Goal: Task Accomplishment & Management: Manage account settings

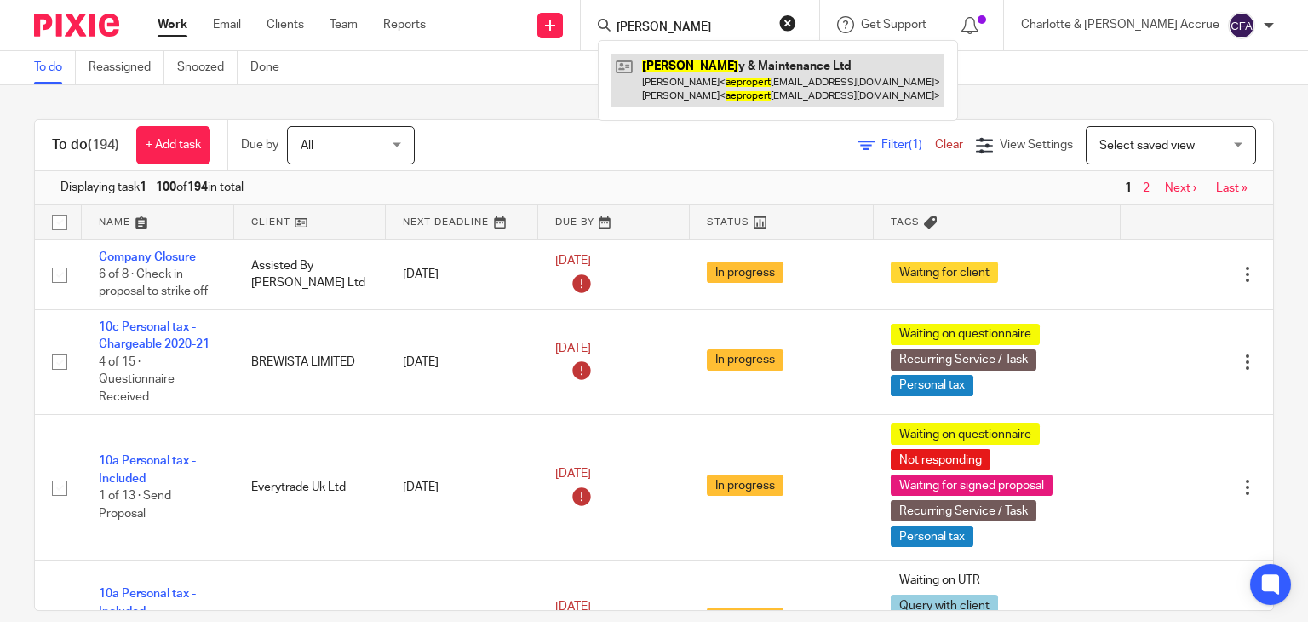
drag, startPoint x: 0, startPoint y: 0, endPoint x: 749, endPoint y: 93, distance: 755.0
click at [749, 93] on link at bounding box center [777, 80] width 333 height 53
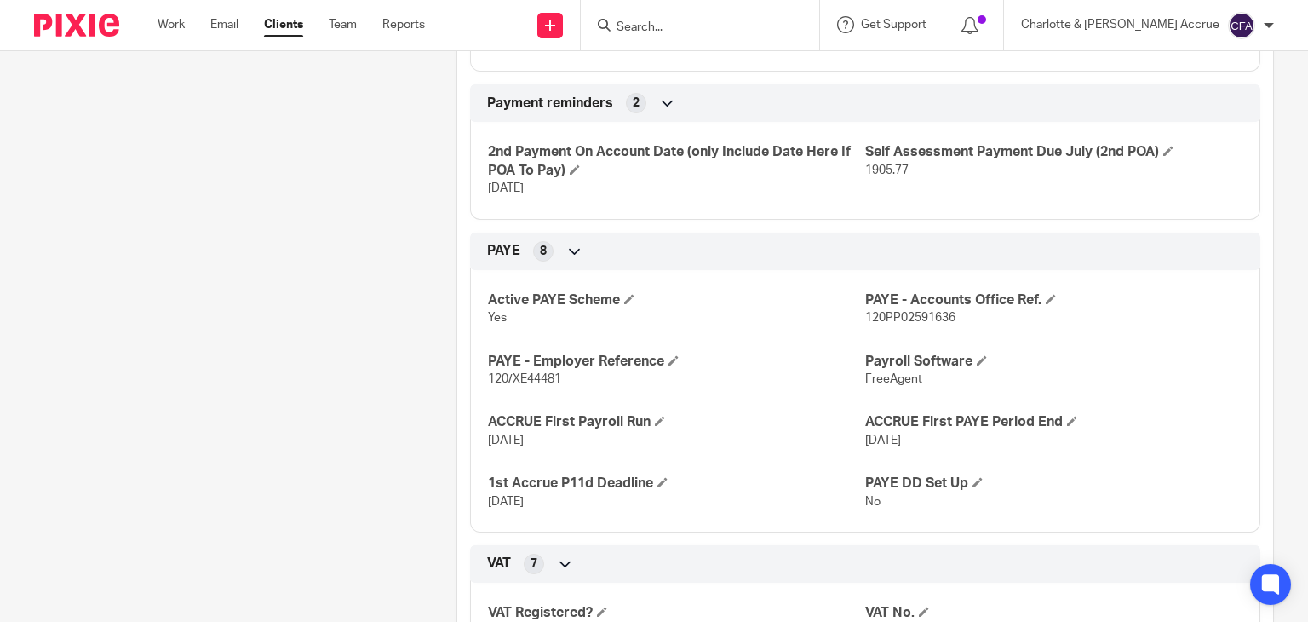
scroll to position [932, 0]
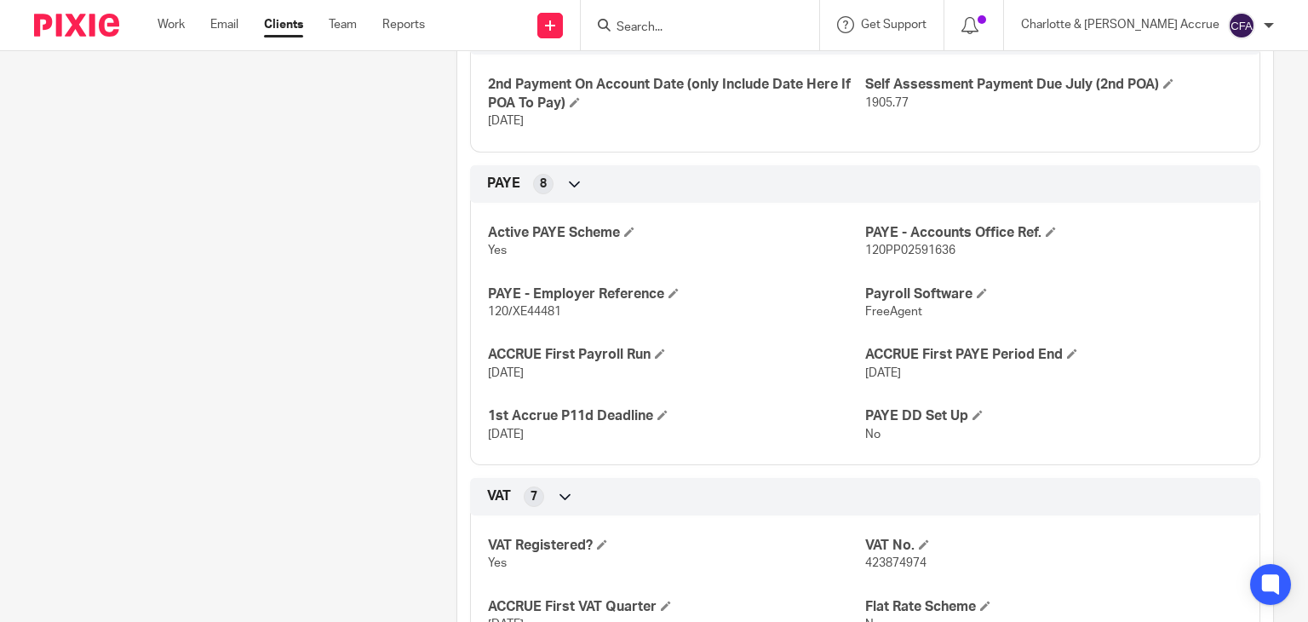
click at [514, 309] on span "120/XE44481" at bounding box center [524, 312] width 73 height 12
copy p "120/XE44481"
click at [881, 244] on span "120PP02591636" at bounding box center [910, 250] width 90 height 12
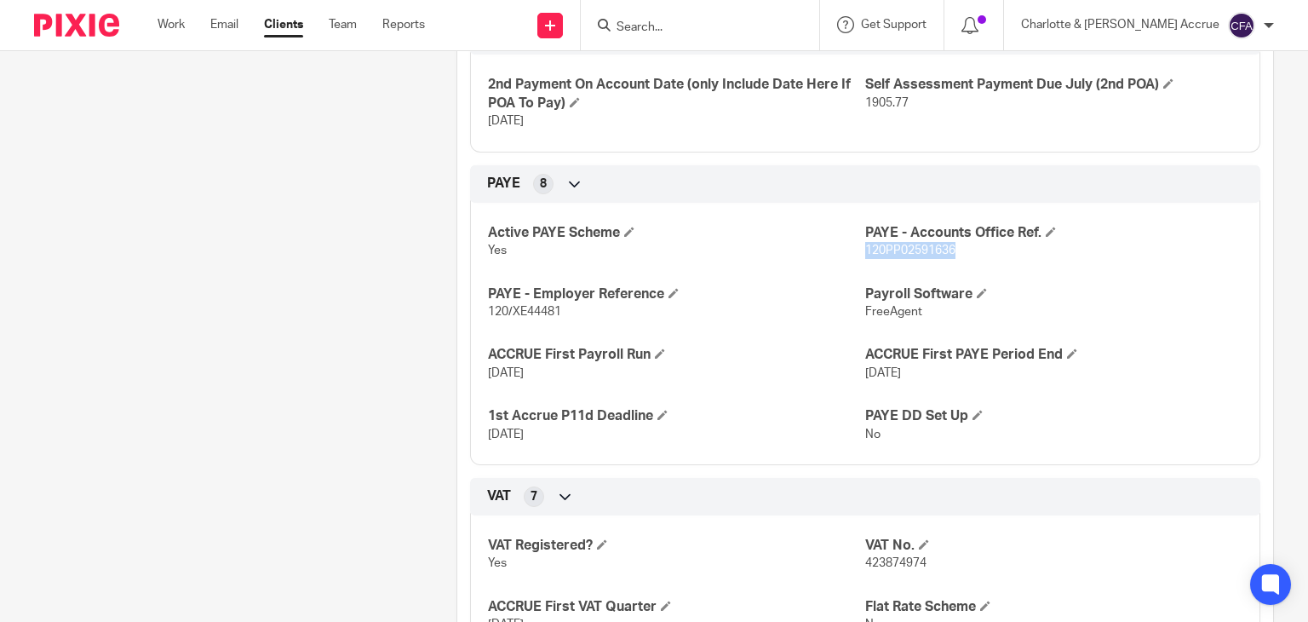
click at [881, 244] on span "120PP02591636" at bounding box center [910, 250] width 90 height 12
copy p "120PP02591636"
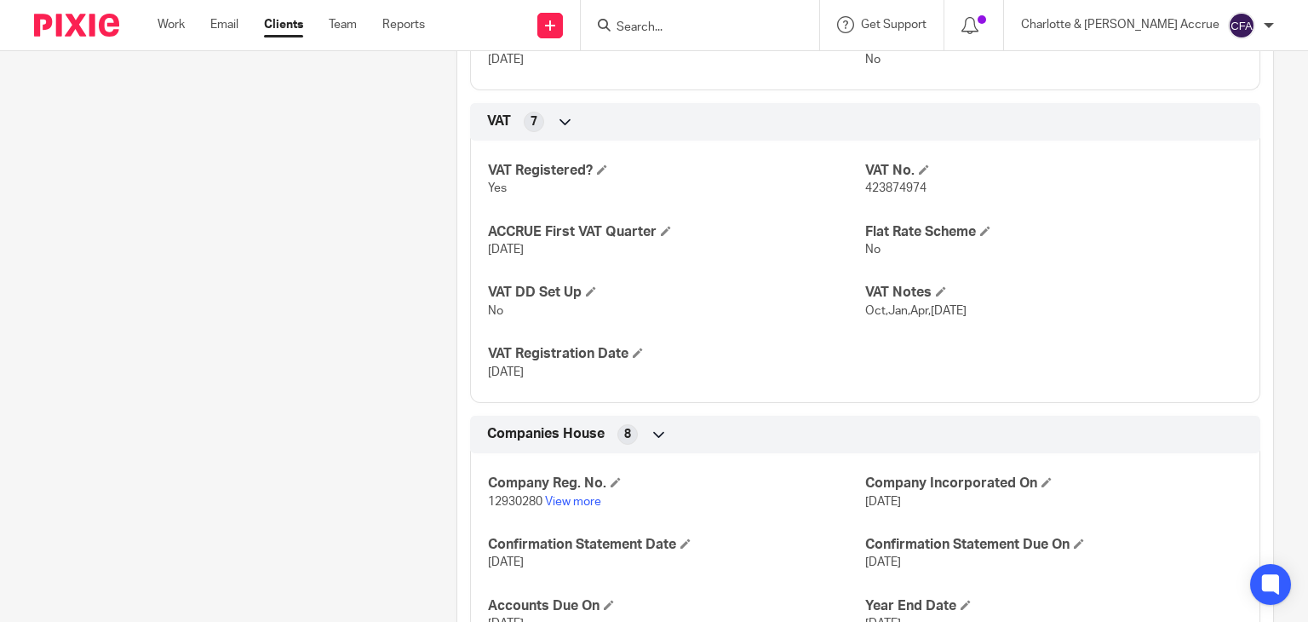
scroll to position [1310, 0]
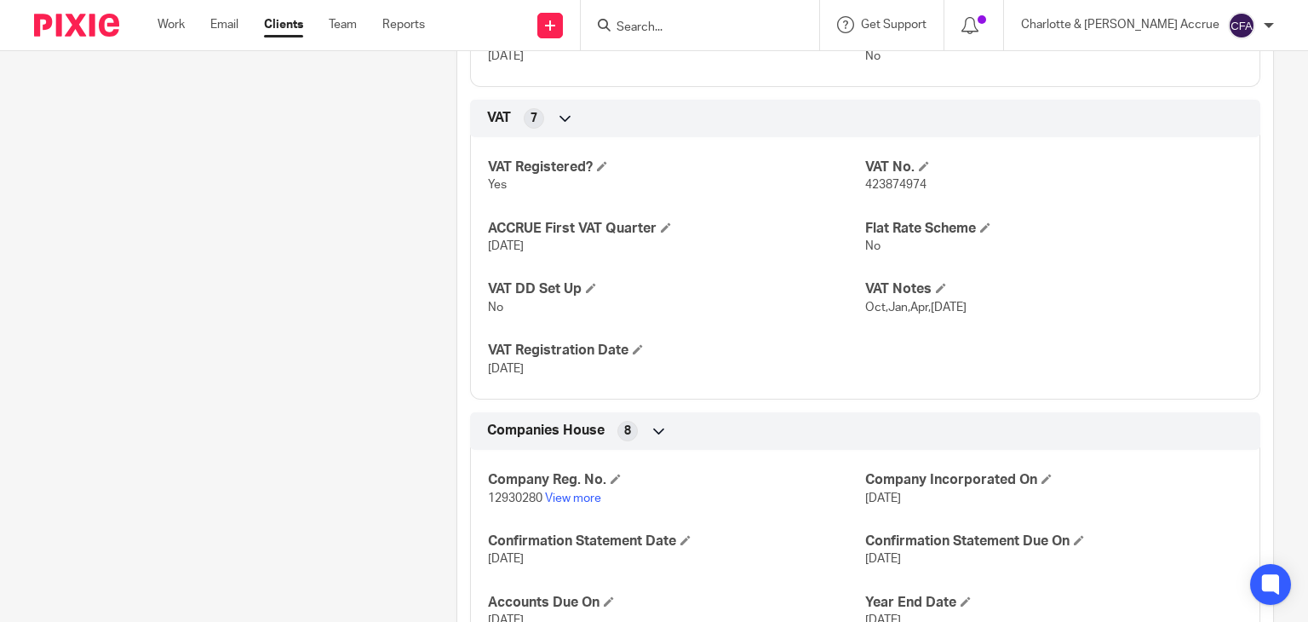
click at [521, 492] on span "12930280" at bounding box center [515, 498] width 54 height 12
copy p "12930280"
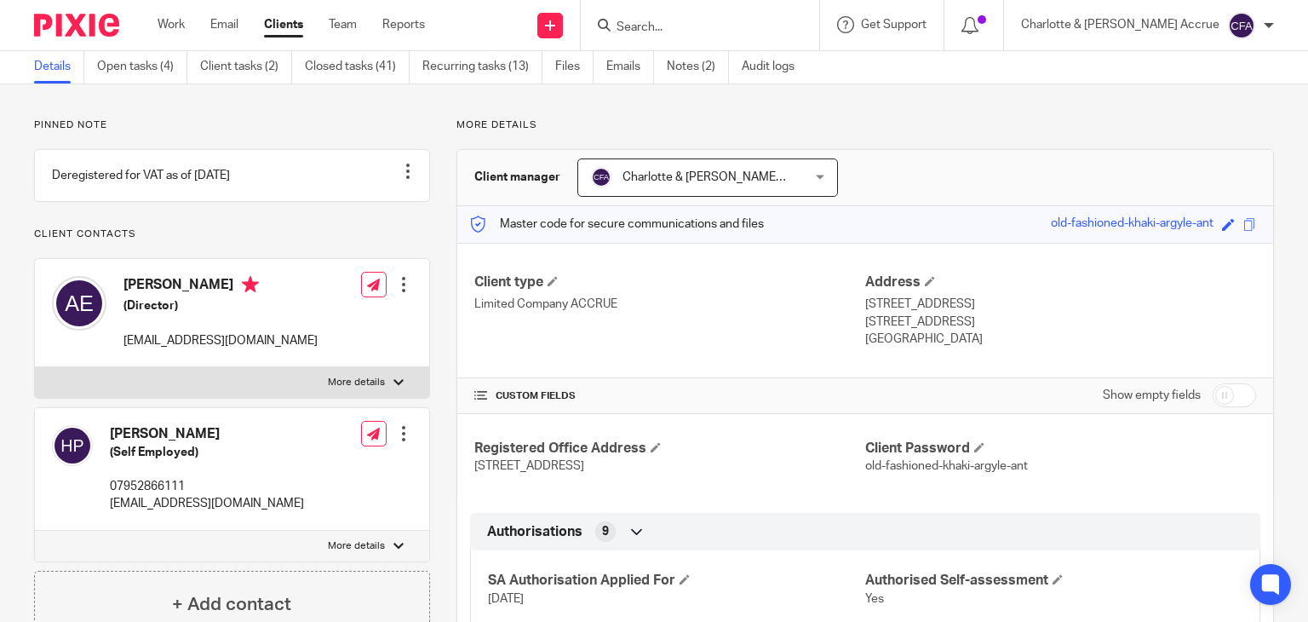
scroll to position [0, 0]
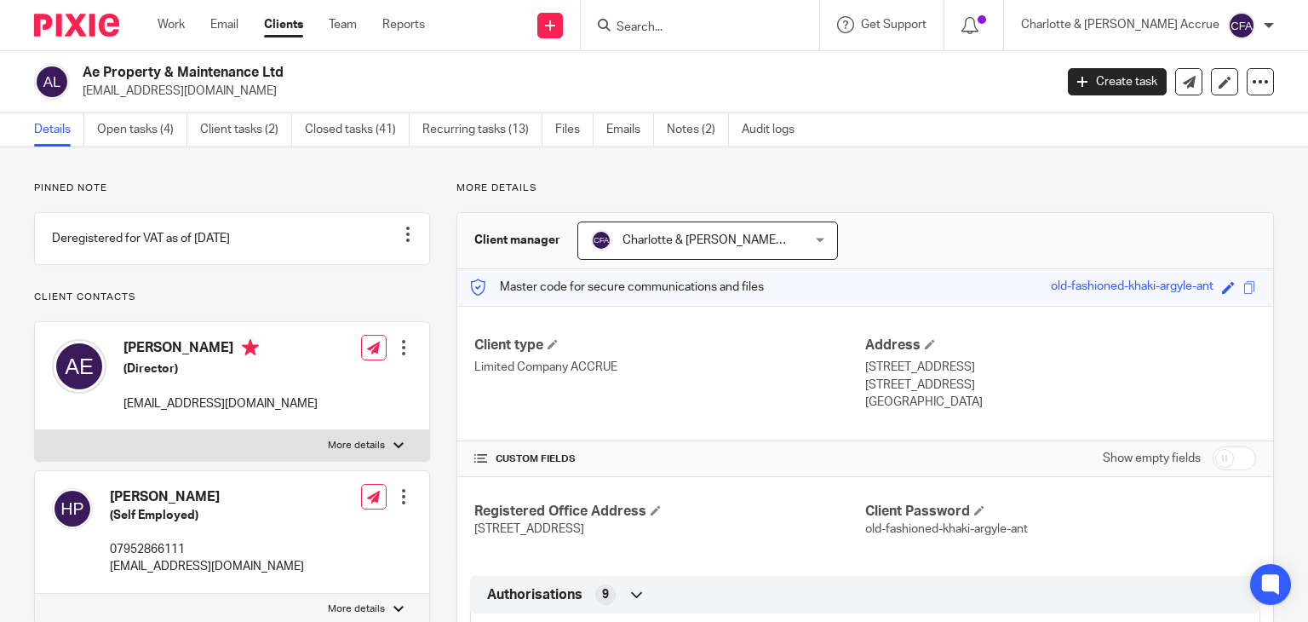
click at [160, 412] on p "aepropertyltd@gmail.com" at bounding box center [220, 403] width 194 height 17
copy div "aepropertyltd@gmail.com"
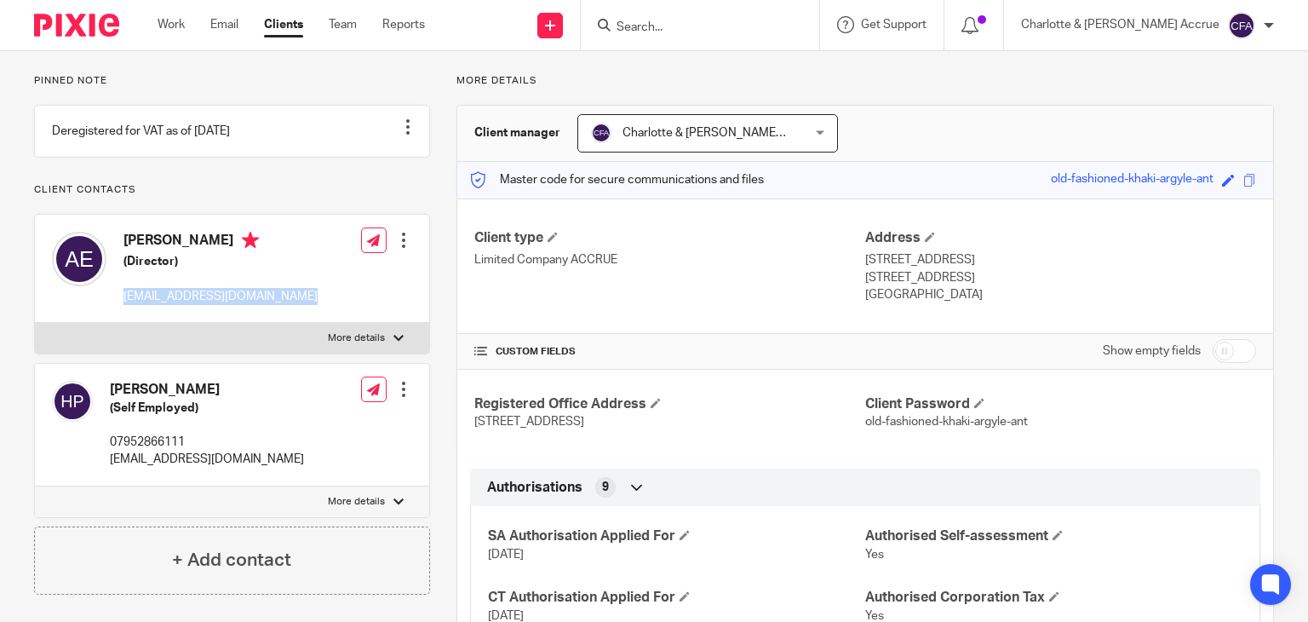
drag, startPoint x: 854, startPoint y: 263, endPoint x: 969, endPoint y: 265, distance: 115.0
click at [969, 265] on div "Client type Limited Company ACCRUE Address 2 Brookhill Avenue, Pinxton Nottingh…" at bounding box center [865, 266] width 816 height 136
click at [969, 265] on p "2 Brookhill Avenue, Pinxton" at bounding box center [1060, 259] width 391 height 17
drag, startPoint x: 926, startPoint y: 277, endPoint x: 1011, endPoint y: 278, distance: 84.3
click at [1011, 278] on p "Nottingham, NG16 6JT" at bounding box center [1060, 277] width 391 height 17
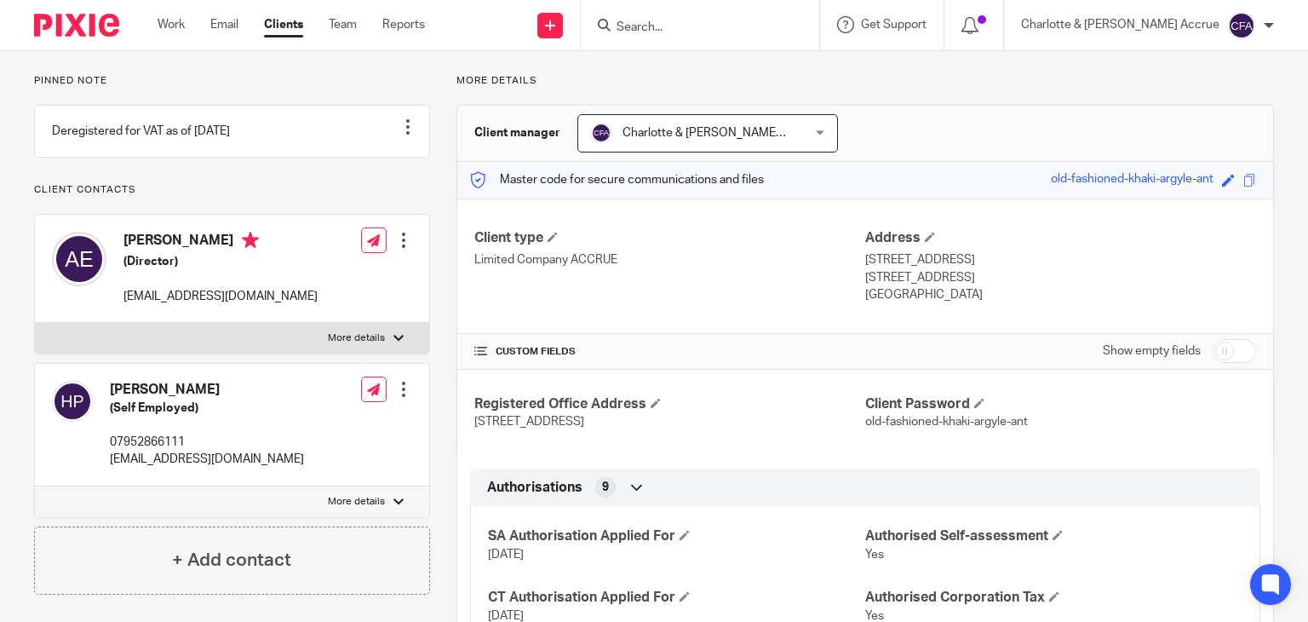
copy p "NG16 6JT"
drag, startPoint x: 858, startPoint y: 260, endPoint x: 954, endPoint y: 259, distance: 95.4
click at [954, 259] on p "2 Brookhill Avenue, Pinxton" at bounding box center [1060, 259] width 391 height 17
copy p "2 Brookhill Avenue"
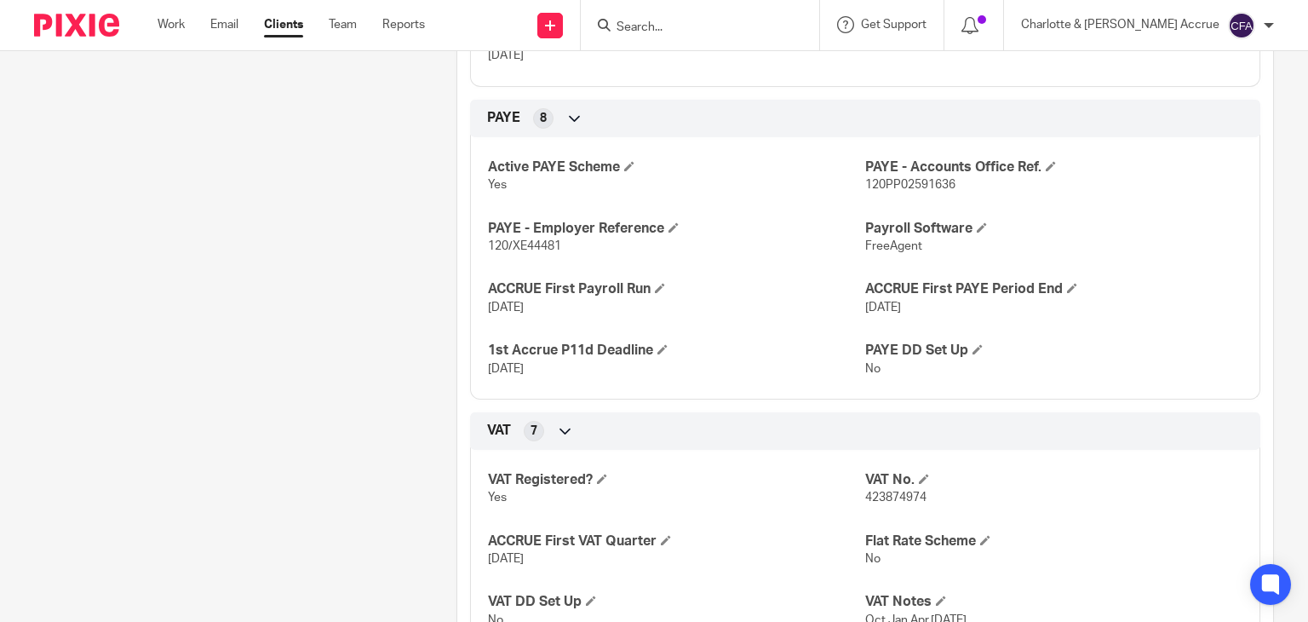
scroll to position [998, 0]
click at [520, 249] on span "120/XE44481" at bounding box center [524, 246] width 73 height 12
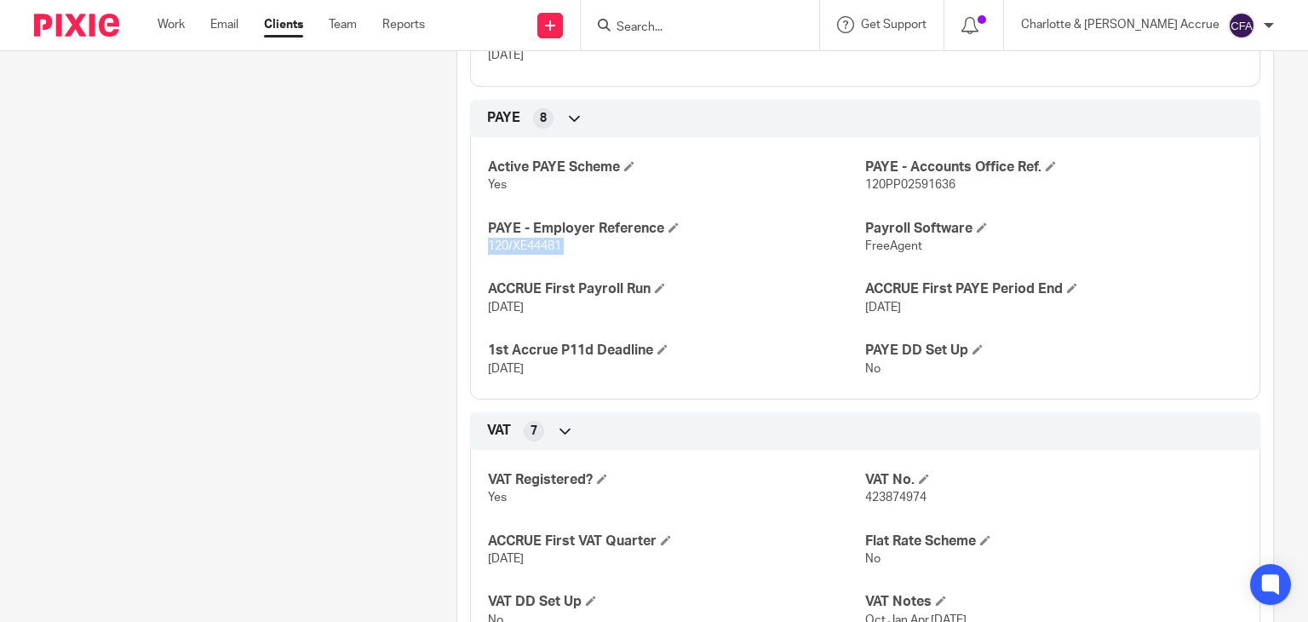
click at [520, 249] on span "120/XE44481" at bounding box center [524, 246] width 73 height 12
click at [555, 22] on icon at bounding box center [550, 25] width 10 height 10
click at [601, 128] on link "Add client" at bounding box center [621, 129] width 119 height 25
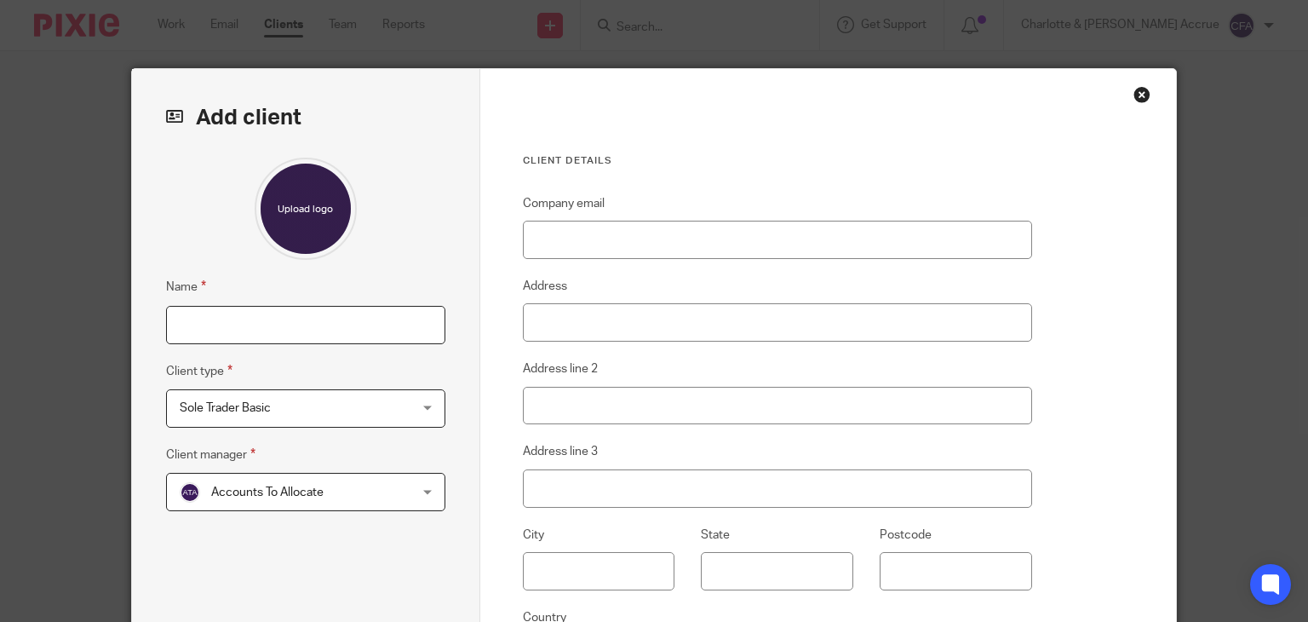
click at [337, 314] on input "Name" at bounding box center [305, 325] width 279 height 38
paste input "DK EXPLORATION LTD"
type input "DK EXPLORATION LTD"
click at [220, 429] on div "Name DK EXPLORATION LTD Client type Sole Trader Basic Sole Trader Basic Sole Tr…" at bounding box center [305, 403] width 279 height 490
click at [226, 413] on span "Sole Trader Basic" at bounding box center [286, 408] width 212 height 36
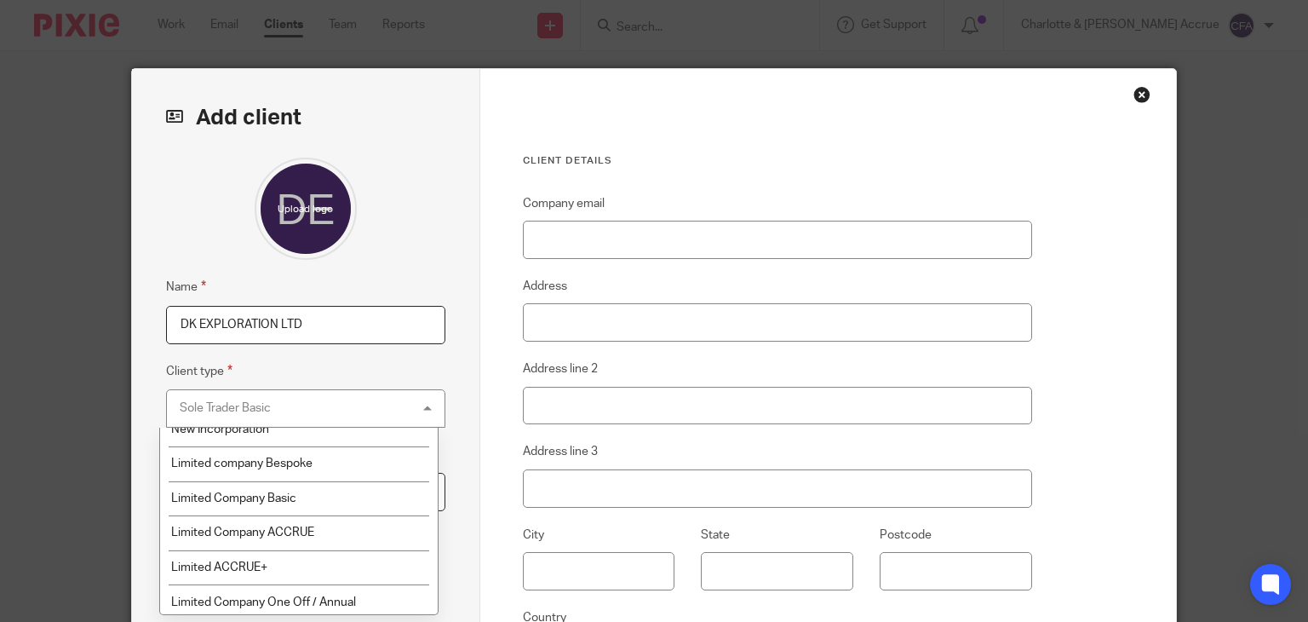
scroll to position [119, 0]
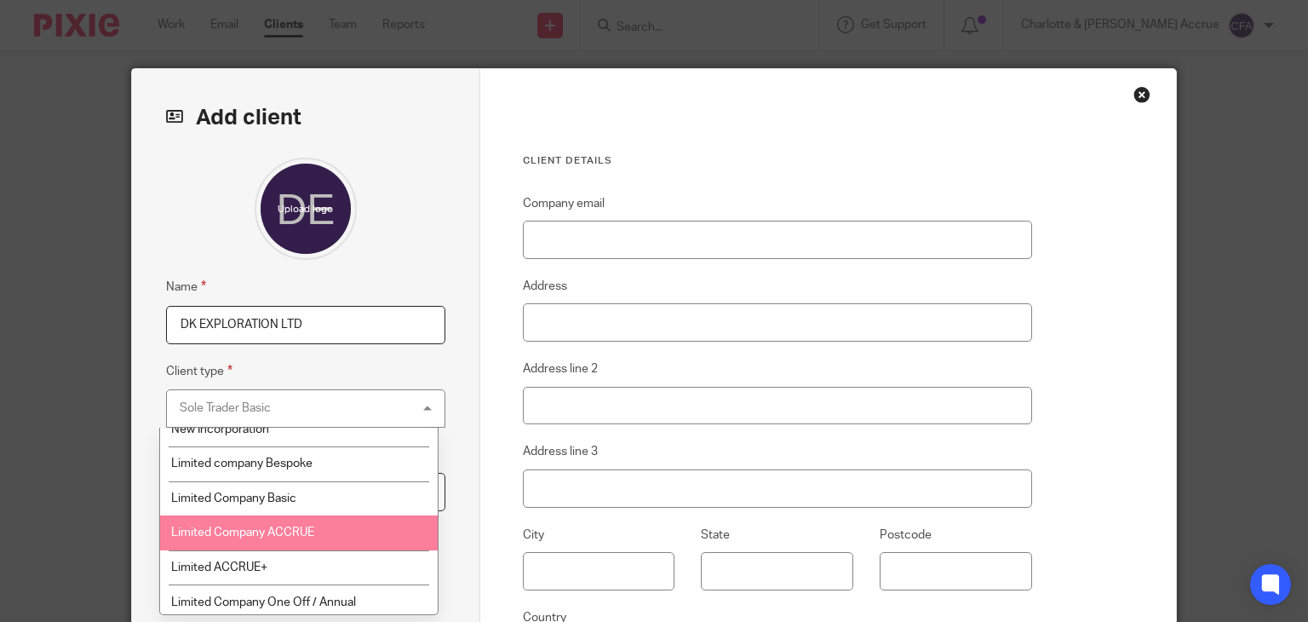
click at [253, 532] on span "Limited Company ACCRUE" at bounding box center [242, 532] width 143 height 12
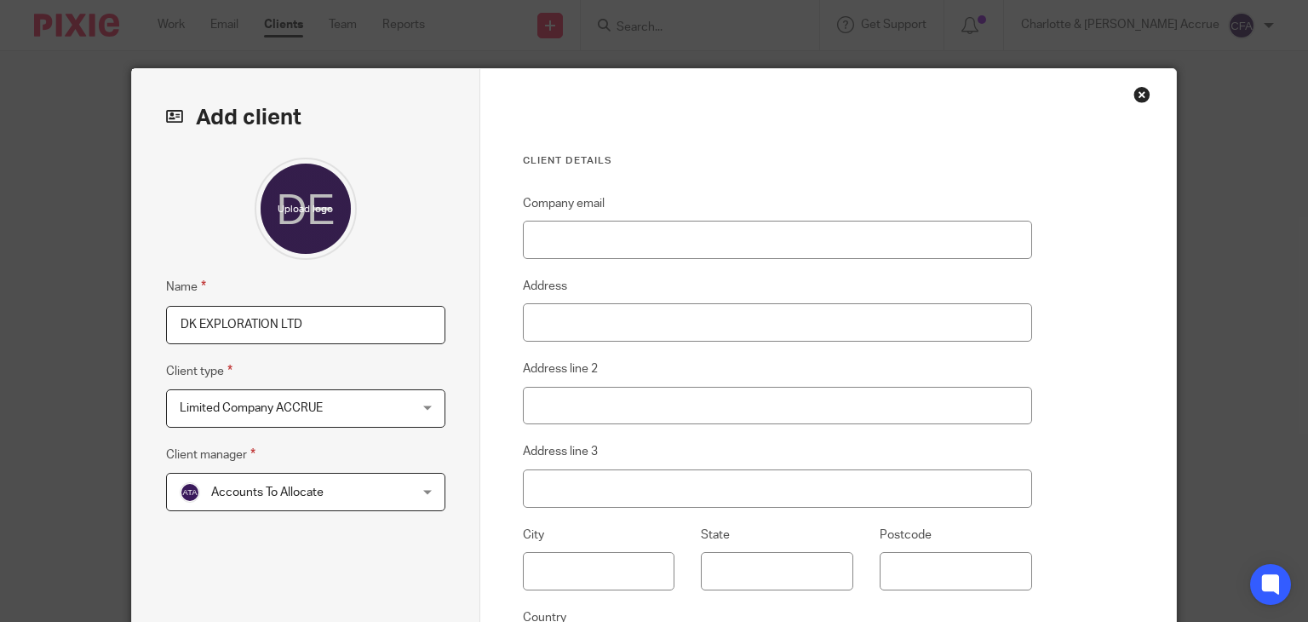
click at [296, 478] on span "Accounts To Allocate" at bounding box center [286, 491] width 212 height 36
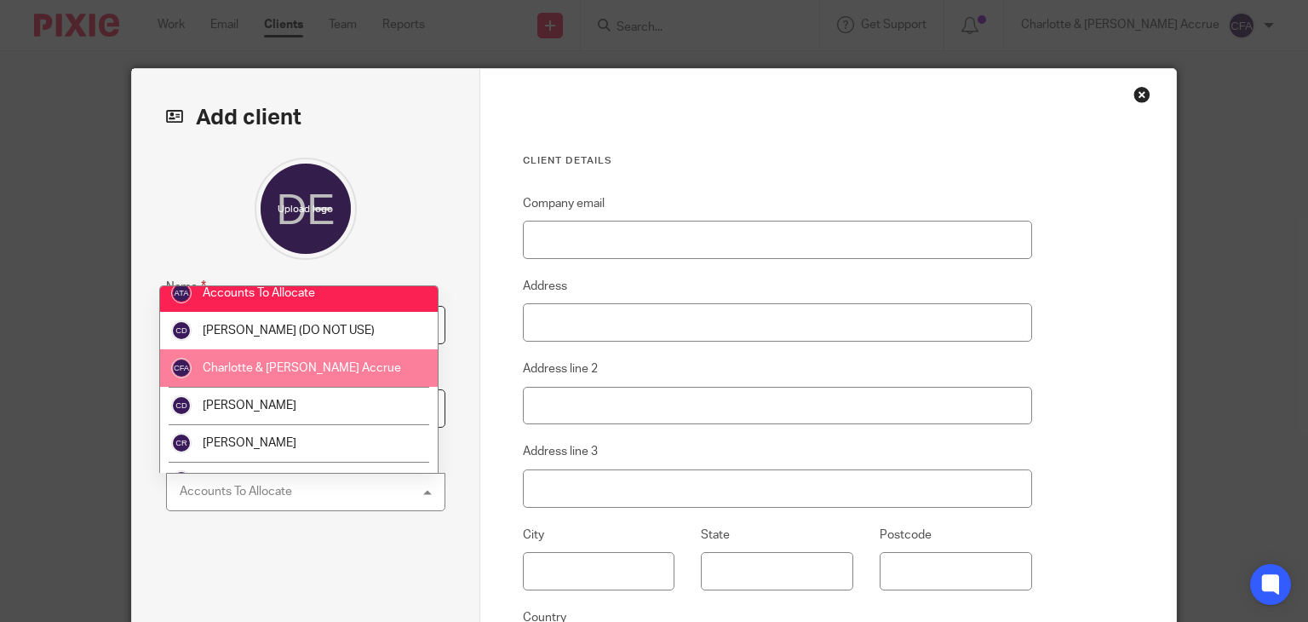
scroll to position [14, 0]
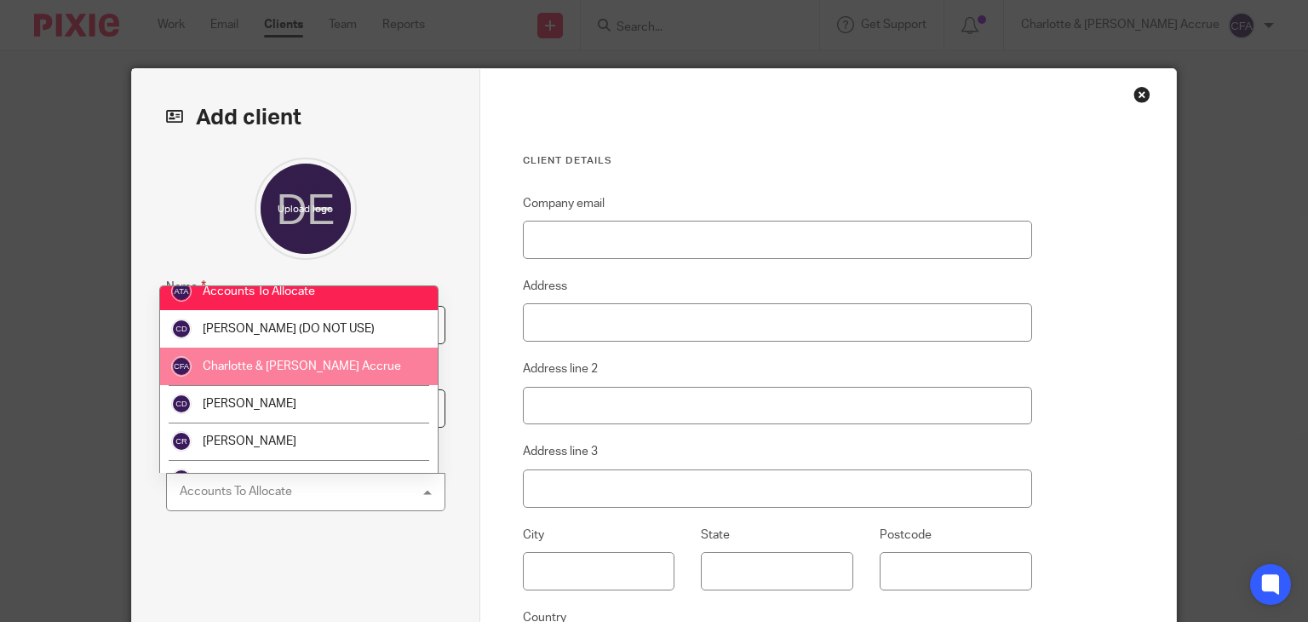
click at [334, 372] on li "Charlotte & [PERSON_NAME] Accrue" at bounding box center [299, 365] width 278 height 37
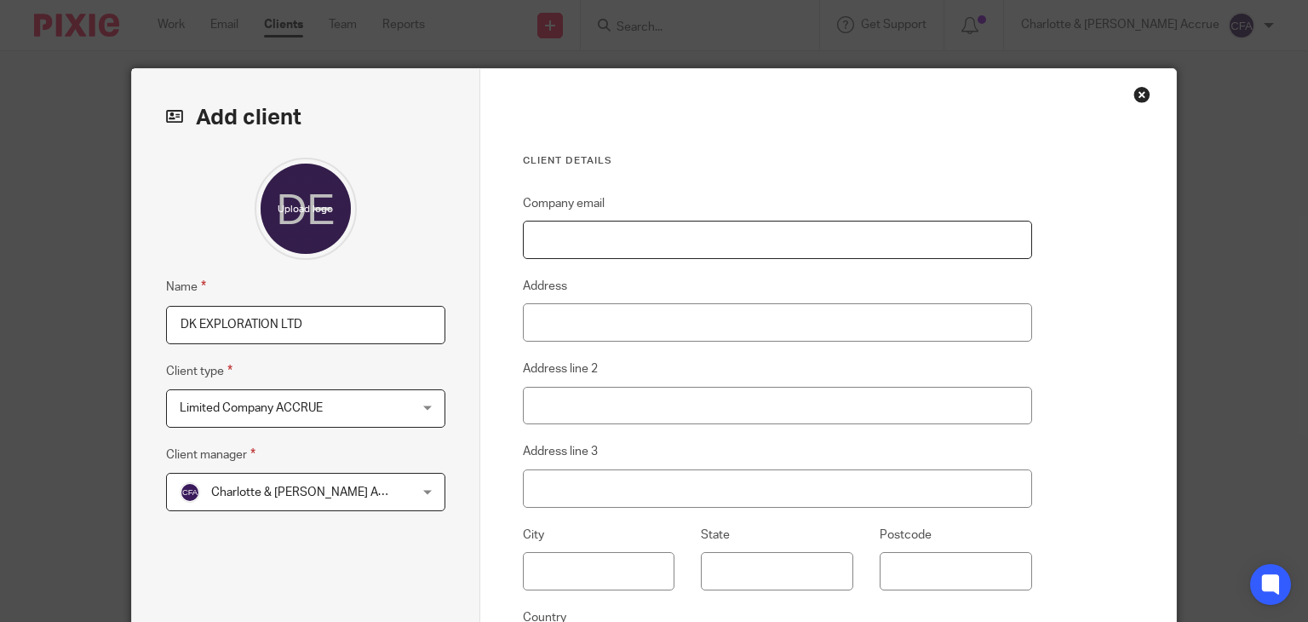
click at [668, 232] on input "Company email" at bounding box center [777, 240] width 509 height 38
paste input "andrewjdeklerk@gmail.com"
type input "andrewjdeklerk@gmail.com"
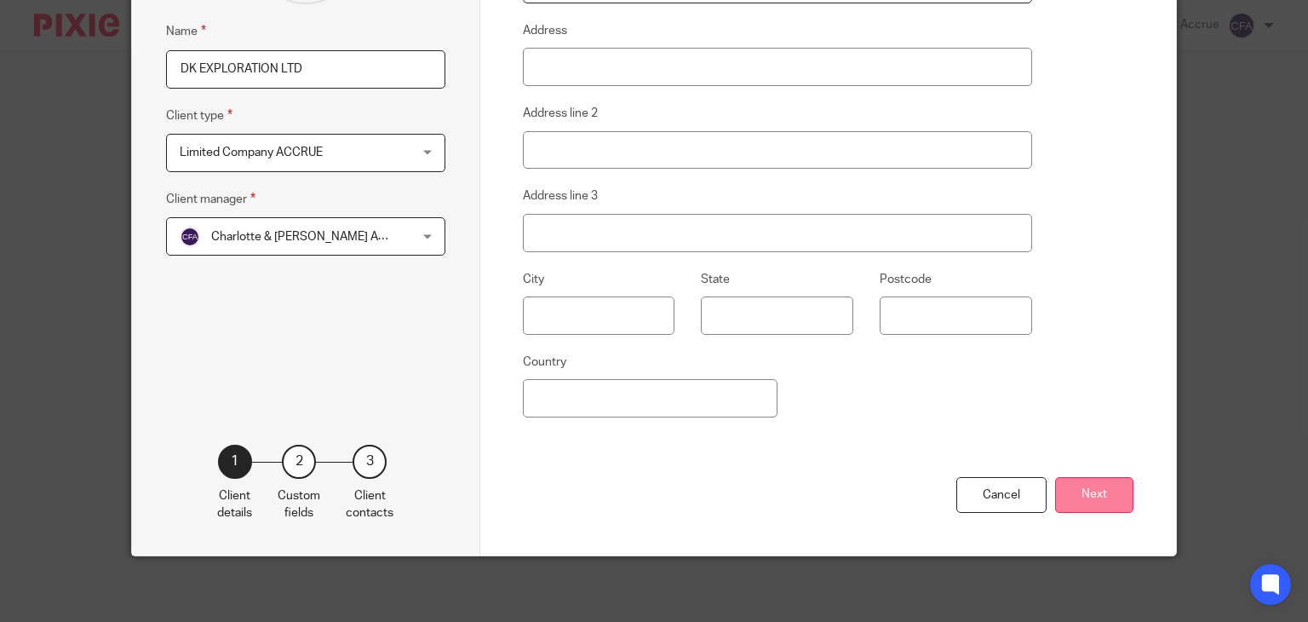
click at [1091, 495] on button "Next" at bounding box center [1094, 495] width 78 height 37
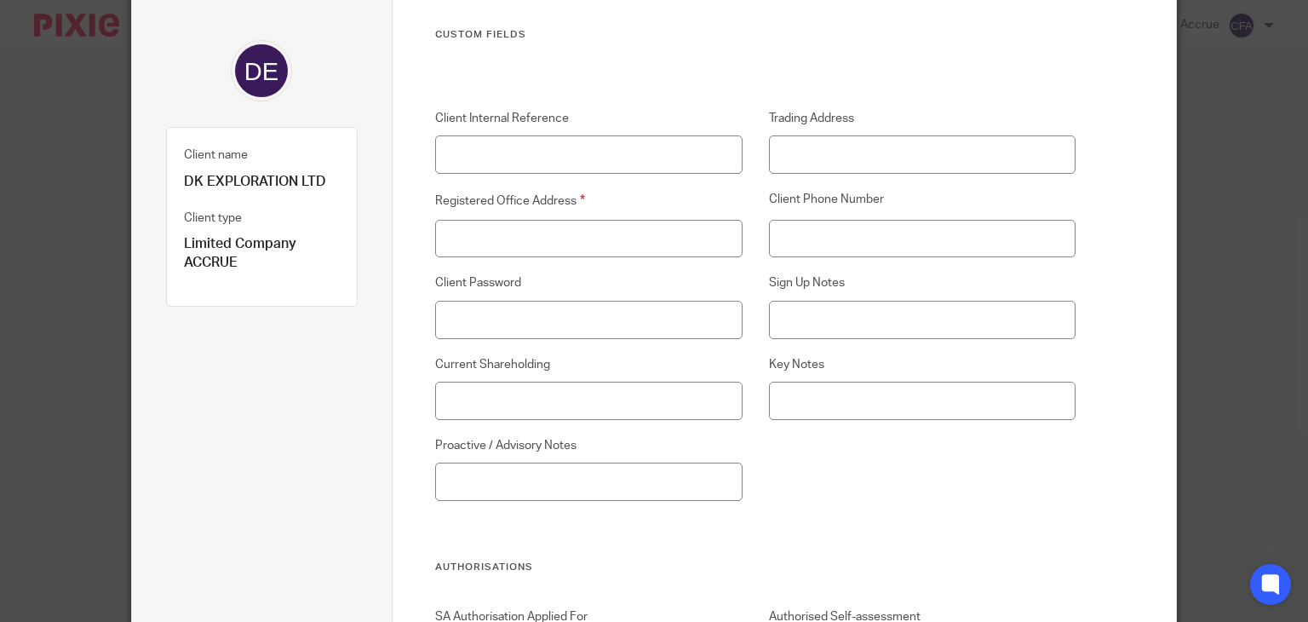
scroll to position [126, 0]
click at [578, 227] on input "Registered Office Address" at bounding box center [588, 239] width 307 height 38
paste input "Unit 4 Block E, Holyrood Close, Poole, England, BH17 7FP"
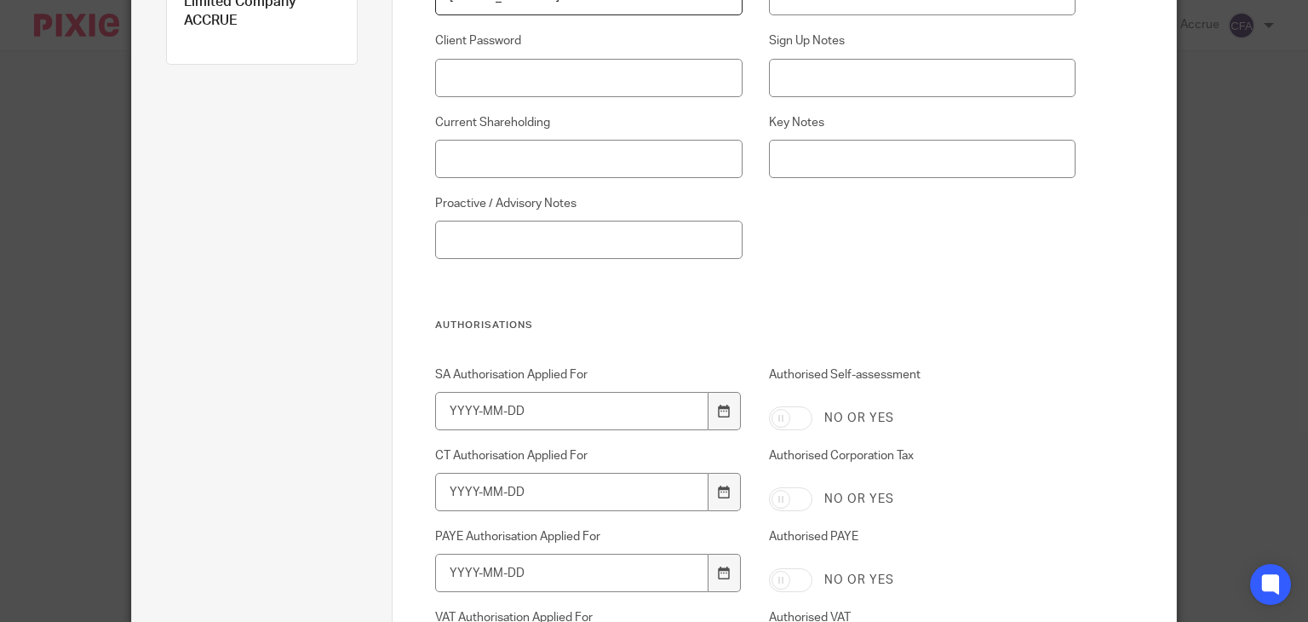
scroll to position [368, 0]
type input "Unit 4 Block E, Holyrood Close, Poole, England, BH17 7FP"
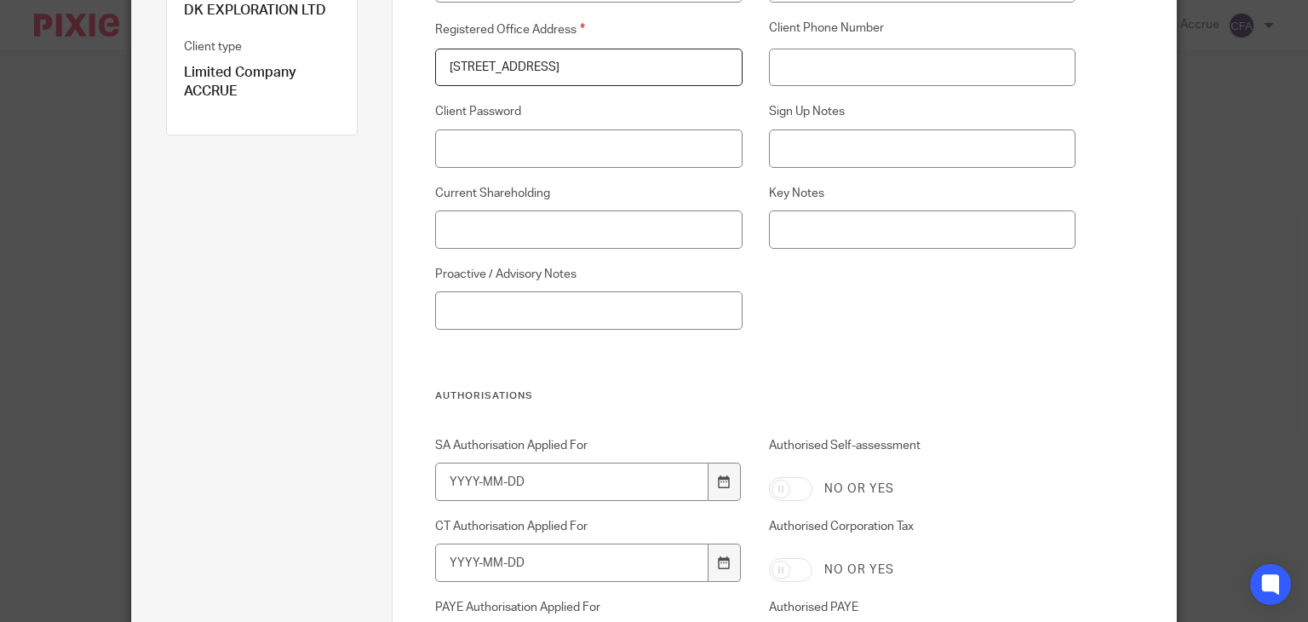
scroll to position [266, 0]
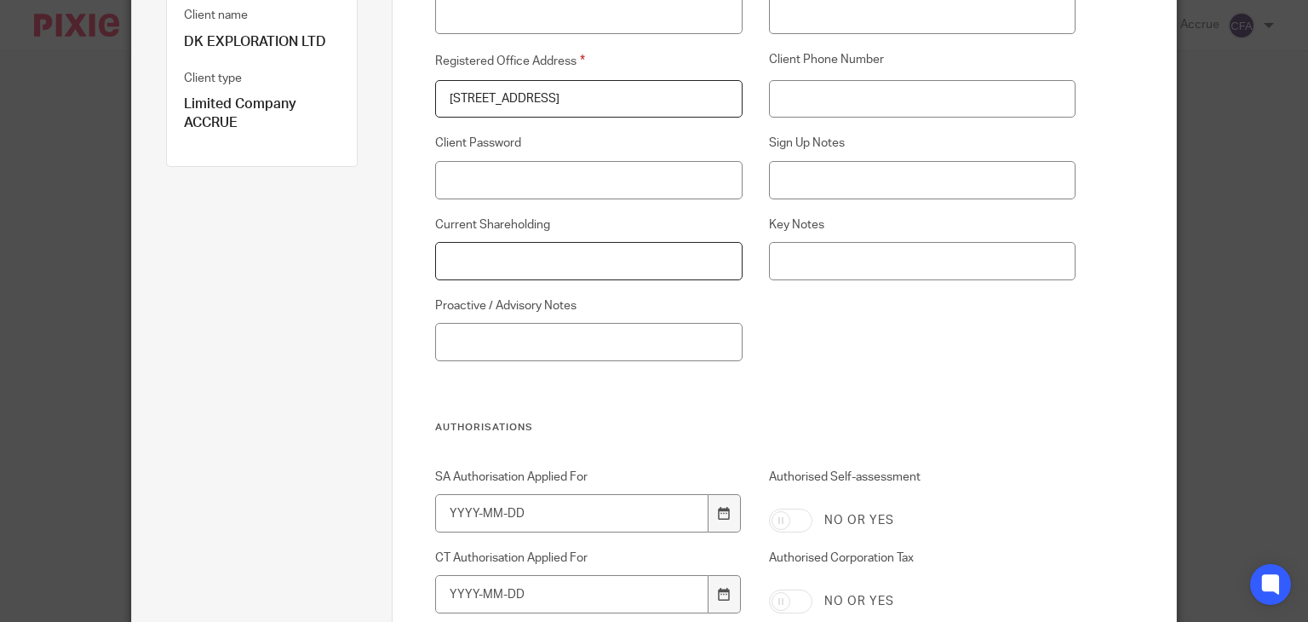
click at [594, 263] on input "Current Shareholding" at bounding box center [588, 261] width 307 height 38
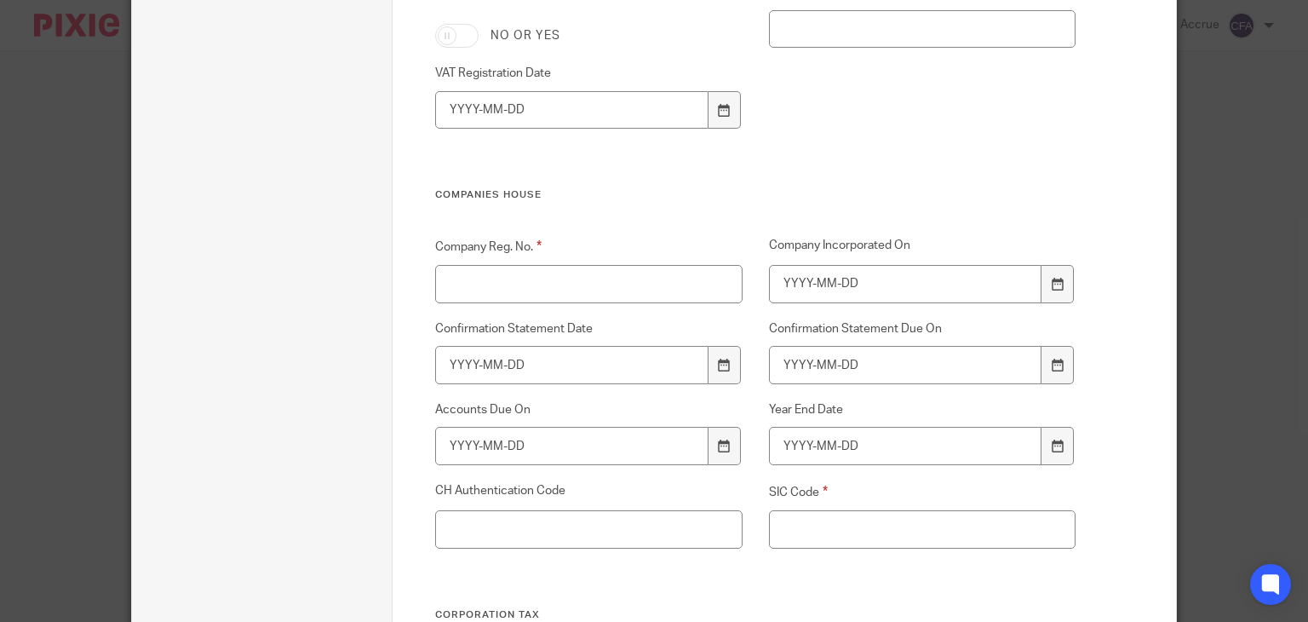
scroll to position [2401, 0]
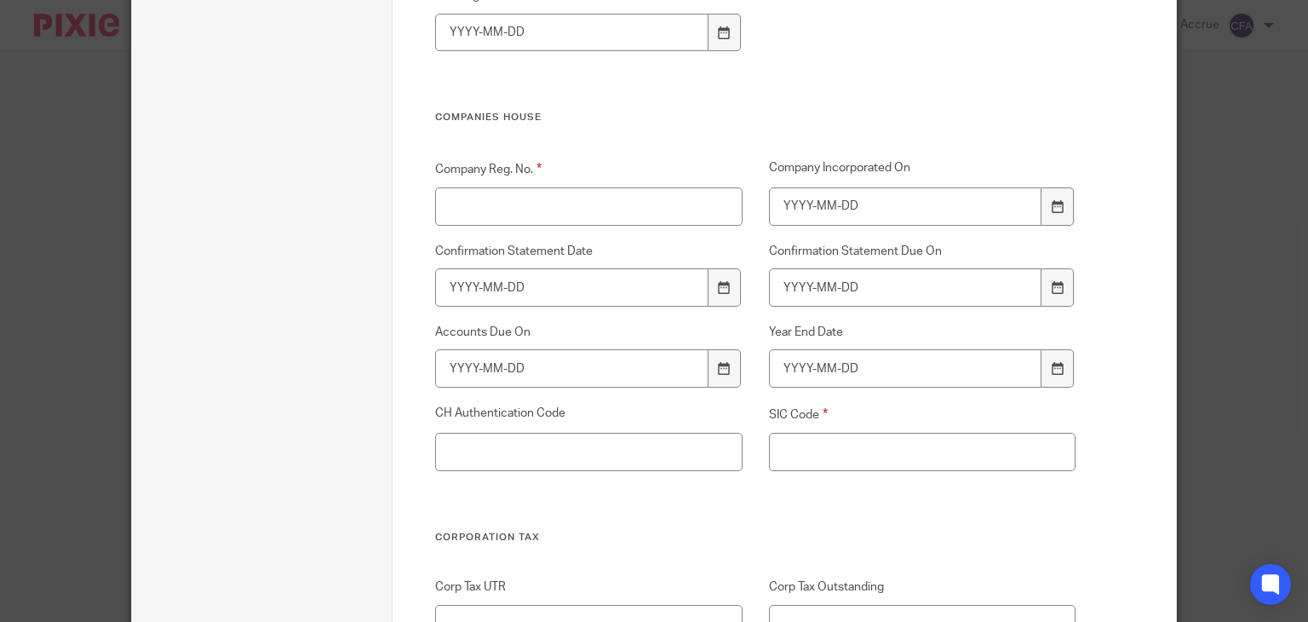
type input "1"
click at [640, 213] on input "Company Reg. No." at bounding box center [588, 206] width 307 height 38
paste input "16773101"
type input "16773101"
click at [819, 459] on input "SIC Code" at bounding box center [922, 452] width 307 height 38
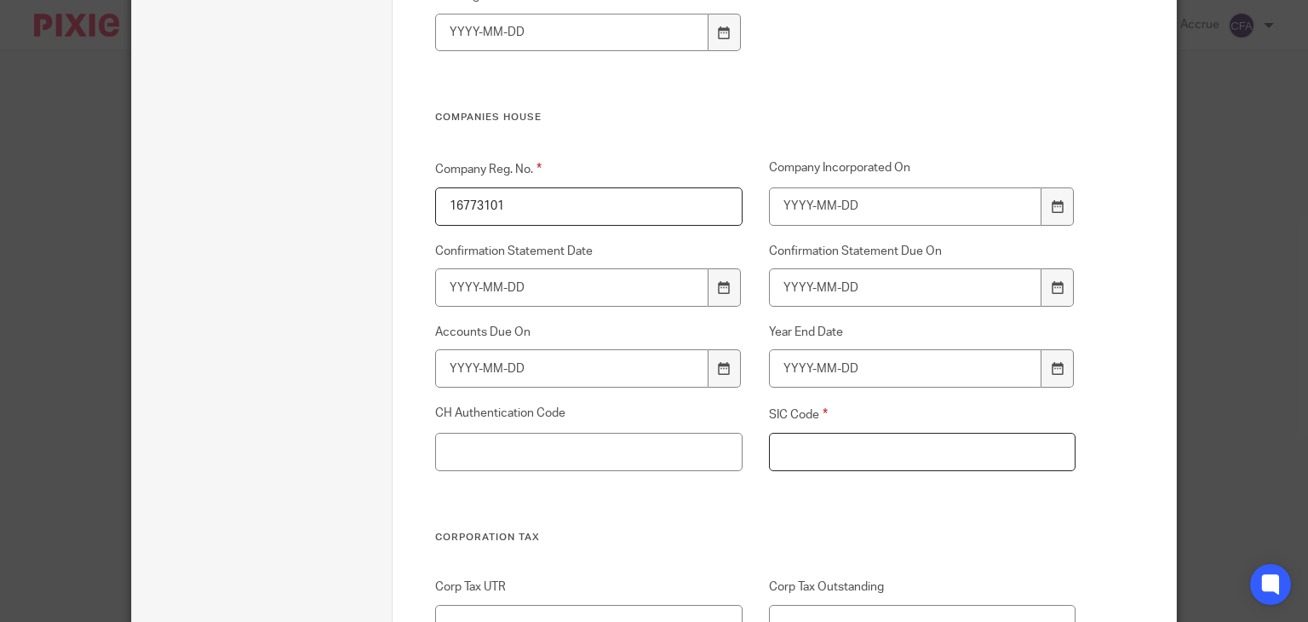
paste input "96090 - Other service activities not elsewhere classified"
type input "96090 - Other service activities not elsewhere classified"
click at [1051, 200] on icon at bounding box center [1057, 206] width 13 height 13
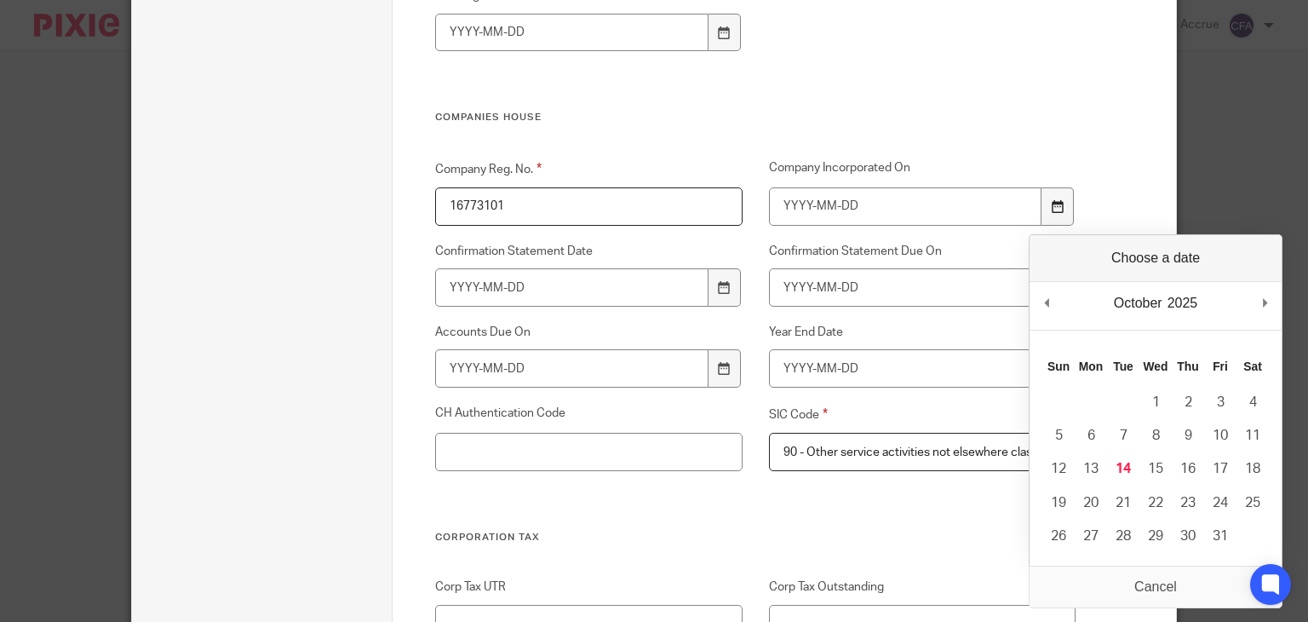
scroll to position [0, 0]
type input "2025-10-08"
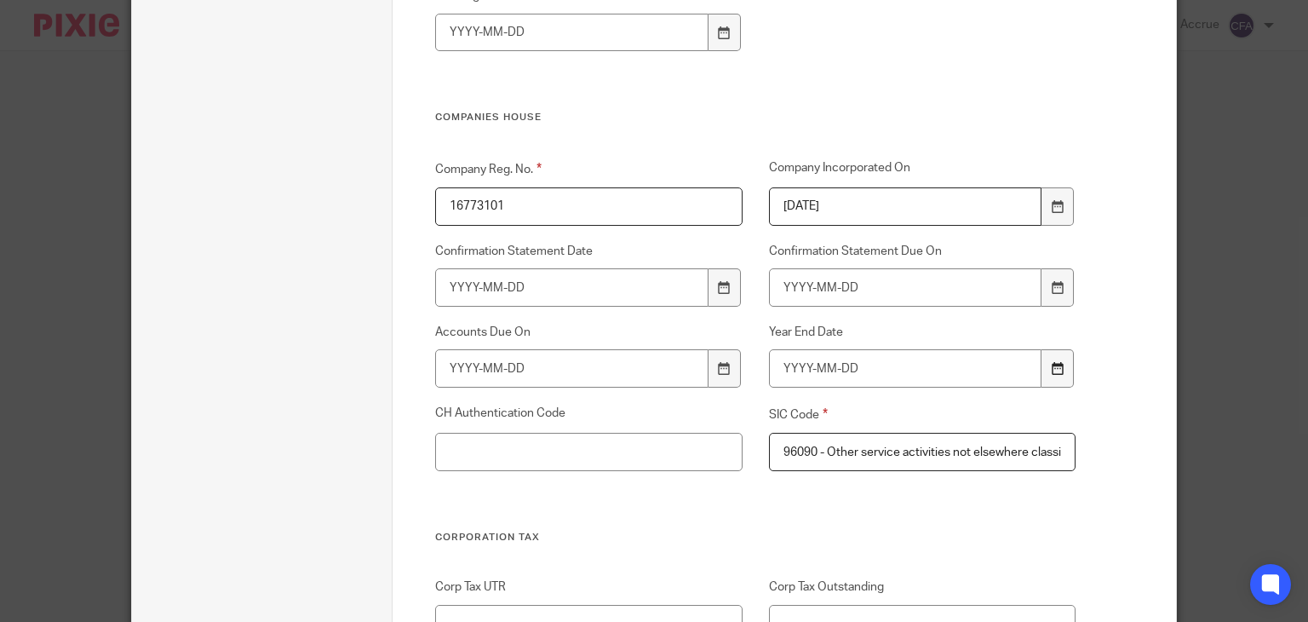
click at [1051, 369] on icon at bounding box center [1057, 368] width 13 height 13
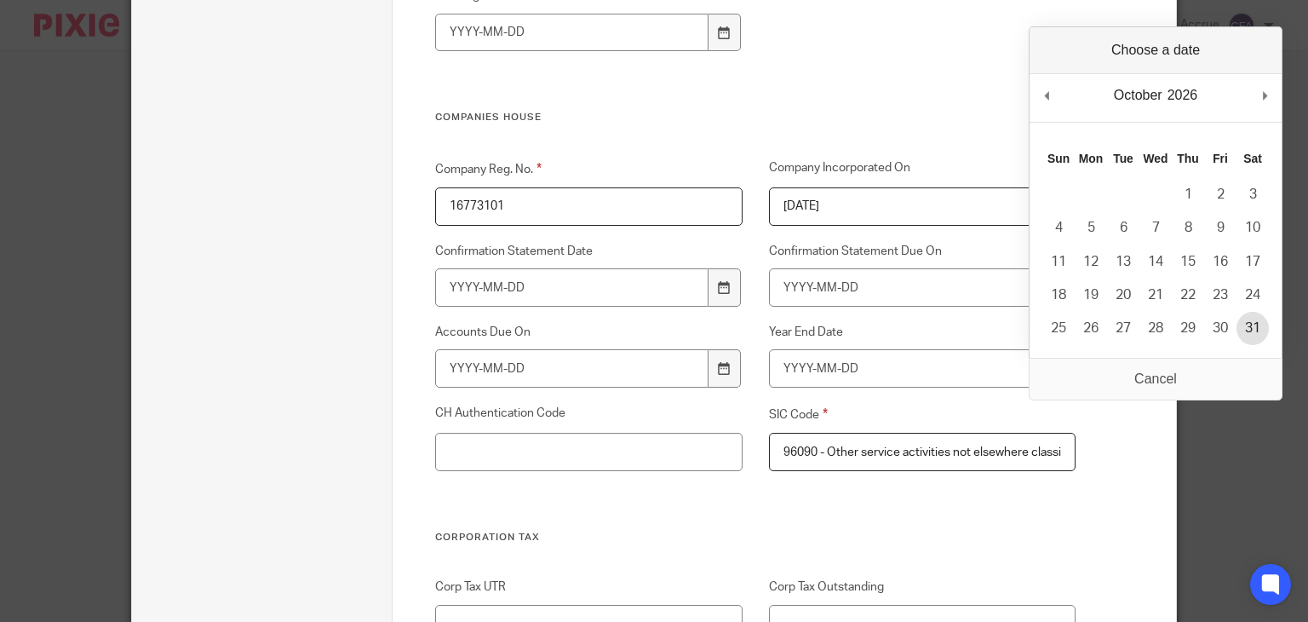
type input "2026-10-31"
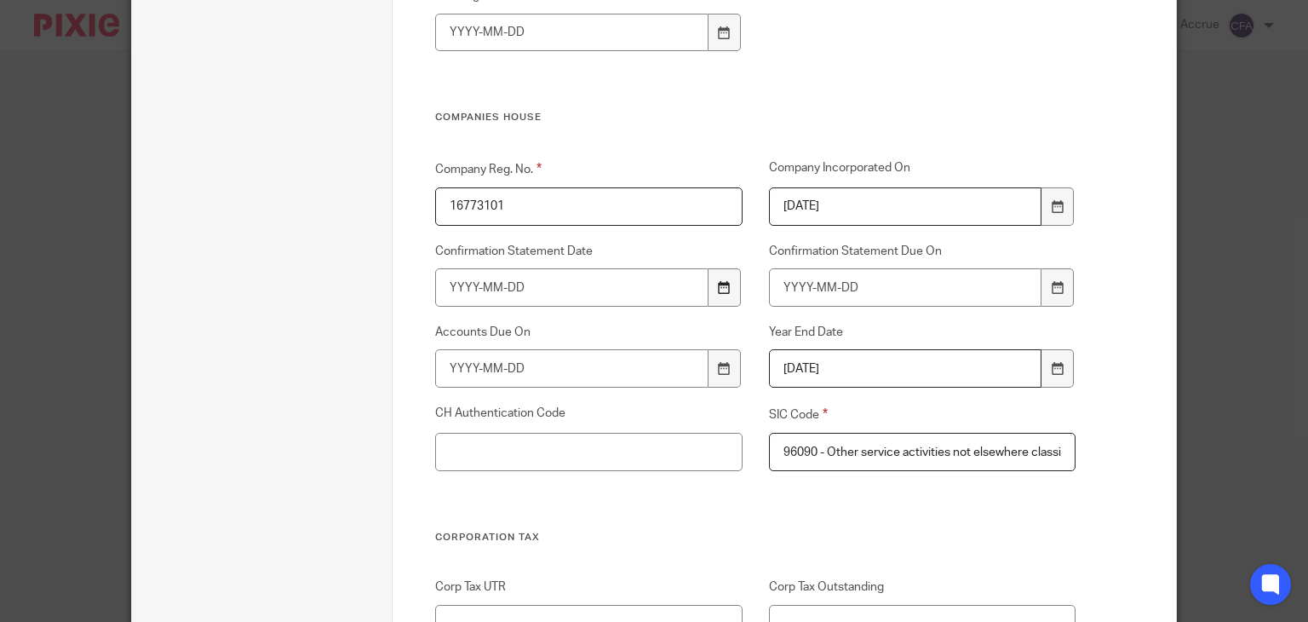
click at [719, 293] on icon at bounding box center [724, 287] width 13 height 13
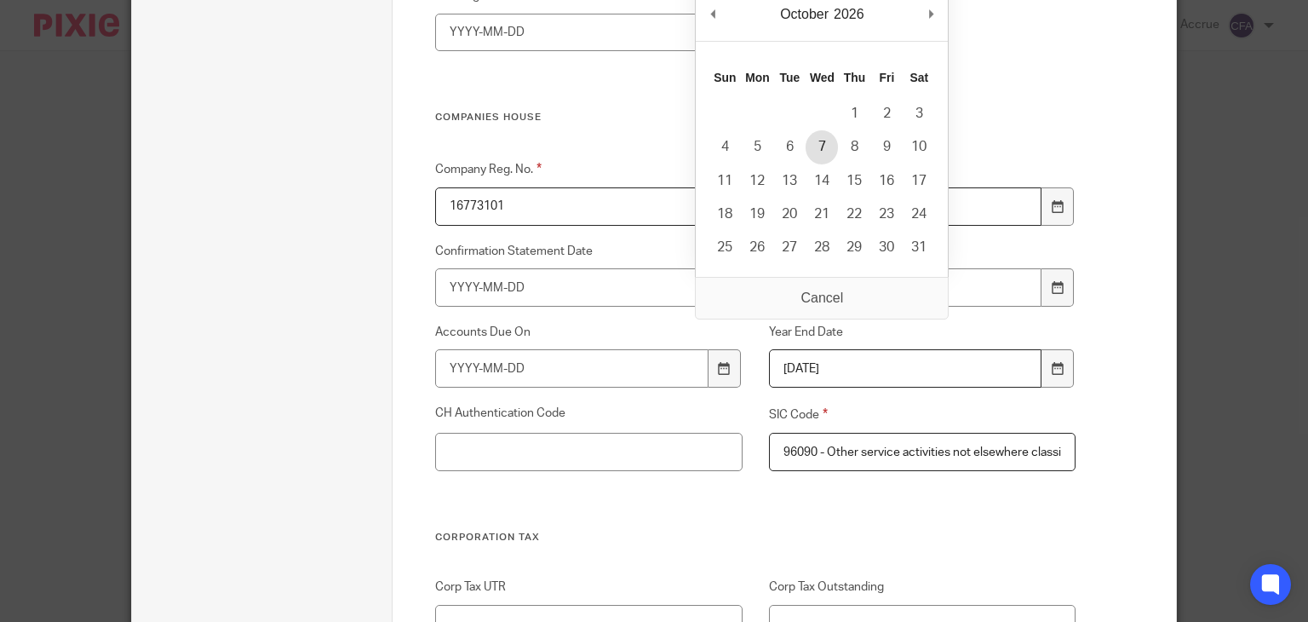
type input "2026-10-07"
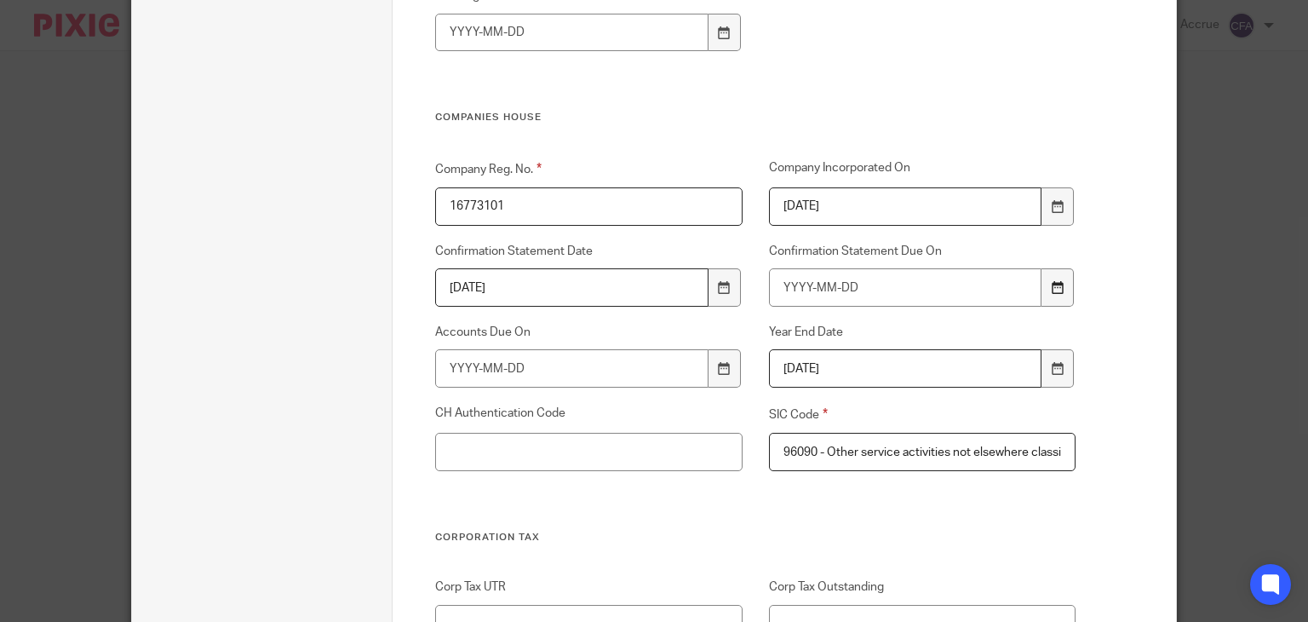
click at [1056, 290] on icon at bounding box center [1057, 287] width 13 height 13
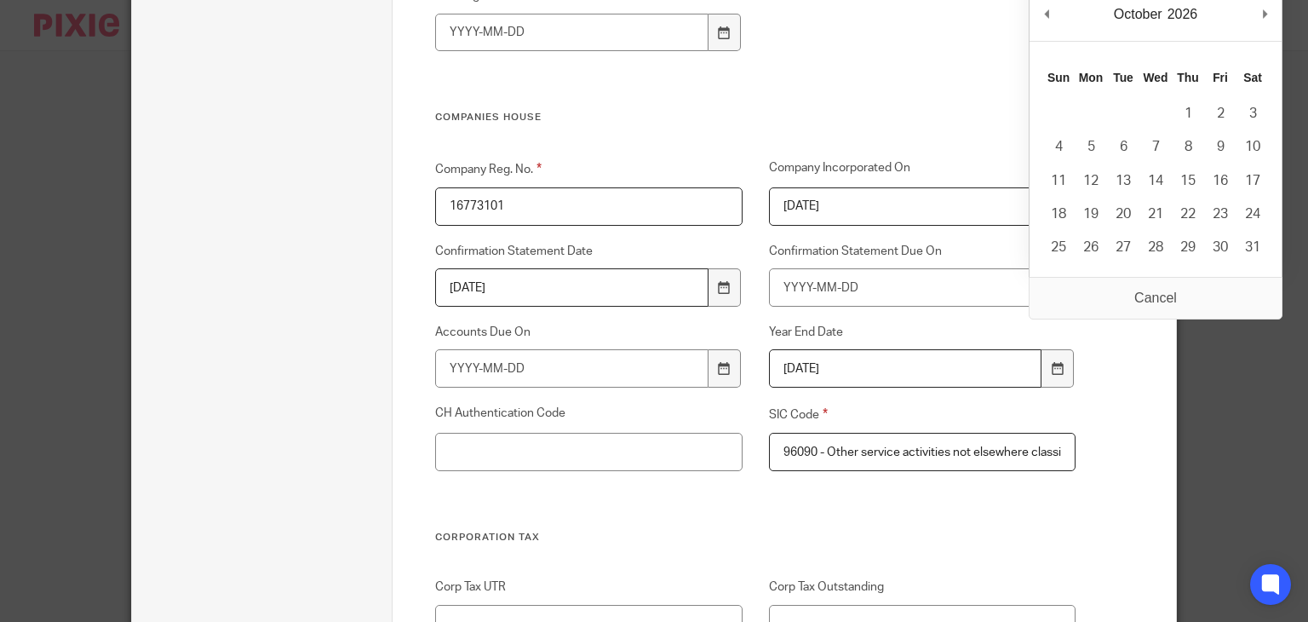
type input "2026-10-21"
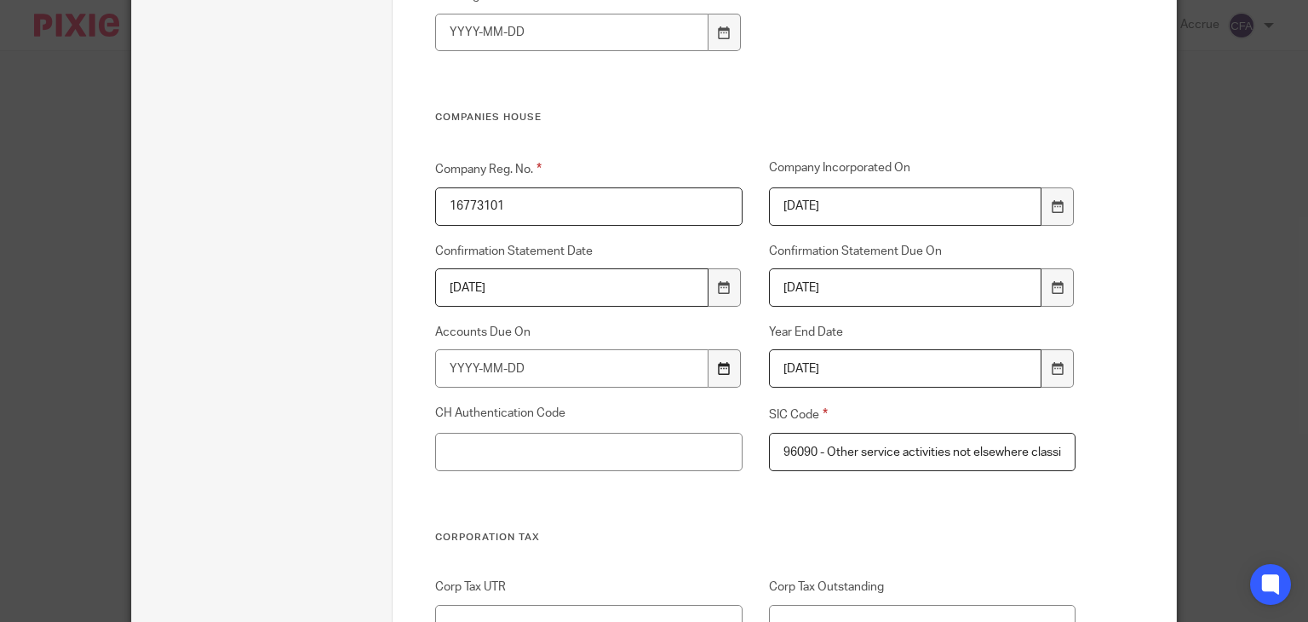
click at [708, 375] on div at bounding box center [724, 368] width 32 height 38
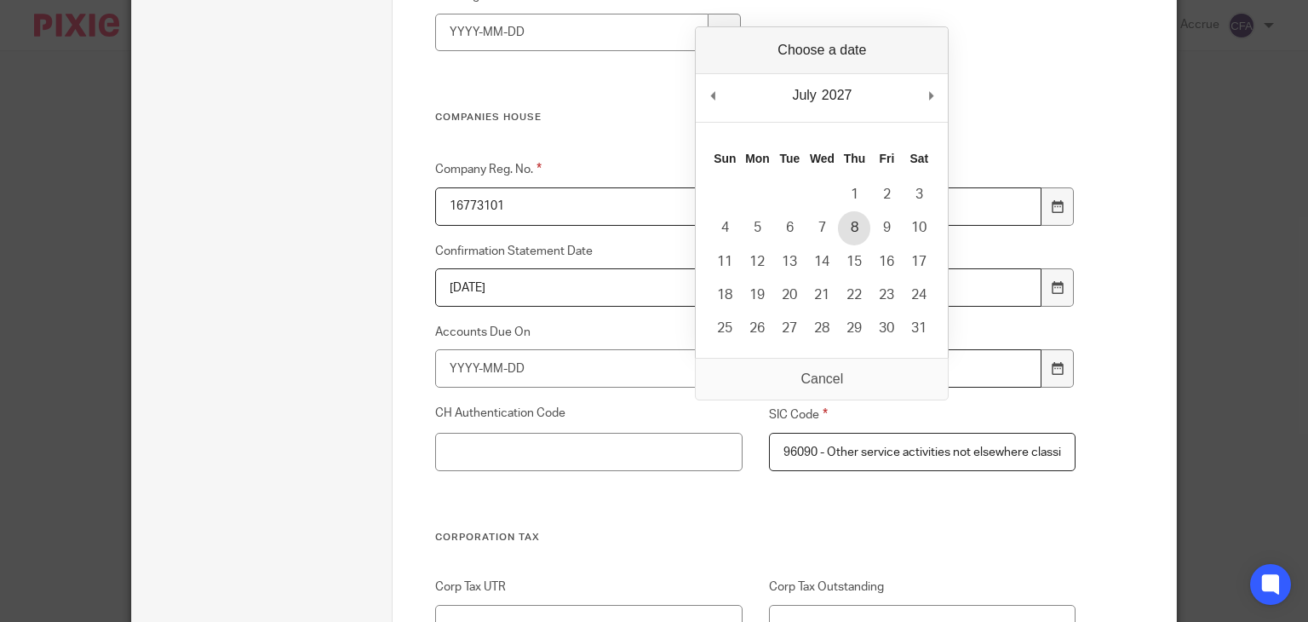
type input "2027-07-08"
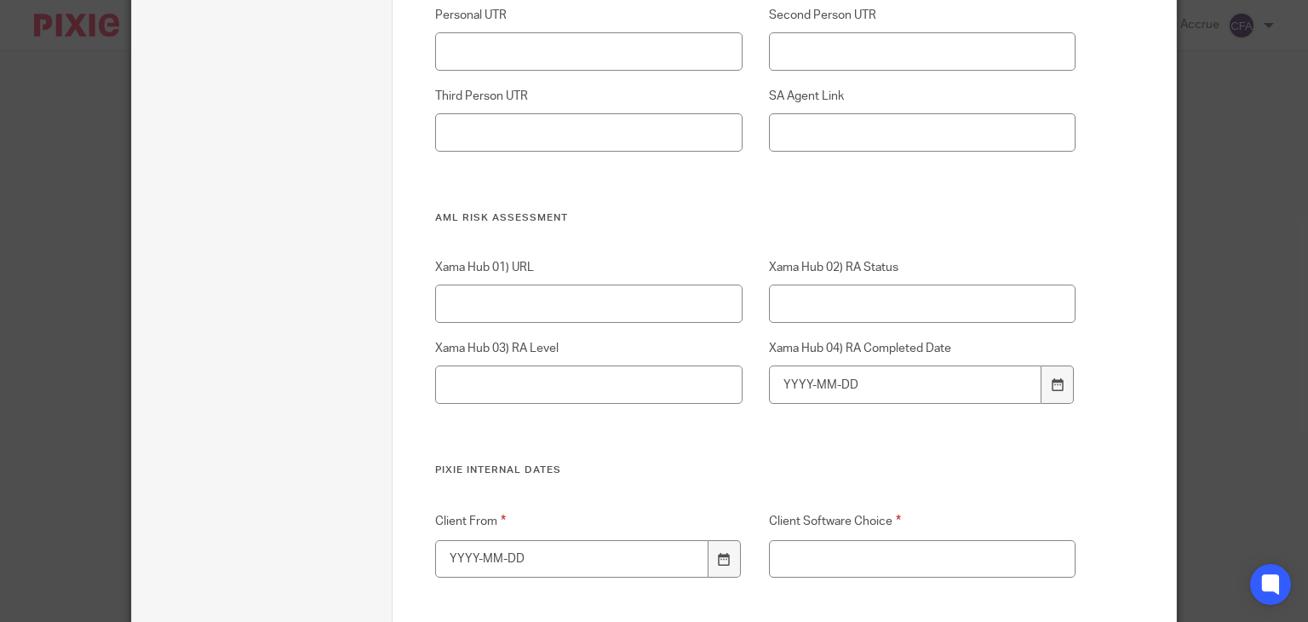
scroll to position [3545, 0]
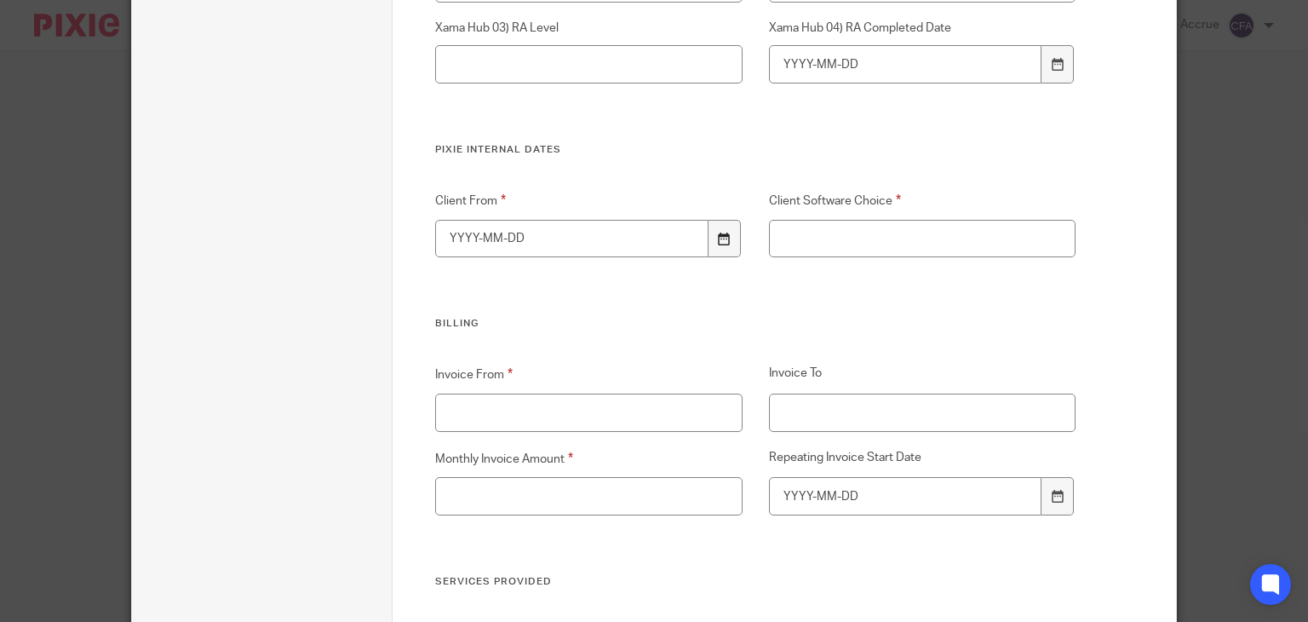
click at [718, 242] on icon at bounding box center [724, 238] width 13 height 13
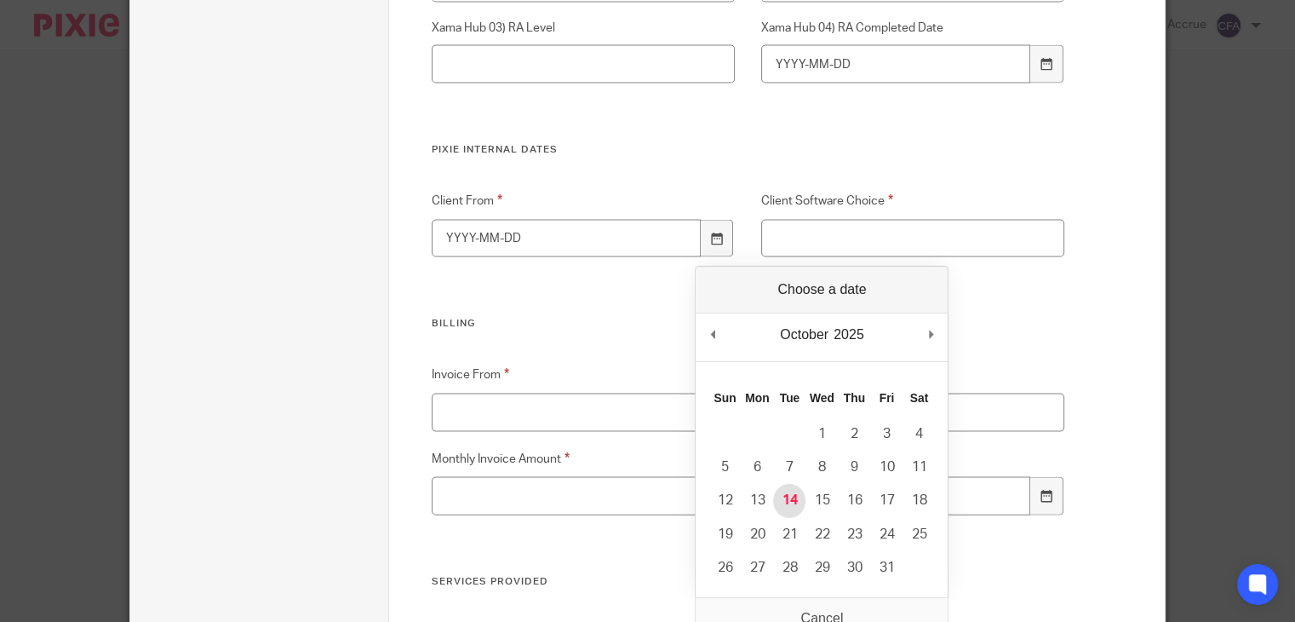
type input "2025-10-14"
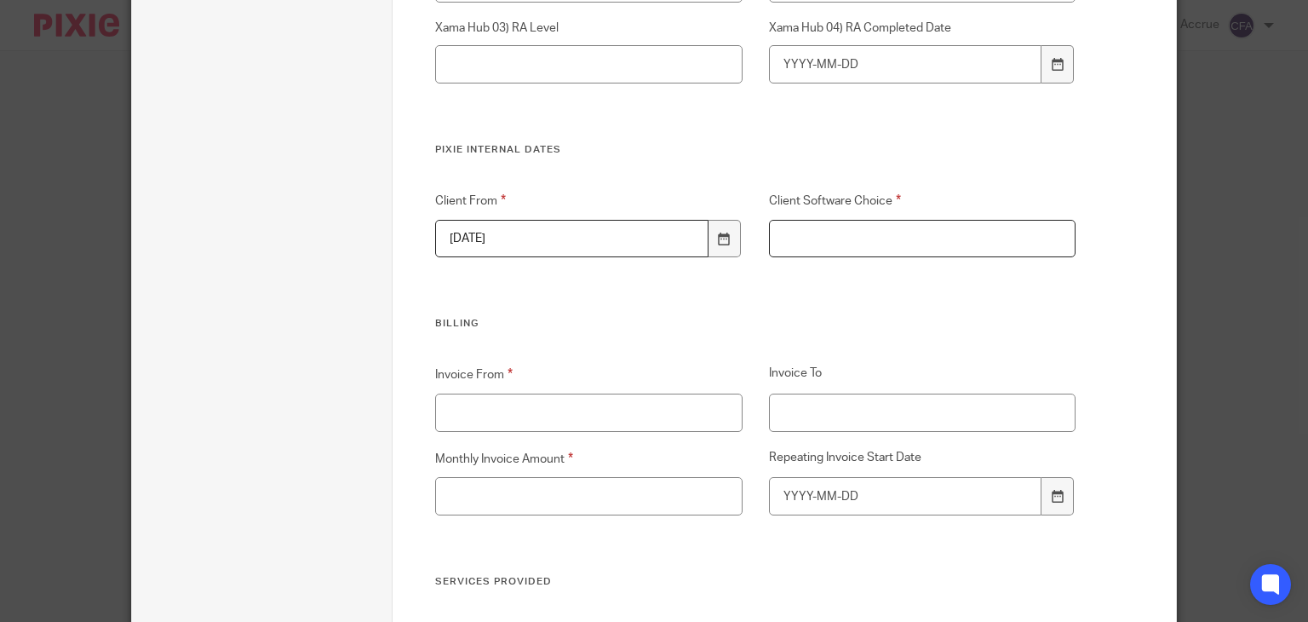
click at [845, 240] on input "Client Software Choice" at bounding box center [922, 239] width 307 height 38
type input "Freeagent"
click at [598, 413] on input "Invoice From" at bounding box center [588, 412] width 307 height 38
type input "October"
type input "150"
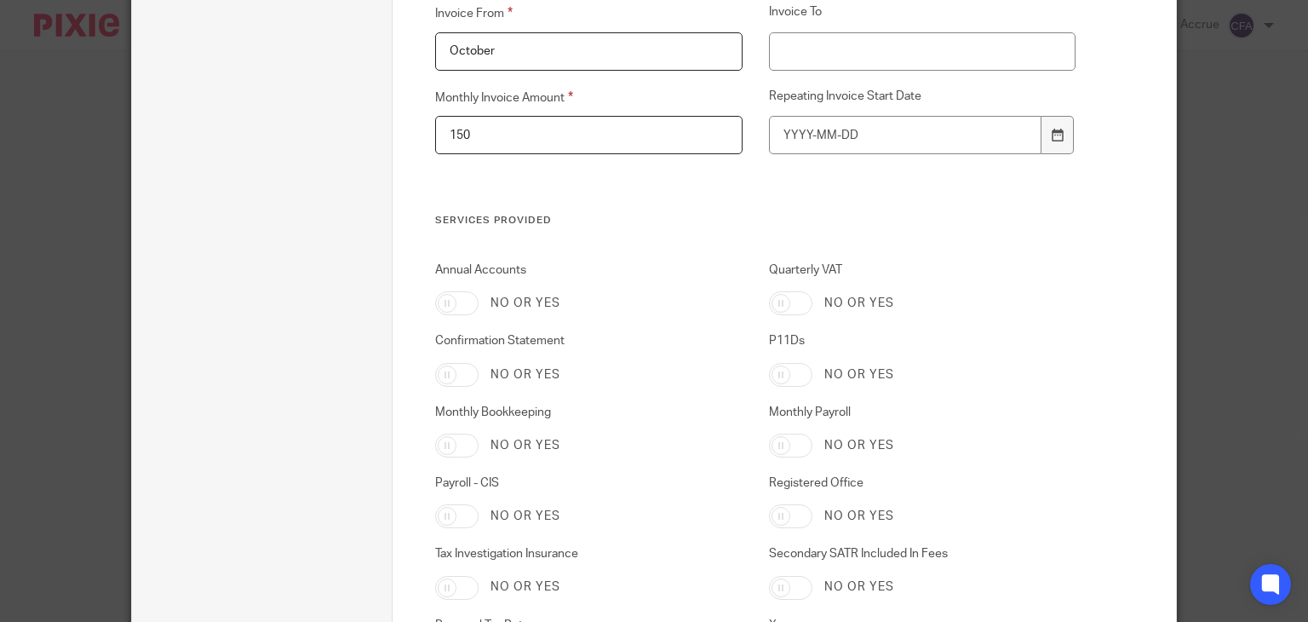
scroll to position [3940, 0]
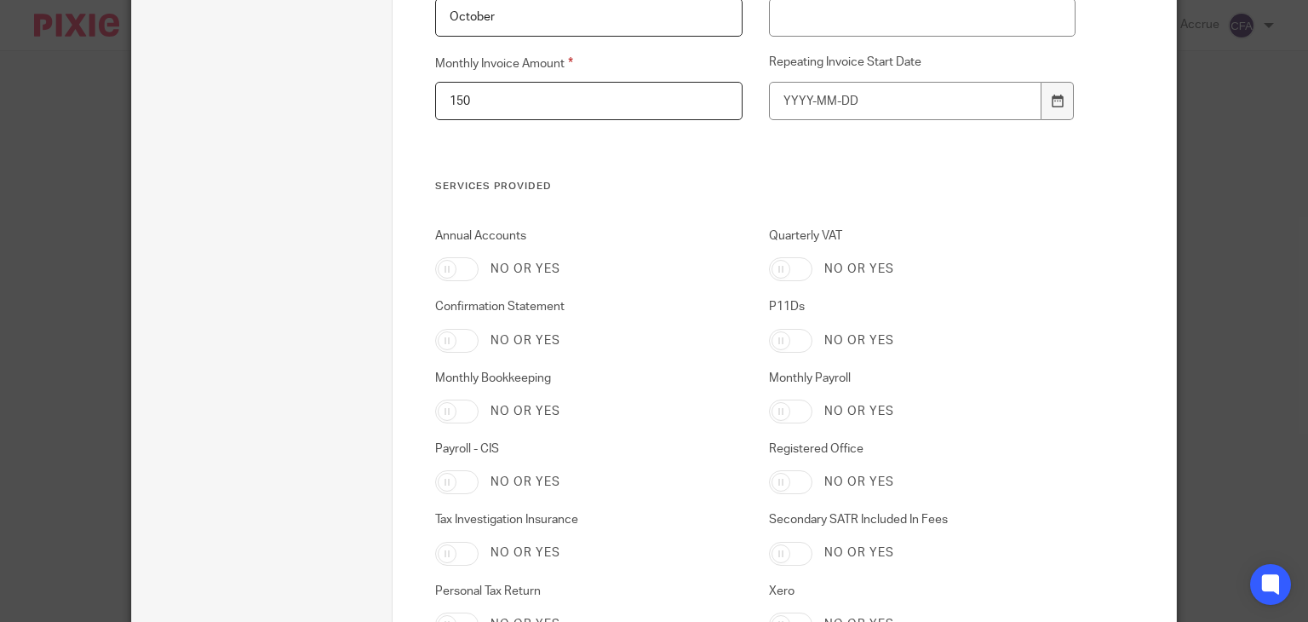
click at [462, 267] on input "Annual Accounts" at bounding box center [456, 269] width 43 height 24
checkbox input "true"
click at [777, 268] on input "Quarterly VAT" at bounding box center [790, 269] width 43 height 24
checkbox input "true"
click at [451, 344] on input "Confirmation Statement" at bounding box center [456, 341] width 43 height 24
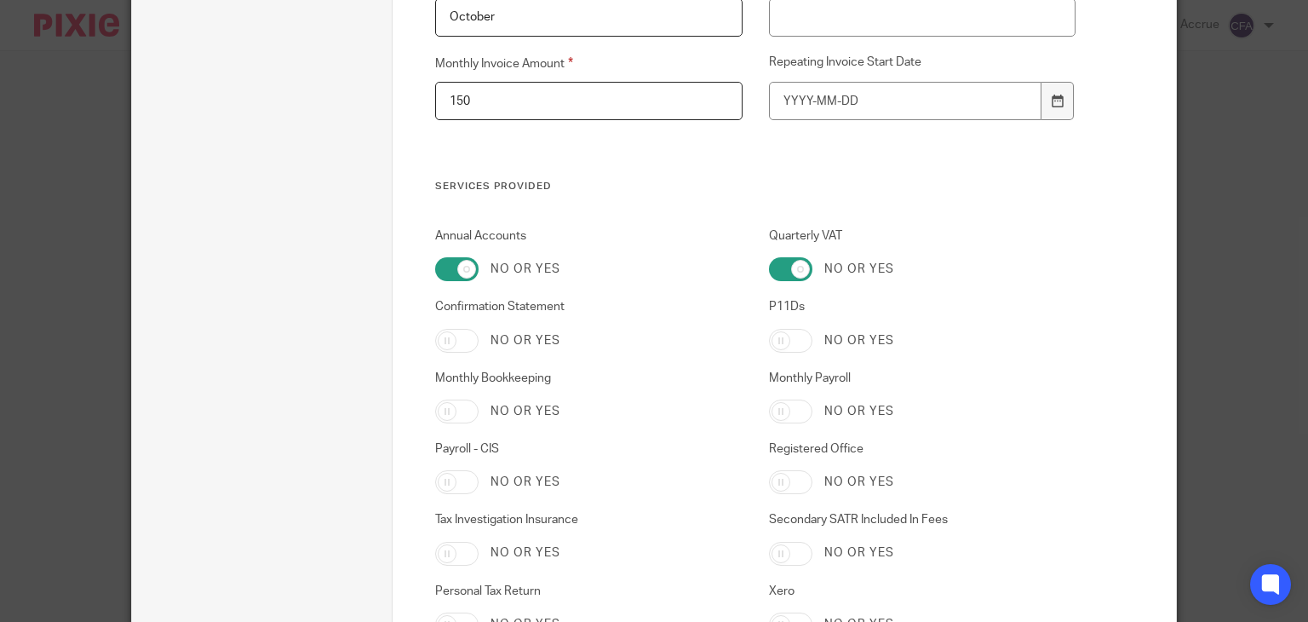
checkbox input "true"
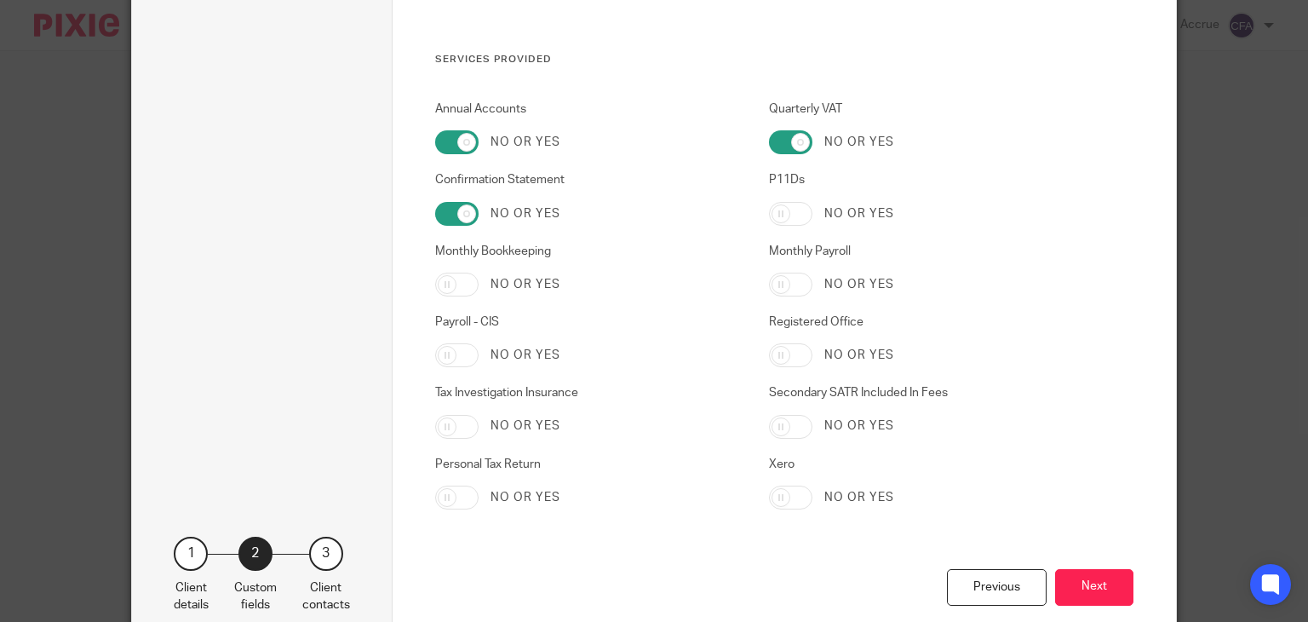
click at [441, 501] on input "Personal Tax Return" at bounding box center [456, 497] width 43 height 24
checkbox input "true"
click at [777, 358] on input "Registered Office" at bounding box center [790, 355] width 43 height 24
checkbox input "true"
click at [794, 290] on input "Monthly Payroll" at bounding box center [790, 284] width 43 height 24
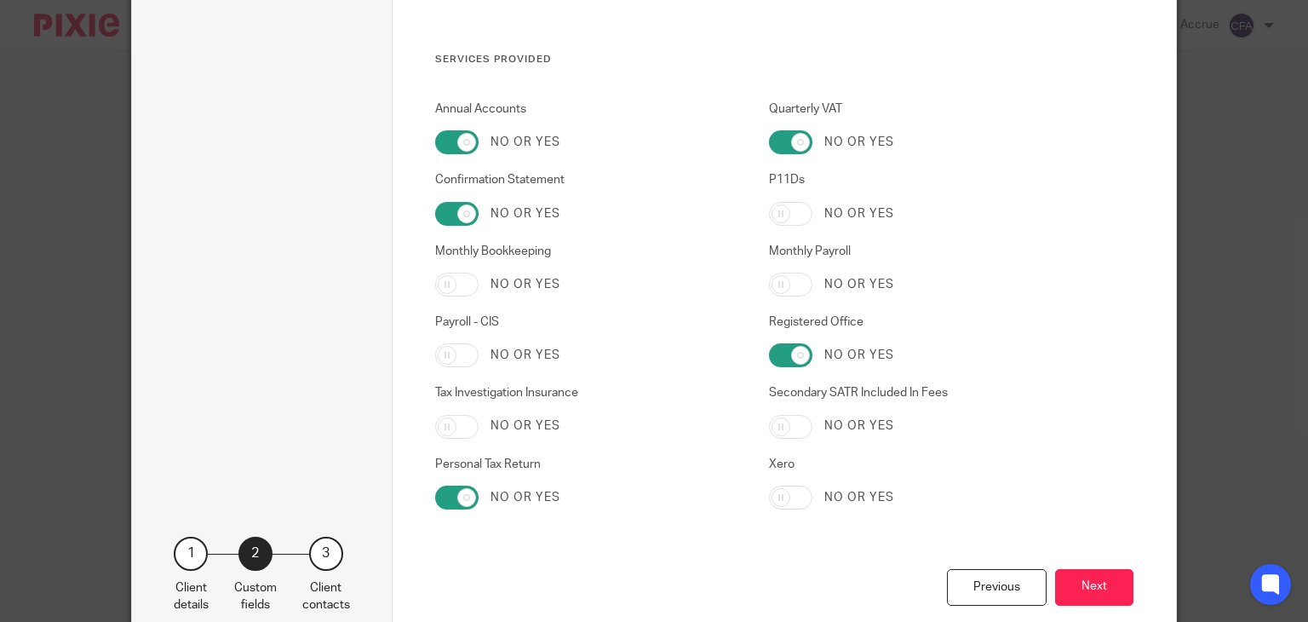
checkbox input "true"
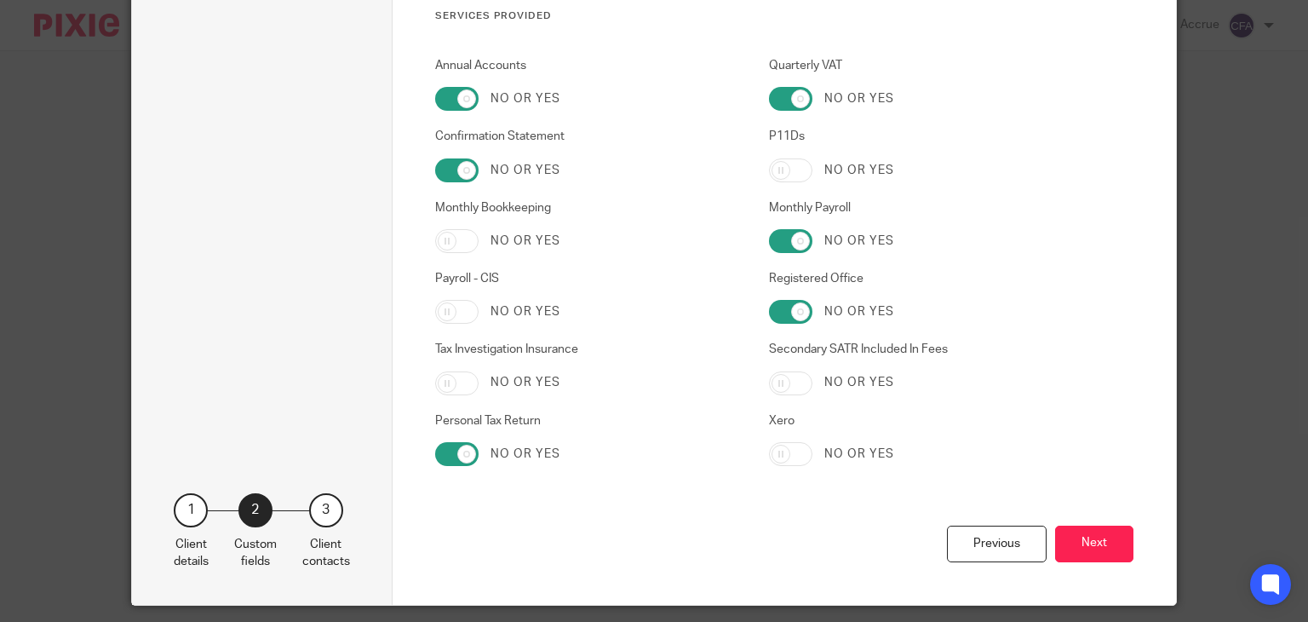
scroll to position [4111, 0]
click at [787, 164] on input "P11Ds" at bounding box center [790, 170] width 43 height 24
checkbox input "true"
click at [1067, 530] on button "Next" at bounding box center [1094, 543] width 78 height 37
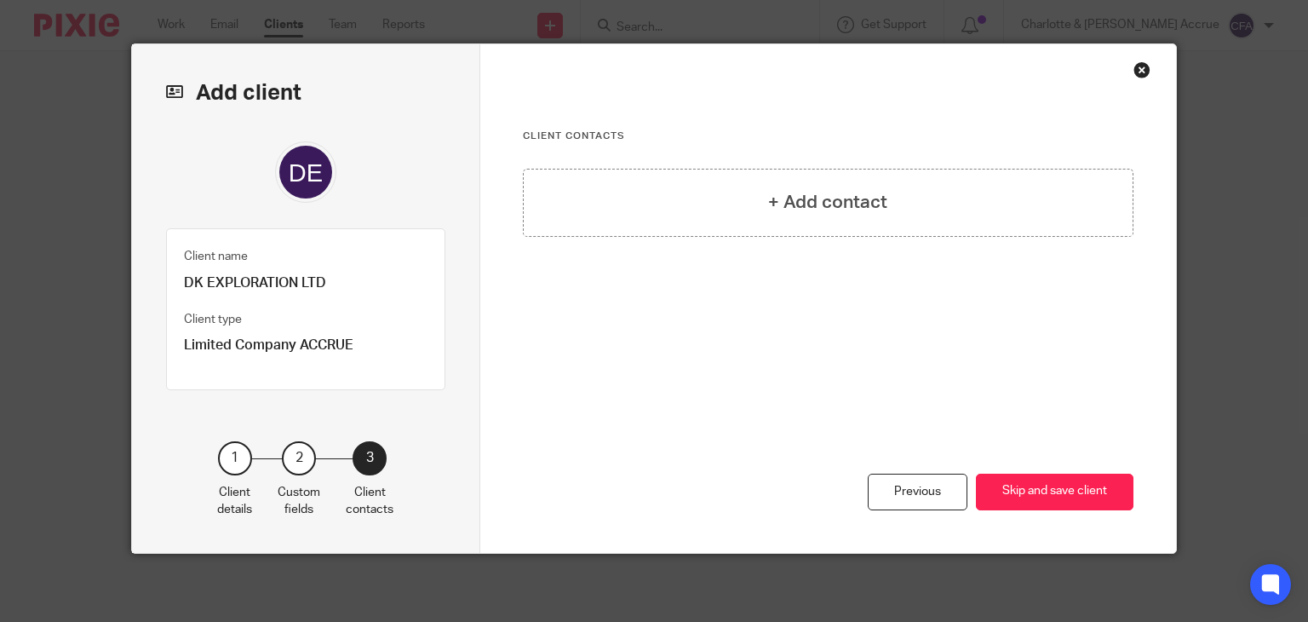
scroll to position [23, 0]
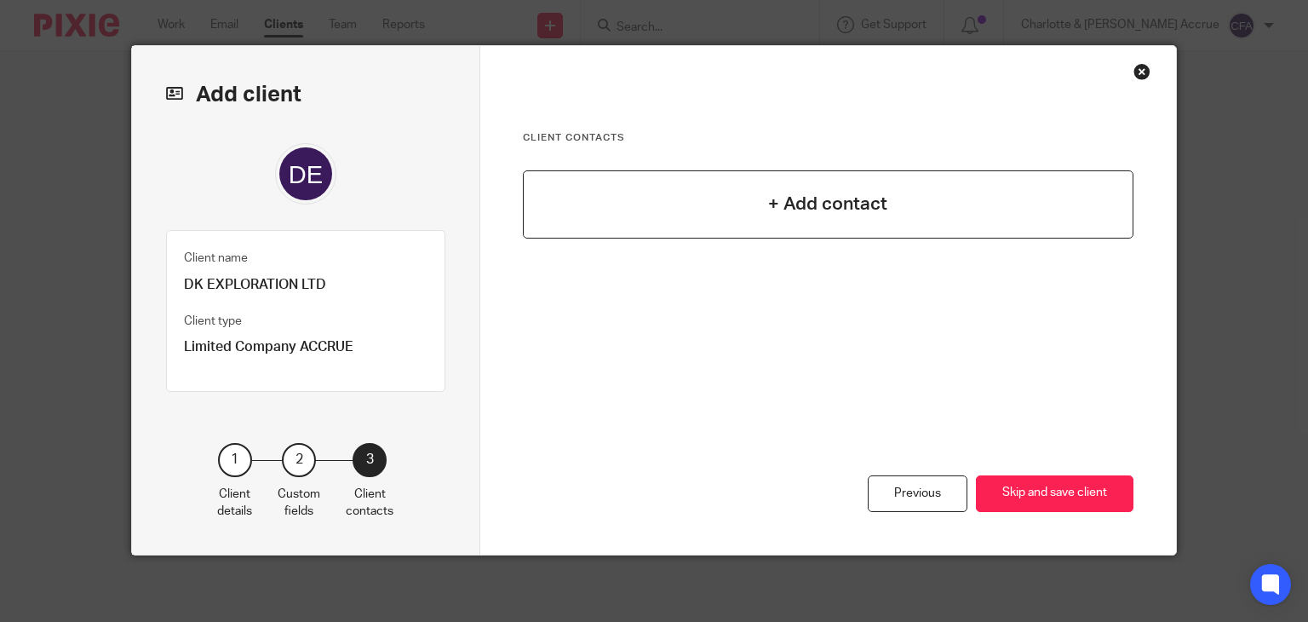
click at [850, 221] on div "+ Add contact" at bounding box center [828, 204] width 611 height 68
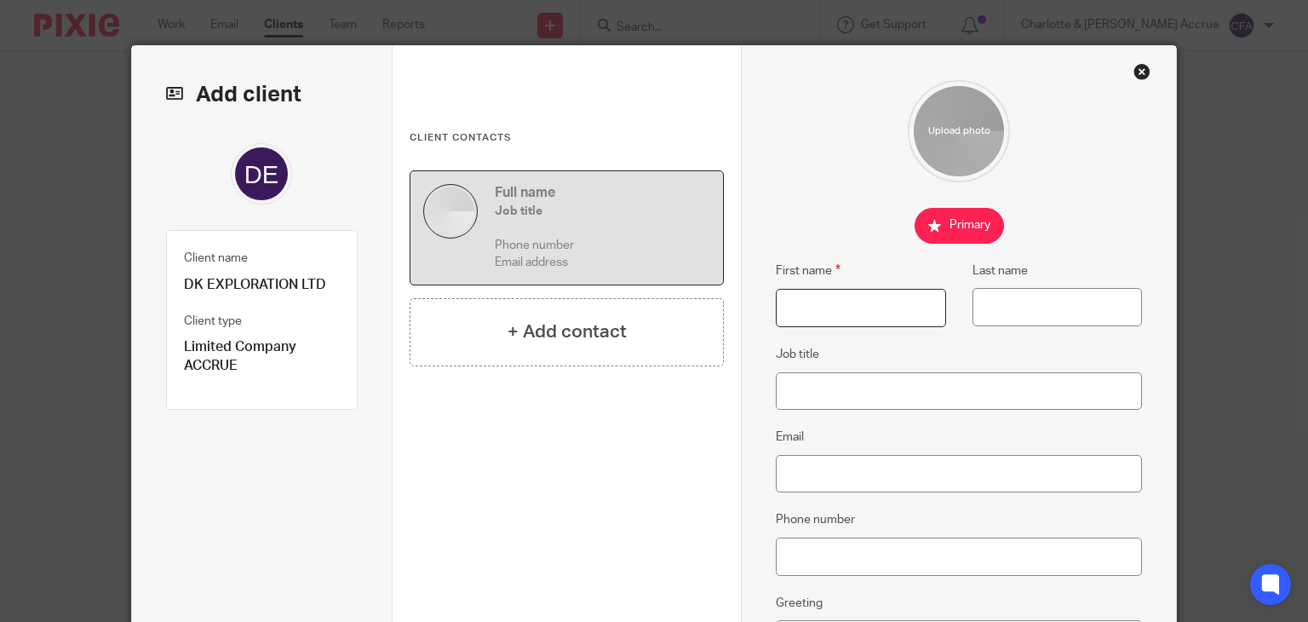
click at [808, 304] on input "First name" at bounding box center [860, 308] width 169 height 38
type input "Andrew"
type input "De Klerk"
click at [794, 401] on input "Job title" at bounding box center [959, 391] width 366 height 38
type input "Company Director"
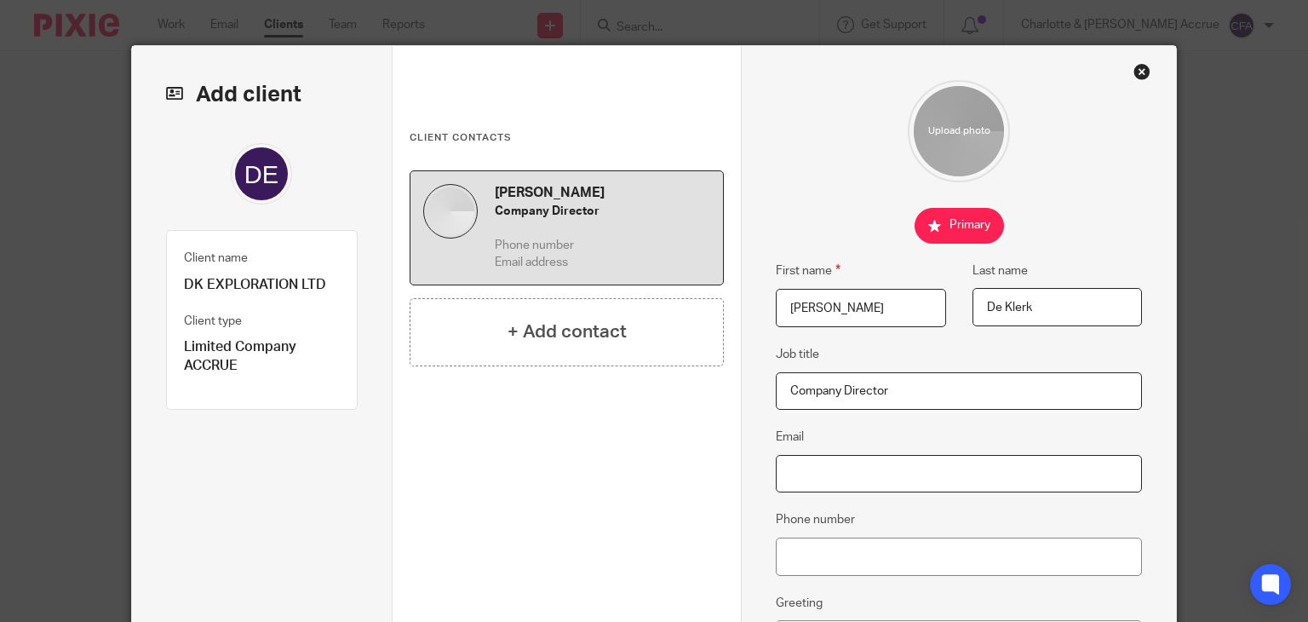
click at [883, 460] on input "Email" at bounding box center [959, 474] width 366 height 38
paste input "[EMAIL_ADDRESS][DOMAIN_NAME]"
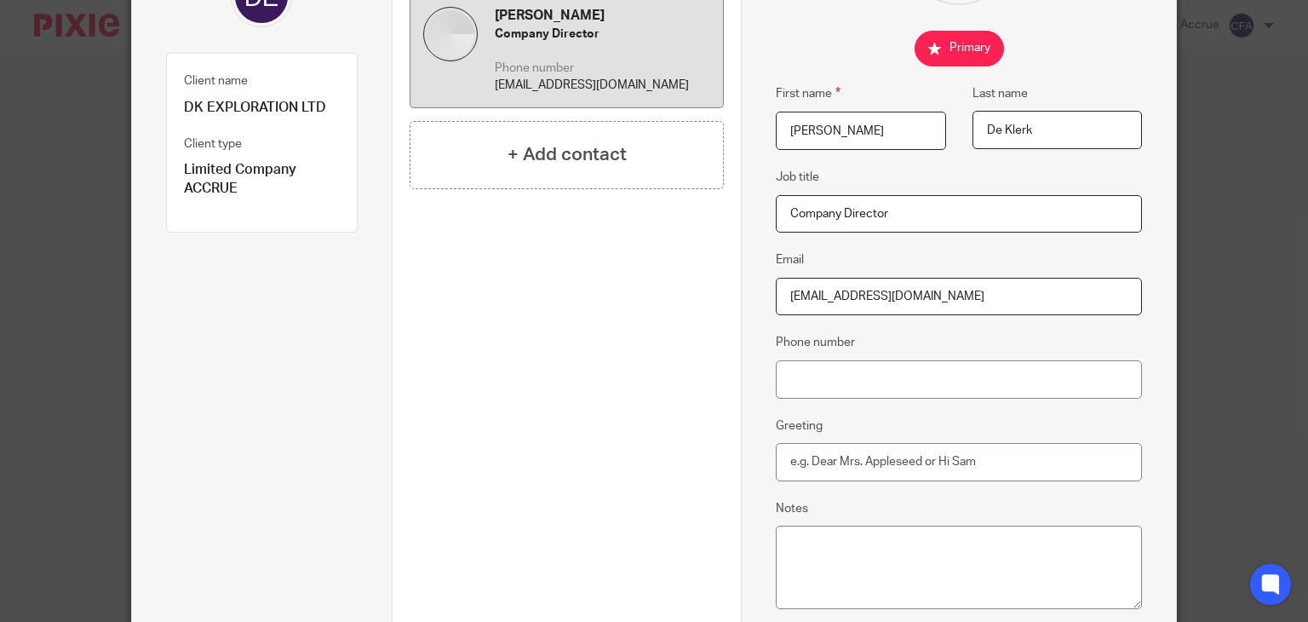
type input "andrewjdeklerk@gmail.com"
click at [820, 379] on input "Phone number" at bounding box center [959, 379] width 366 height 38
paste input "07730 766 316"
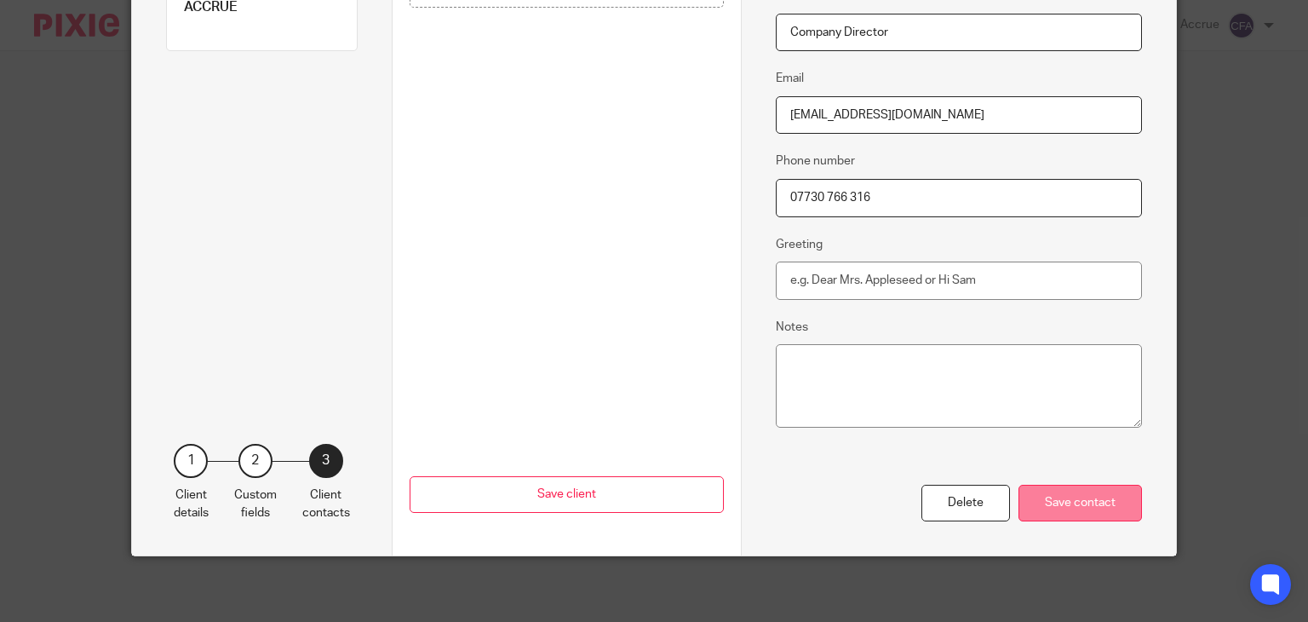
type input "07730 766 316"
click at [1041, 498] on div "Save contact" at bounding box center [1079, 502] width 123 height 37
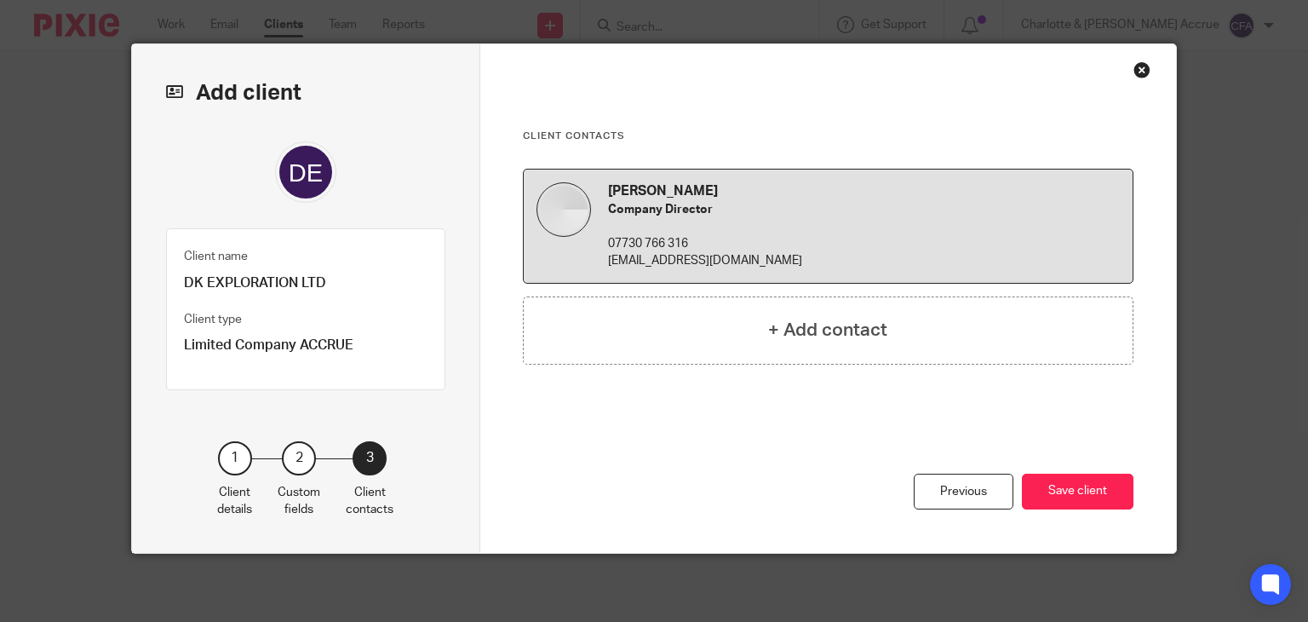
scroll to position [23, 0]
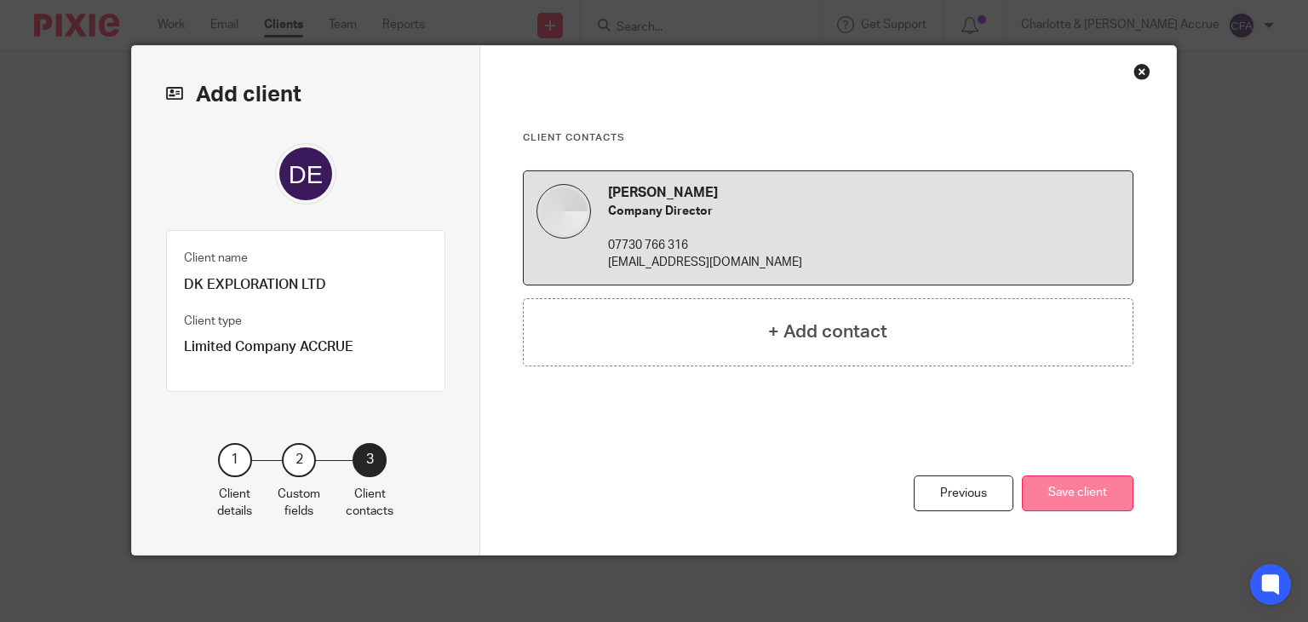
click at [1057, 485] on button "Save client" at bounding box center [1078, 493] width 112 height 37
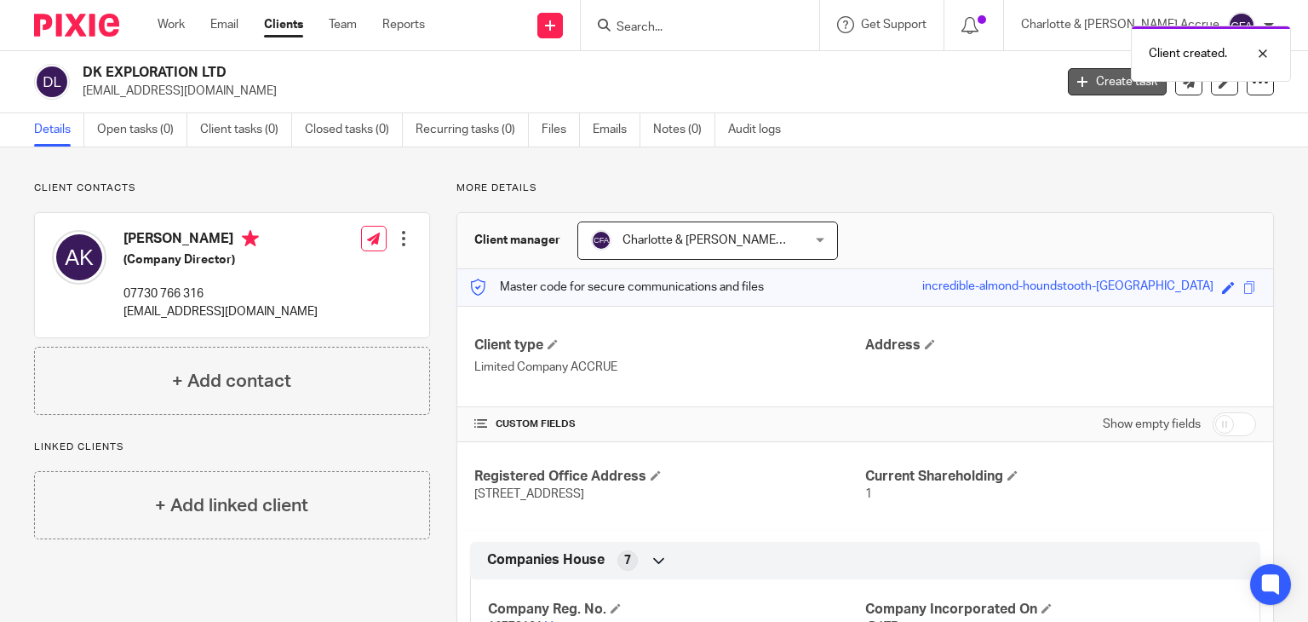
click at [1068, 89] on link "Create task" at bounding box center [1117, 81] width 99 height 27
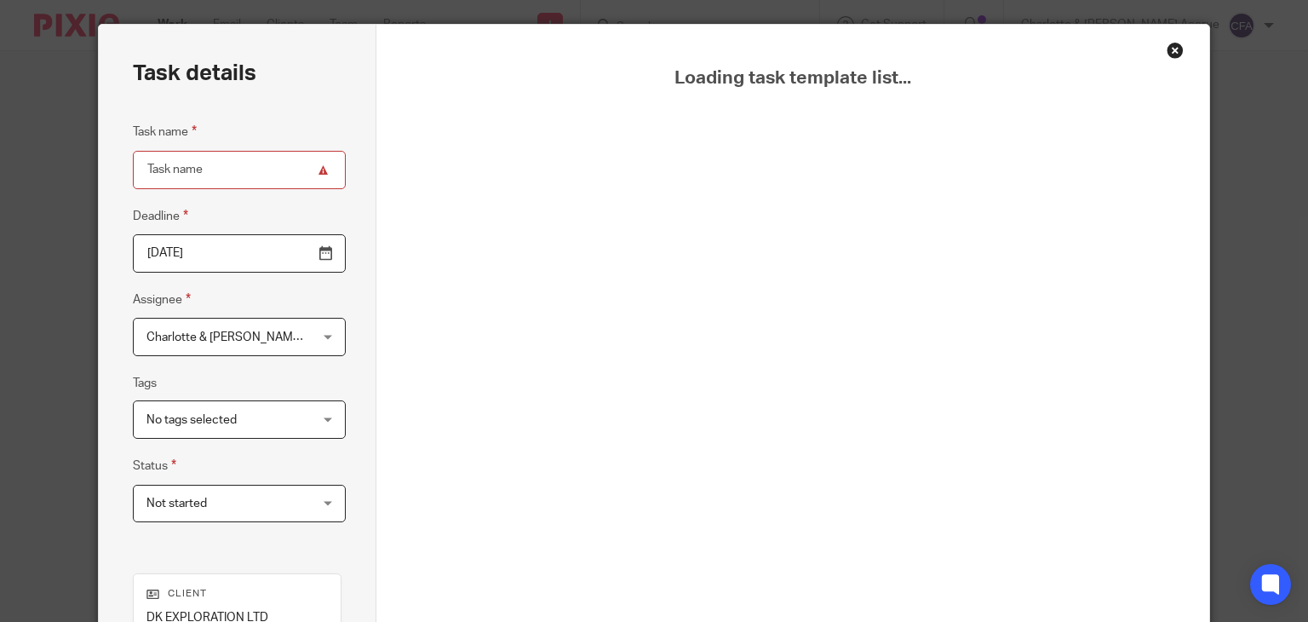
scroll to position [54, 0]
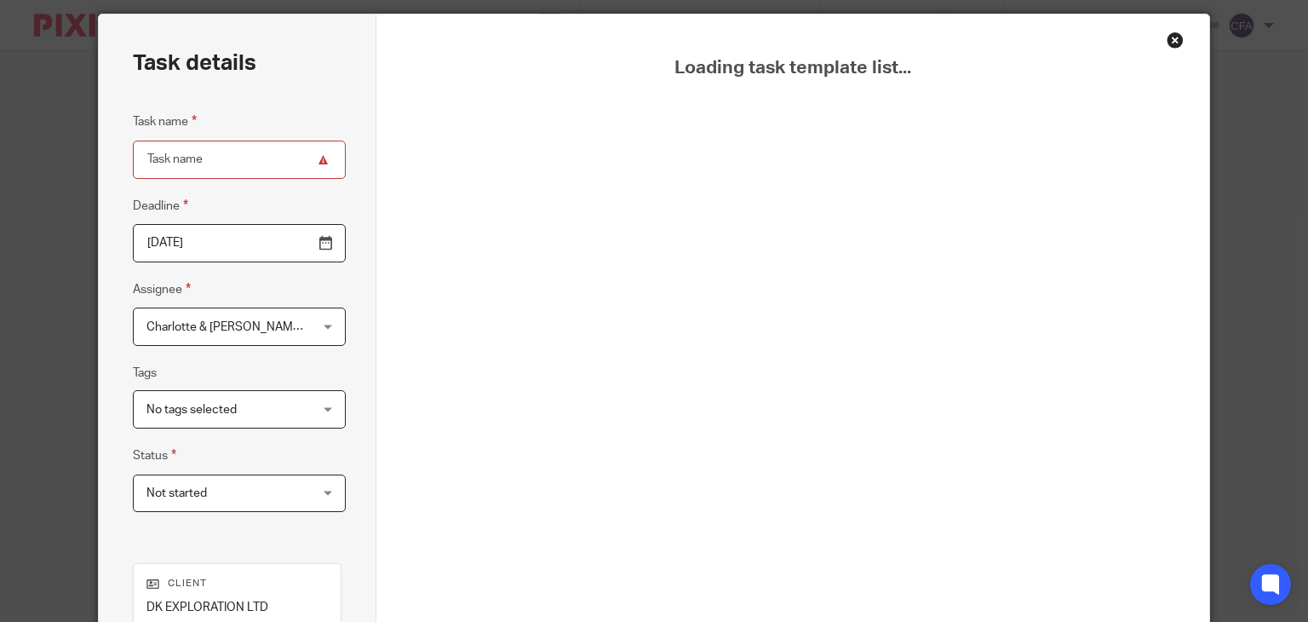
click at [1178, 45] on div "Loading task template list..." at bounding box center [792, 419] width 833 height 811
click at [1167, 43] on div "Close this dialog window" at bounding box center [1174, 40] width 17 height 17
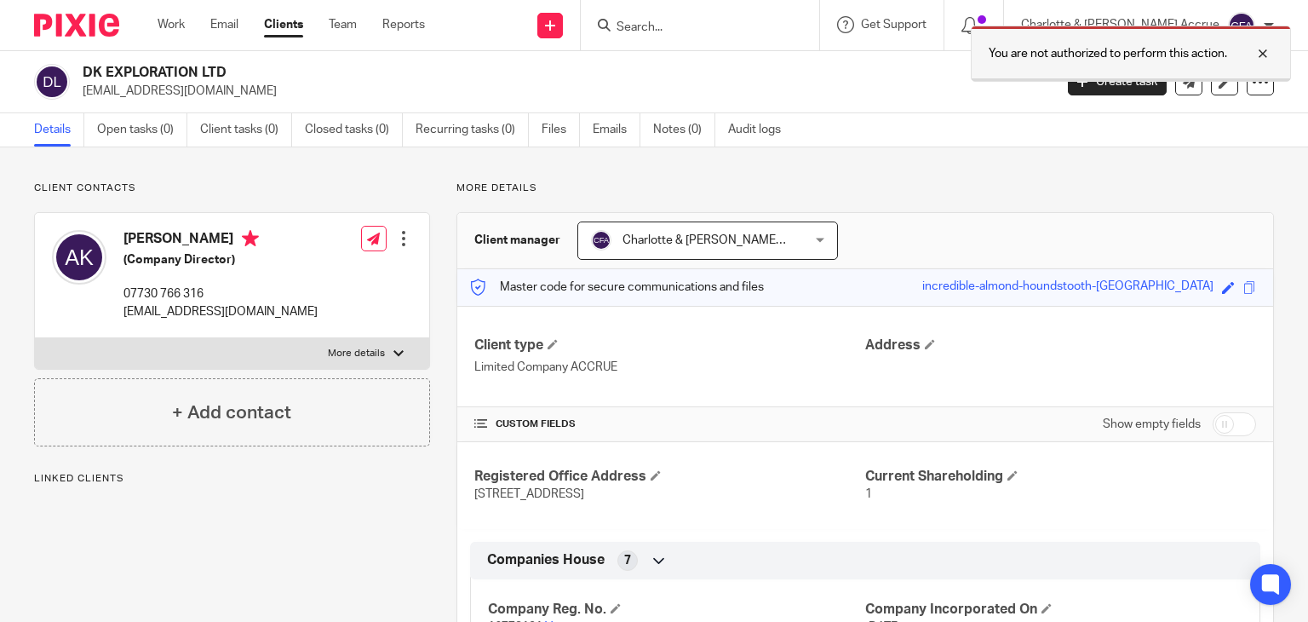
click at [1261, 54] on div at bounding box center [1250, 53] width 46 height 20
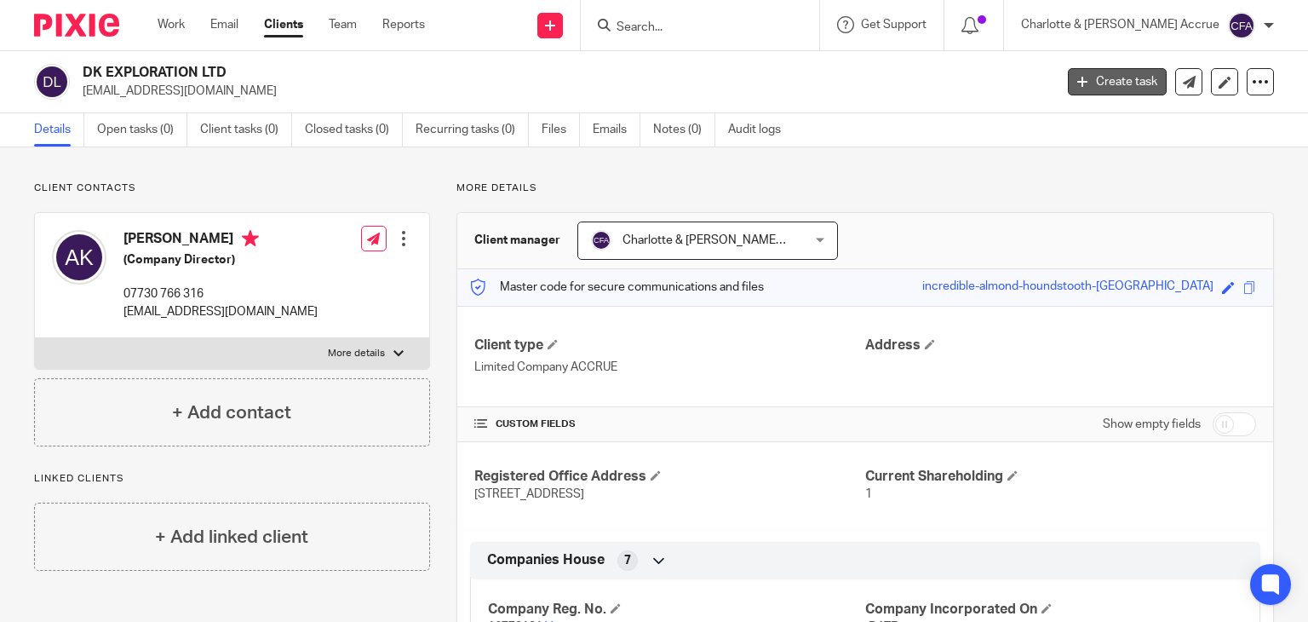
click at [1107, 90] on link "Create task" at bounding box center [1117, 81] width 99 height 27
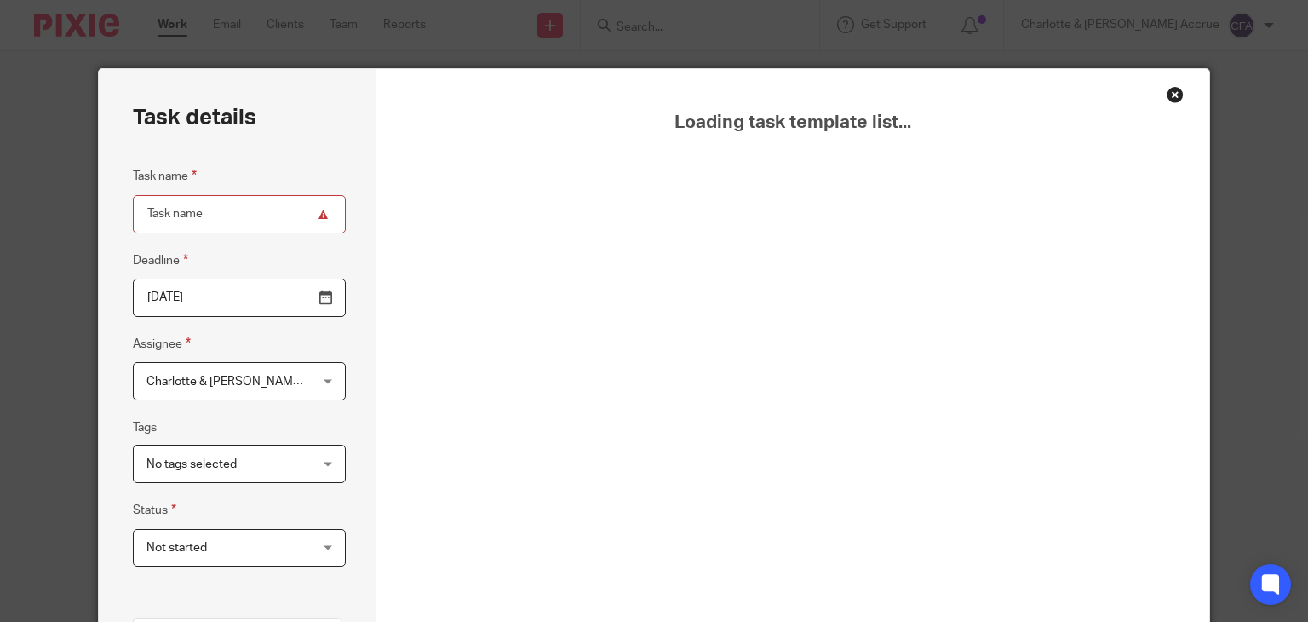
click at [1171, 98] on div "Close this dialog window" at bounding box center [1174, 94] width 17 height 17
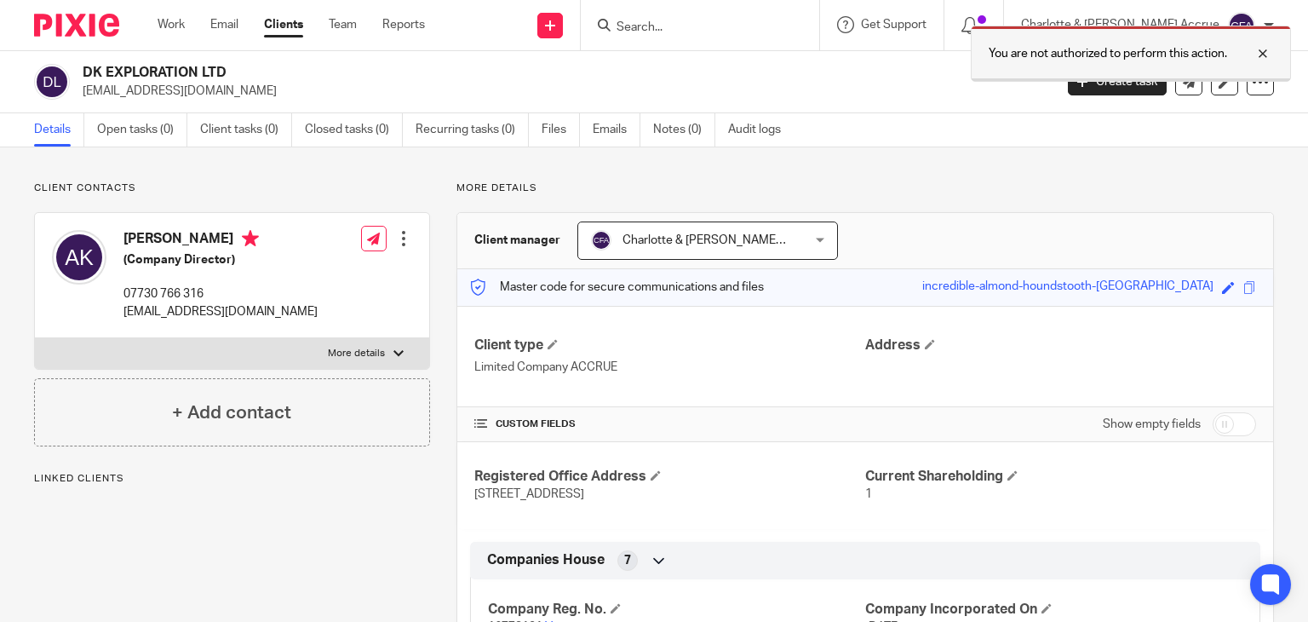
click at [1261, 54] on div at bounding box center [1250, 53] width 46 height 20
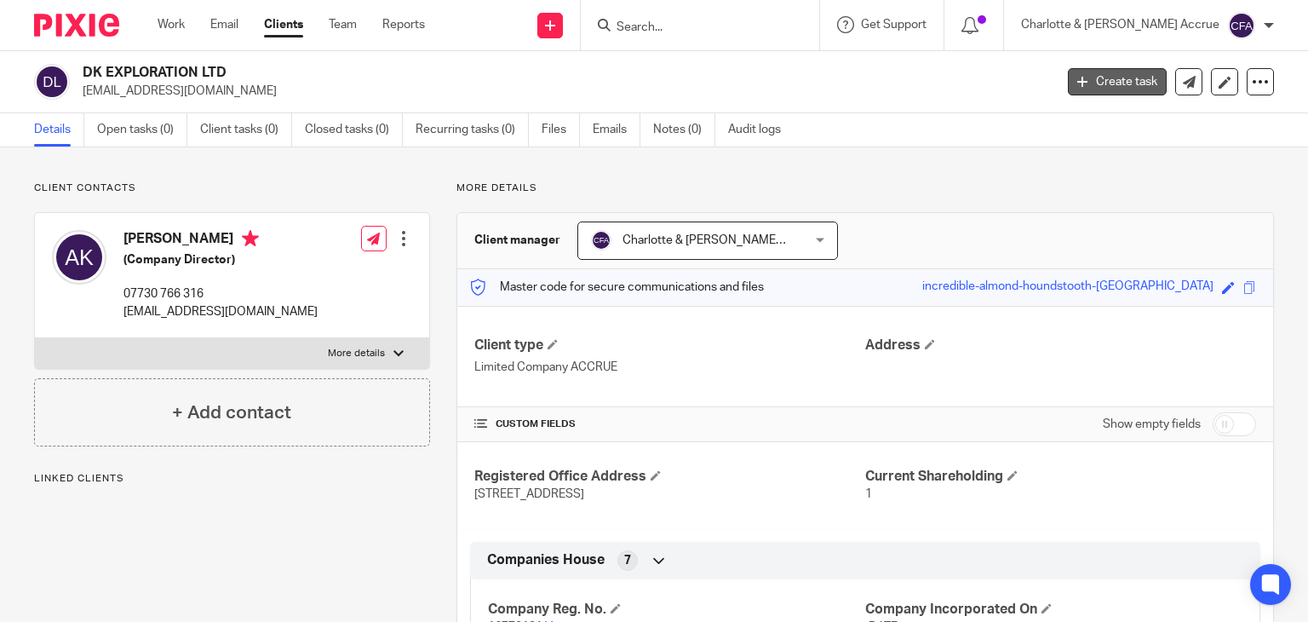
click at [1090, 89] on link "Create task" at bounding box center [1117, 81] width 99 height 27
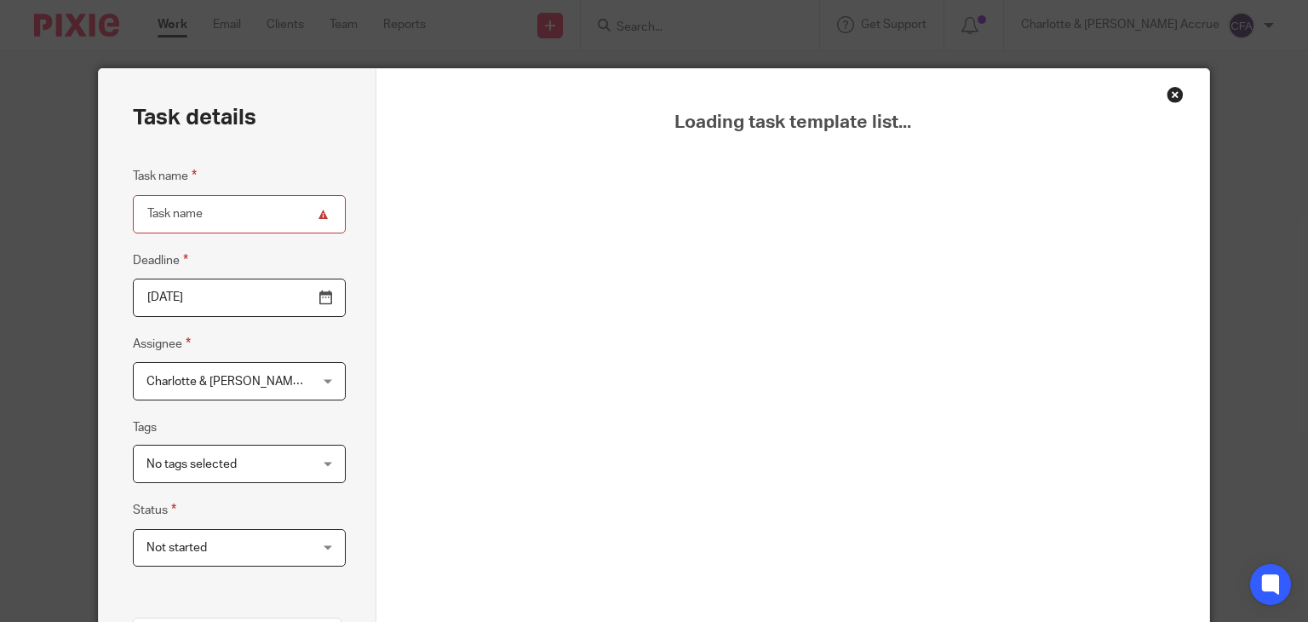
drag, startPoint x: 402, startPoint y: 14, endPoint x: 1165, endPoint y: 88, distance: 766.4
click at [1166, 88] on div "Close this dialog window" at bounding box center [1174, 94] width 17 height 17
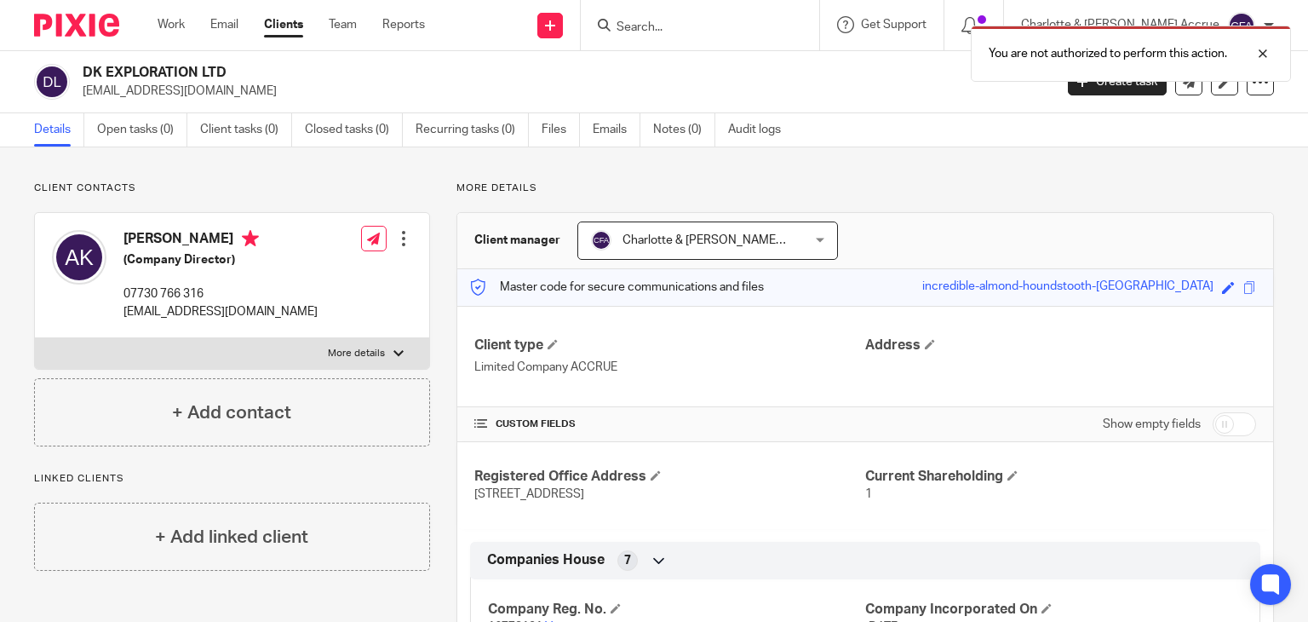
click at [759, 25] on div "You are not authorized to perform this action." at bounding box center [972, 49] width 637 height 65
click at [744, 34] on div "You are not authorized to perform this action." at bounding box center [972, 49] width 637 height 65
click at [1259, 51] on div at bounding box center [1250, 53] width 46 height 20
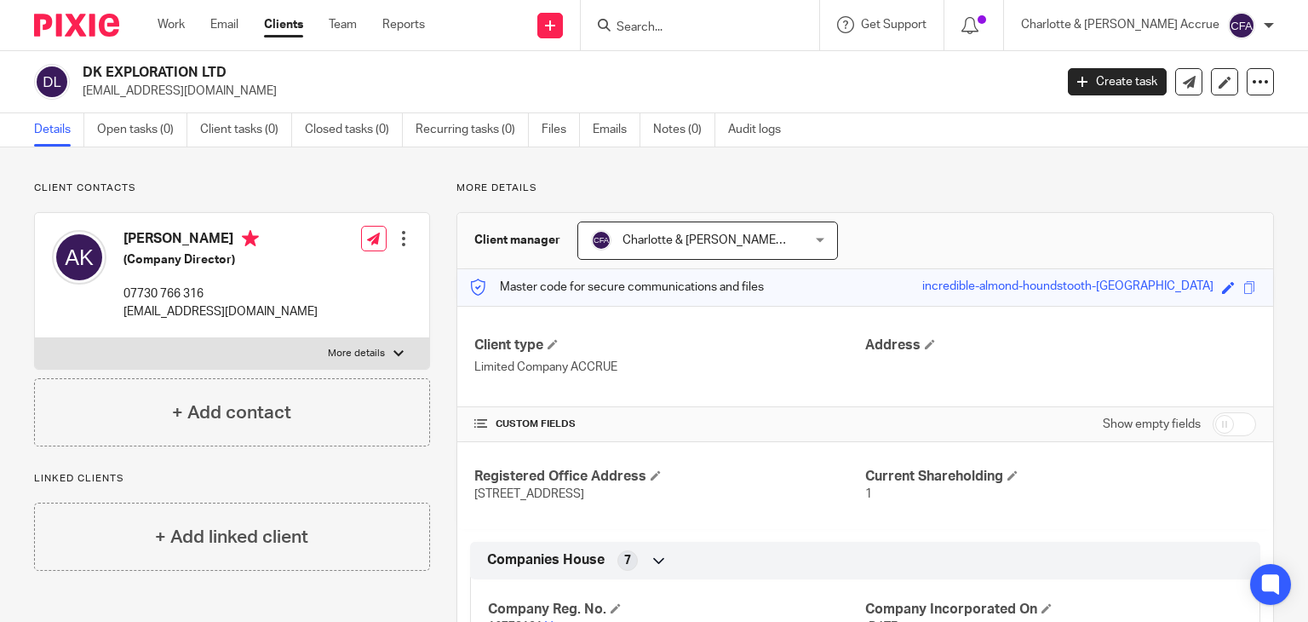
click at [819, 36] on div at bounding box center [700, 25] width 238 height 50
click at [768, 35] on input "Search" at bounding box center [691, 27] width 153 height 15
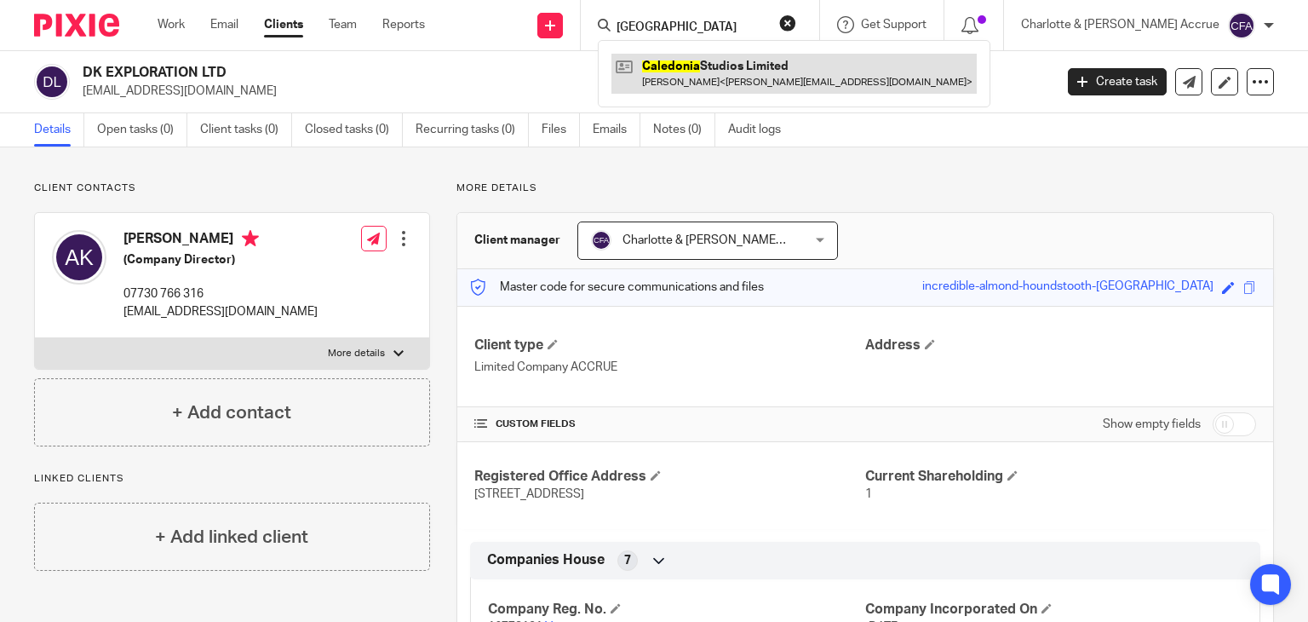
type input "caledonia"
click at [754, 72] on link at bounding box center [793, 73] width 365 height 39
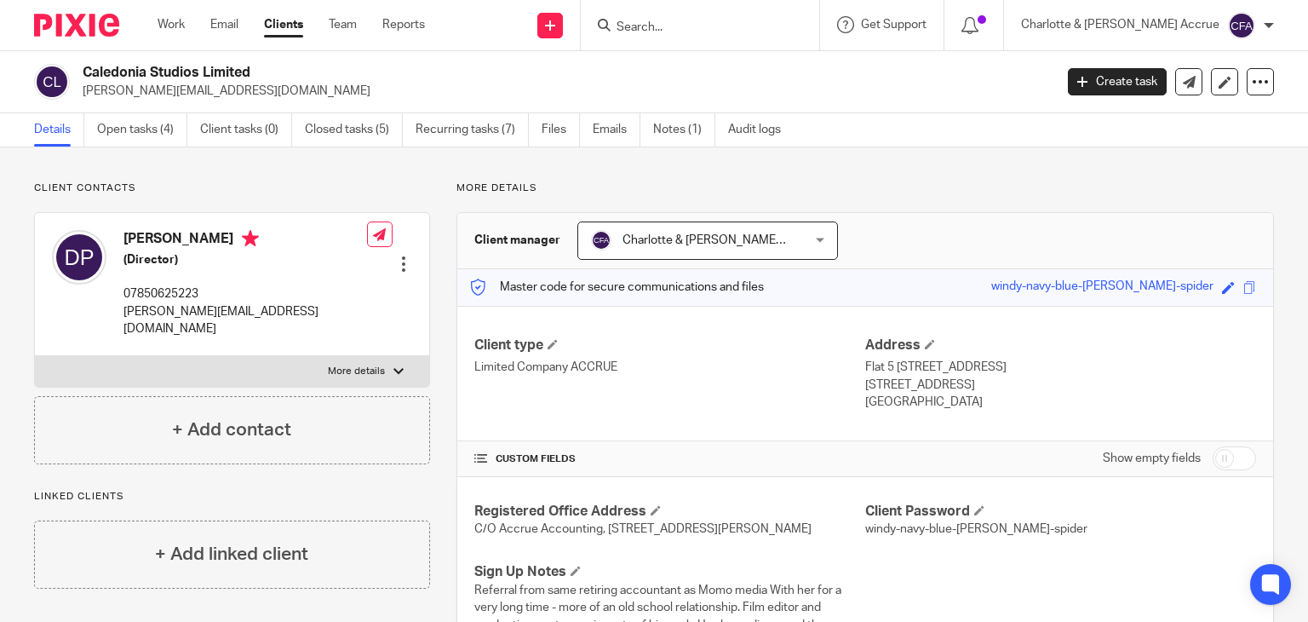
click at [760, 30] on input "Search" at bounding box center [691, 27] width 153 height 15
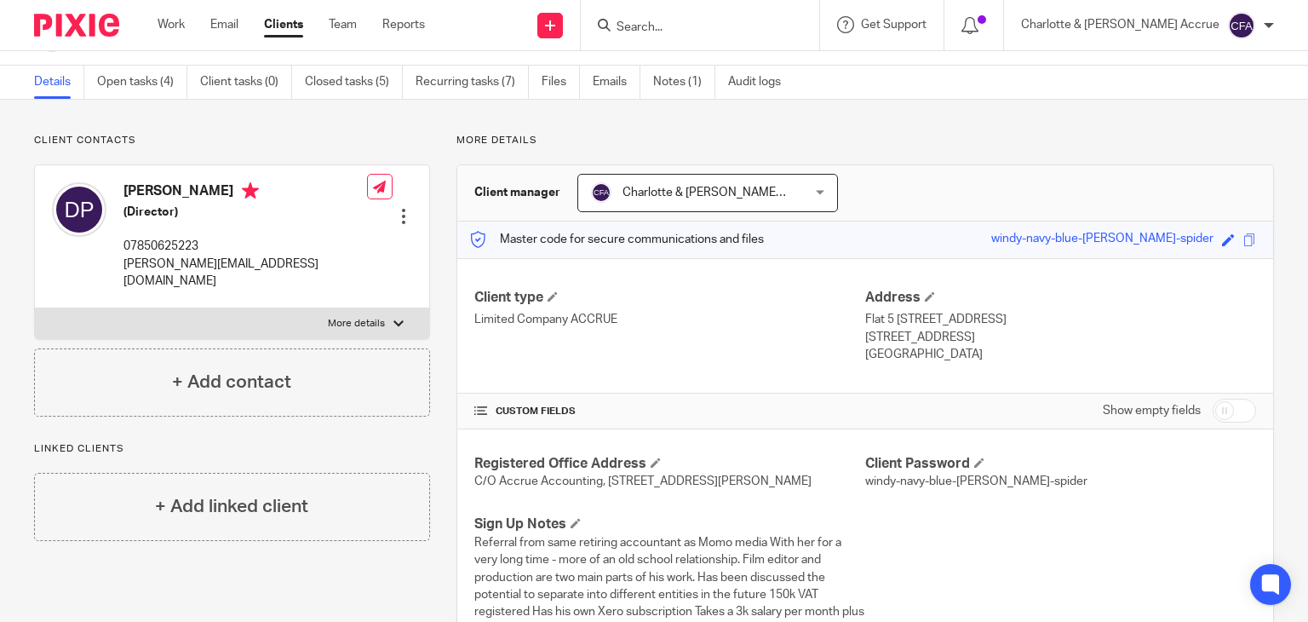
scroll to position [49, 0]
click at [1219, 411] on input "checkbox" at bounding box center [1233, 409] width 43 height 24
checkbox input "true"
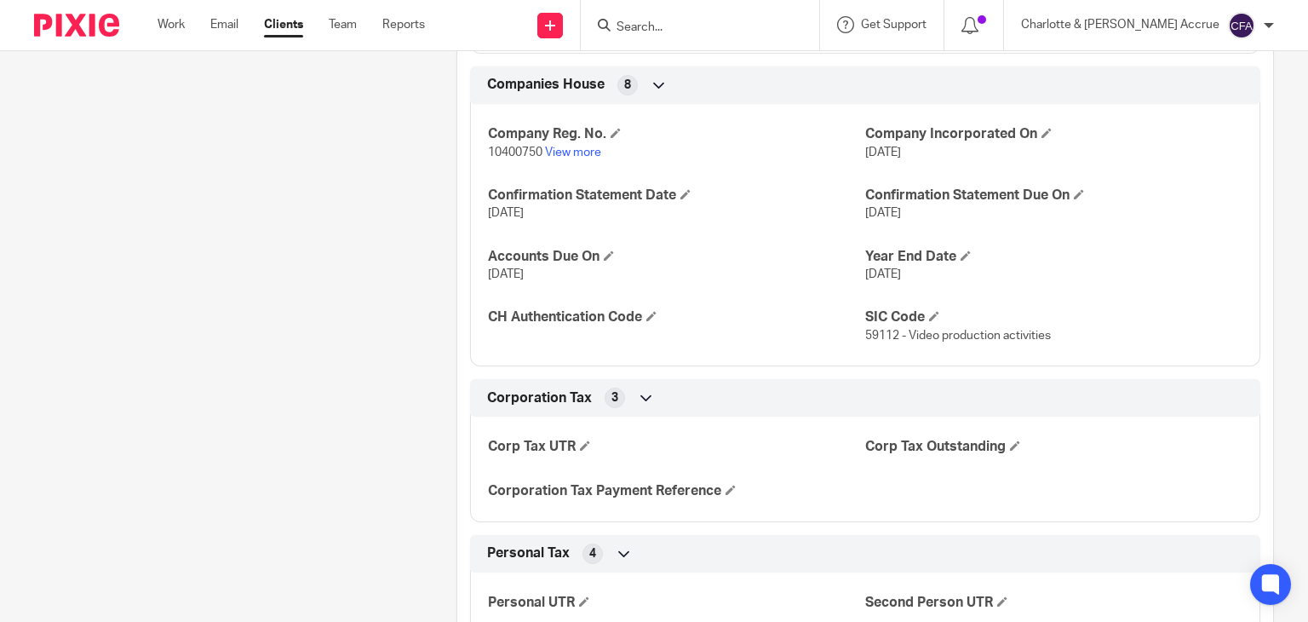
scroll to position [2127, 0]
click at [650, 322] on span at bounding box center [651, 317] width 10 height 10
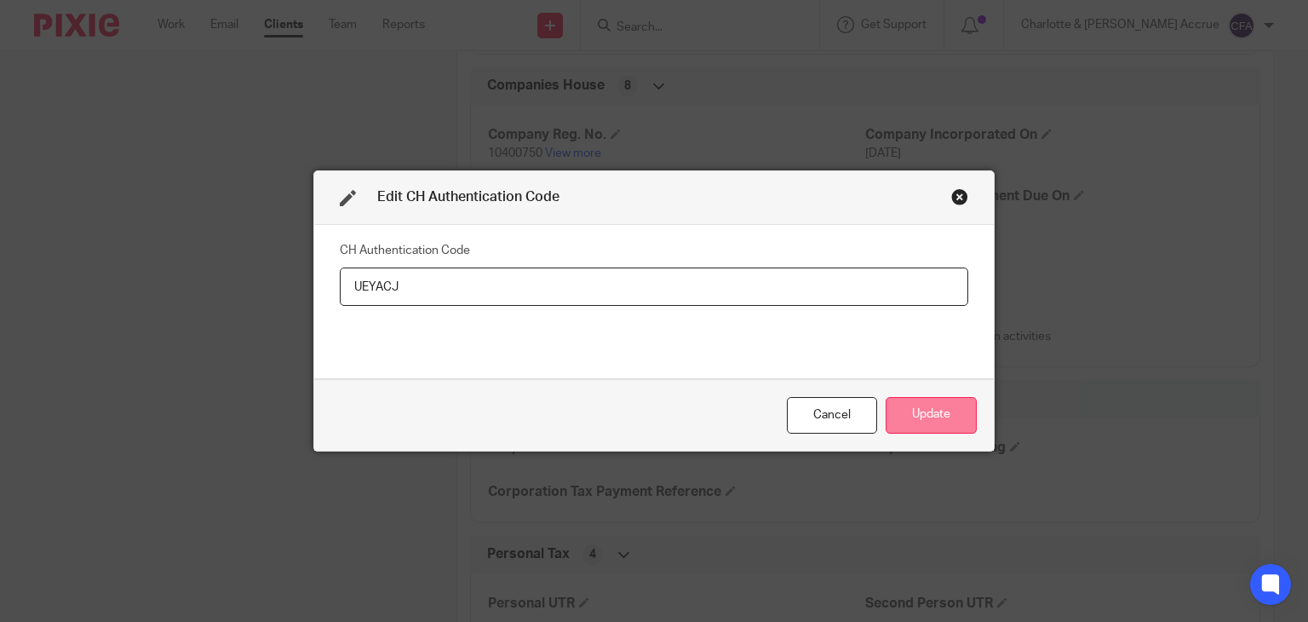
type input "UEYACJ"
click at [956, 423] on button "Update" at bounding box center [931, 415] width 91 height 37
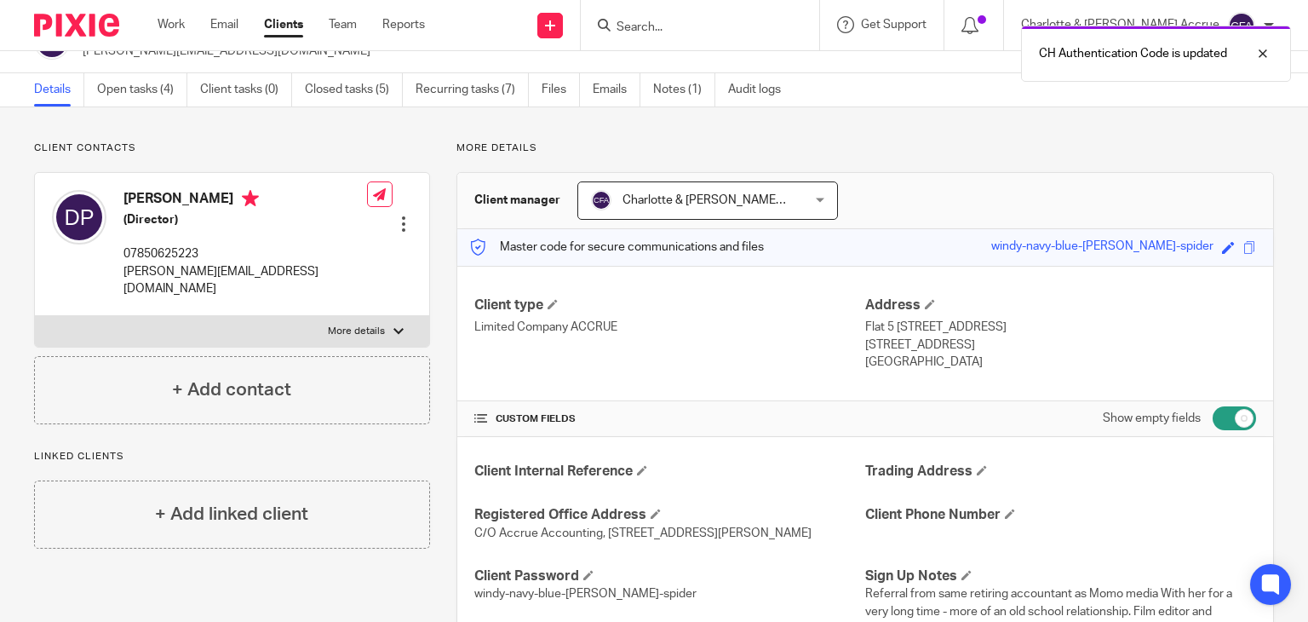
scroll to position [39, 0]
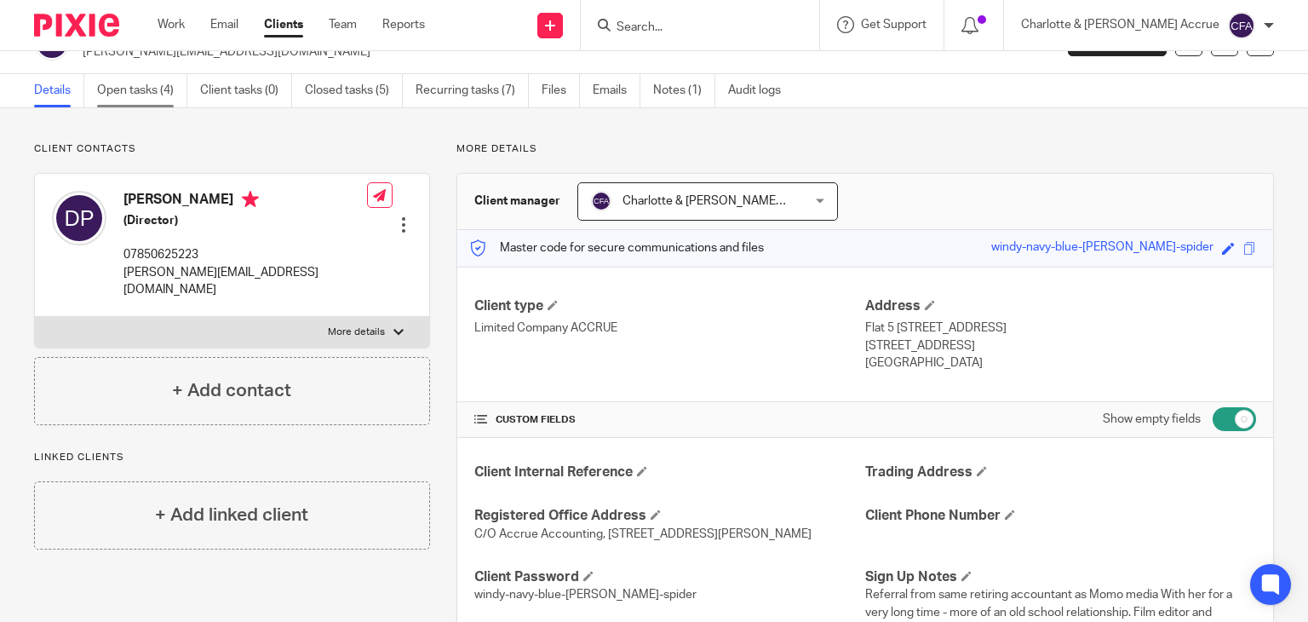
click at [146, 76] on link "Open tasks (4)" at bounding box center [142, 90] width 90 height 33
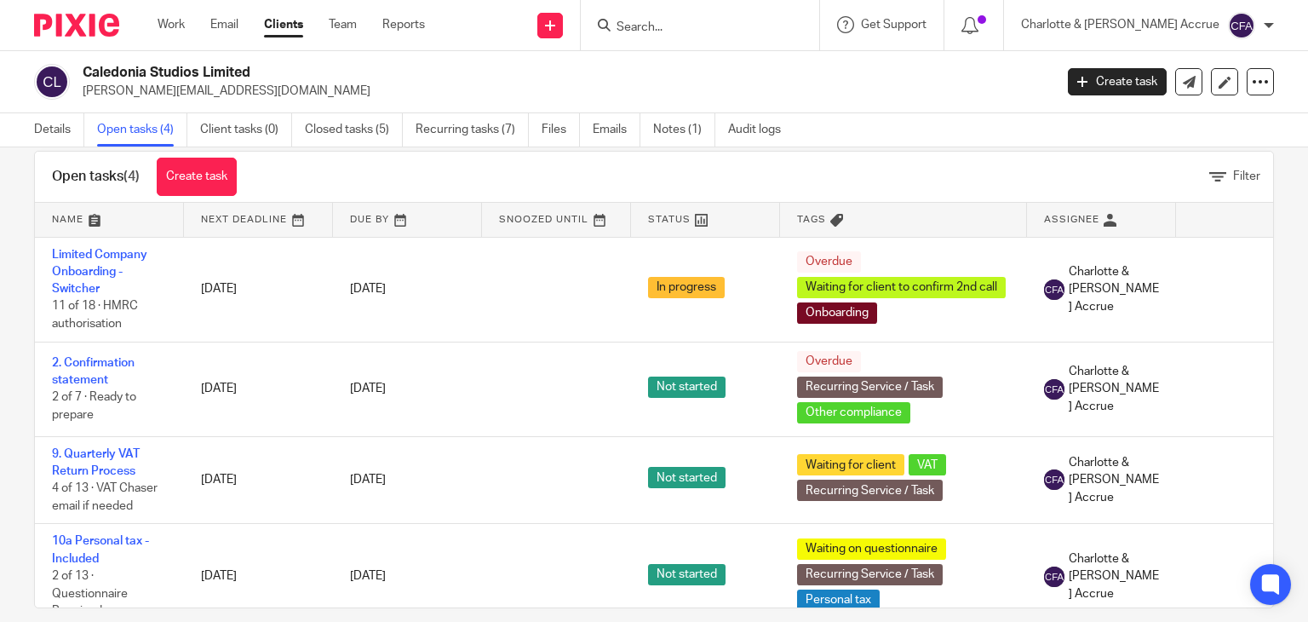
scroll to position [36, 0]
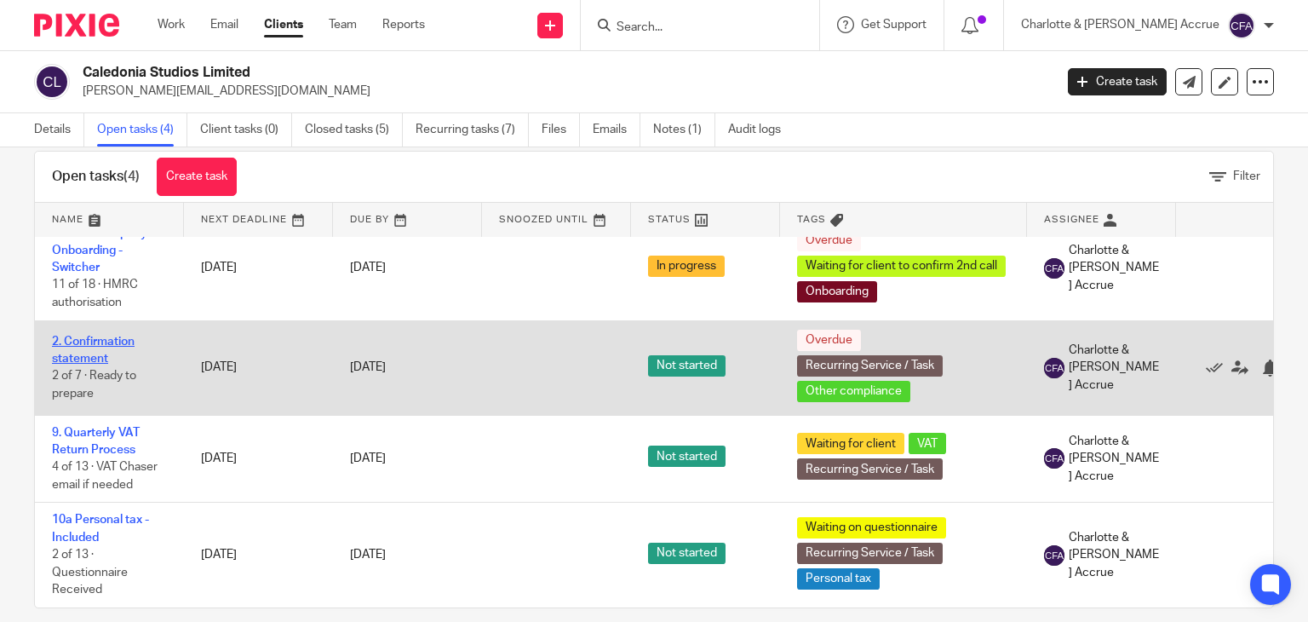
click at [126, 335] on link "2. Confirmation statement" at bounding box center [93, 349] width 83 height 29
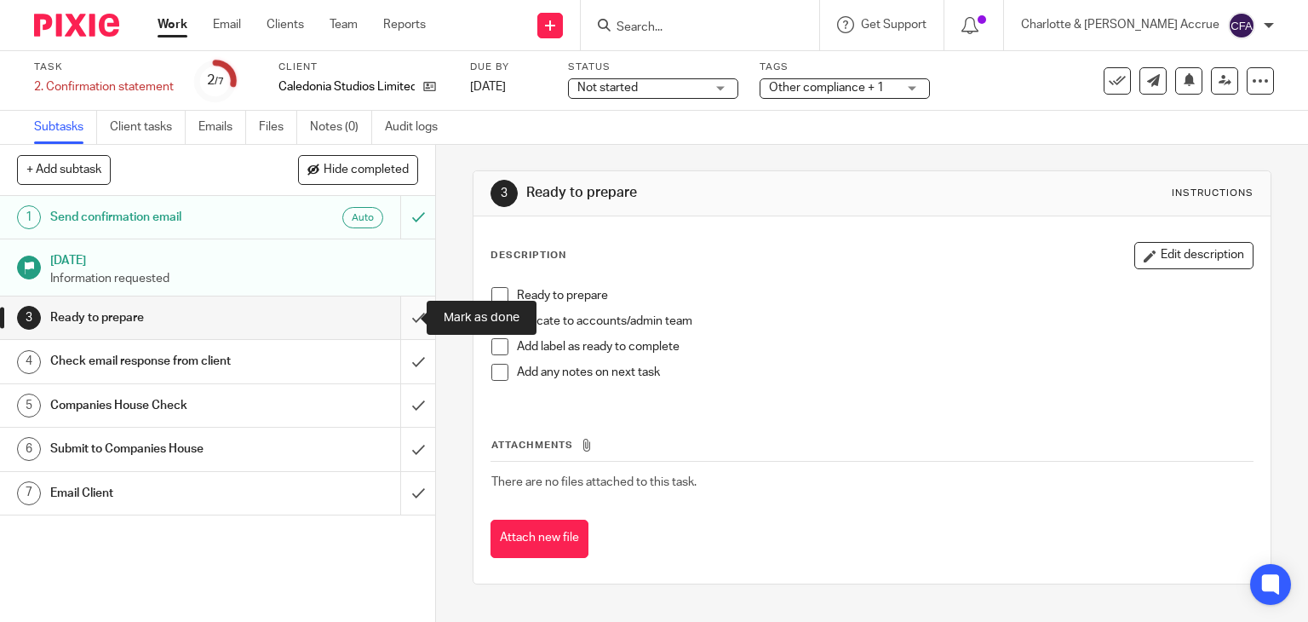
click at [395, 313] on input "submit" at bounding box center [217, 317] width 435 height 43
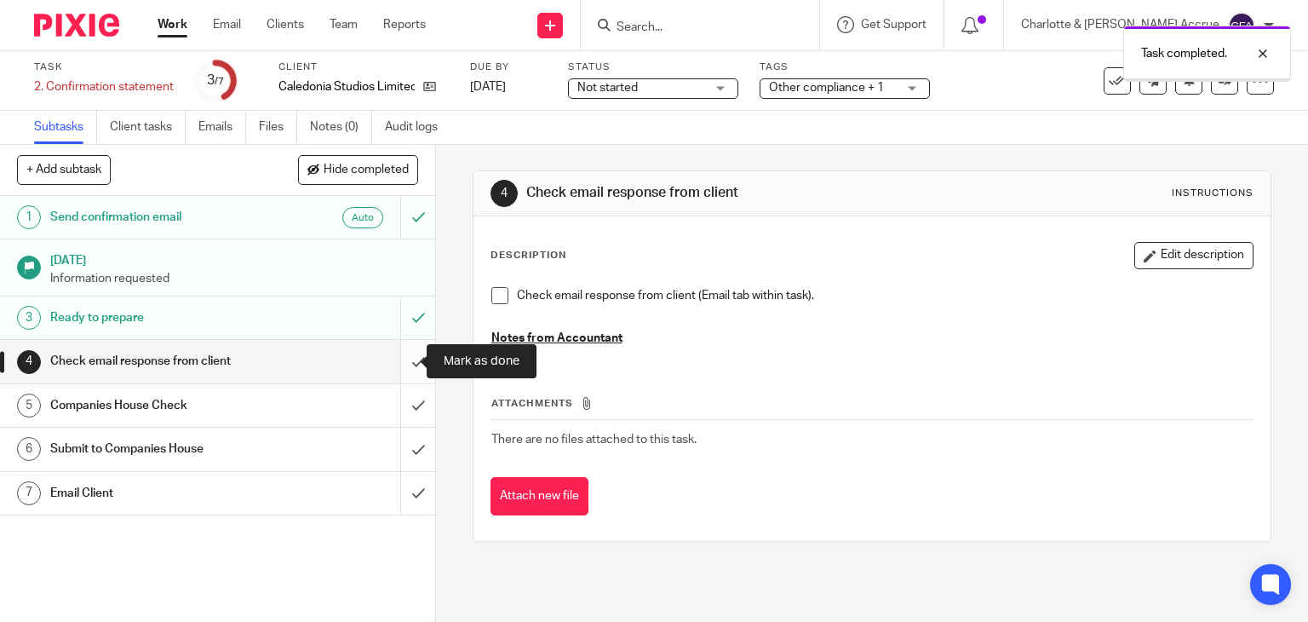
click at [405, 360] on input "submit" at bounding box center [217, 361] width 435 height 43
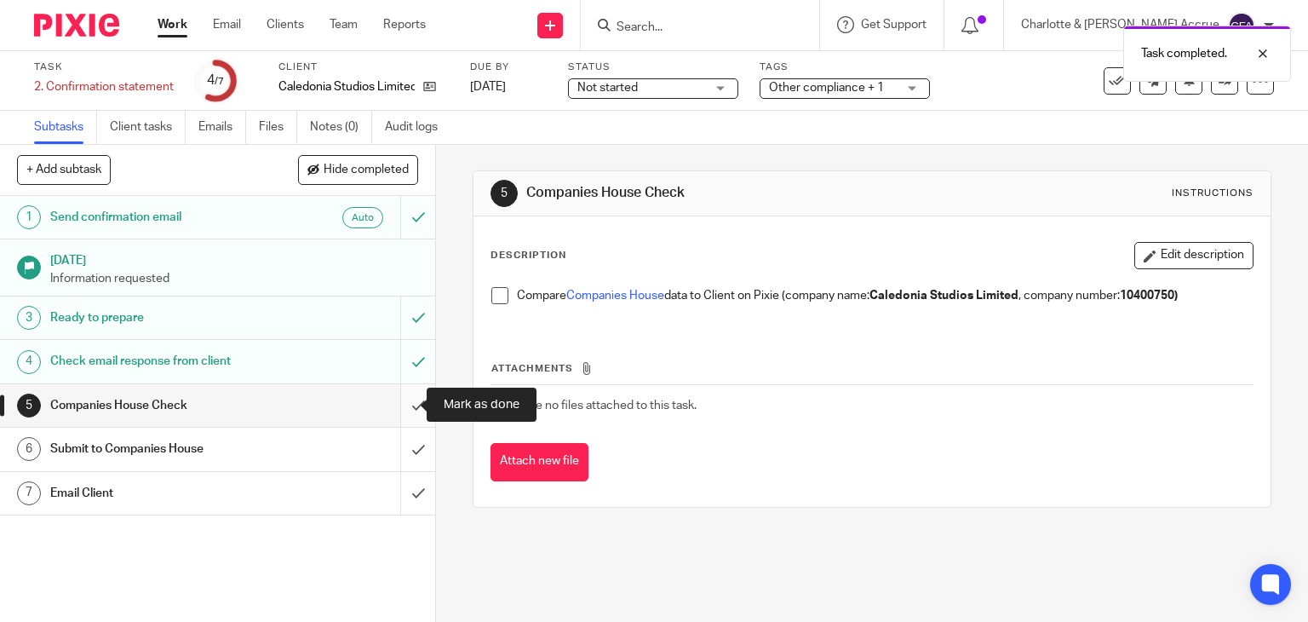
click at [403, 403] on input "submit" at bounding box center [217, 405] width 435 height 43
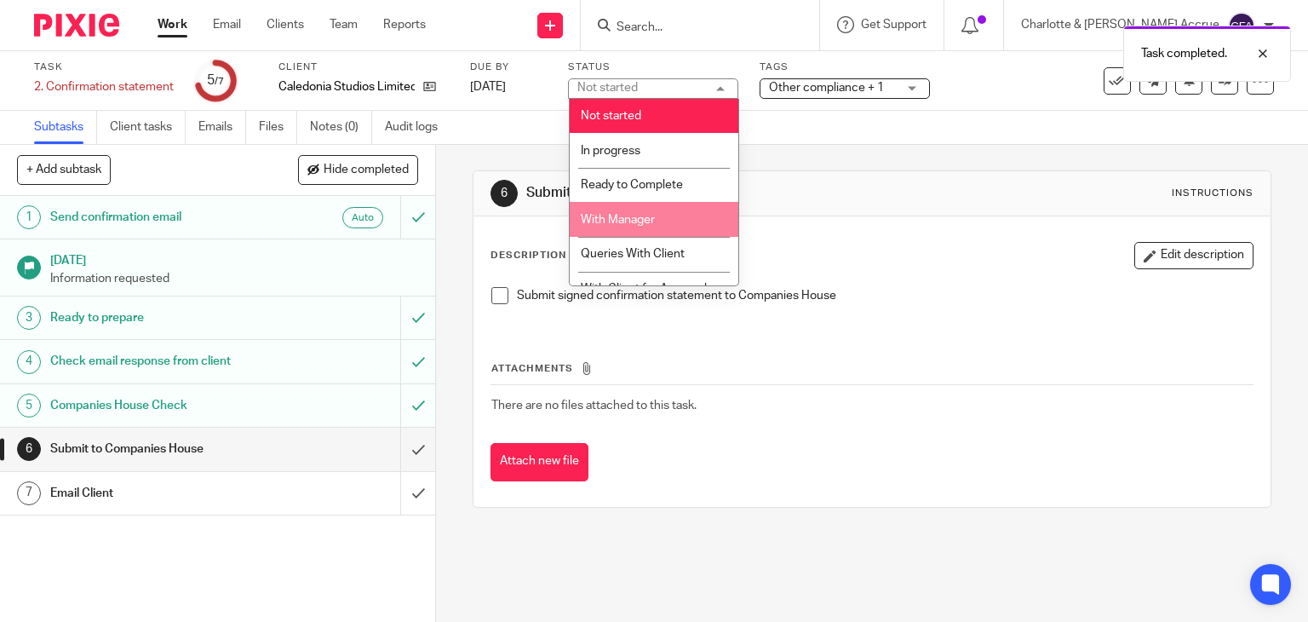
click at [651, 193] on li "Ready to Complete" at bounding box center [654, 185] width 169 height 35
click at [771, 135] on div "Subtasks Client tasks Emails Files Notes (0) Audit logs" at bounding box center [654, 128] width 1308 height 34
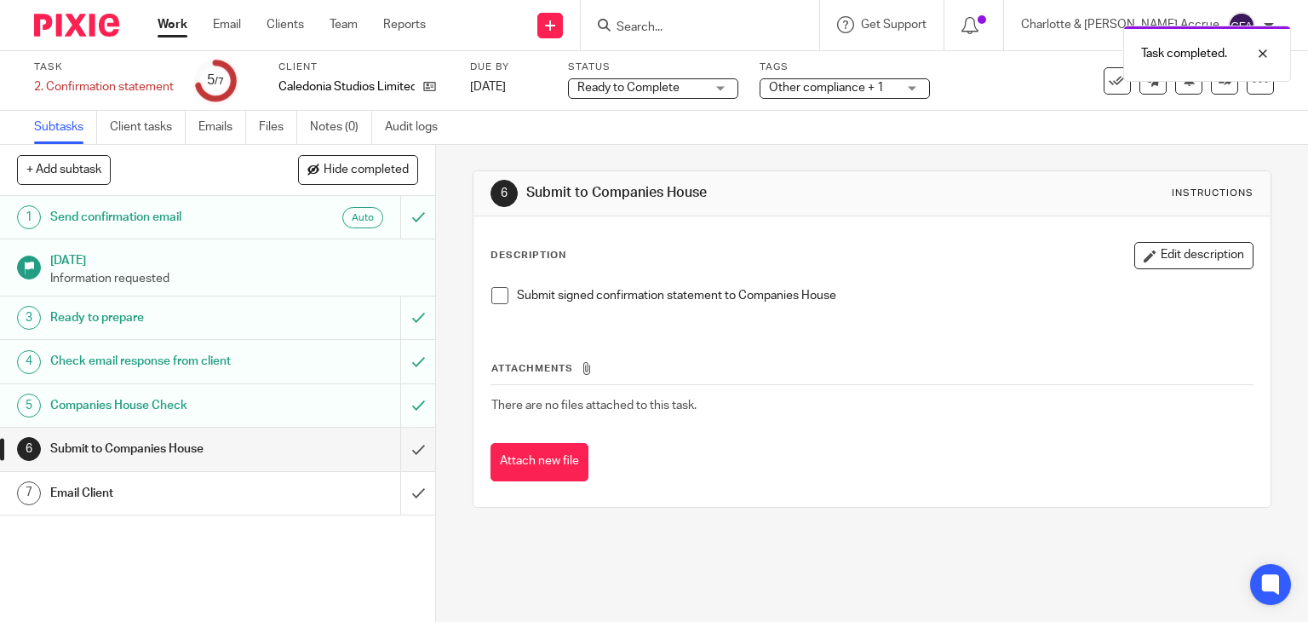
click at [795, 88] on span "Other compliance + 1" at bounding box center [826, 88] width 115 height 12
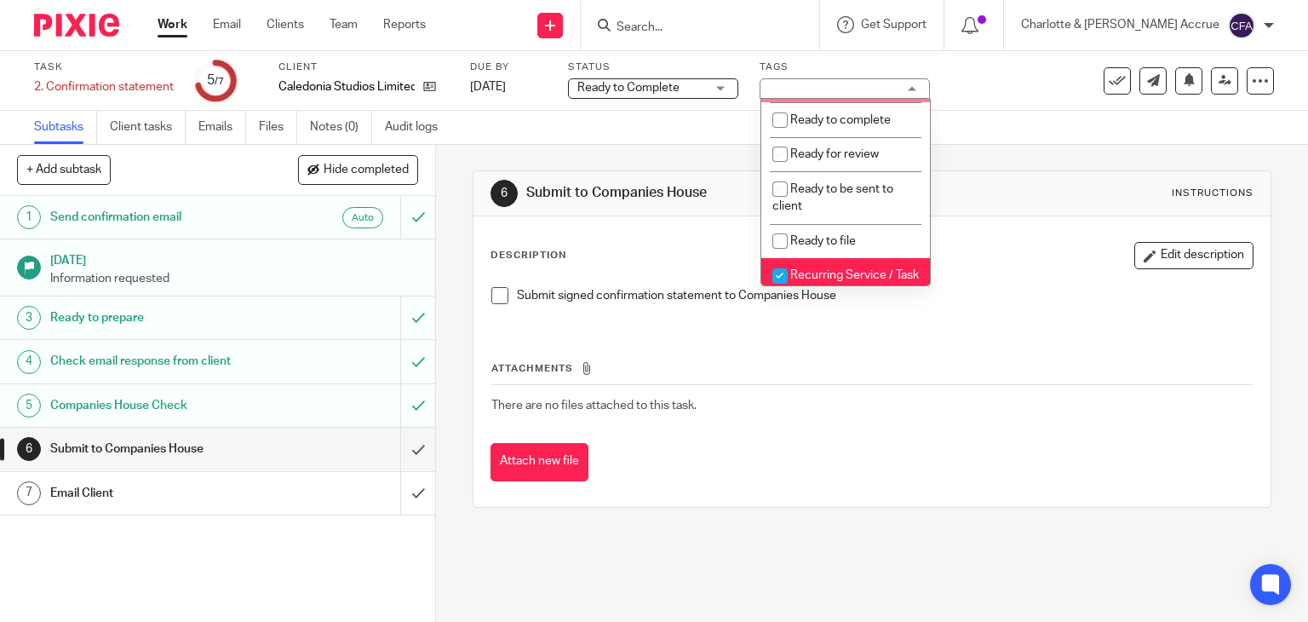
scroll to position [654, 0]
click at [859, 125] on span "Ready to complete" at bounding box center [840, 119] width 100 height 12
checkbox input "true"
click at [1054, 127] on div "Subtasks Client tasks Emails Files Notes (0) Audit logs" at bounding box center [654, 128] width 1308 height 34
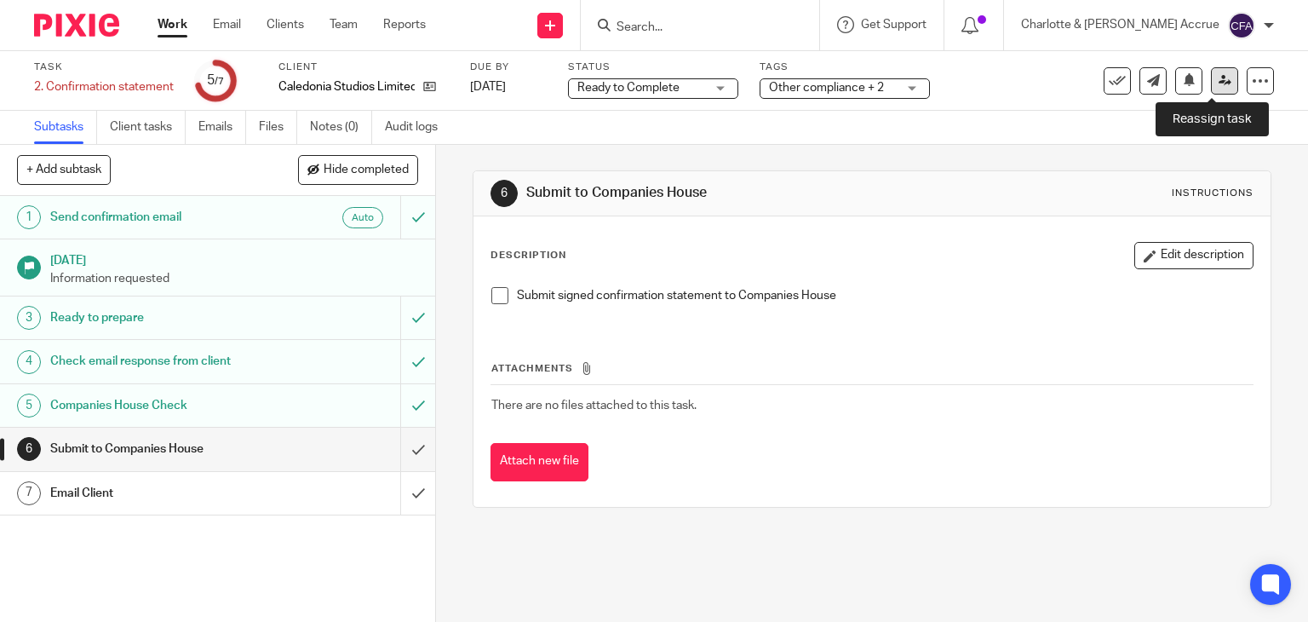
click at [1218, 83] on icon at bounding box center [1224, 80] width 13 height 13
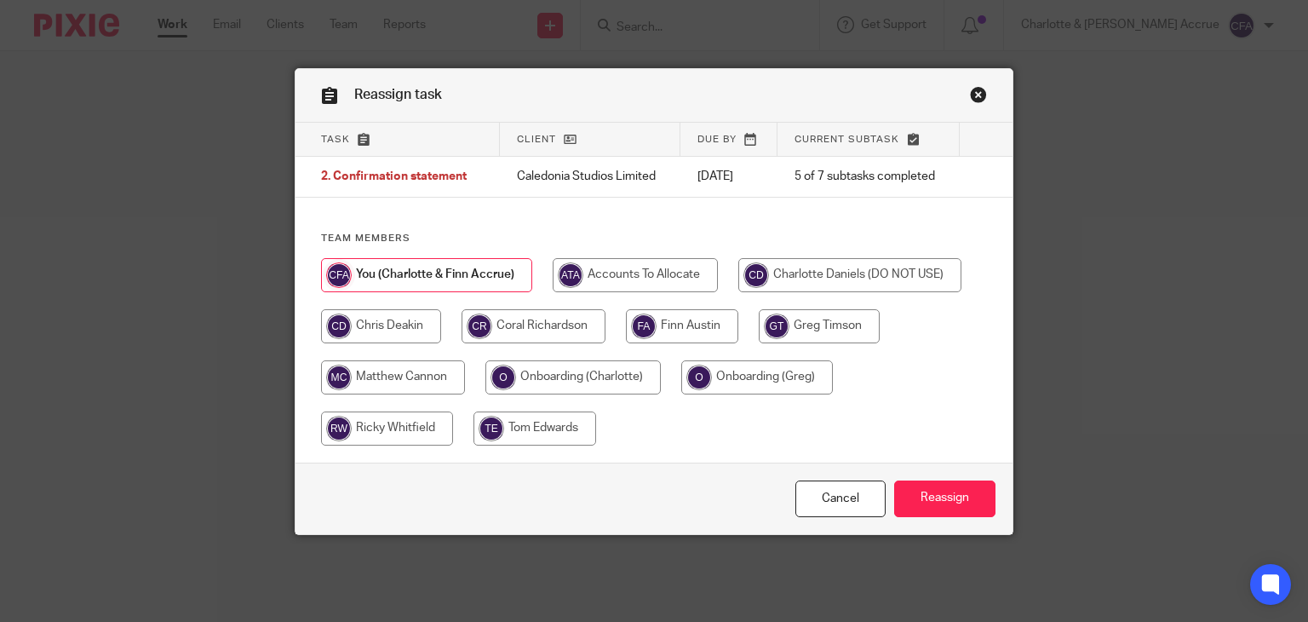
click at [523, 323] on input "radio" at bounding box center [533, 326] width 144 height 34
radio input "true"
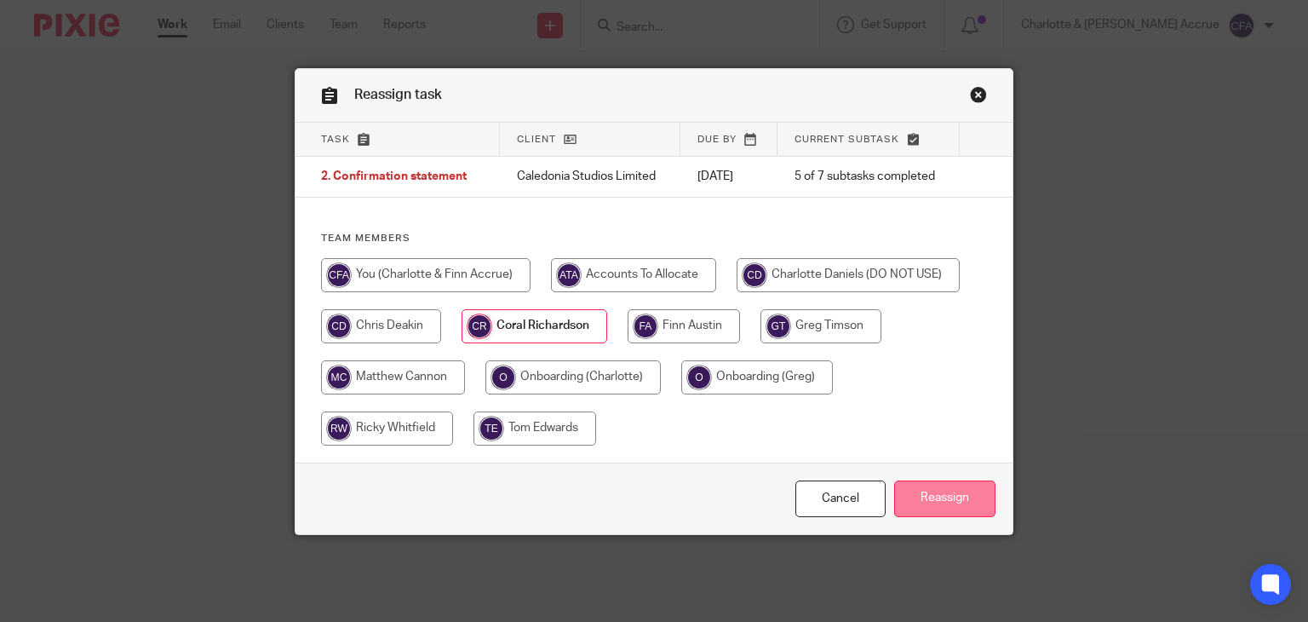
click at [949, 480] on input "Reassign" at bounding box center [944, 498] width 101 height 37
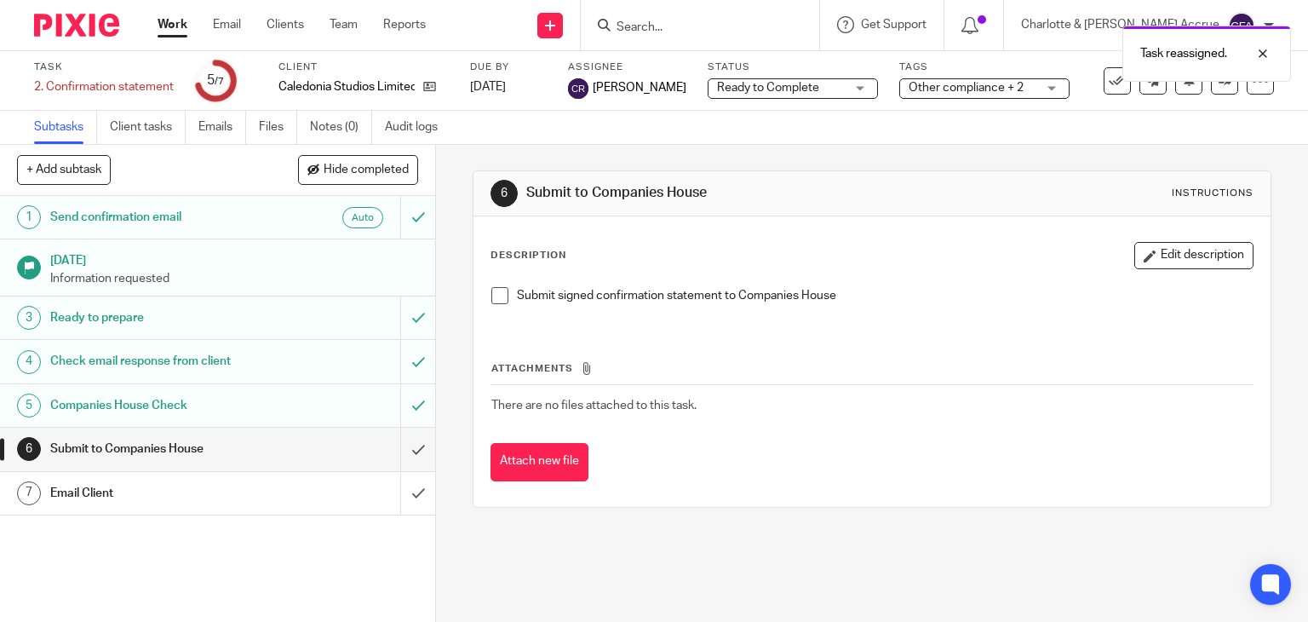
click at [730, 23] on div "Task reassigned." at bounding box center [972, 49] width 637 height 65
click at [715, 29] on input "Search" at bounding box center [691, 27] width 153 height 15
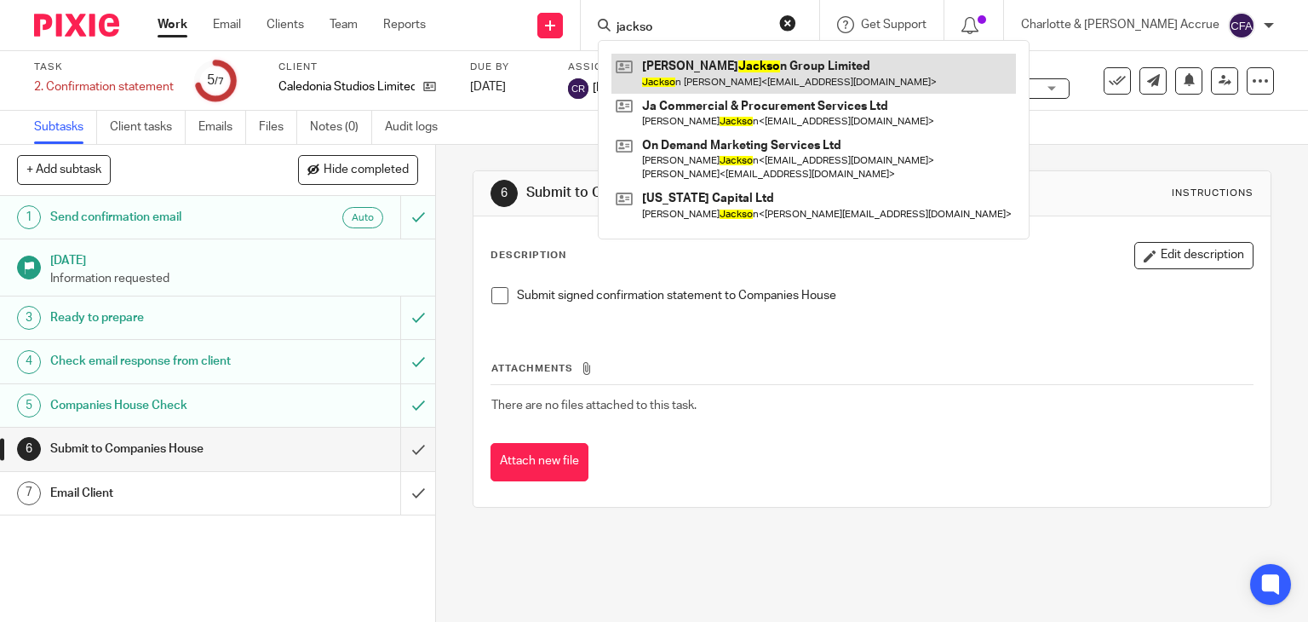
type input "jackso"
click at [748, 72] on link at bounding box center [813, 73] width 404 height 39
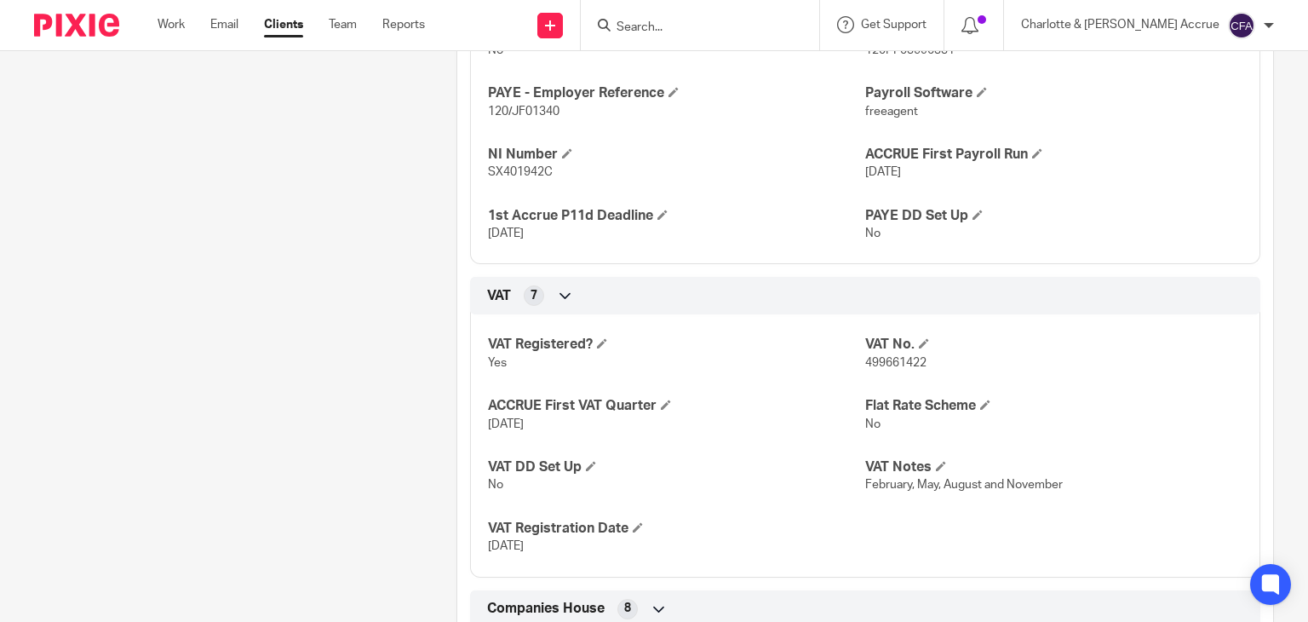
scroll to position [1073, 0]
click at [871, 370] on p "499661422" at bounding box center [1053, 361] width 377 height 17
copy span "499661422"
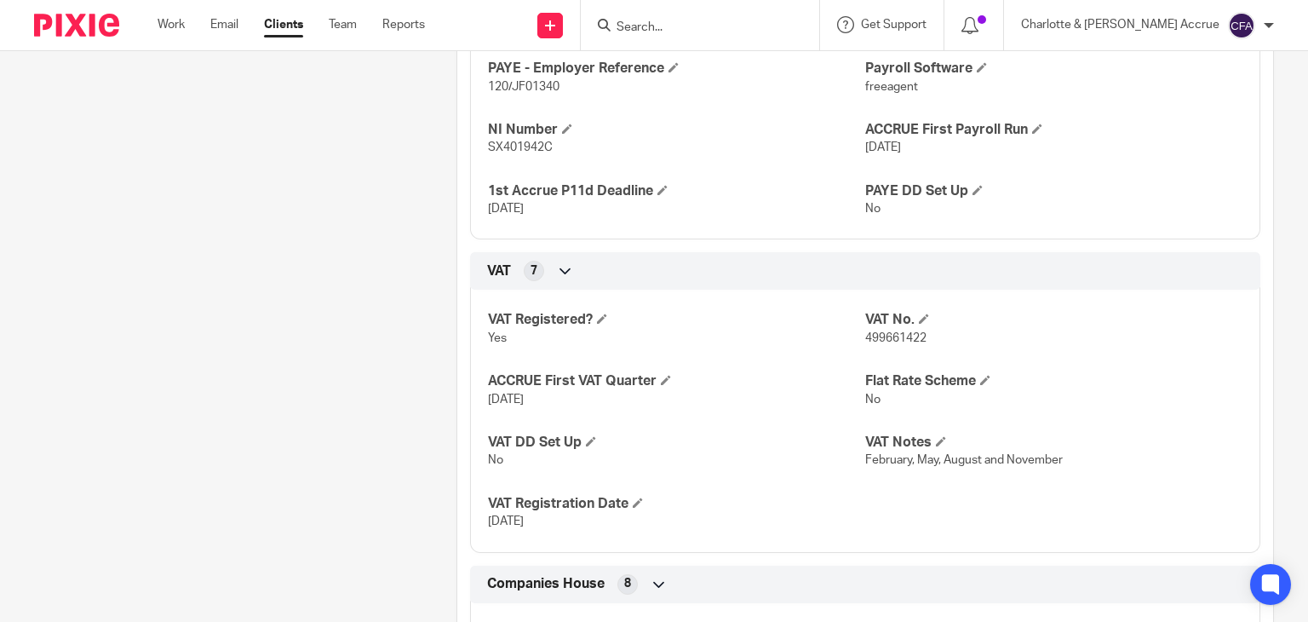
click at [749, 21] on input "Search" at bounding box center [691, 27] width 153 height 15
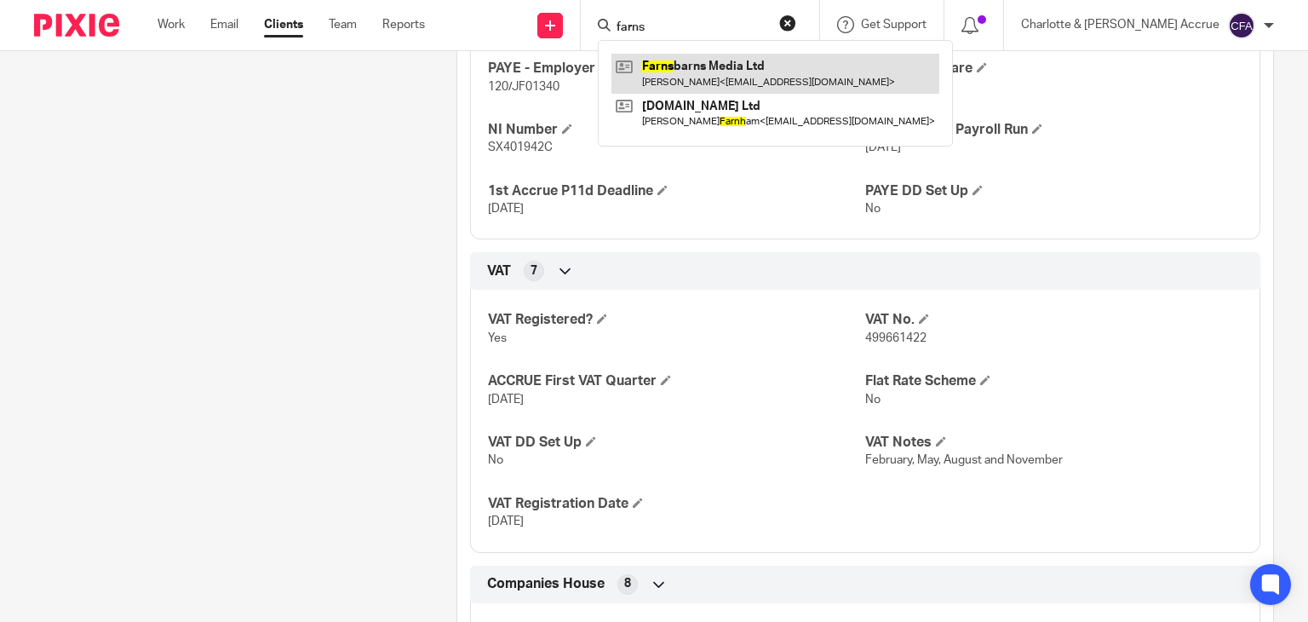
type input "farns"
click at [745, 80] on link at bounding box center [775, 73] width 328 height 39
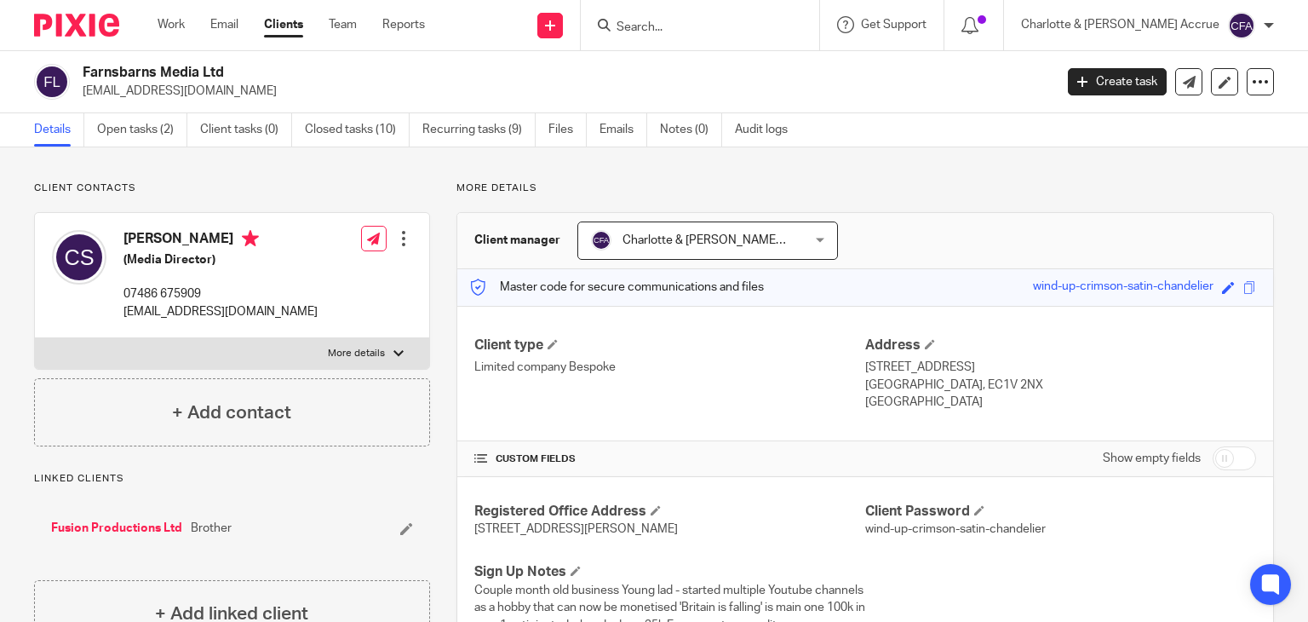
click at [768, 25] on input "Search" at bounding box center [691, 27] width 153 height 15
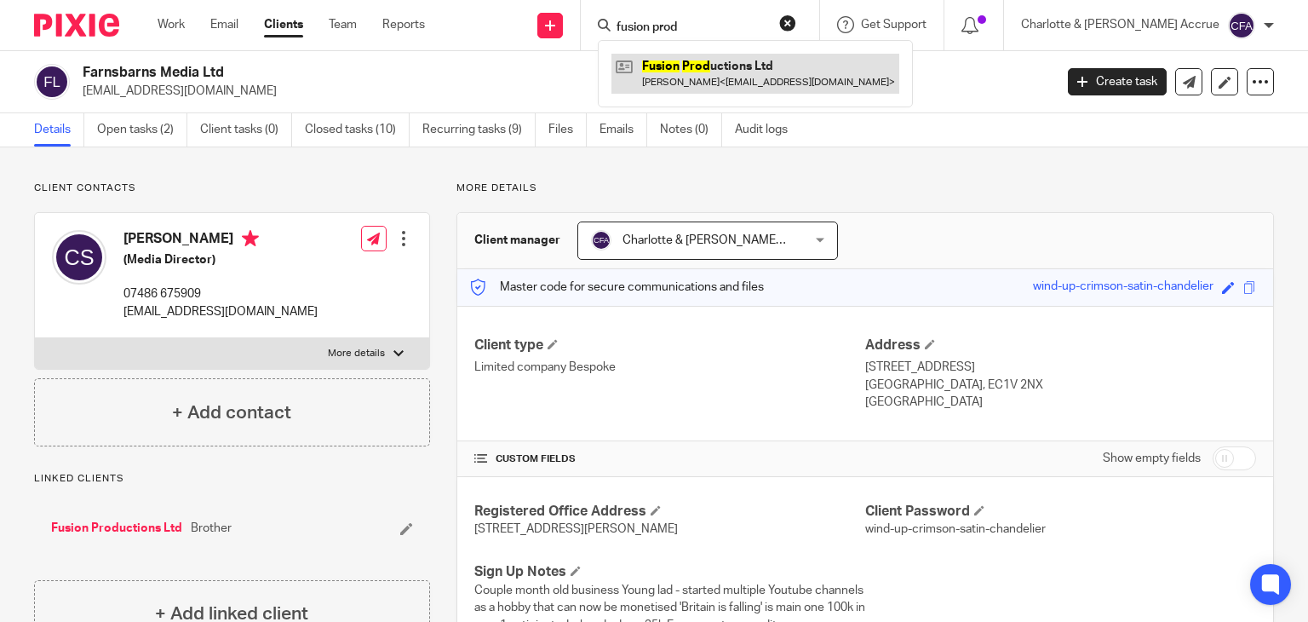
type input "fusion prod"
click at [748, 83] on link at bounding box center [755, 73] width 288 height 39
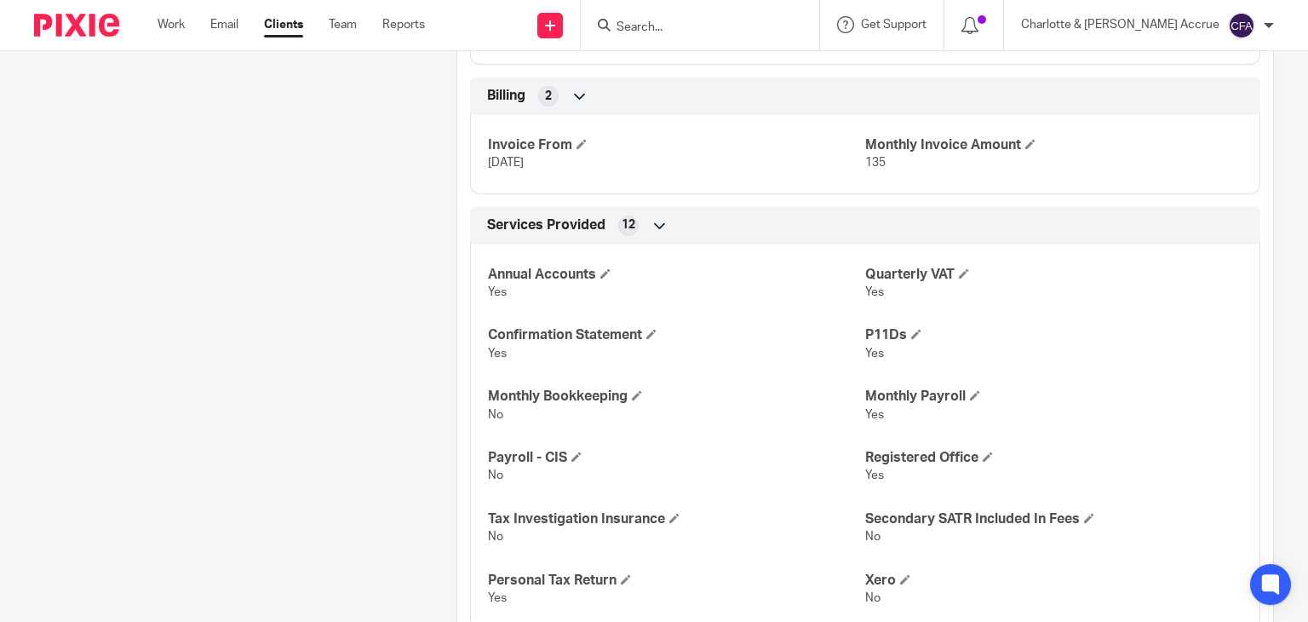
scroll to position [2113, 0]
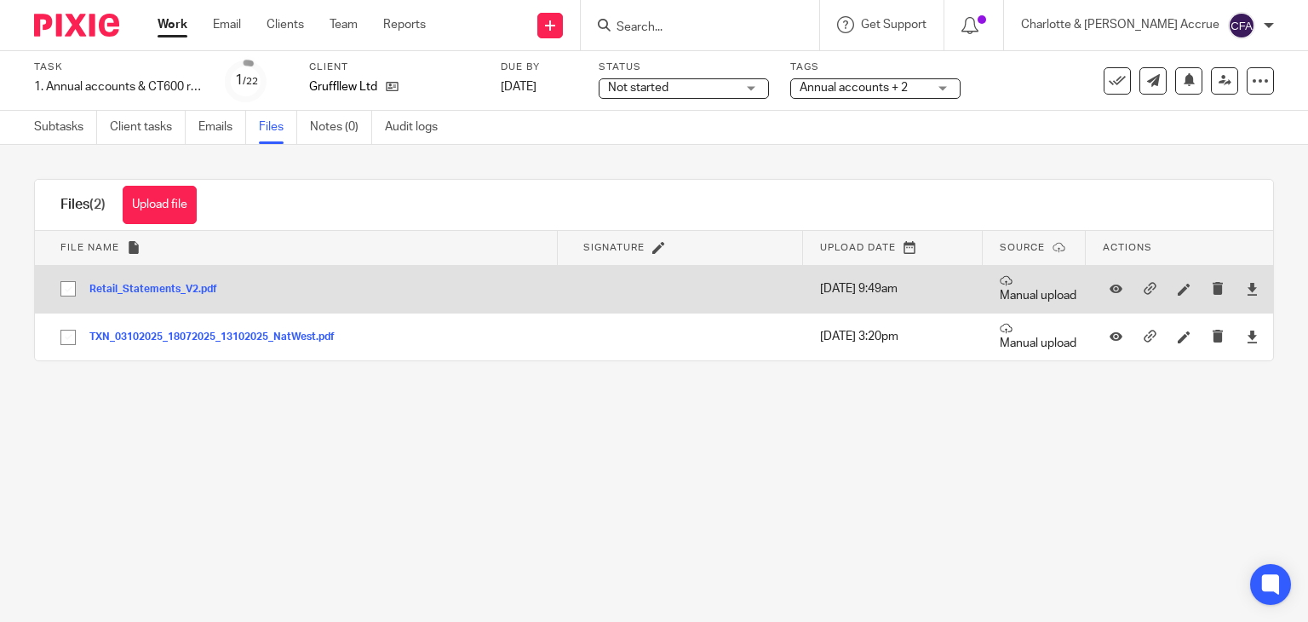
click at [178, 291] on button "Retail_Statements_V2.pdf" at bounding box center [159, 290] width 140 height 12
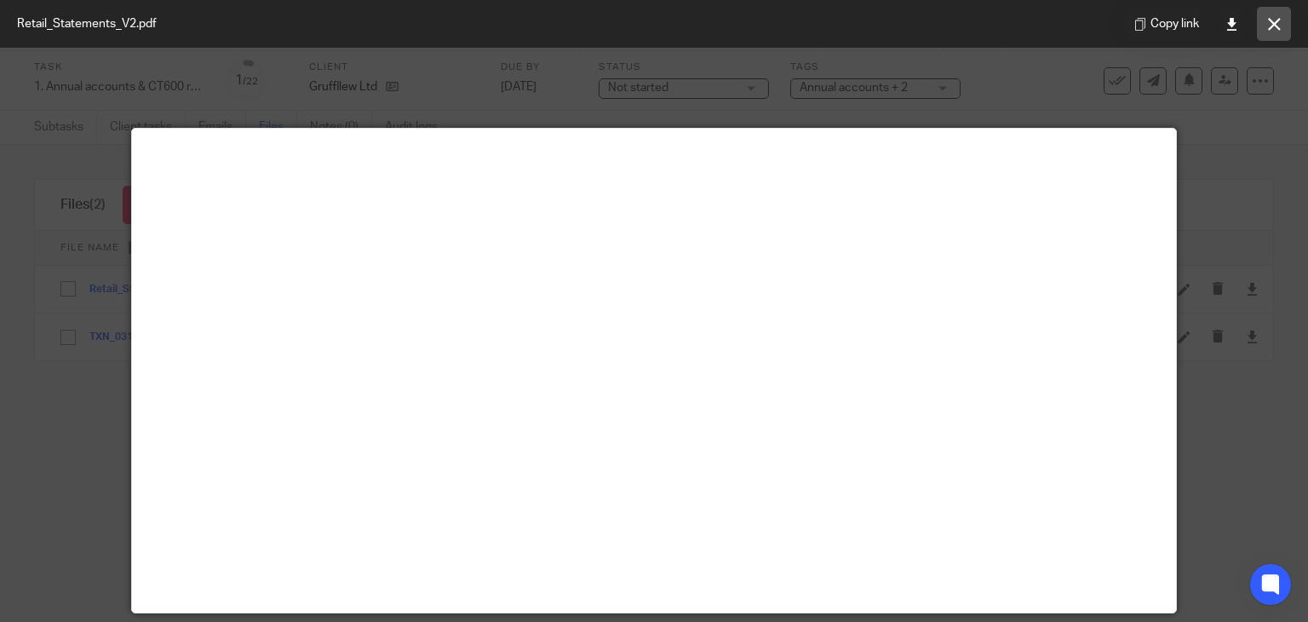
click at [1275, 26] on icon at bounding box center [1274, 24] width 13 height 13
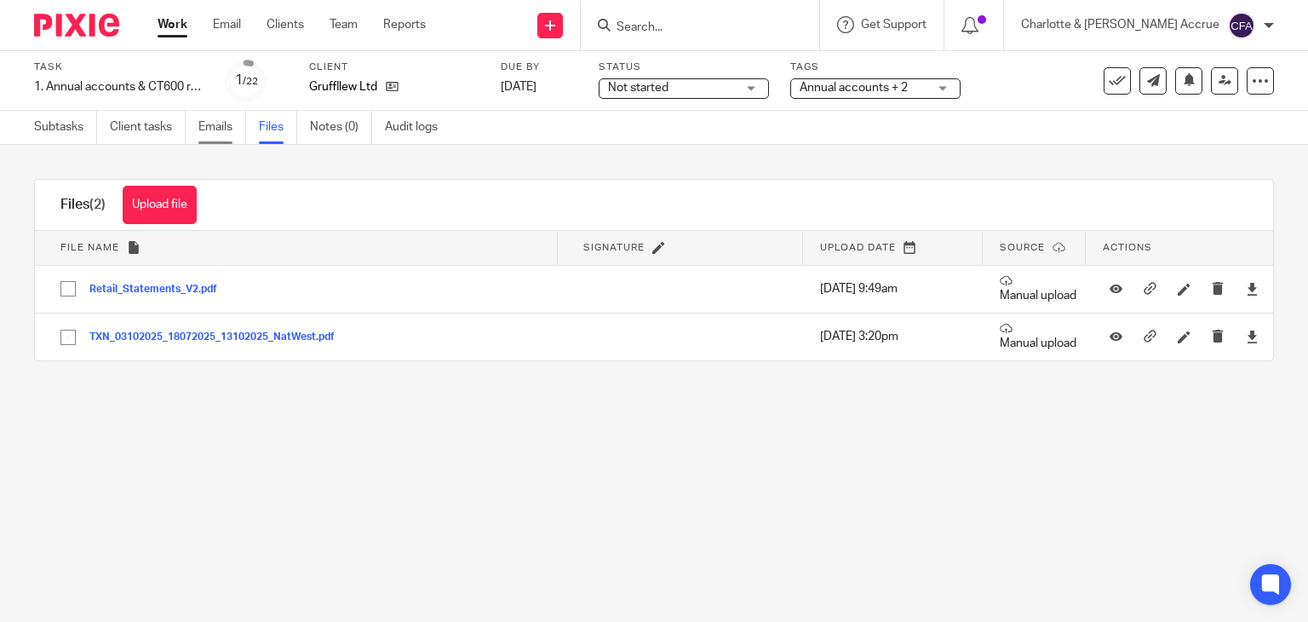
click at [203, 129] on link "Emails" at bounding box center [222, 127] width 48 height 33
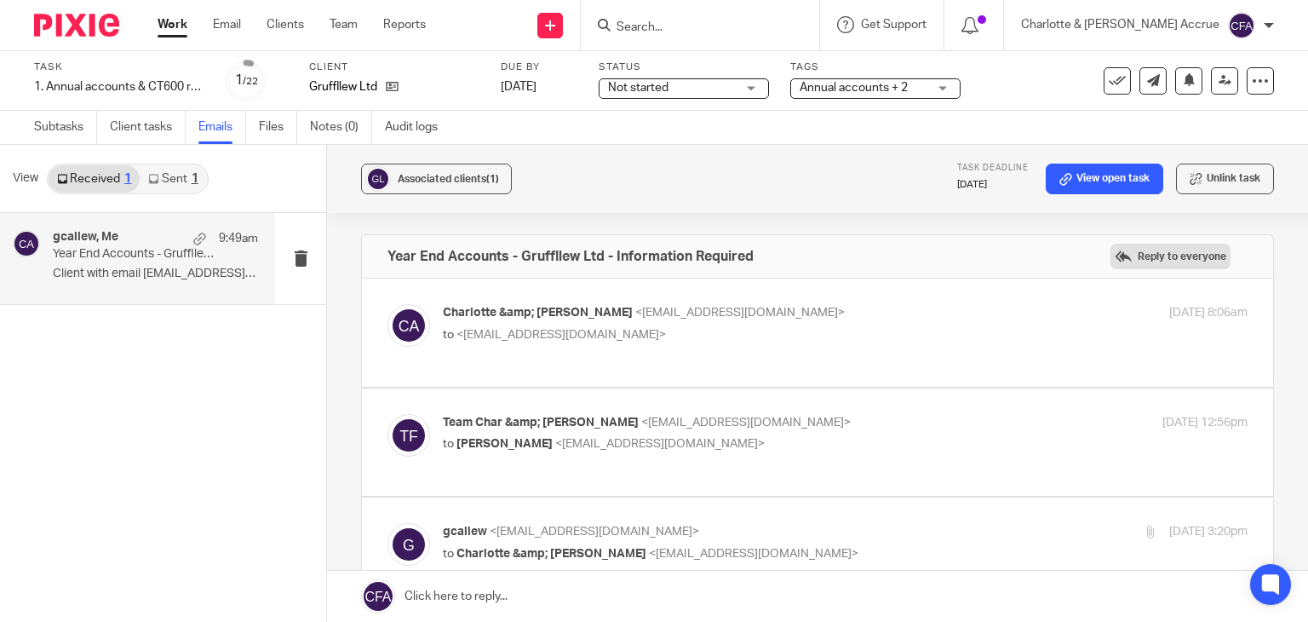
click at [1136, 246] on label "Reply to everyone" at bounding box center [1170, 257] width 120 height 26
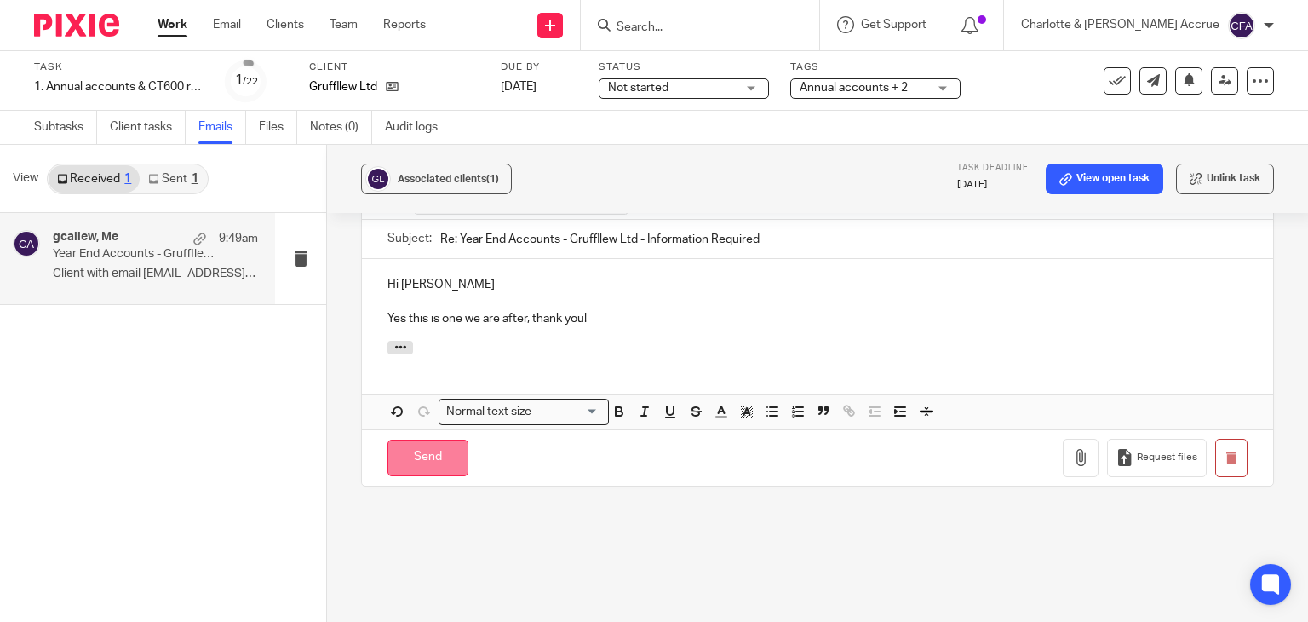
click at [405, 463] on input "Send" at bounding box center [427, 457] width 81 height 37
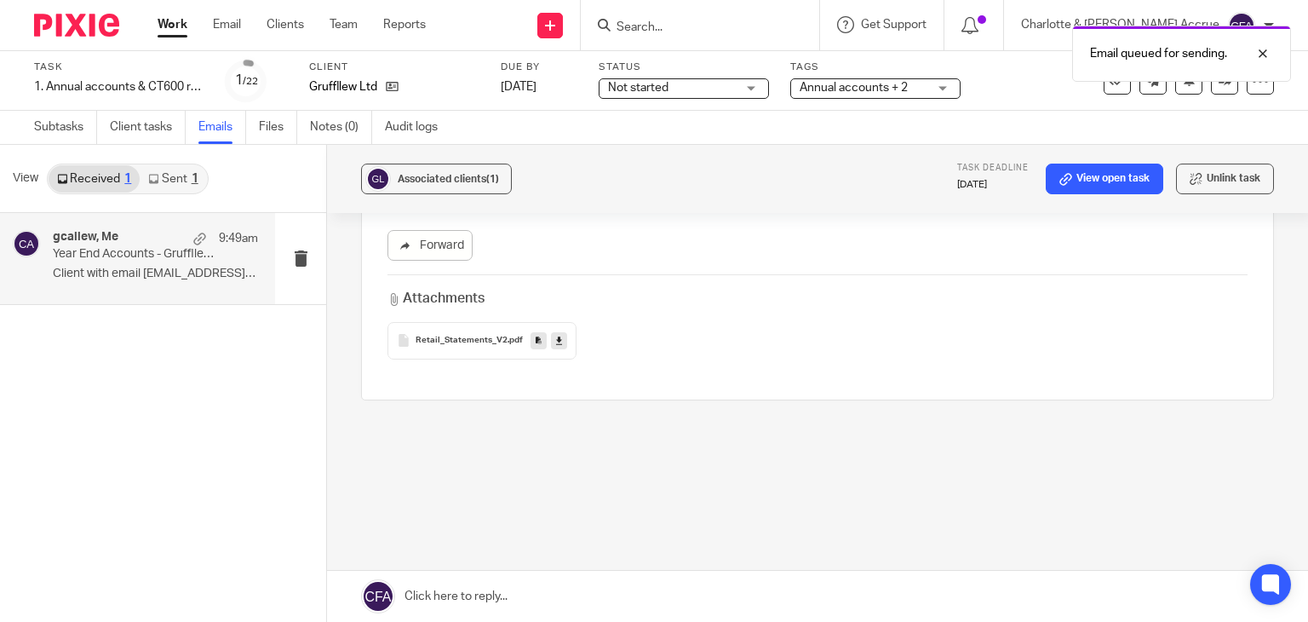
scroll to position [563, 0]
click at [66, 123] on link "Subtasks" at bounding box center [65, 127] width 63 height 33
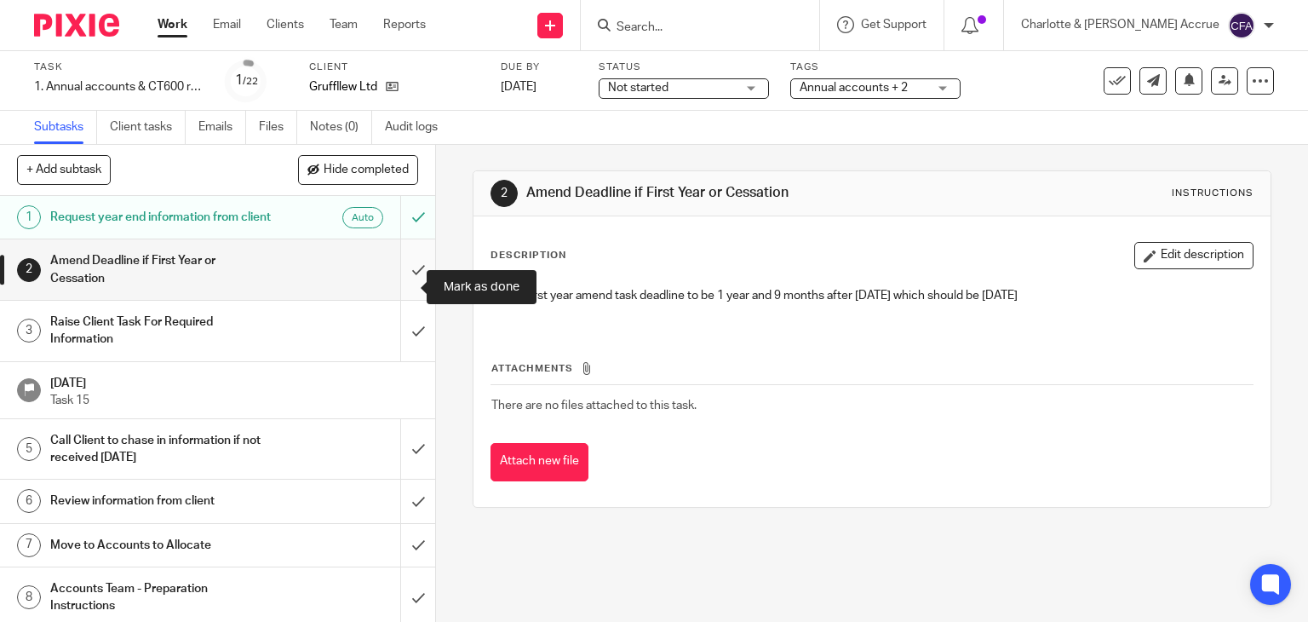
click at [397, 297] on input "submit" at bounding box center [217, 269] width 435 height 60
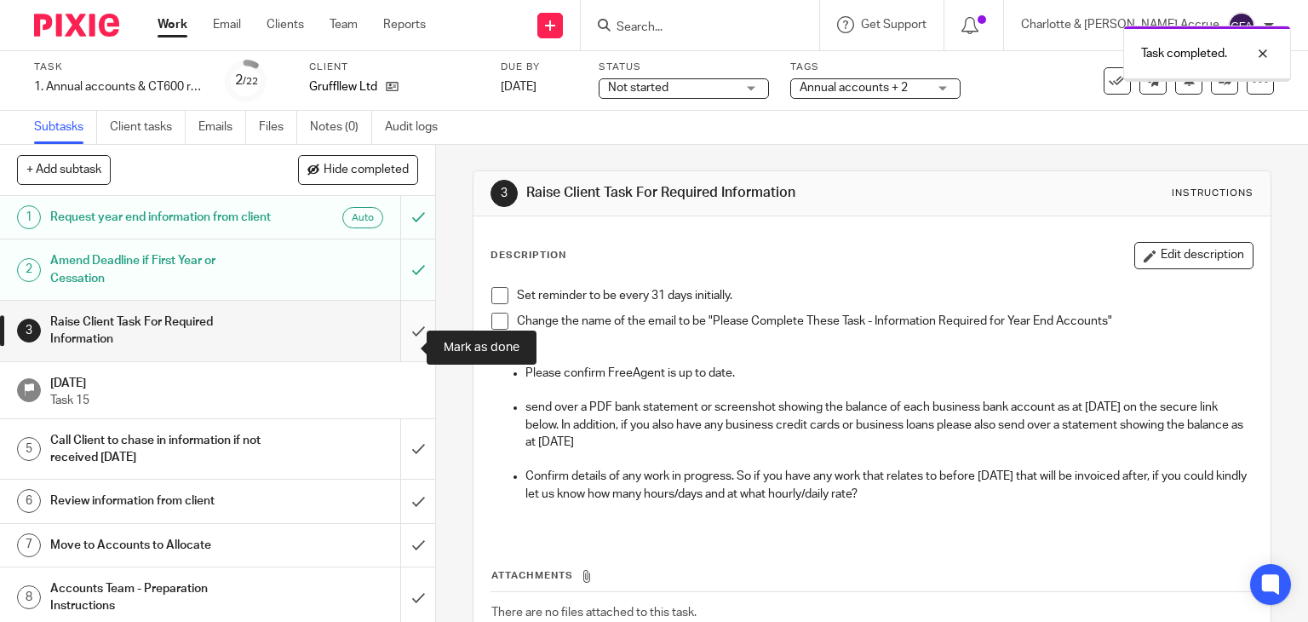
click at [389, 348] on input "submit" at bounding box center [217, 331] width 435 height 60
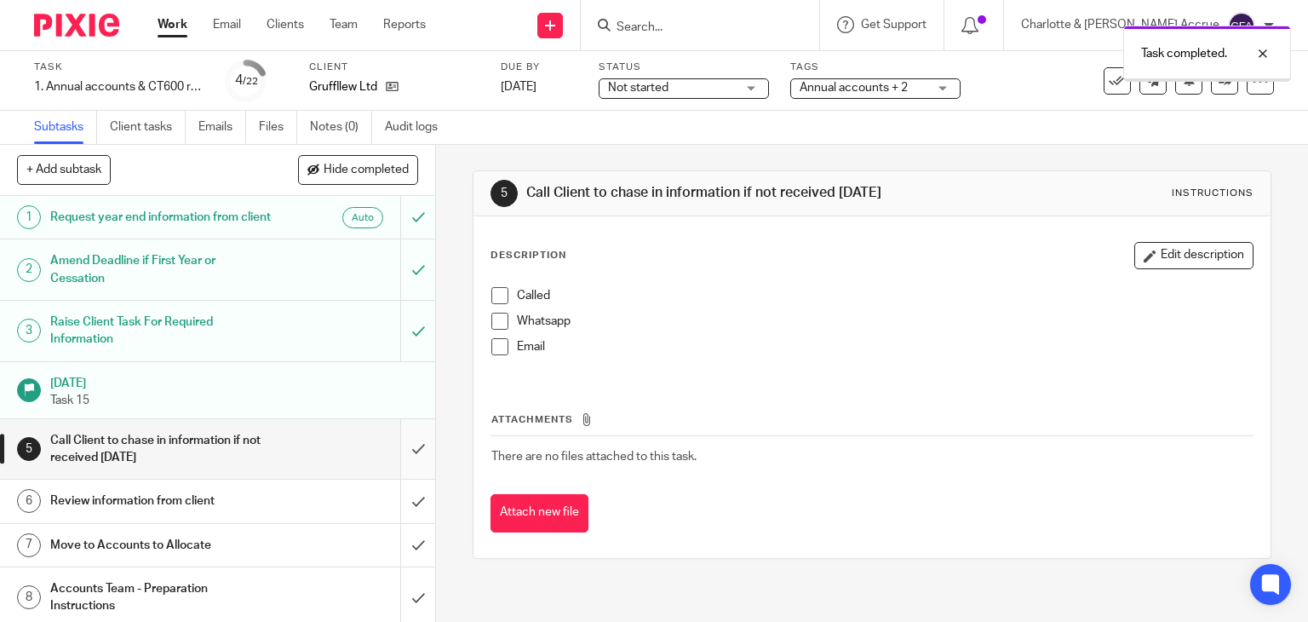
scroll to position [65, 0]
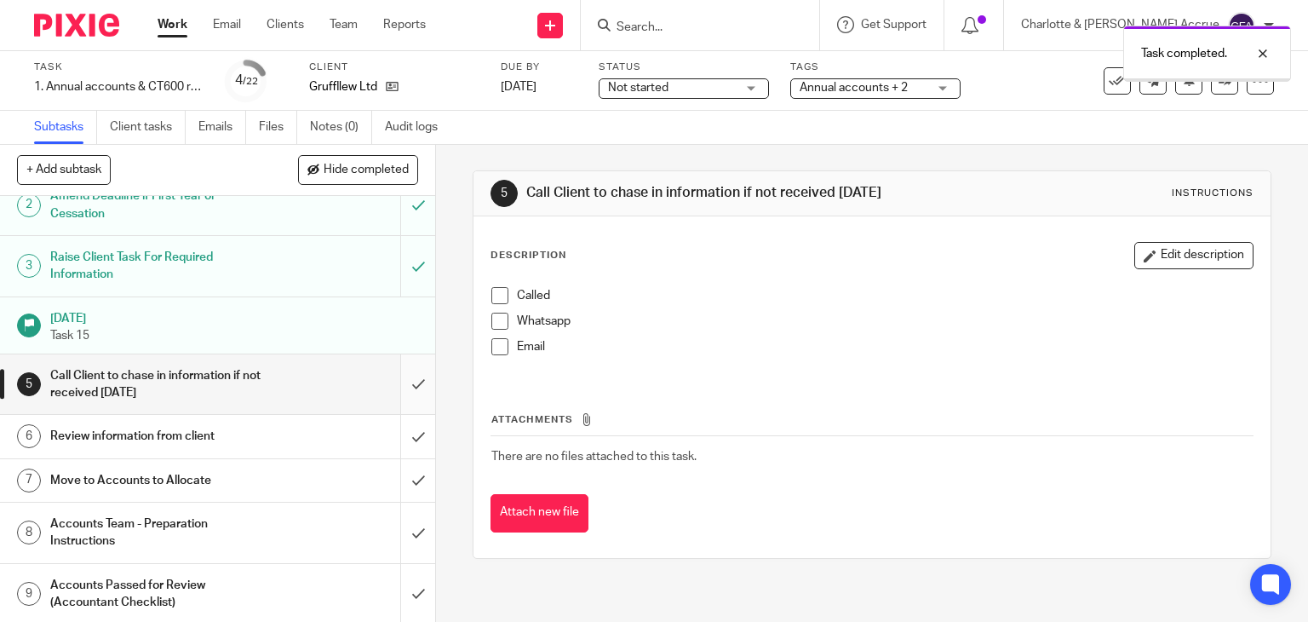
click at [402, 401] on input "submit" at bounding box center [217, 384] width 435 height 60
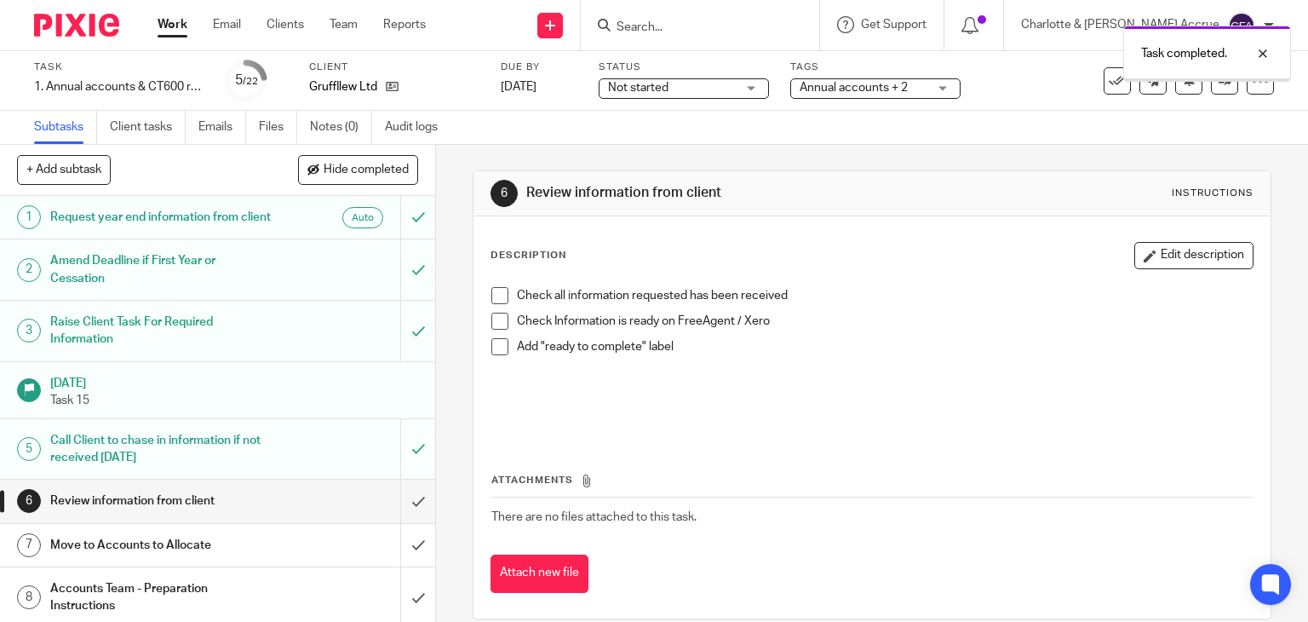
scroll to position [83, 0]
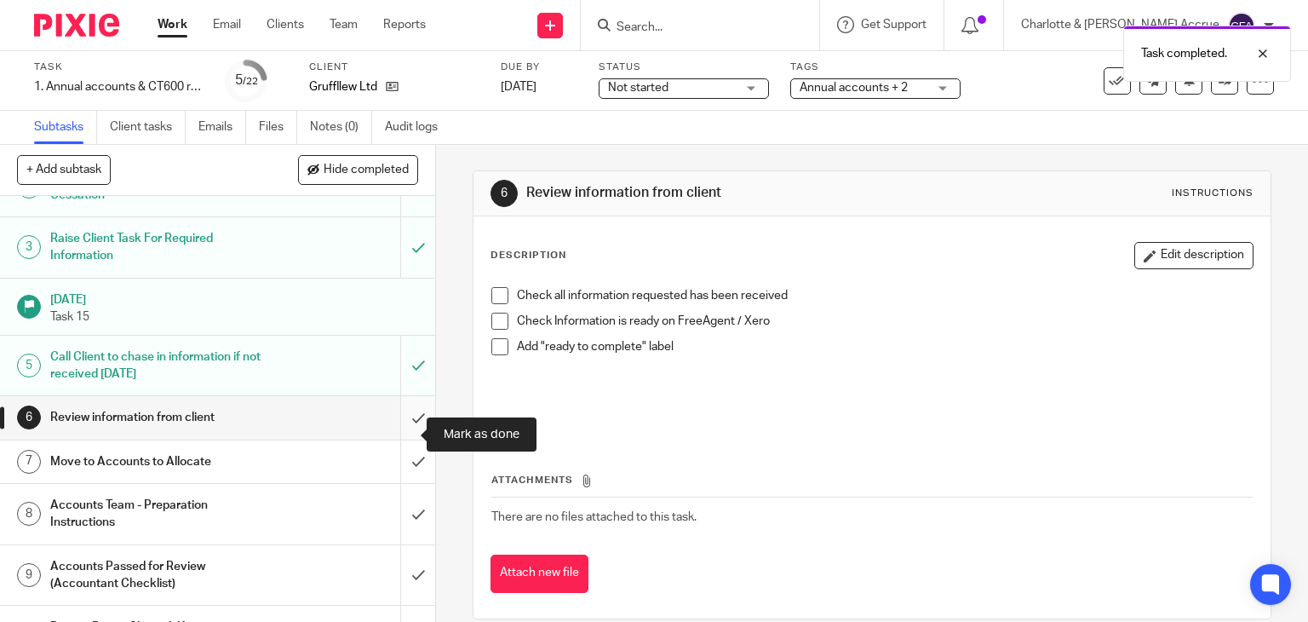
click at [396, 438] on input "submit" at bounding box center [217, 417] width 435 height 43
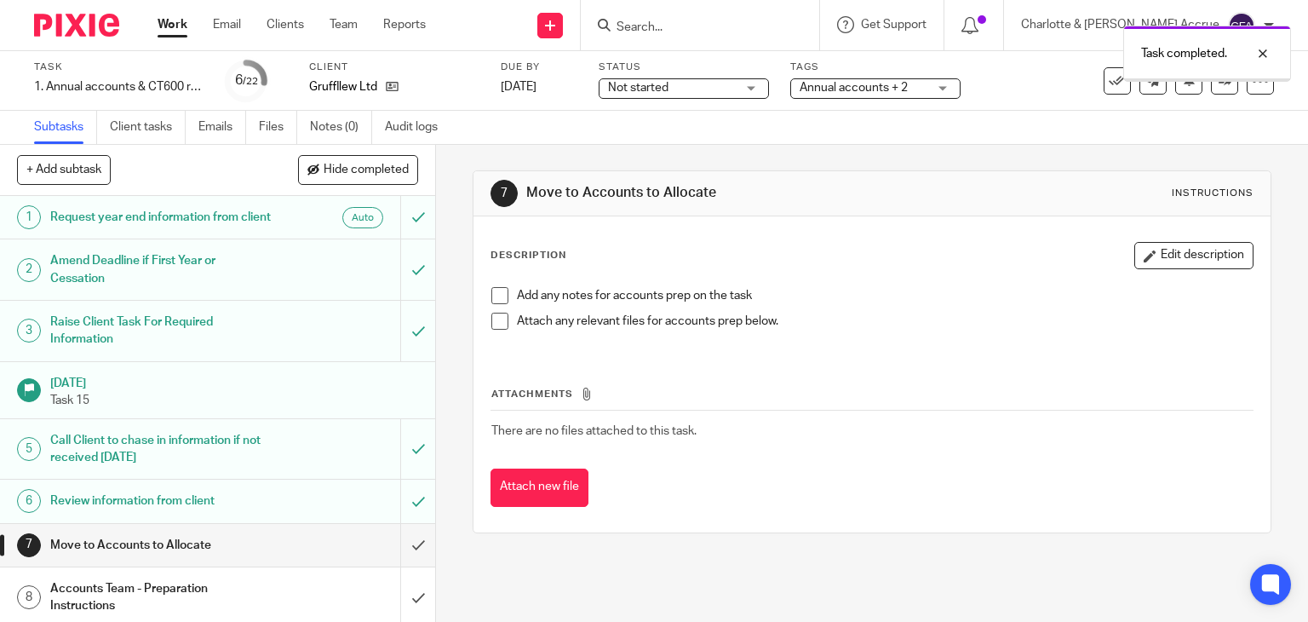
click at [749, 85] on div "Not started Not started" at bounding box center [684, 88] width 170 height 20
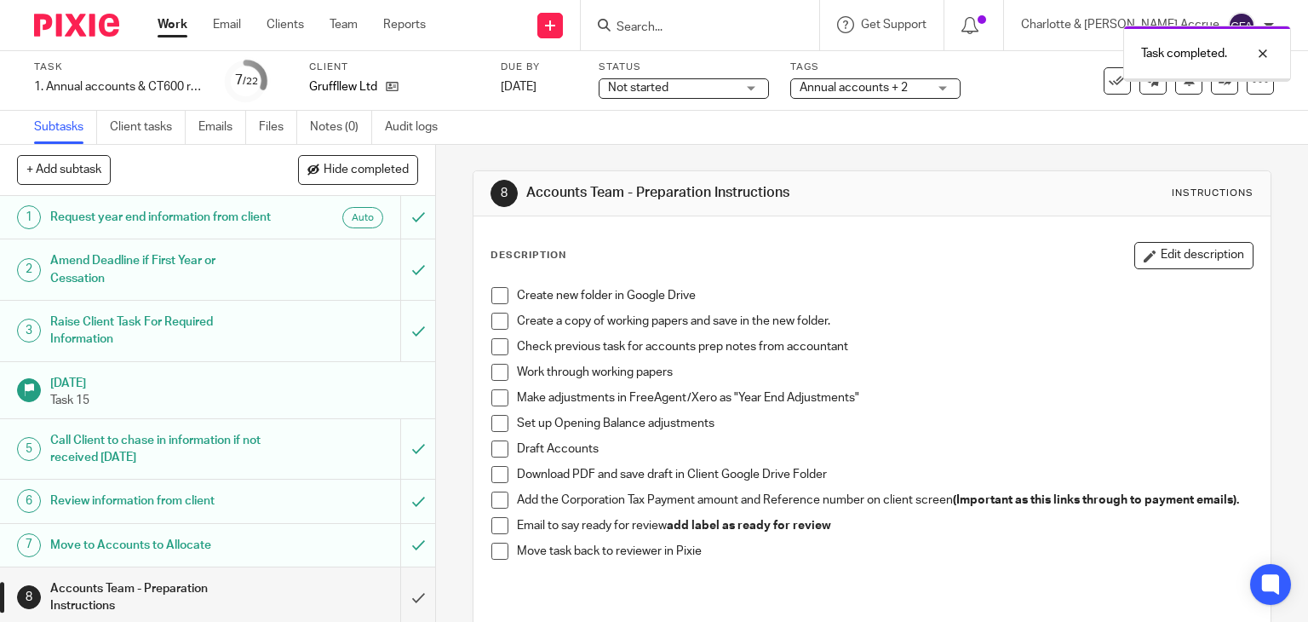
click at [743, 84] on div "Not started Not started" at bounding box center [684, 88] width 170 height 20
click at [0, 0] on li "Ready to Complete" at bounding box center [0, 0] width 0 height 0
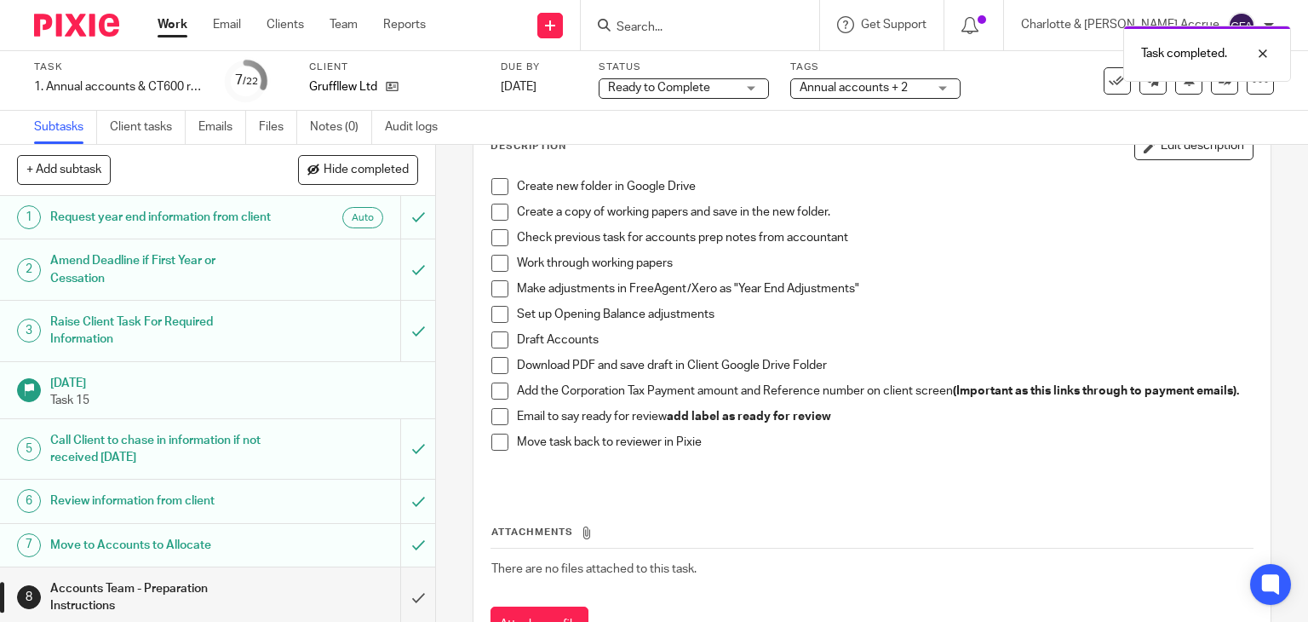
click at [841, 96] on div "Annual accounts + 2" at bounding box center [875, 88] width 170 height 20
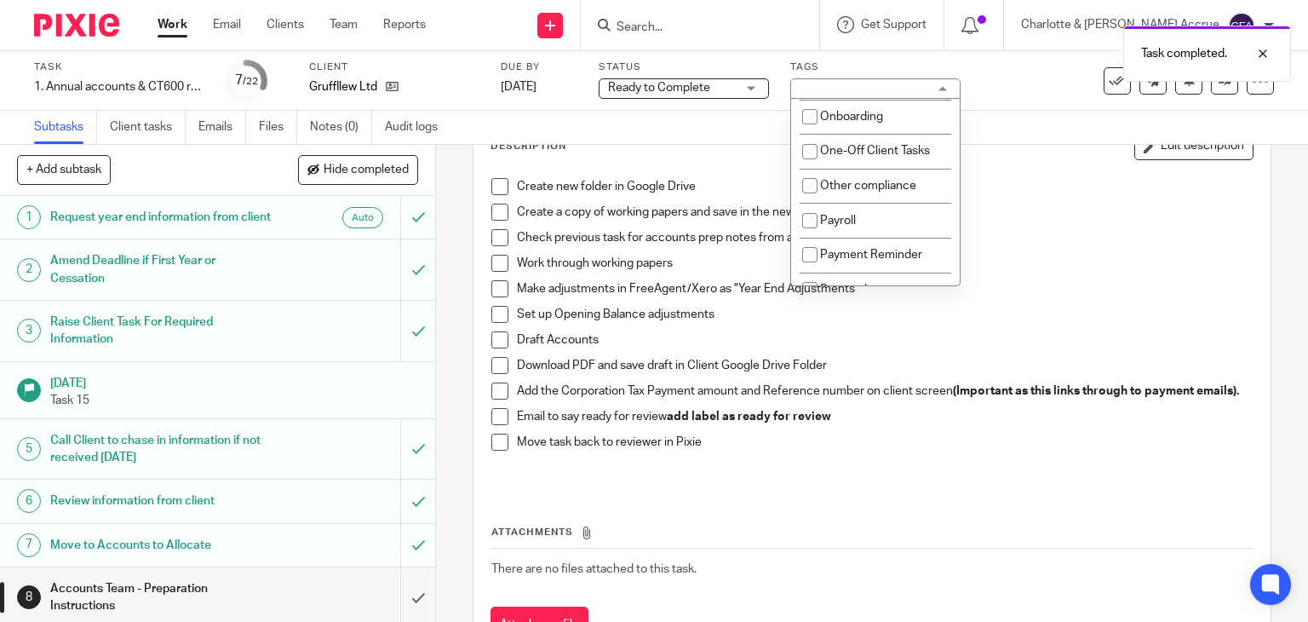
scroll to position [633, 0]
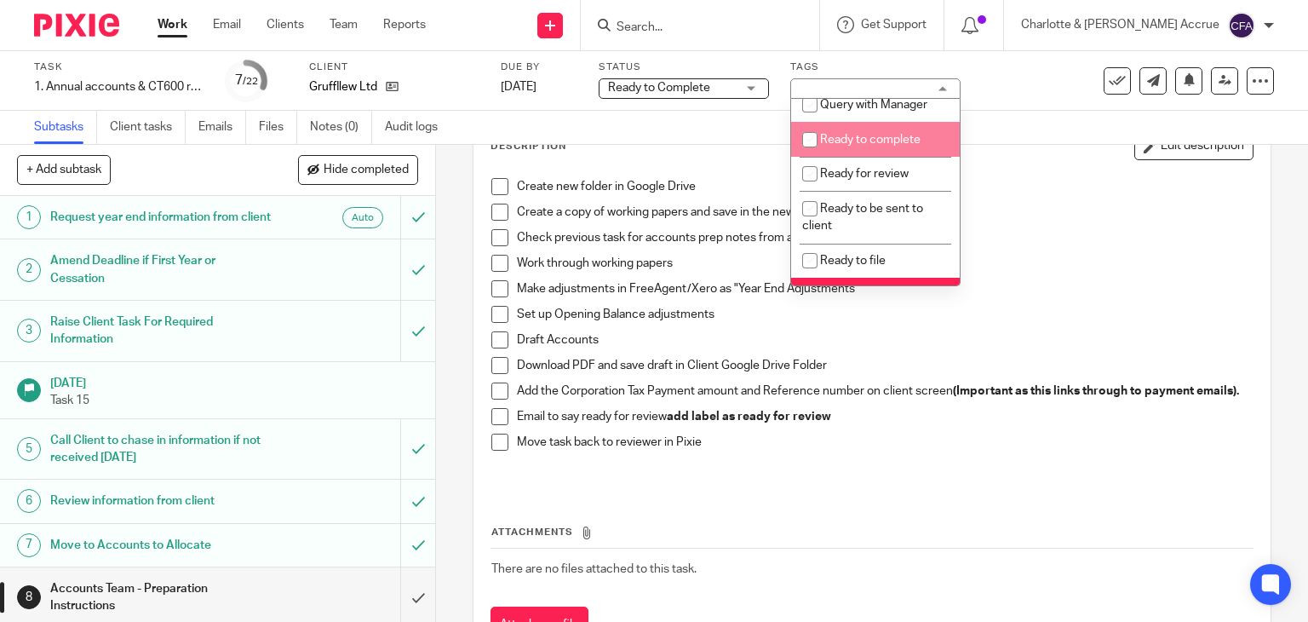
click at [847, 147] on li "Ready to complete" at bounding box center [875, 139] width 169 height 35
checkbox input "true"
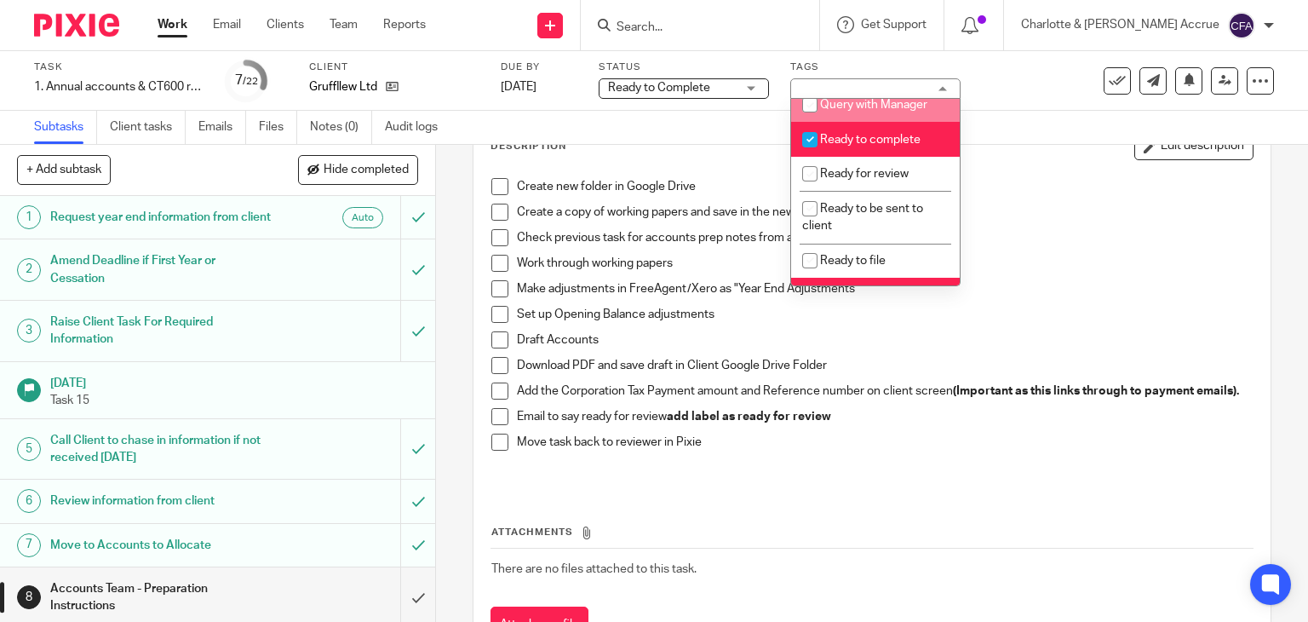
click at [1018, 117] on div "Subtasks Client tasks Emails Files Notes (0) Audit logs" at bounding box center [654, 128] width 1308 height 34
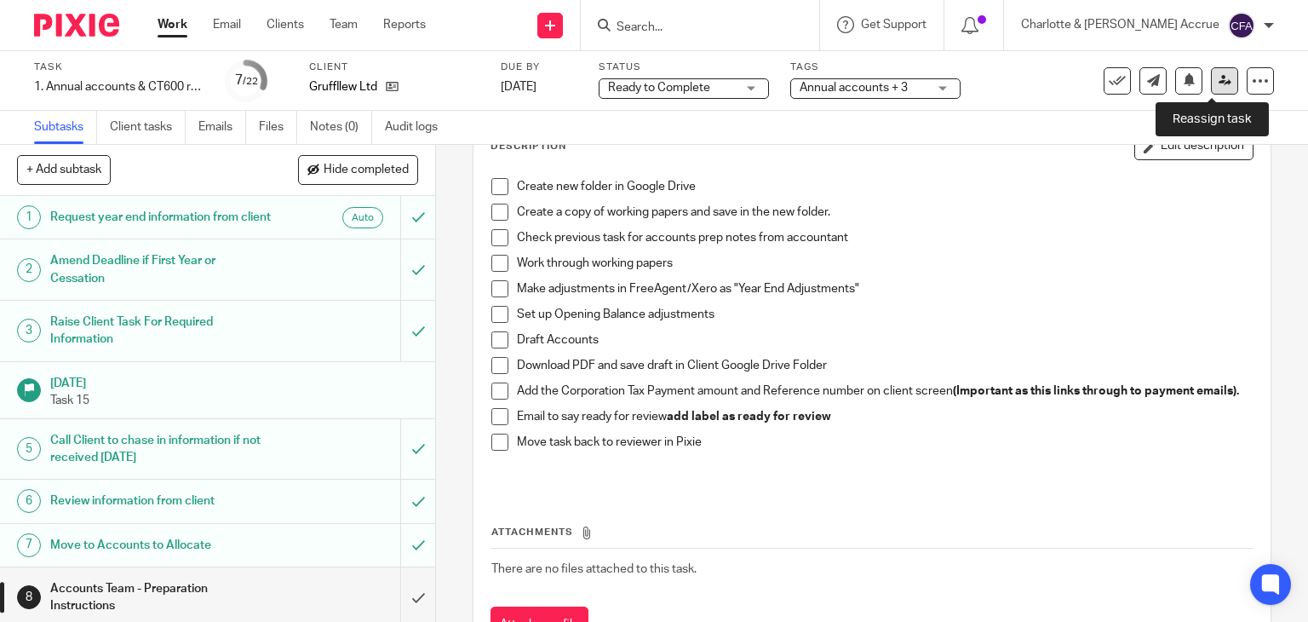
click at [1215, 89] on link at bounding box center [1224, 80] width 27 height 27
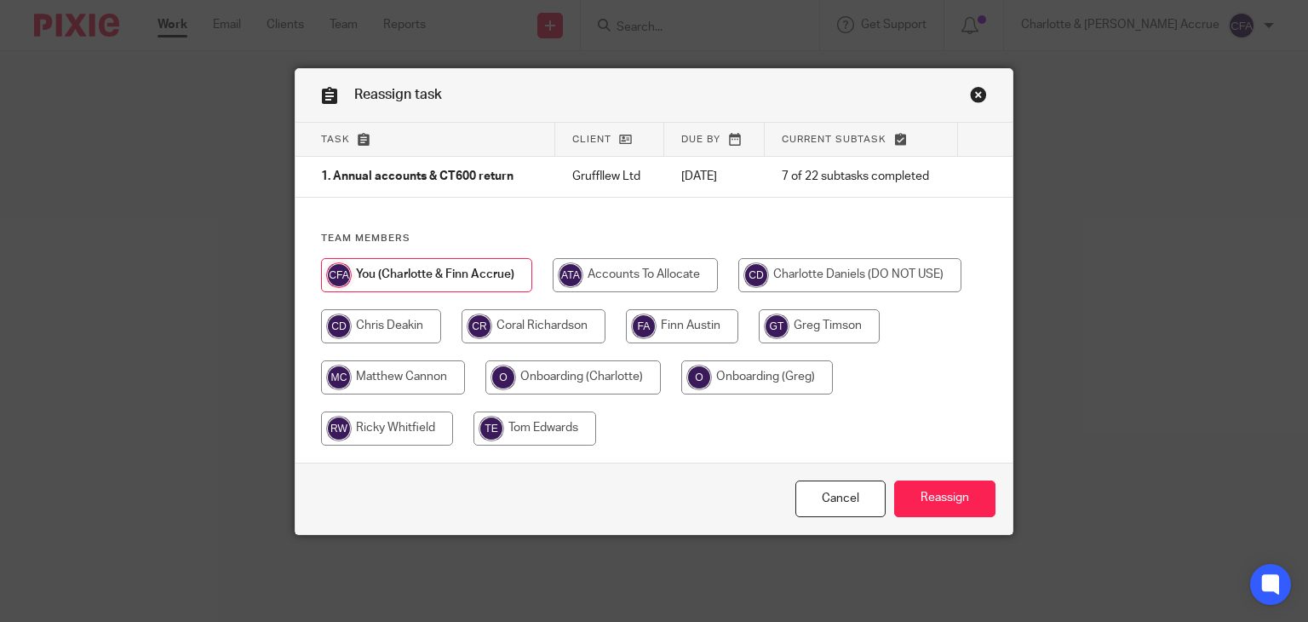
click at [423, 365] on input "radio" at bounding box center [393, 377] width 144 height 34
radio input "true"
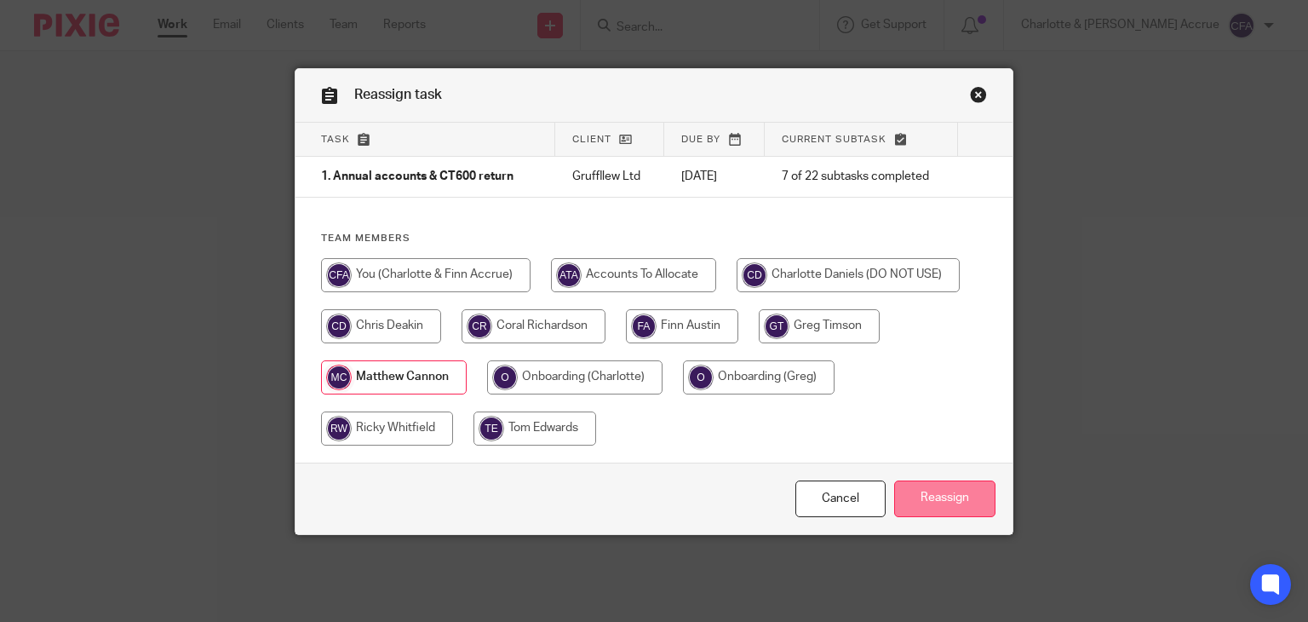
click at [936, 496] on input "Reassign" at bounding box center [944, 498] width 101 height 37
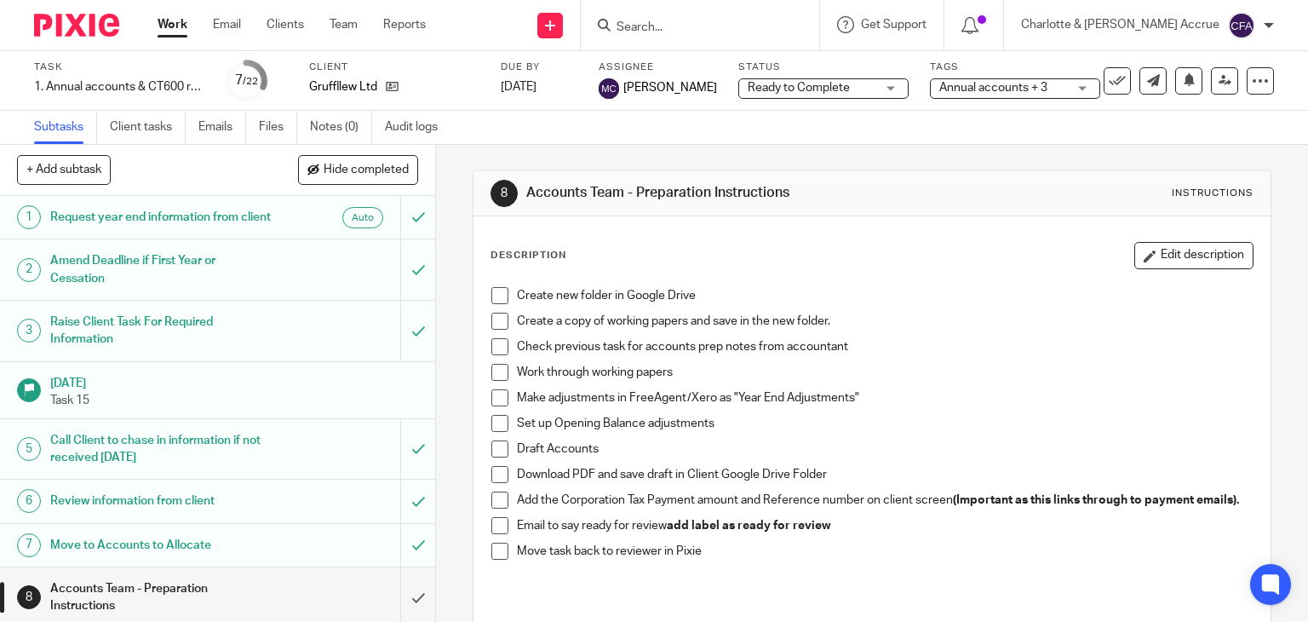
click at [166, 20] on link "Work" at bounding box center [173, 24] width 30 height 17
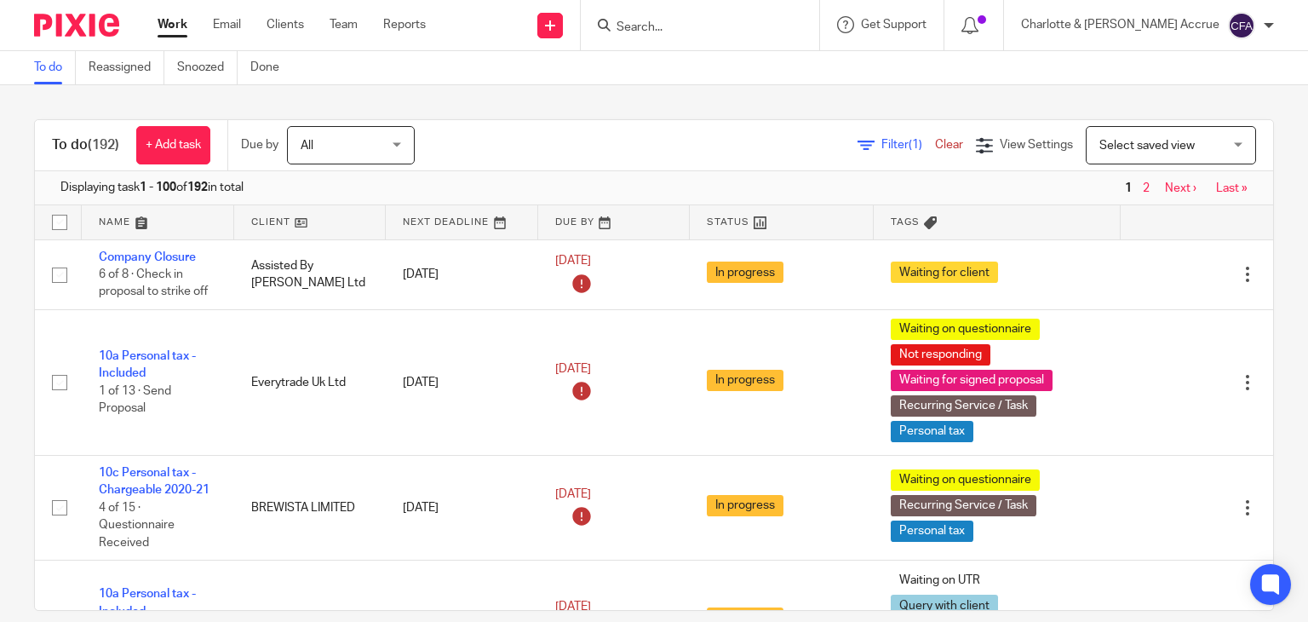
click at [739, 26] on input "Search" at bounding box center [691, 27] width 153 height 15
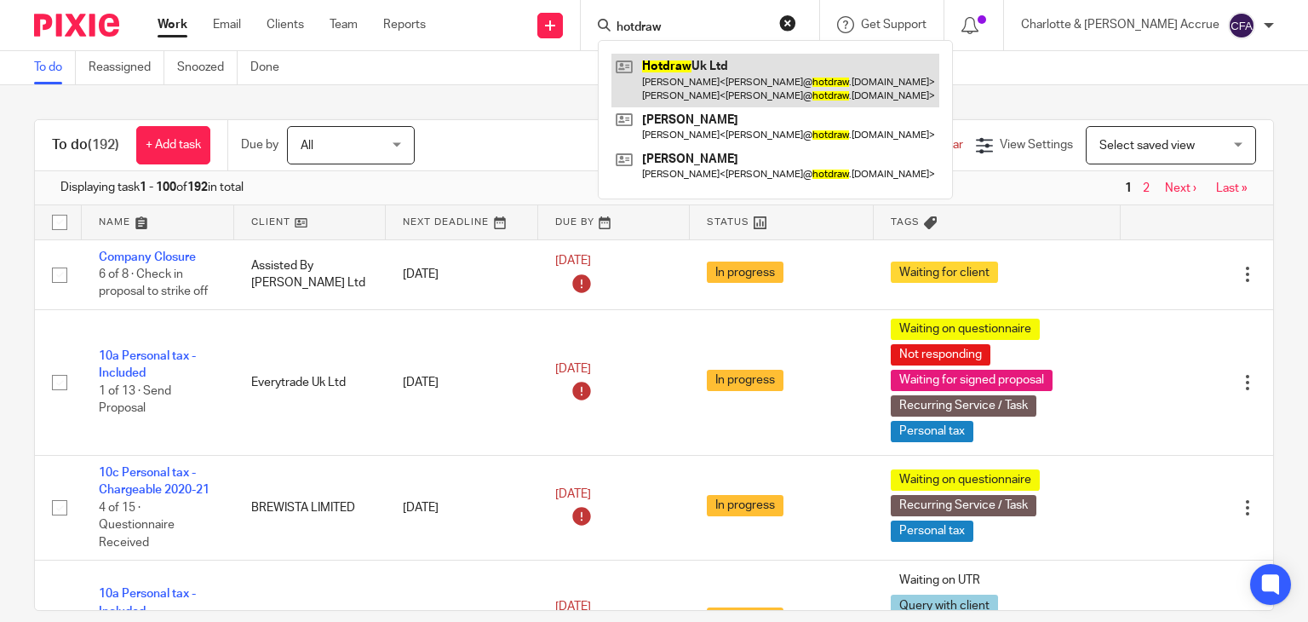
type input "hotdraw"
click at [747, 65] on link at bounding box center [775, 80] width 328 height 53
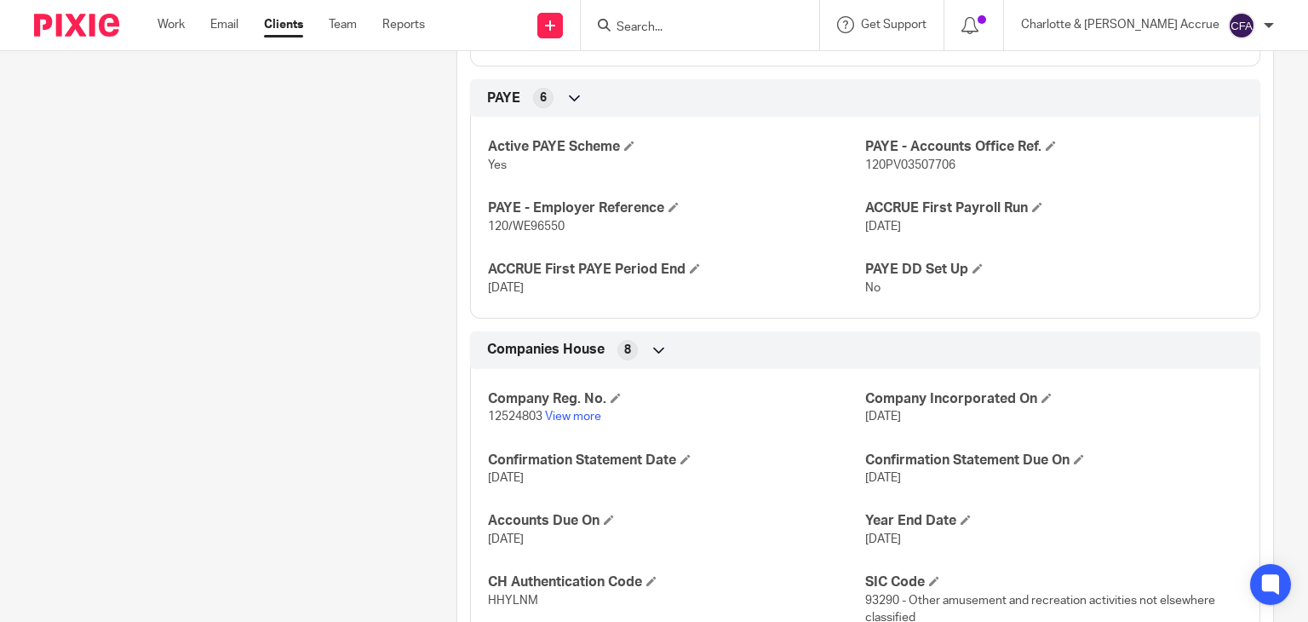
scroll to position [960, 0]
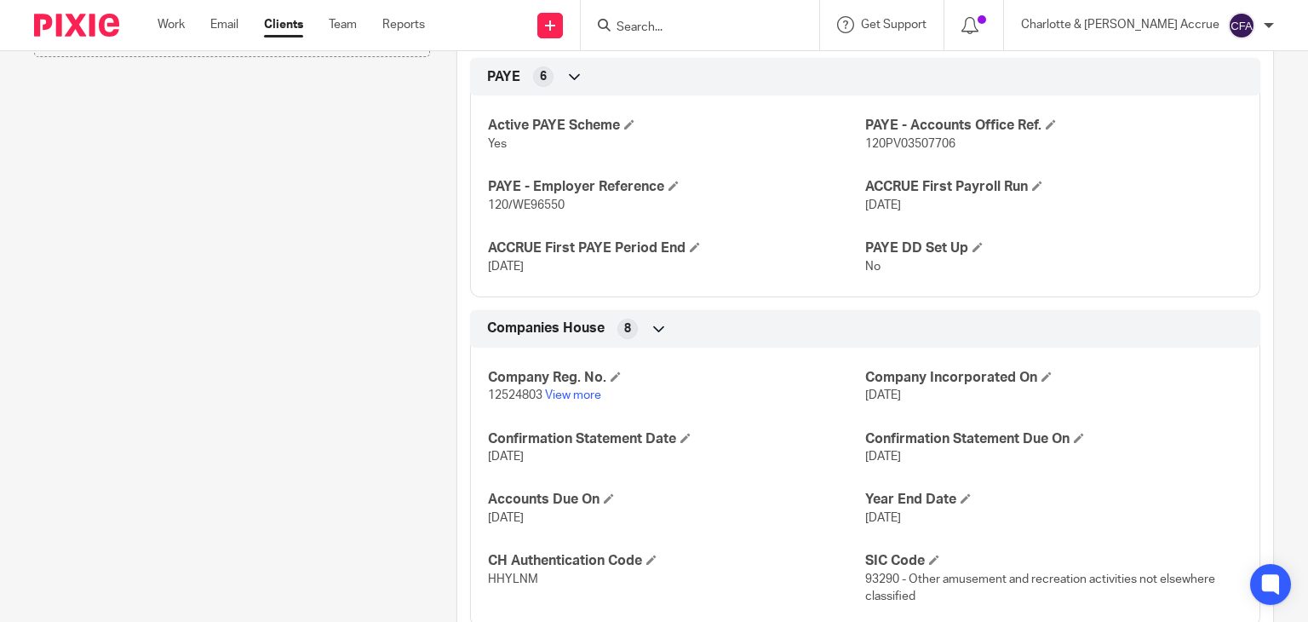
click at [524, 197] on p "120/WE96550" at bounding box center [676, 205] width 377 height 17
copy p "120/WE96550"
click at [916, 138] on span "120PV03507706" at bounding box center [910, 144] width 90 height 12
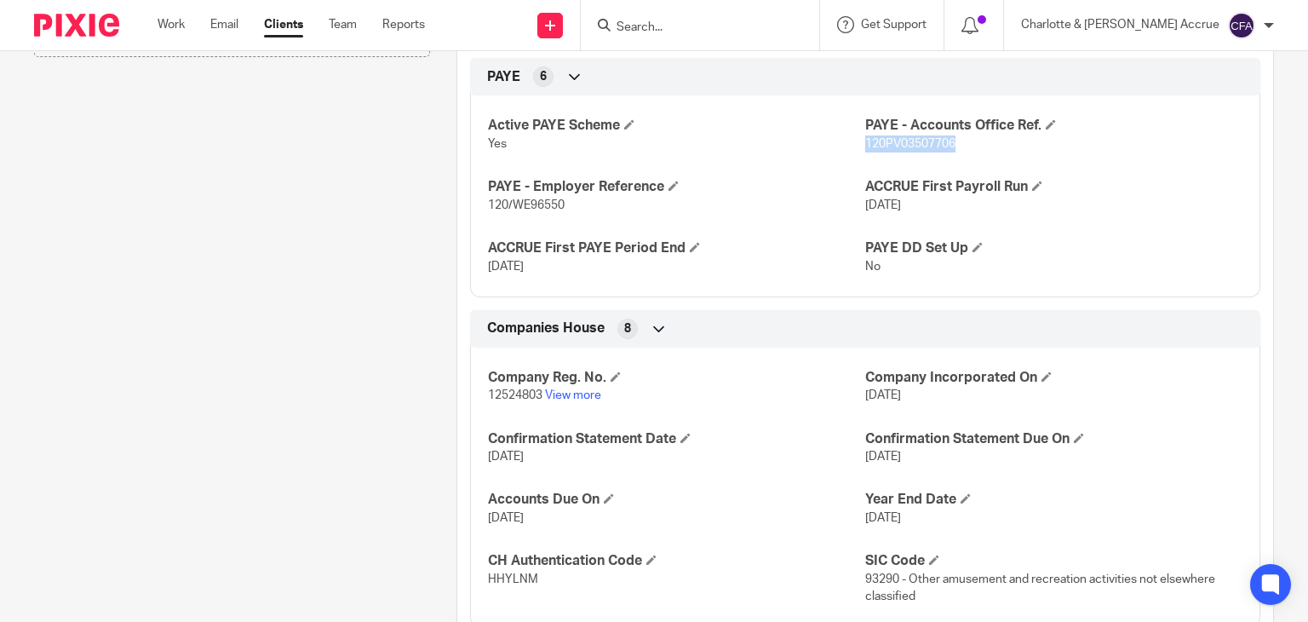
click at [916, 138] on span "120PV03507706" at bounding box center [910, 144] width 90 height 12
copy span "120PV03507706"
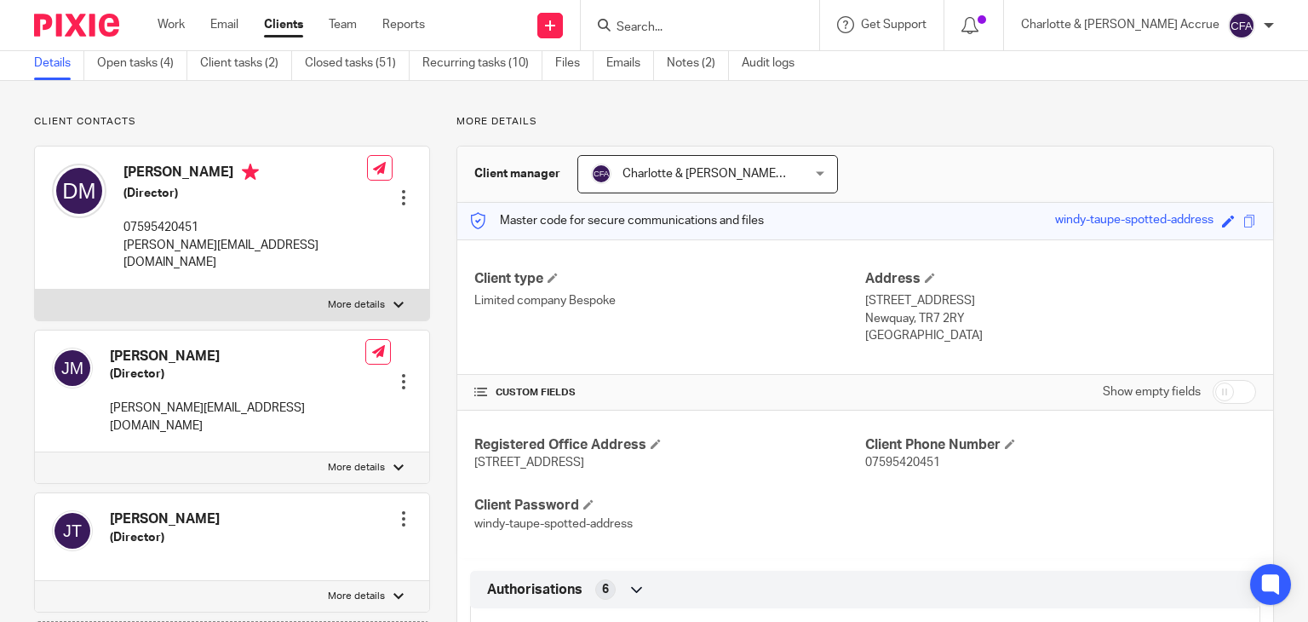
scroll to position [0, 0]
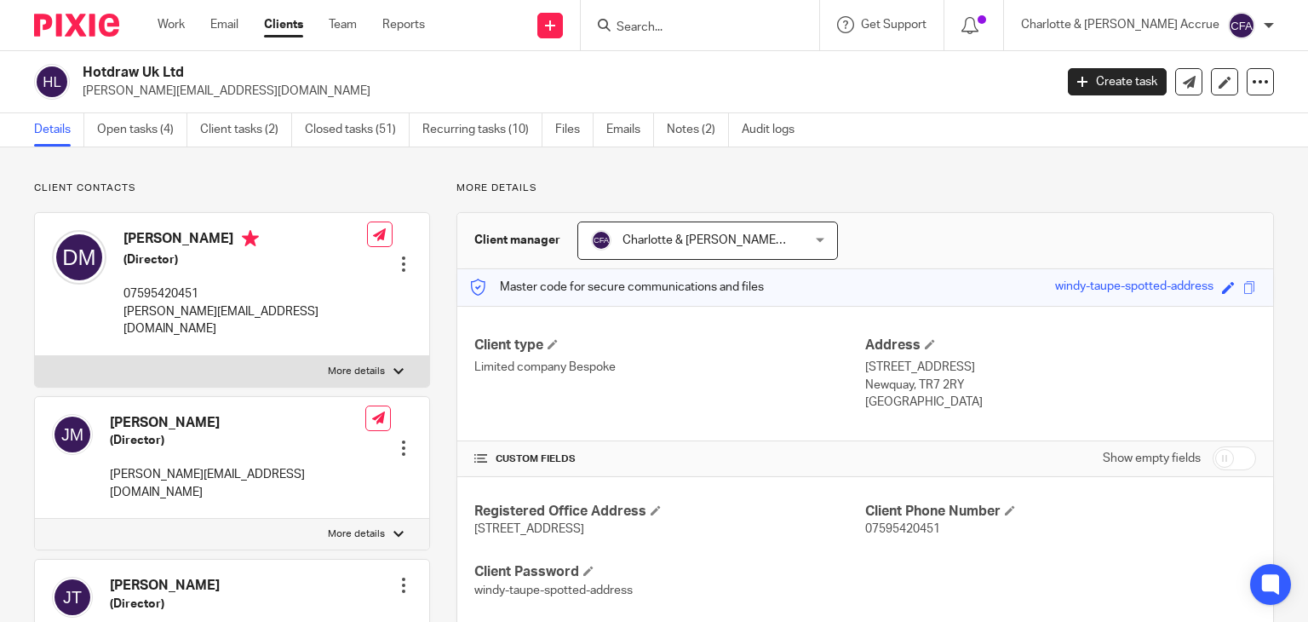
click at [135, 72] on h2 "Hotdraw Uk Ltd" at bounding box center [467, 73] width 768 height 18
copy div "Hotdraw Uk Ltd"
click at [730, 28] on input "Search" at bounding box center [691, 27] width 153 height 15
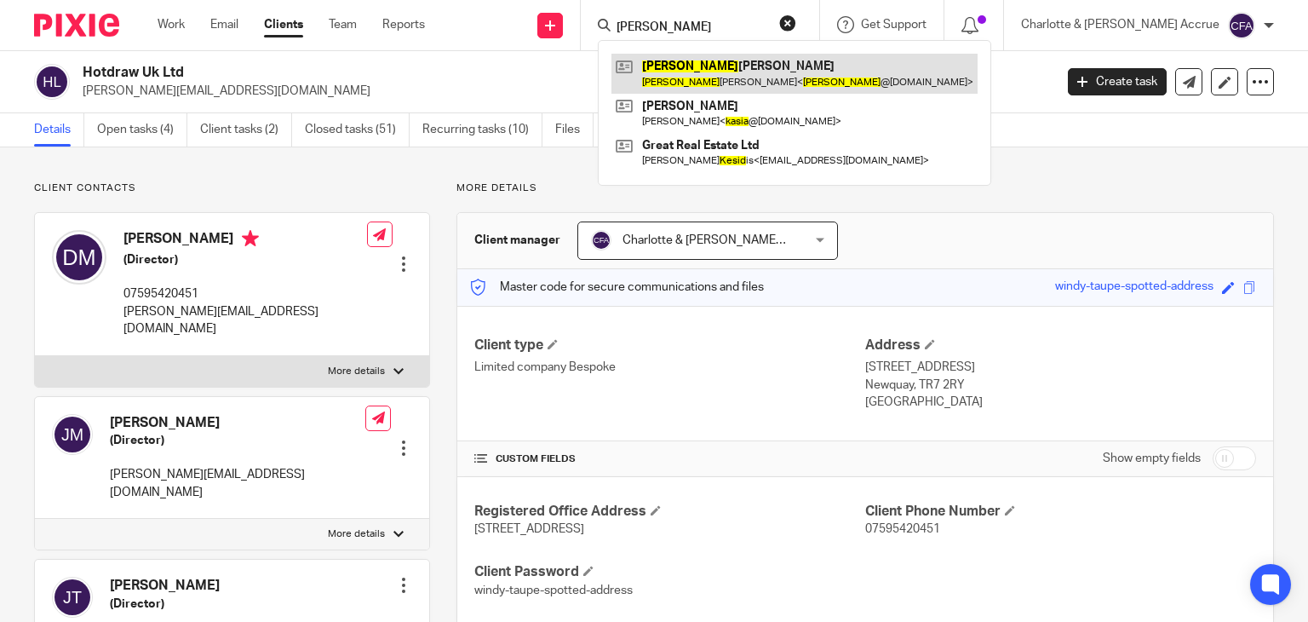
type input "[PERSON_NAME]"
click at [742, 67] on link at bounding box center [794, 73] width 366 height 39
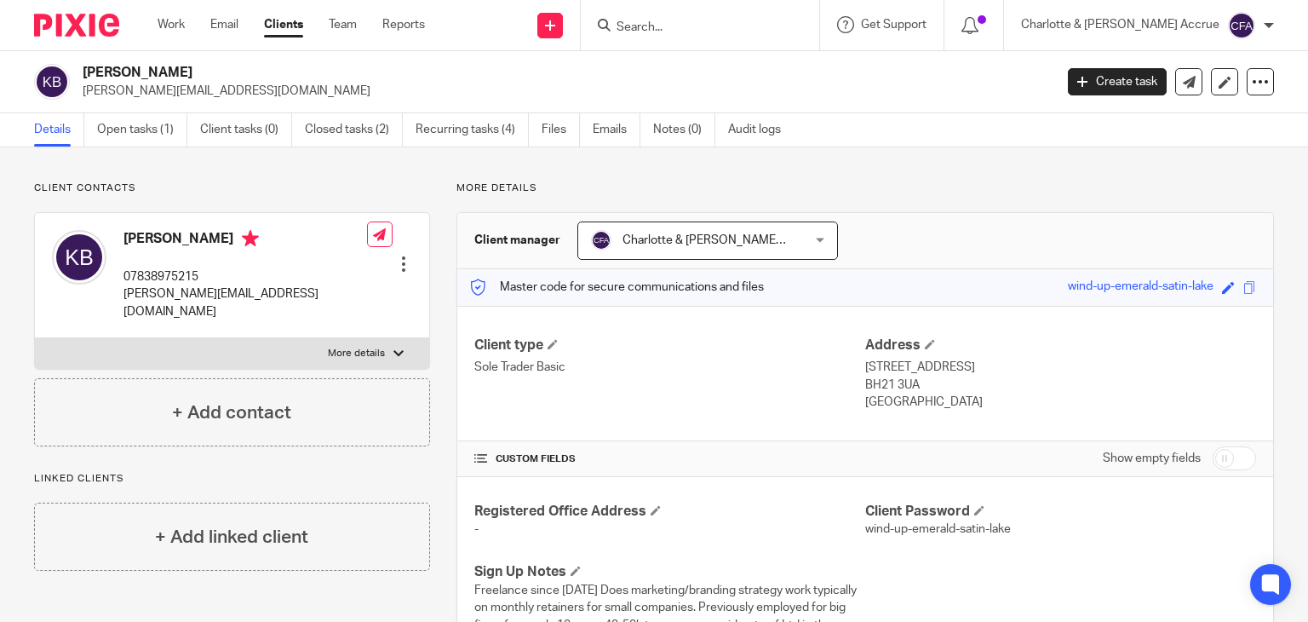
click at [748, 20] on input "Search" at bounding box center [691, 27] width 153 height 15
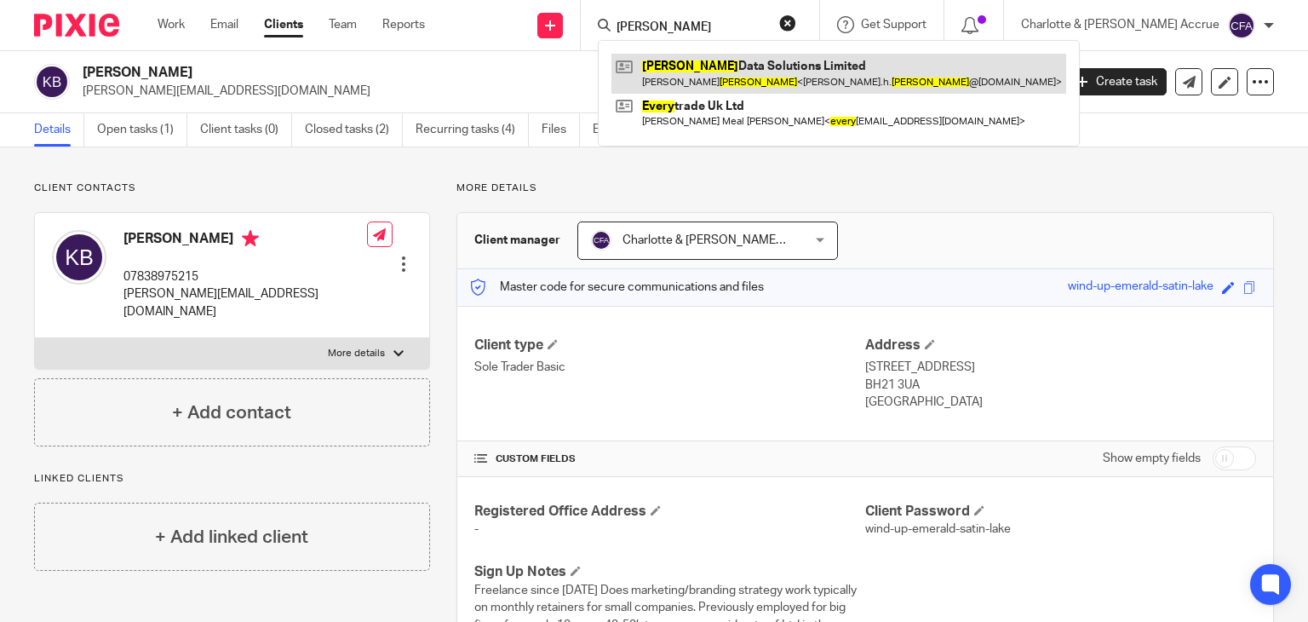
type input "emery"
click at [753, 75] on link at bounding box center [838, 73] width 455 height 39
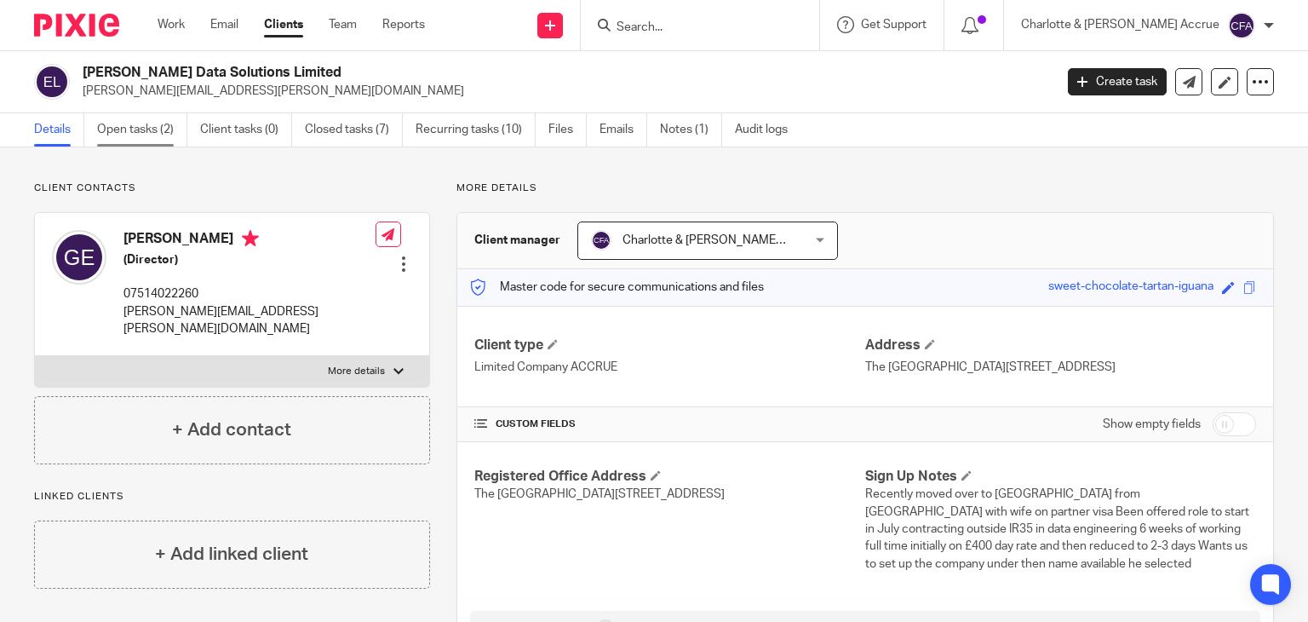
click at [138, 120] on link "Open tasks (2)" at bounding box center [142, 129] width 90 height 33
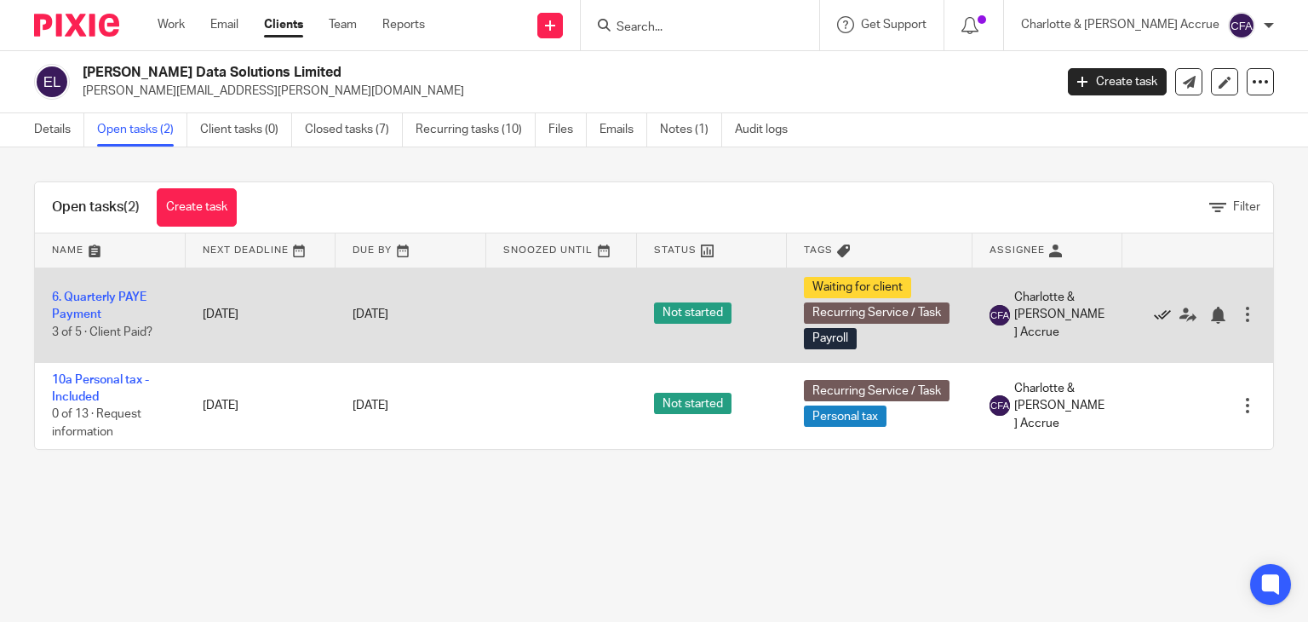
click at [1155, 312] on icon at bounding box center [1162, 315] width 17 height 17
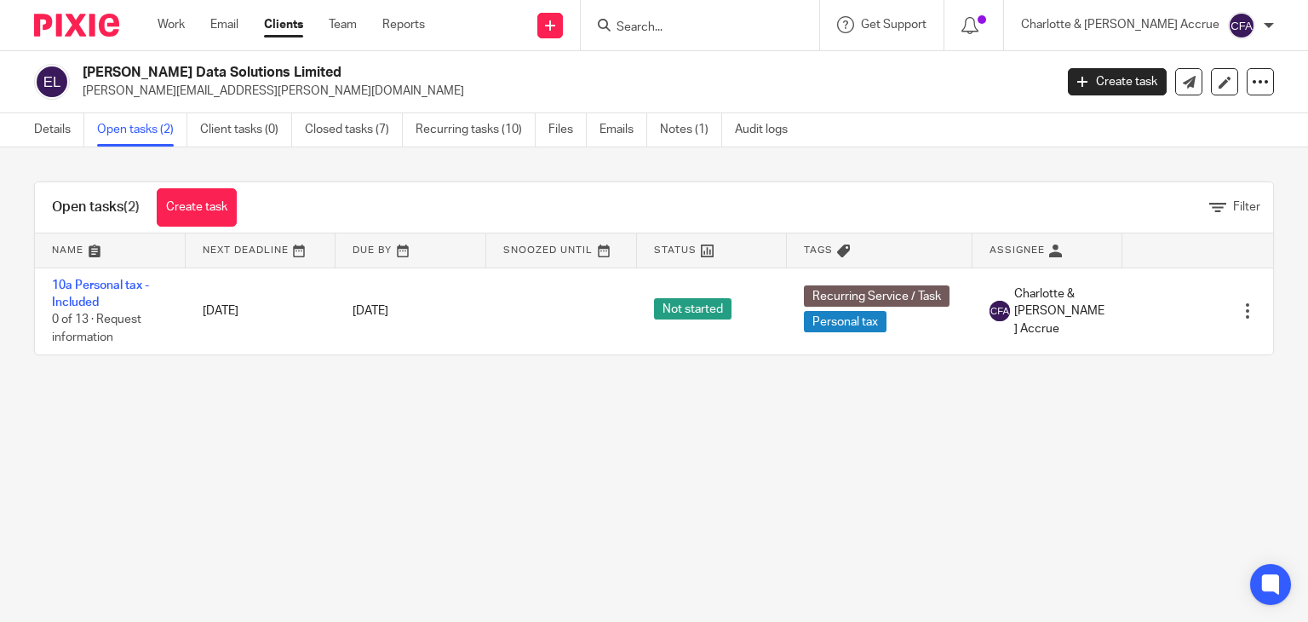
click at [695, 21] on input "Search" at bounding box center [691, 27] width 153 height 15
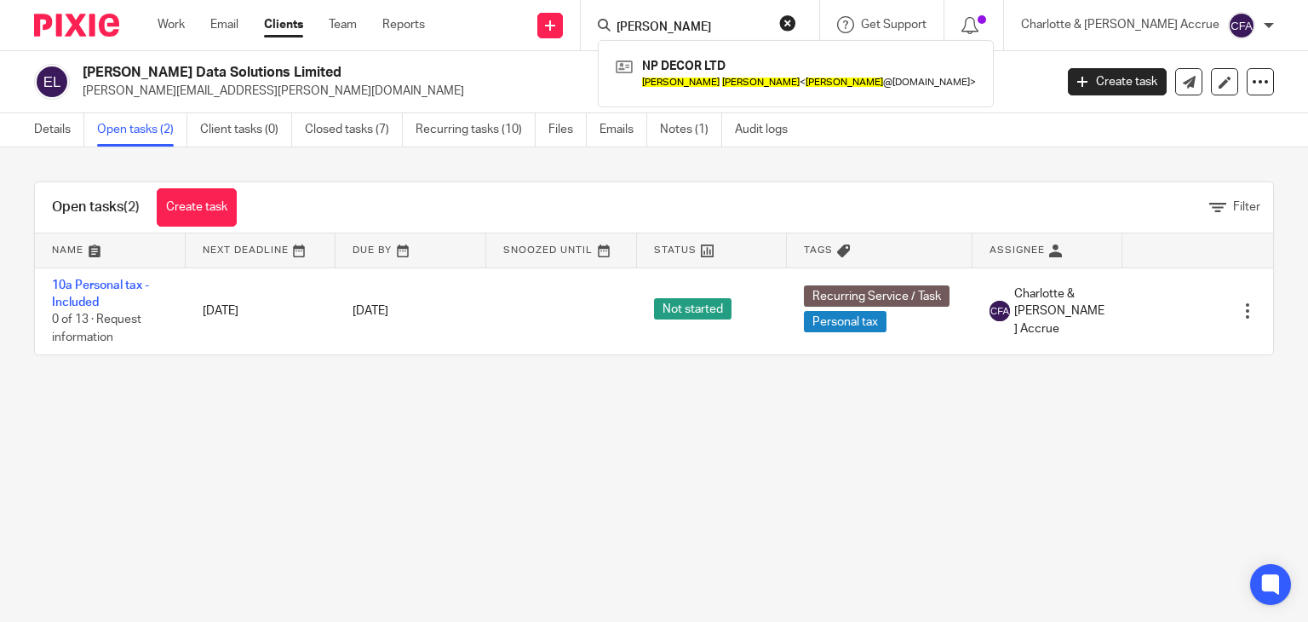
type input "[PERSON_NAME]"
click at [719, 24] on input "neil perry" at bounding box center [691, 27] width 153 height 15
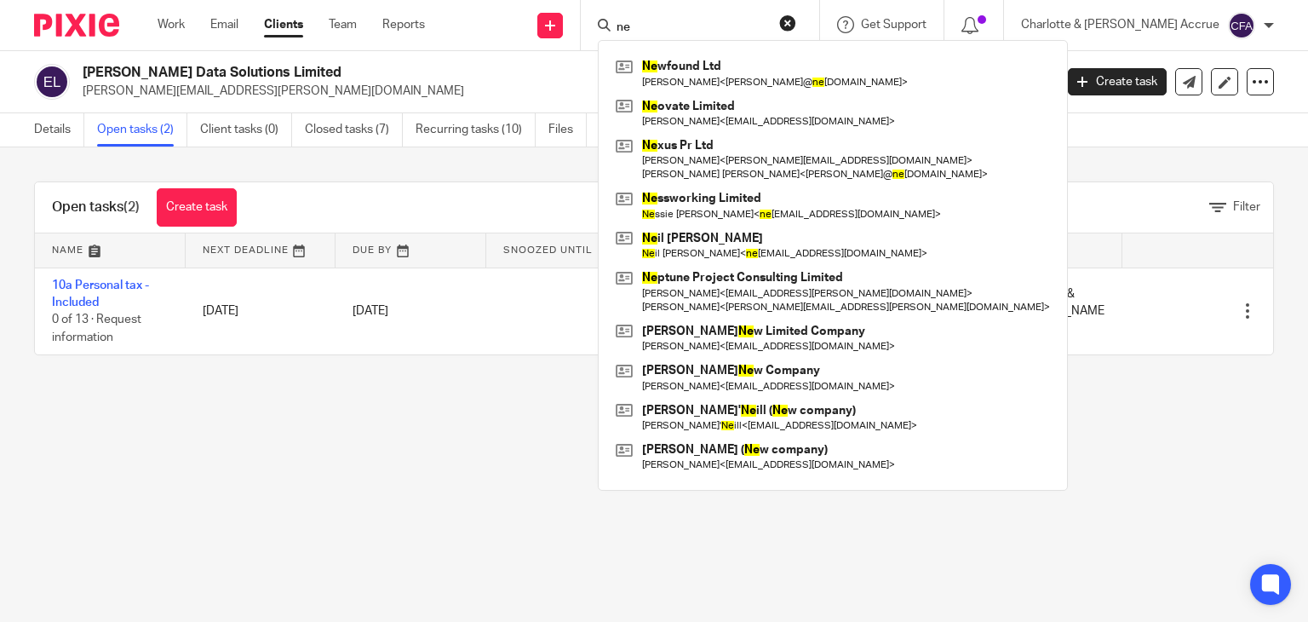
type input "n"
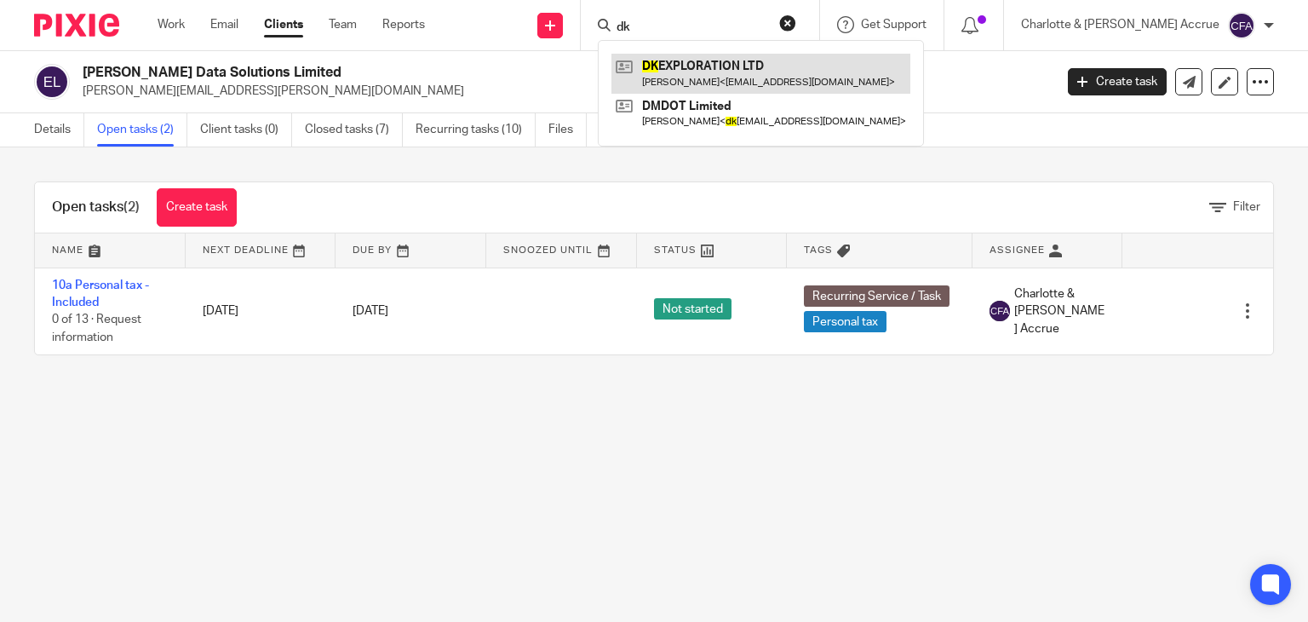
type input "dk"
click at [733, 54] on link at bounding box center [760, 73] width 299 height 39
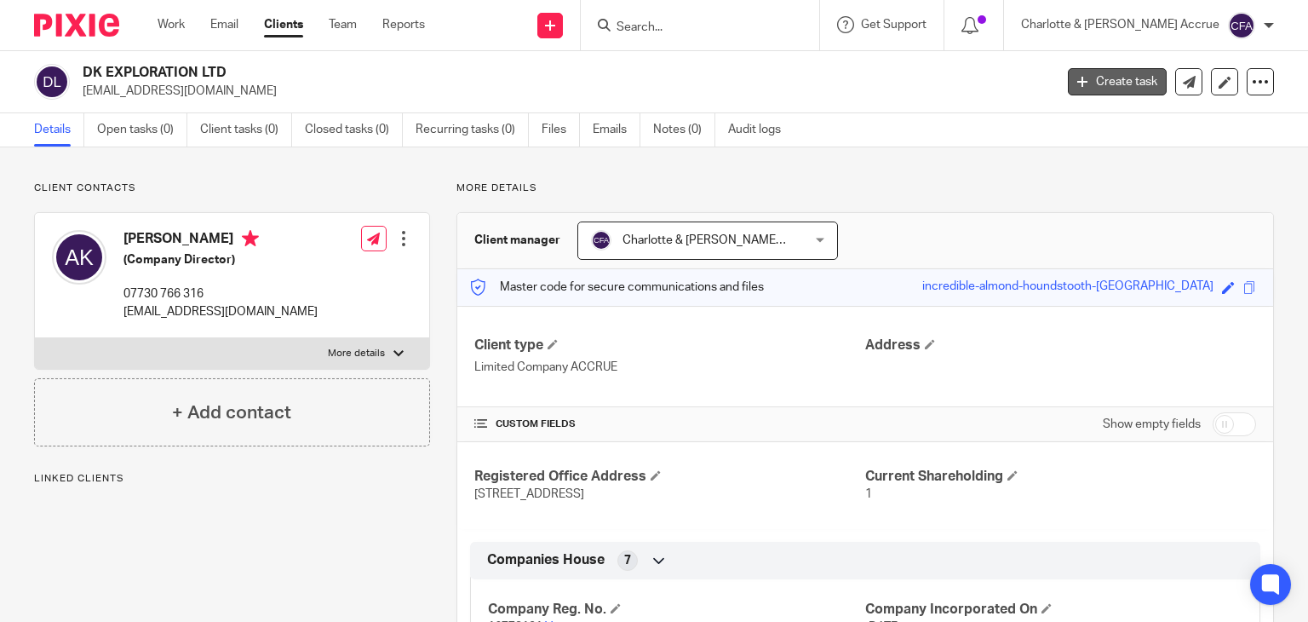
click at [1076, 83] on link "Create task" at bounding box center [1117, 81] width 99 height 27
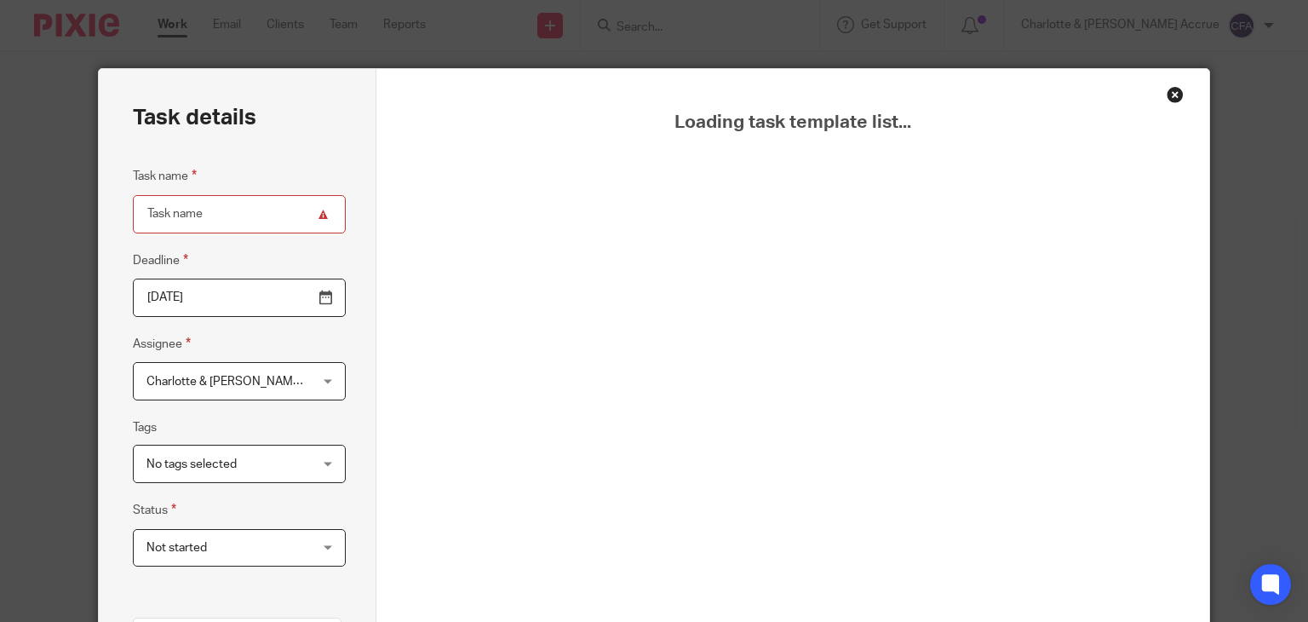
click at [1171, 93] on div "Close this dialog window" at bounding box center [1174, 94] width 17 height 17
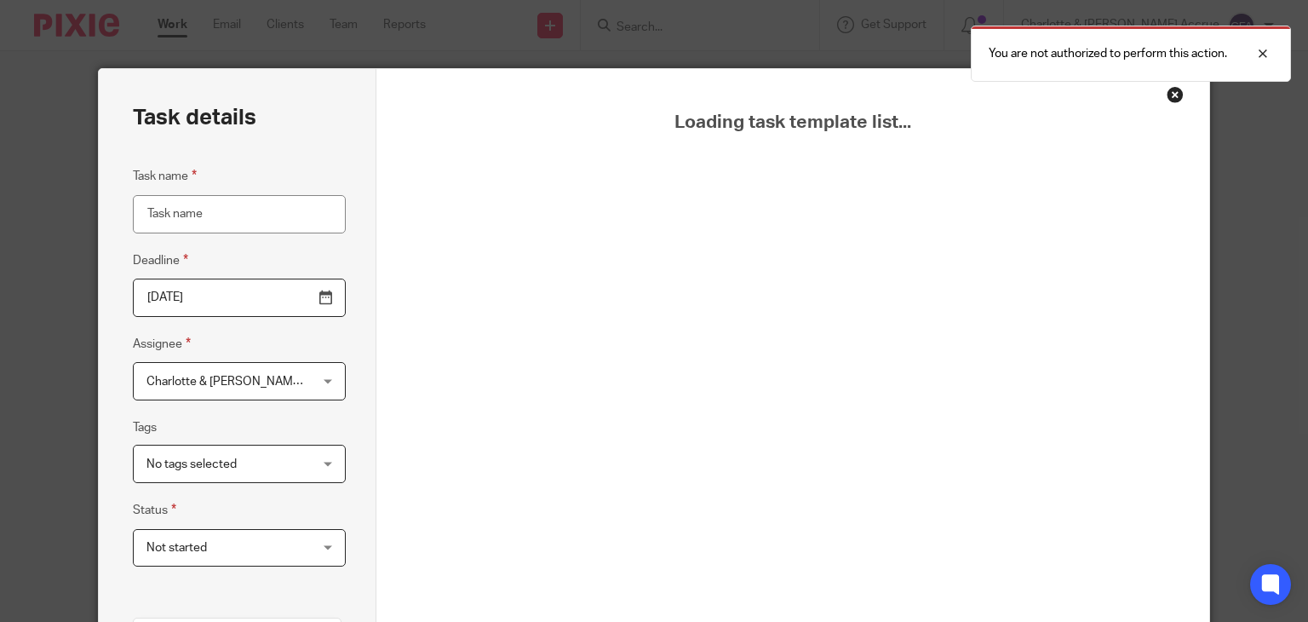
click at [1173, 100] on div "Close this dialog window" at bounding box center [1174, 94] width 17 height 17
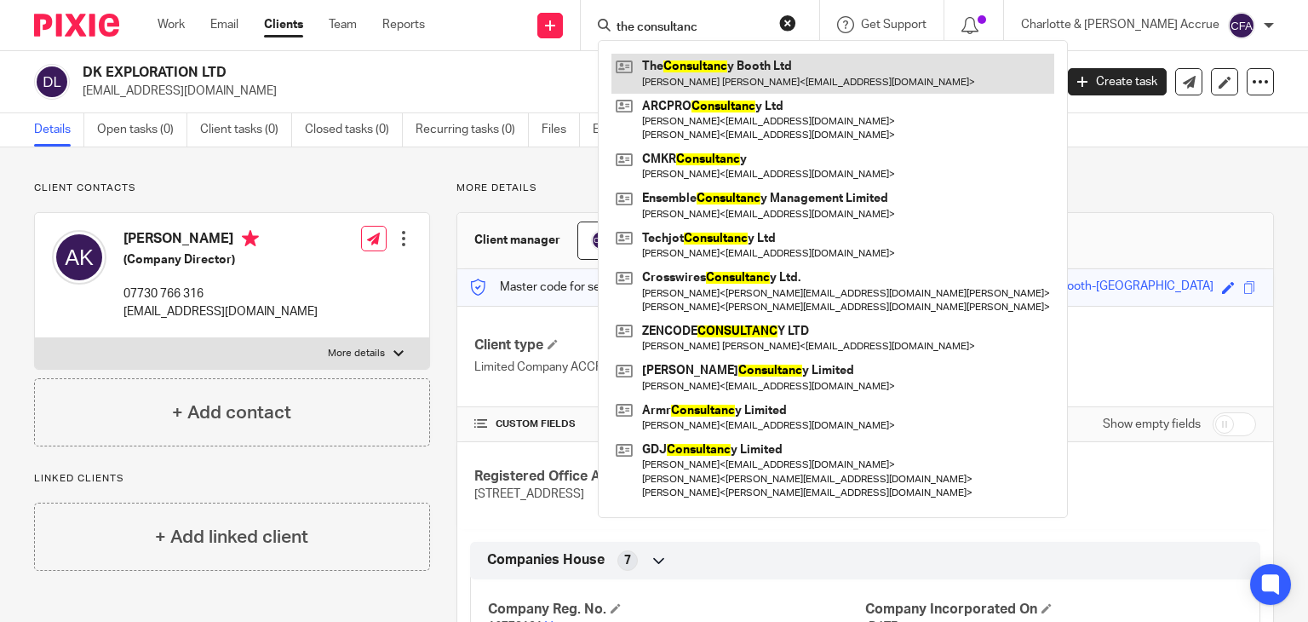
type input "the consultanc"
click at [742, 69] on link at bounding box center [832, 73] width 443 height 39
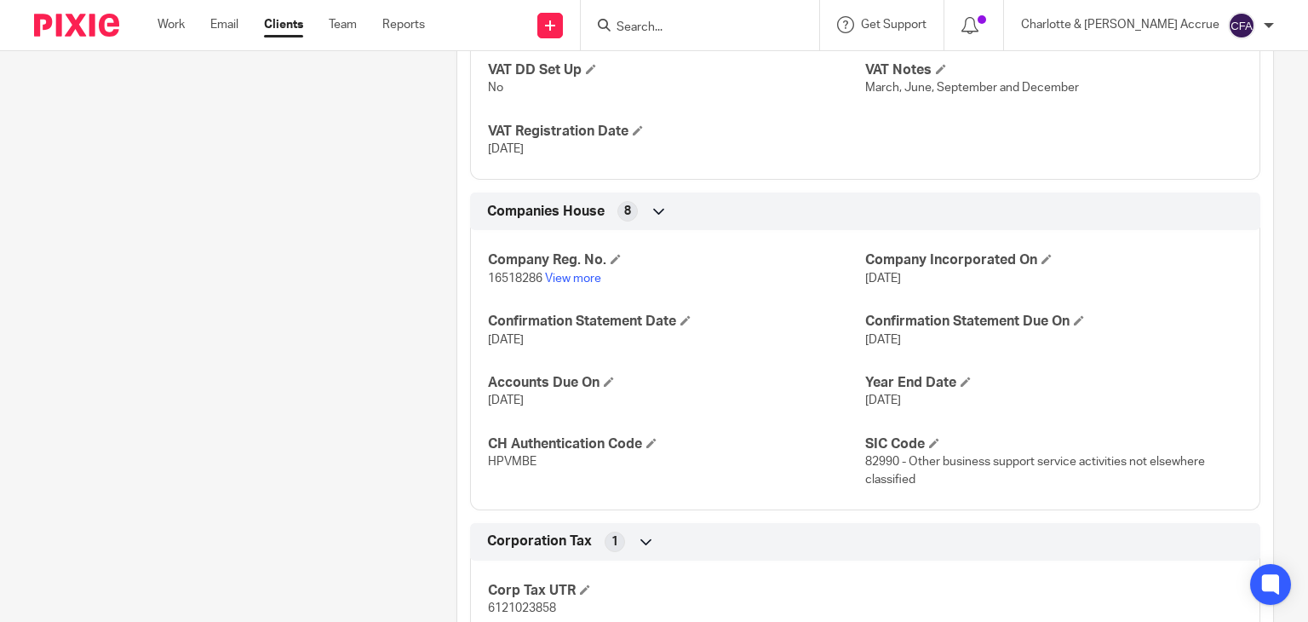
scroll to position [1528, 0]
click at [494, 273] on span "16518286" at bounding box center [515, 279] width 54 height 12
copy p "16518286"
click at [494, 461] on span "HPVMBE" at bounding box center [512, 462] width 49 height 12
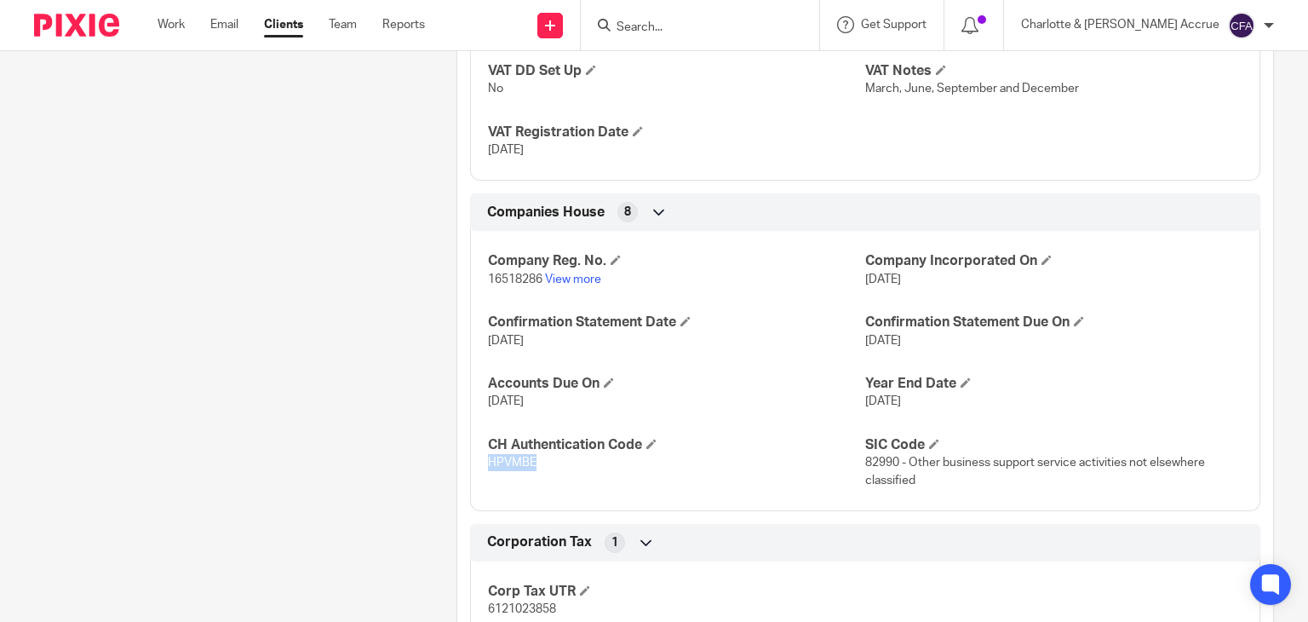
click at [494, 461] on span "HPVMBE" at bounding box center [512, 462] width 49 height 12
copy span "HPVMBE"
click at [728, 27] on input "Search" at bounding box center [691, 27] width 153 height 15
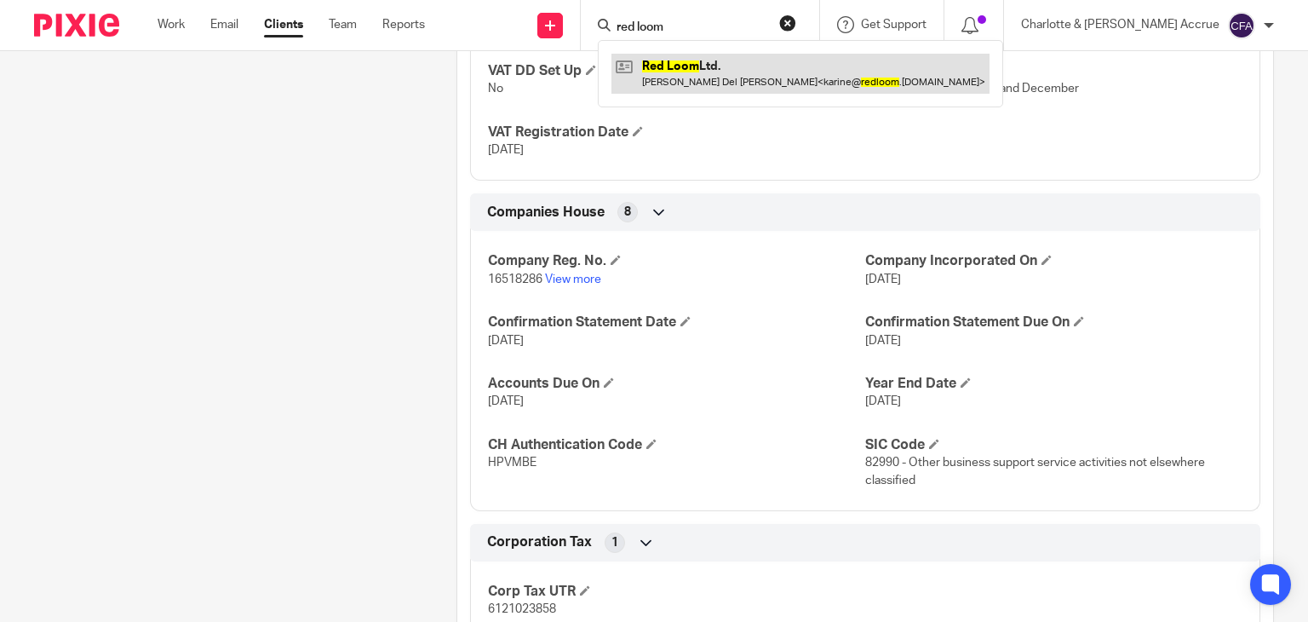
type input "red loom"
click at [737, 74] on link at bounding box center [800, 73] width 378 height 39
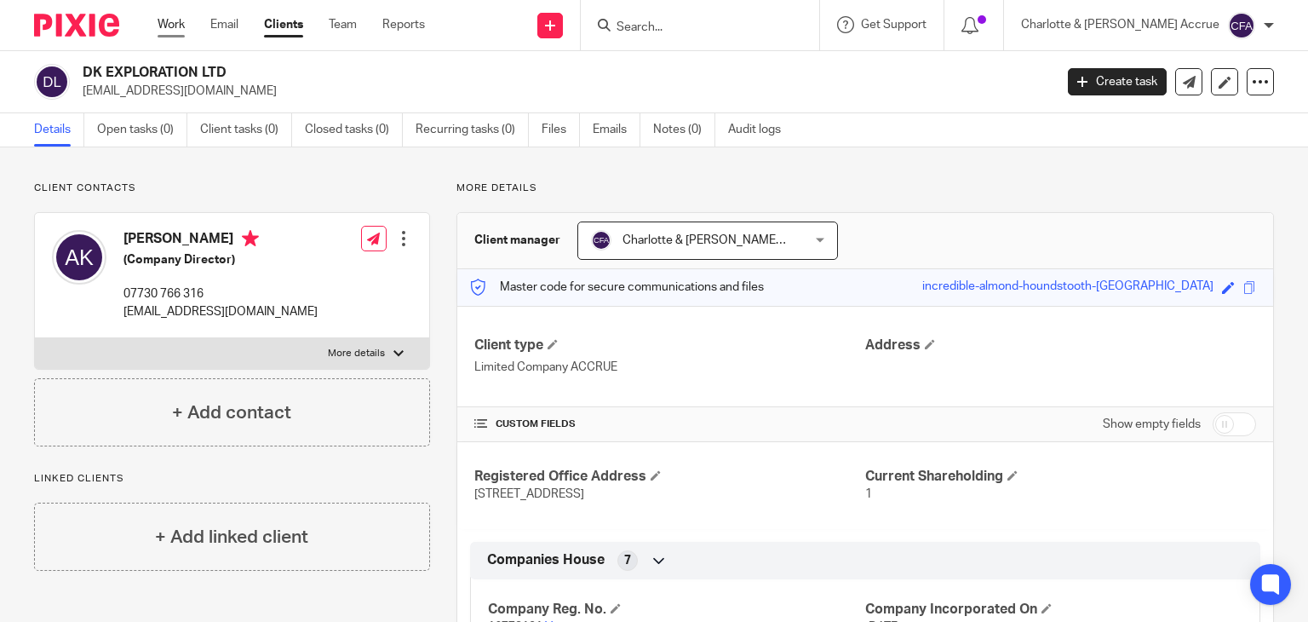
click at [179, 18] on link "Work" at bounding box center [171, 24] width 27 height 17
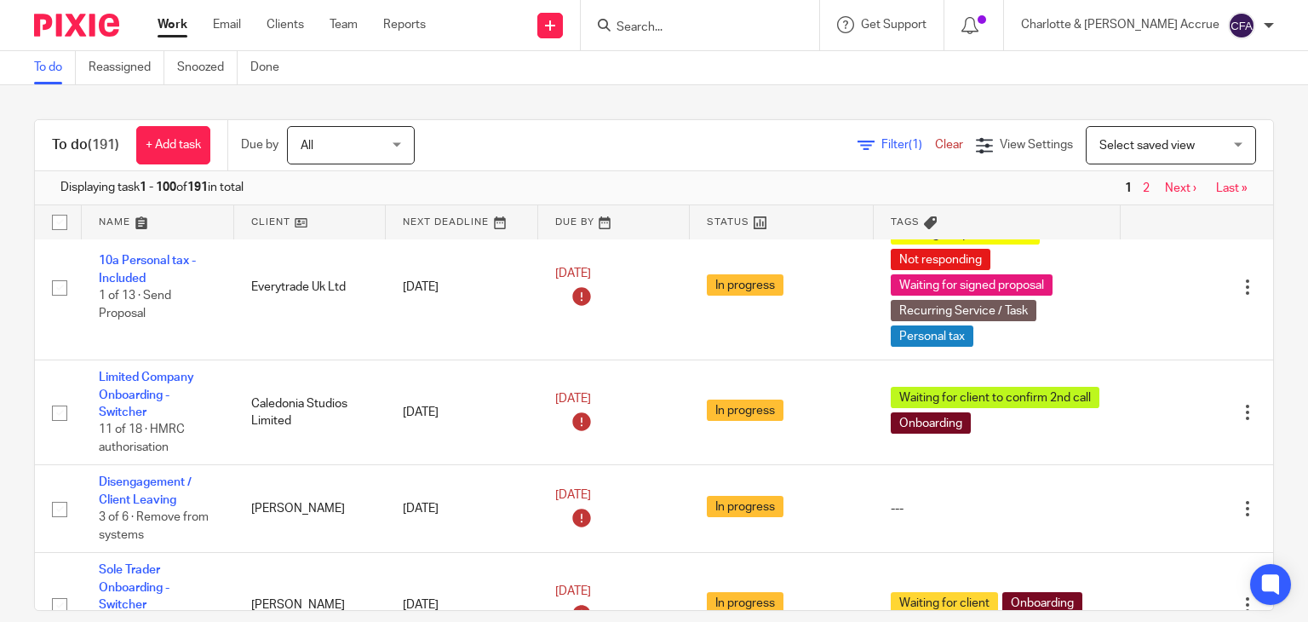
scroll to position [356, 0]
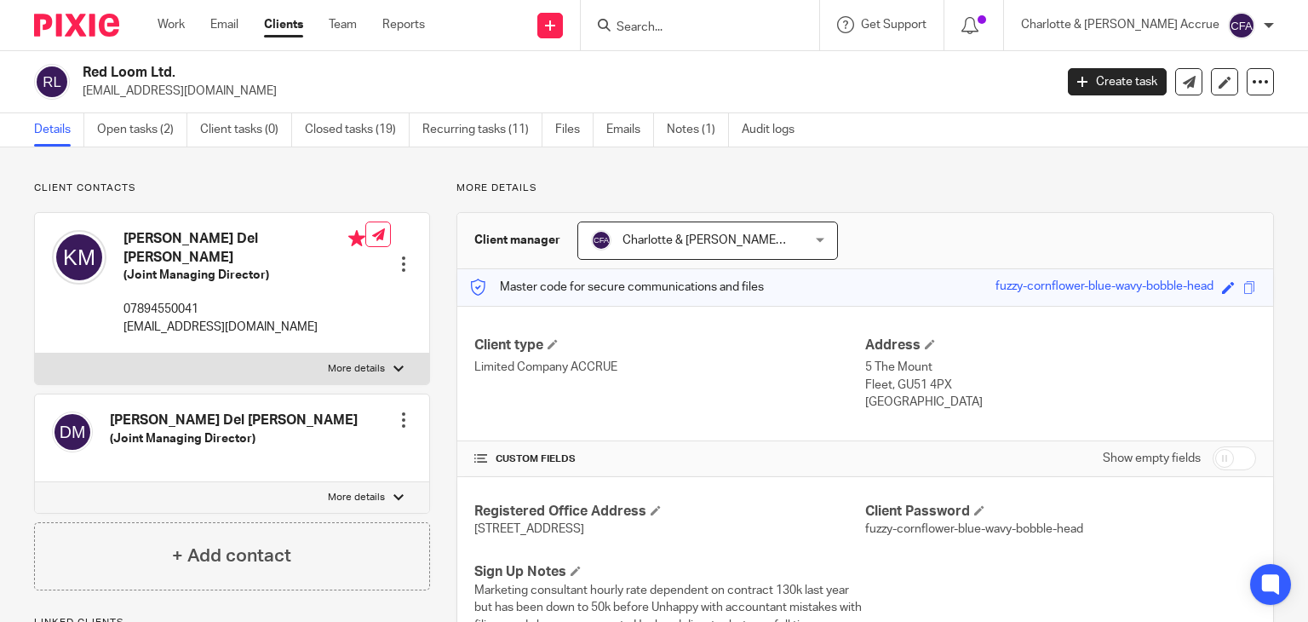
click at [331, 362] on p "More details" at bounding box center [356, 369] width 57 height 14
click at [35, 352] on input "More details" at bounding box center [34, 352] width 1 height 1
checkbox input "true"
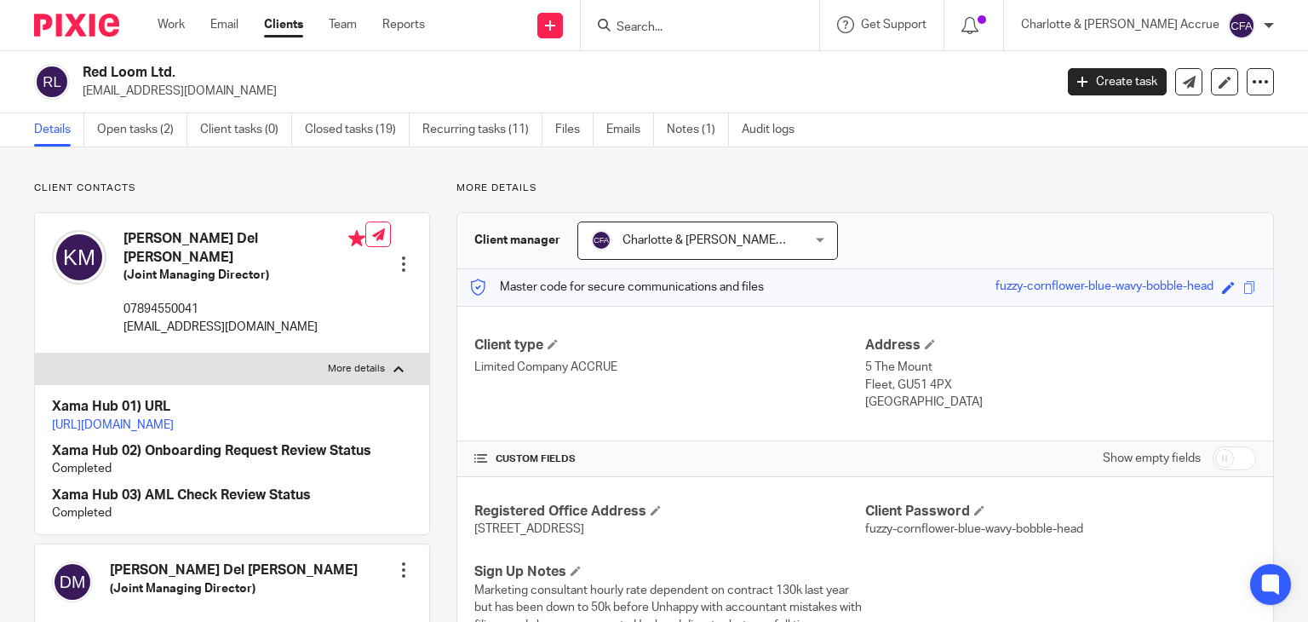
click at [174, 419] on link "[URL][DOMAIN_NAME]" at bounding box center [113, 425] width 122 height 12
click at [119, 124] on link "Open tasks (2)" at bounding box center [142, 129] width 90 height 33
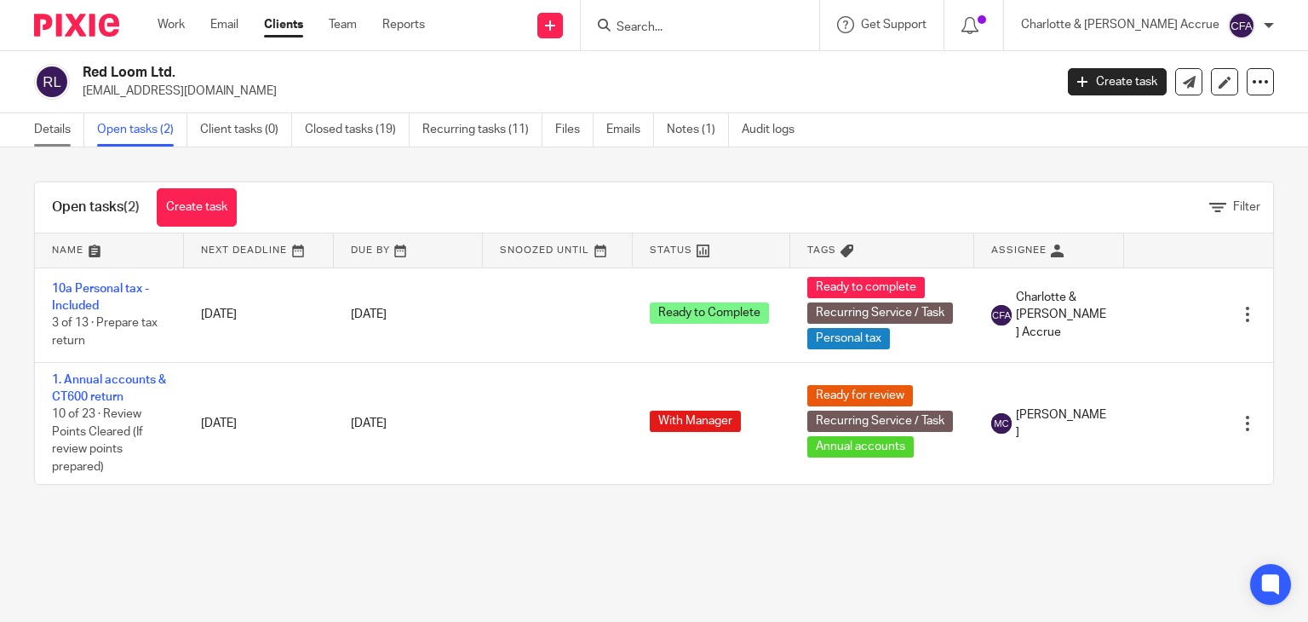
click at [34, 136] on link "Details" at bounding box center [59, 129] width 50 height 33
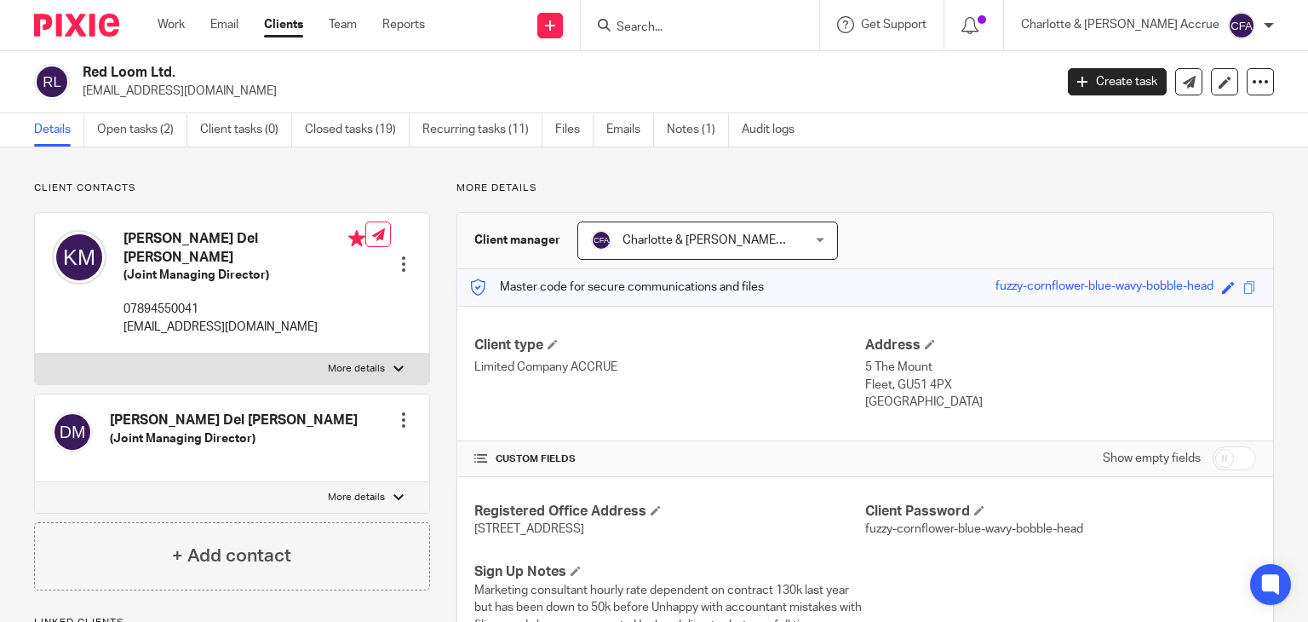
click at [724, 26] on input "Search" at bounding box center [691, 27] width 153 height 15
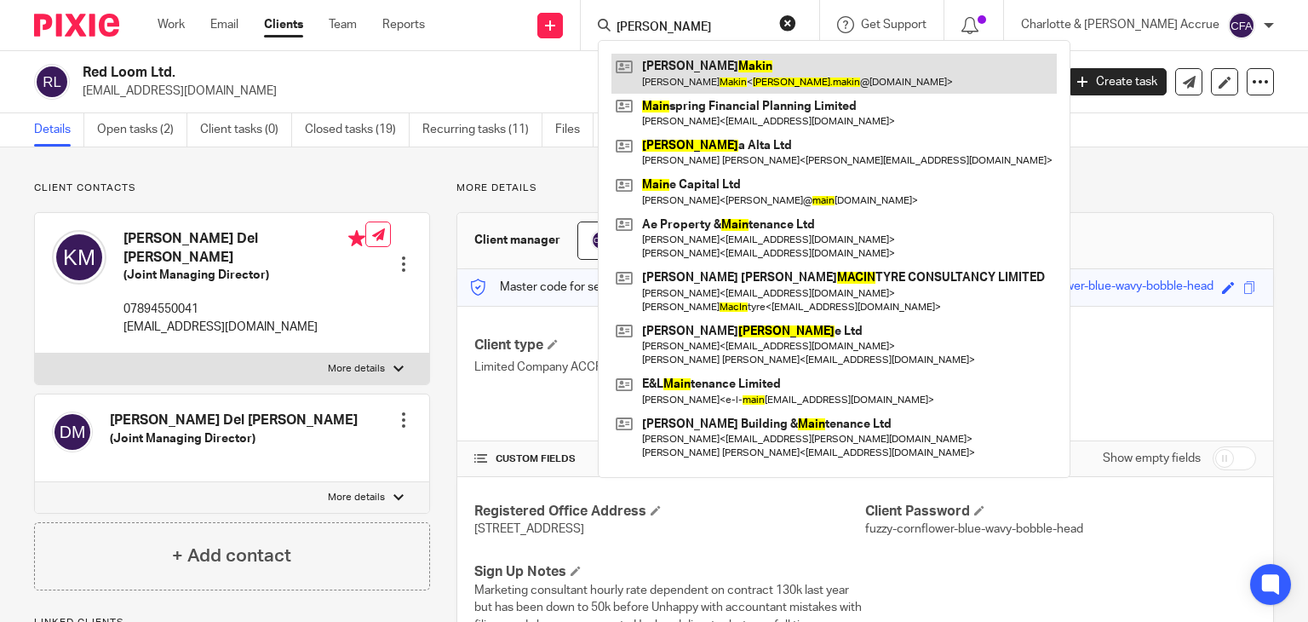
type input "[PERSON_NAME]"
click at [738, 57] on link at bounding box center [833, 73] width 445 height 39
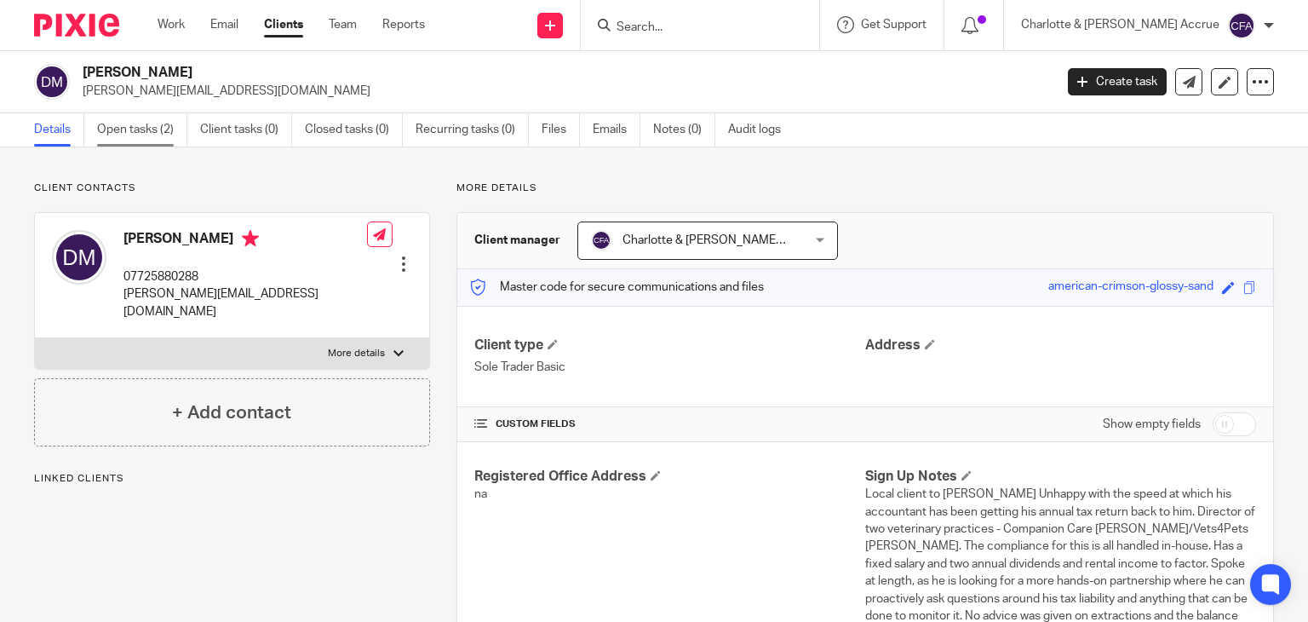
click at [160, 123] on link "Open tasks (2)" at bounding box center [142, 129] width 90 height 33
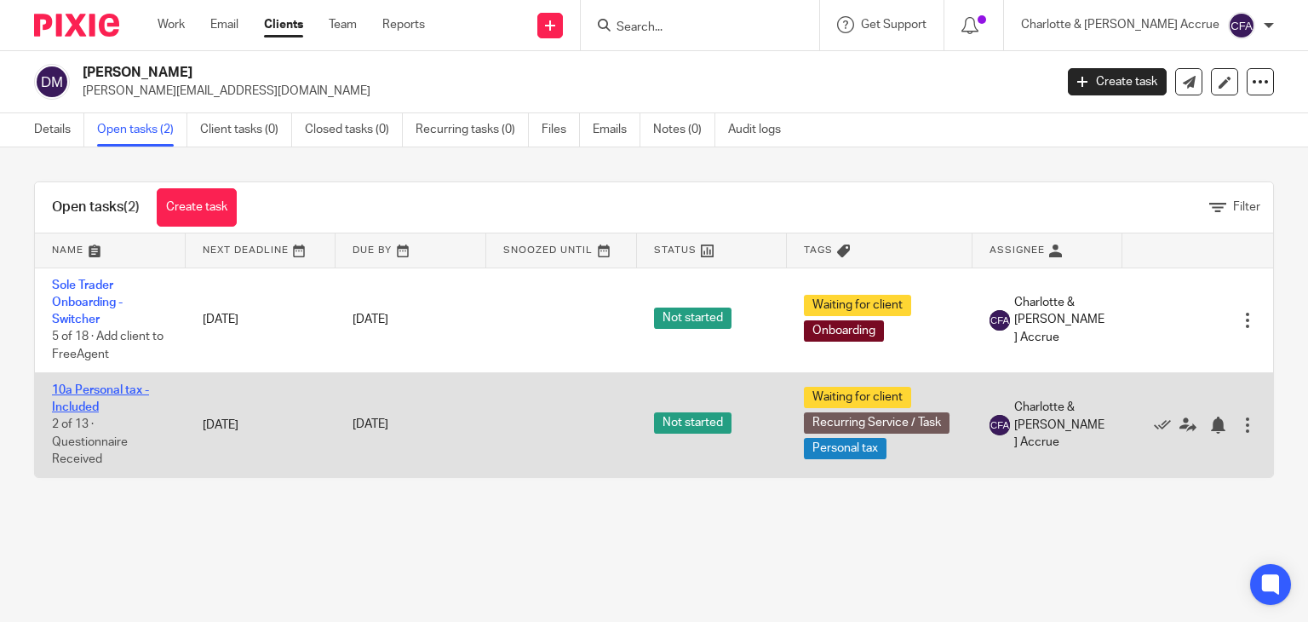
click at [78, 400] on link "10a Personal tax - Included" at bounding box center [100, 398] width 97 height 29
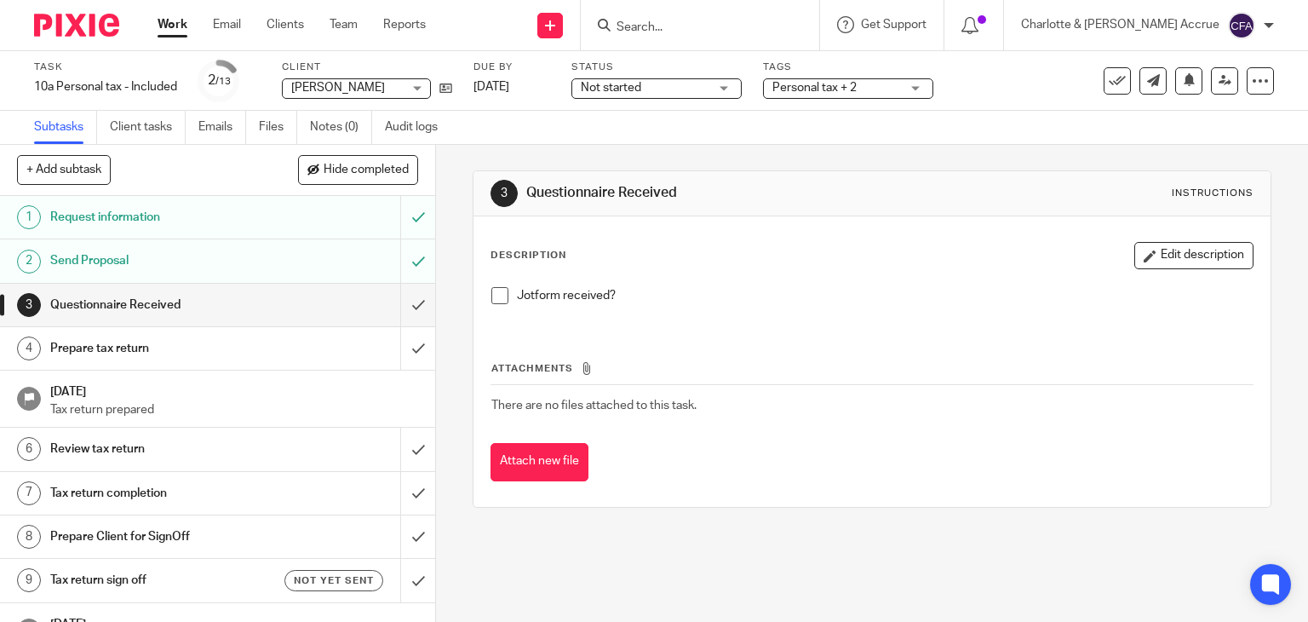
click at [209, 140] on link "Emails" at bounding box center [222, 127] width 48 height 33
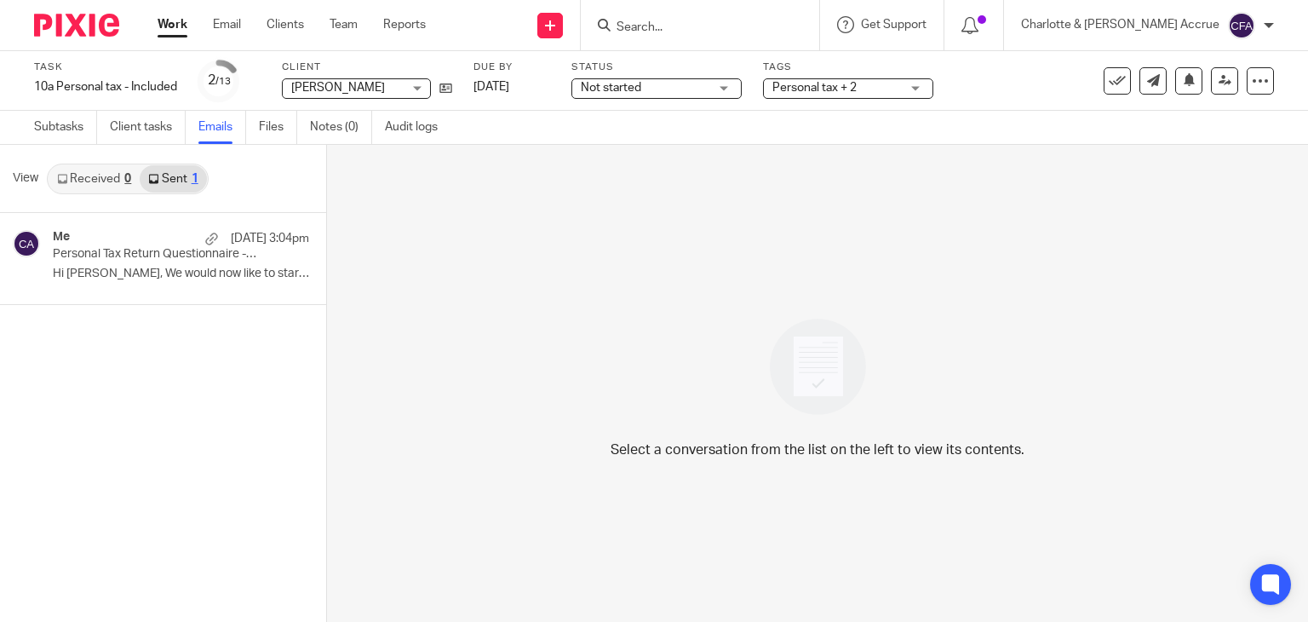
click at [181, 24] on link "Work" at bounding box center [173, 24] width 30 height 17
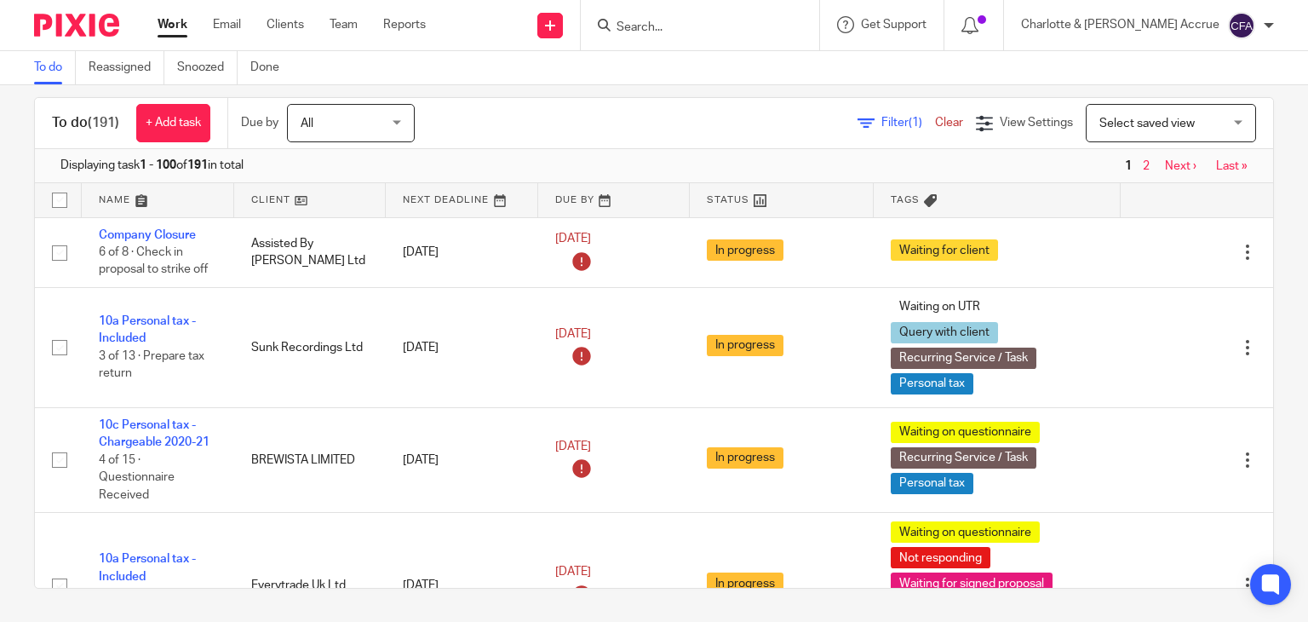
click at [881, 117] on span "Filter (1)" at bounding box center [908, 123] width 54 height 12
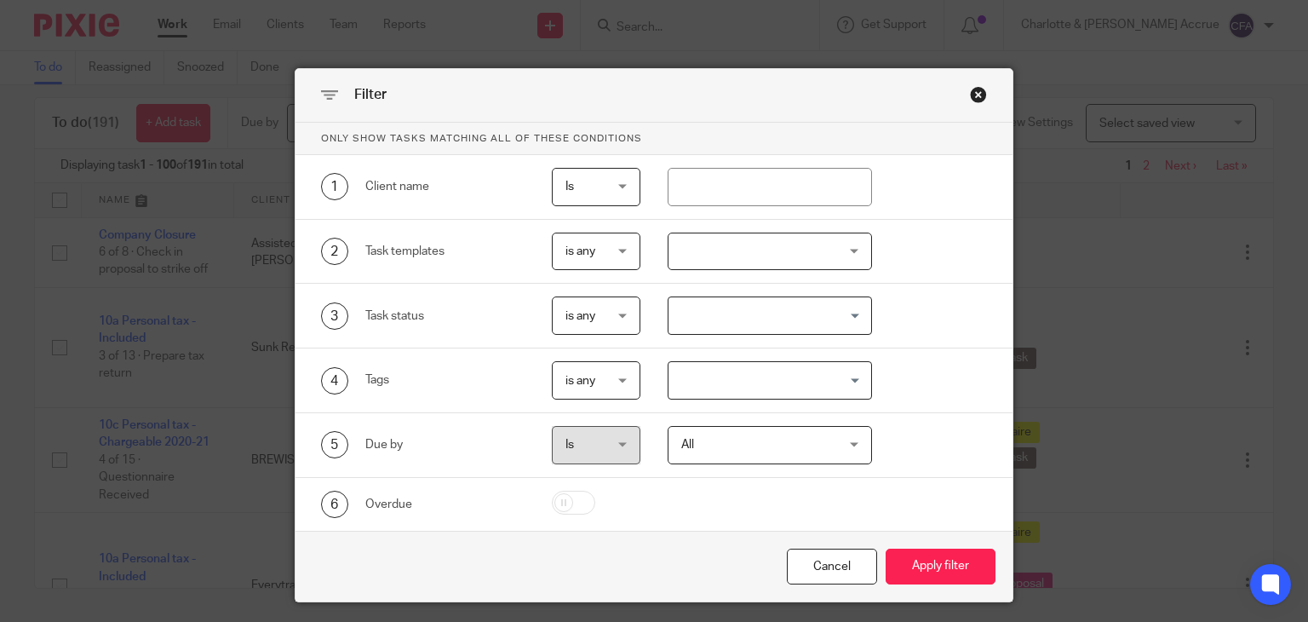
click at [742, 371] on input "Search for option" at bounding box center [766, 380] width 192 height 30
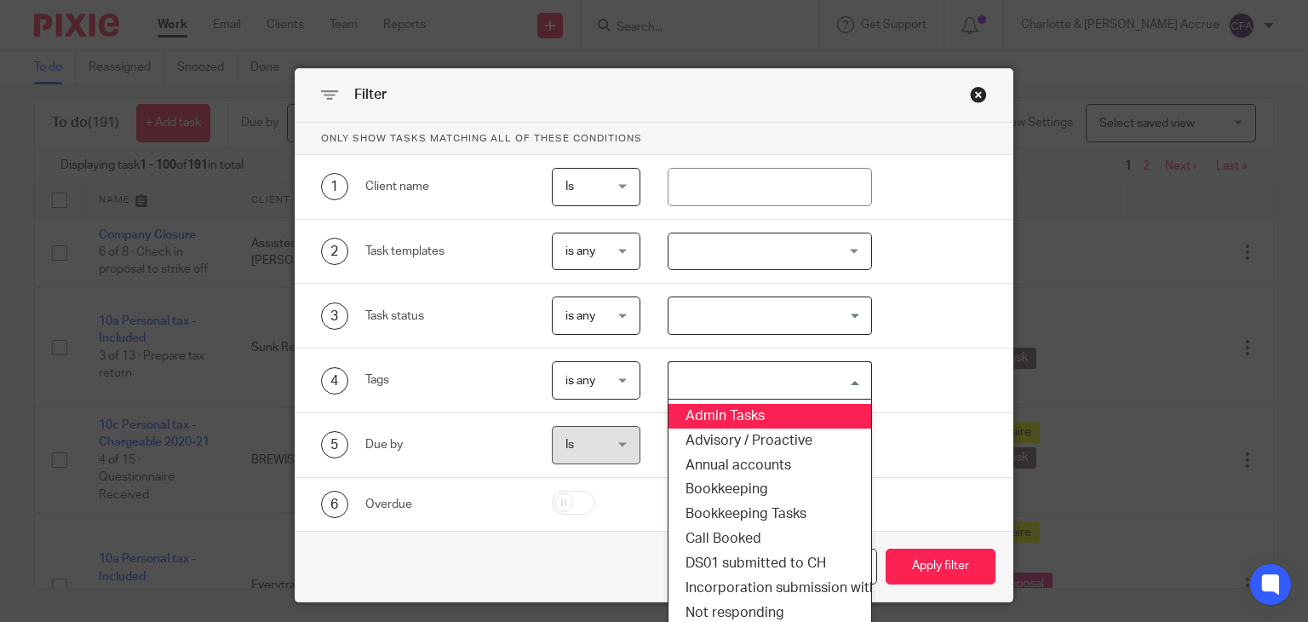
click at [760, 248] on div at bounding box center [770, 251] width 204 height 38
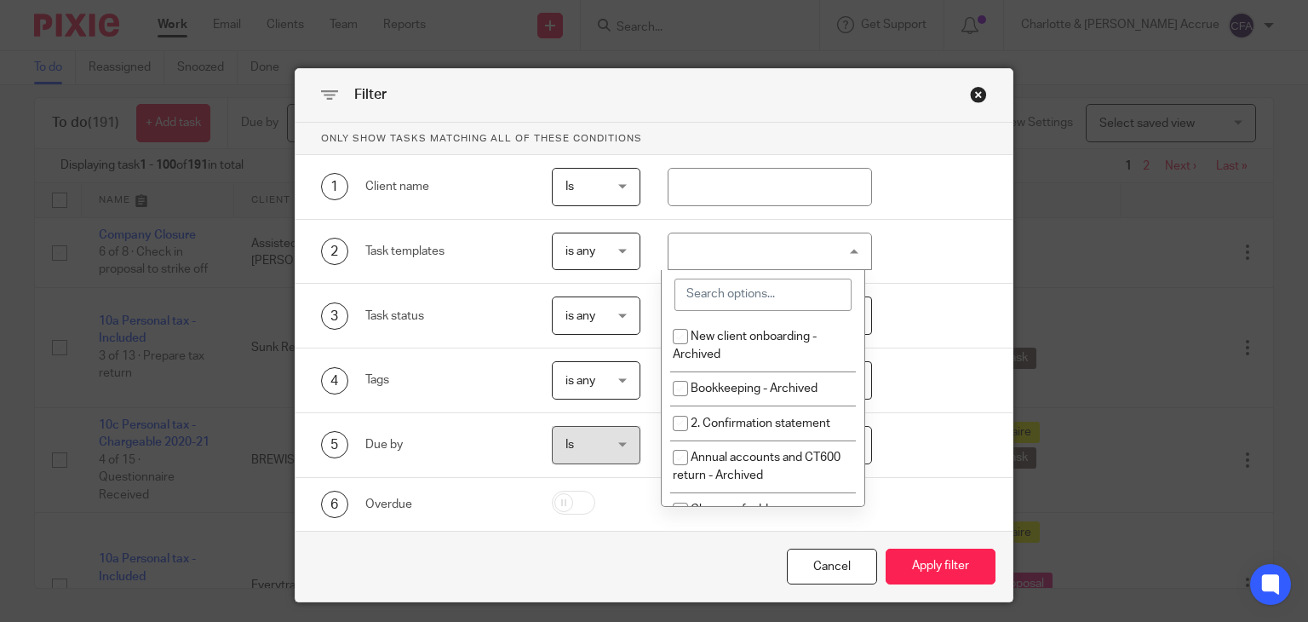
click at [719, 305] on input "search" at bounding box center [762, 294] width 177 height 32
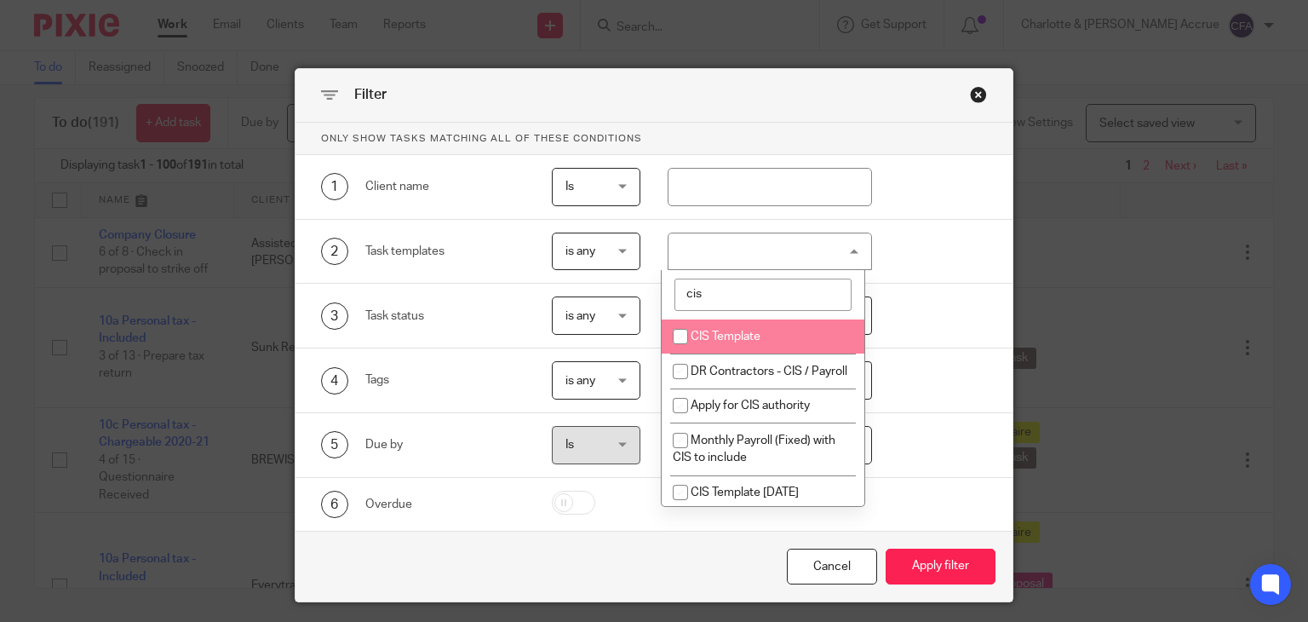
type input "cis"
click at [719, 335] on span "CIS Template" at bounding box center [726, 336] width 70 height 12
checkbox input "true"
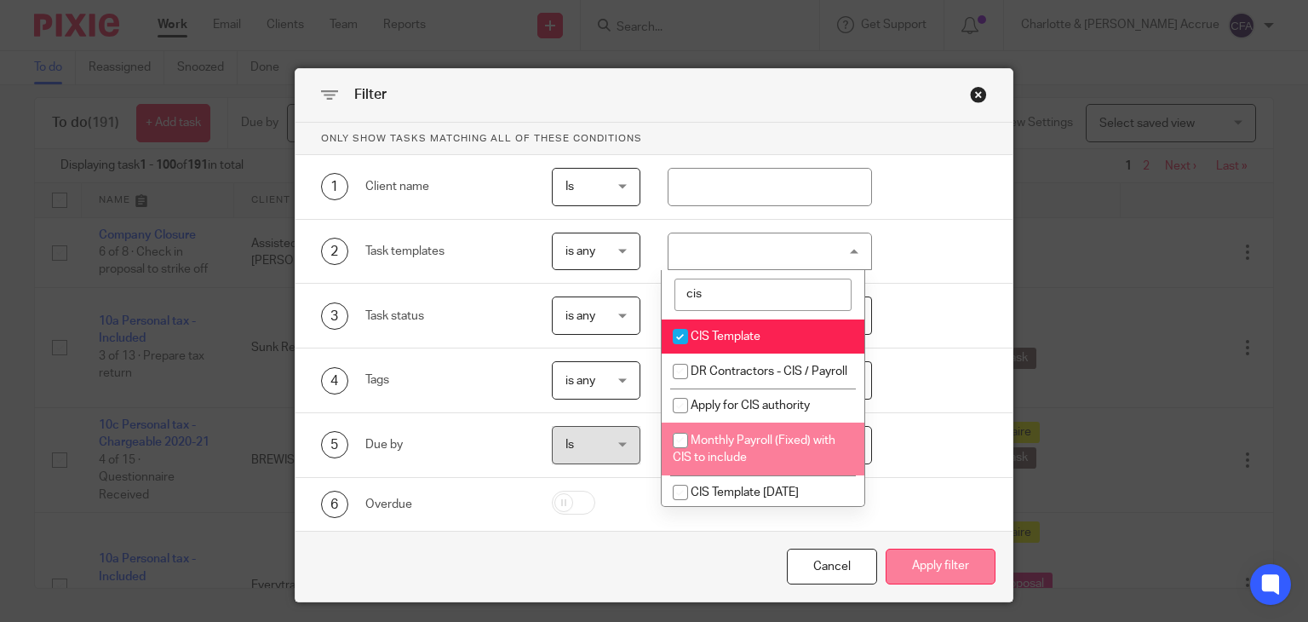
click at [919, 557] on button "Apply filter" at bounding box center [941, 566] width 110 height 37
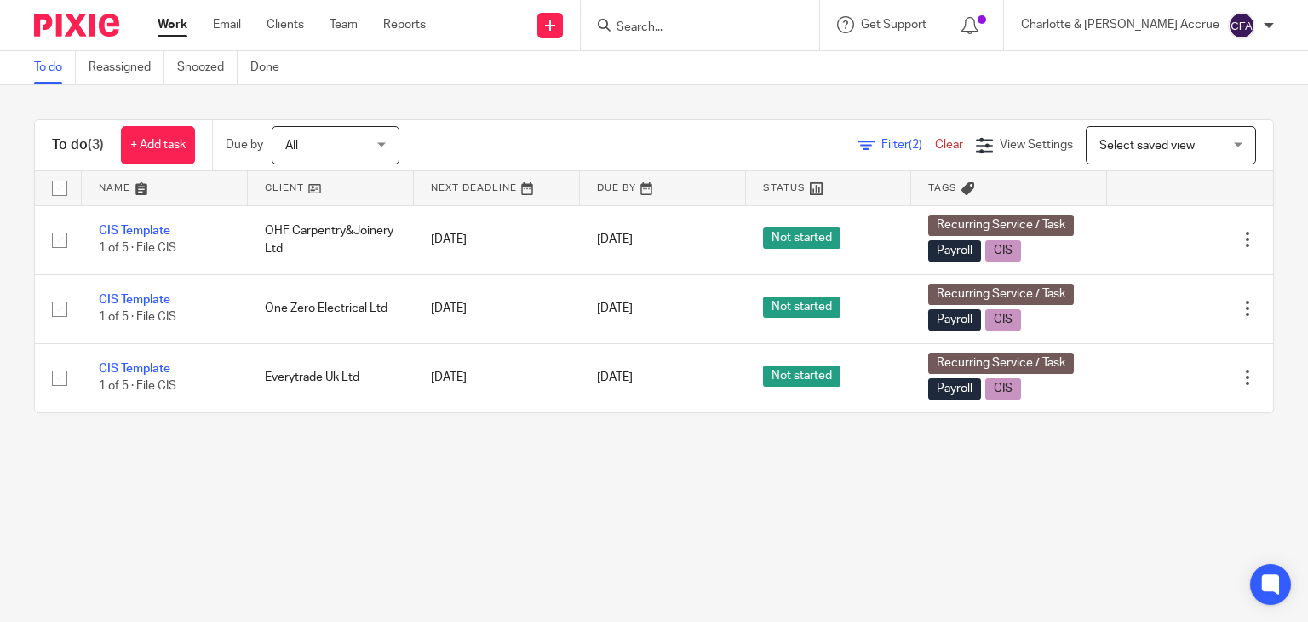
click at [768, 23] on input "Search" at bounding box center [691, 27] width 153 height 15
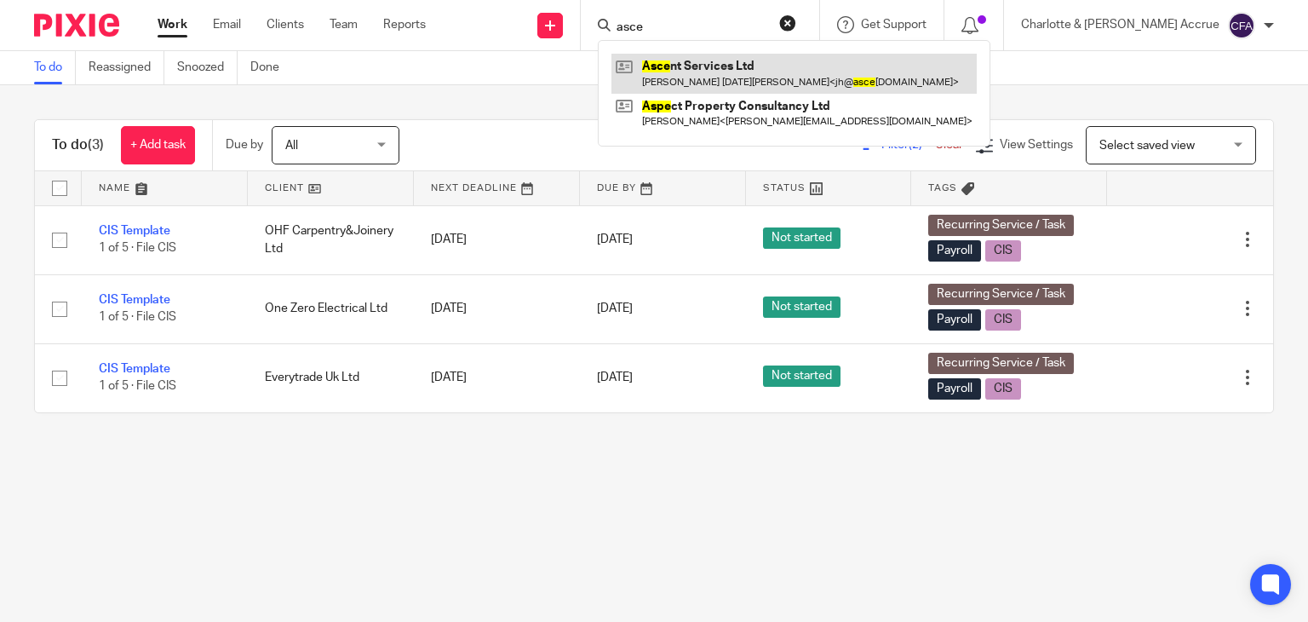
type input "asce"
click at [767, 54] on link at bounding box center [793, 73] width 365 height 39
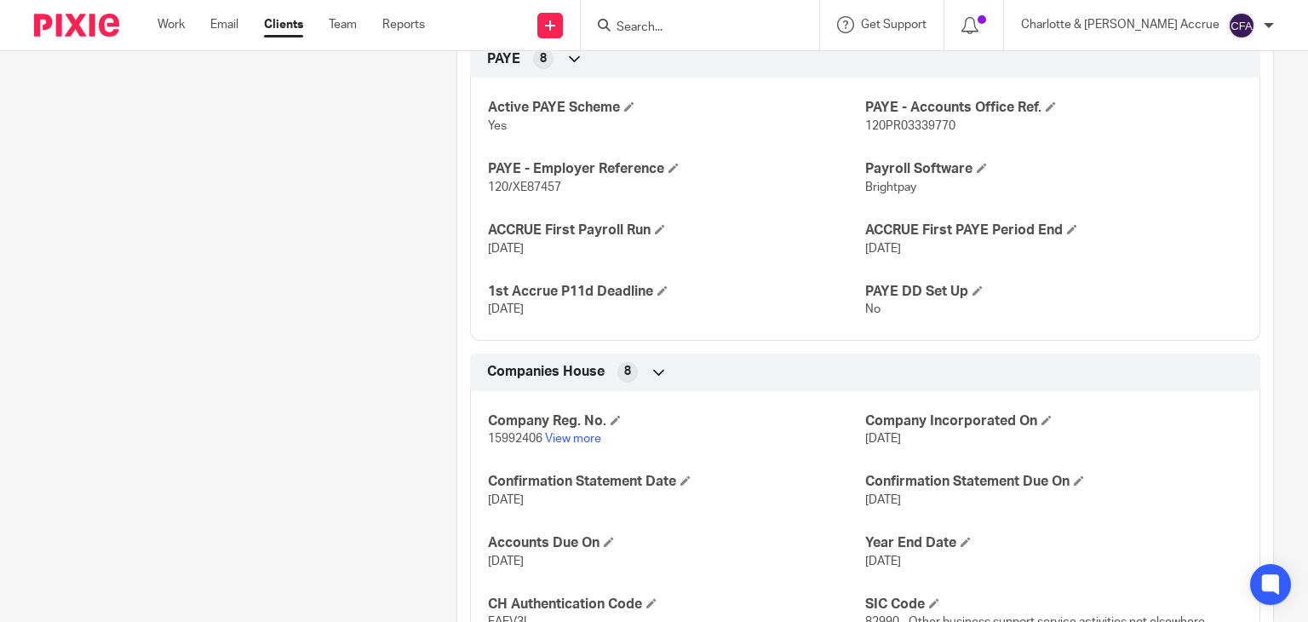
scroll to position [912, 0]
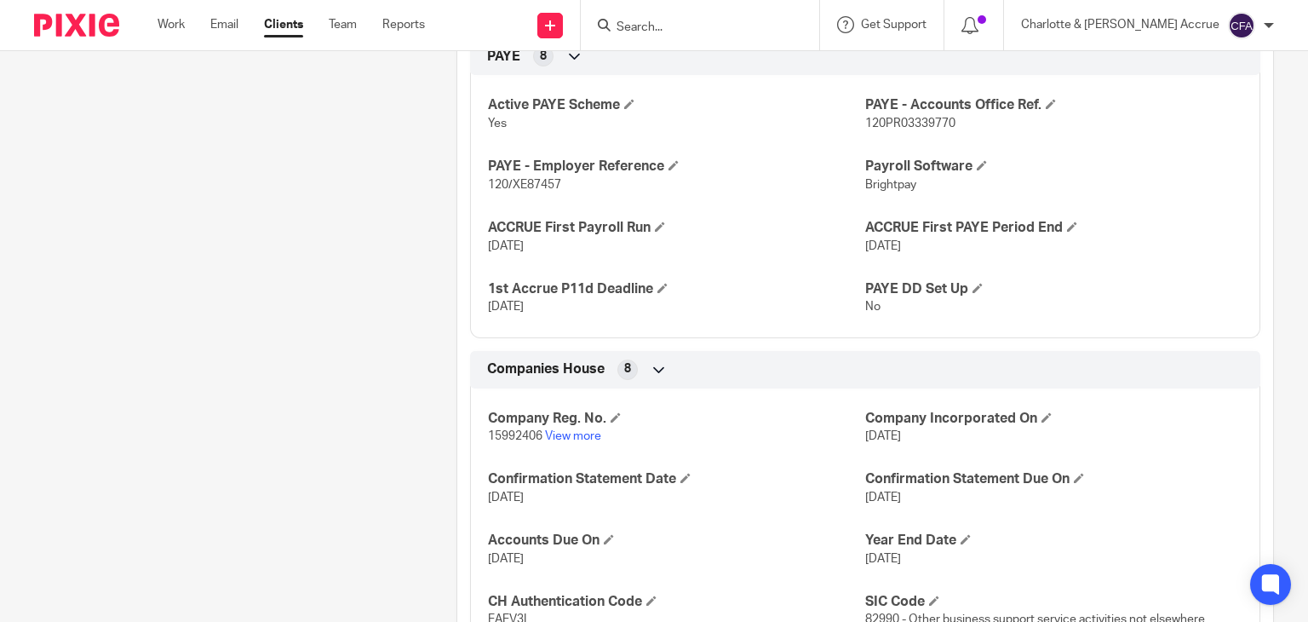
click at [496, 430] on span "15992406" at bounding box center [515, 436] width 54 height 12
copy p "15992406"
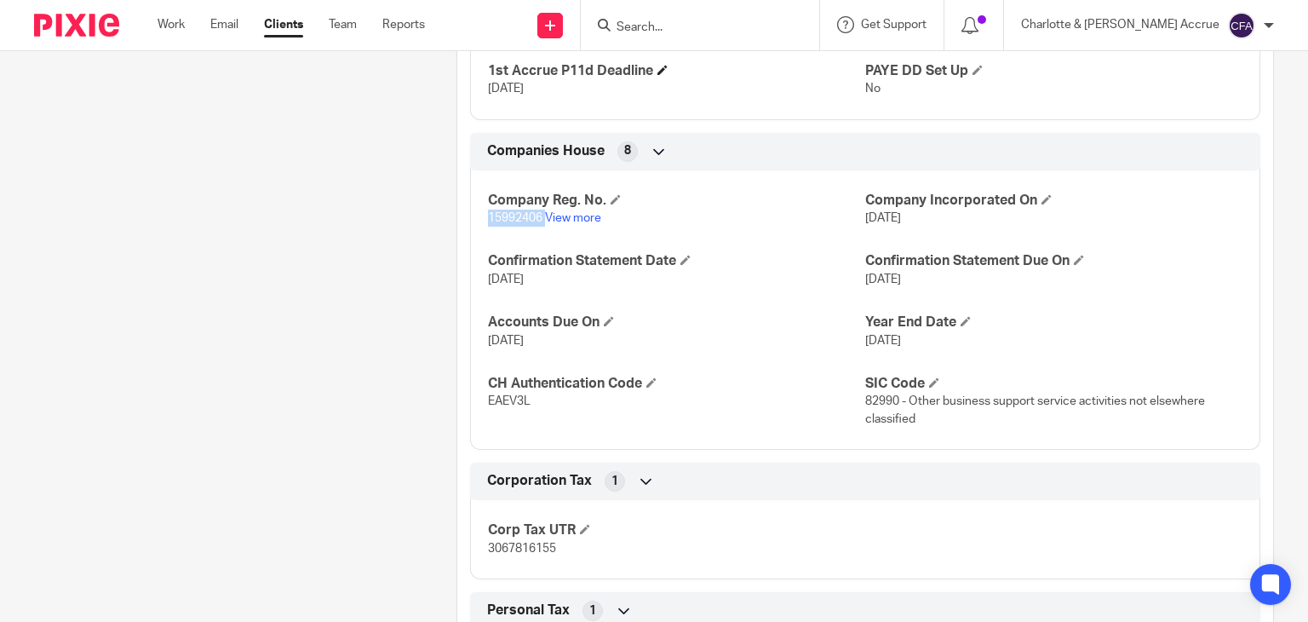
scroll to position [1239, 0]
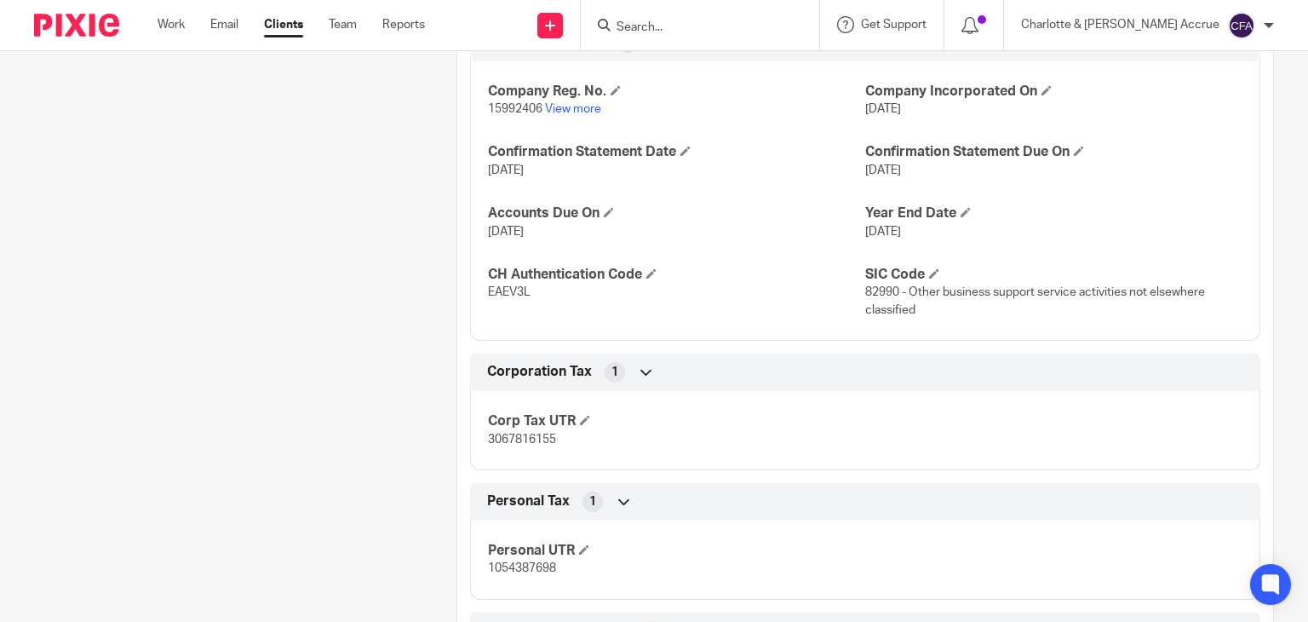
click at [505, 296] on span "EAEV3L" at bounding box center [509, 292] width 43 height 12
copy span "EAEV3L"
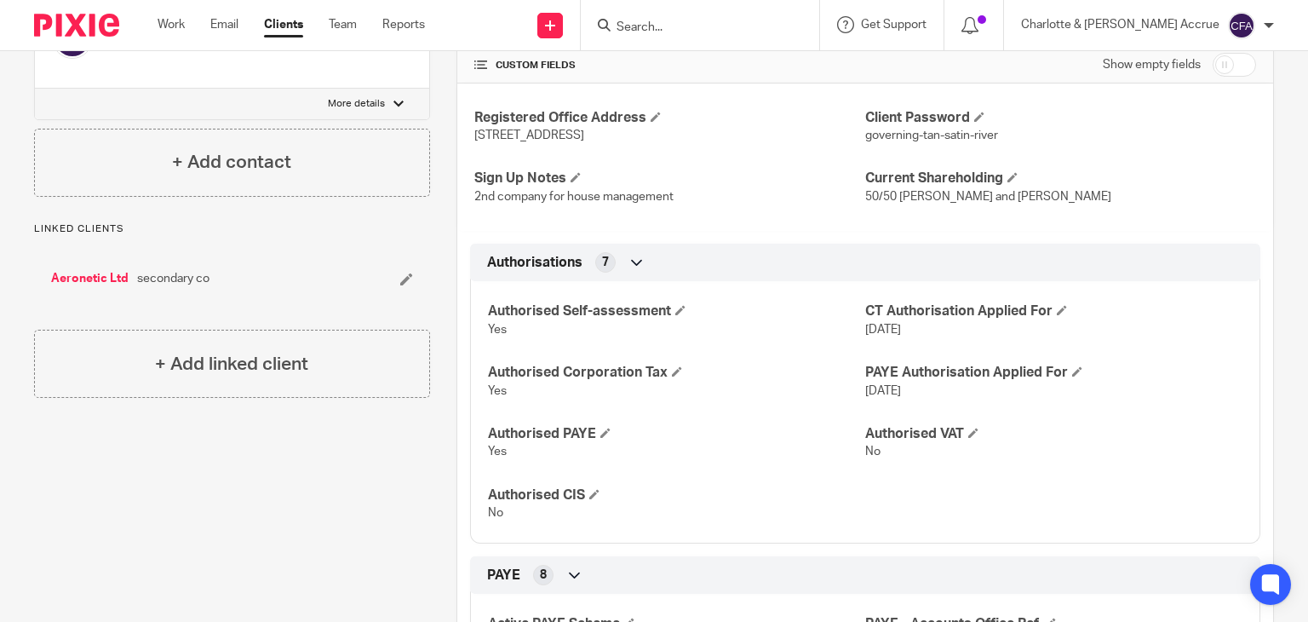
scroll to position [0, 0]
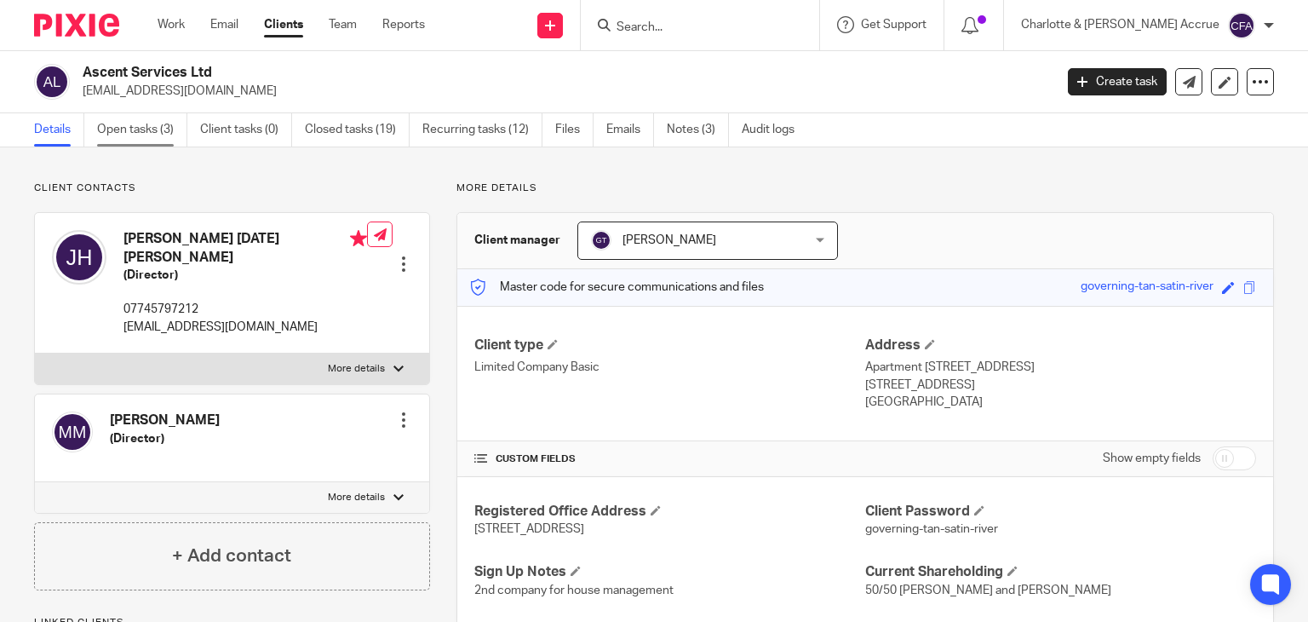
click at [170, 122] on link "Open tasks (3)" at bounding box center [142, 129] width 90 height 33
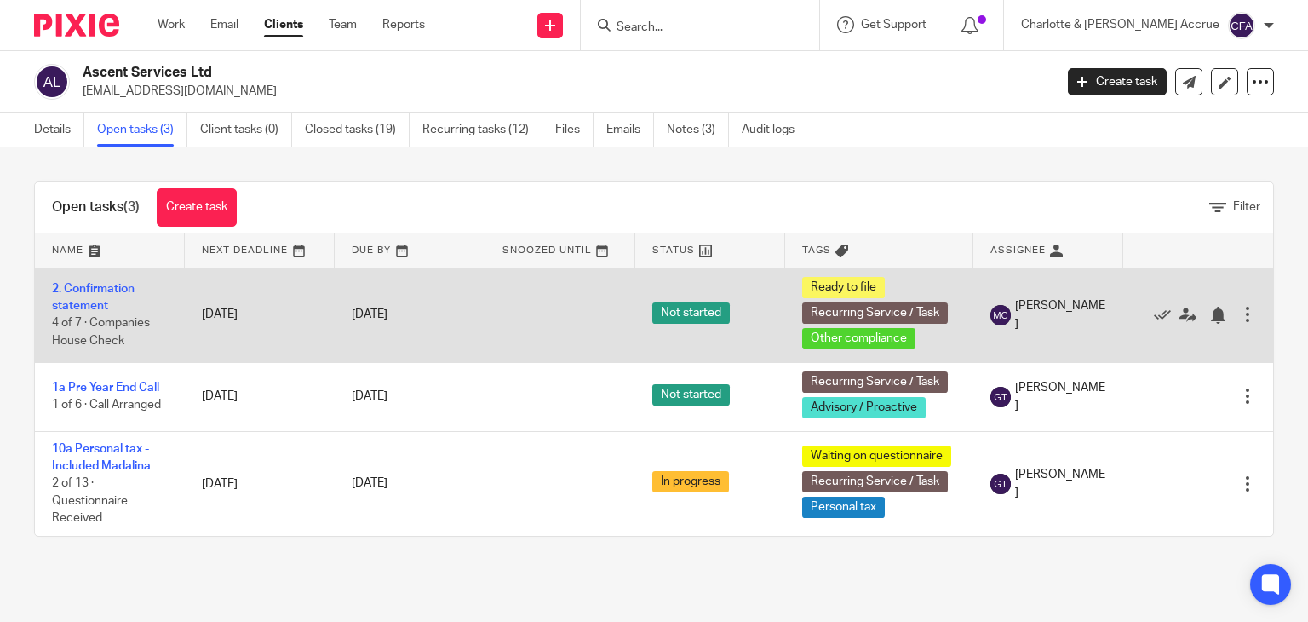
click at [92, 296] on td "2. Confirmation statement 4 of 7 · Companies House Check" at bounding box center [110, 314] width 150 height 95
click at [100, 272] on td "2. Confirmation statement 4 of 7 · Companies House Check" at bounding box center [110, 314] width 150 height 95
click at [98, 288] on link "2. Confirmation statement" at bounding box center [93, 297] width 83 height 29
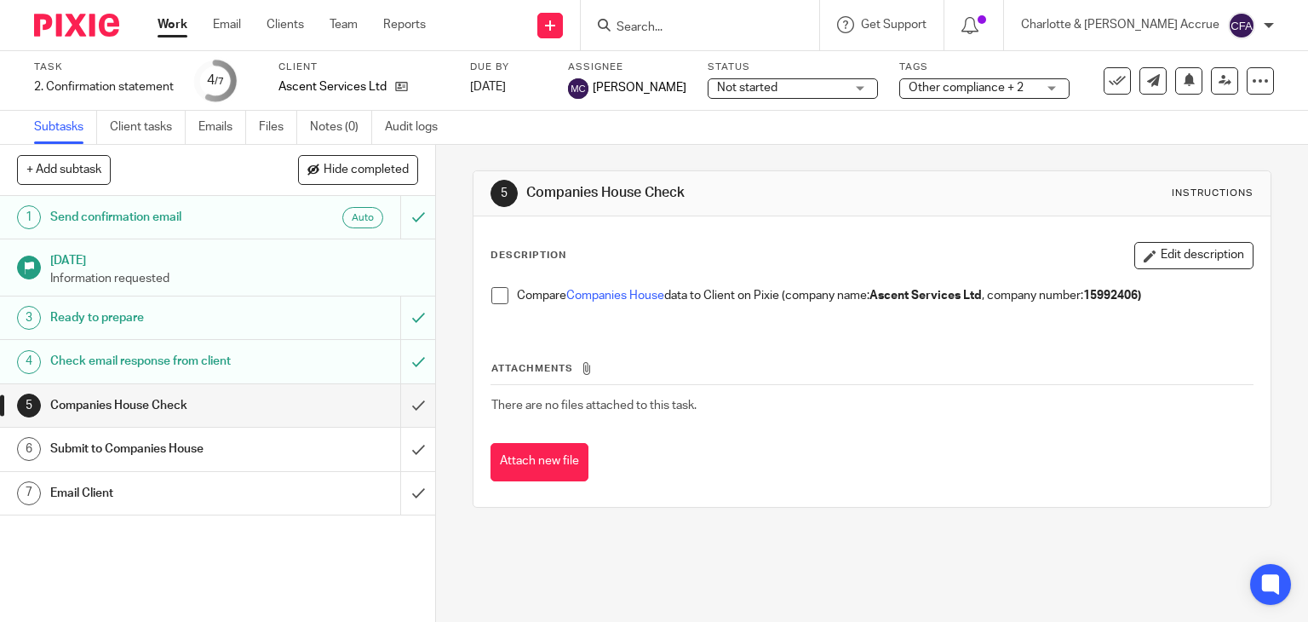
click at [208, 489] on h1 "Email Client" at bounding box center [161, 493] width 222 height 26
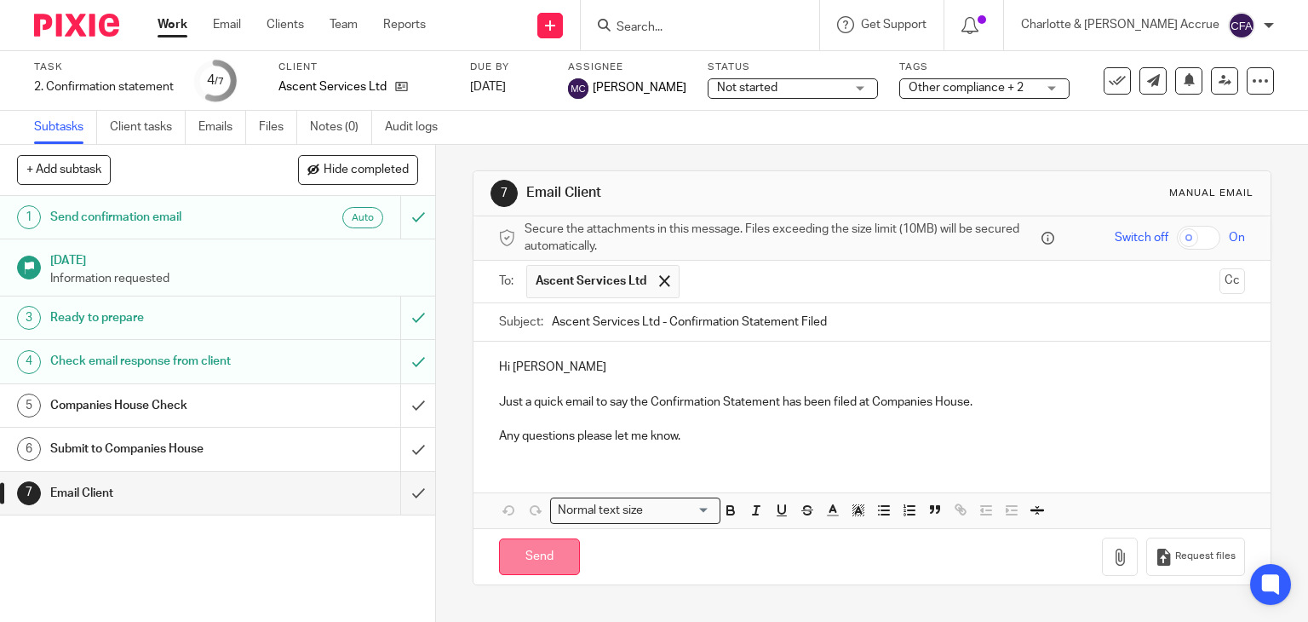
click at [518, 546] on input "Send" at bounding box center [539, 556] width 81 height 37
type input "Sent"
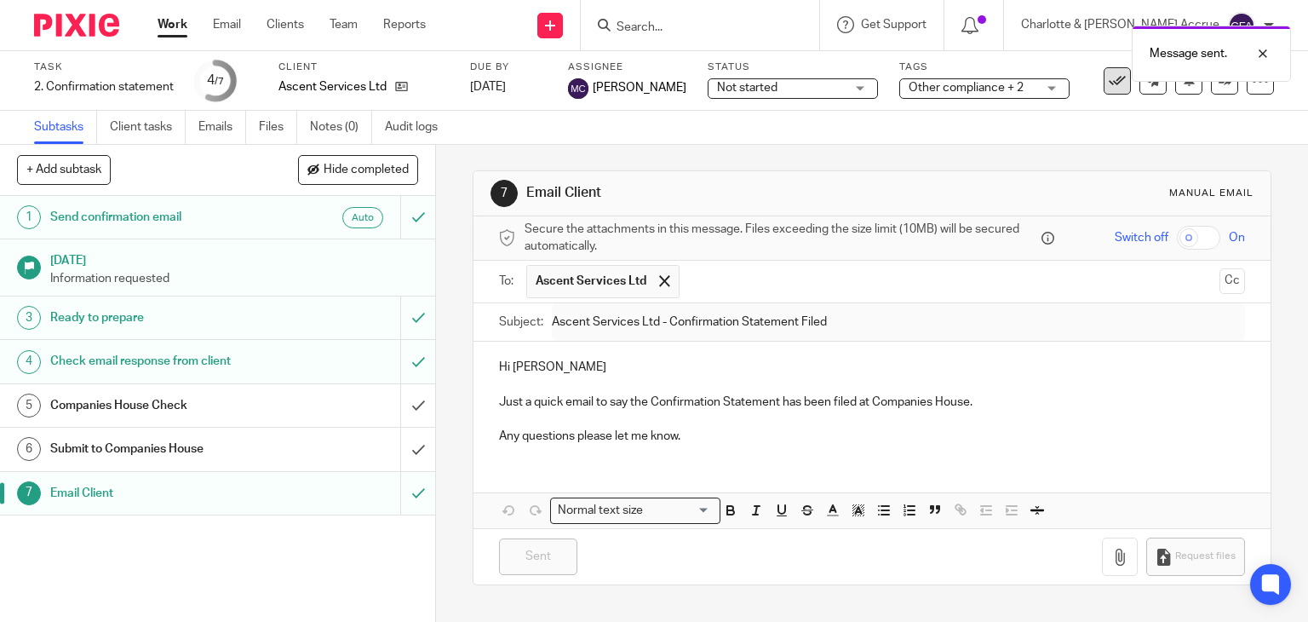
click at [1109, 83] on icon at bounding box center [1117, 80] width 17 height 17
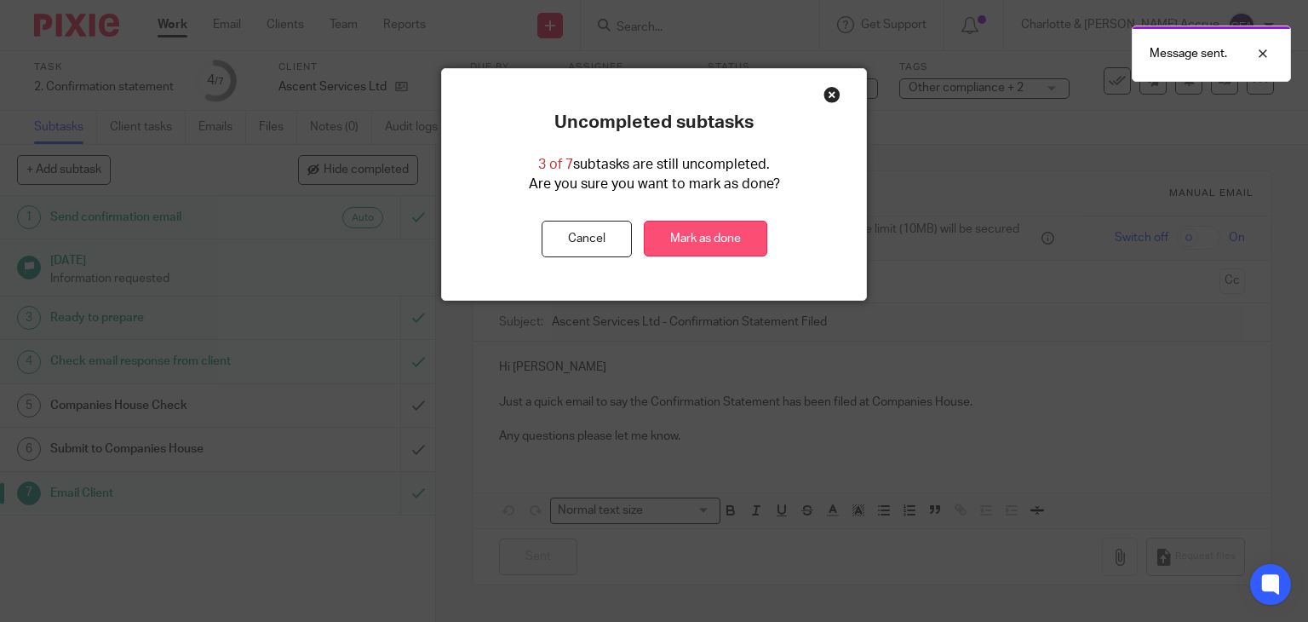
click at [742, 236] on link "Mark as done" at bounding box center [705, 239] width 123 height 37
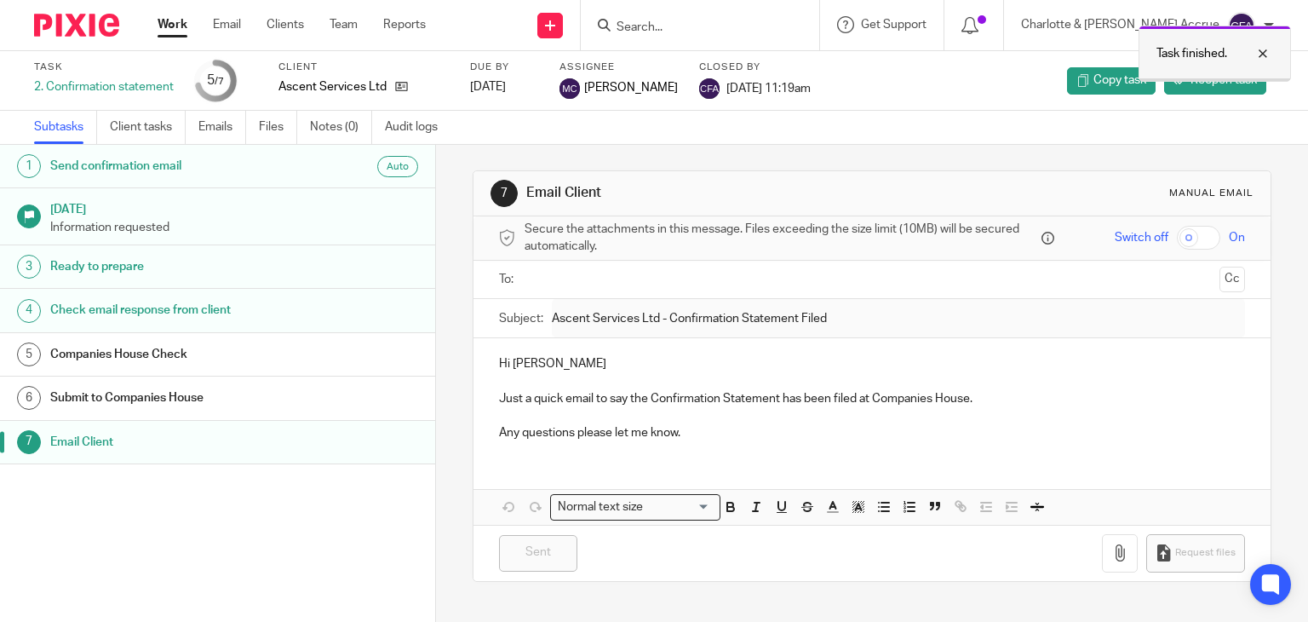
click at [760, 21] on div "Task finished." at bounding box center [972, 49] width 637 height 65
click at [753, 25] on div "Task finished." at bounding box center [972, 49] width 637 height 65
click at [1270, 54] on div at bounding box center [1250, 53] width 46 height 20
click at [1264, 54] on p "Task finished." at bounding box center [1268, 53] width 71 height 17
click at [768, 21] on input "Search" at bounding box center [691, 27] width 153 height 15
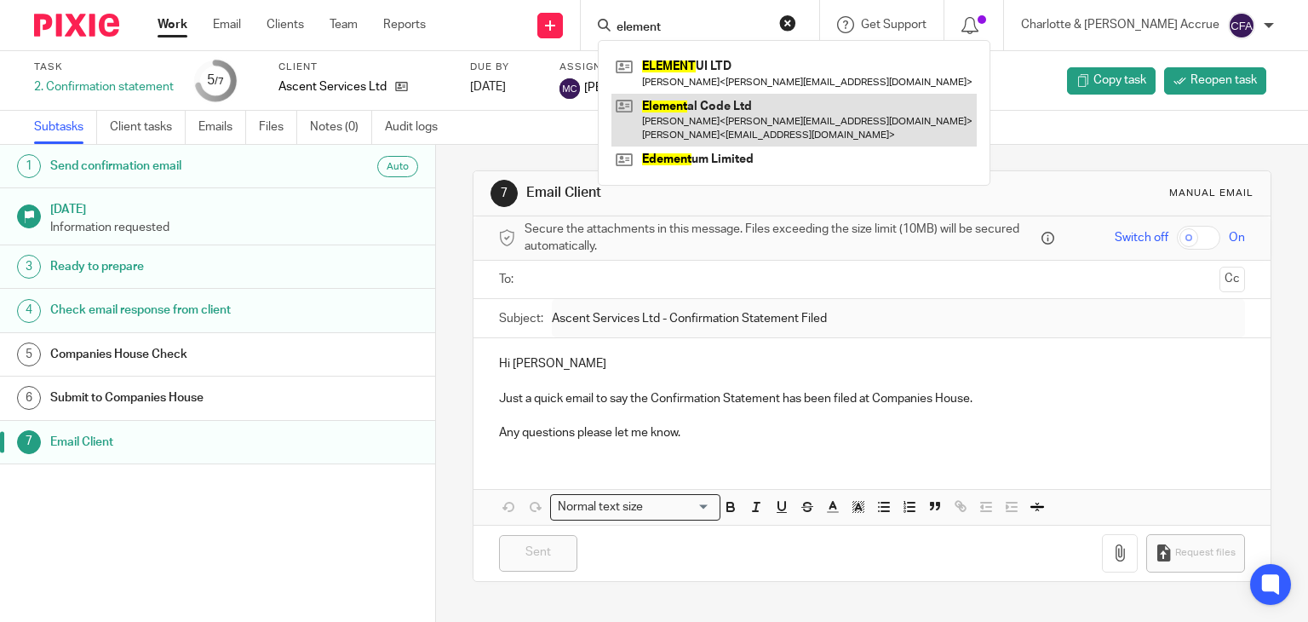
type input "element"
click at [759, 105] on link at bounding box center [793, 120] width 365 height 53
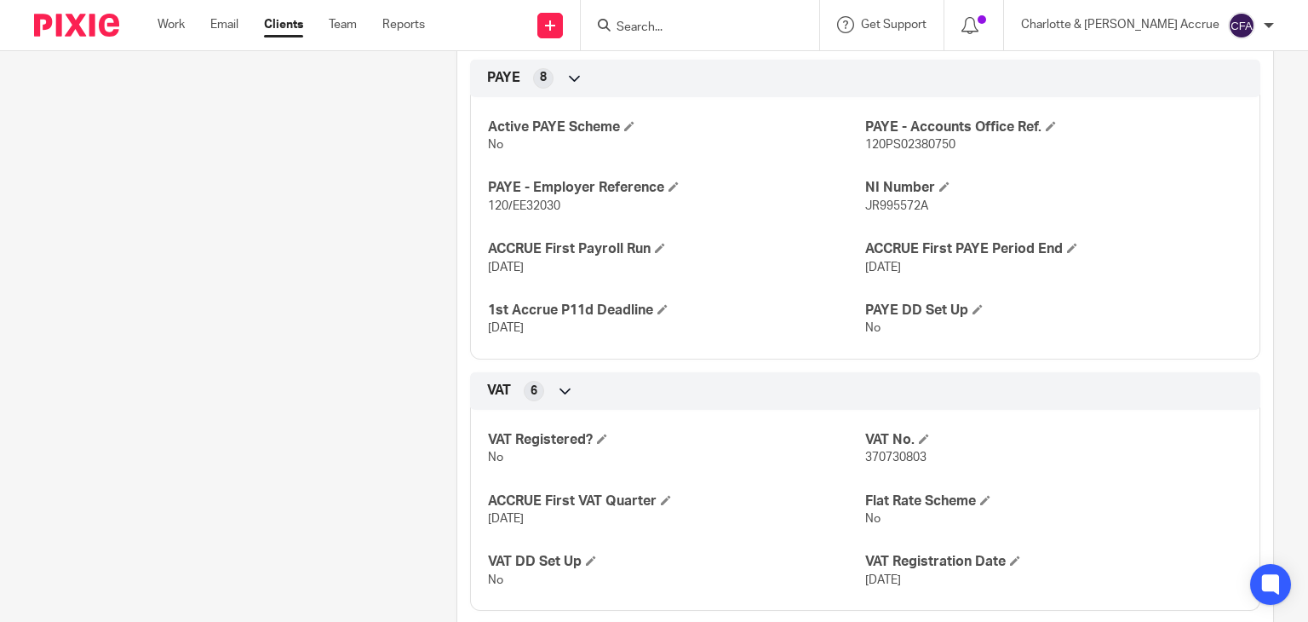
scroll to position [1618, 0]
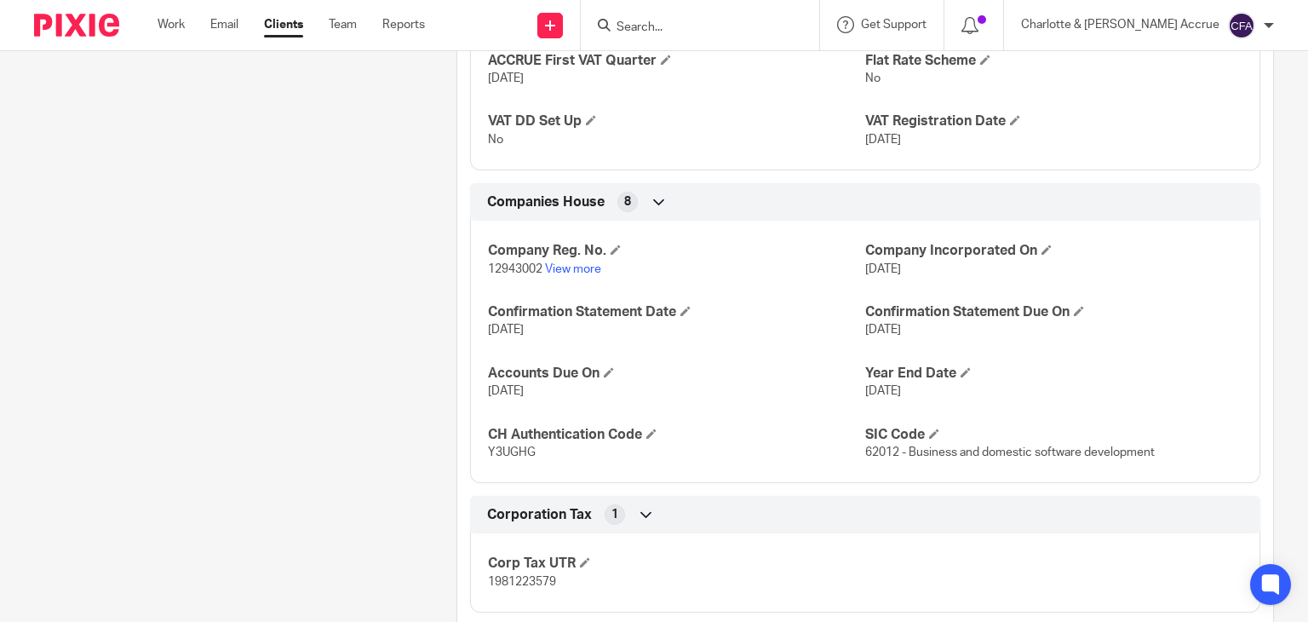
click at [507, 263] on span "12943002" at bounding box center [515, 269] width 54 height 12
copy p "12943002"
click at [496, 444] on p "Y3UGHG" at bounding box center [676, 452] width 377 height 17
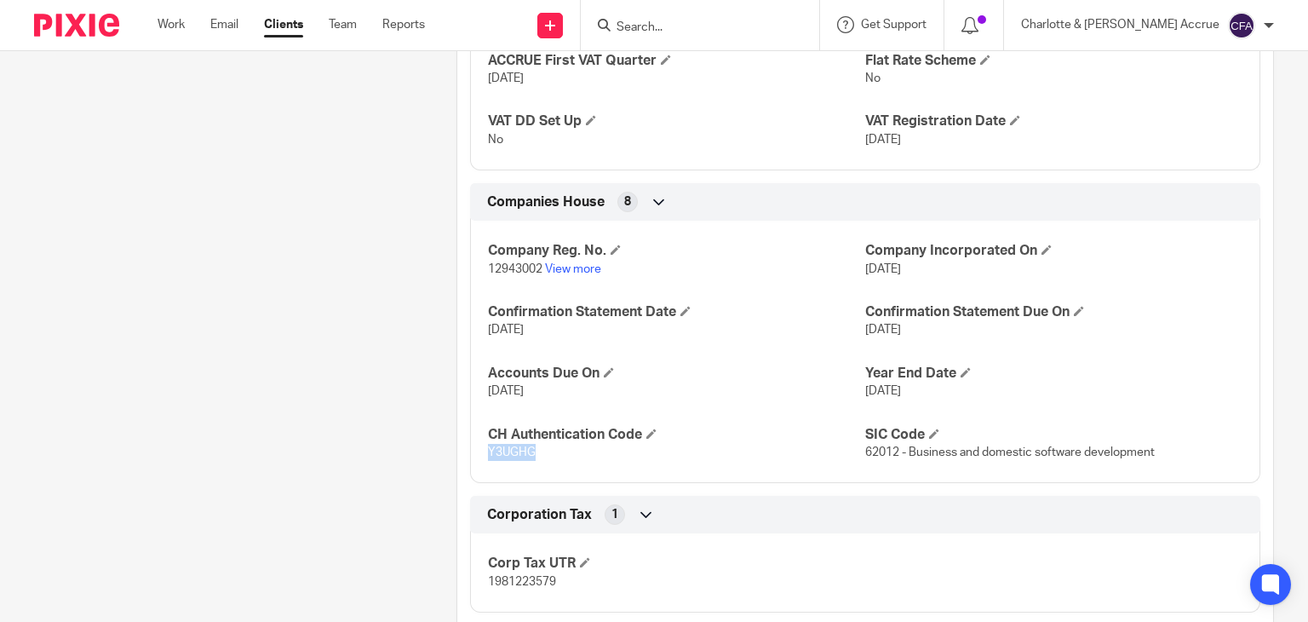
copy span "Y3UGHG"
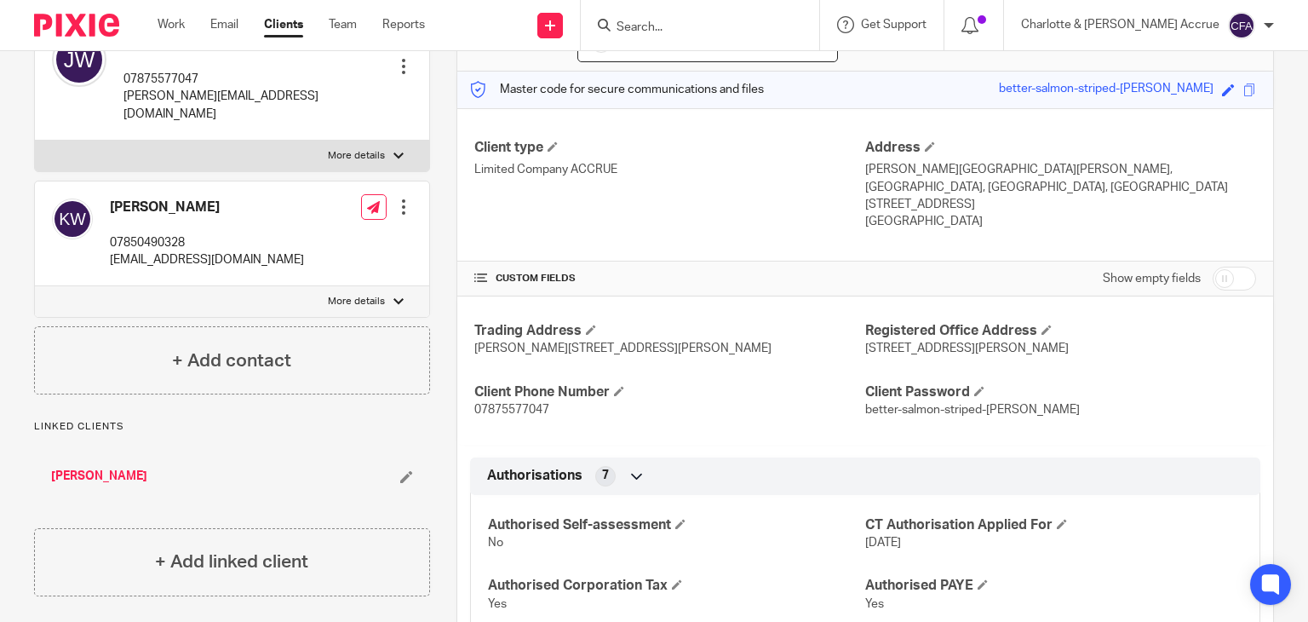
scroll to position [0, 0]
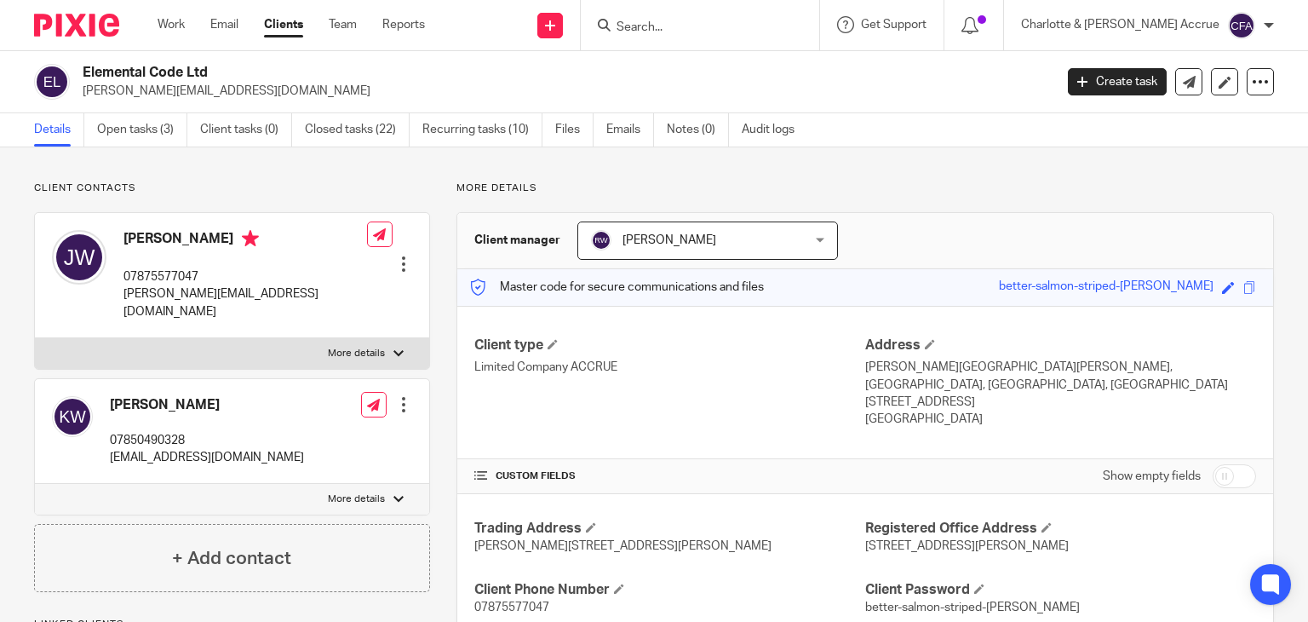
click at [135, 143] on link "Open tasks (3)" at bounding box center [142, 129] width 90 height 33
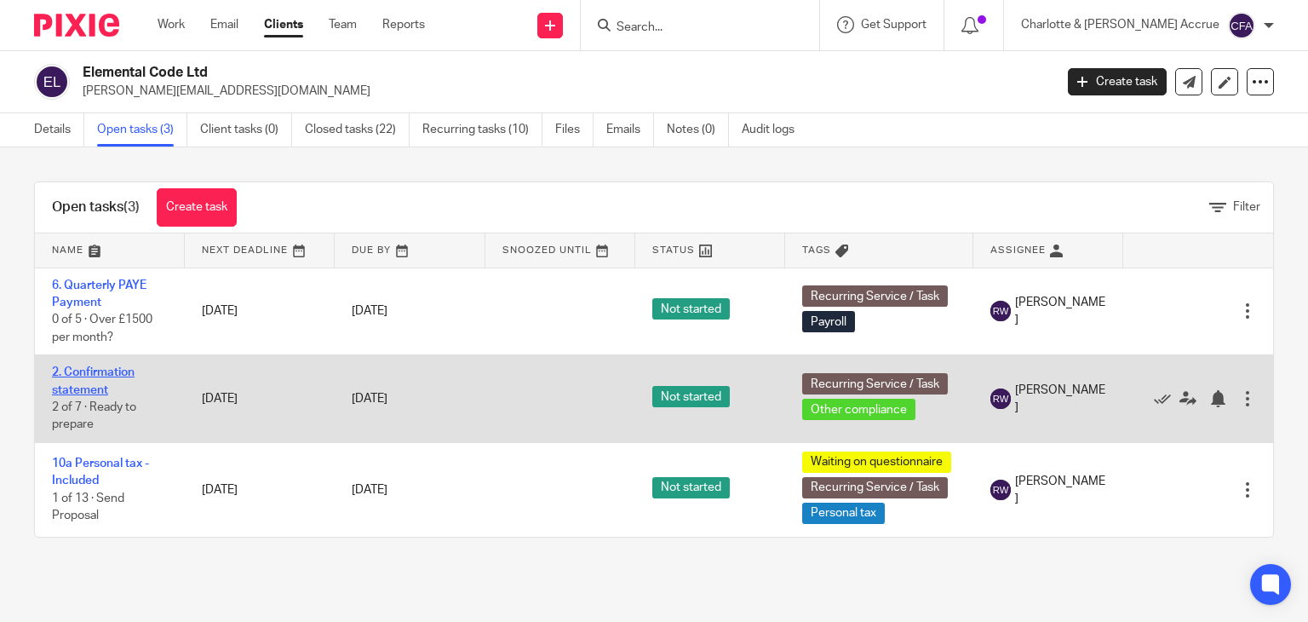
click at [109, 370] on link "2. Confirmation statement" at bounding box center [93, 380] width 83 height 29
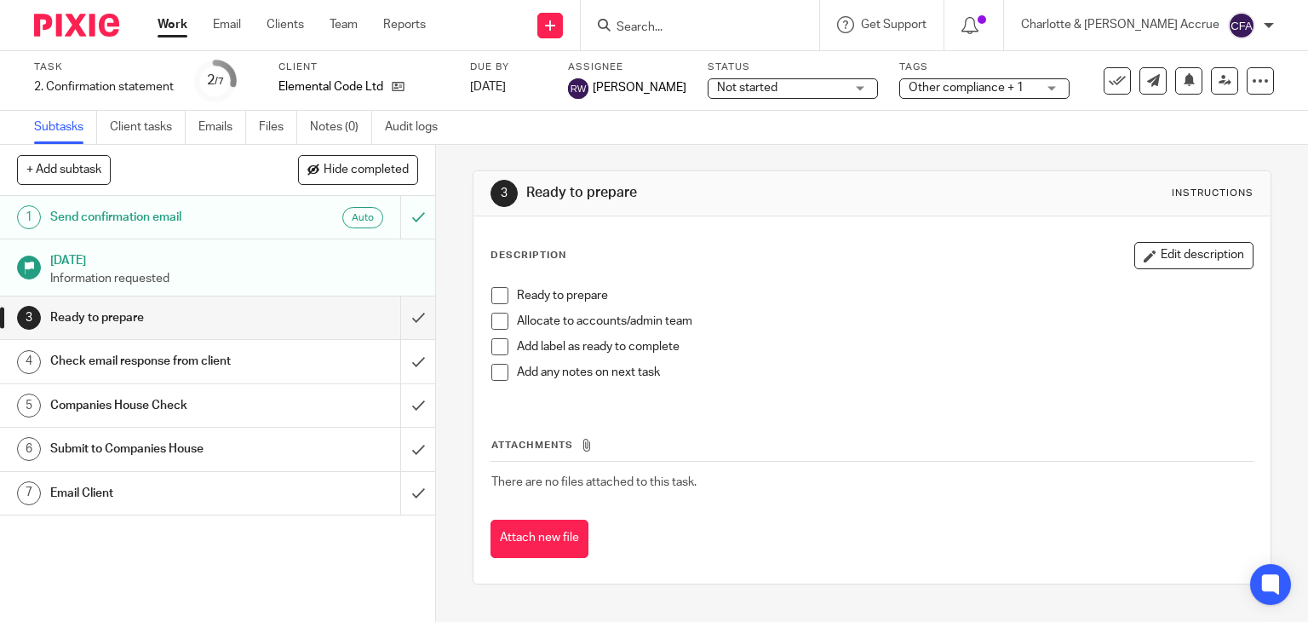
click at [166, 441] on h1 "Submit to Companies House" at bounding box center [161, 449] width 222 height 26
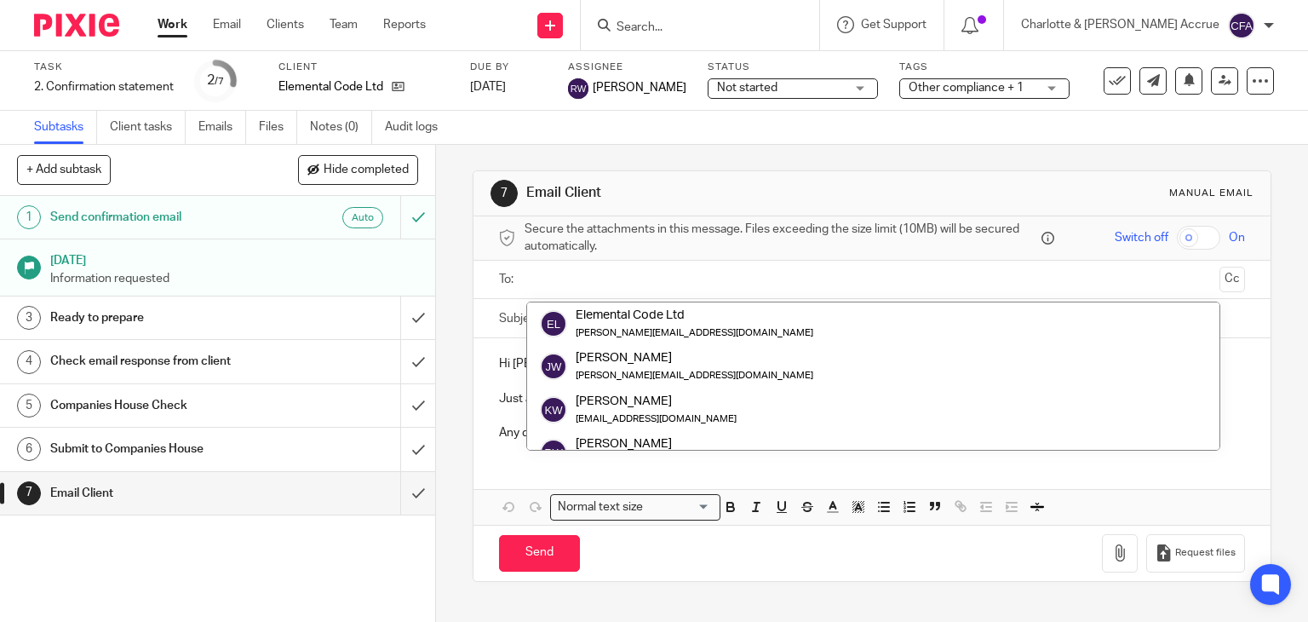
click at [590, 278] on input "text" at bounding box center [871, 280] width 682 height 20
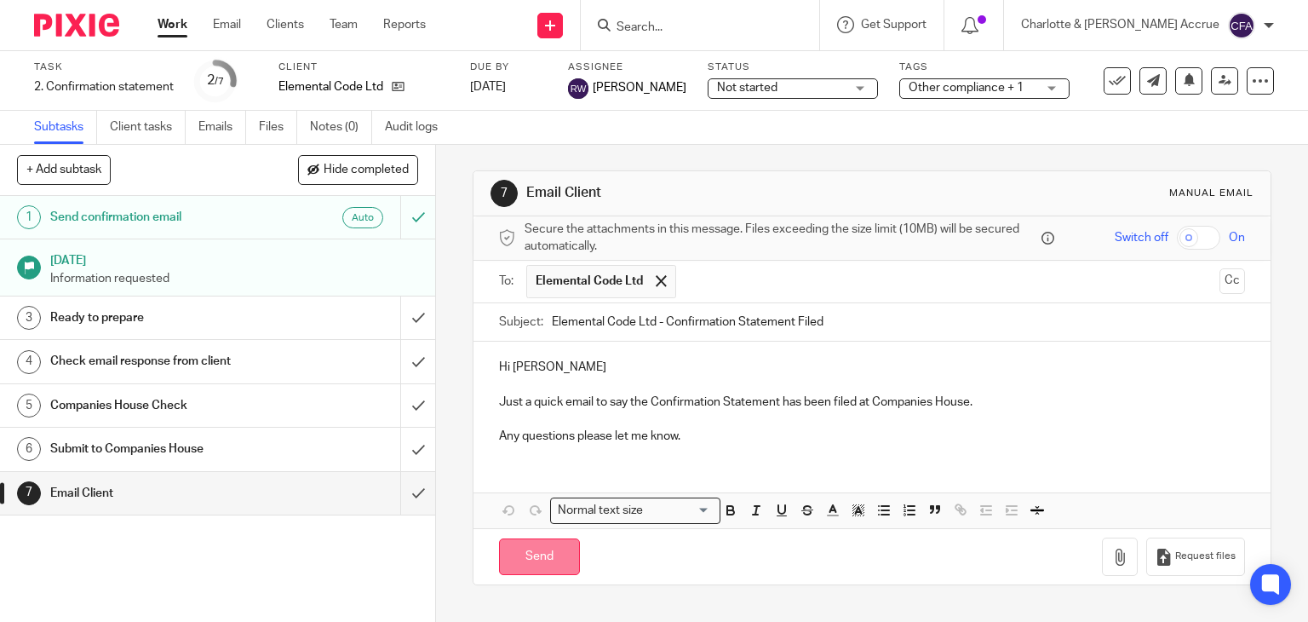
click at [544, 546] on input "Send" at bounding box center [539, 556] width 81 height 37
type input "Sent"
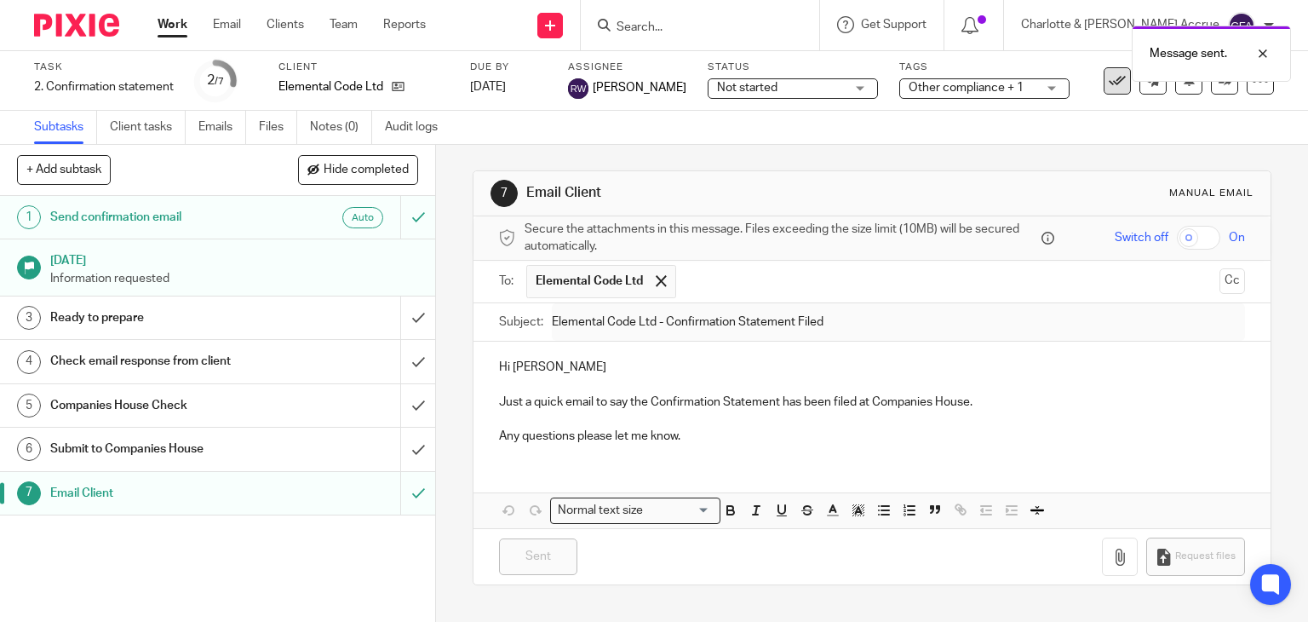
click at [1109, 85] on icon at bounding box center [1117, 80] width 17 height 17
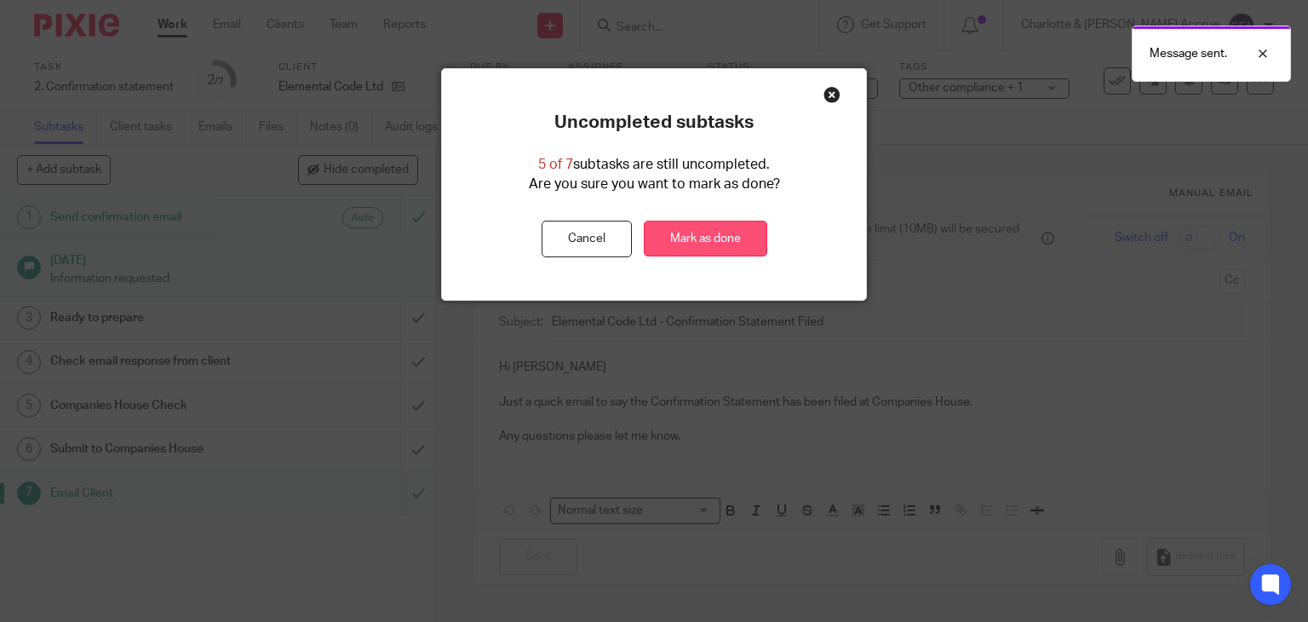
click at [717, 232] on link "Mark as done" at bounding box center [705, 239] width 123 height 37
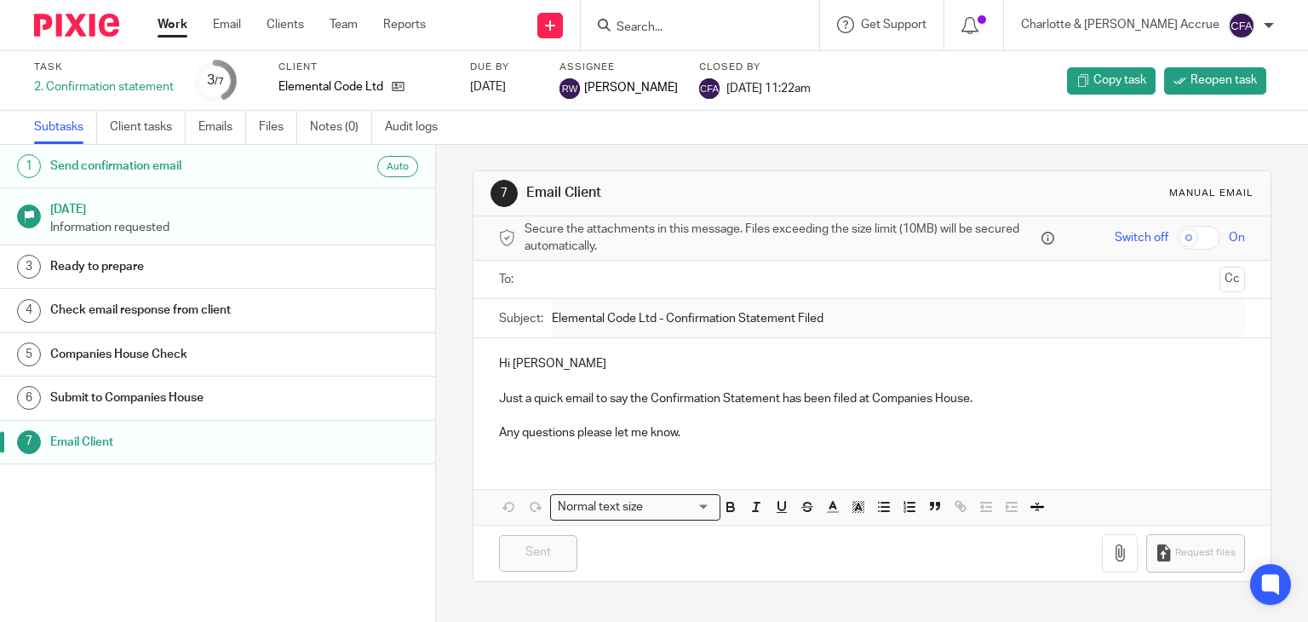
click at [175, 26] on link "Work" at bounding box center [173, 24] width 30 height 17
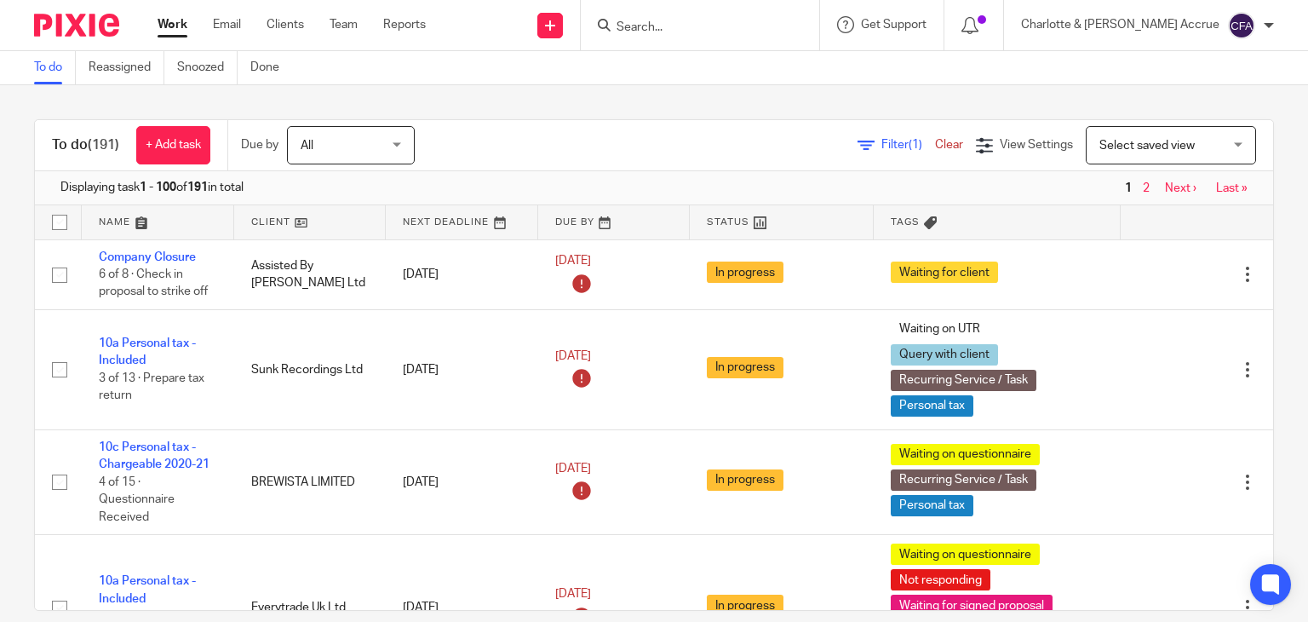
click at [702, 25] on input "Search" at bounding box center [691, 27] width 153 height 15
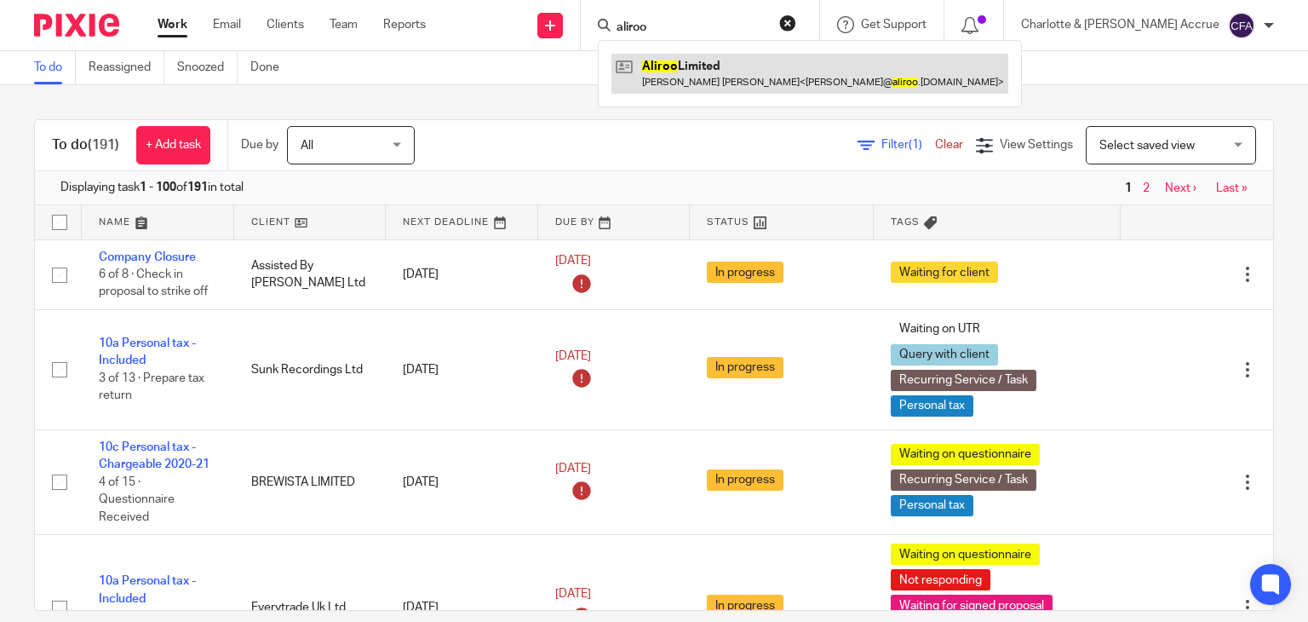
type input "aliroo"
click at [773, 86] on link at bounding box center [809, 73] width 397 height 39
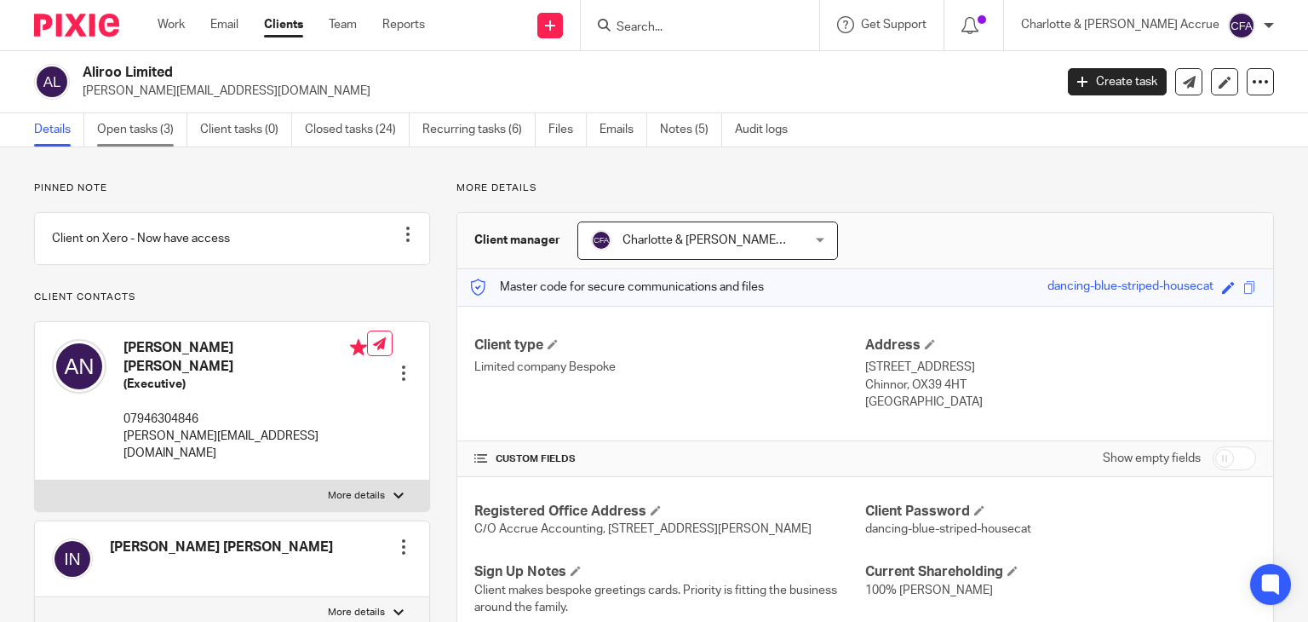
click at [172, 115] on link "Open tasks (3)" at bounding box center [142, 129] width 90 height 33
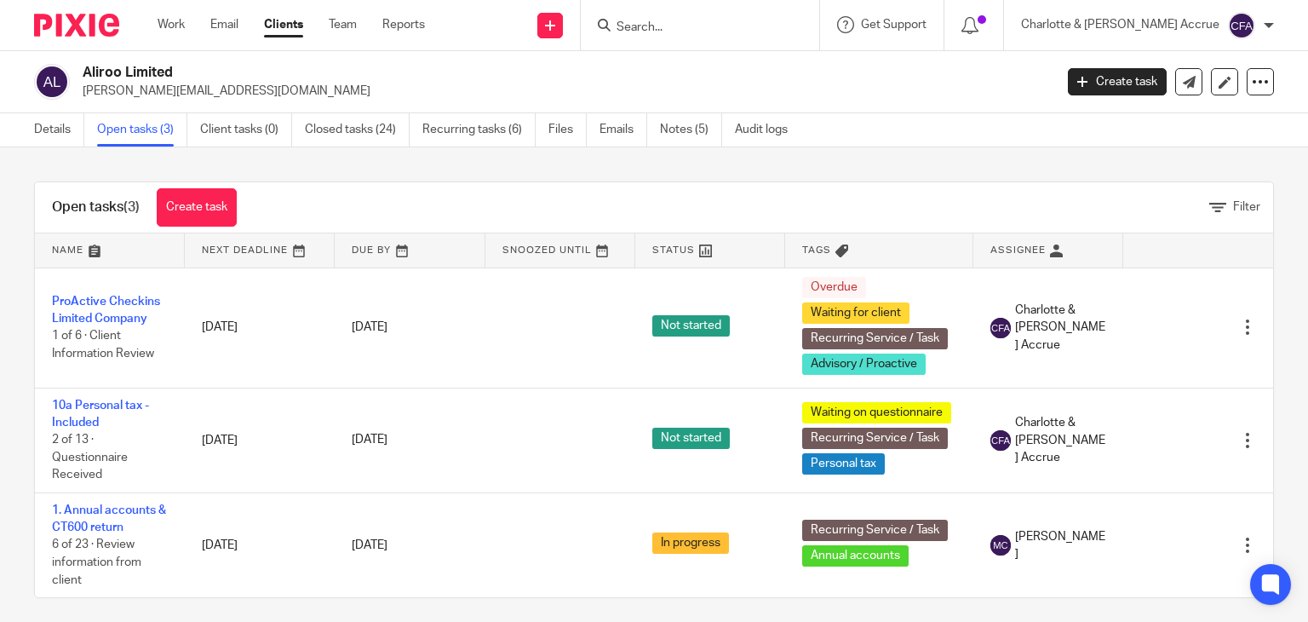
click at [702, 24] on input "Search" at bounding box center [691, 27] width 153 height 15
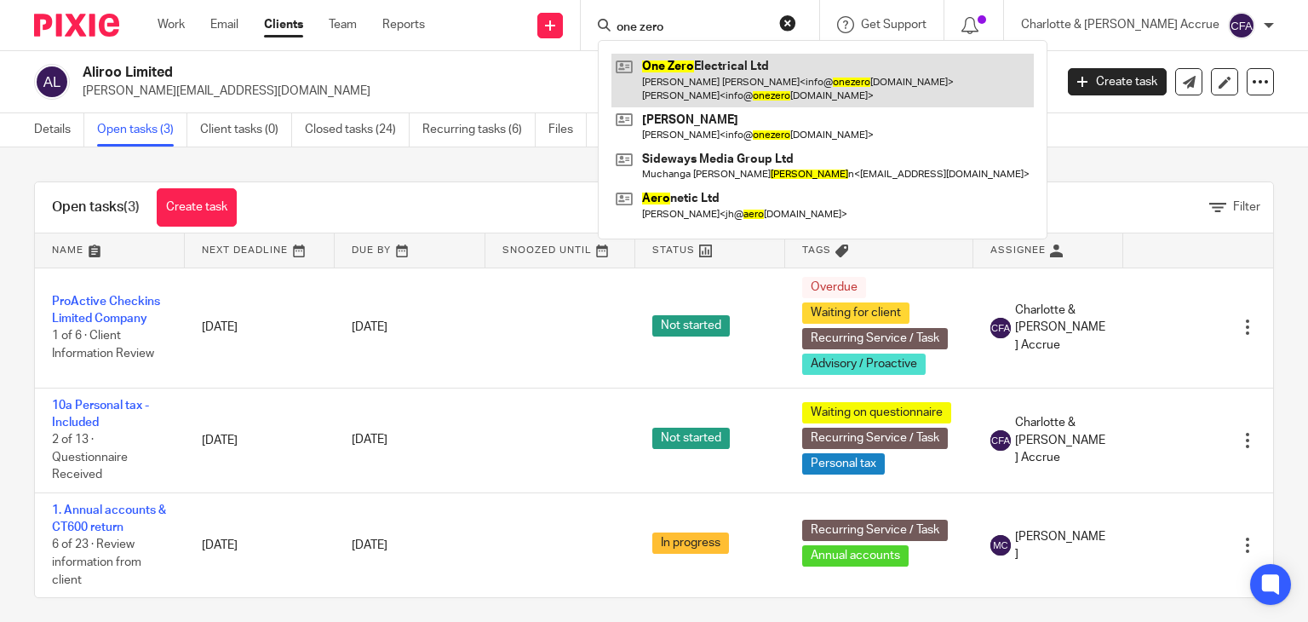
type input "one zero"
click at [748, 75] on link at bounding box center [822, 80] width 422 height 53
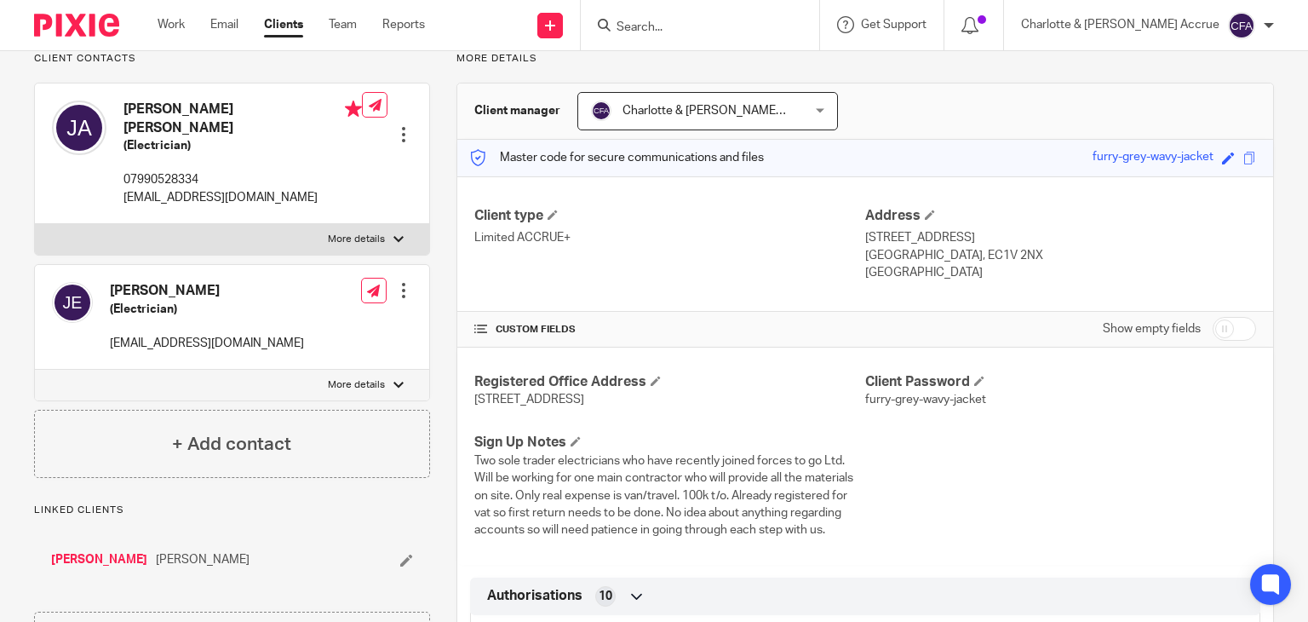
scroll to position [129, 0]
click at [352, 234] on label "More details" at bounding box center [232, 239] width 394 height 31
click at [35, 224] on input "More details" at bounding box center [34, 223] width 1 height 1
checkbox input "true"
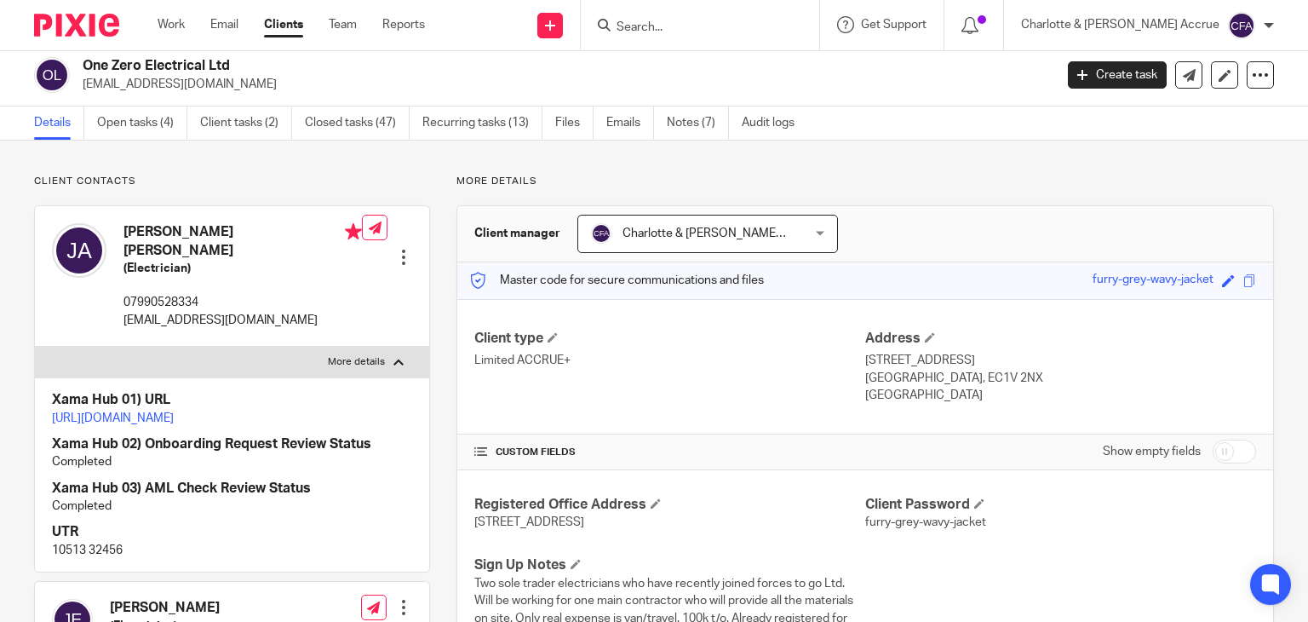
scroll to position [0, 0]
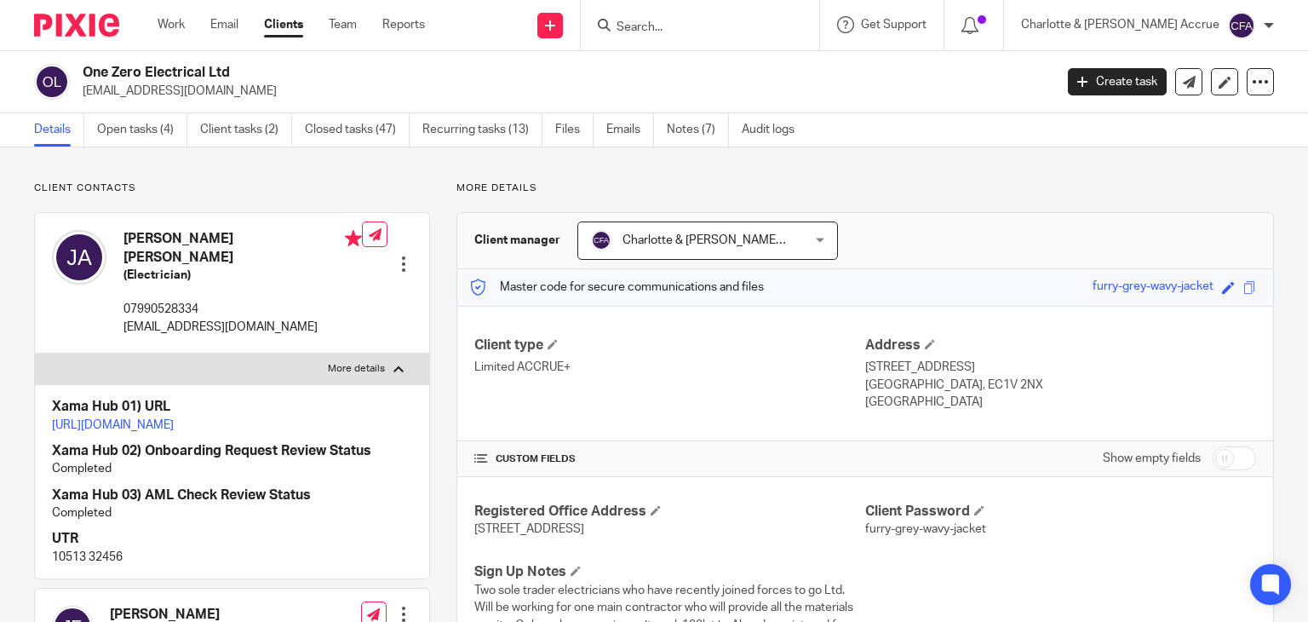
click at [704, 28] on input "Search" at bounding box center [691, 27] width 153 height 15
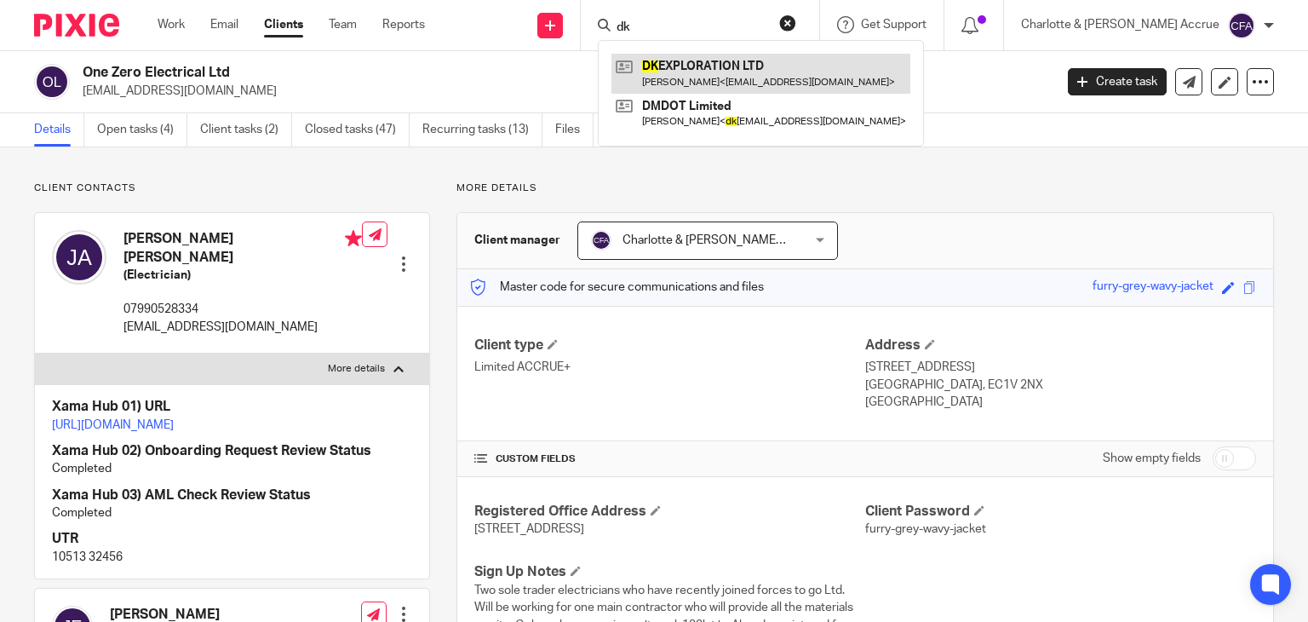
type input "dk"
click at [729, 65] on link at bounding box center [760, 73] width 299 height 39
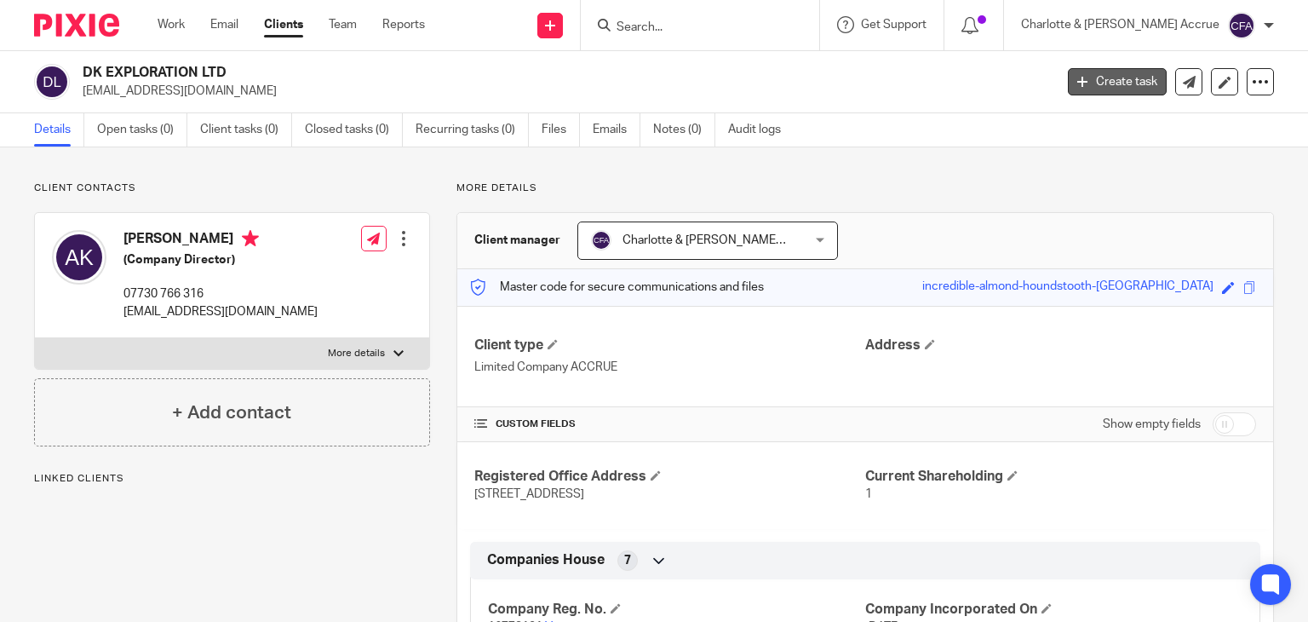
click at [1077, 83] on icon at bounding box center [1082, 82] width 10 height 10
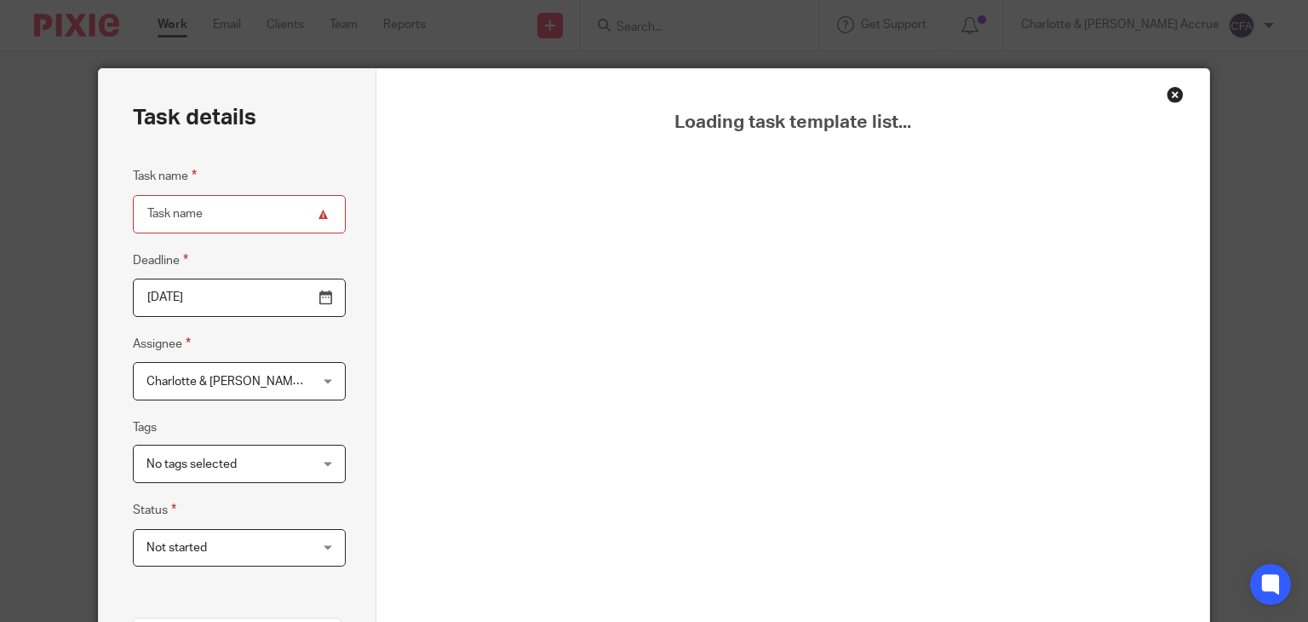
click at [1166, 93] on div "Close this dialog window" at bounding box center [1174, 94] width 17 height 17
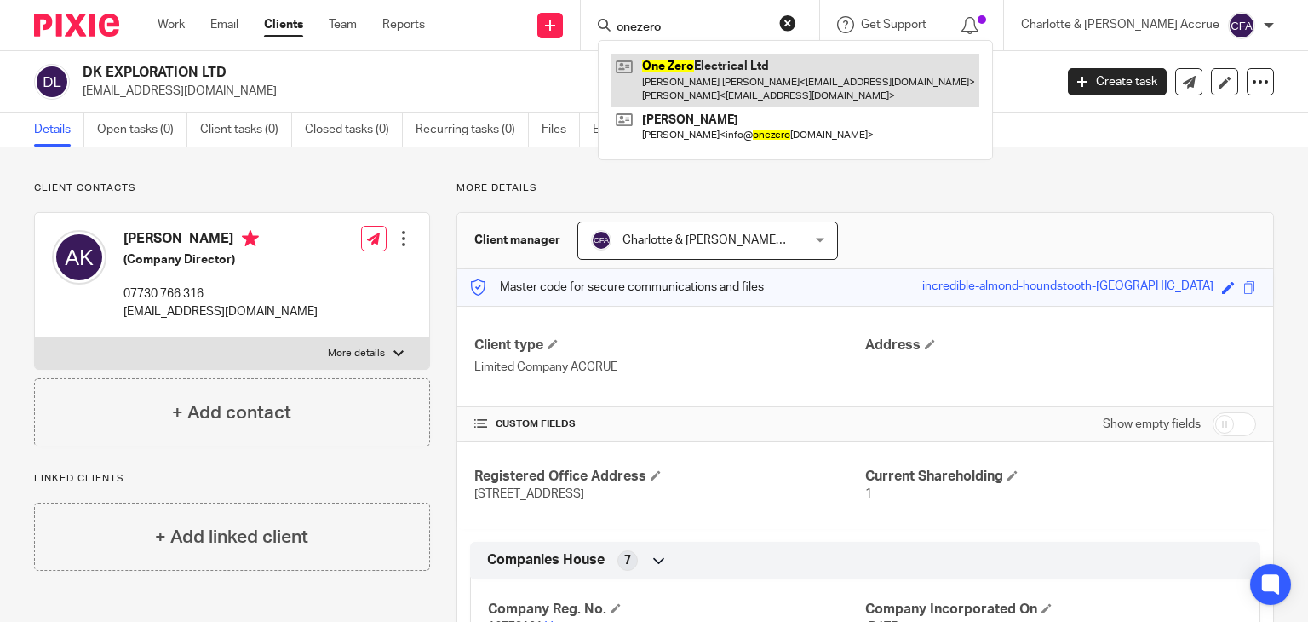
type input "onezero"
click at [731, 61] on link at bounding box center [795, 80] width 368 height 53
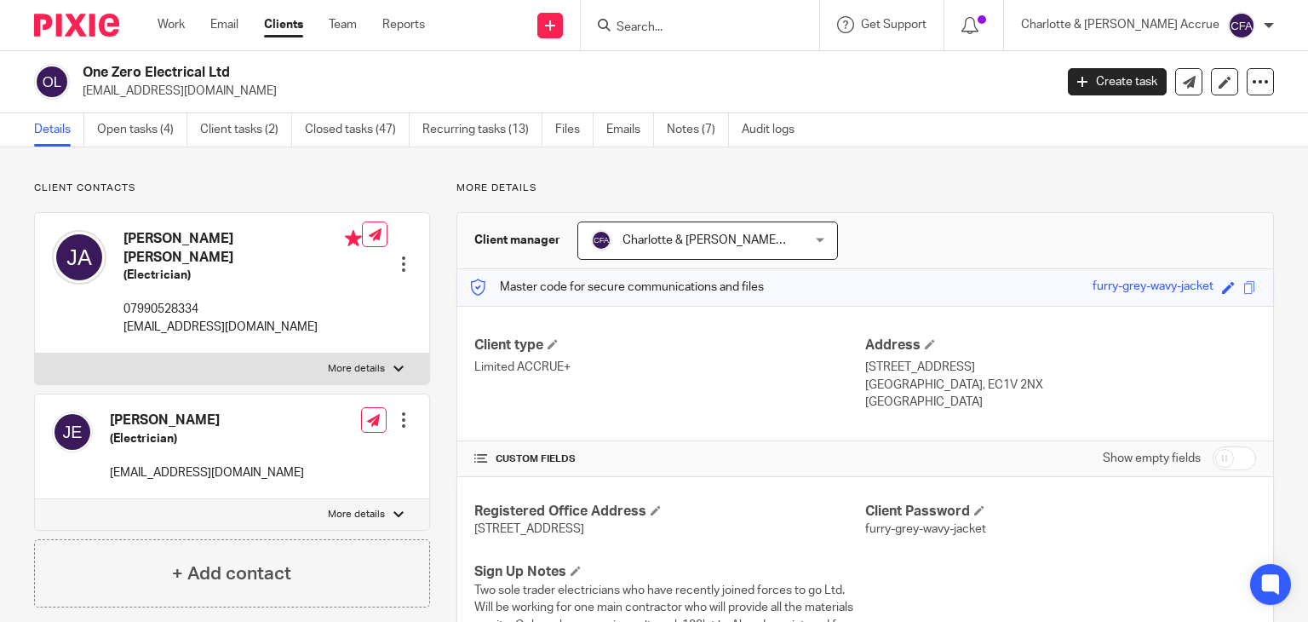
click at [734, 25] on input "Search" at bounding box center [691, 27] width 153 height 15
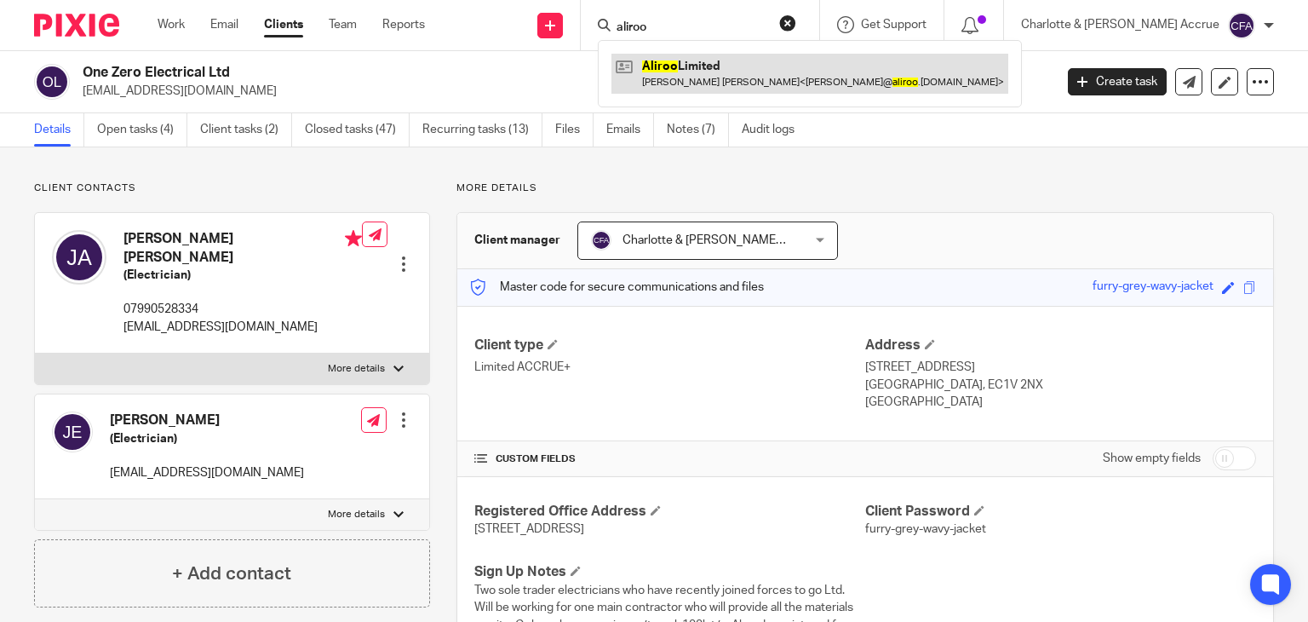
type input "aliroo"
click at [742, 75] on link at bounding box center [809, 73] width 397 height 39
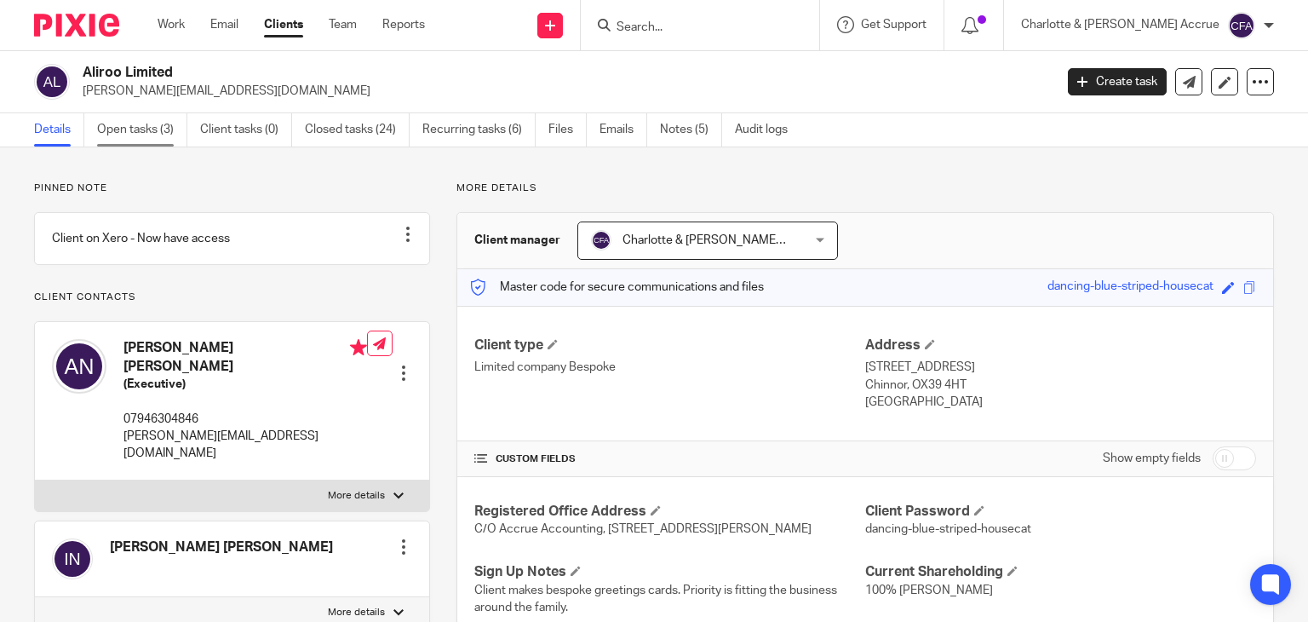
click at [112, 136] on link "Open tasks (3)" at bounding box center [142, 129] width 90 height 33
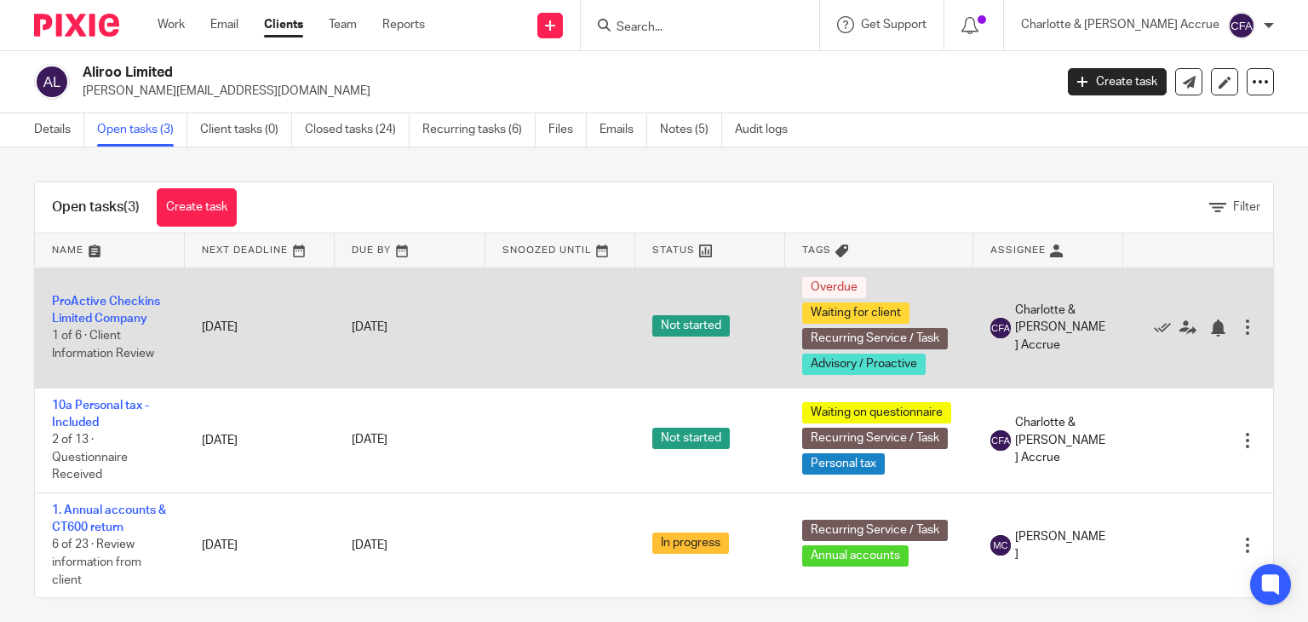
scroll to position [24, 0]
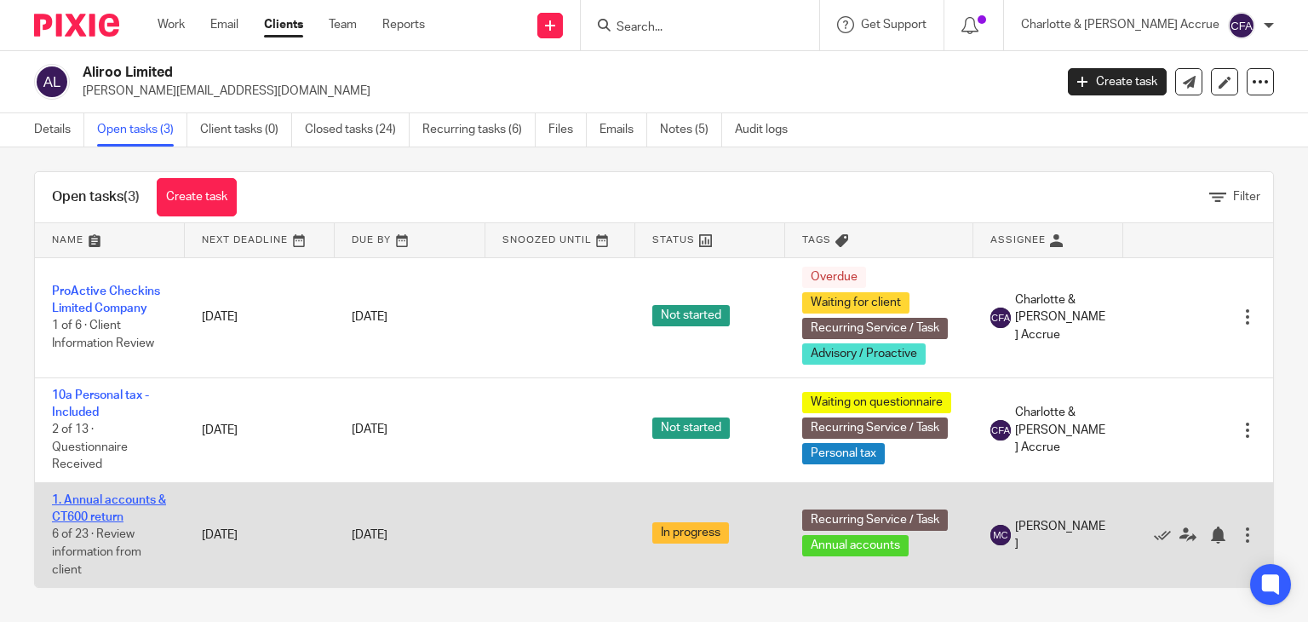
click at [124, 494] on link "1. Annual accounts & CT600 return" at bounding box center [109, 508] width 114 height 29
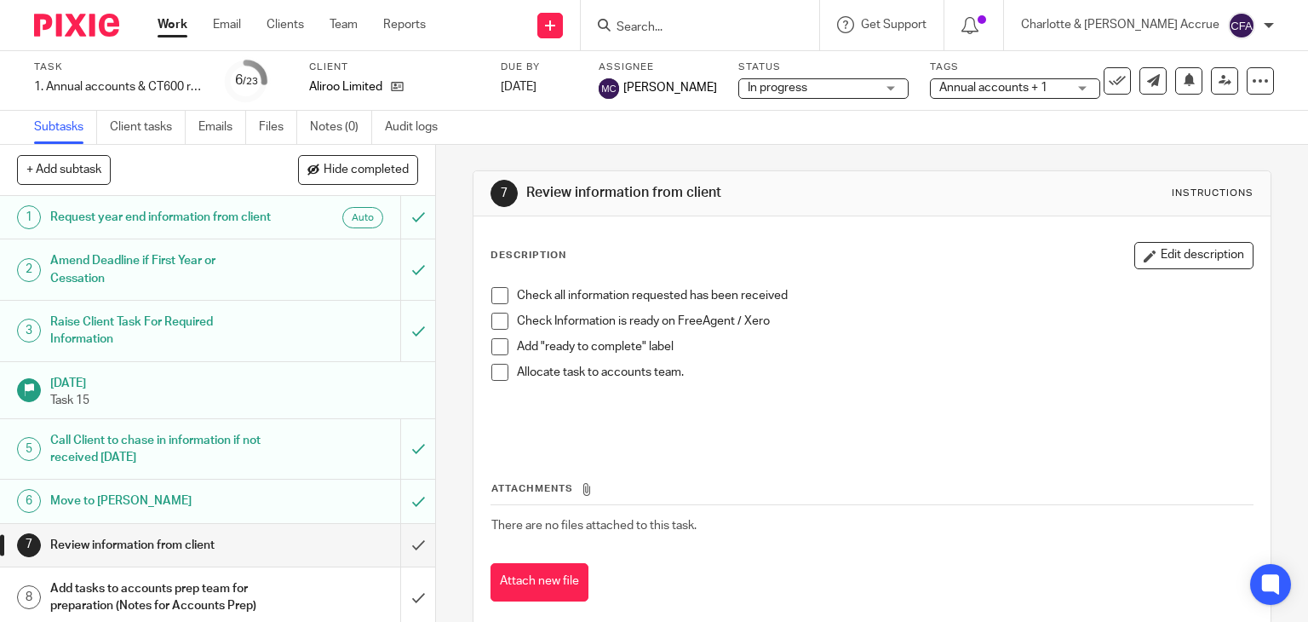
click at [382, 130] on ul "Subtasks Client tasks Emails Files Notes (0) Audit logs" at bounding box center [248, 127] width 429 height 33
click at [391, 129] on link "Audit logs" at bounding box center [418, 127] width 66 height 33
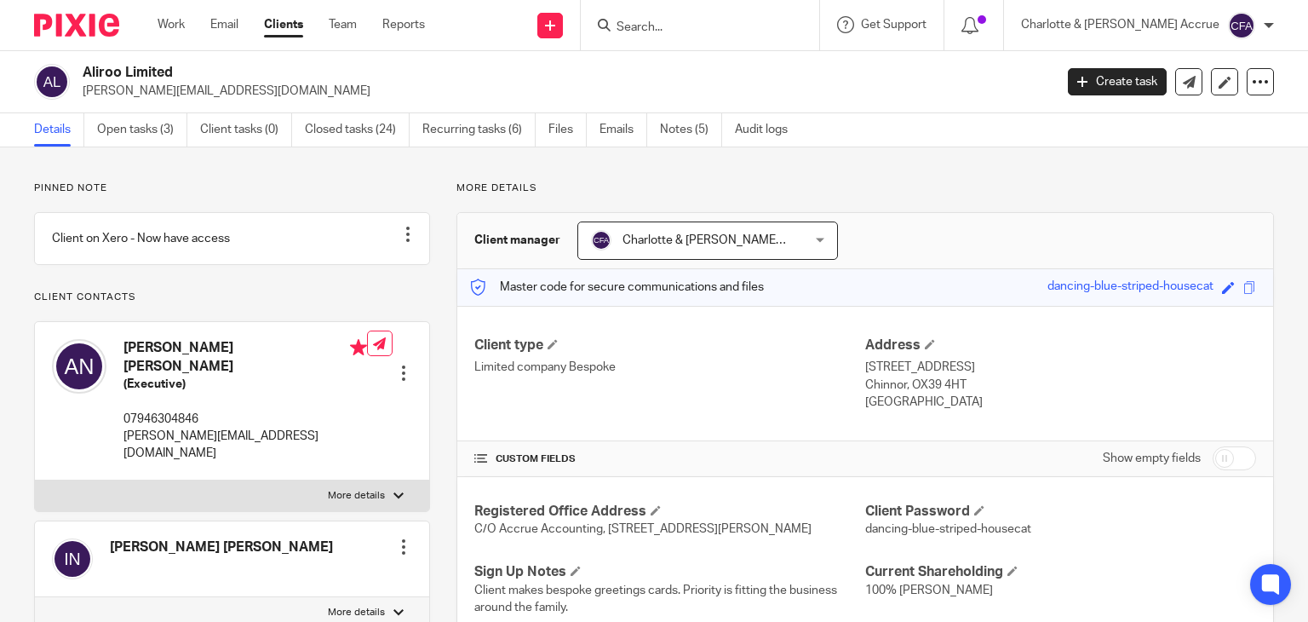
click at [660, 122] on ul "Details Open tasks (3) Client tasks (0) Closed tasks (24) Recurring tasks (6) F…" at bounding box center [423, 129] width 779 height 33
click at [666, 123] on link "Notes (5)" at bounding box center [691, 129] width 62 height 33
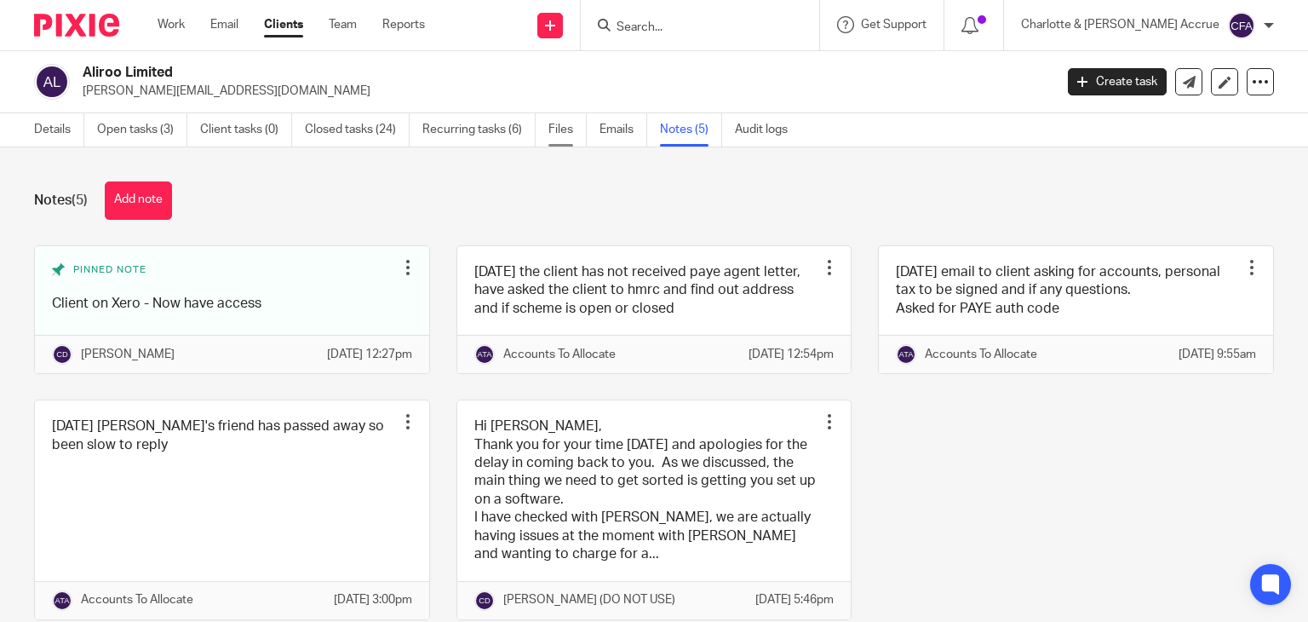
click at [562, 125] on link "Files" at bounding box center [567, 129] width 38 height 33
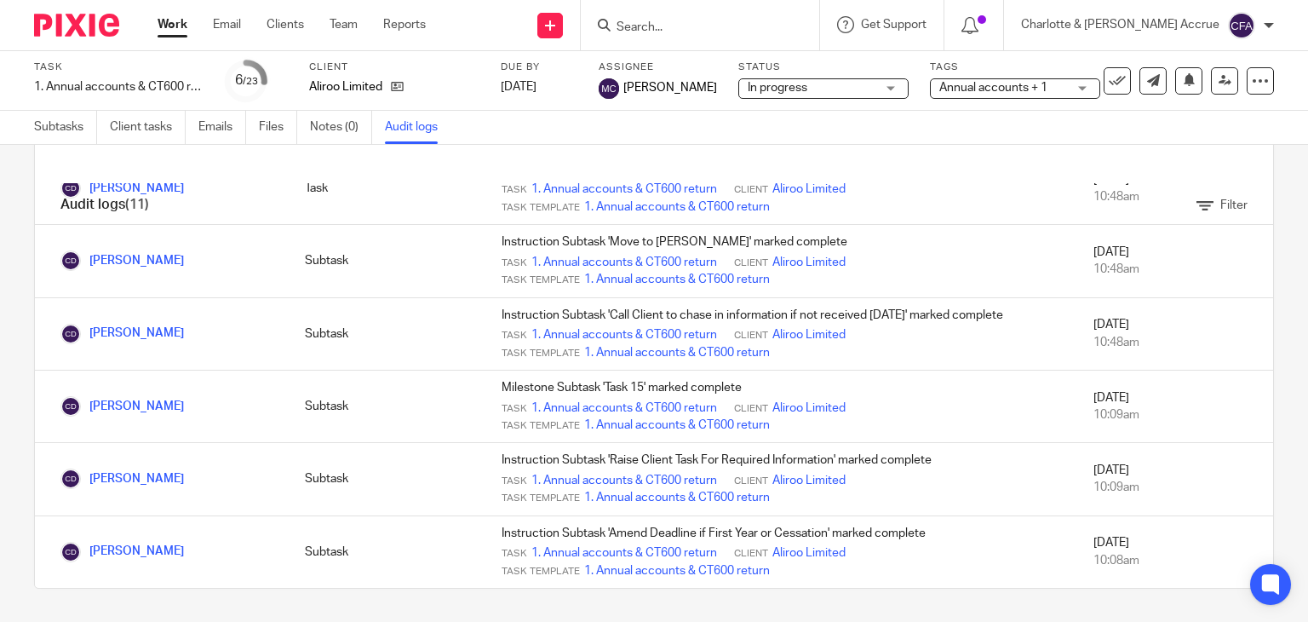
scroll to position [47, 0]
click at [739, 20] on input "Search" at bounding box center [691, 27] width 153 height 15
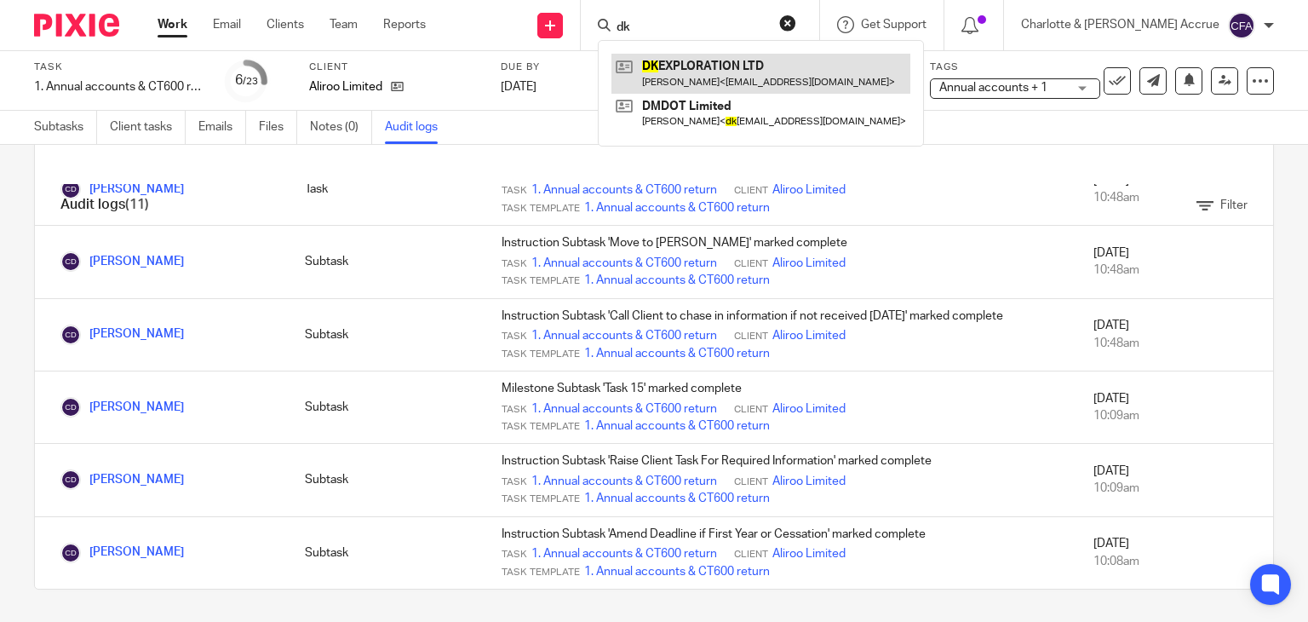
type input "dk"
click at [742, 75] on link at bounding box center [760, 73] width 299 height 39
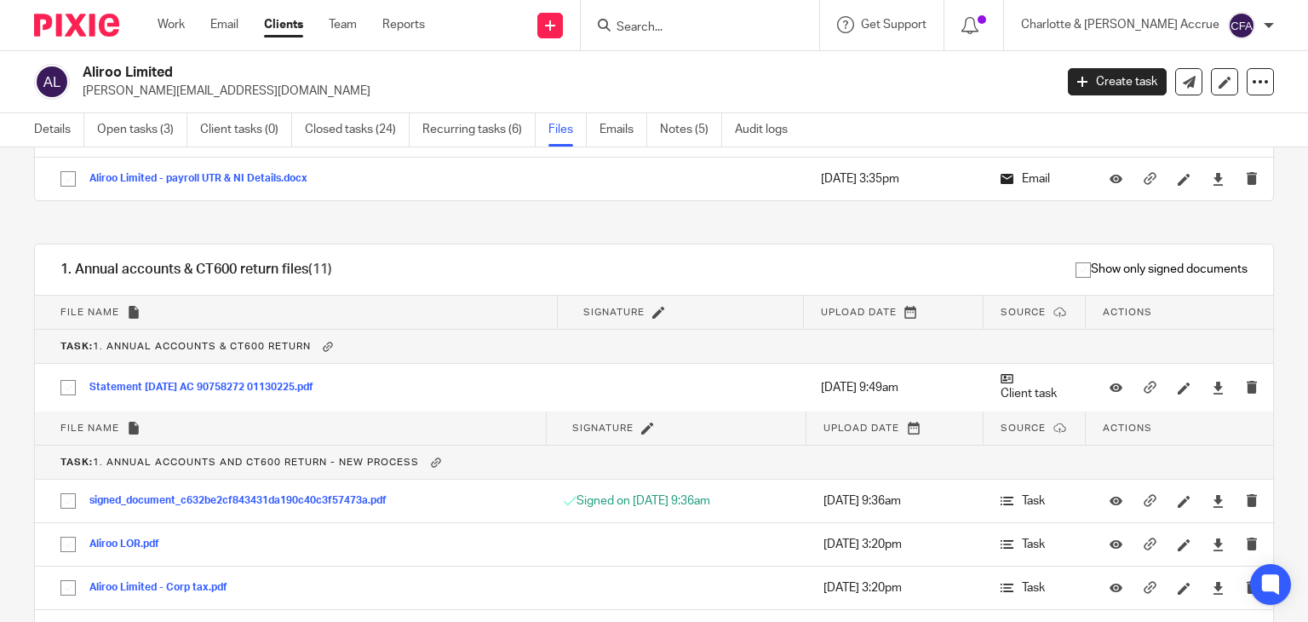
scroll to position [1396, 0]
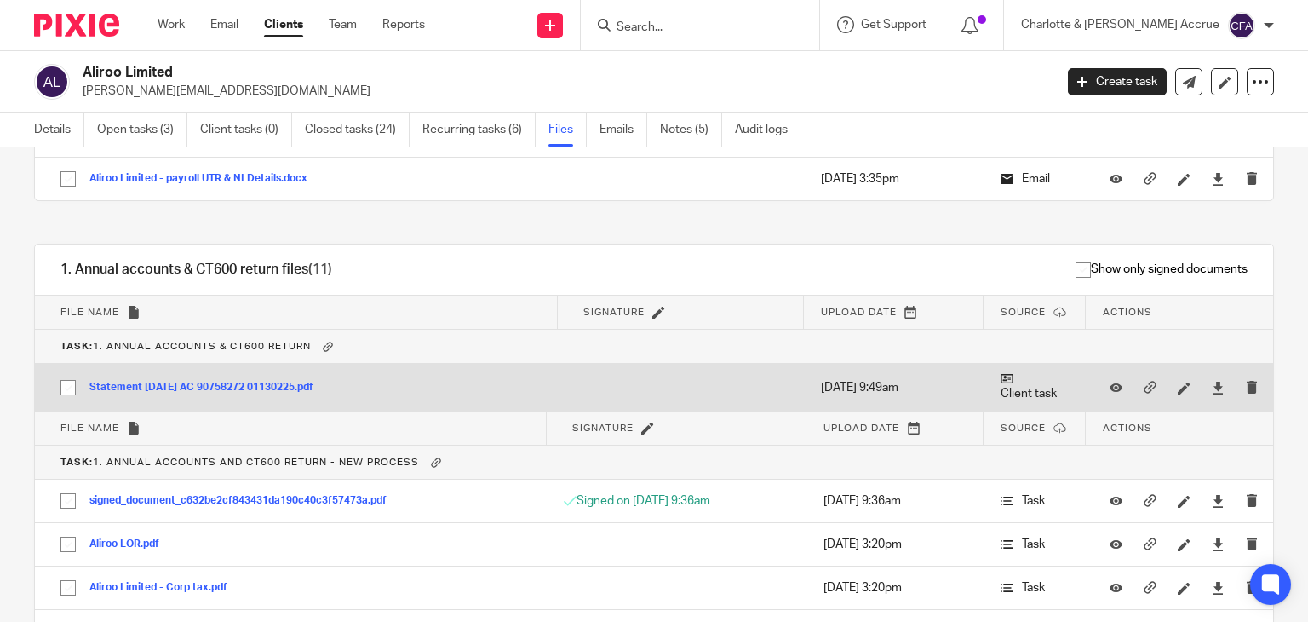
click at [279, 381] on button "Statement [DATE] AC 90758272 01130225.pdf" at bounding box center [207, 387] width 237 height 12
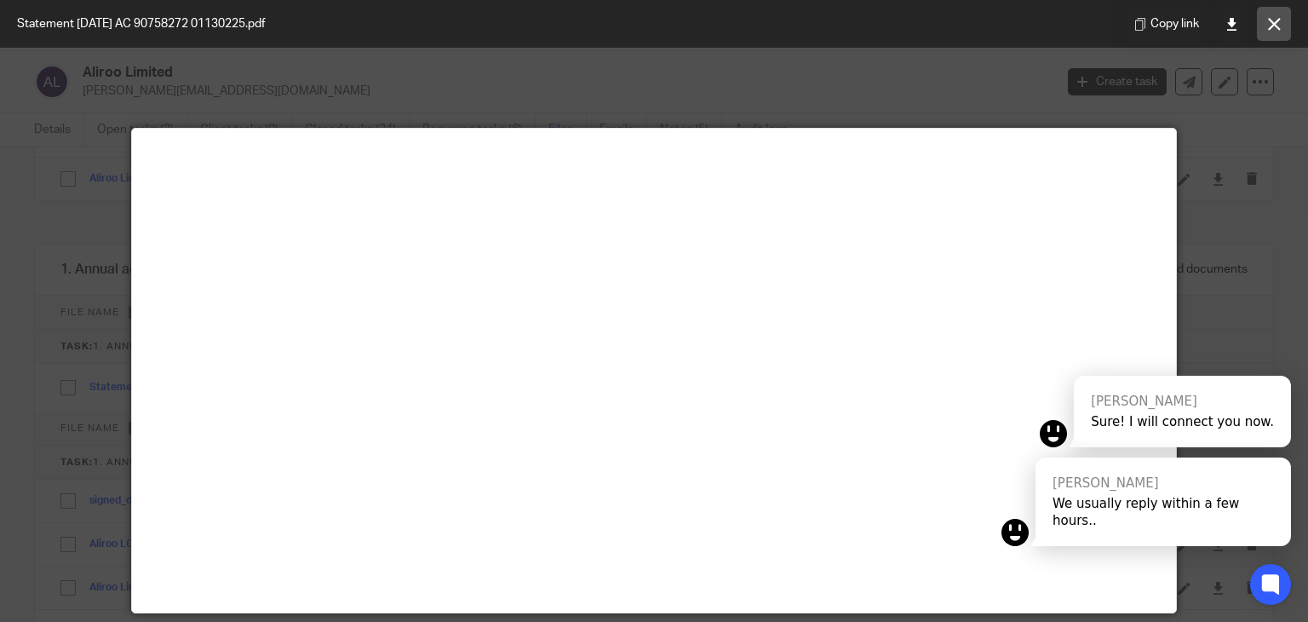
click at [1280, 19] on icon at bounding box center [1274, 24] width 13 height 13
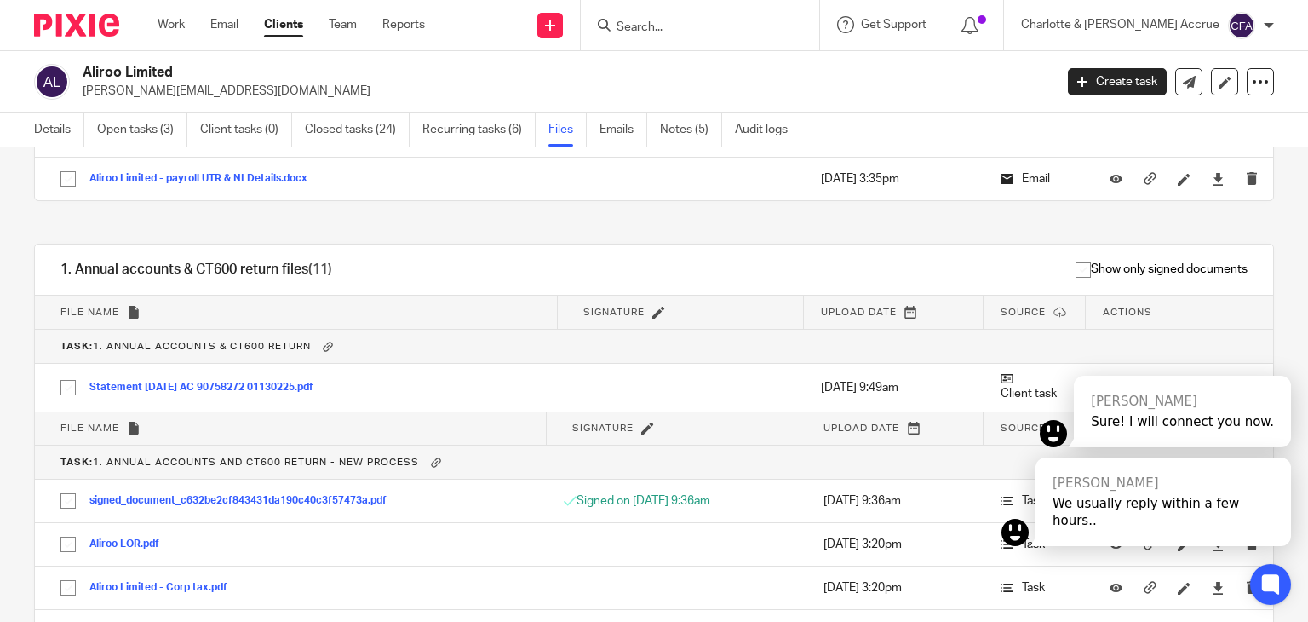
click at [768, 32] on input "Search" at bounding box center [691, 27] width 153 height 15
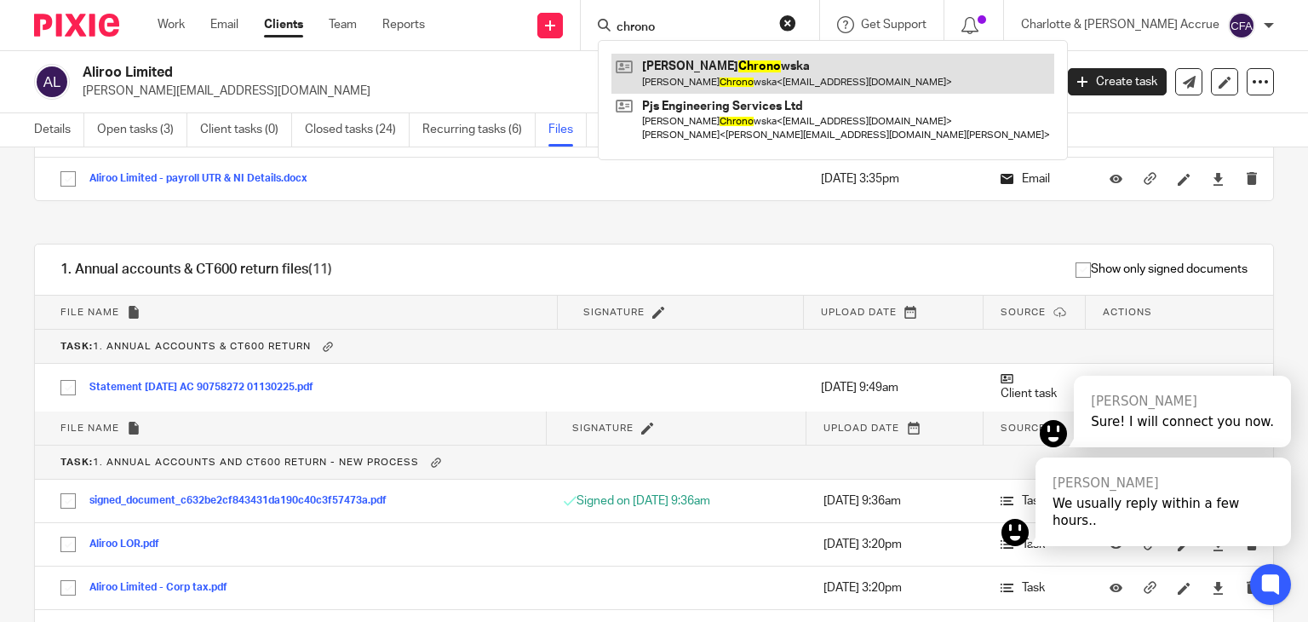
type input "chrono"
click at [794, 79] on link at bounding box center [832, 73] width 443 height 39
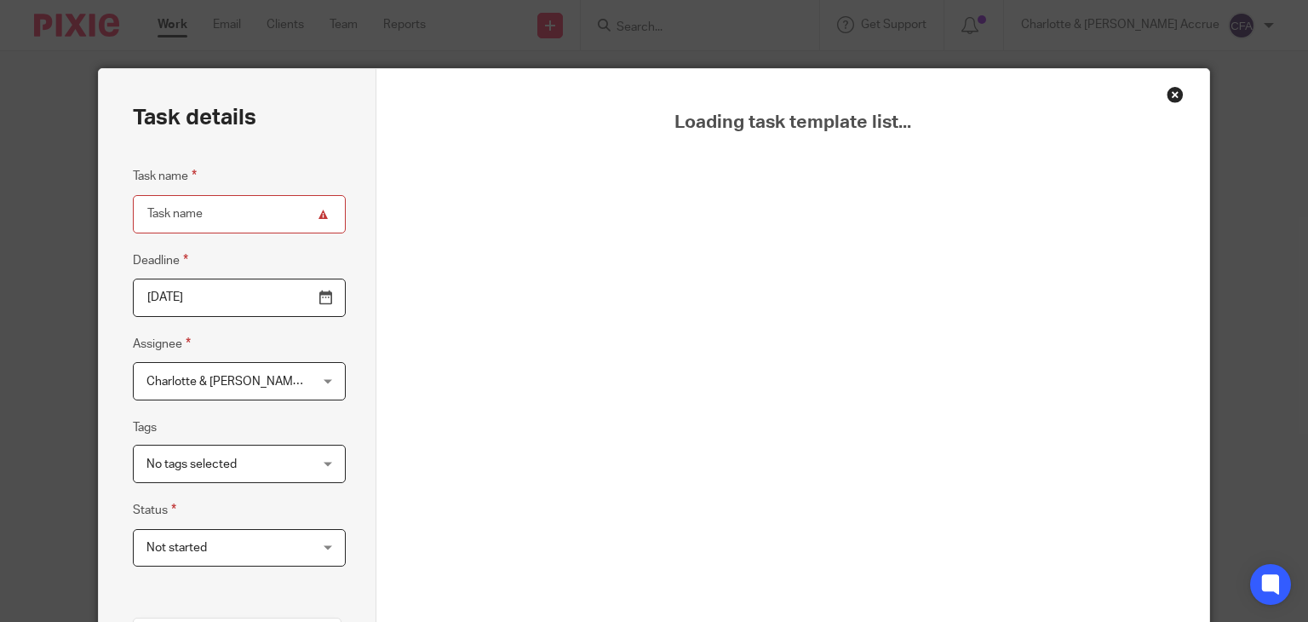
click at [1173, 96] on div "Close this dialog window" at bounding box center [1174, 94] width 17 height 17
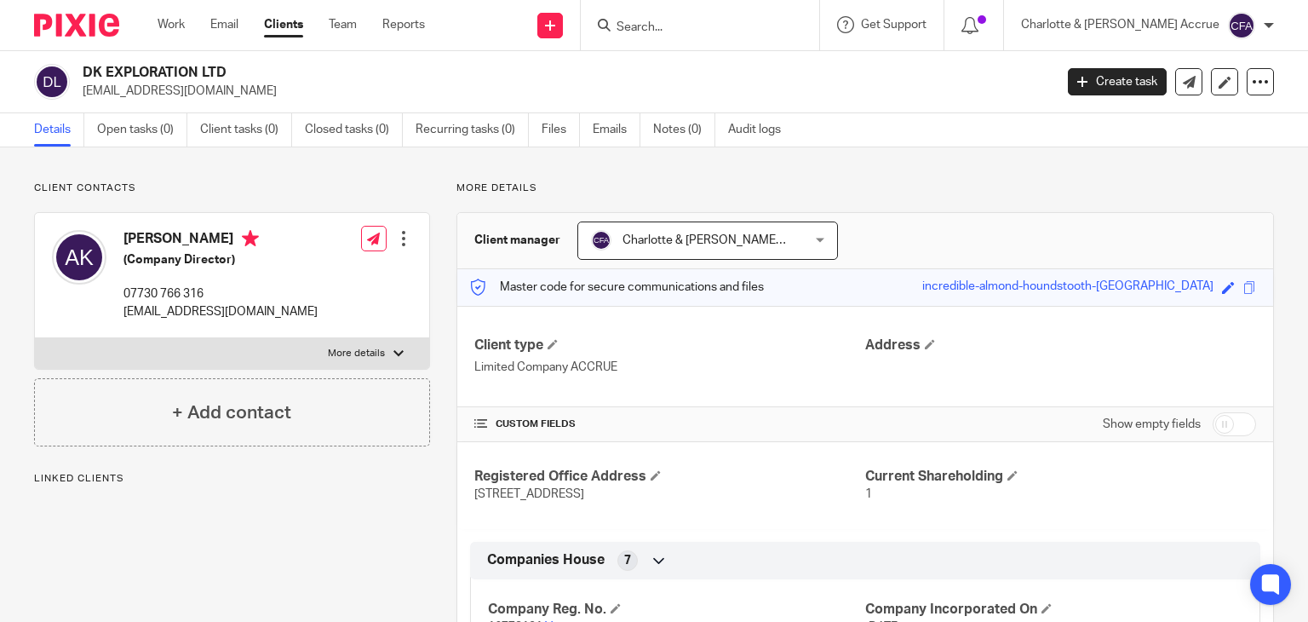
scroll to position [37, 0]
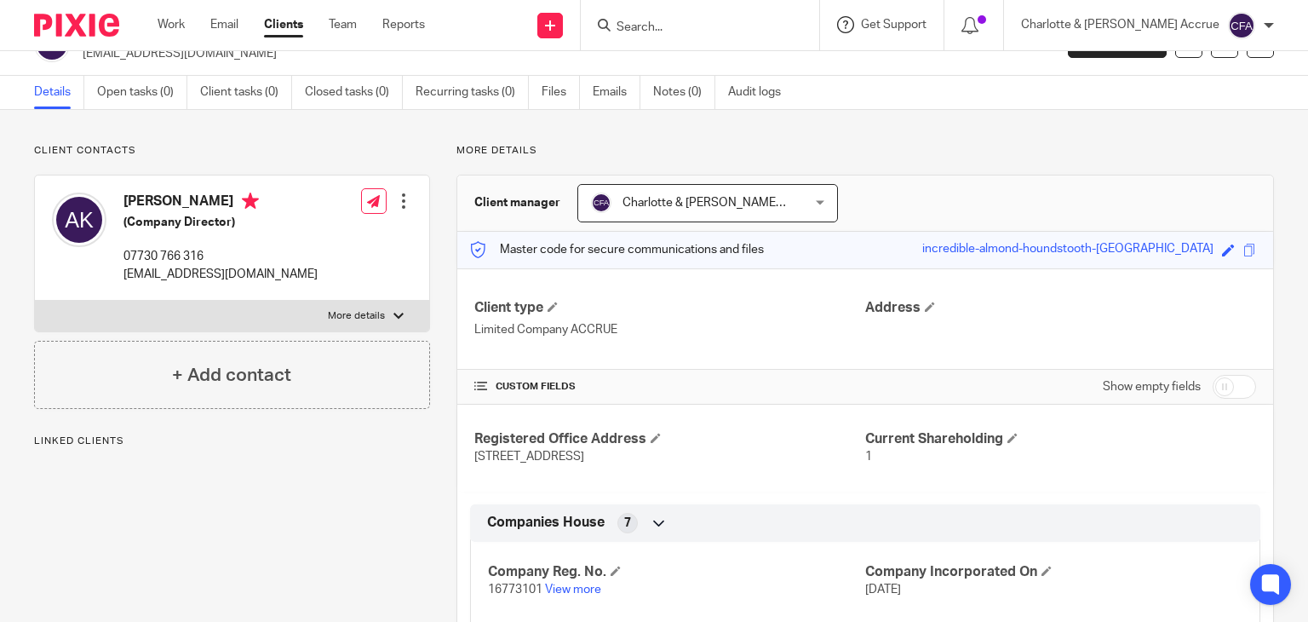
click at [926, 17] on div "Get Support" at bounding box center [881, 24] width 89 height 17
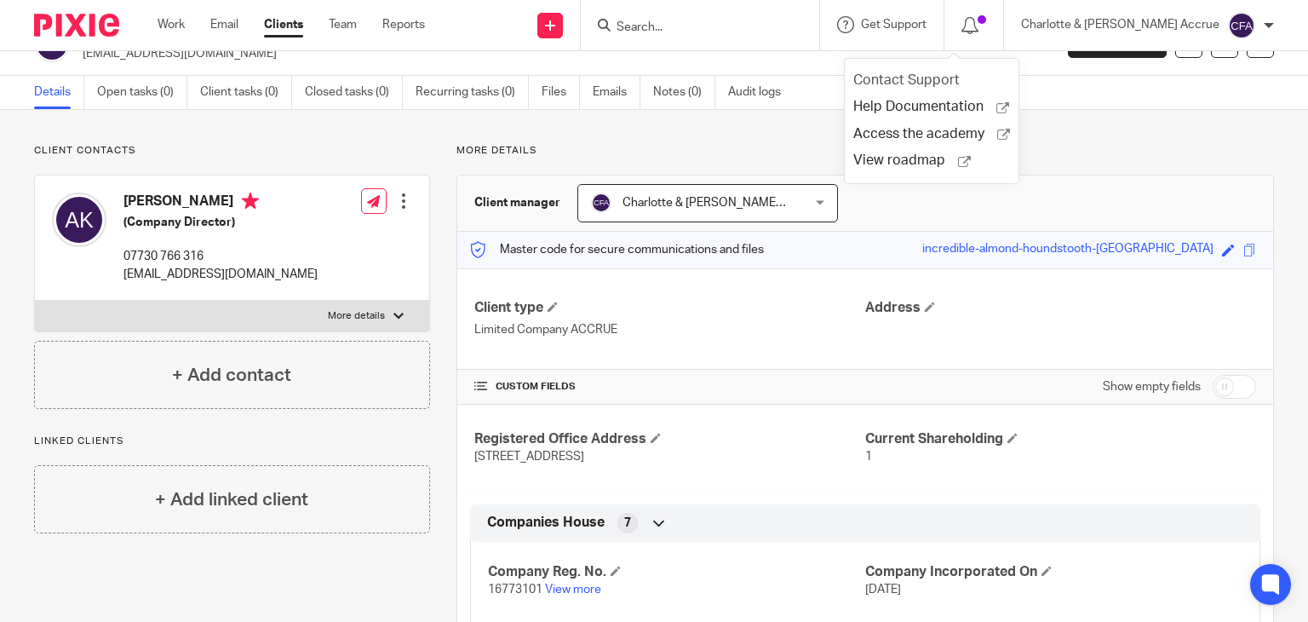
click at [917, 76] on link "Contact Support" at bounding box center [912, 80] width 119 height 14
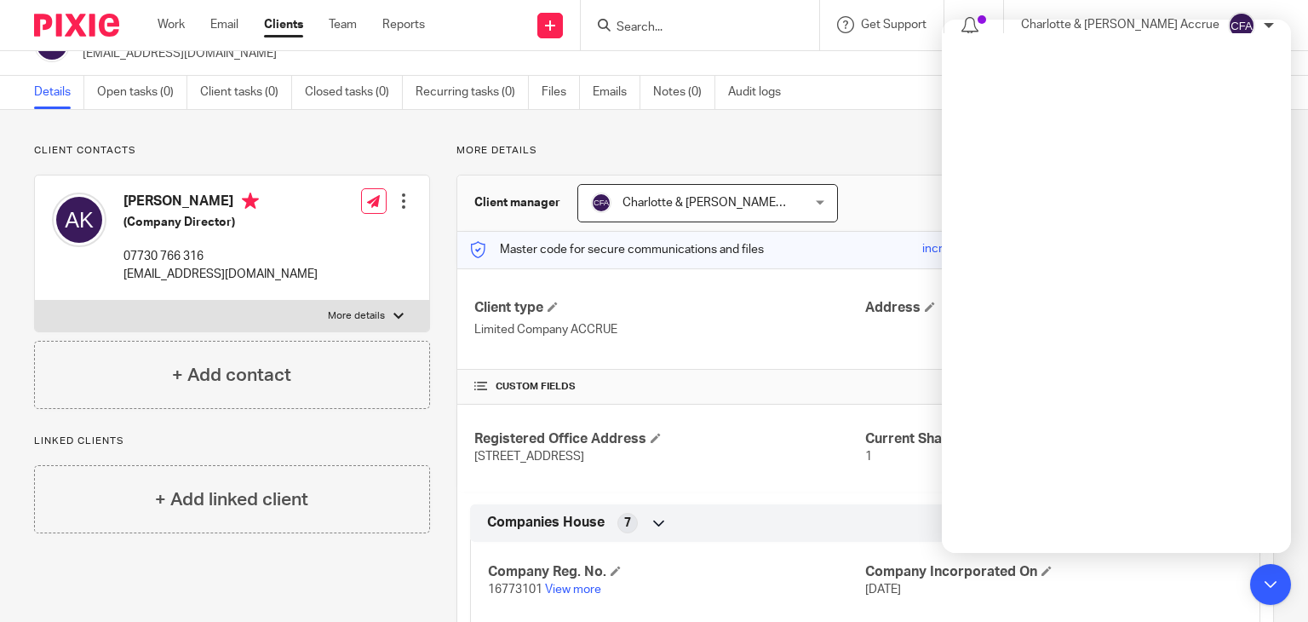
click at [730, 24] on input "Search" at bounding box center [691, 27] width 153 height 15
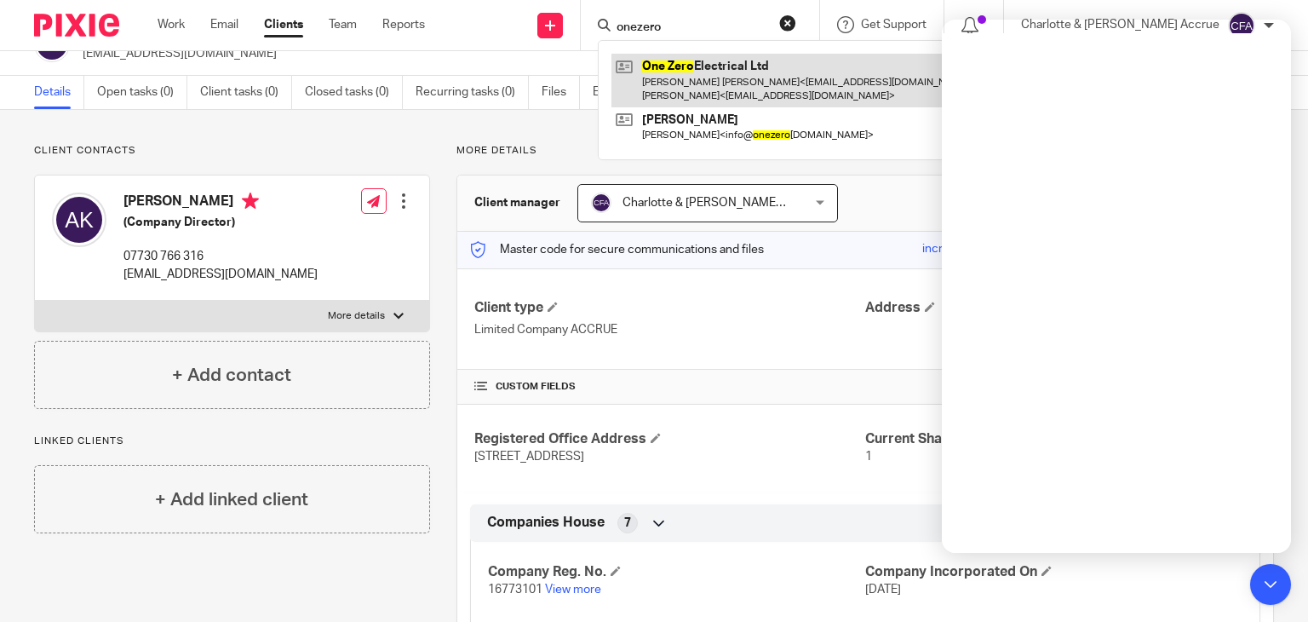
type input "onezero"
click at [746, 66] on link at bounding box center [795, 80] width 368 height 53
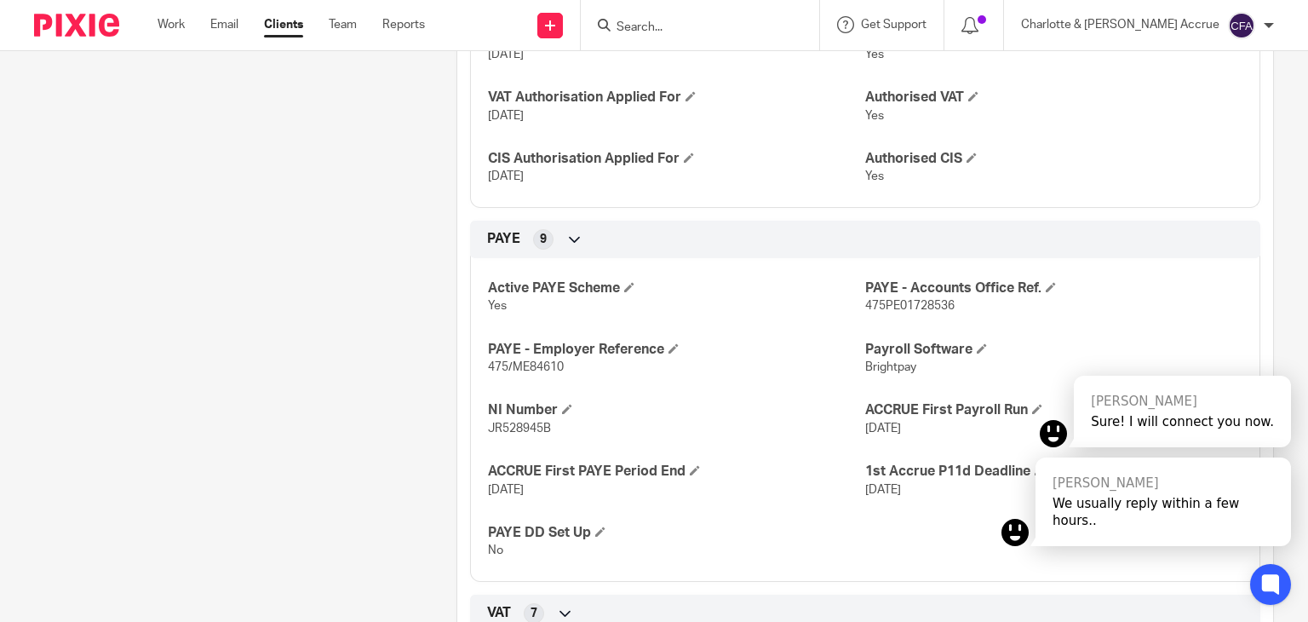
scroll to position [1307, 0]
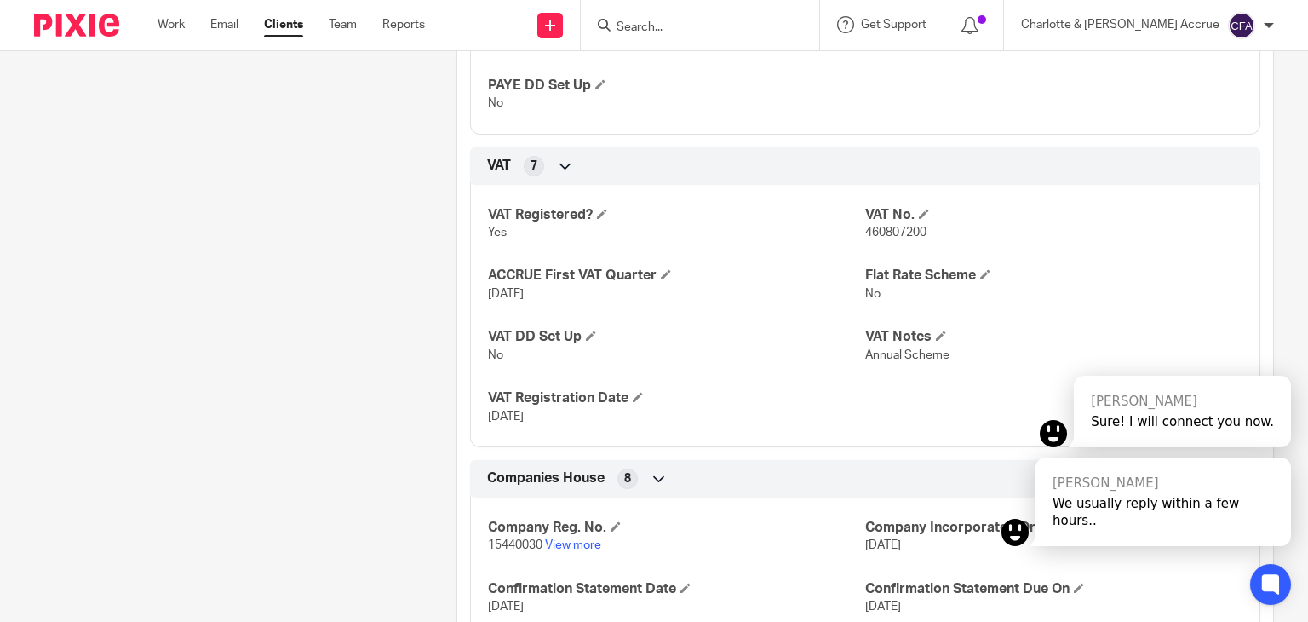
click at [892, 235] on span "460807200" at bounding box center [895, 232] width 61 height 12
copy span "460807200"
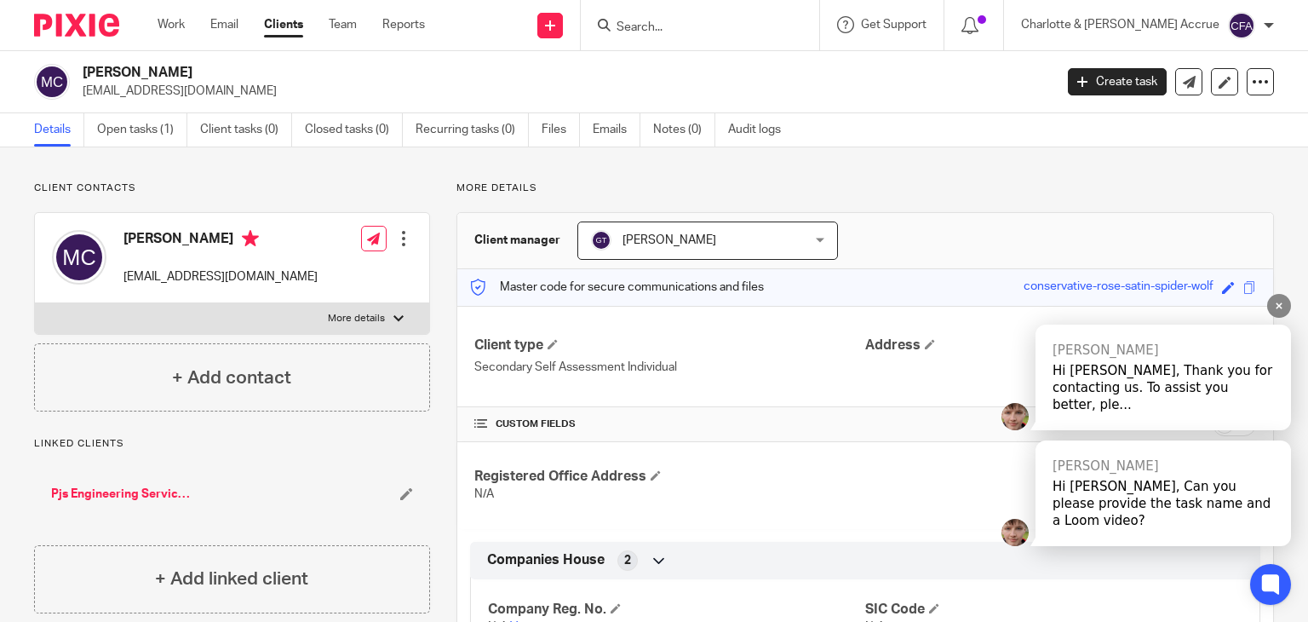
click at [1139, 474] on div "[PERSON_NAME]" at bounding box center [1162, 465] width 221 height 17
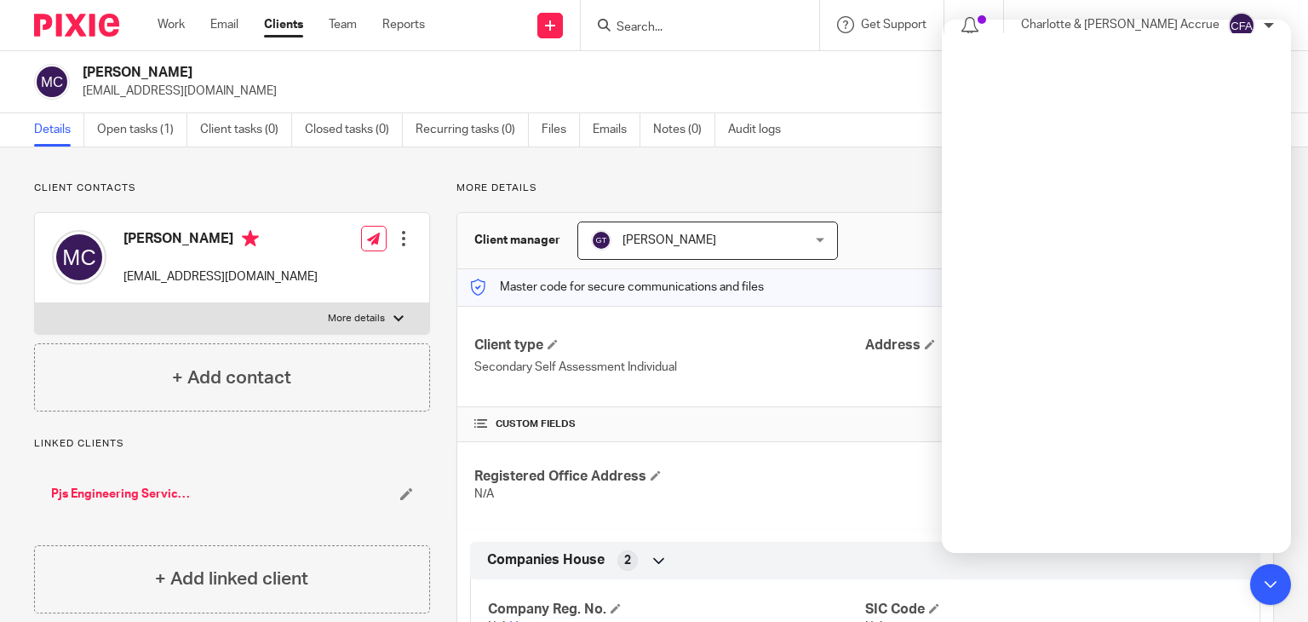
click at [581, 38] on div "Send new email Create task Add client Request signature" at bounding box center [550, 25] width 60 height 50
click at [620, 98] on link "Create task" at bounding box center [621, 104] width 119 height 25
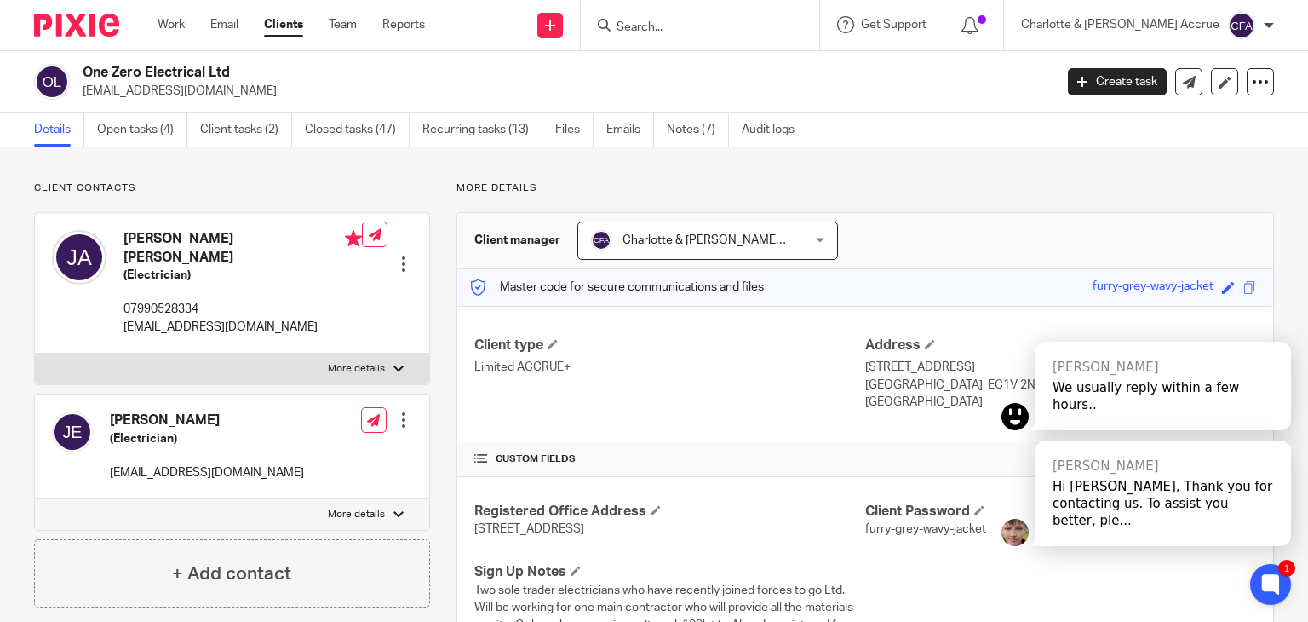
scroll to position [1307, 0]
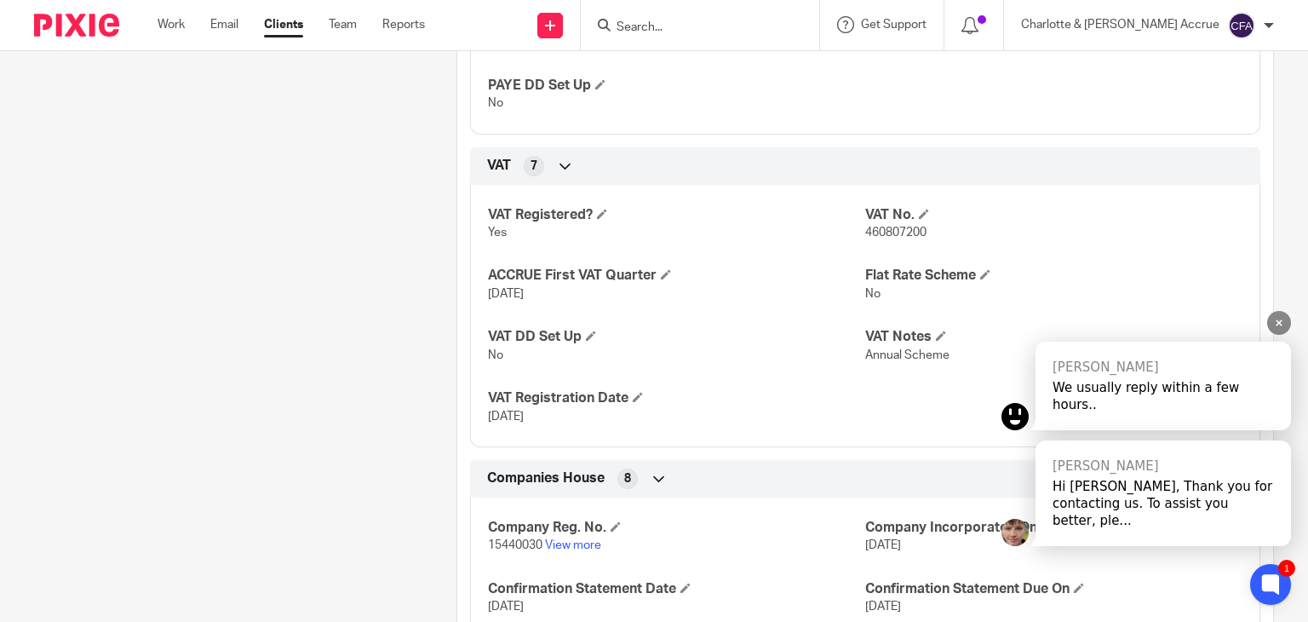
click at [1177, 474] on div "Mitchell" at bounding box center [1162, 465] width 221 height 17
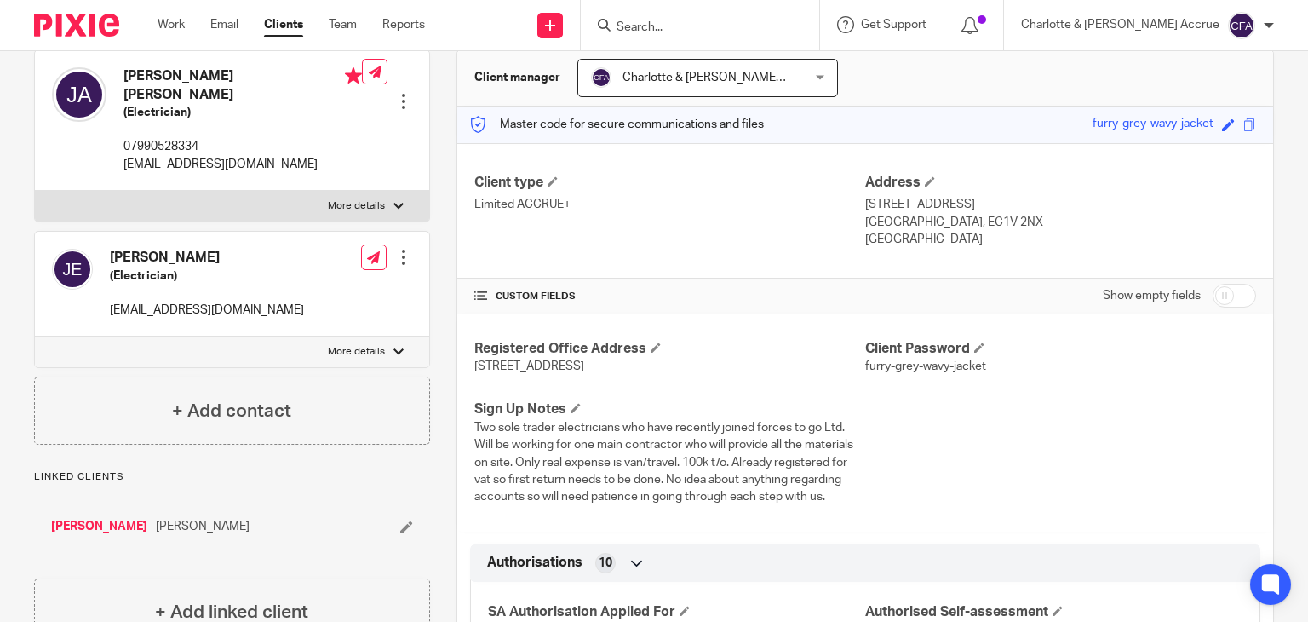
scroll to position [0, 0]
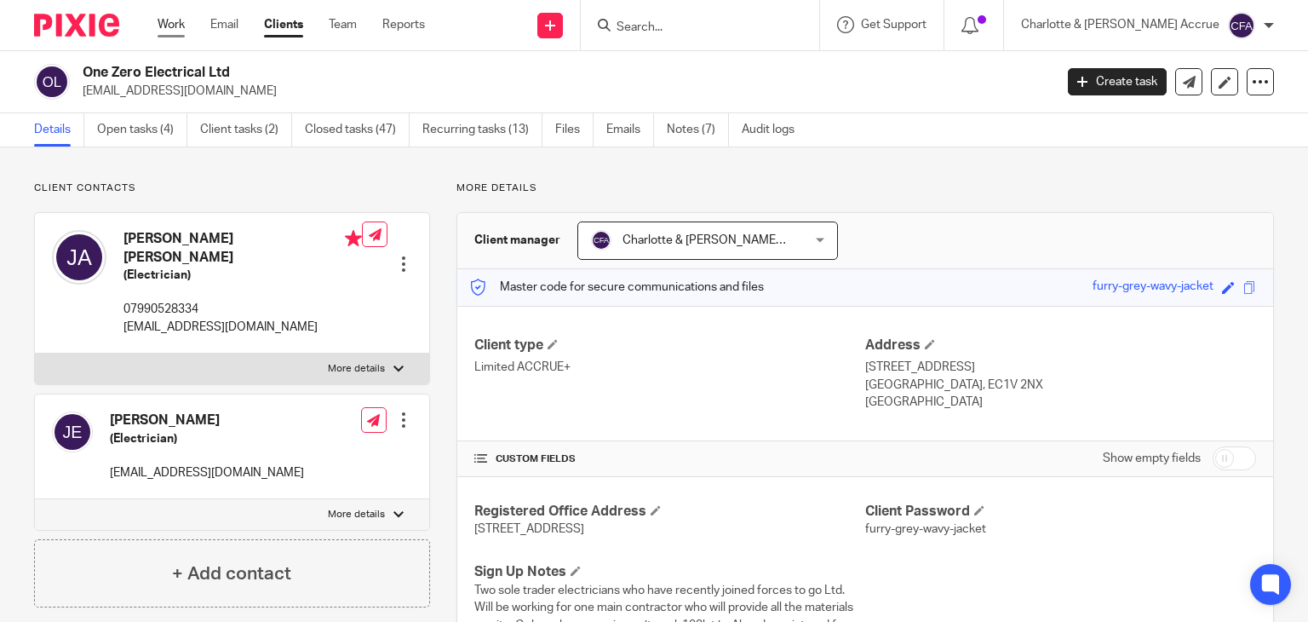
click at [178, 32] on link "Work" at bounding box center [171, 24] width 27 height 17
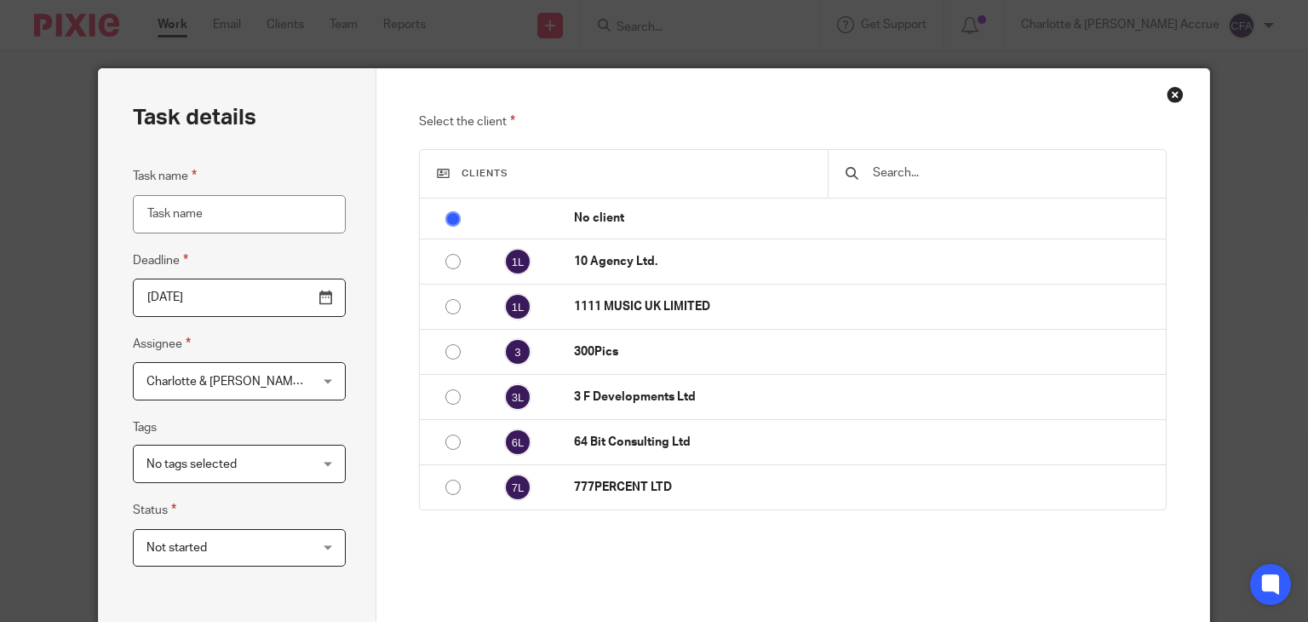
click at [1166, 92] on div "Close this dialog window" at bounding box center [1174, 94] width 17 height 17
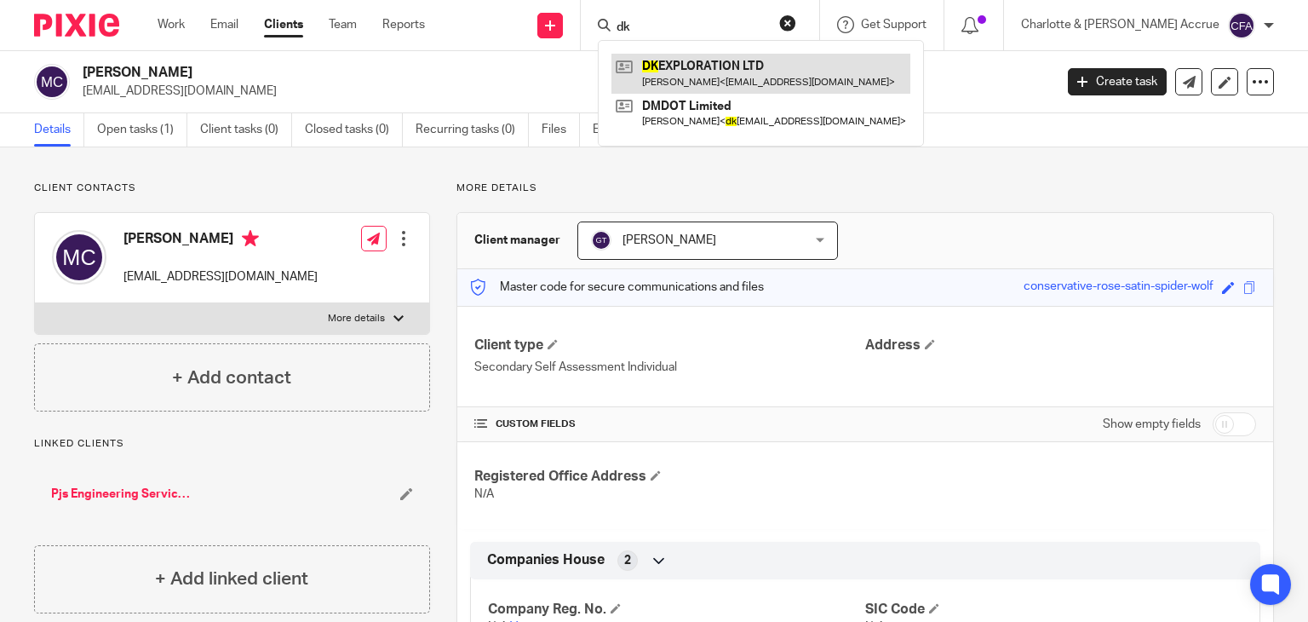
type input "dk"
click at [725, 62] on link at bounding box center [760, 73] width 299 height 39
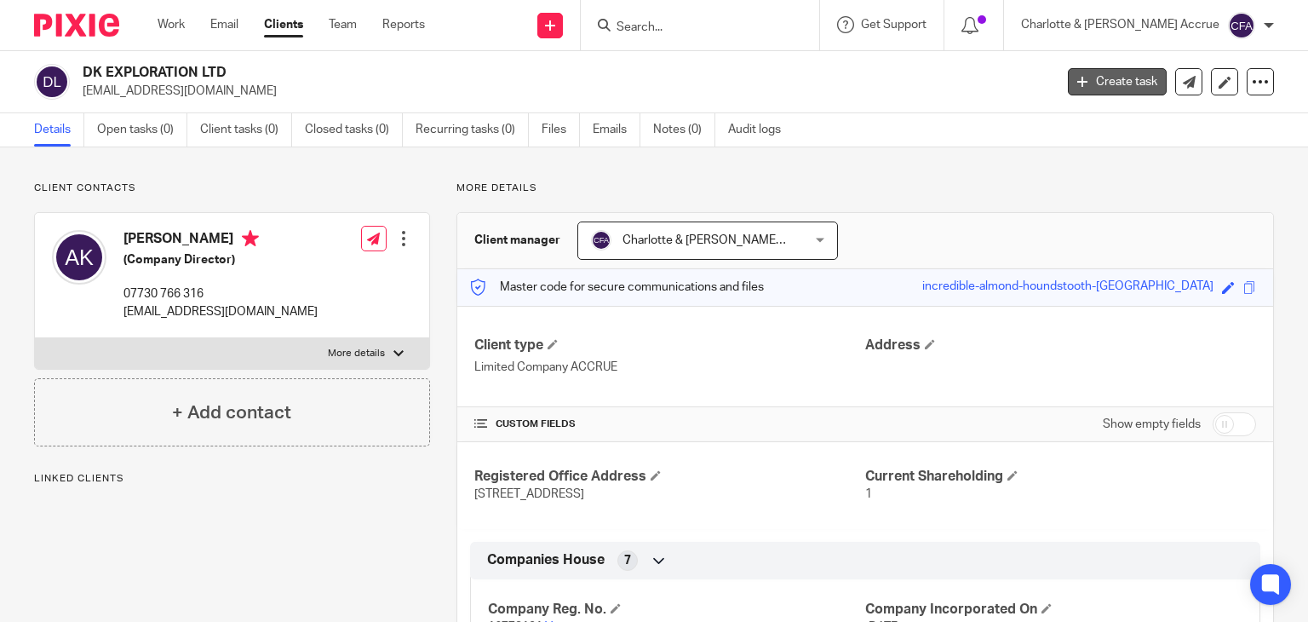
click at [1068, 88] on link "Create task" at bounding box center [1117, 81] width 99 height 27
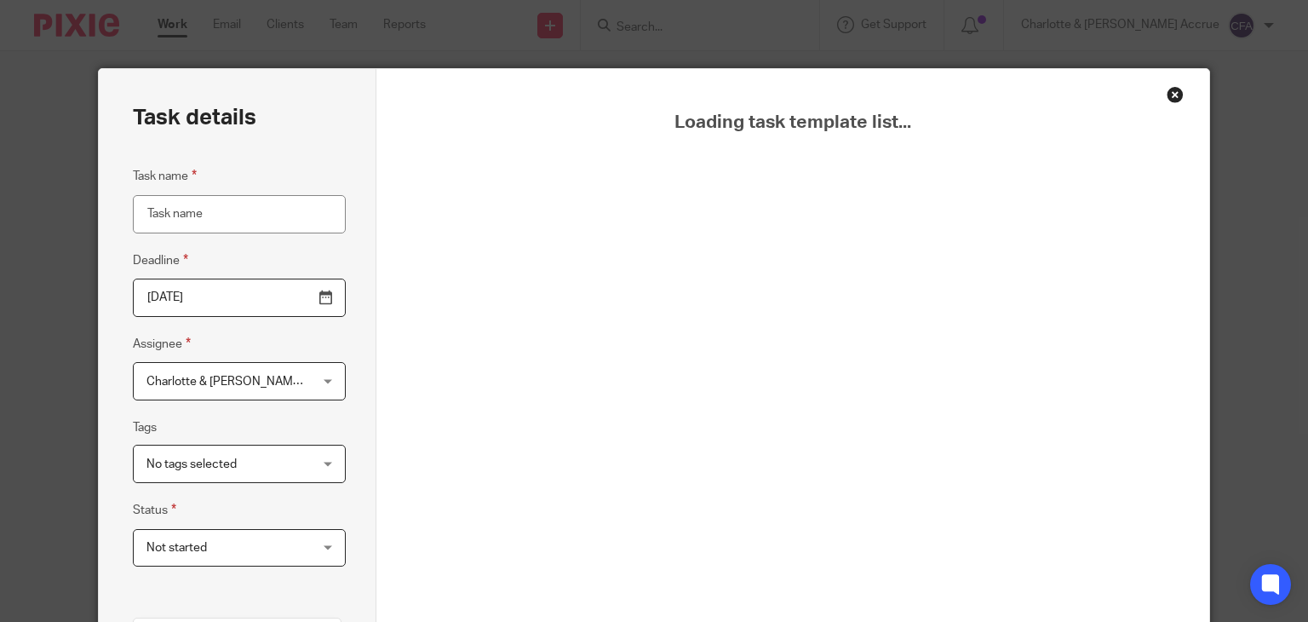
click at [1168, 95] on div "Close this dialog window" at bounding box center [1174, 94] width 17 height 17
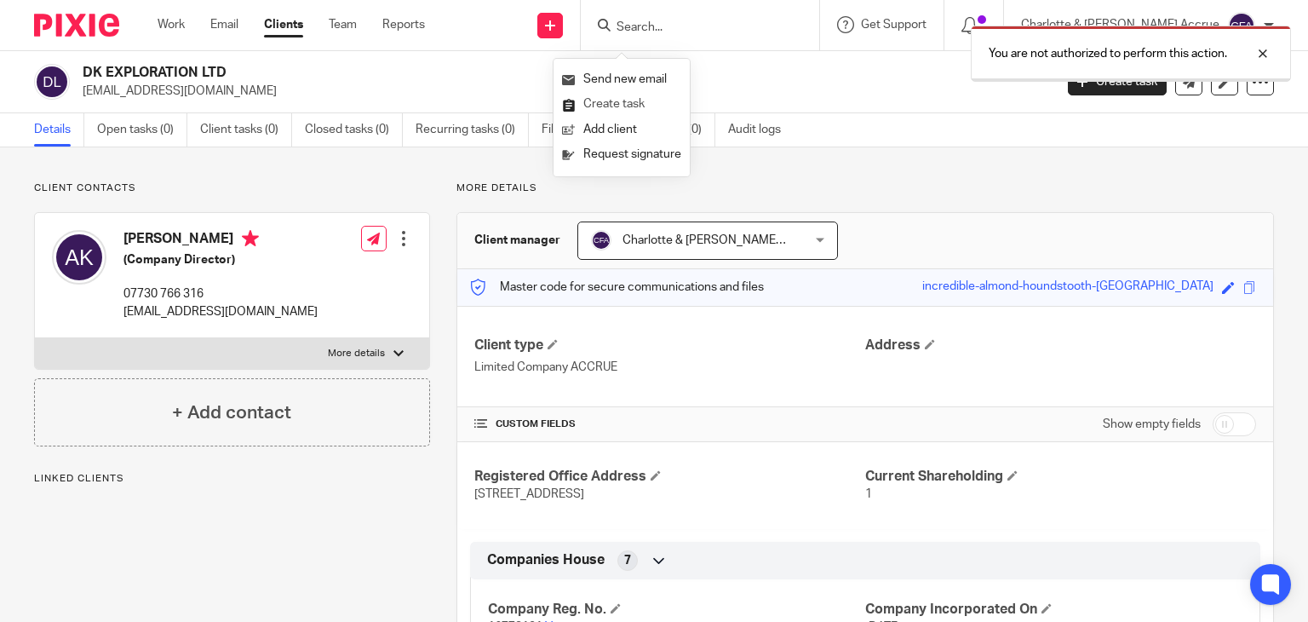
click at [602, 106] on link "Create task" at bounding box center [621, 104] width 119 height 25
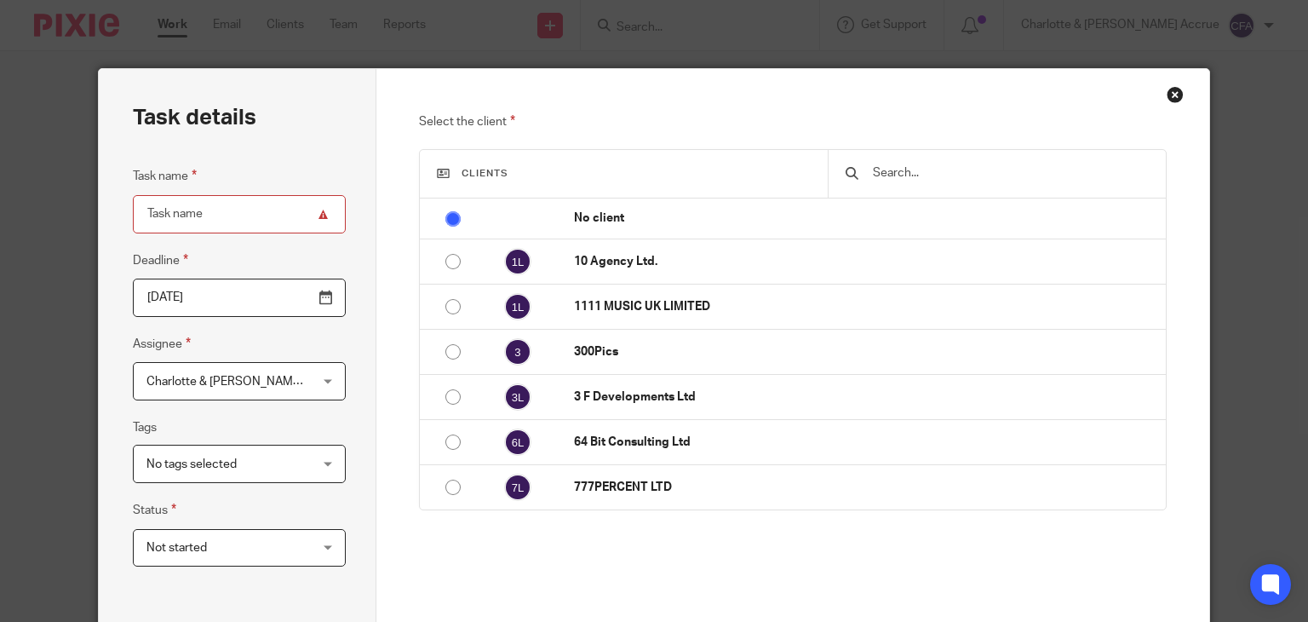
click at [882, 179] on input "text" at bounding box center [1009, 172] width 277 height 19
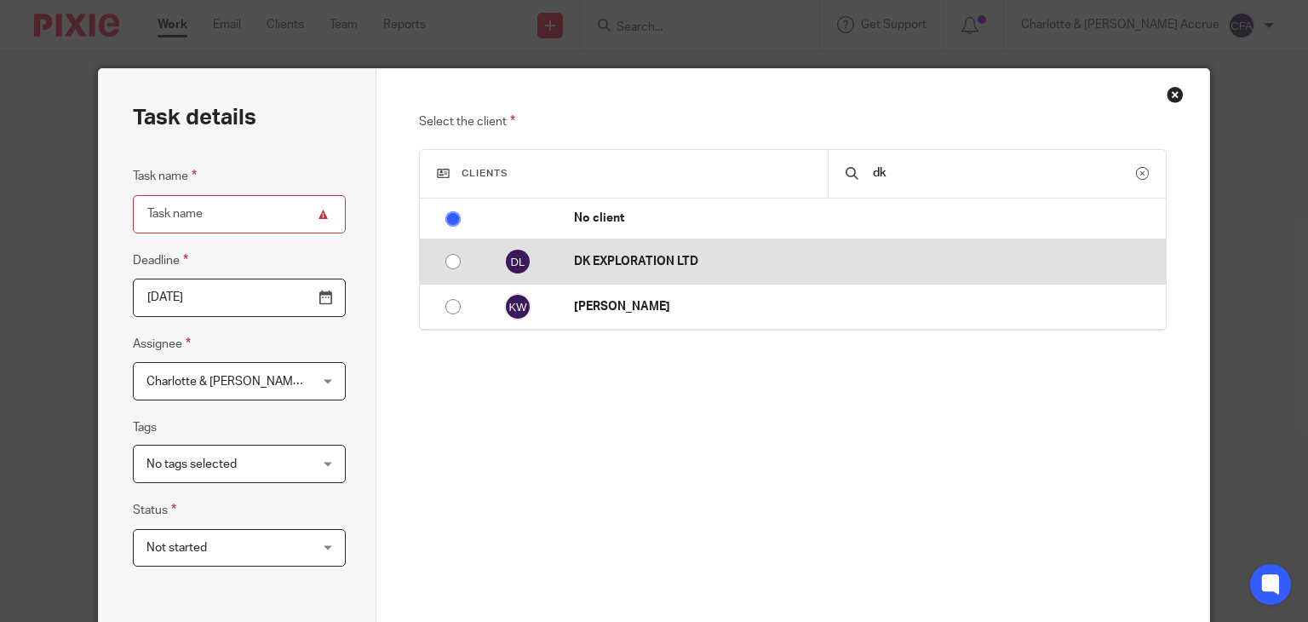
type input "dk"
click at [795, 261] on p "DK EXPLORATION LTD" at bounding box center [865, 261] width 582 height 17
radio input "false"
radio input "true"
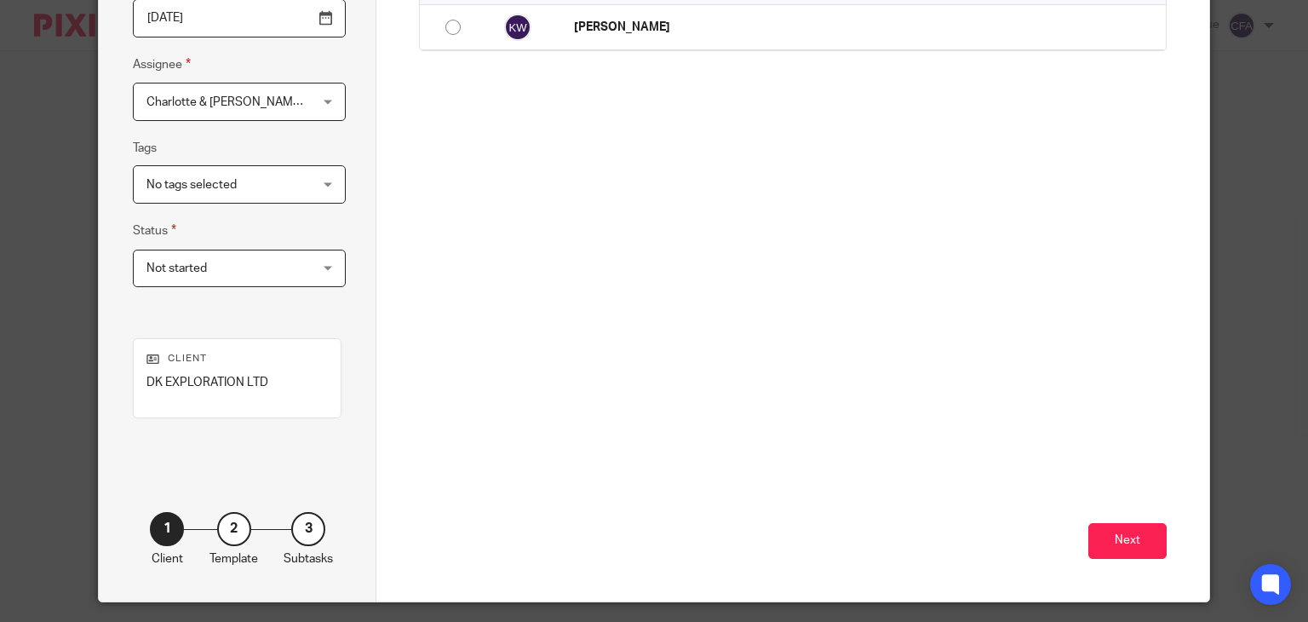
scroll to position [303, 0]
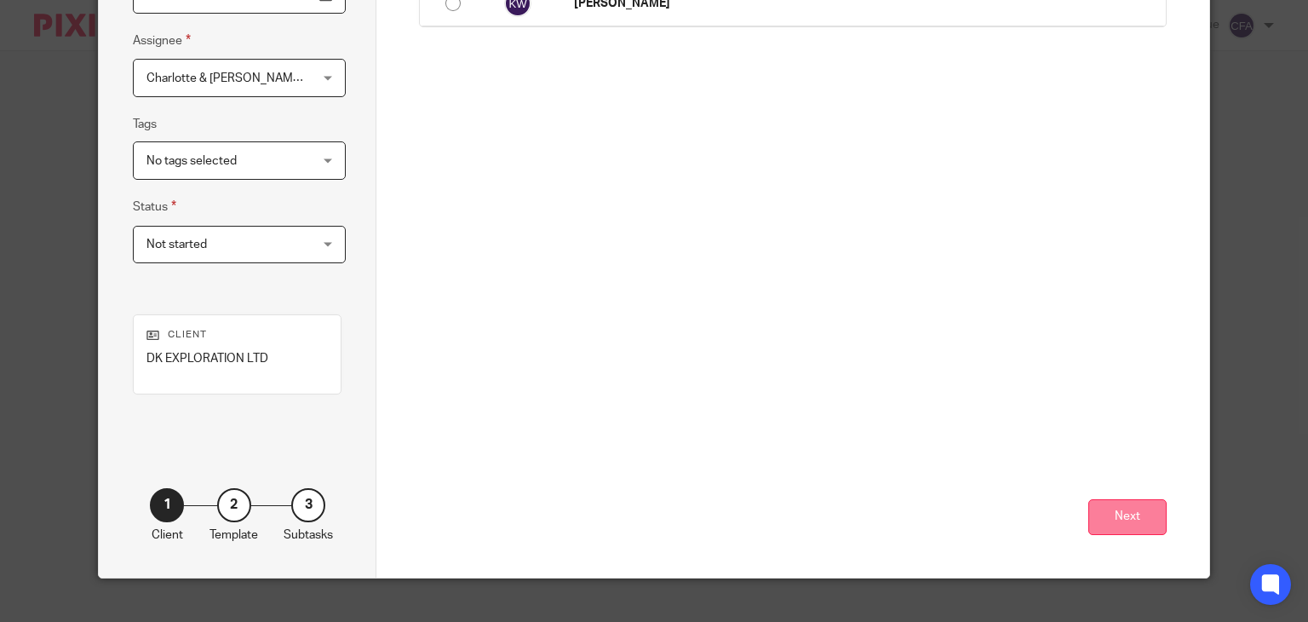
click at [1142, 512] on button "Next" at bounding box center [1127, 517] width 78 height 37
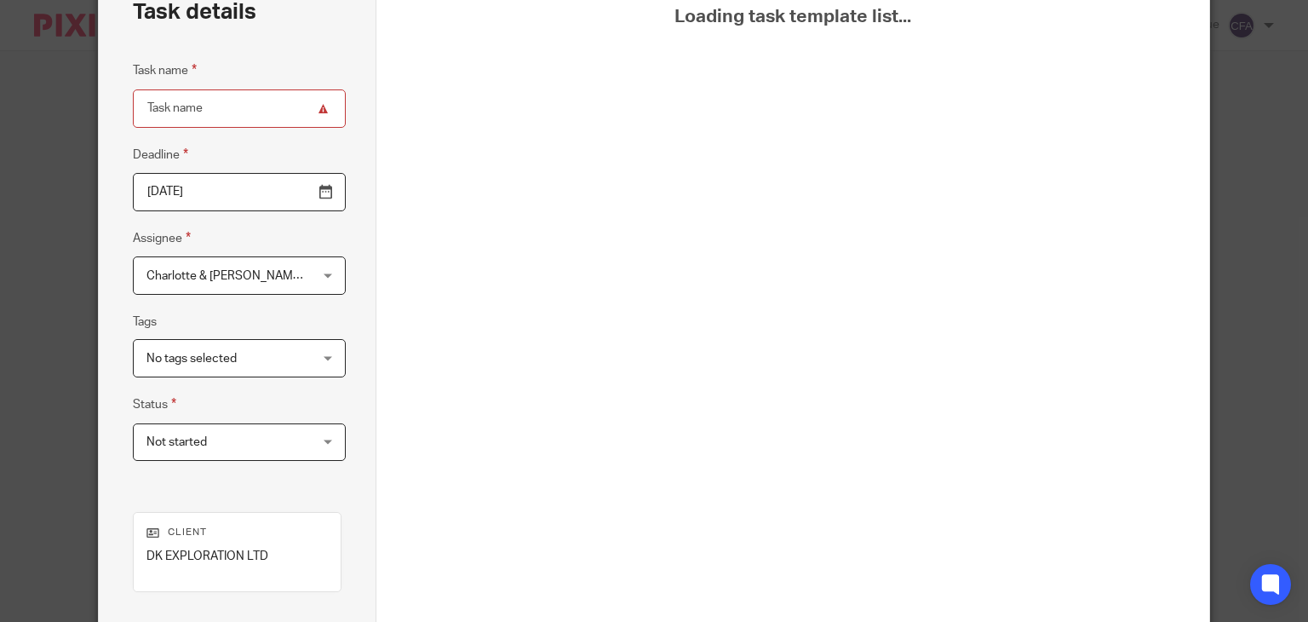
scroll to position [5, 0]
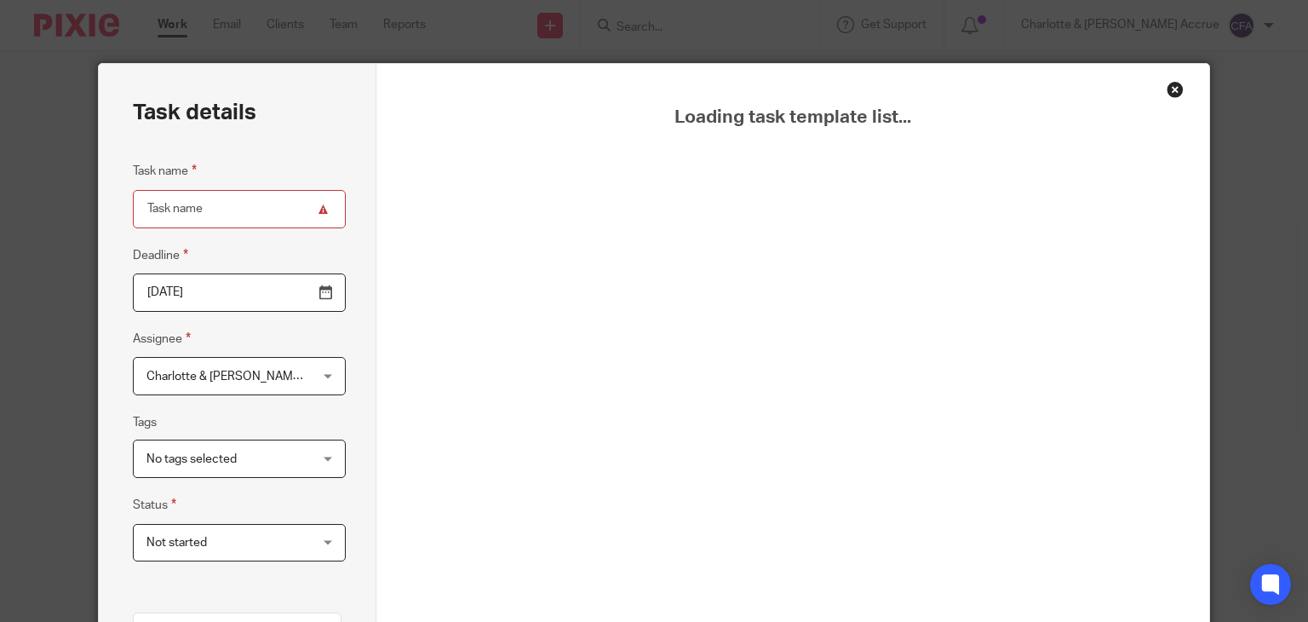
click at [1175, 90] on div "Close this dialog window" at bounding box center [1174, 89] width 17 height 17
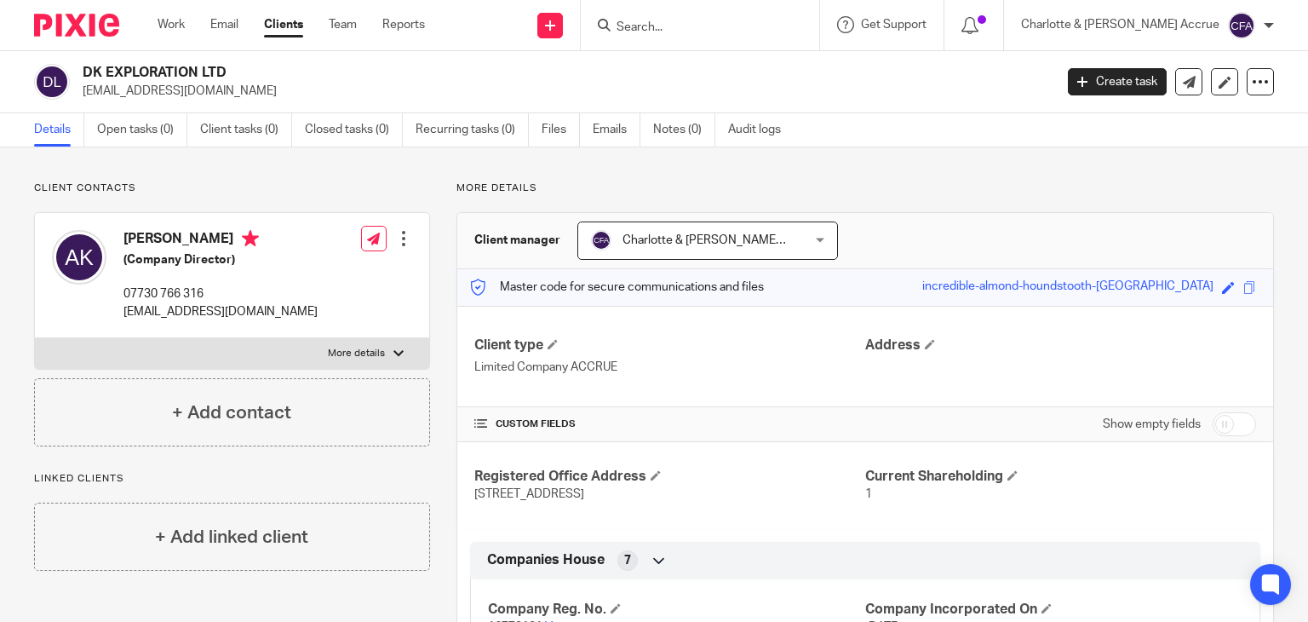
click at [750, 29] on input "Search" at bounding box center [691, 27] width 153 height 15
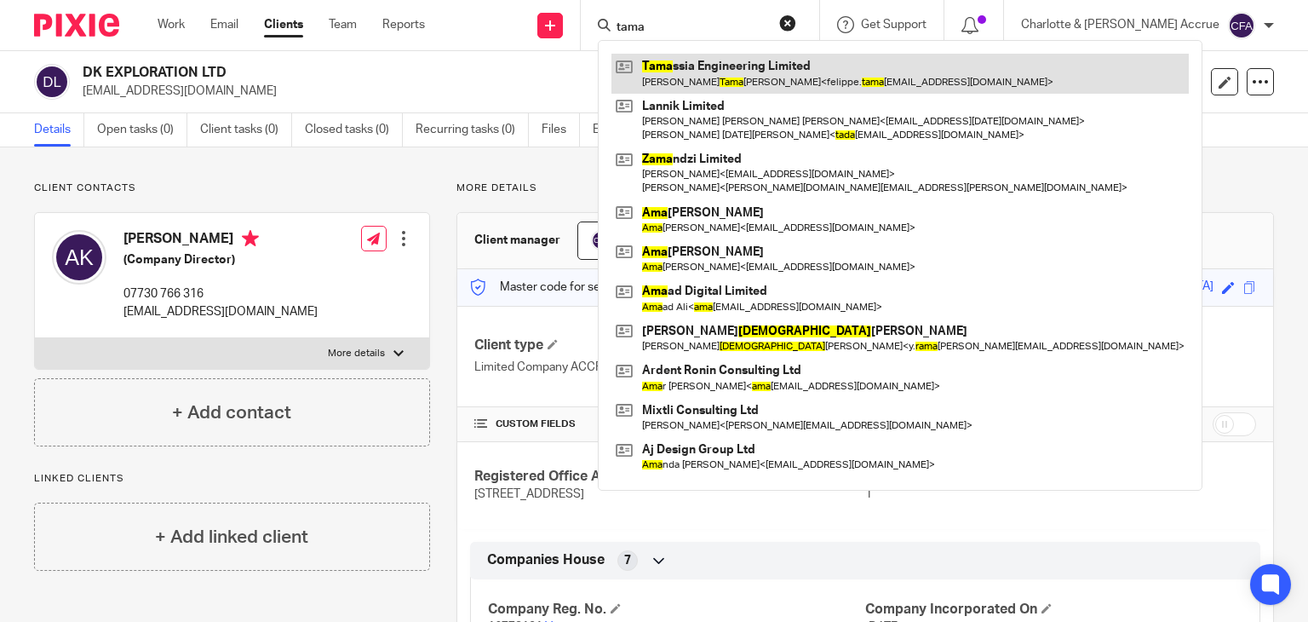
type input "tama"
click at [757, 66] on link at bounding box center [899, 73] width 577 height 39
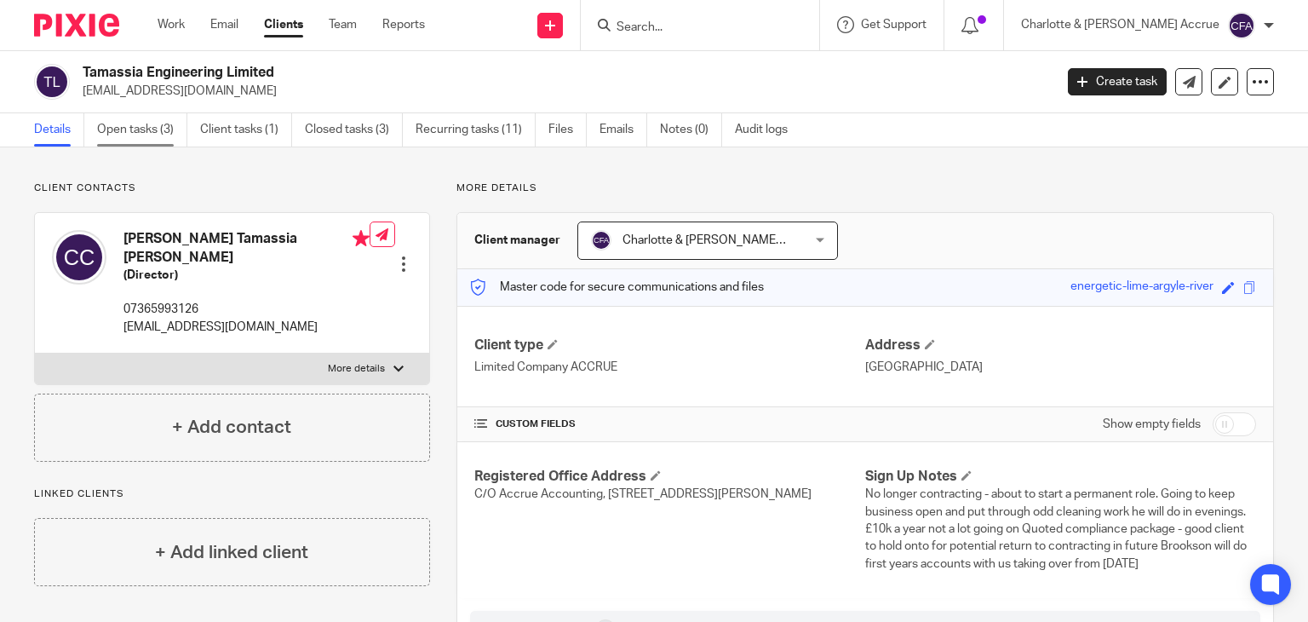
click at [163, 113] on link "Open tasks (3)" at bounding box center [142, 129] width 90 height 33
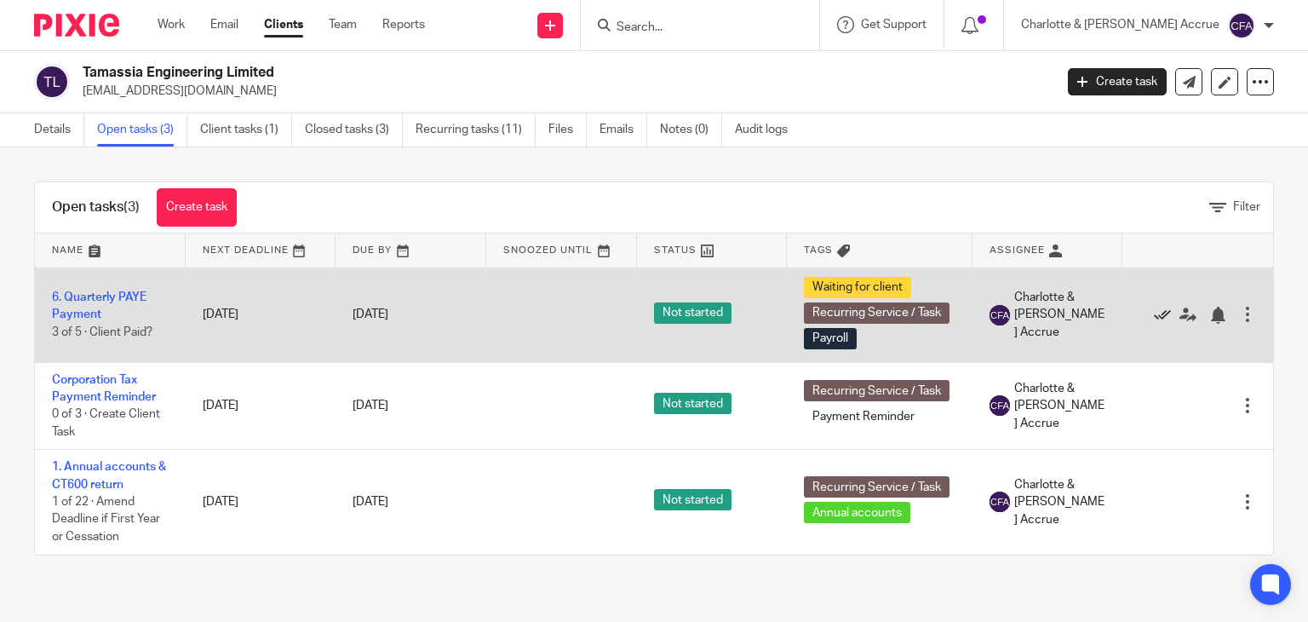
click at [1154, 314] on icon at bounding box center [1162, 315] width 17 height 17
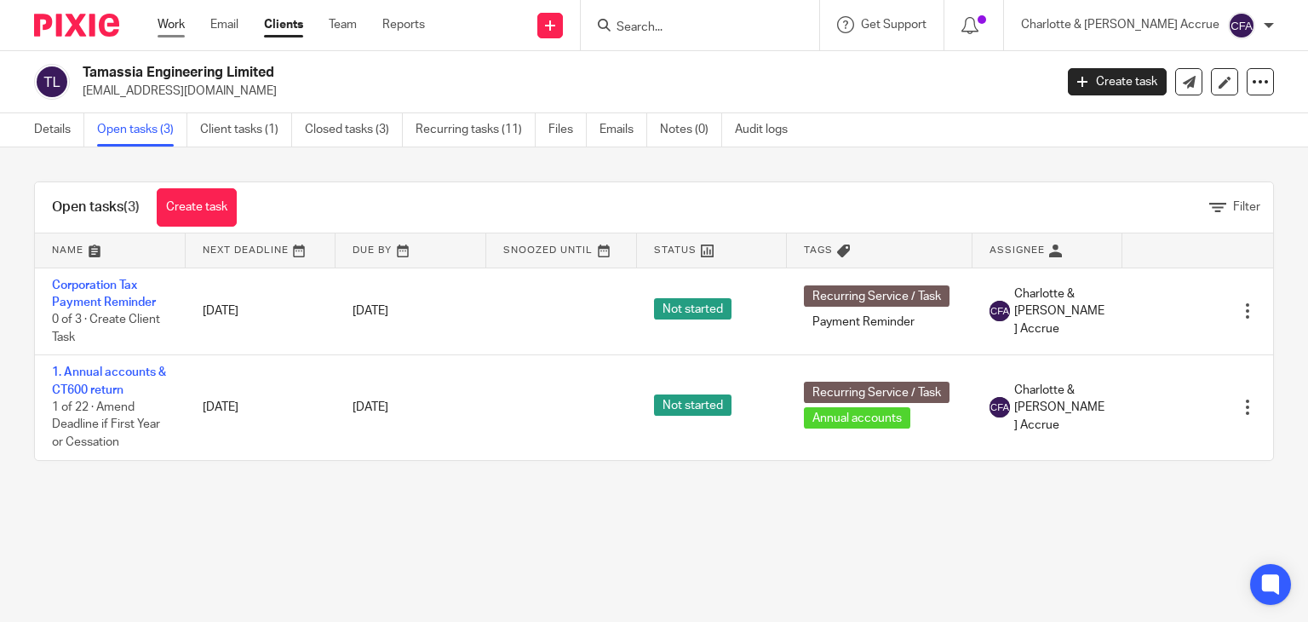
click at [167, 28] on link "Work" at bounding box center [171, 24] width 27 height 17
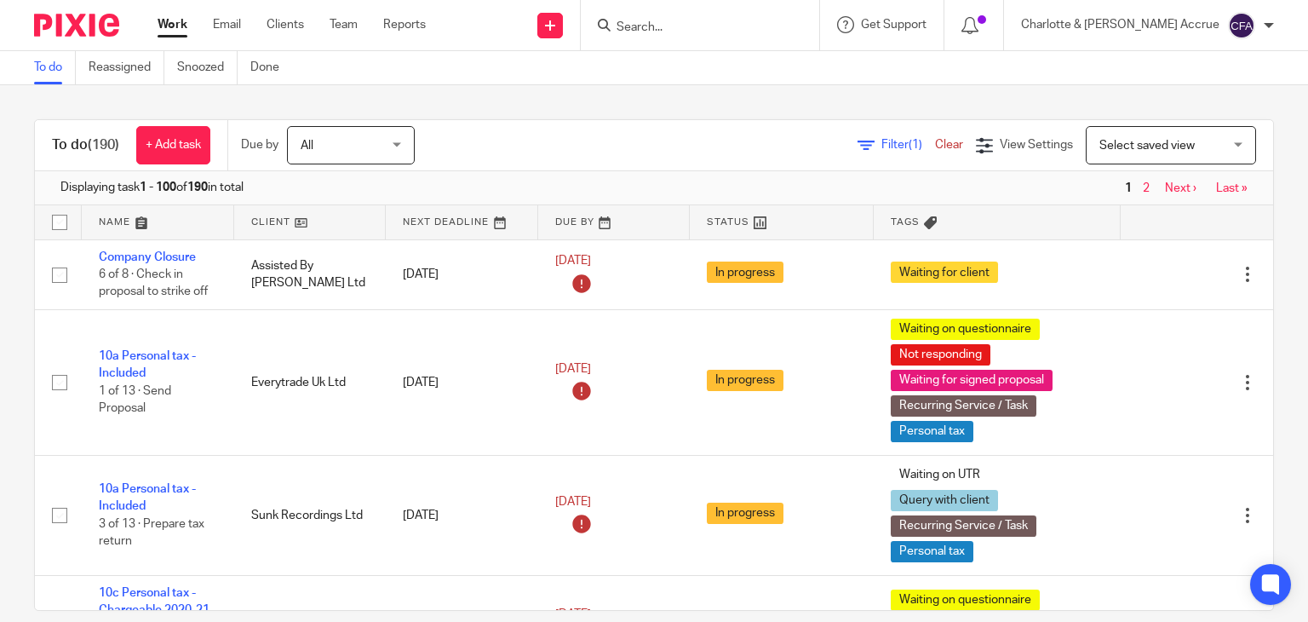
click at [706, 31] on input "Search" at bounding box center [691, 27] width 153 height 15
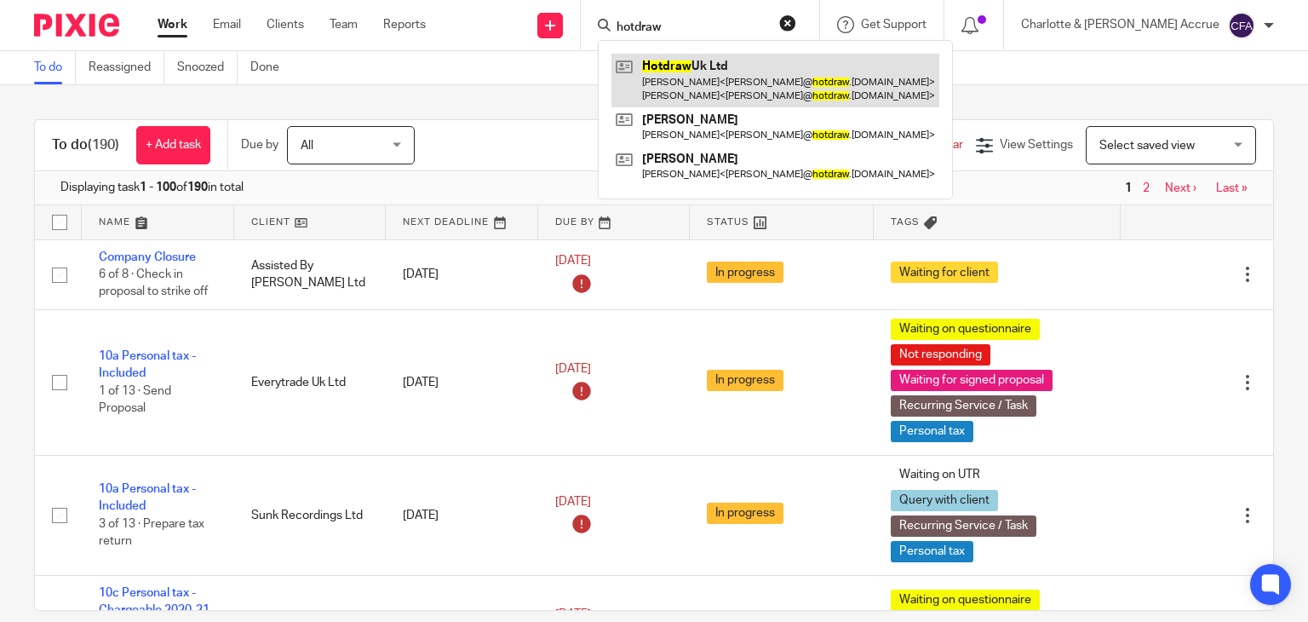
type input "hotdraw"
click at [726, 72] on link at bounding box center [775, 80] width 328 height 53
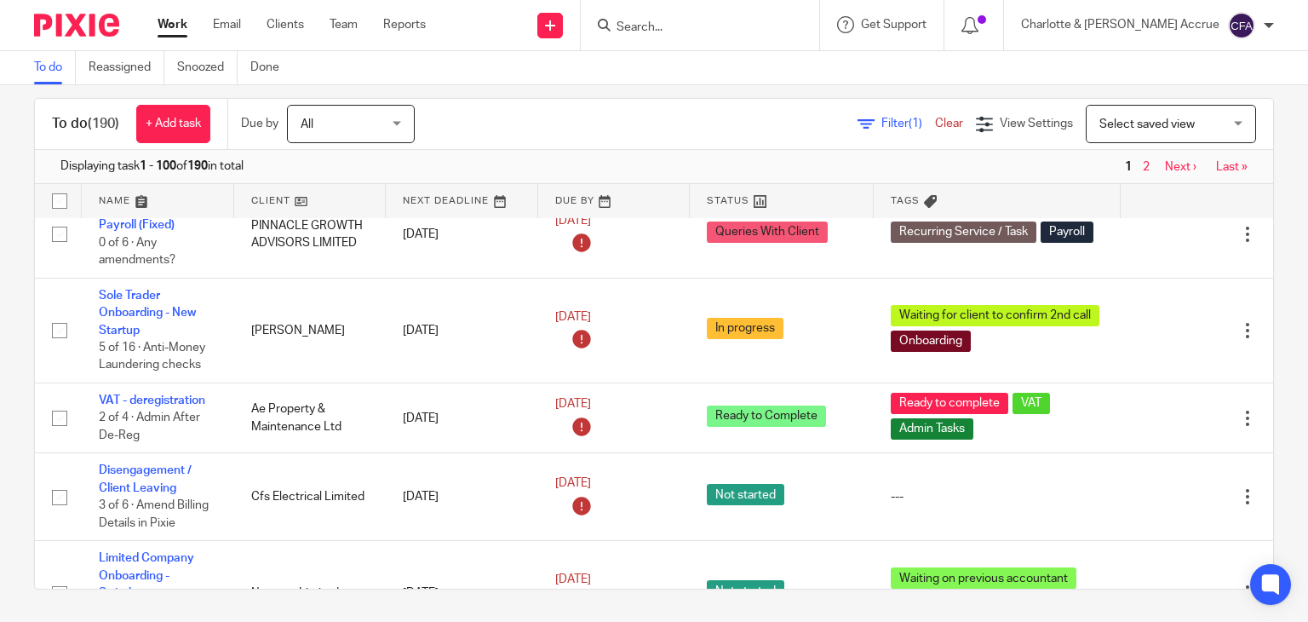
scroll to position [2844, 0]
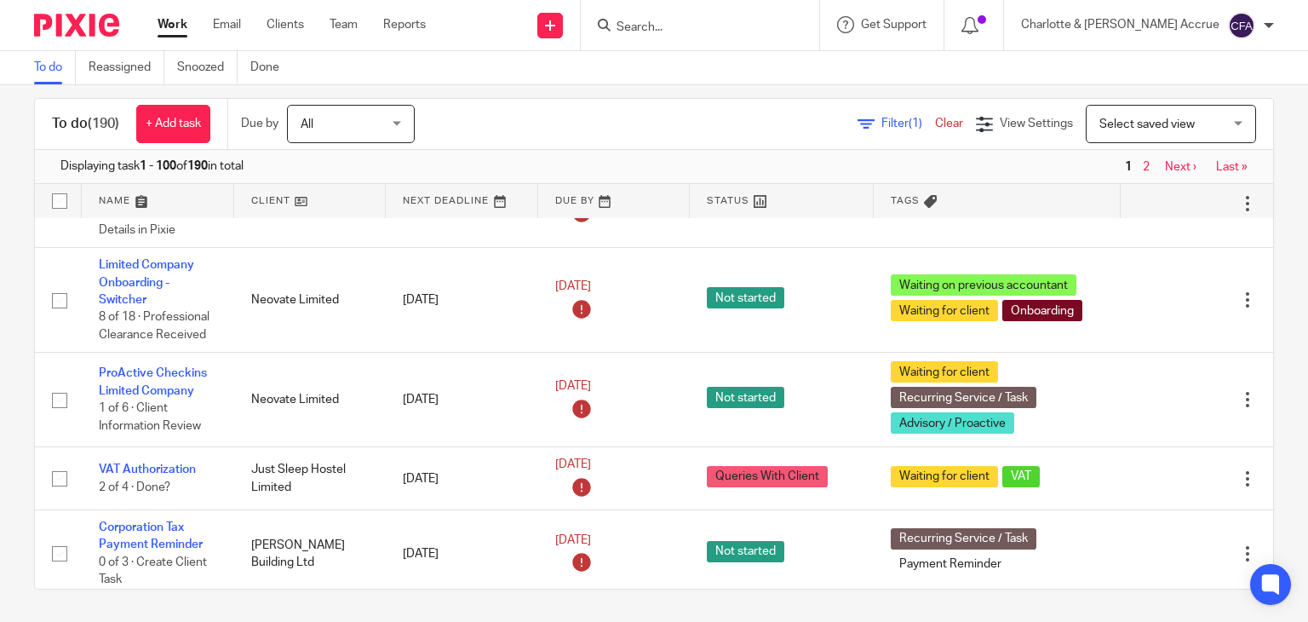
click at [881, 123] on span "Filter (1)" at bounding box center [908, 123] width 54 height 12
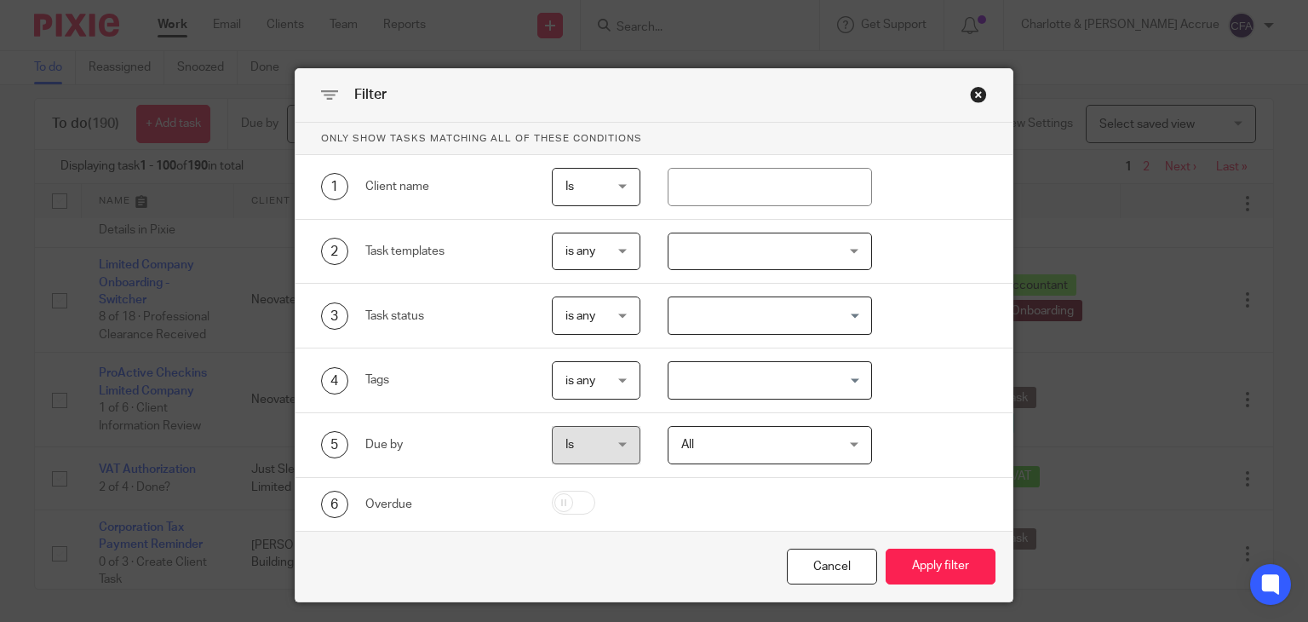
click at [765, 250] on div at bounding box center [770, 251] width 204 height 38
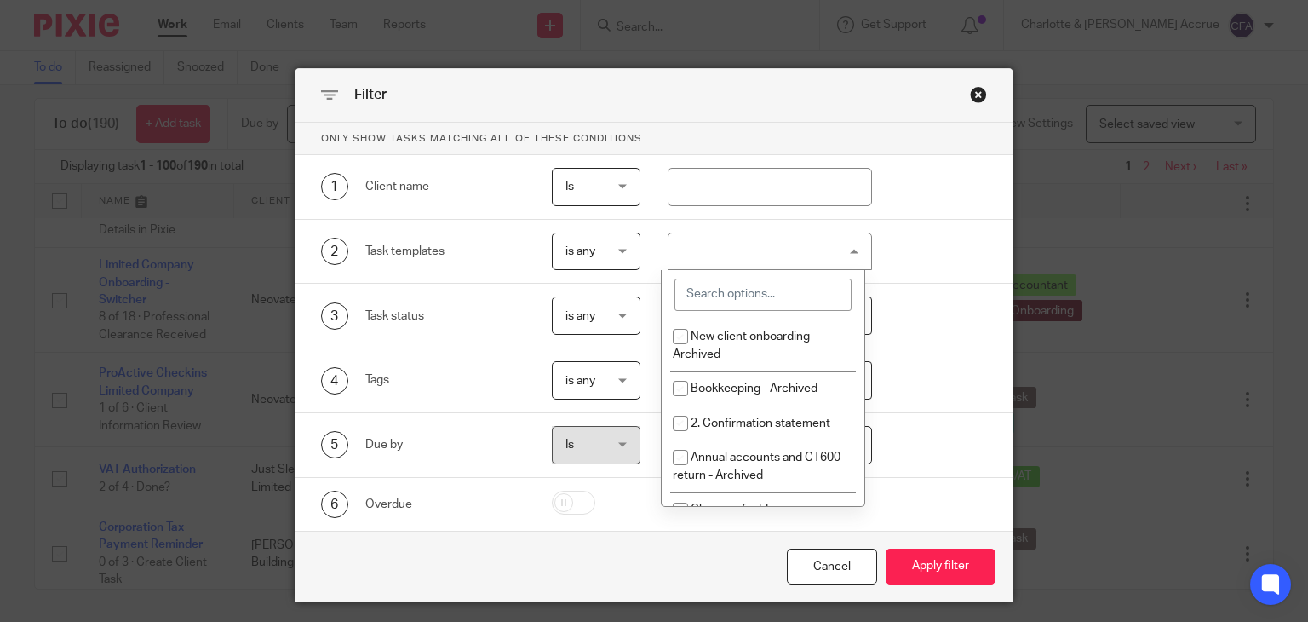
click at [750, 285] on input "search" at bounding box center [762, 294] width 177 height 32
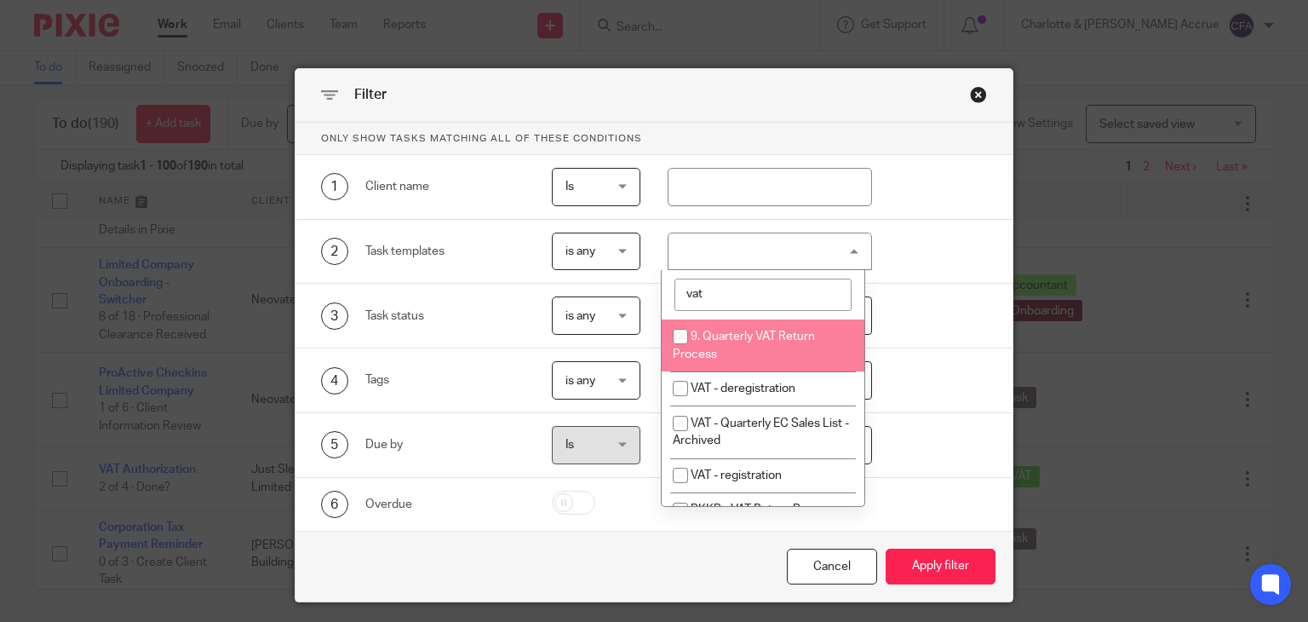
type input "vat"
click at [742, 354] on li "9. Quarterly VAT Return Process" at bounding box center [763, 345] width 203 height 52
checkbox input "true"
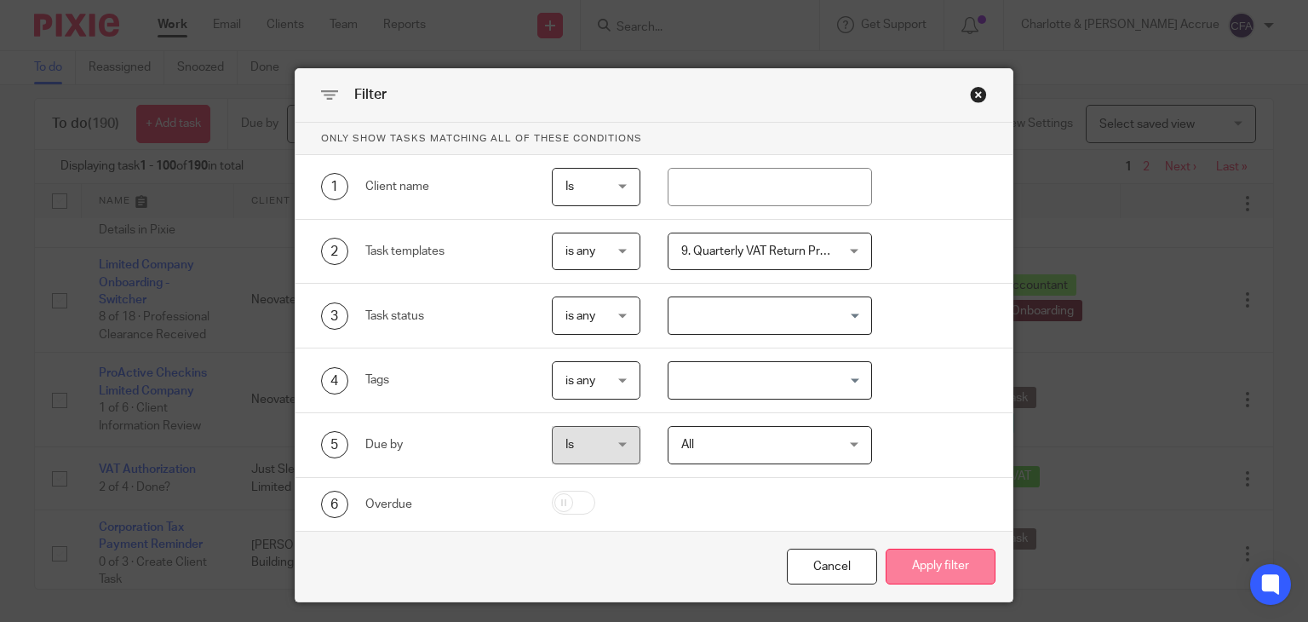
click at [888, 559] on button "Apply filter" at bounding box center [941, 566] width 110 height 37
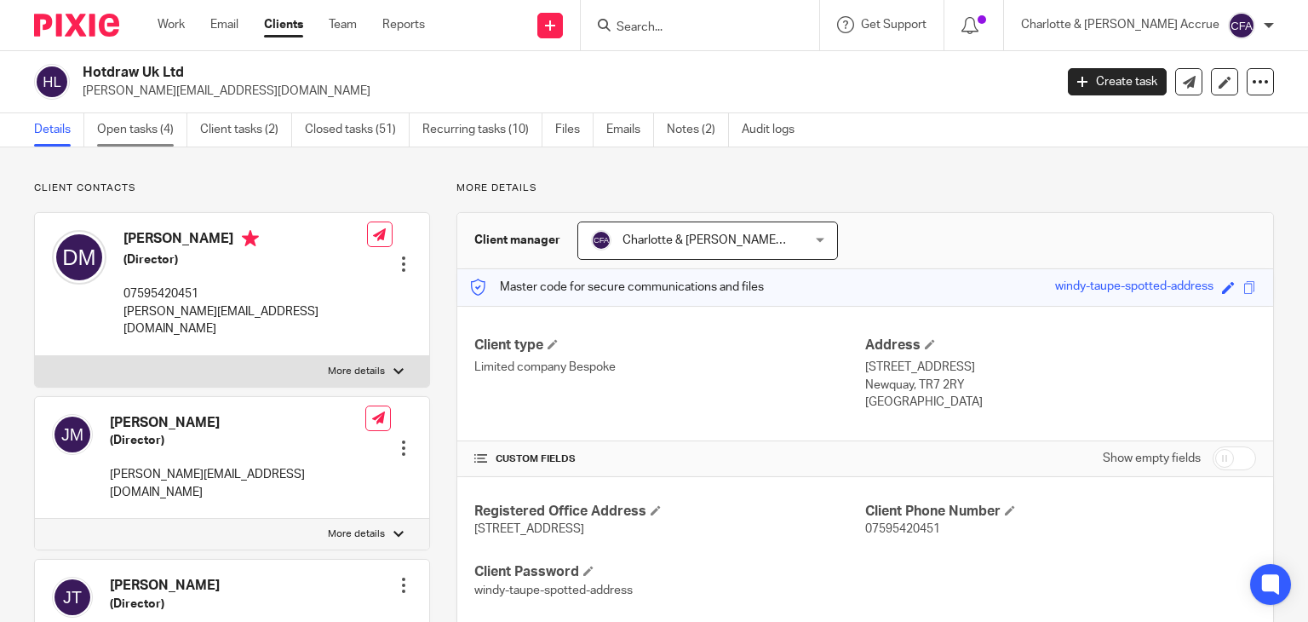
click at [140, 131] on link "Open tasks (4)" at bounding box center [142, 129] width 90 height 33
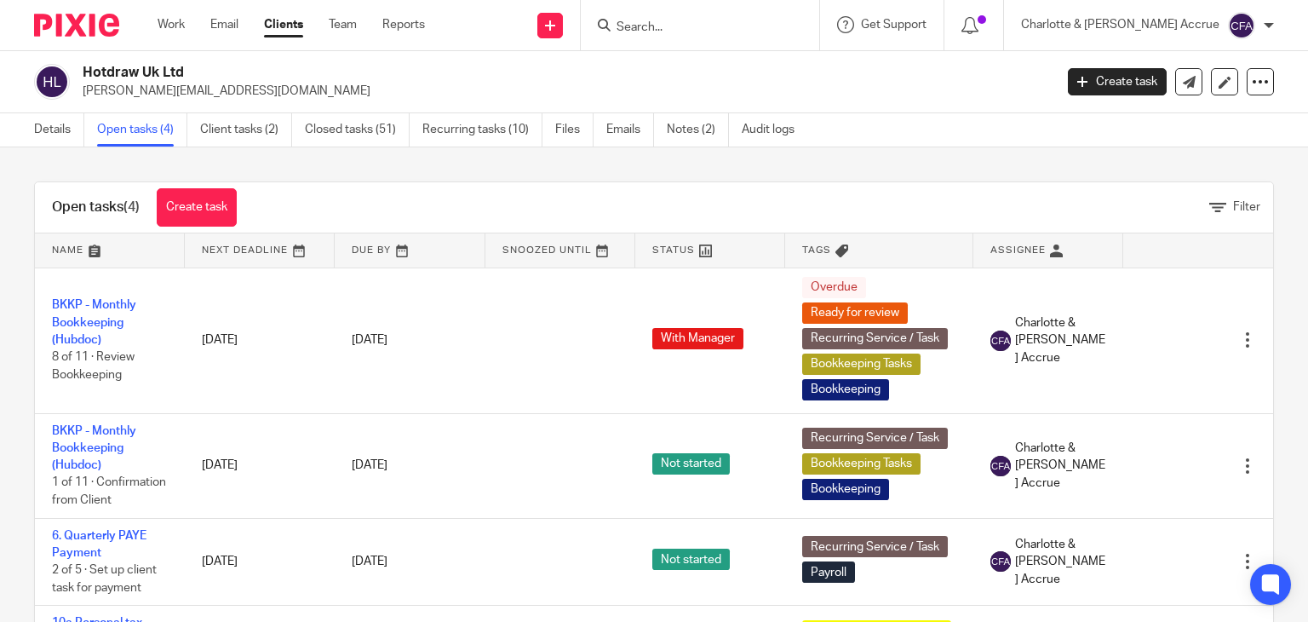
scroll to position [106, 0]
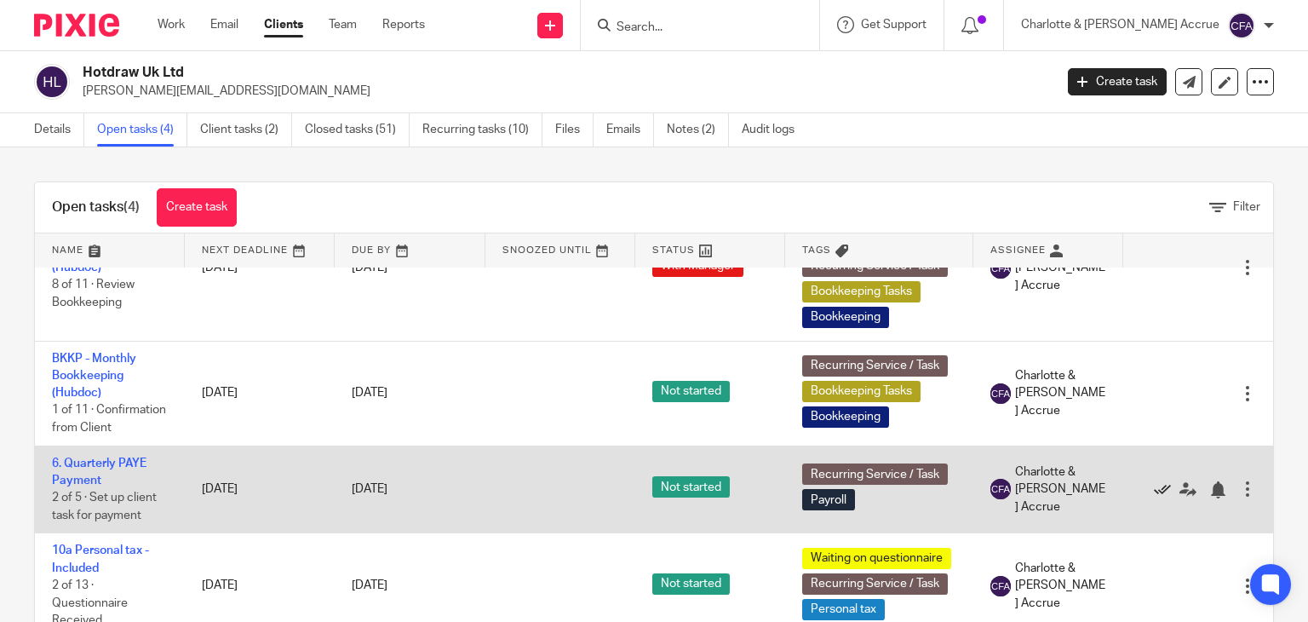
click at [1154, 481] on icon at bounding box center [1162, 489] width 17 height 17
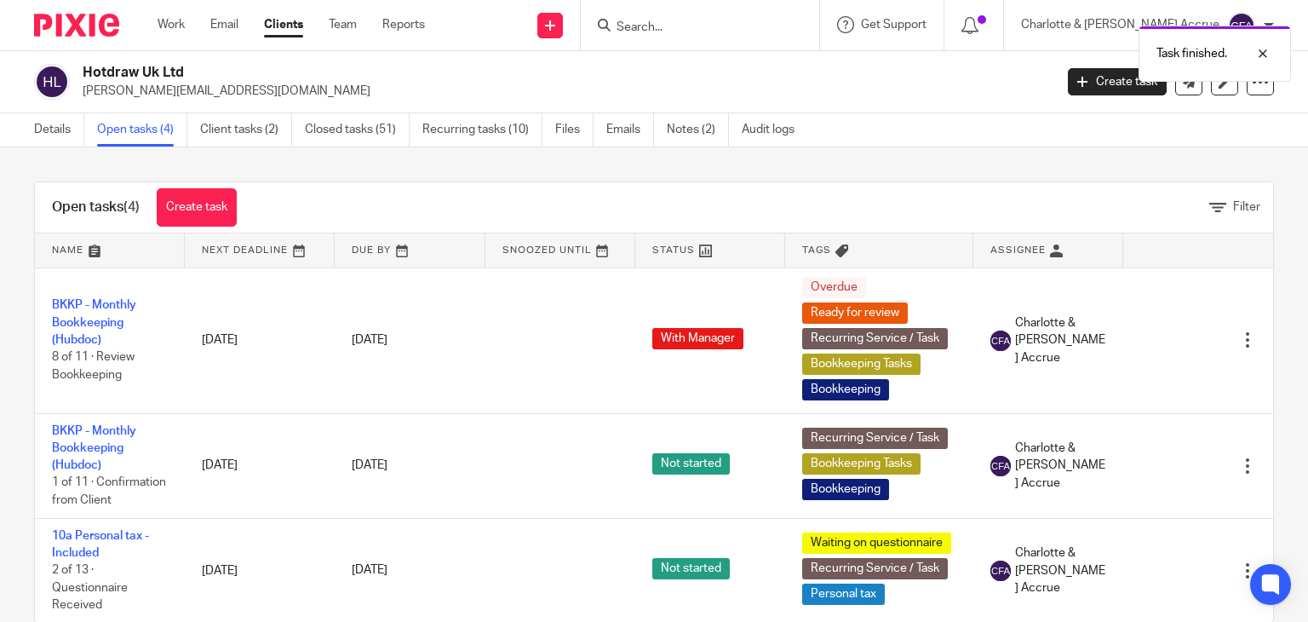
scroll to position [17, 0]
click at [729, 32] on input "Search" at bounding box center [691, 27] width 153 height 15
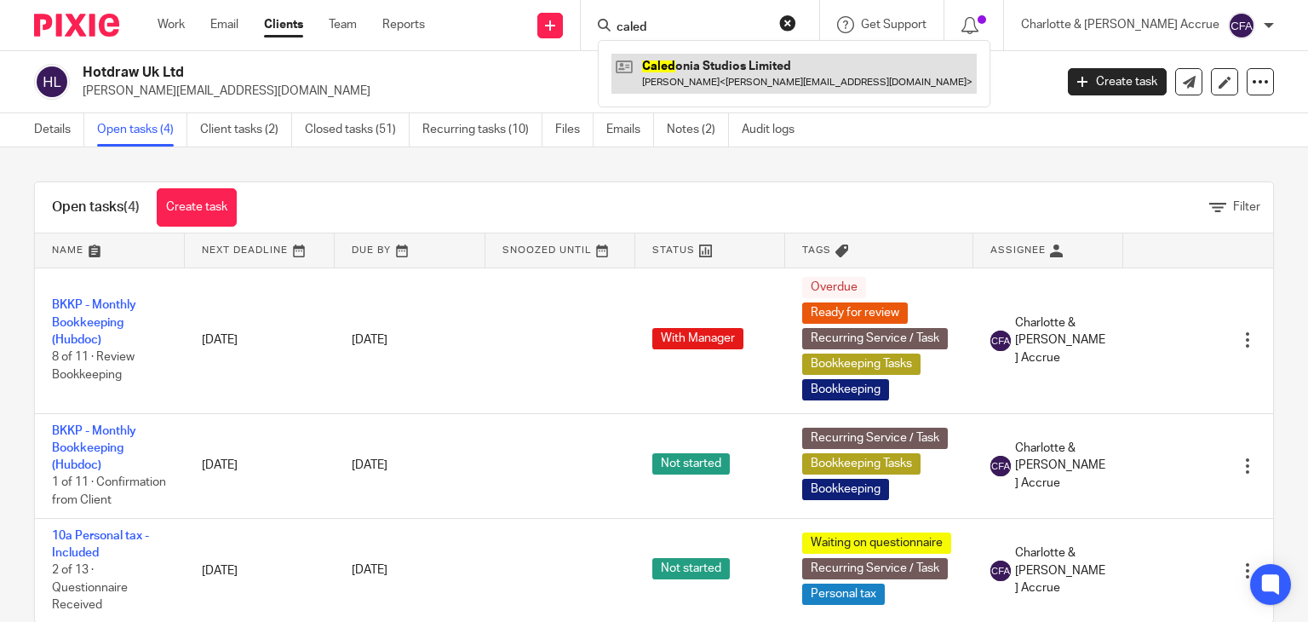
type input "caled"
click at [749, 83] on link at bounding box center [793, 73] width 365 height 39
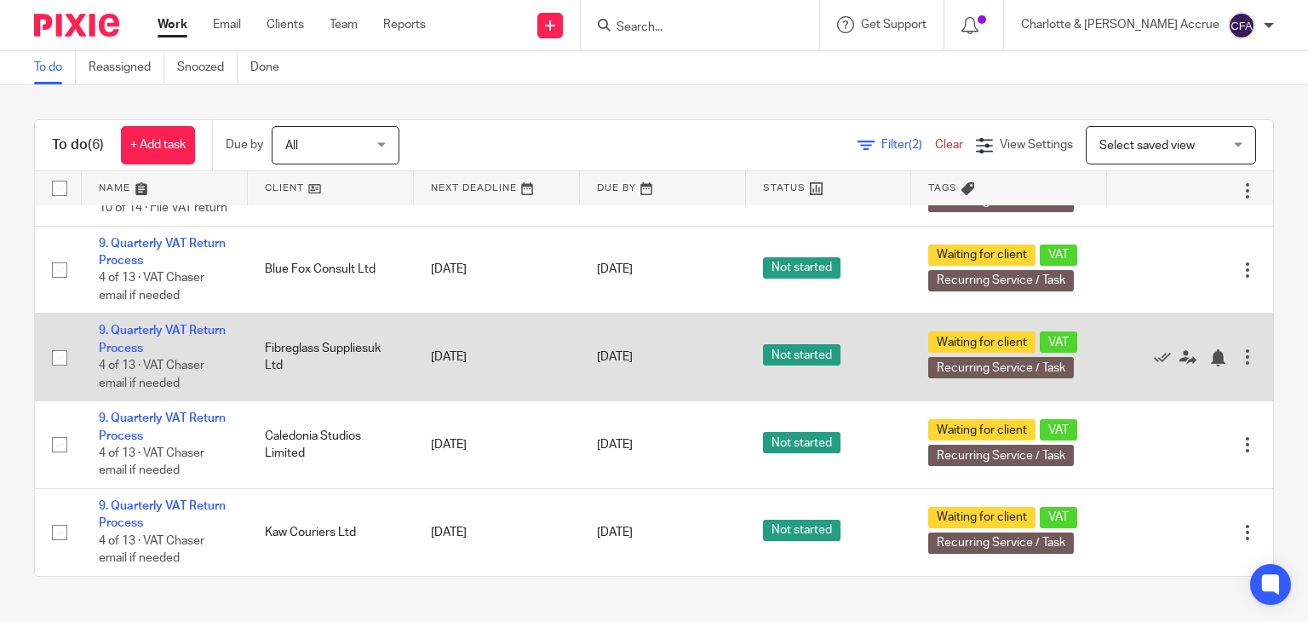
scroll to position [163, 0]
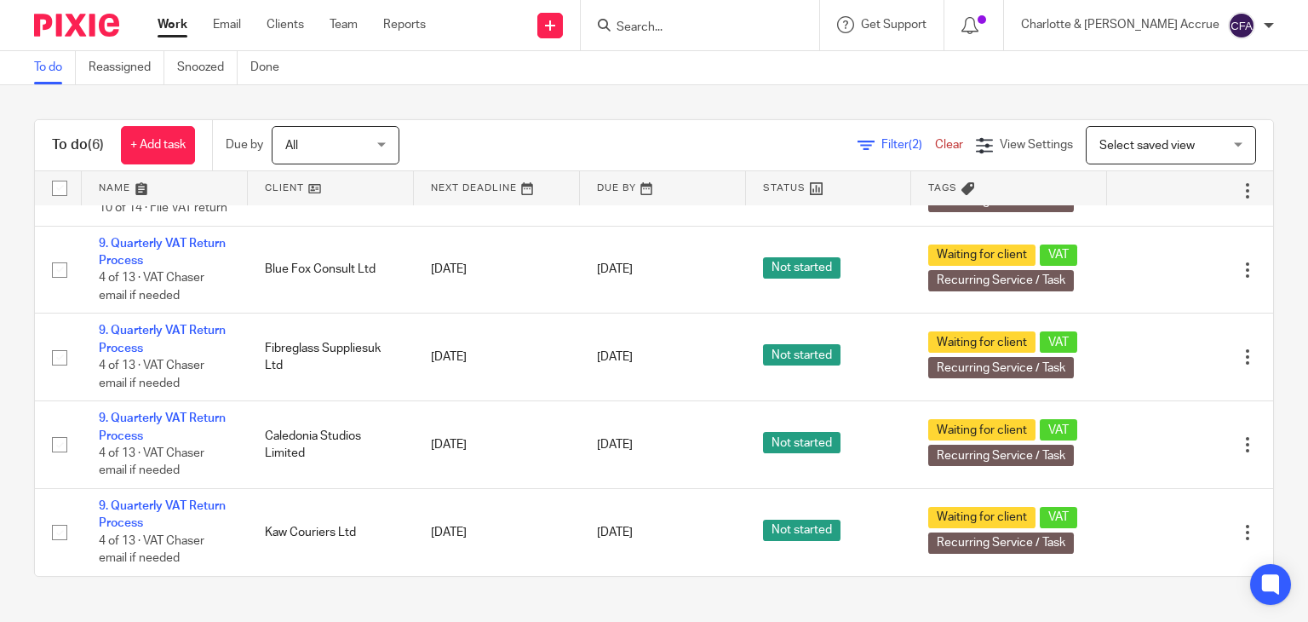
click at [742, 29] on input "Search" at bounding box center [691, 27] width 153 height 15
drag, startPoint x: 170, startPoint y: 502, endPoint x: 389, endPoint y: 582, distance: 233.0
click at [389, 582] on div "To do (6) + Add task Due by All All [DATE] [DATE] This week Next week This mont…" at bounding box center [654, 347] width 1308 height 525
click at [857, 150] on icon at bounding box center [865, 145] width 17 height 17
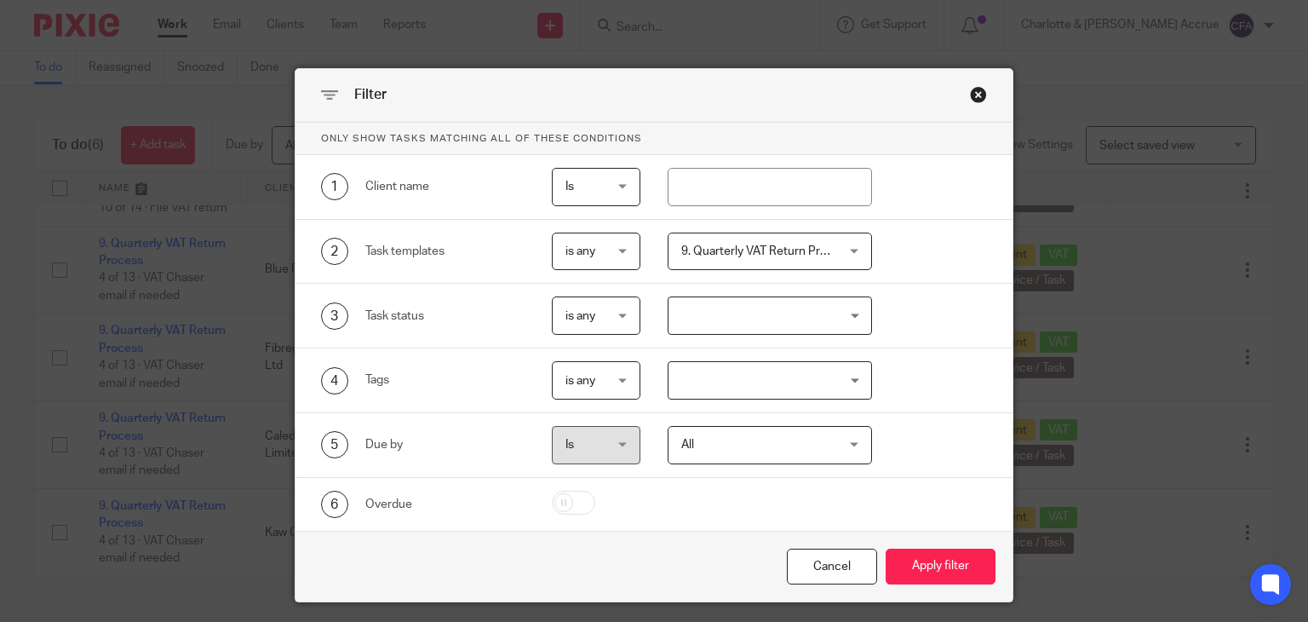
click at [715, 249] on span "9. Quarterly VAT Return Process" at bounding box center [766, 251] width 171 height 12
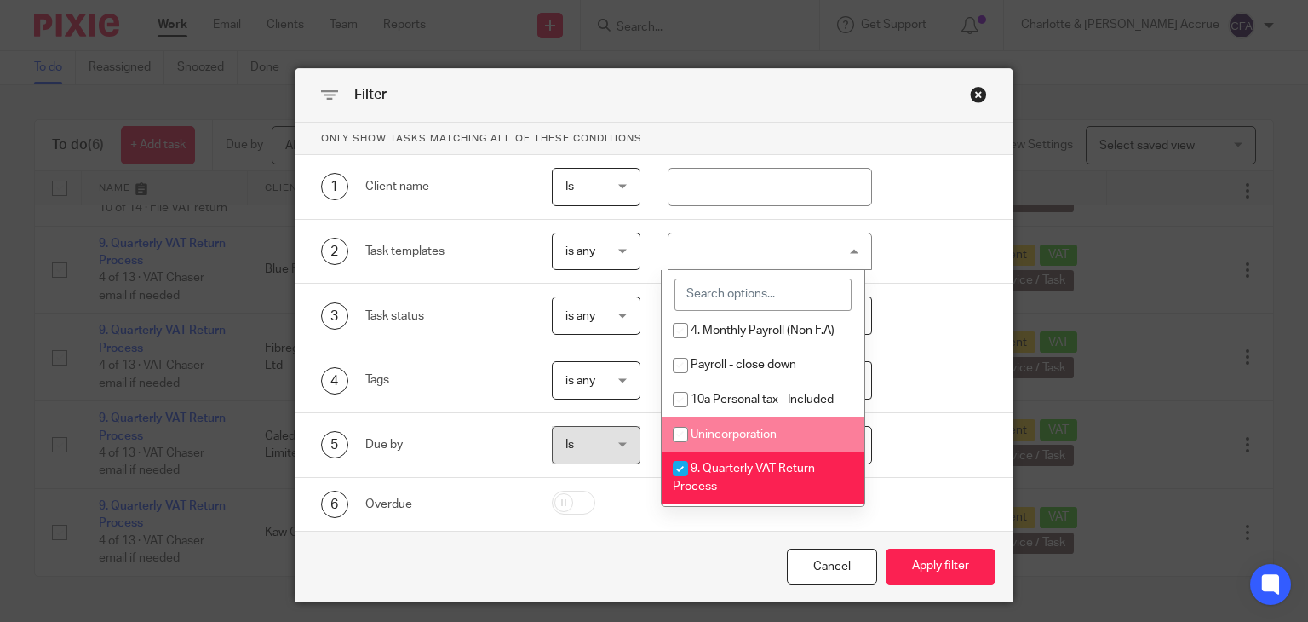
scroll to position [407, 0]
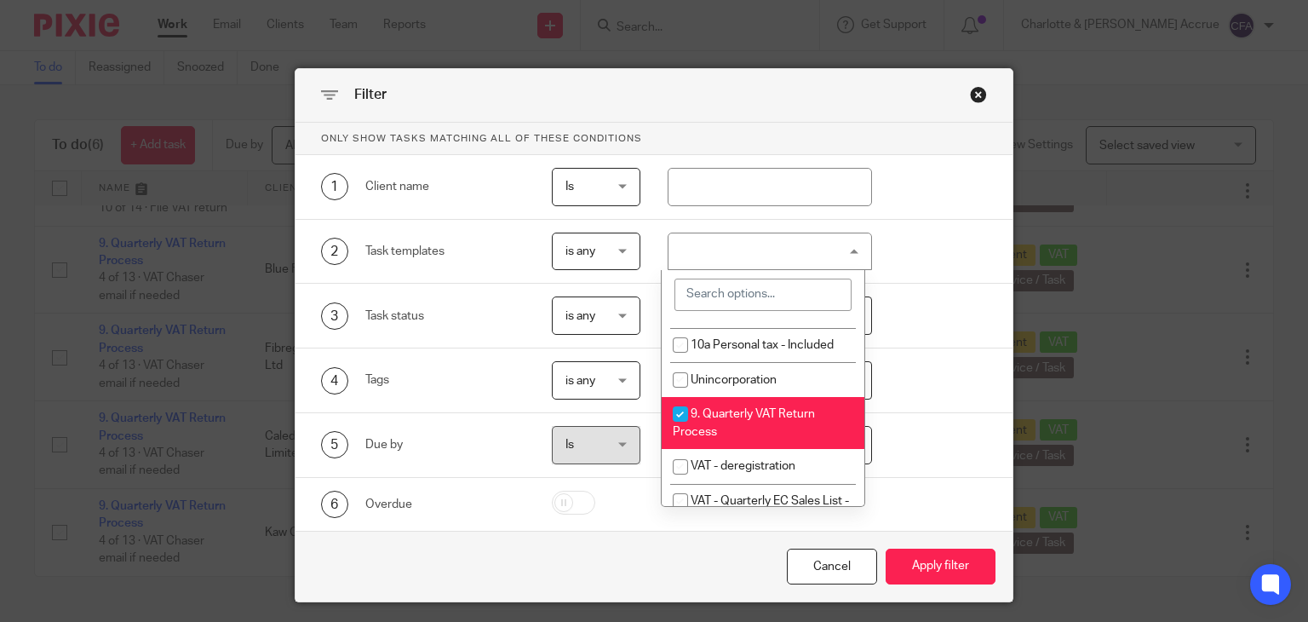
click at [740, 423] on span "9. Quarterly VAT Return Process" at bounding box center [744, 423] width 142 height 30
checkbox input "false"
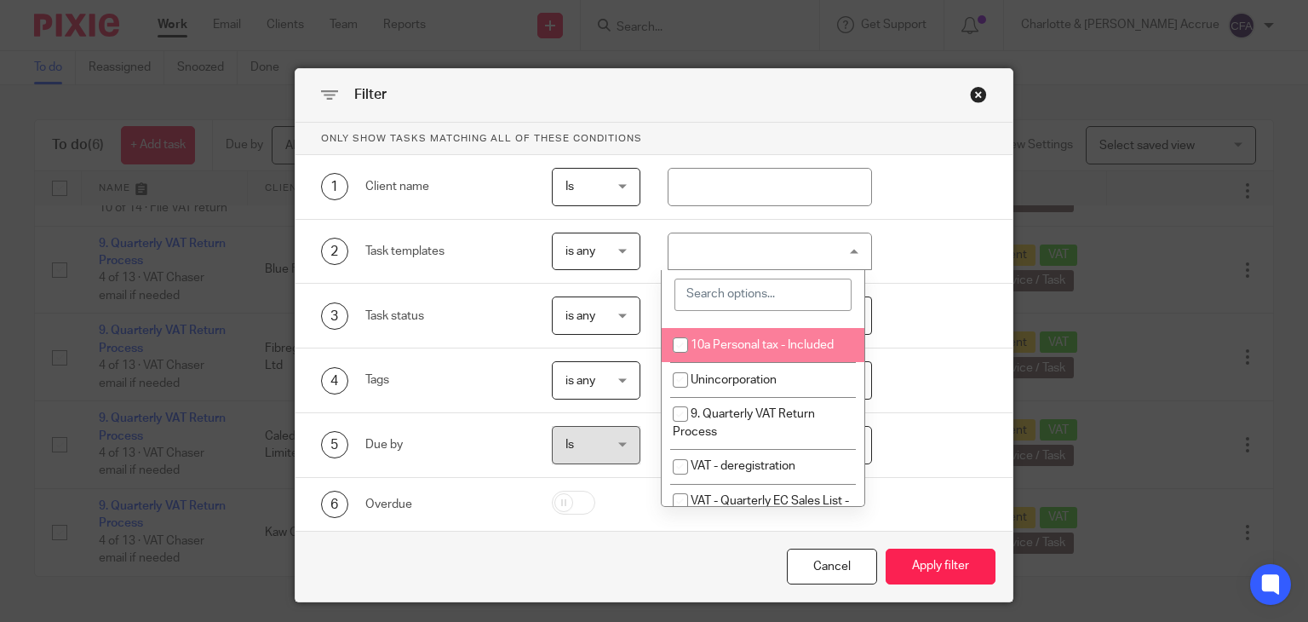
click at [916, 228] on div "2 Task templates is any is any is any is none is_any New client onboarding - Ar…" at bounding box center [654, 252] width 718 height 65
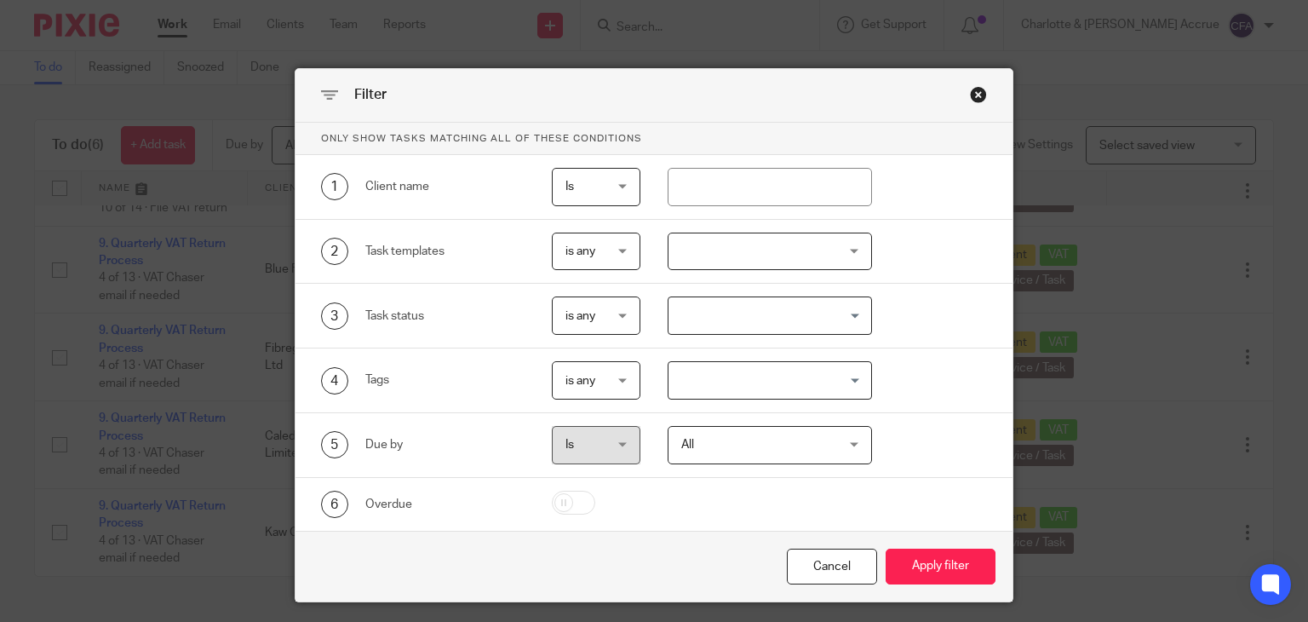
click at [777, 398] on div "4 Tags is any is any is any is all is none is_any Loading..." at bounding box center [654, 380] width 718 height 65
click at [778, 375] on input "Search for option" at bounding box center [766, 380] width 192 height 30
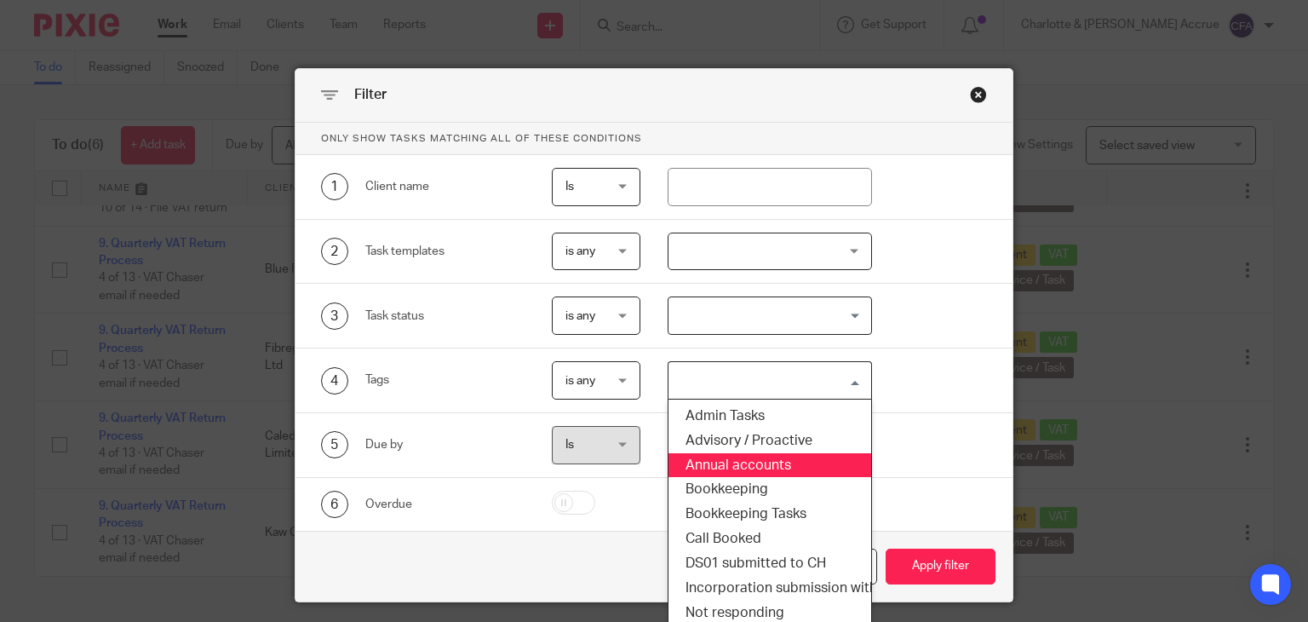
click at [757, 466] on li "Annual accounts" at bounding box center [769, 465] width 203 height 25
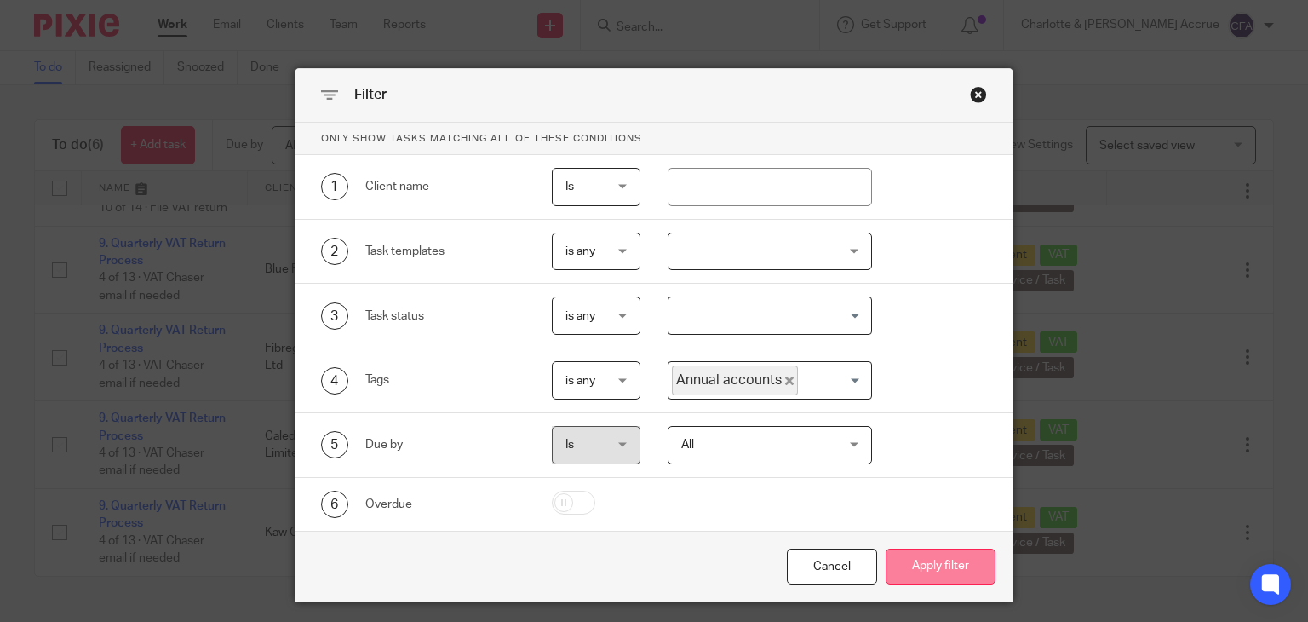
click at [937, 570] on button "Apply filter" at bounding box center [941, 566] width 110 height 37
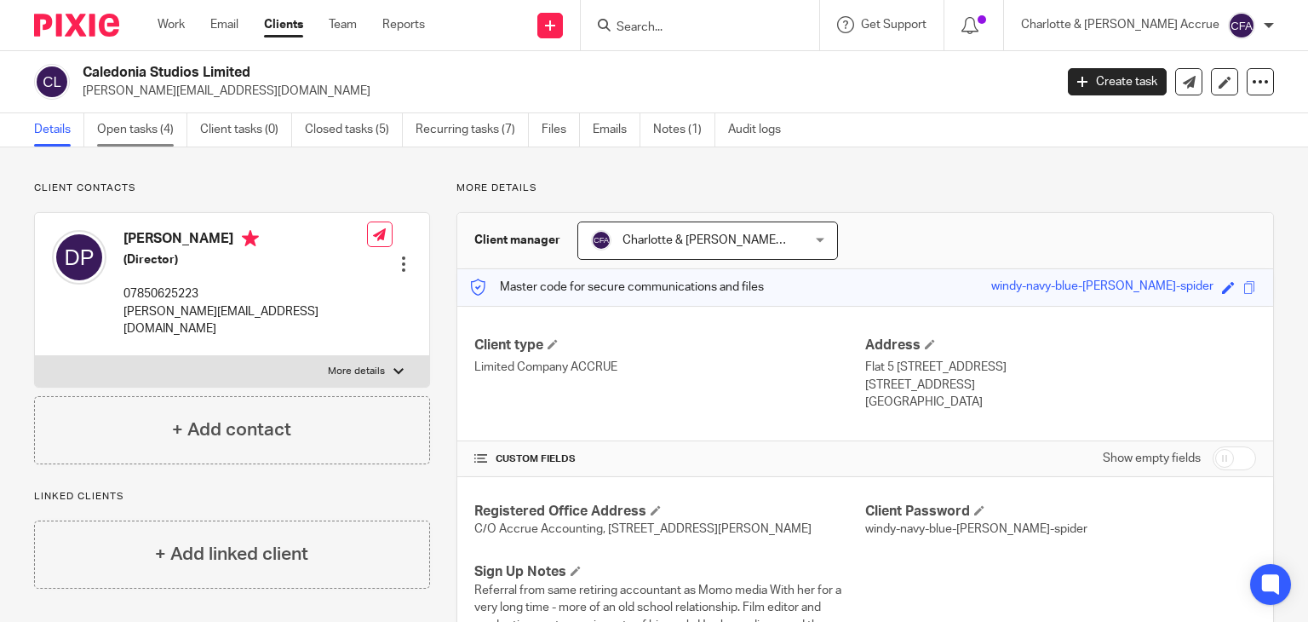
click at [130, 129] on link "Open tasks (4)" at bounding box center [142, 129] width 90 height 33
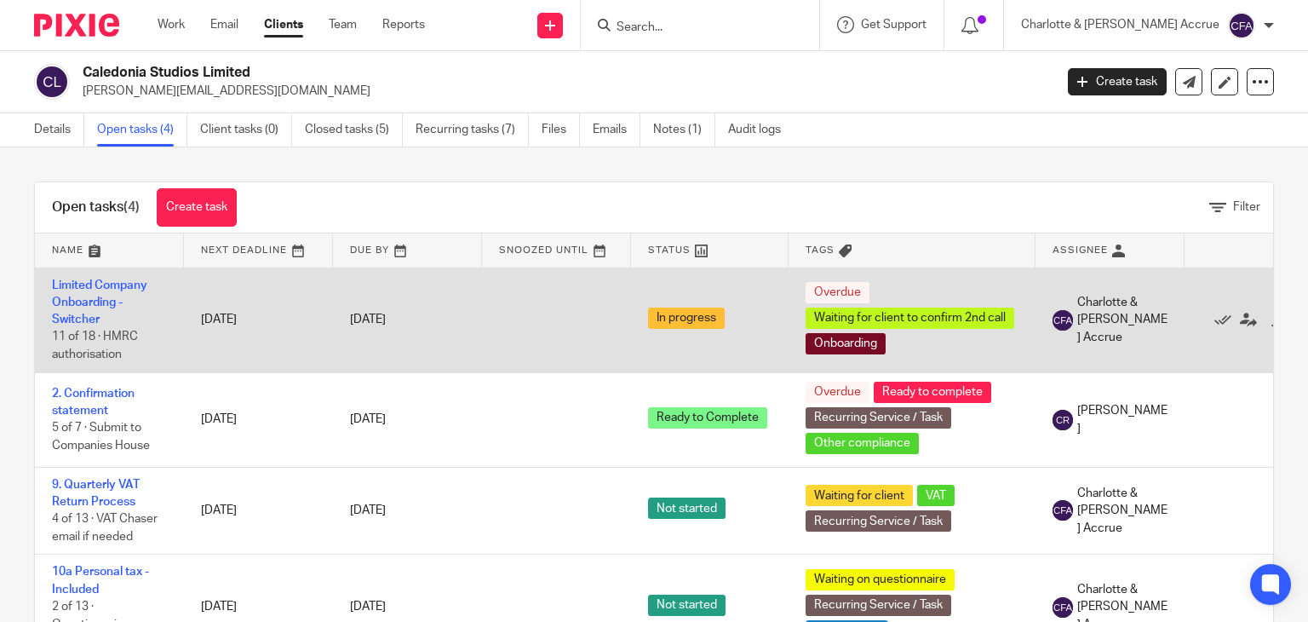
click at [74, 308] on td "Limited Company Onboarding - Switcher 11 of 18 · HMRC authorisation" at bounding box center [109, 319] width 149 height 105
click at [76, 297] on link "Limited Company Onboarding - Switcher" at bounding box center [99, 302] width 95 height 47
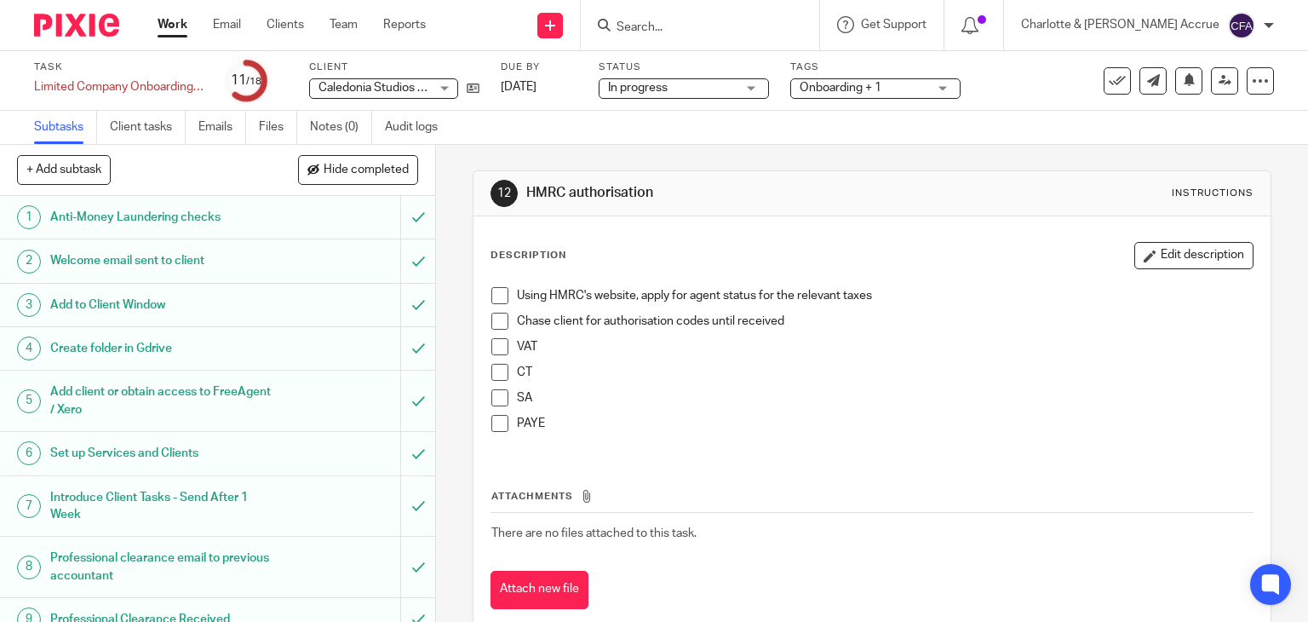
scroll to position [427, 0]
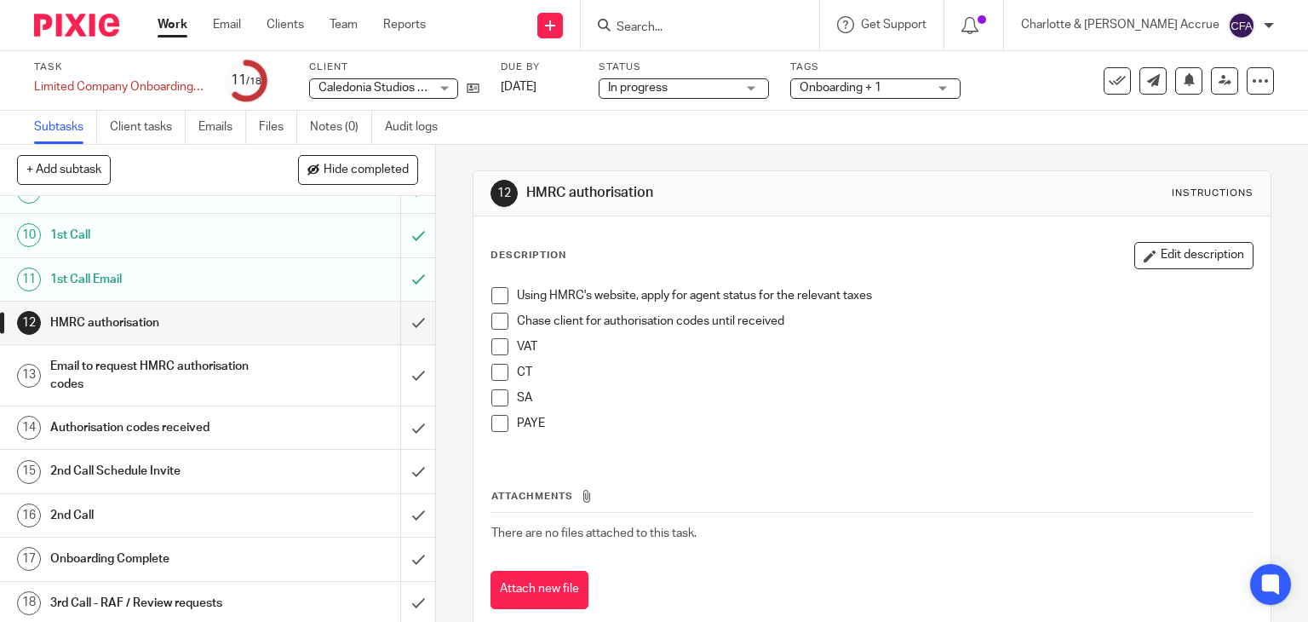
click at [712, 14] on form at bounding box center [705, 24] width 181 height 21
click at [712, 23] on input "Search" at bounding box center [691, 27] width 153 height 15
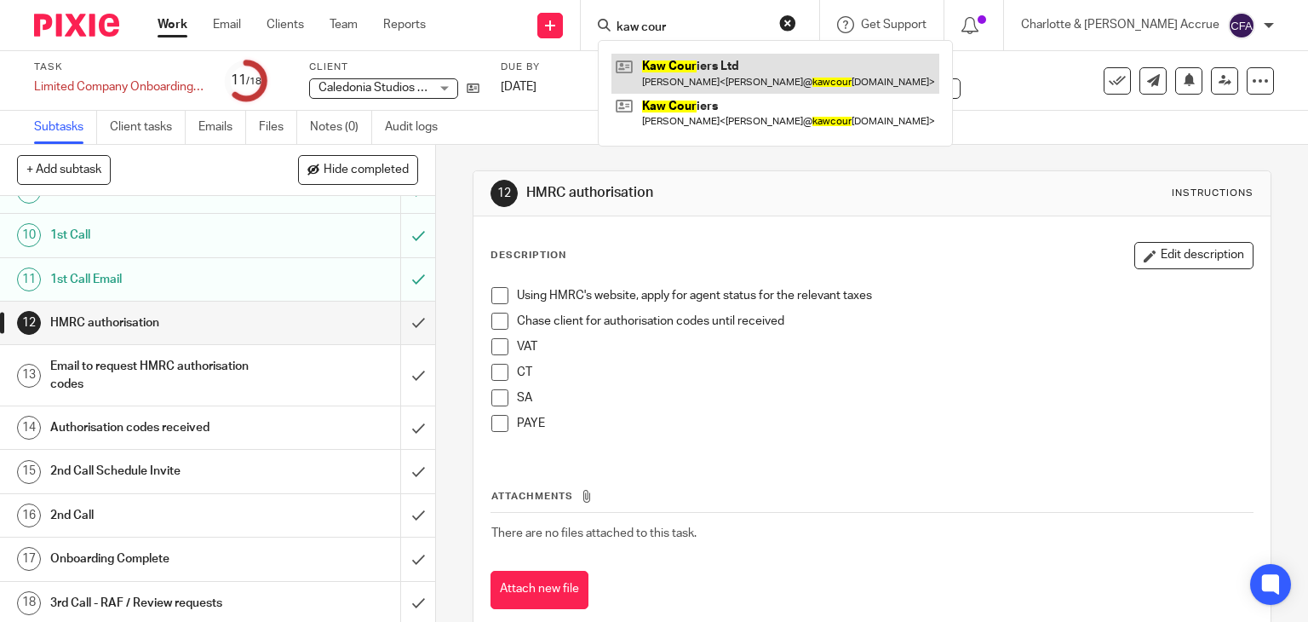
type input "kaw cour"
click at [736, 76] on link at bounding box center [775, 73] width 328 height 39
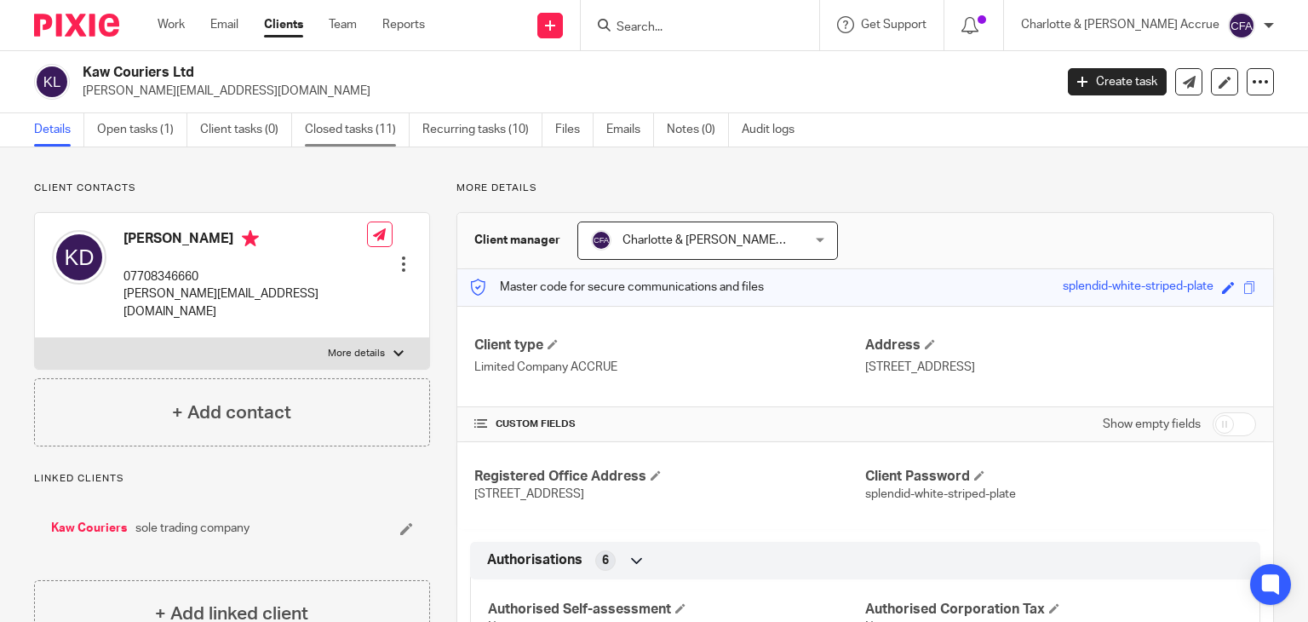
click at [368, 131] on link "Closed tasks (11)" at bounding box center [357, 129] width 105 height 33
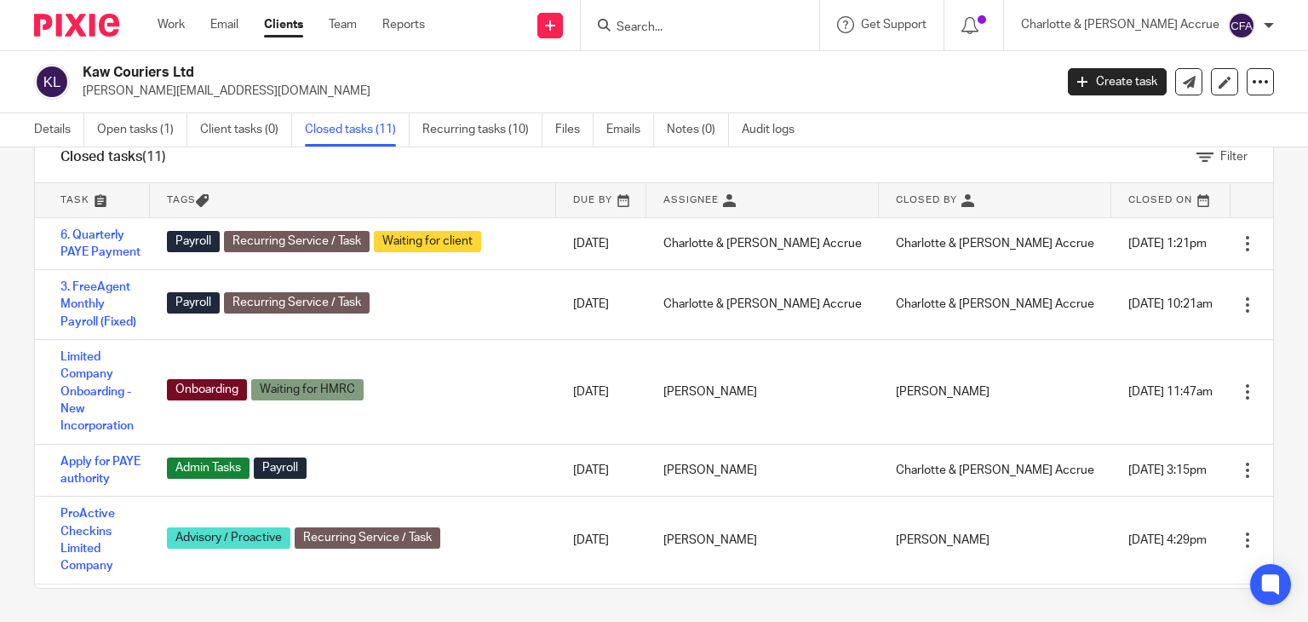
scroll to position [163, 0]
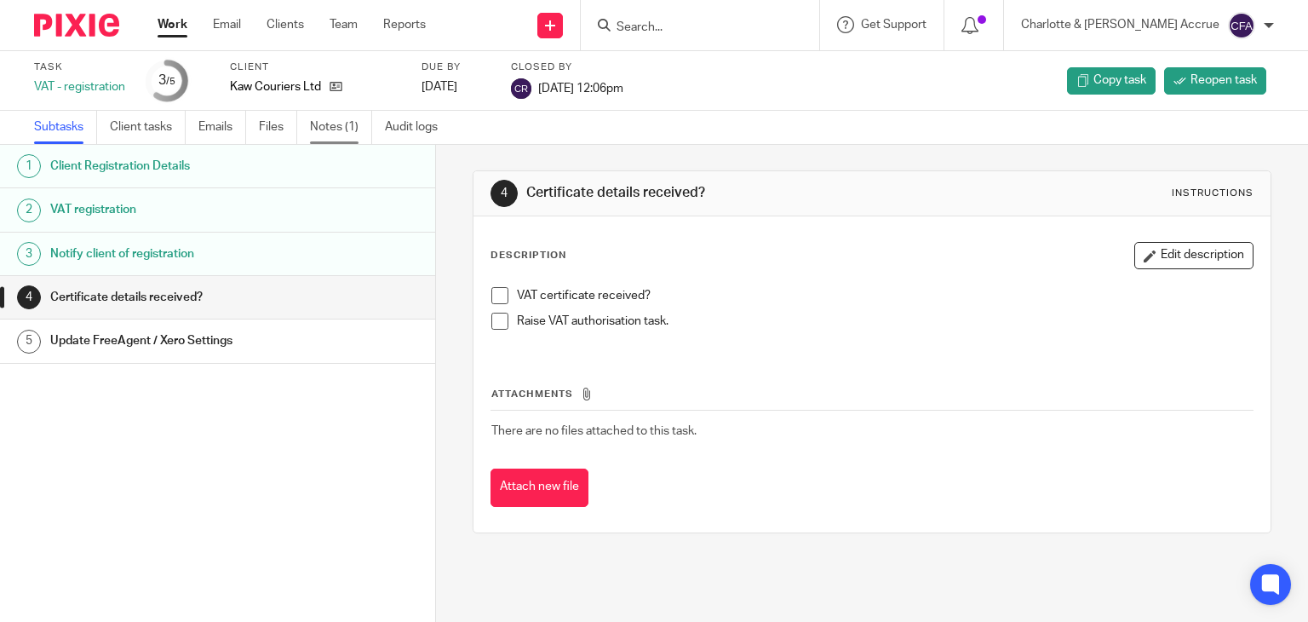
click at [312, 123] on link "Notes (1)" at bounding box center [341, 127] width 62 height 33
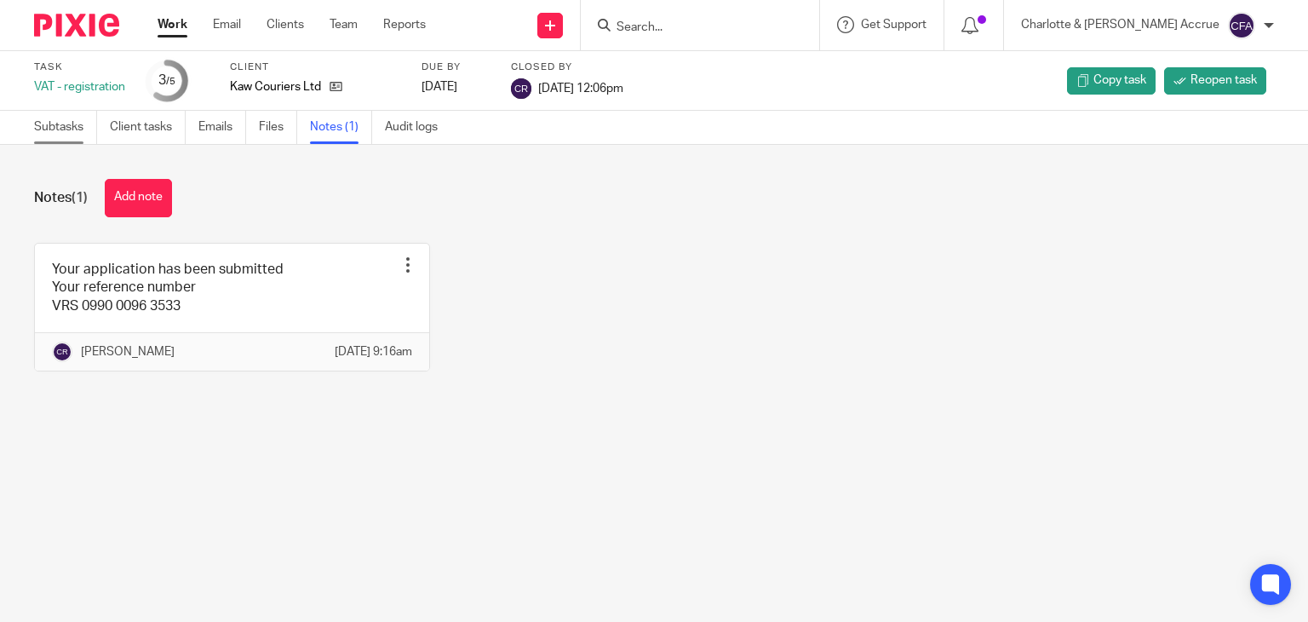
click at [77, 129] on link "Subtasks" at bounding box center [65, 127] width 63 height 33
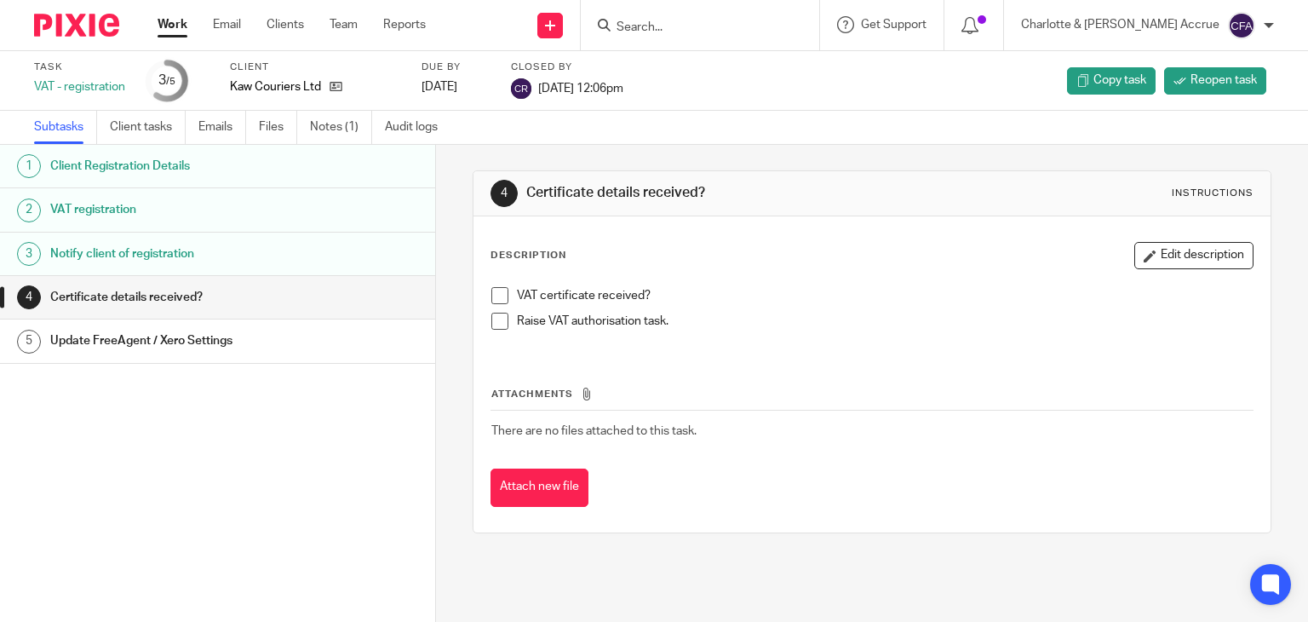
click at [151, 169] on h1 "Client Registration Details" at bounding box center [172, 166] width 245 height 26
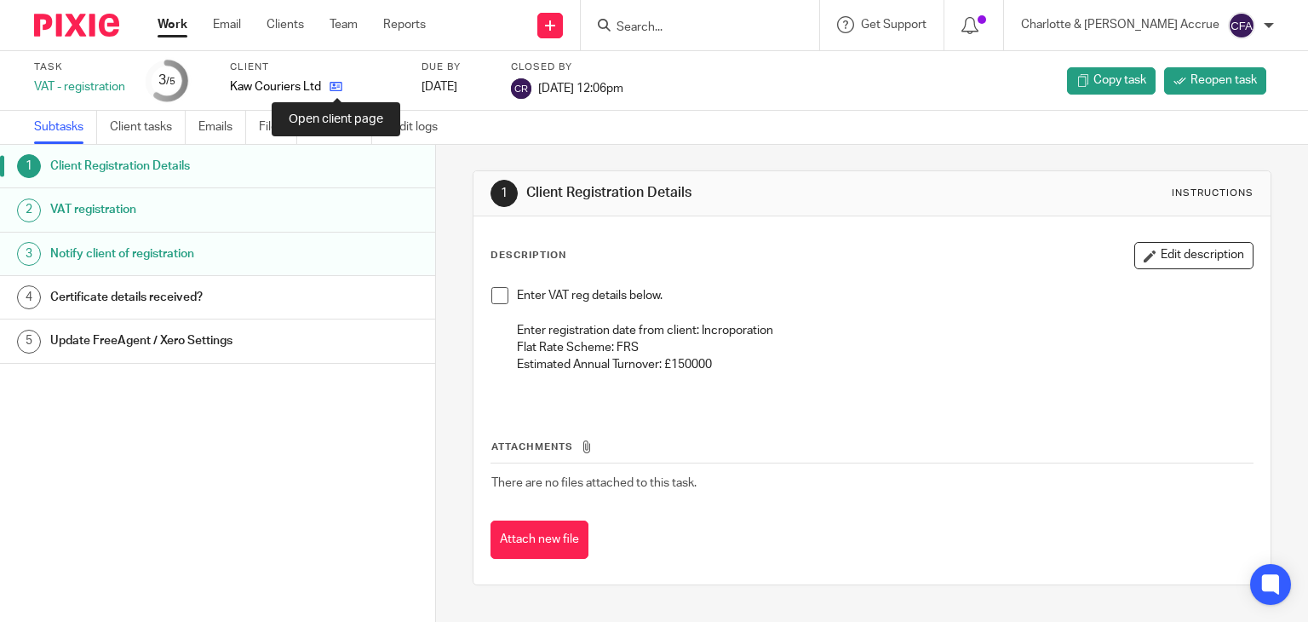
click at [332, 86] on icon at bounding box center [336, 86] width 13 height 13
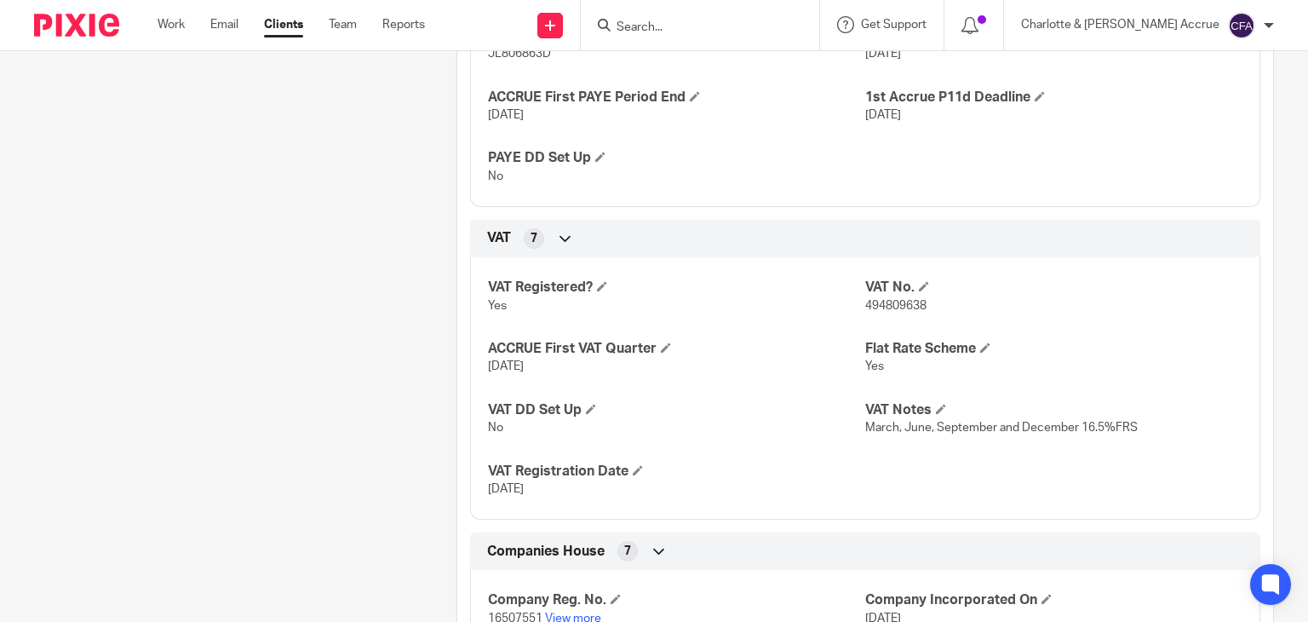
scroll to position [947, 0]
click at [880, 304] on span "494809638" at bounding box center [895, 306] width 61 height 12
copy span "494809638"
click at [692, 15] on form at bounding box center [705, 24] width 181 height 21
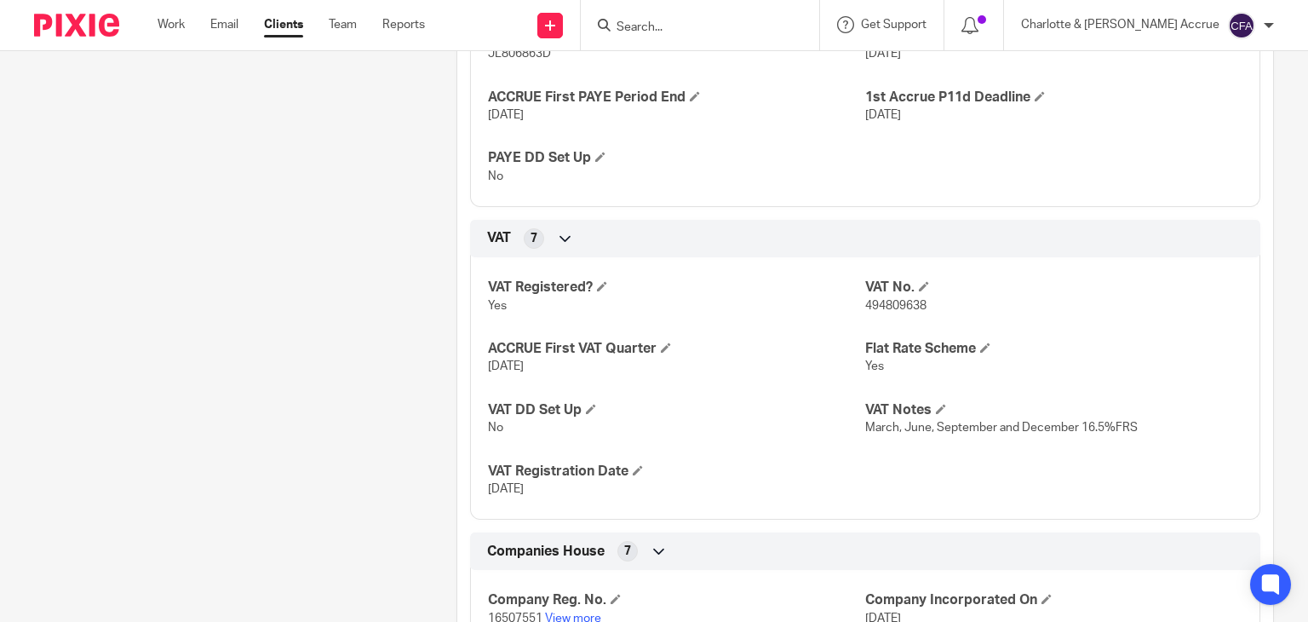
click at [691, 26] on input "Search" at bounding box center [691, 27] width 153 height 15
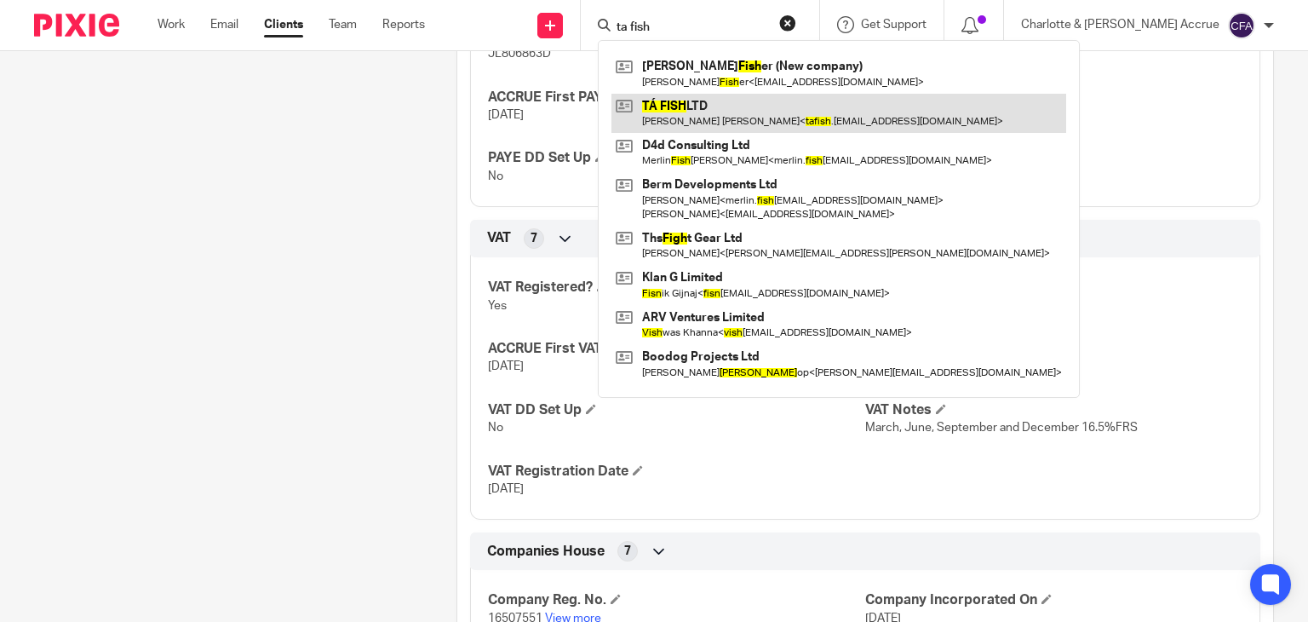
type input "ta fish"
click at [750, 110] on link at bounding box center [838, 113] width 455 height 39
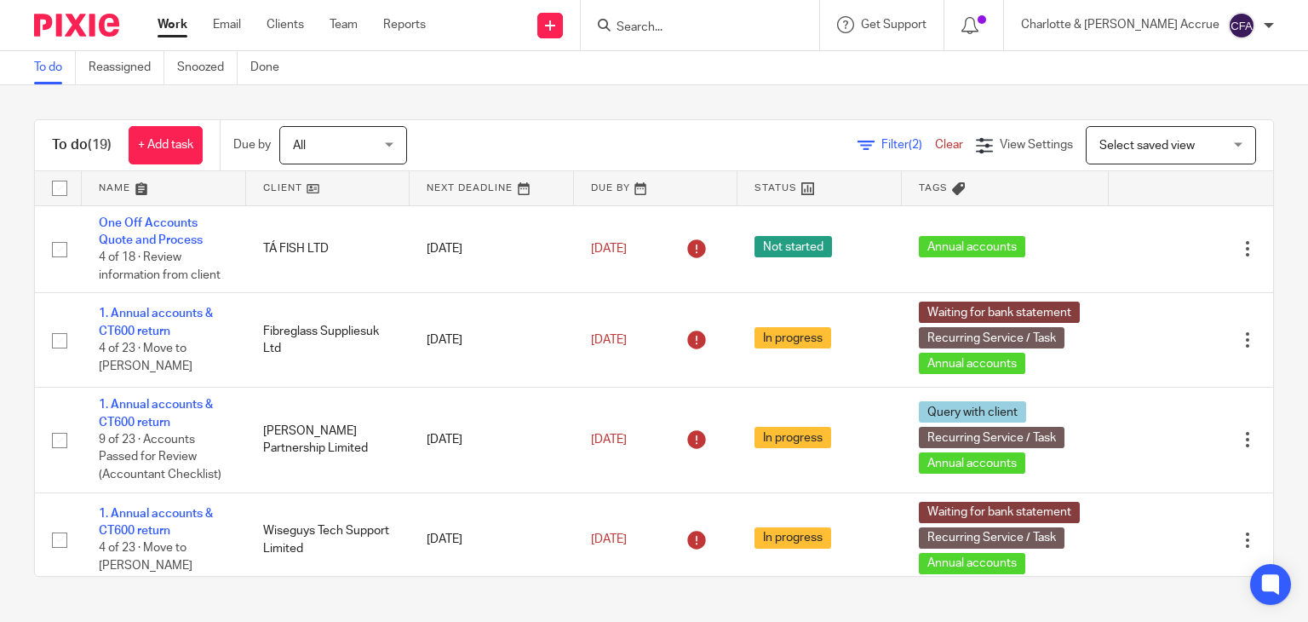
click at [167, 27] on link "Work" at bounding box center [173, 24] width 30 height 17
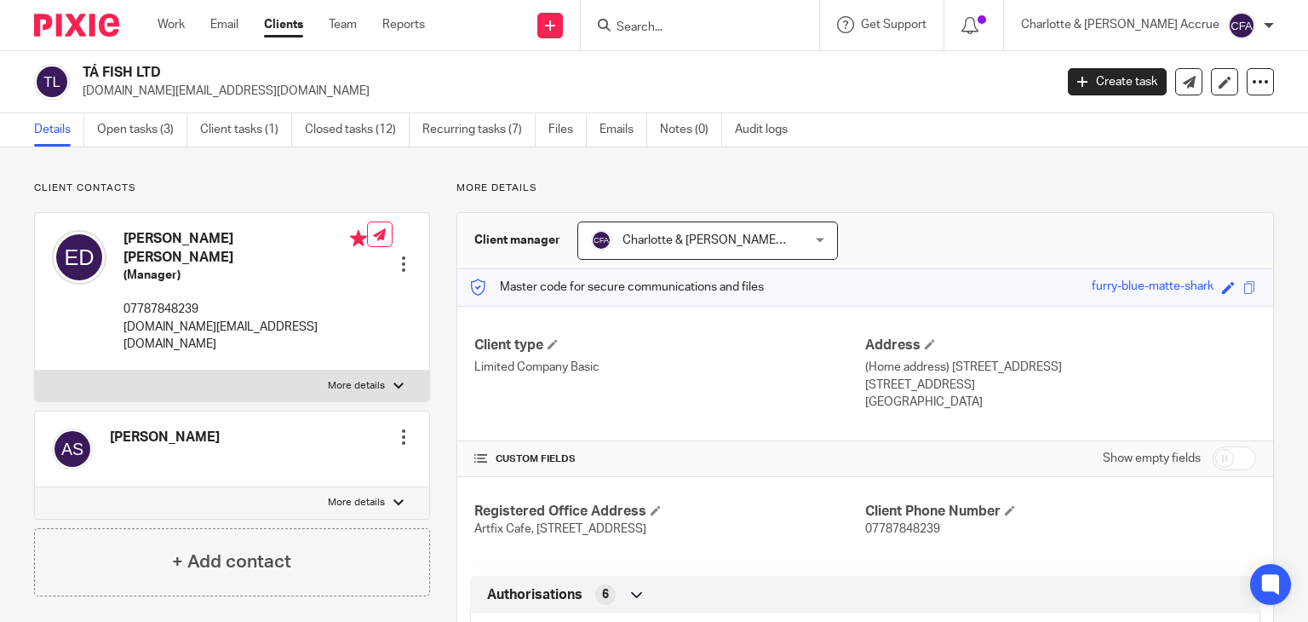
click at [170, 100] on div "TÁ FISH LTD [DOMAIN_NAME][EMAIL_ADDRESS][DOMAIN_NAME] Create task Update from C…" at bounding box center [654, 82] width 1308 height 62
click at [163, 129] on link "Open tasks (3)" at bounding box center [142, 129] width 90 height 33
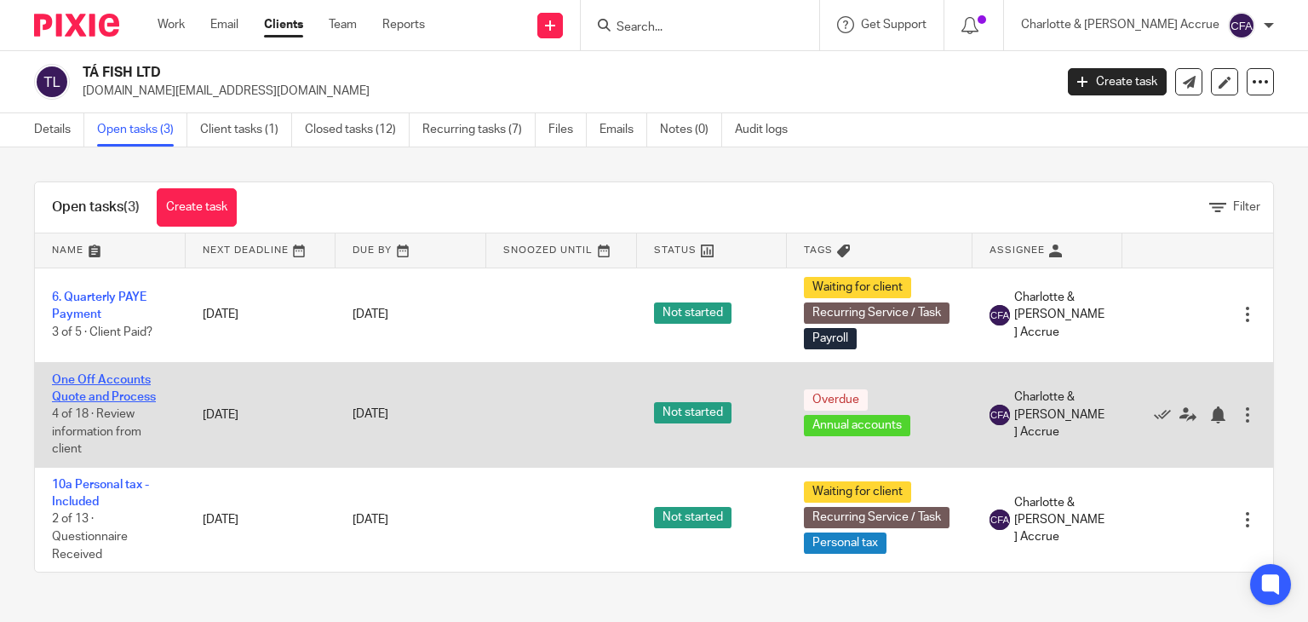
click at [136, 395] on link "One Off Accounts Quote and Process" at bounding box center [104, 388] width 104 height 29
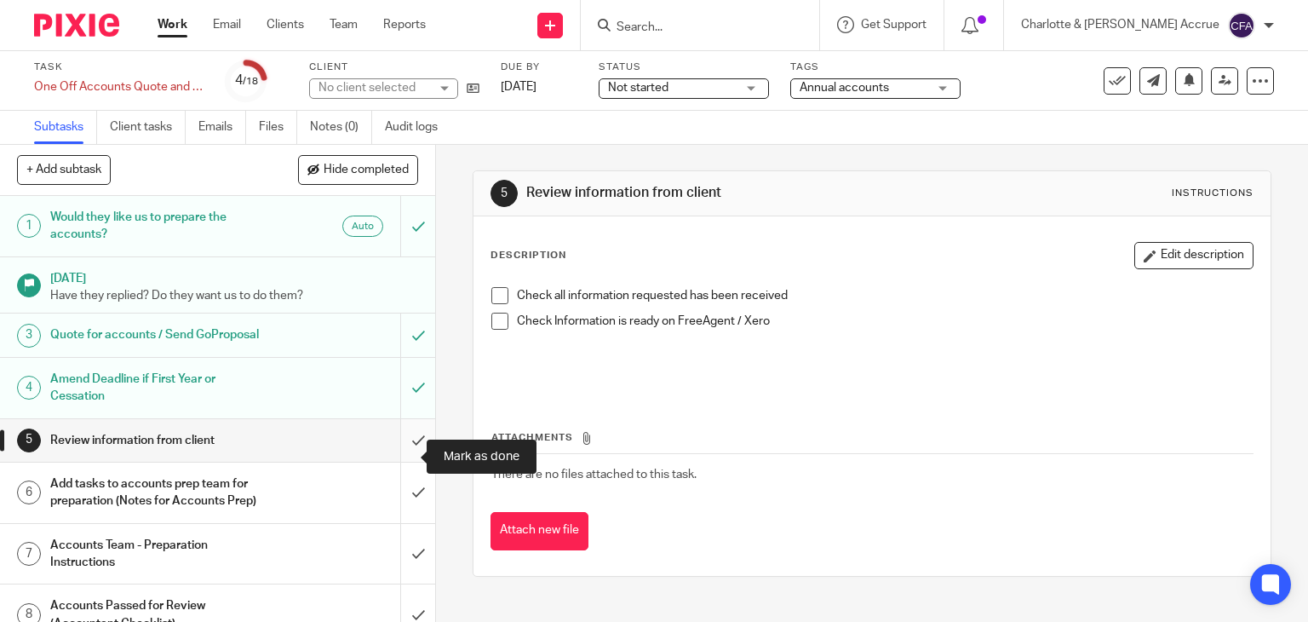
click at [393, 461] on input "submit" at bounding box center [217, 440] width 435 height 43
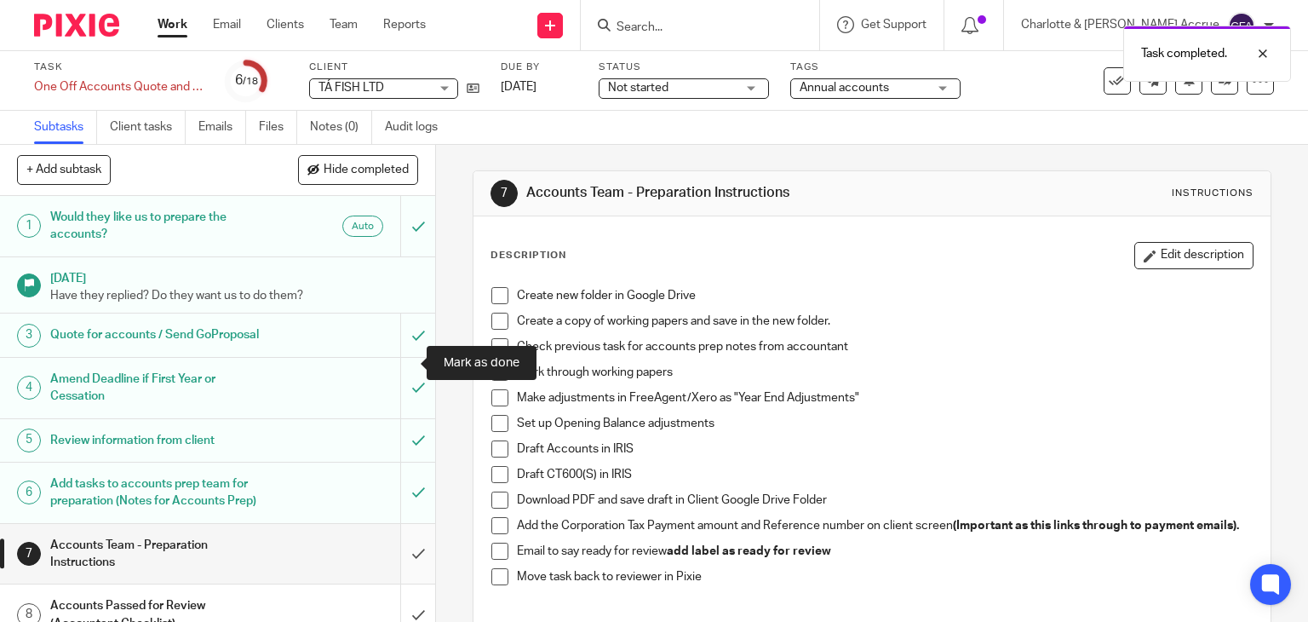
click at [397, 524] on input "submit" at bounding box center [217, 554] width 435 height 60
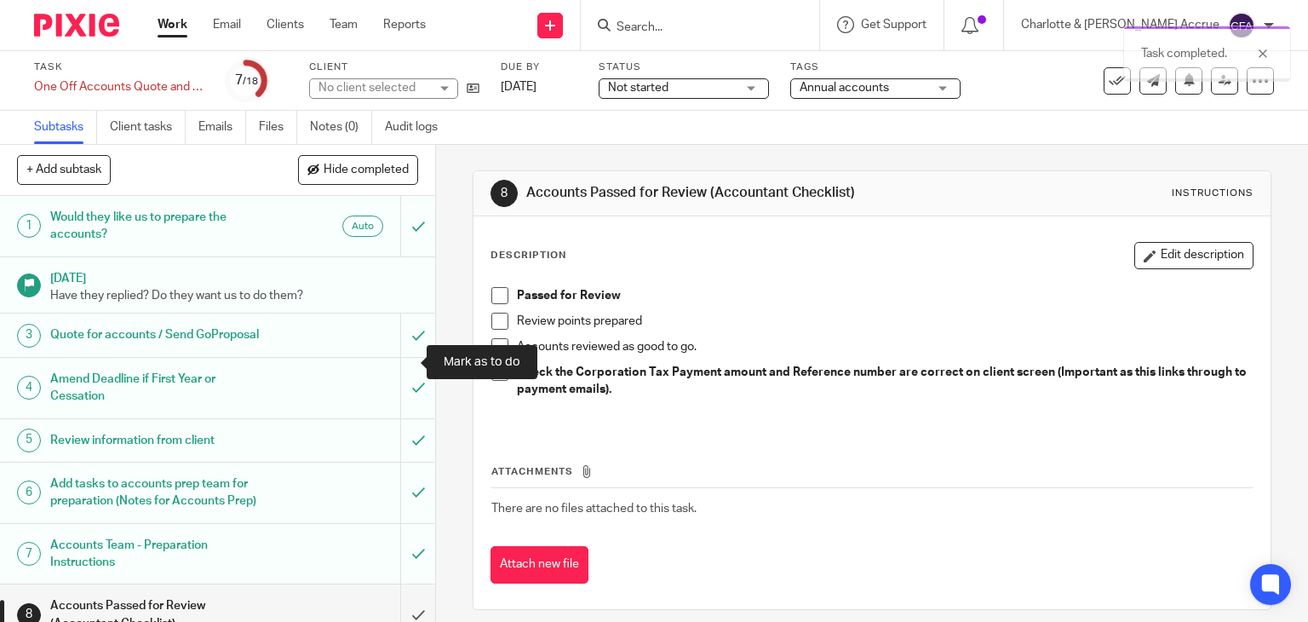
scroll to position [293, 0]
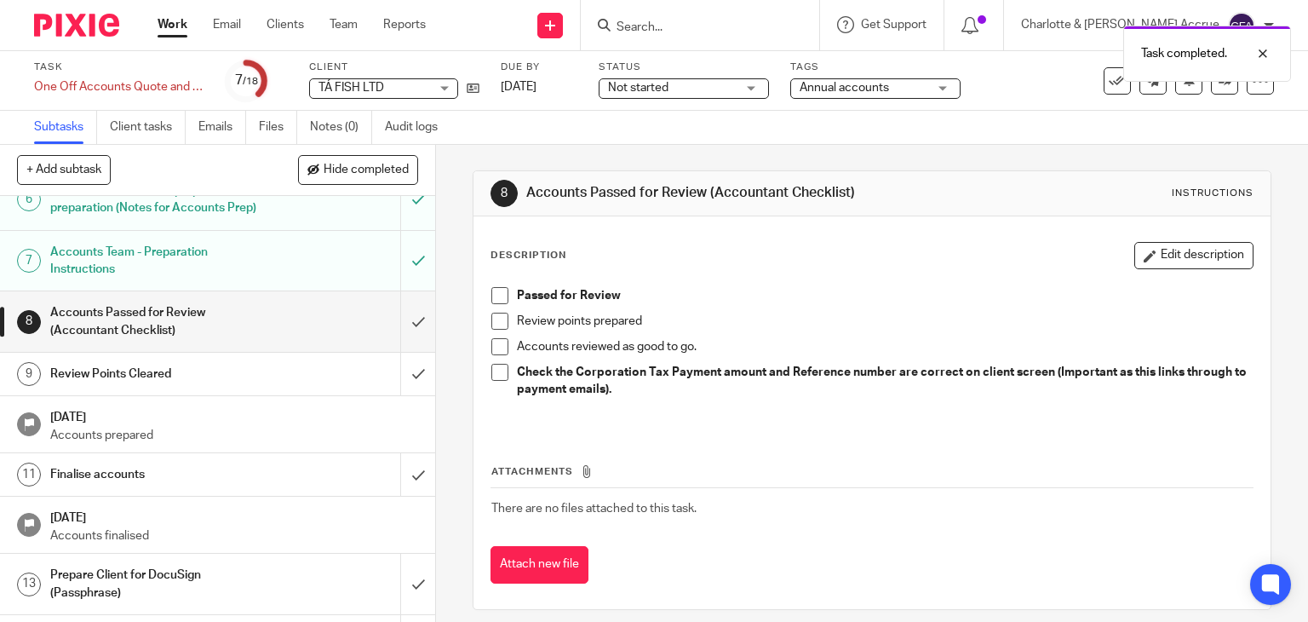
click at [832, 78] on div "Task completed." at bounding box center [972, 49] width 637 height 65
click at [832, 83] on span "Annual accounts" at bounding box center [844, 88] width 89 height 12
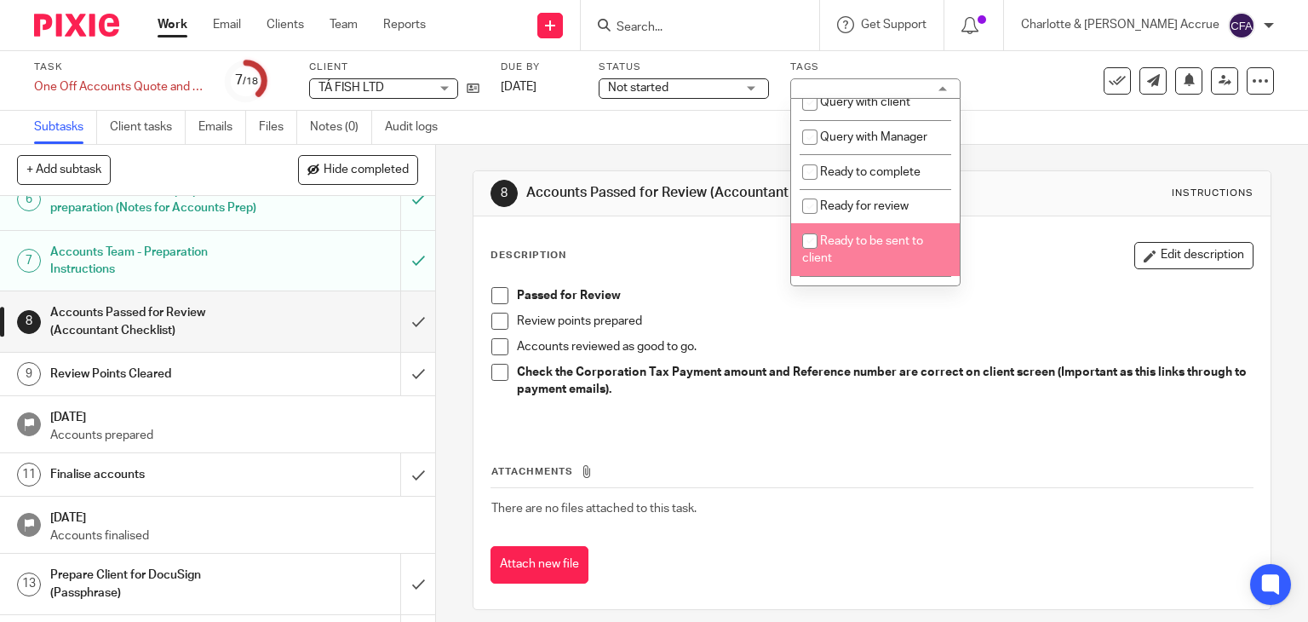
scroll to position [596, 0]
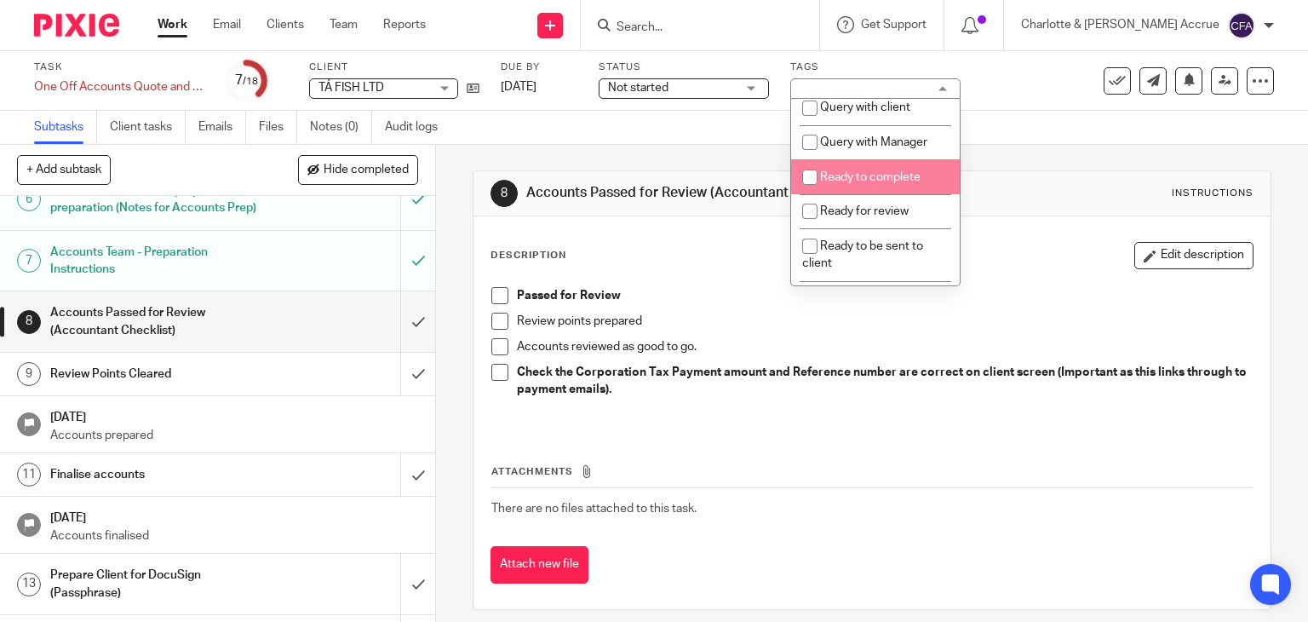
click at [834, 183] on span "Ready to complete" at bounding box center [870, 177] width 100 height 12
checkbox input "true"
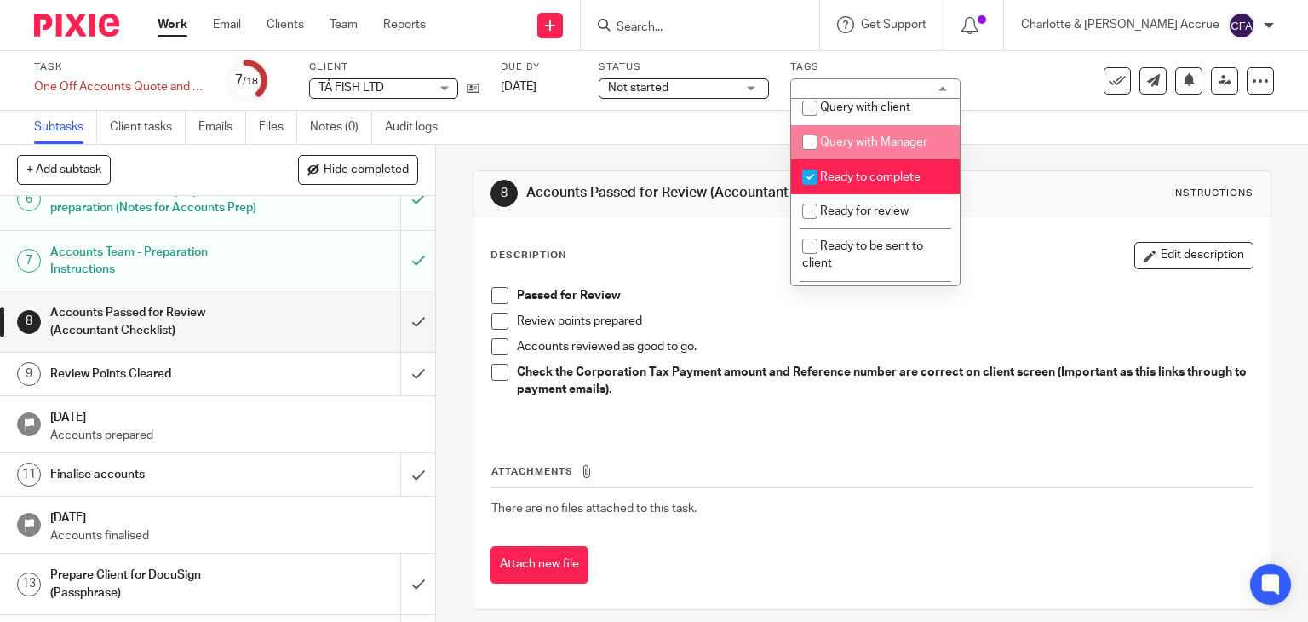
click at [702, 81] on span "Not started" at bounding box center [672, 88] width 128 height 18
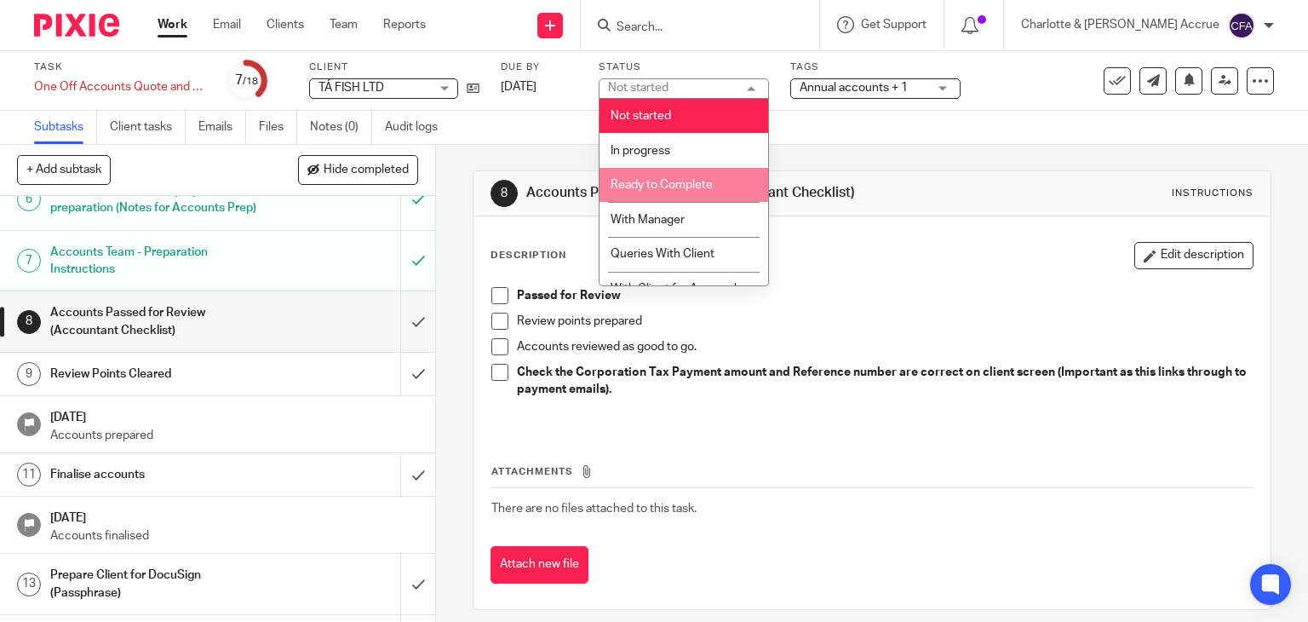
click at [698, 188] on span "Ready to Complete" at bounding box center [661, 185] width 102 height 12
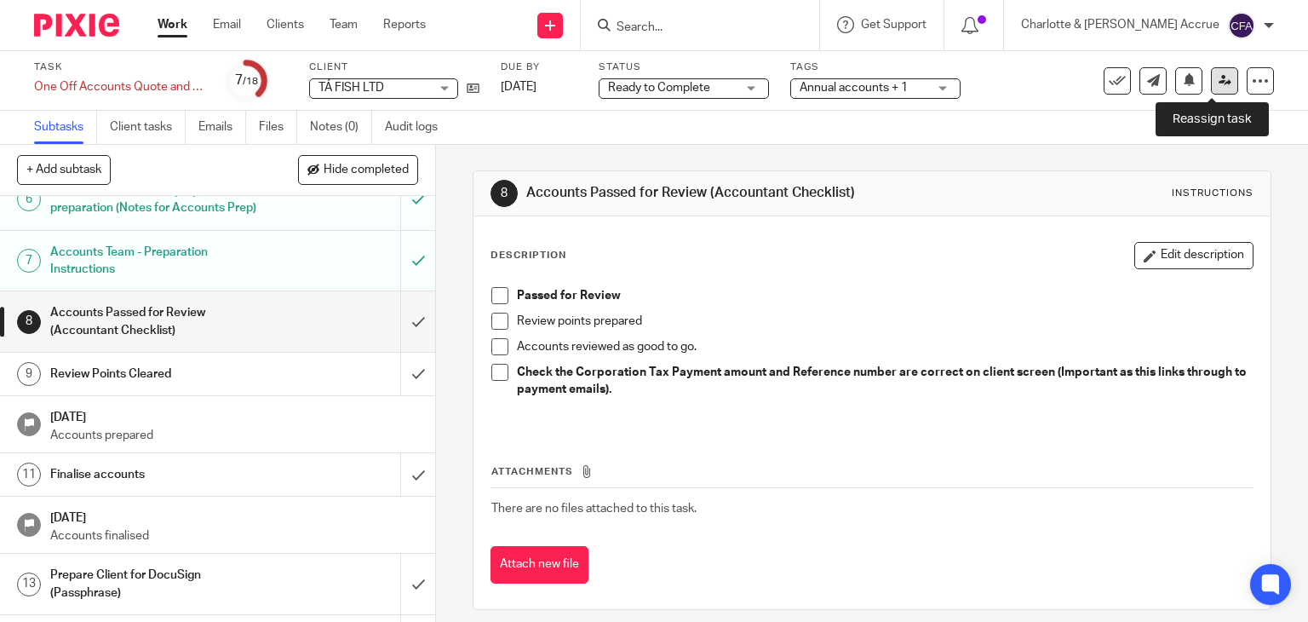
click at [1211, 87] on link at bounding box center [1224, 80] width 27 height 27
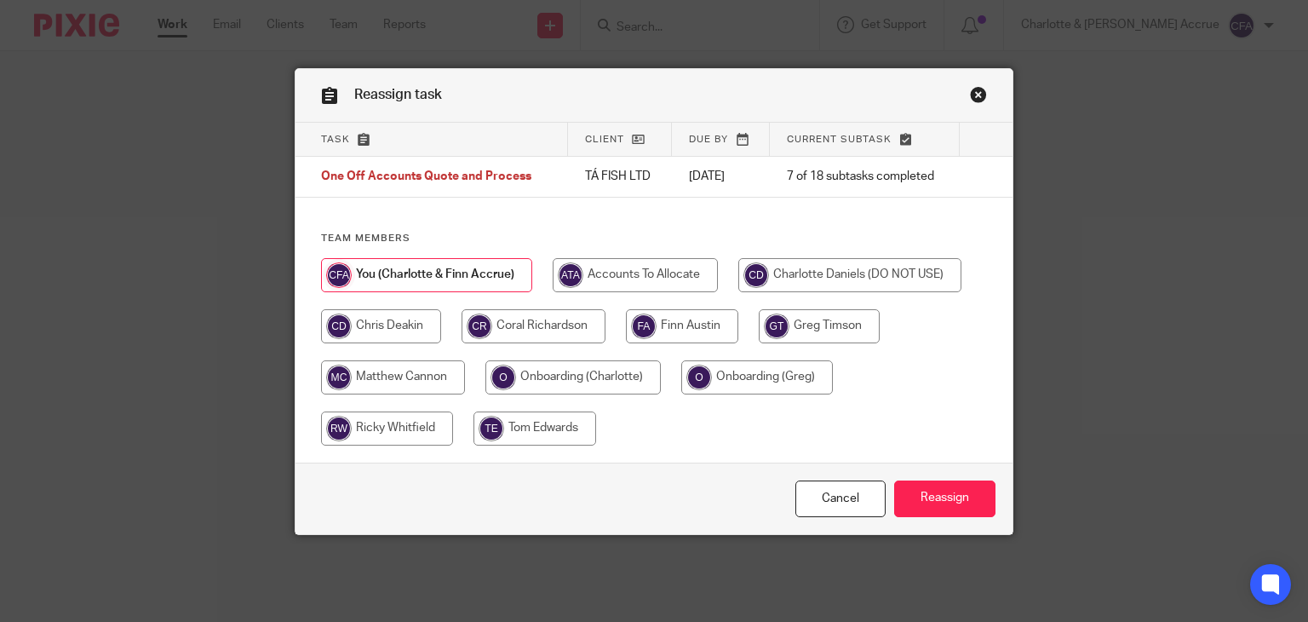
click at [397, 378] on input "radio" at bounding box center [393, 377] width 144 height 34
radio input "true"
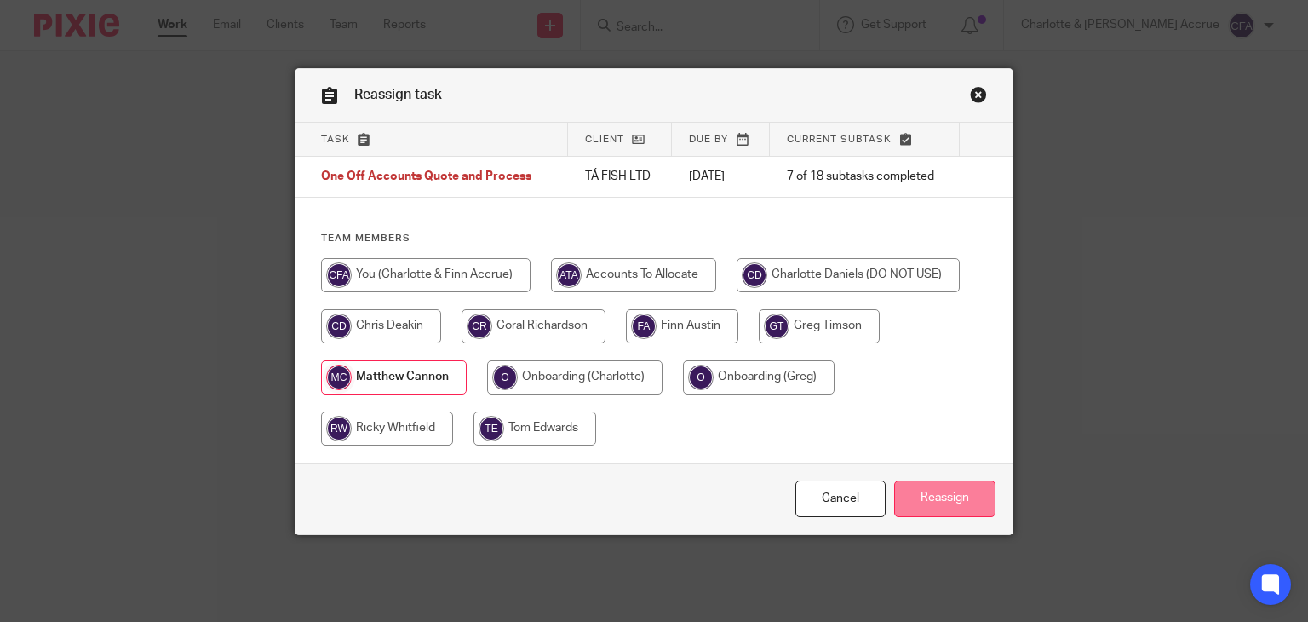
click at [897, 482] on input "Reassign" at bounding box center [944, 498] width 101 height 37
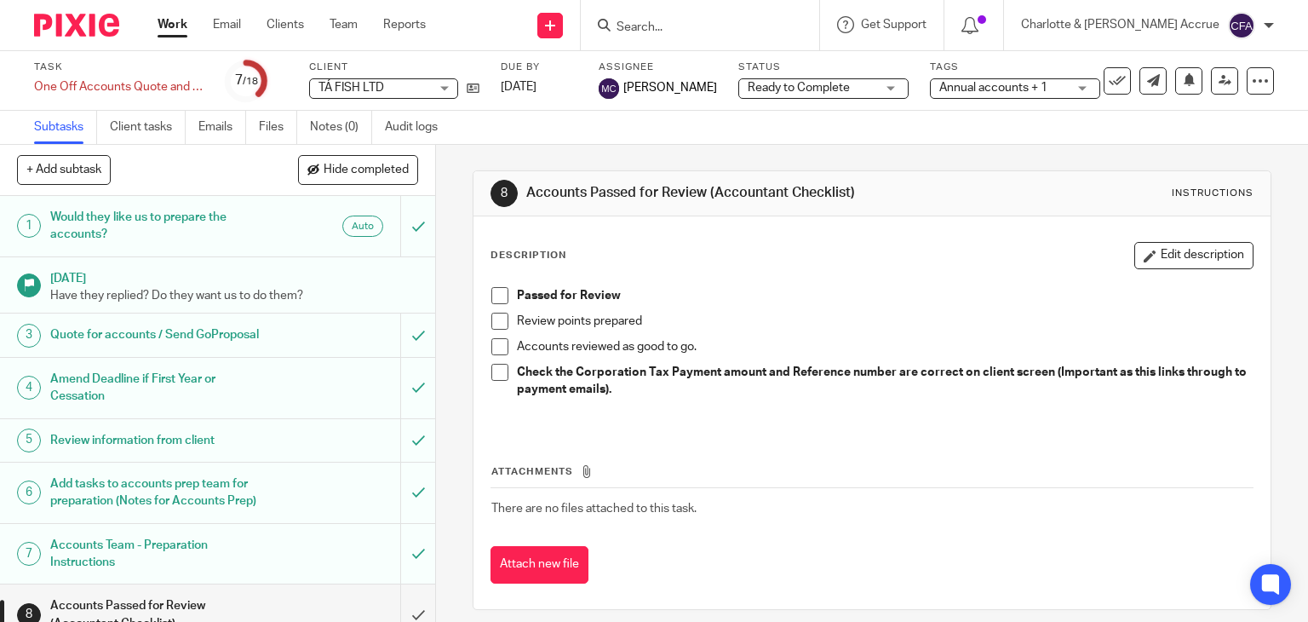
click at [720, 27] on input "Search" at bounding box center [691, 27] width 153 height 15
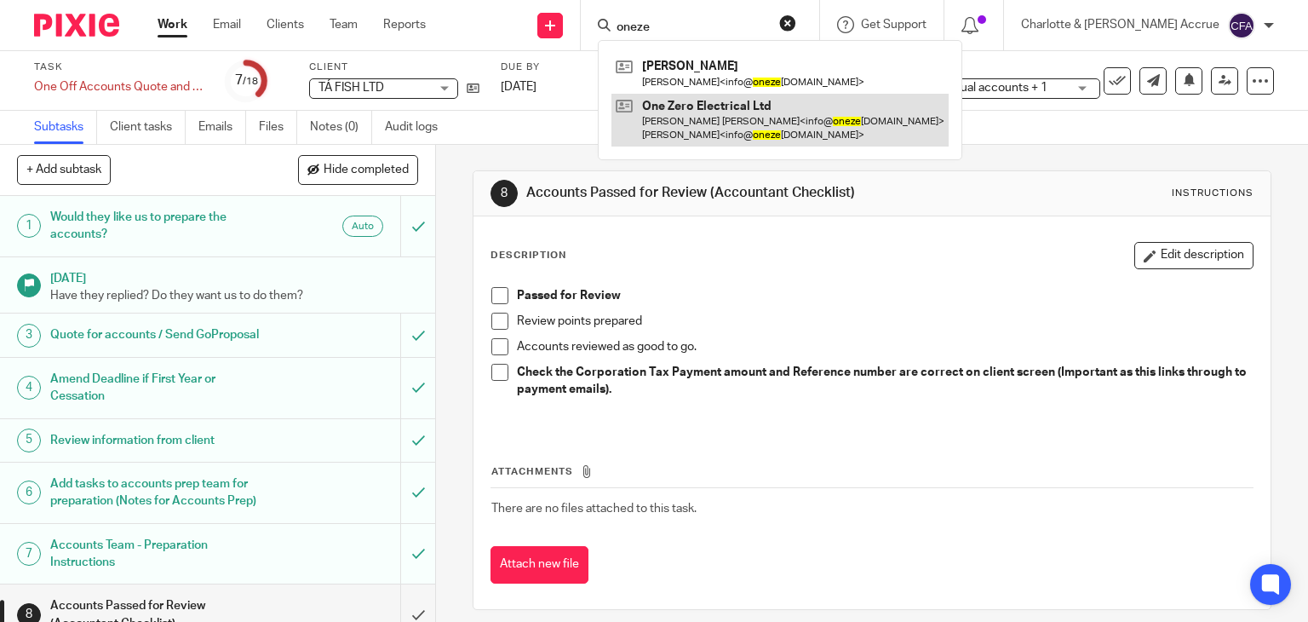
type input "oneze"
click at [757, 140] on link at bounding box center [779, 120] width 337 height 53
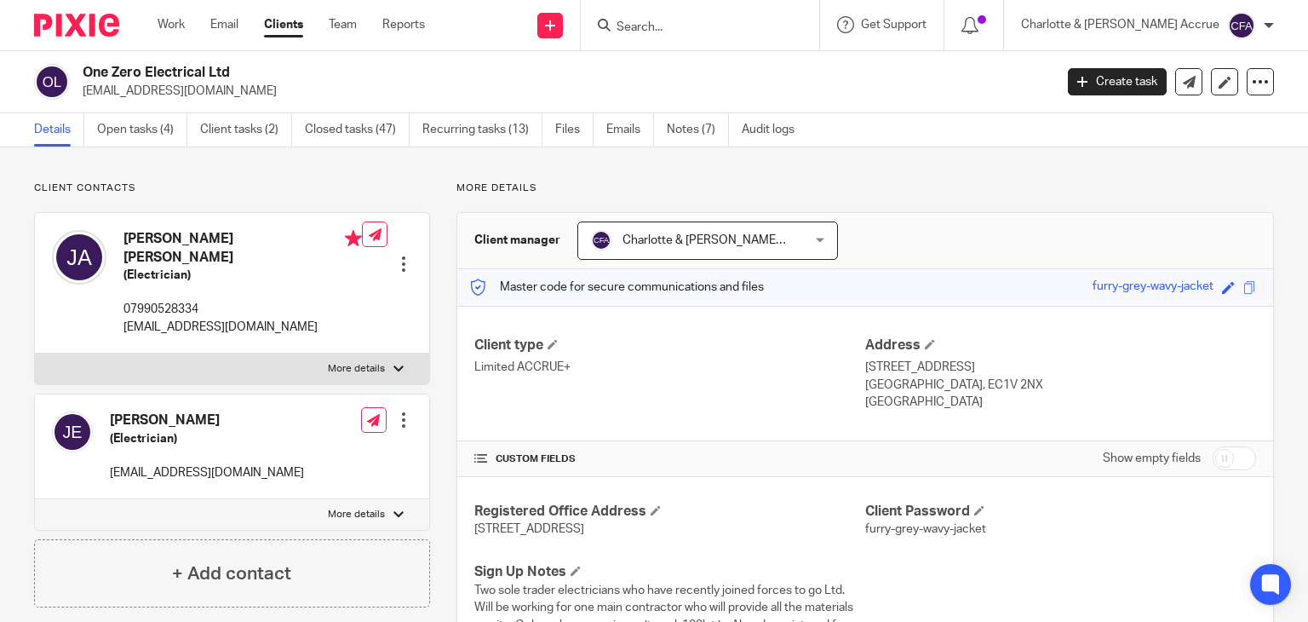
click at [201, 91] on p "[EMAIL_ADDRESS][DOMAIN_NAME]" at bounding box center [563, 91] width 960 height 17
copy main "[EMAIL_ADDRESS][DOMAIN_NAME] Create task Update from Companies House Export dat…"
click at [697, 25] on input "Search" at bounding box center [691, 27] width 153 height 15
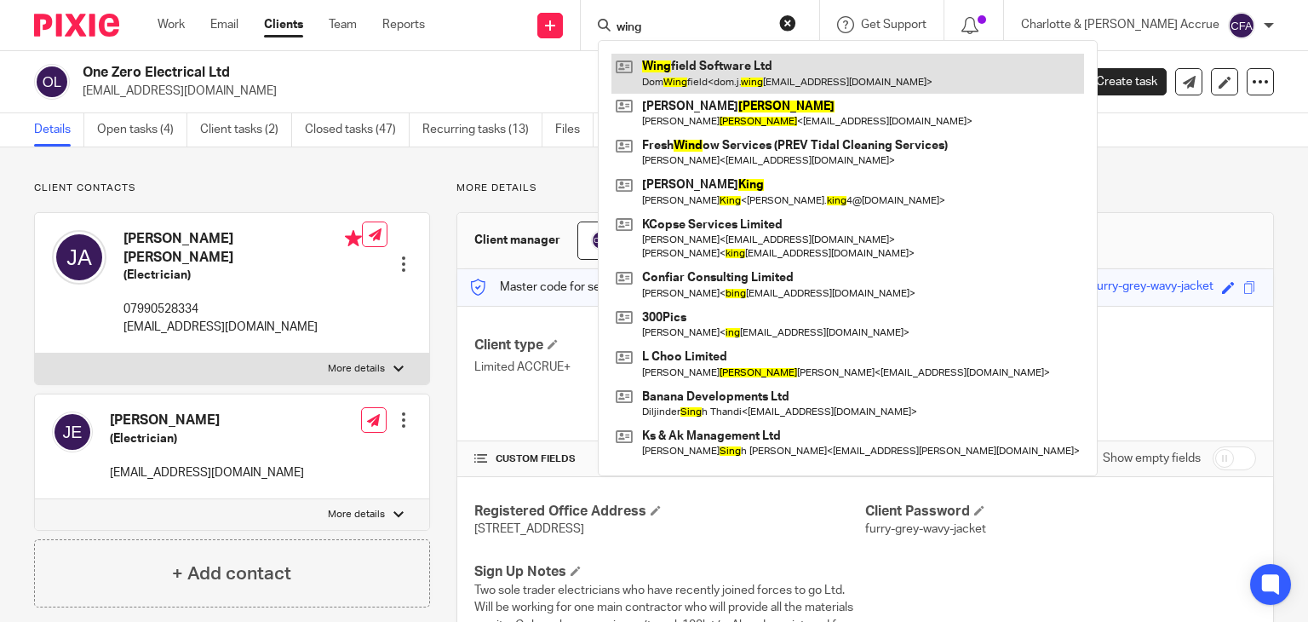
type input "wing"
click at [756, 77] on link at bounding box center [847, 73] width 473 height 39
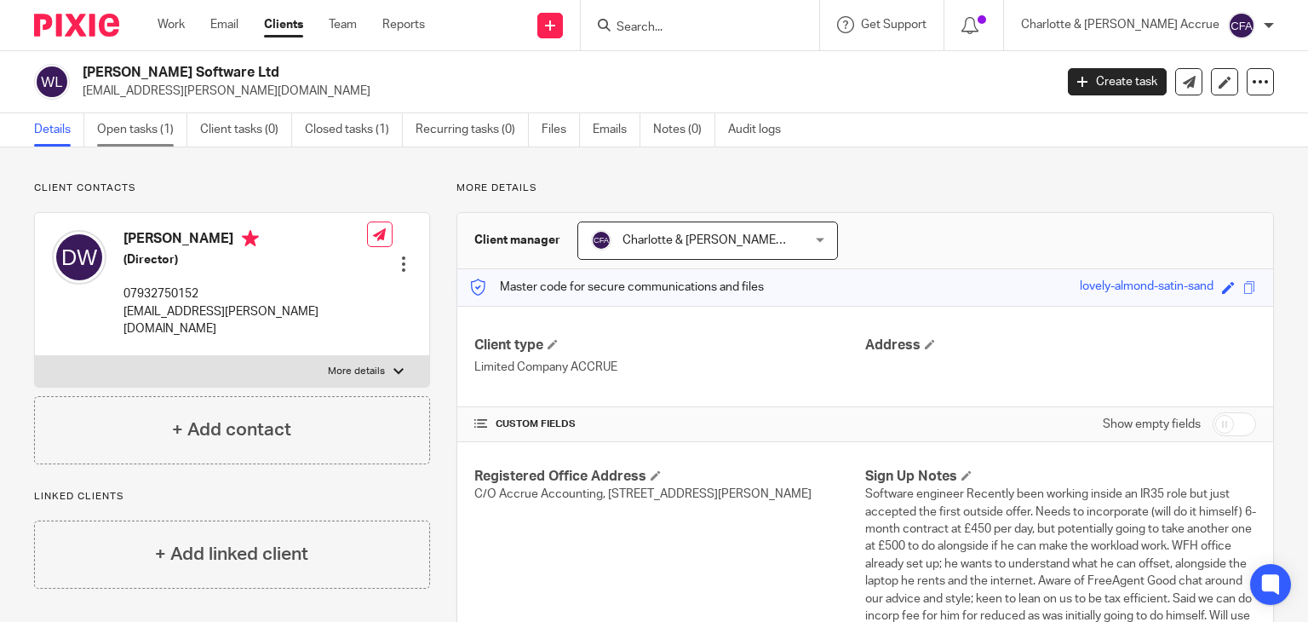
click at [152, 121] on link "Open tasks (1)" at bounding box center [142, 129] width 90 height 33
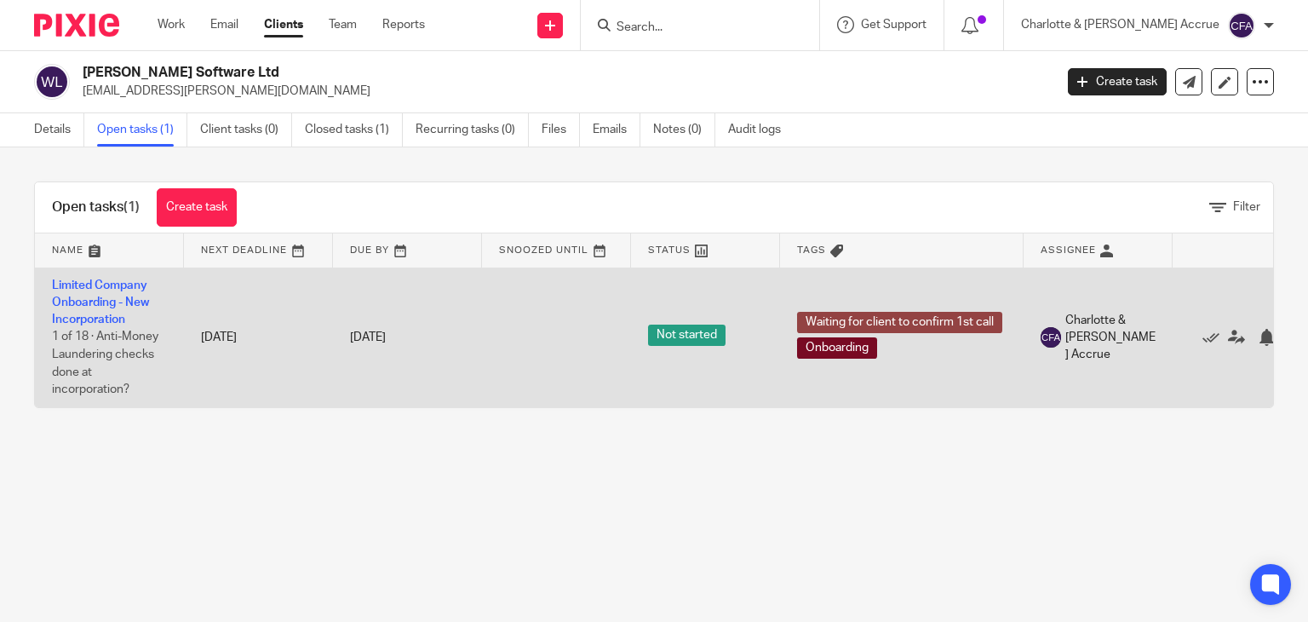
click at [119, 292] on td "Limited Company Onboarding - New Incorporation 1 of 18 · Anti-Money Laundering …" at bounding box center [109, 337] width 149 height 140
click at [116, 303] on link "Limited Company Onboarding - New Incorporation" at bounding box center [100, 302] width 97 height 47
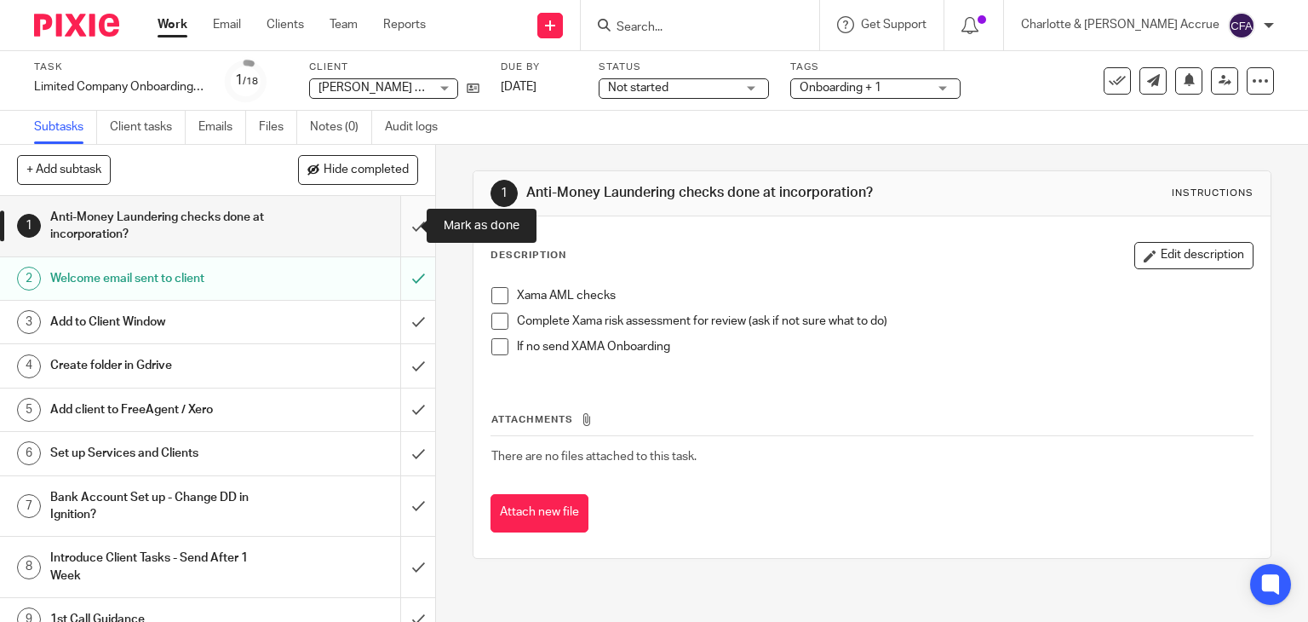
click at [395, 226] on input "submit" at bounding box center [217, 226] width 435 height 60
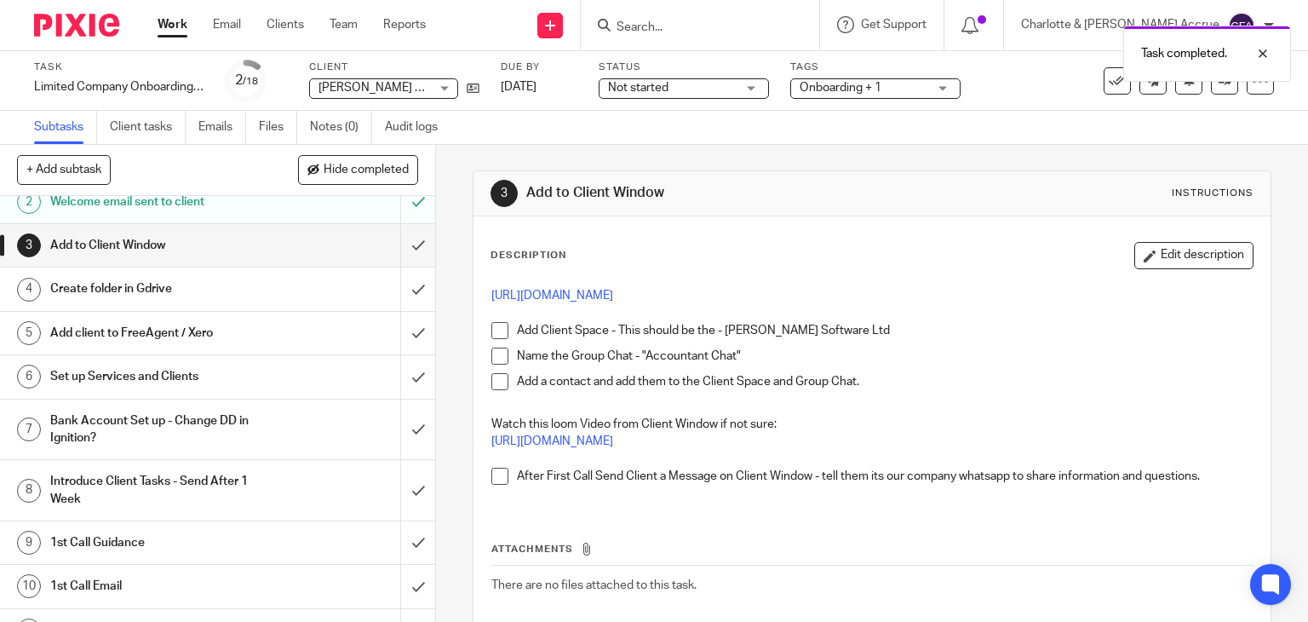
scroll to position [77, 0]
click at [467, 89] on icon at bounding box center [473, 88] width 13 height 13
click at [221, 536] on h1 "1st Call Guidance" at bounding box center [161, 542] width 222 height 26
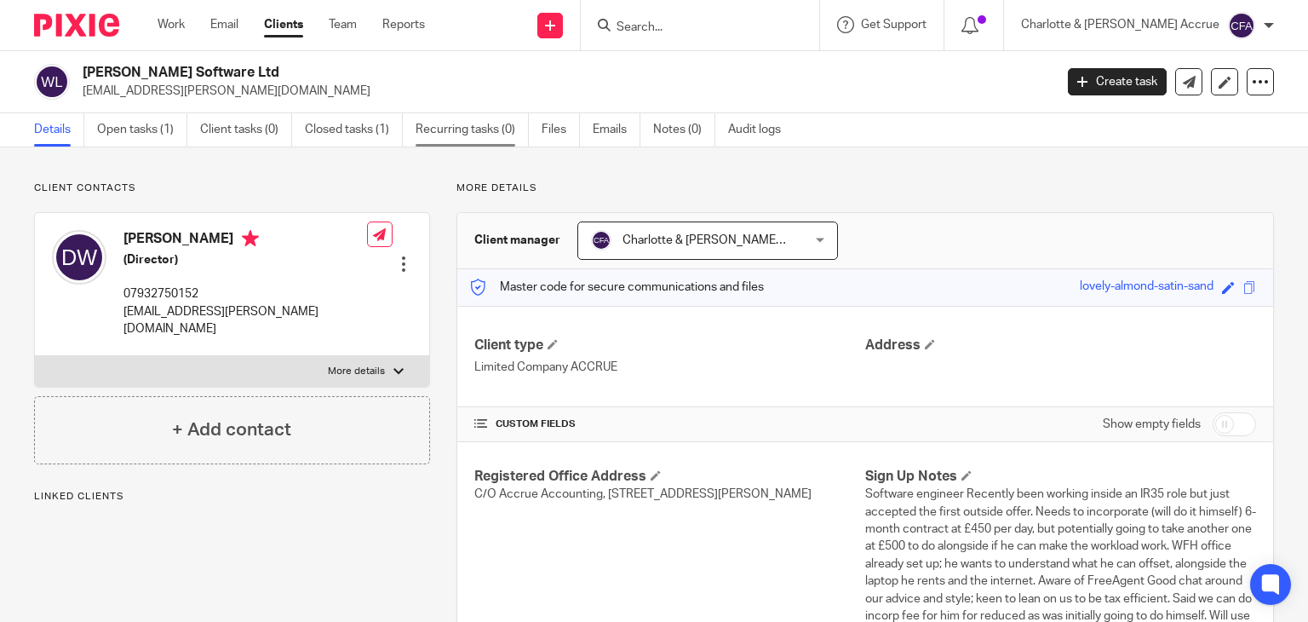
drag, startPoint x: 0, startPoint y: 0, endPoint x: 444, endPoint y: 134, distance: 464.1
click at [444, 134] on link "Recurring tasks (0)" at bounding box center [472, 129] width 113 height 33
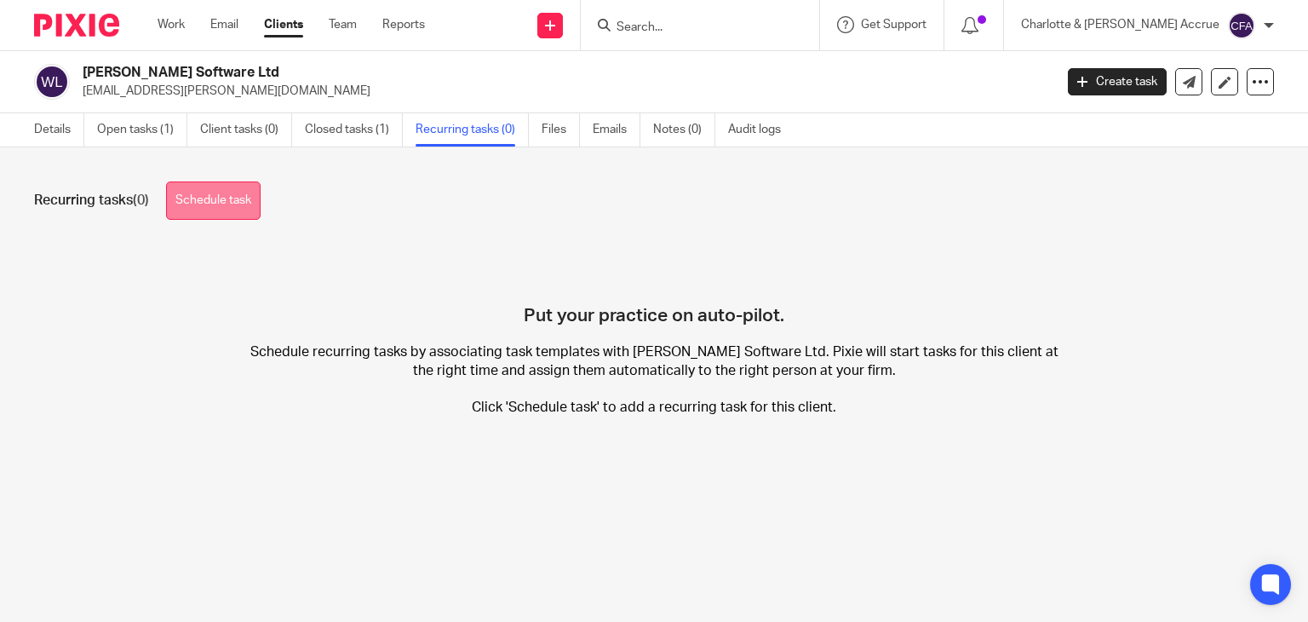
click at [257, 190] on link "Schedule task" at bounding box center [213, 200] width 95 height 38
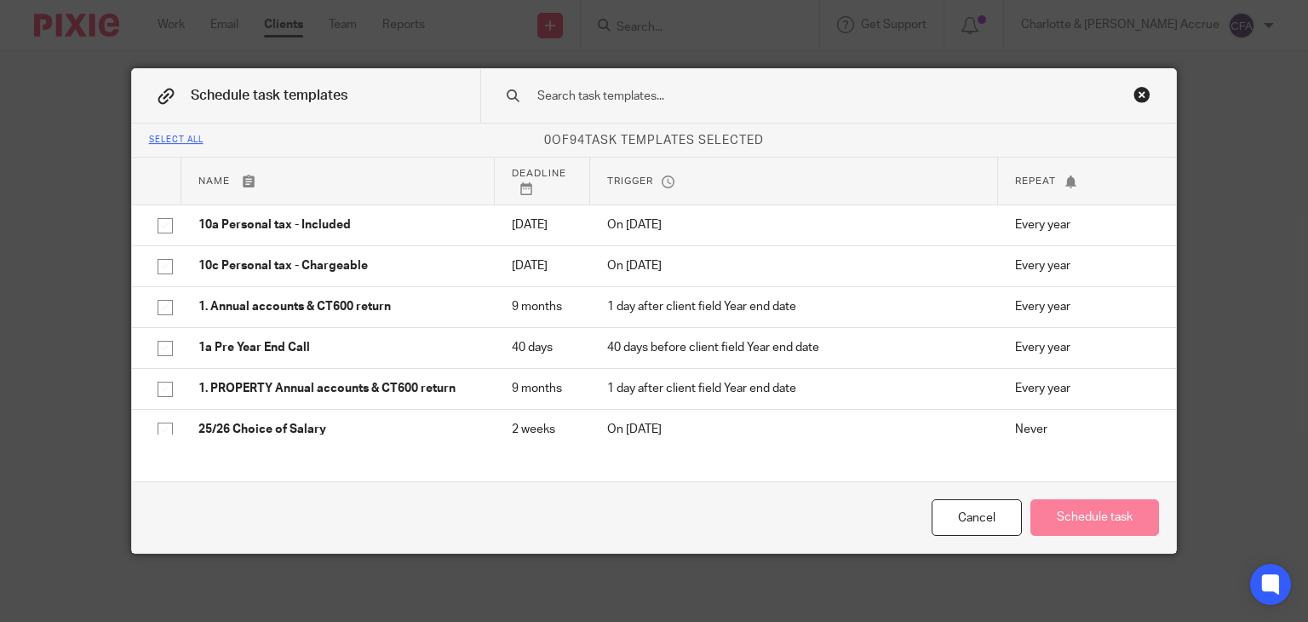
click at [1138, 95] on div "Close this dialog window" at bounding box center [1141, 94] width 17 height 17
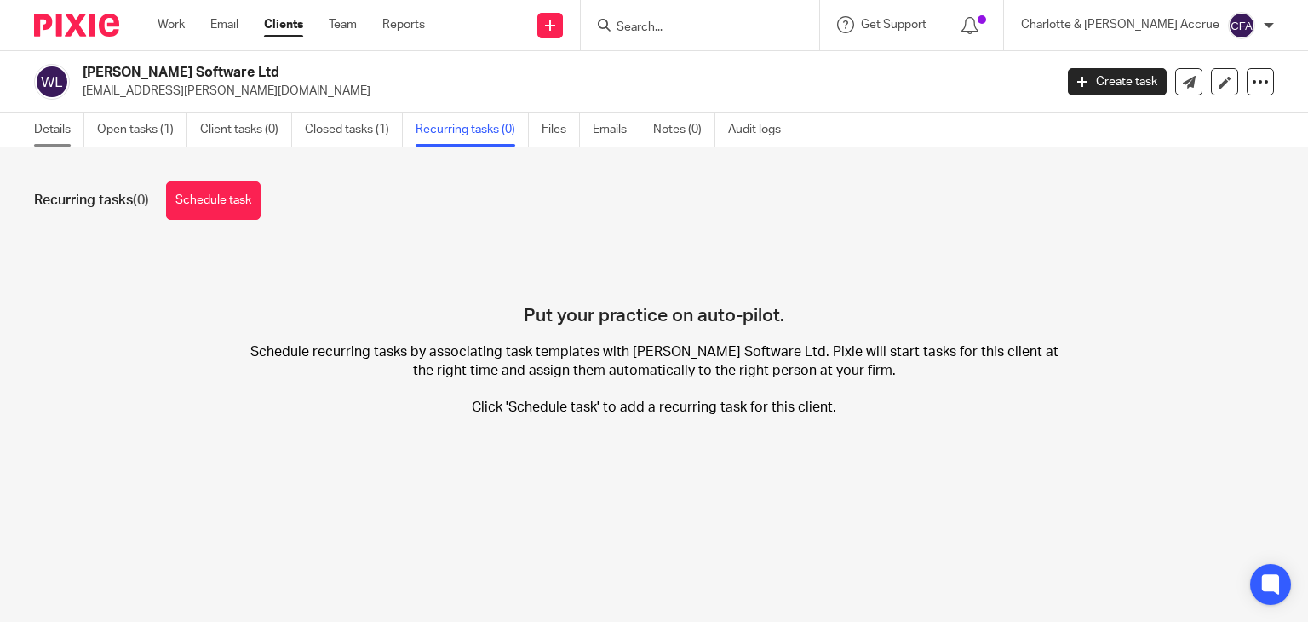
click at [66, 126] on link "Details" at bounding box center [59, 129] width 50 height 33
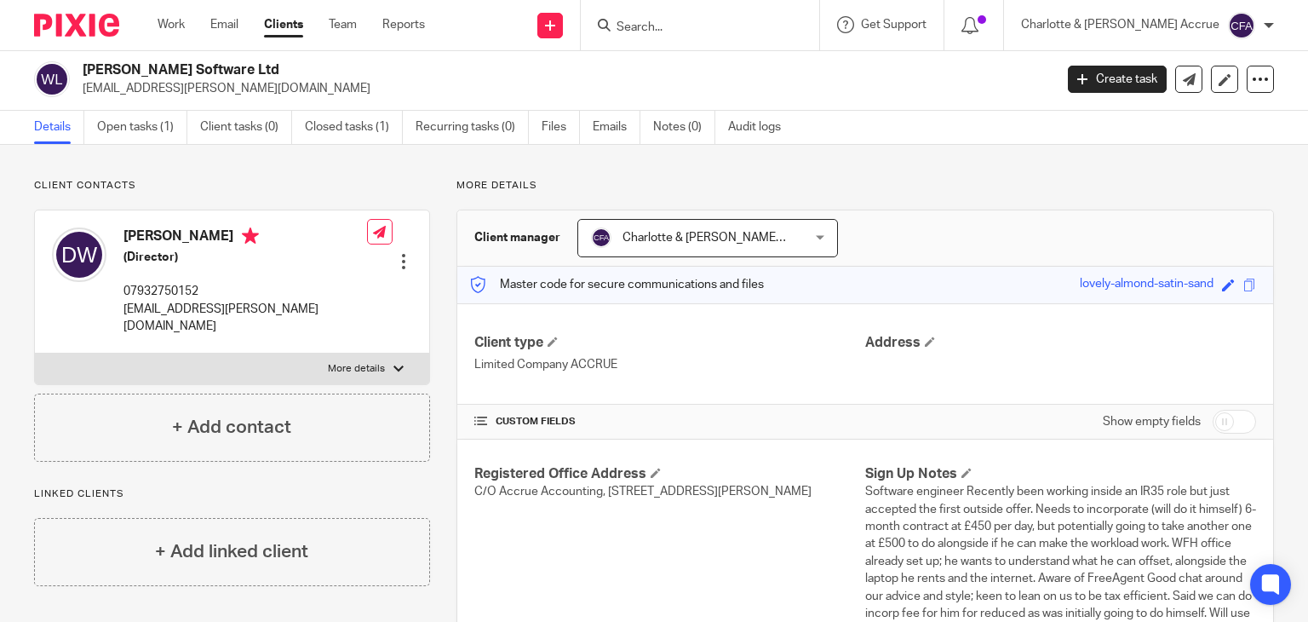
scroll to position [3, 0]
click at [232, 69] on h2 "[PERSON_NAME] Software Ltd" at bounding box center [467, 69] width 768 height 18
drag, startPoint x: 208, startPoint y: 69, endPoint x: 255, endPoint y: 66, distance: 47.0
click at [255, 66] on h2 "[PERSON_NAME] Software Ltd" at bounding box center [467, 69] width 768 height 18
click at [509, 123] on link "Recurring tasks (0)" at bounding box center [472, 126] width 113 height 33
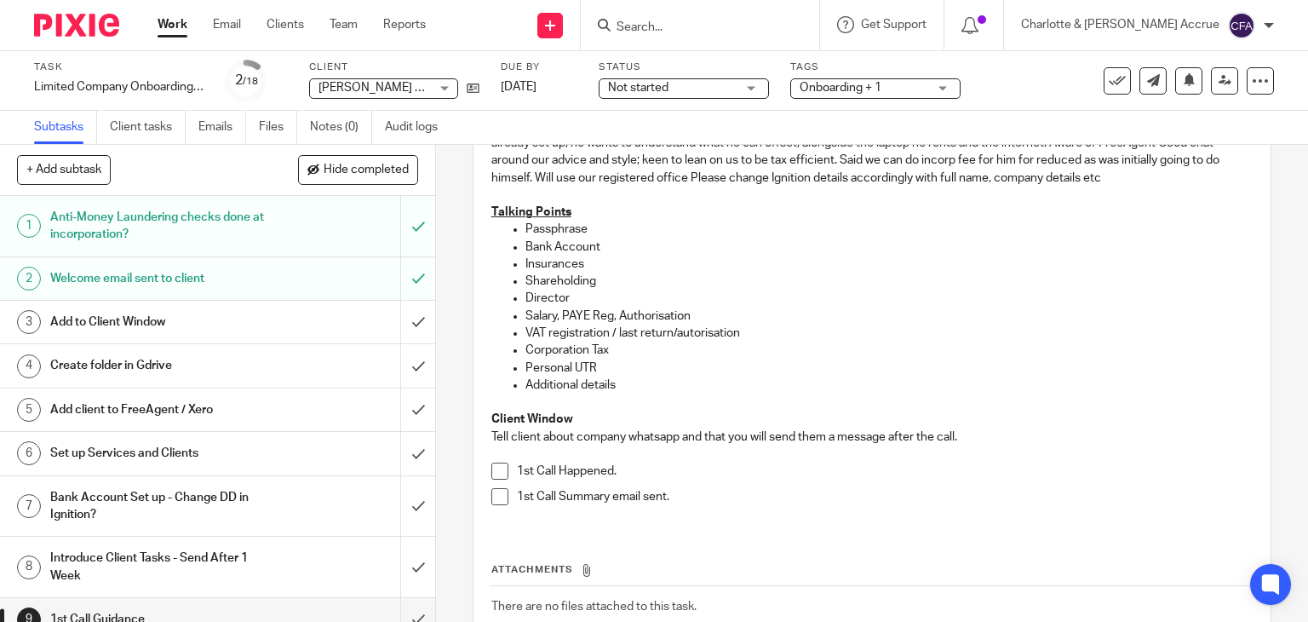
scroll to position [309, 0]
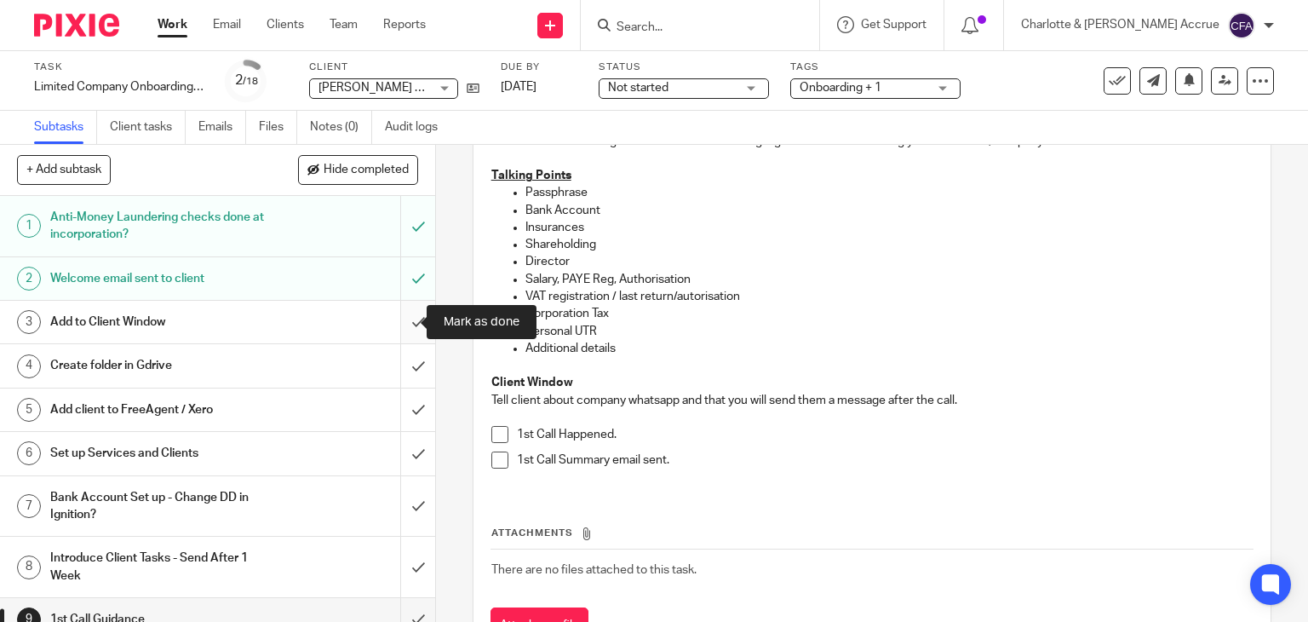
click at [404, 316] on input "submit" at bounding box center [217, 322] width 435 height 43
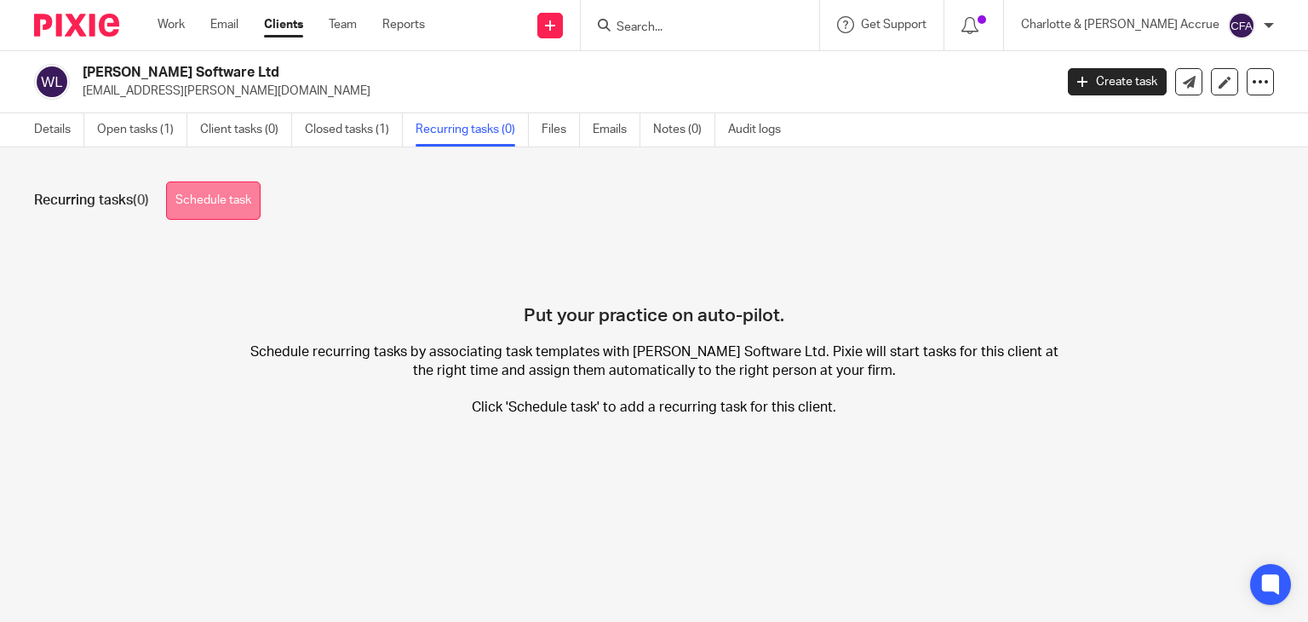
click at [249, 196] on link "Schedule task" at bounding box center [213, 200] width 95 height 38
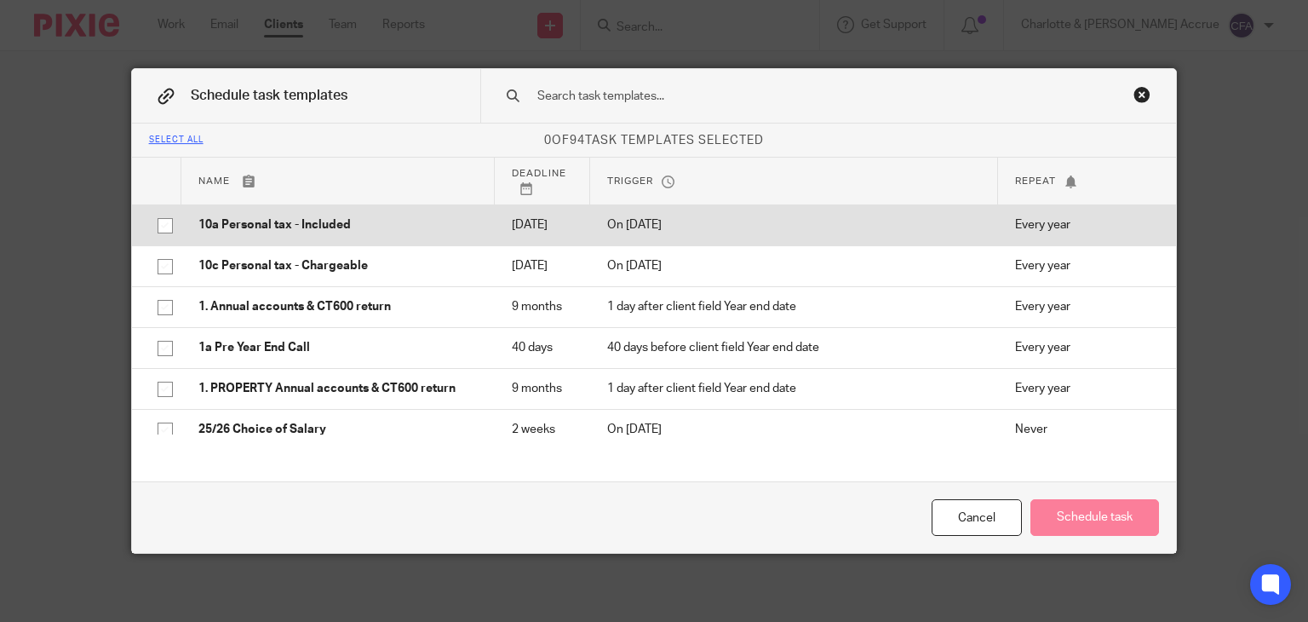
click at [249, 228] on p "10a Personal tax - Included" at bounding box center [337, 224] width 279 height 17
checkbox input "true"
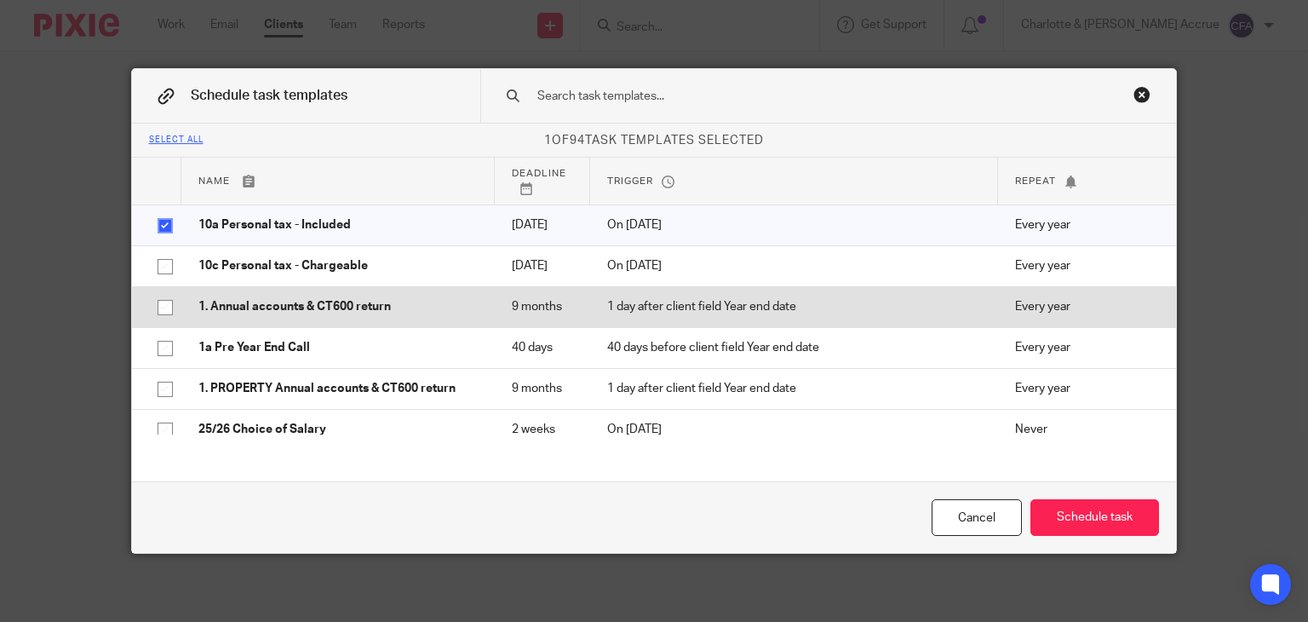
click at [255, 315] on p "1. Annual accounts & CT600 return" at bounding box center [337, 306] width 279 height 17
checkbox input "true"
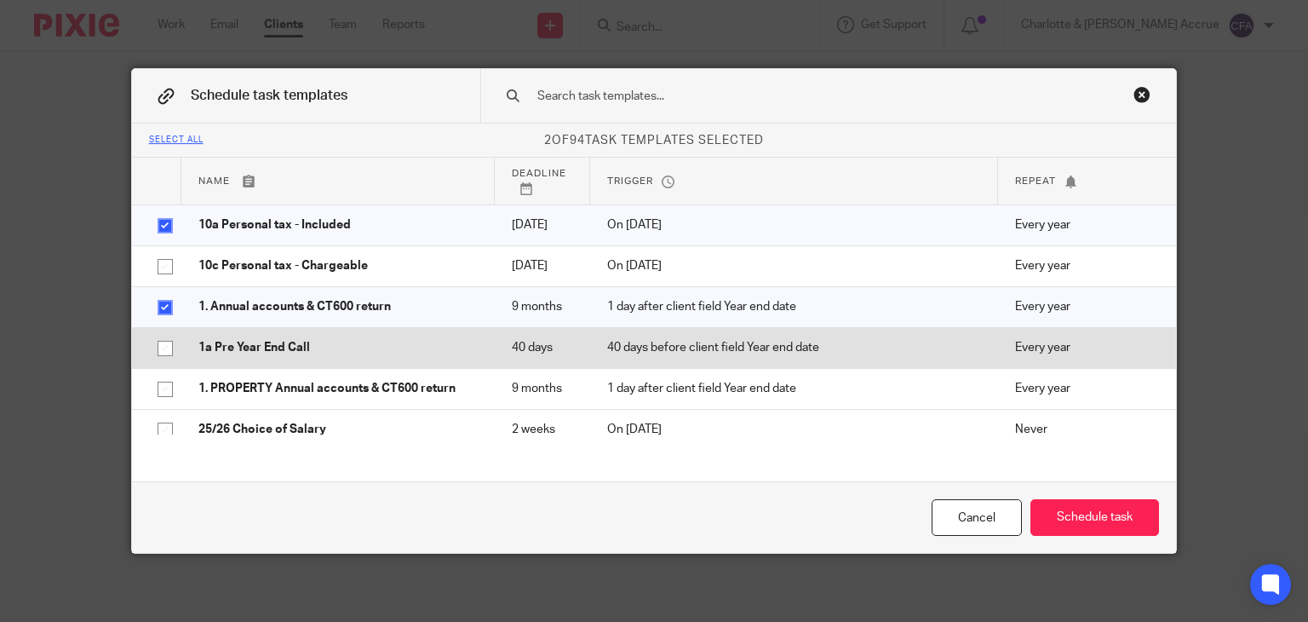
click at [260, 356] on p "1a Pre Year End Call" at bounding box center [337, 347] width 279 height 17
checkbox input "true"
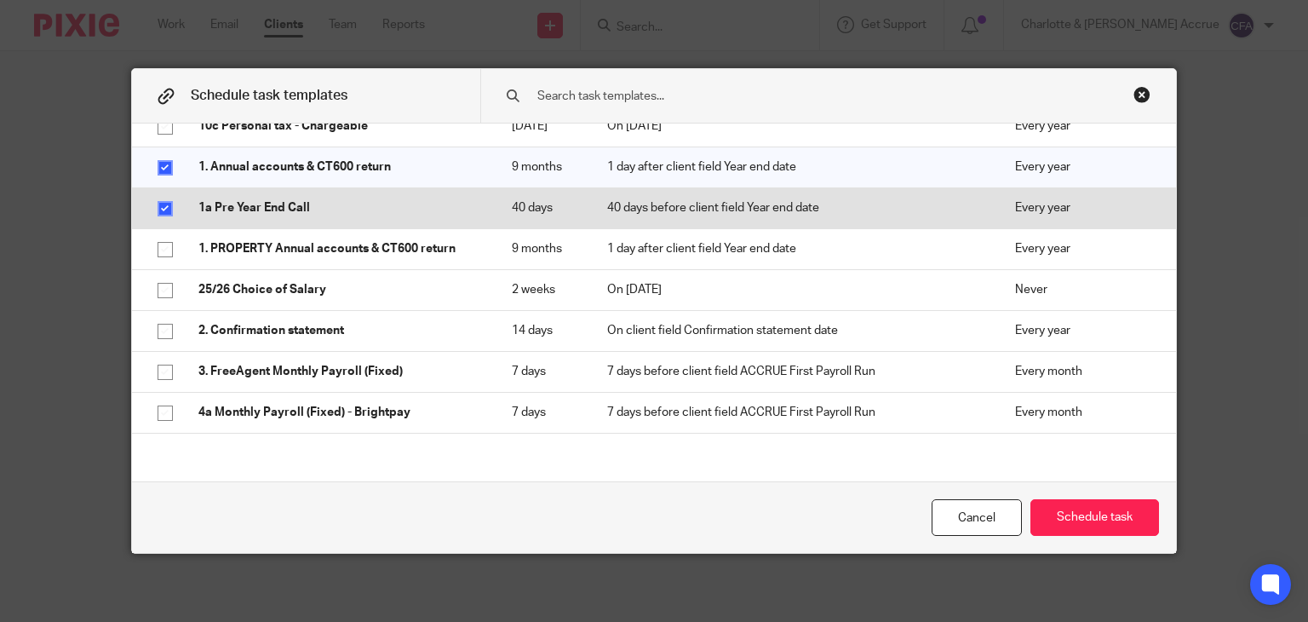
scroll to position [150, 0]
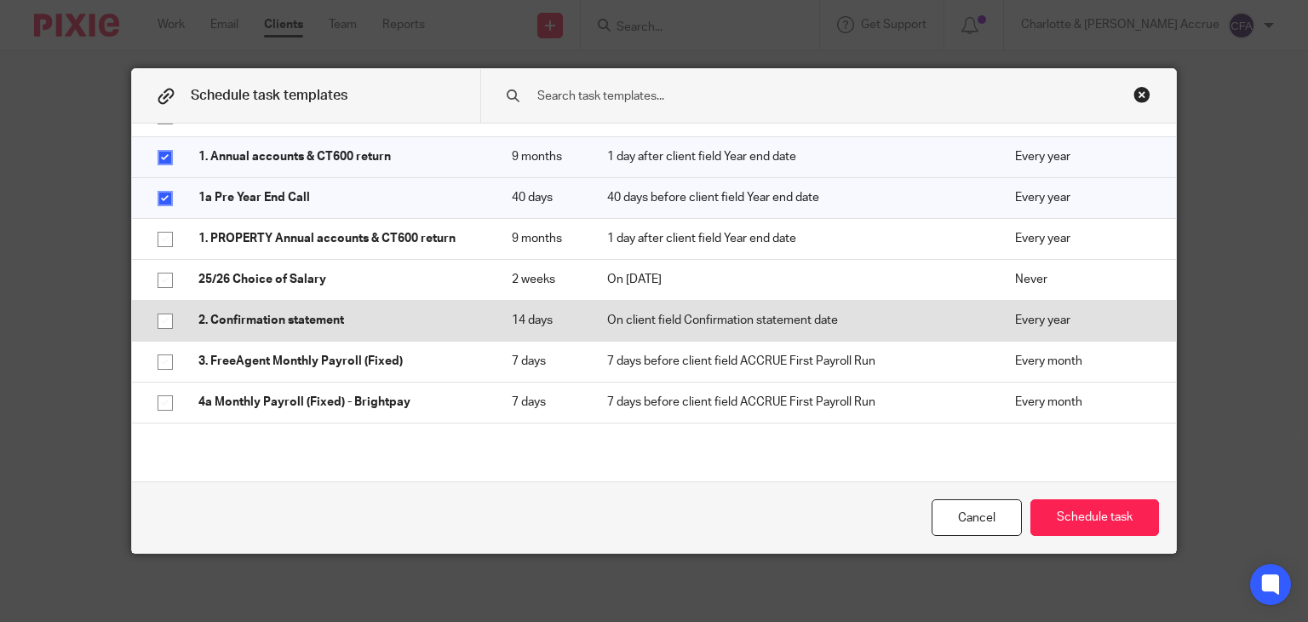
click at [358, 329] on p "2. Confirmation statement" at bounding box center [337, 320] width 279 height 17
checkbox input "true"
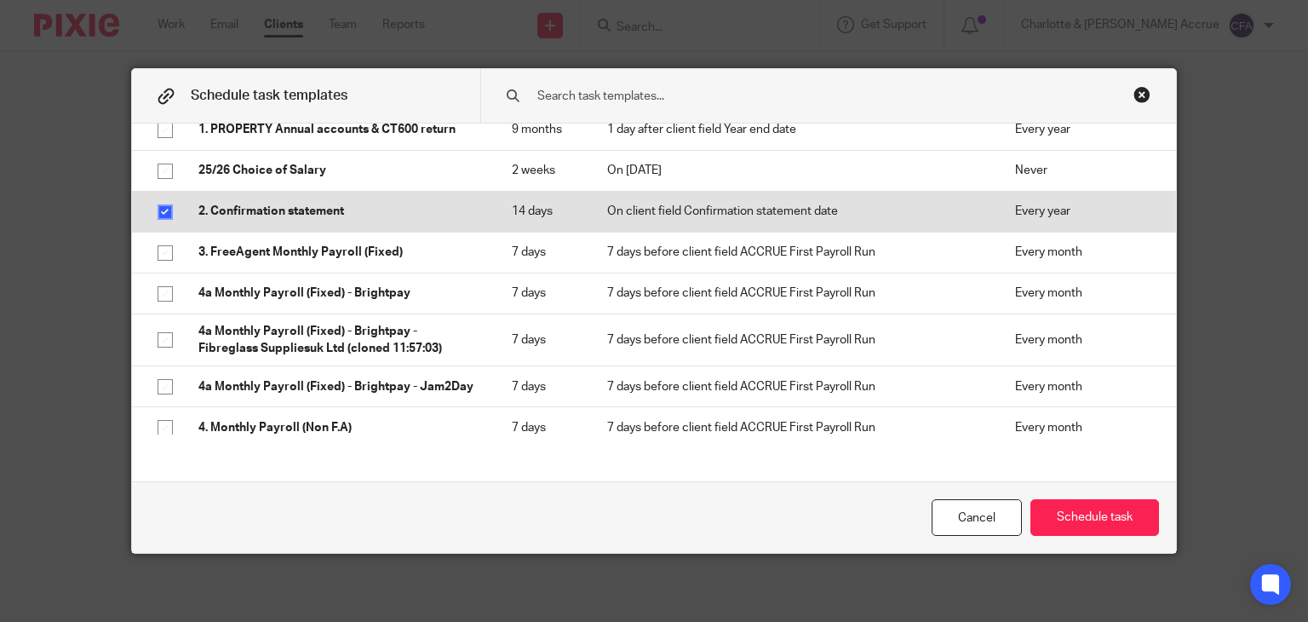
scroll to position [262, 0]
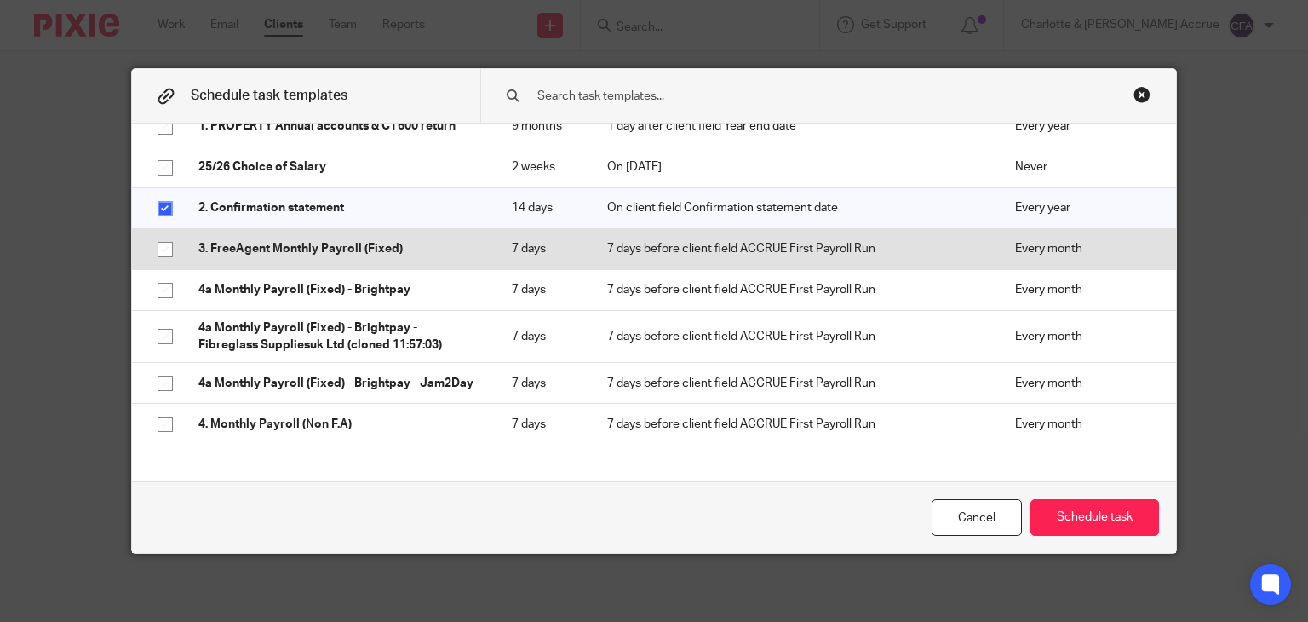
click at [421, 257] on p "3. FreeAgent Monthly Payroll (Fixed)" at bounding box center [337, 248] width 279 height 17
checkbox input "true"
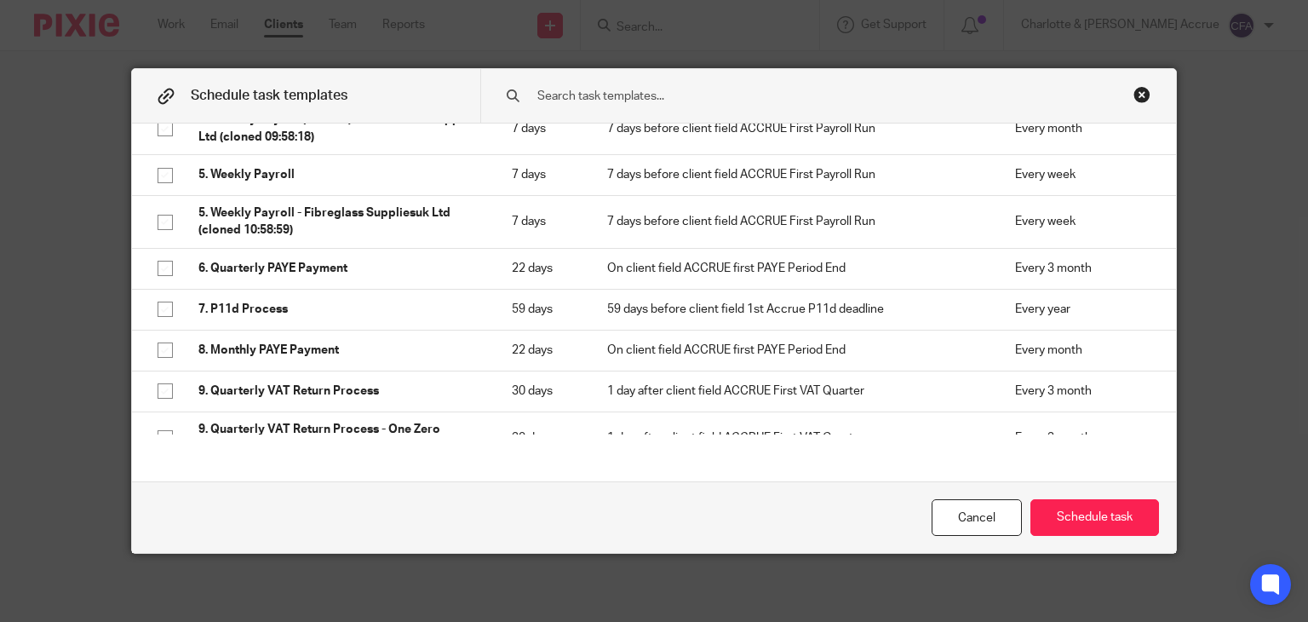
scroll to position [686, 0]
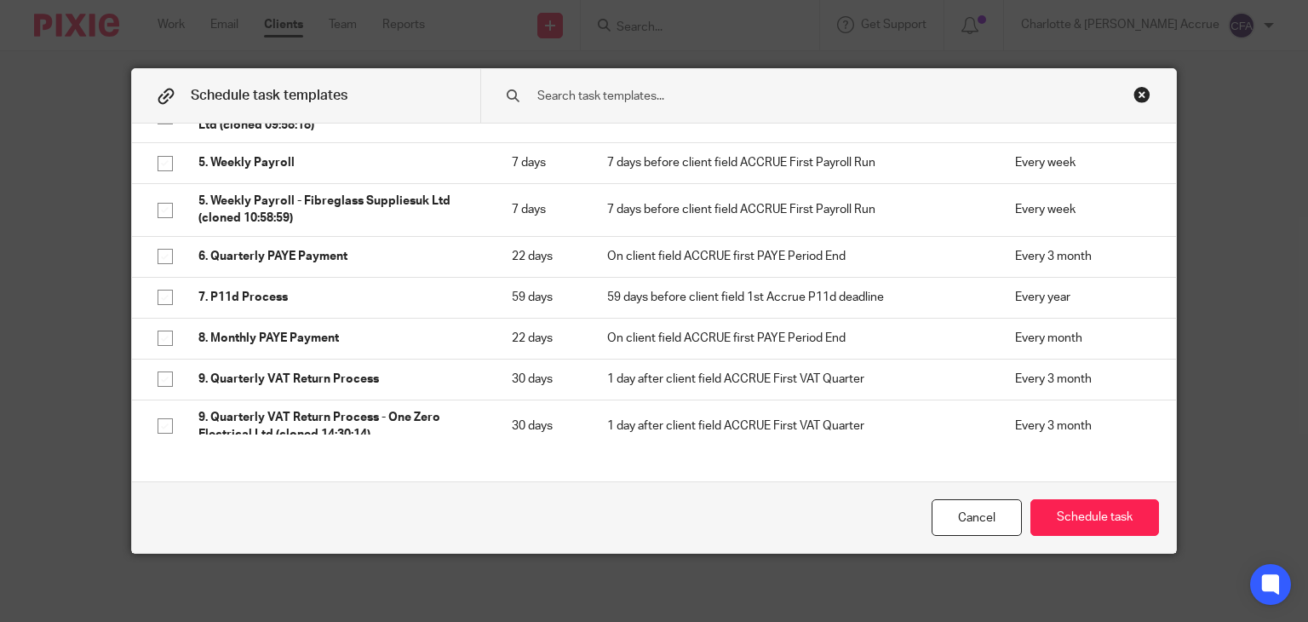
click at [421, 265] on p "6. Quarterly PAYE Payment" at bounding box center [337, 256] width 279 height 17
checkbox input "true"
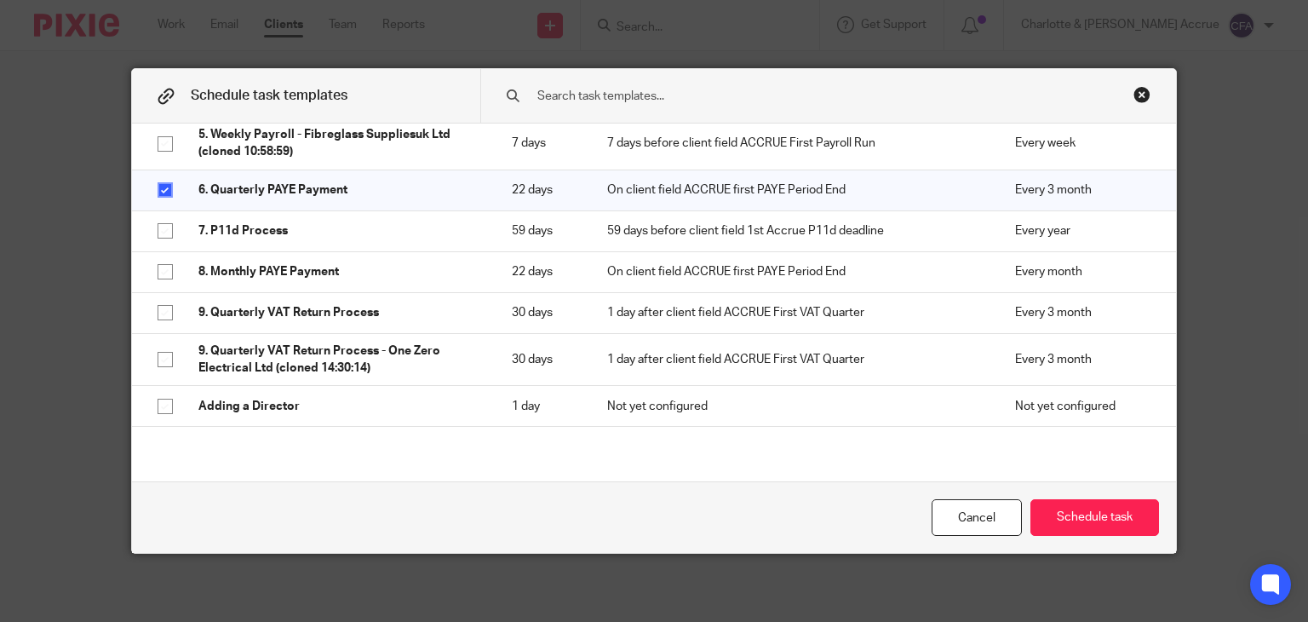
scroll to position [754, 0]
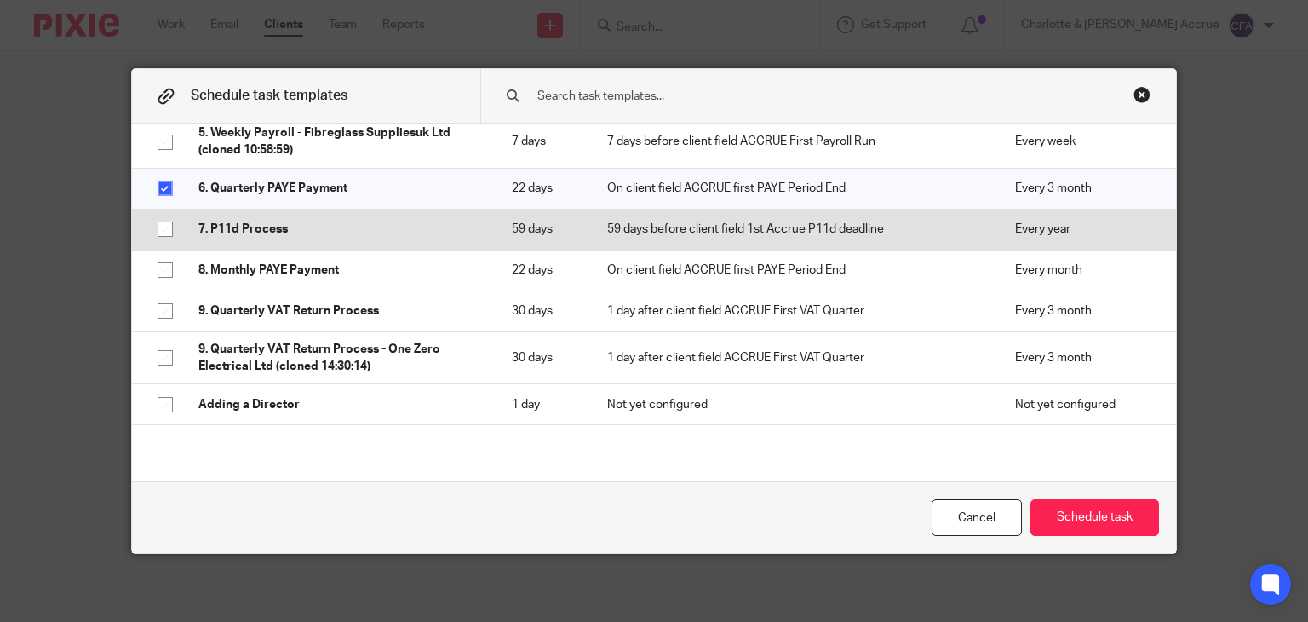
click at [429, 238] on p "7. P11d Process" at bounding box center [337, 229] width 279 height 17
checkbox input "true"
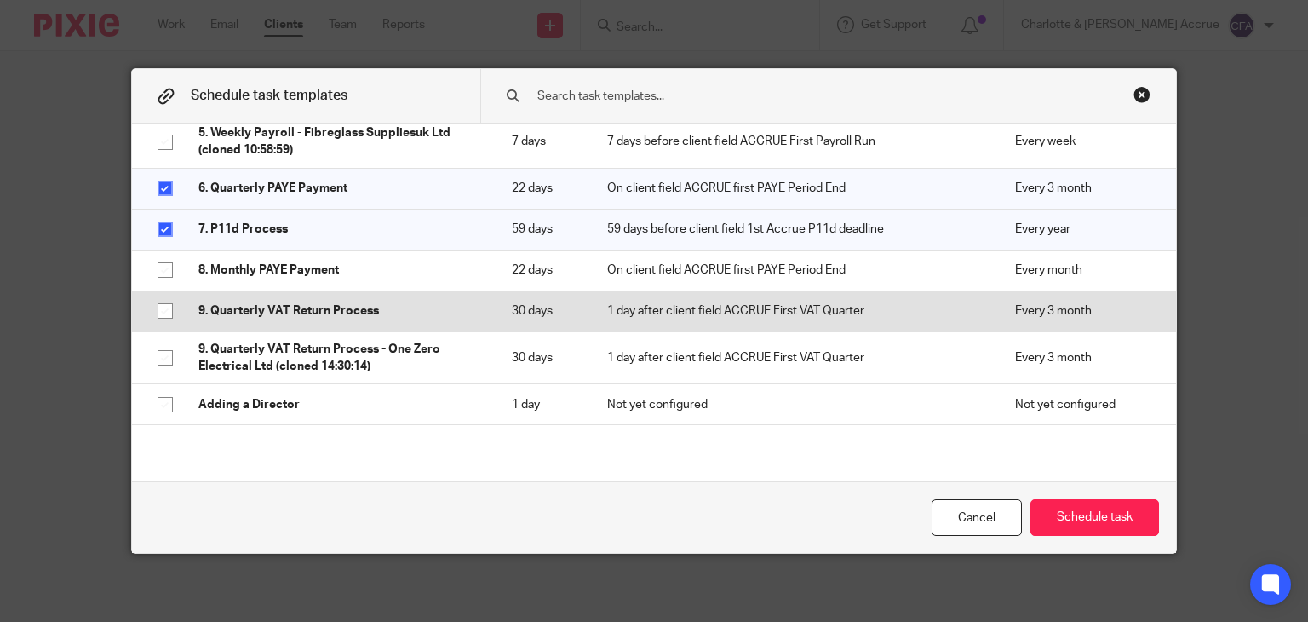
click at [405, 319] on p "9. Quarterly VAT Return Process" at bounding box center [337, 310] width 279 height 17
checkbox input "true"
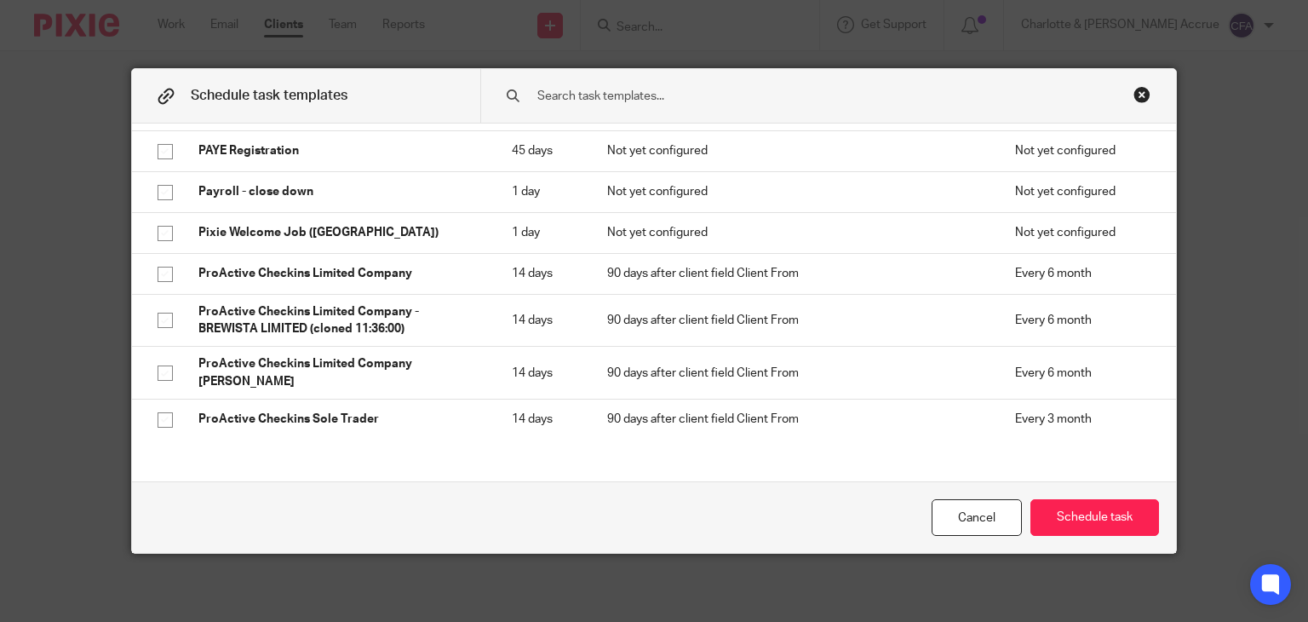
scroll to position [3051, 0]
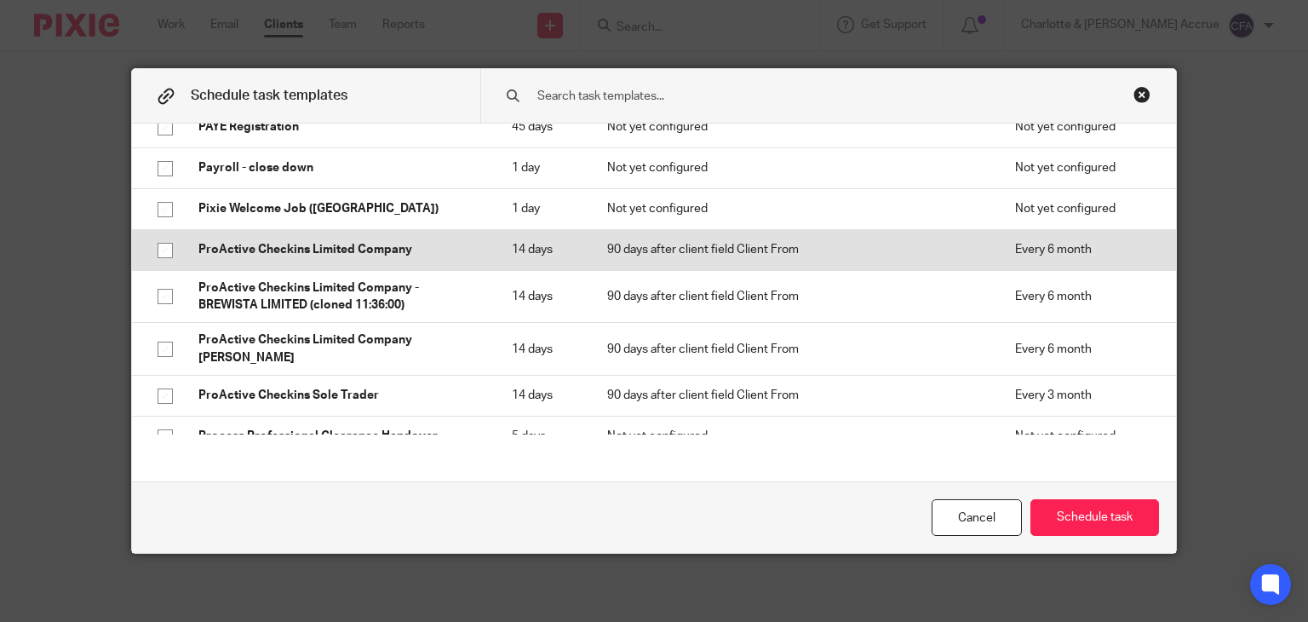
click at [464, 254] on p "ProActive Checkins Limited Company" at bounding box center [337, 249] width 279 height 17
checkbox input "true"
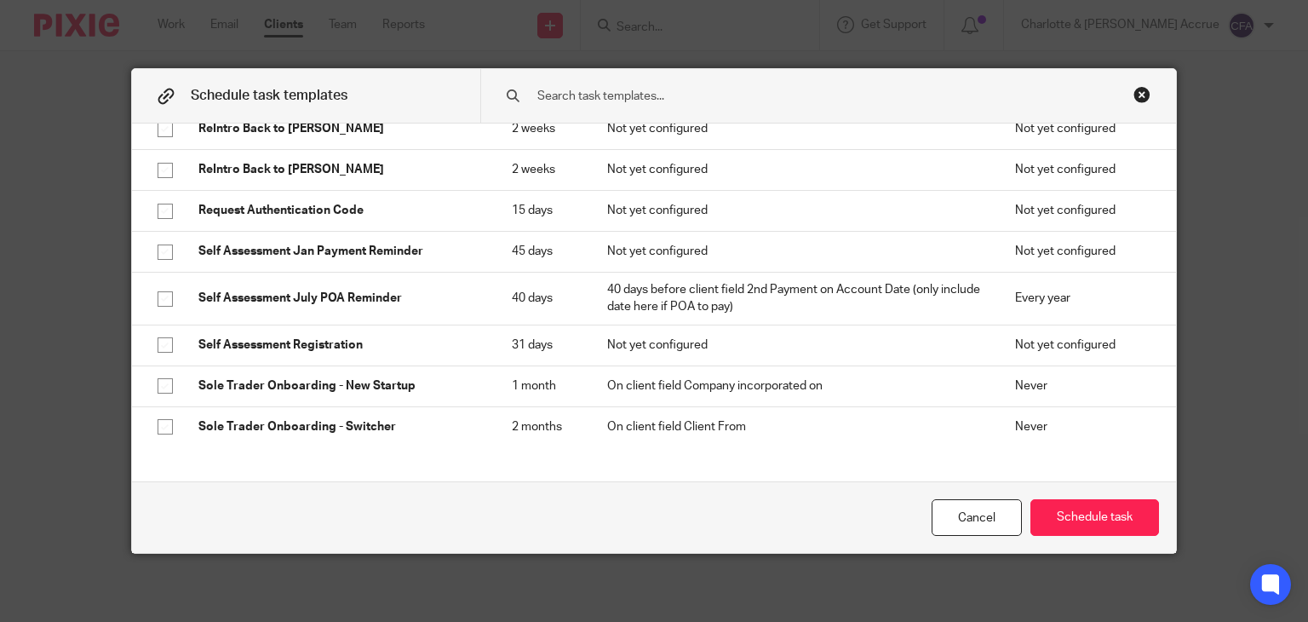
scroll to position [3535, 0]
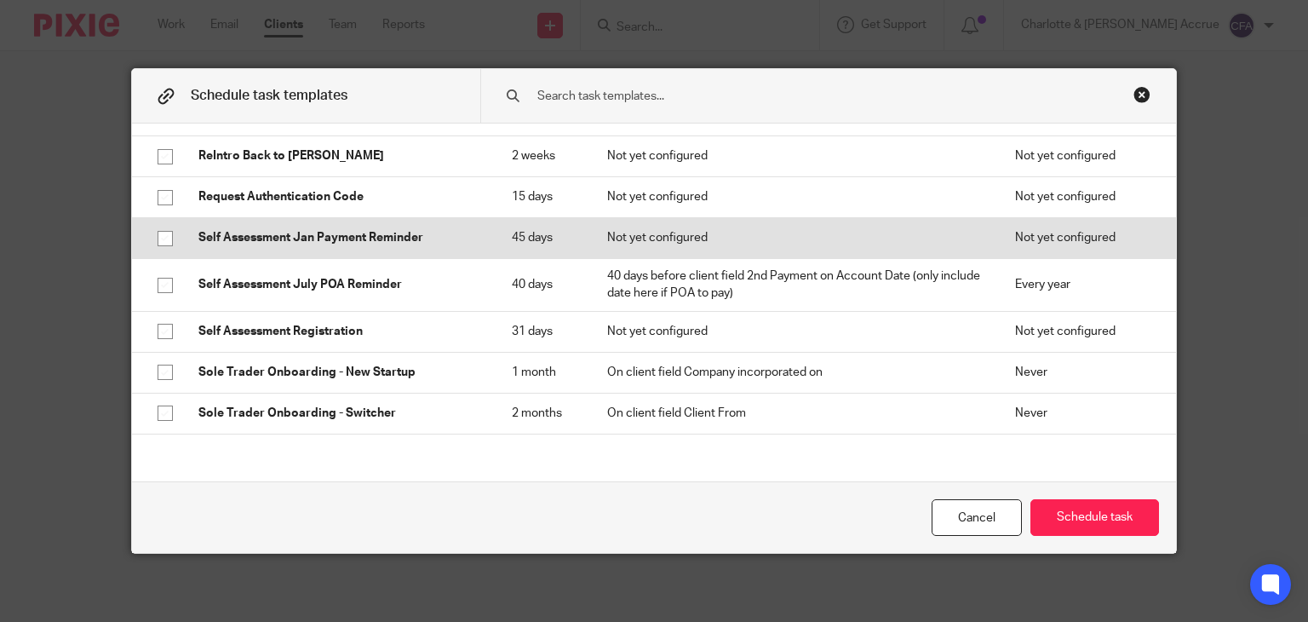
click at [460, 246] on td "Self Assessment Jan Payment Reminder" at bounding box center [337, 238] width 313 height 41
checkbox input "true"
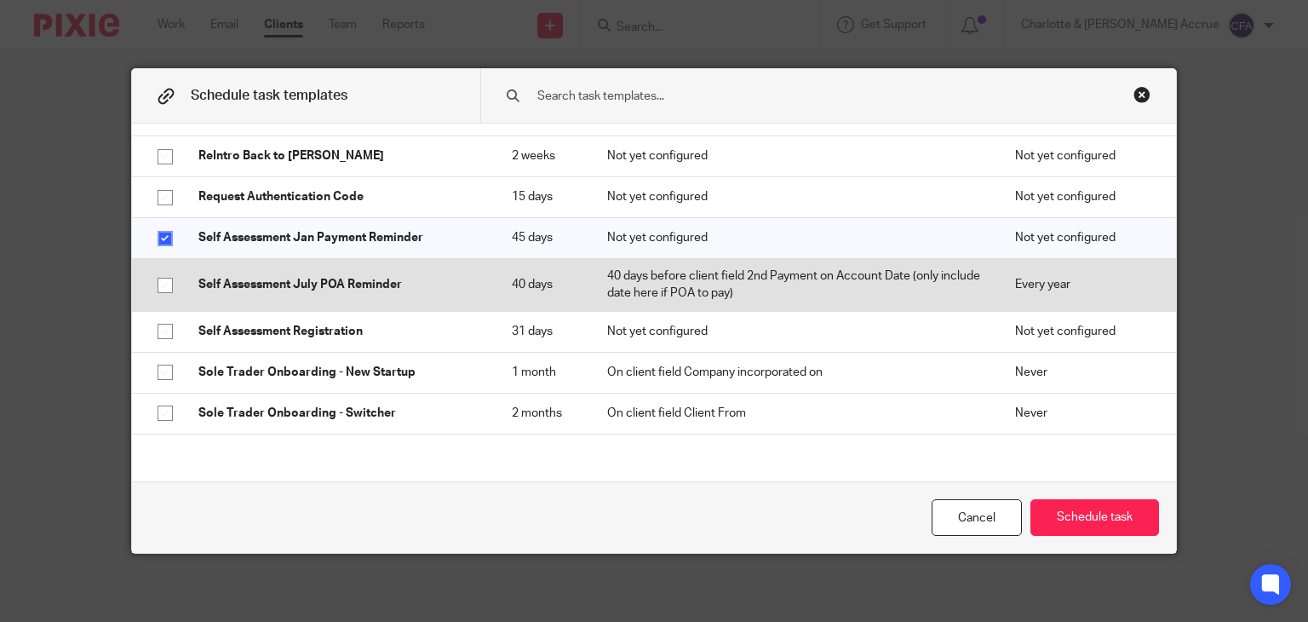
click at [457, 270] on td "Self Assessment July POA Reminder" at bounding box center [337, 285] width 313 height 53
checkbox input "true"
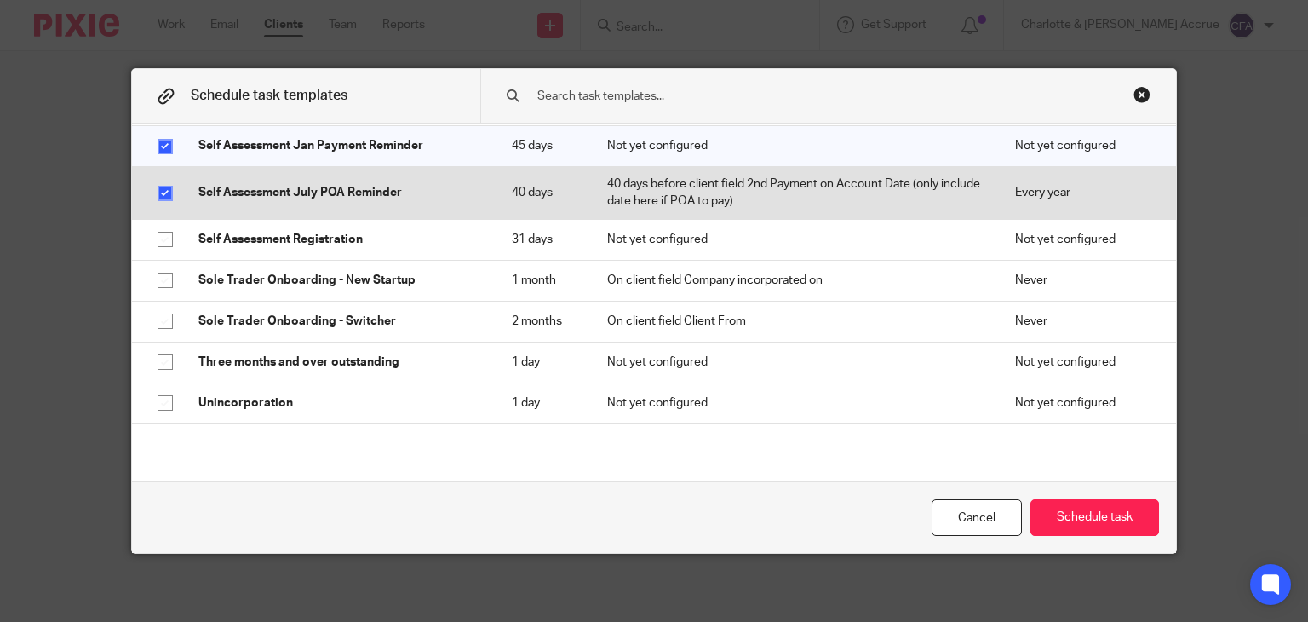
scroll to position [3626, 0]
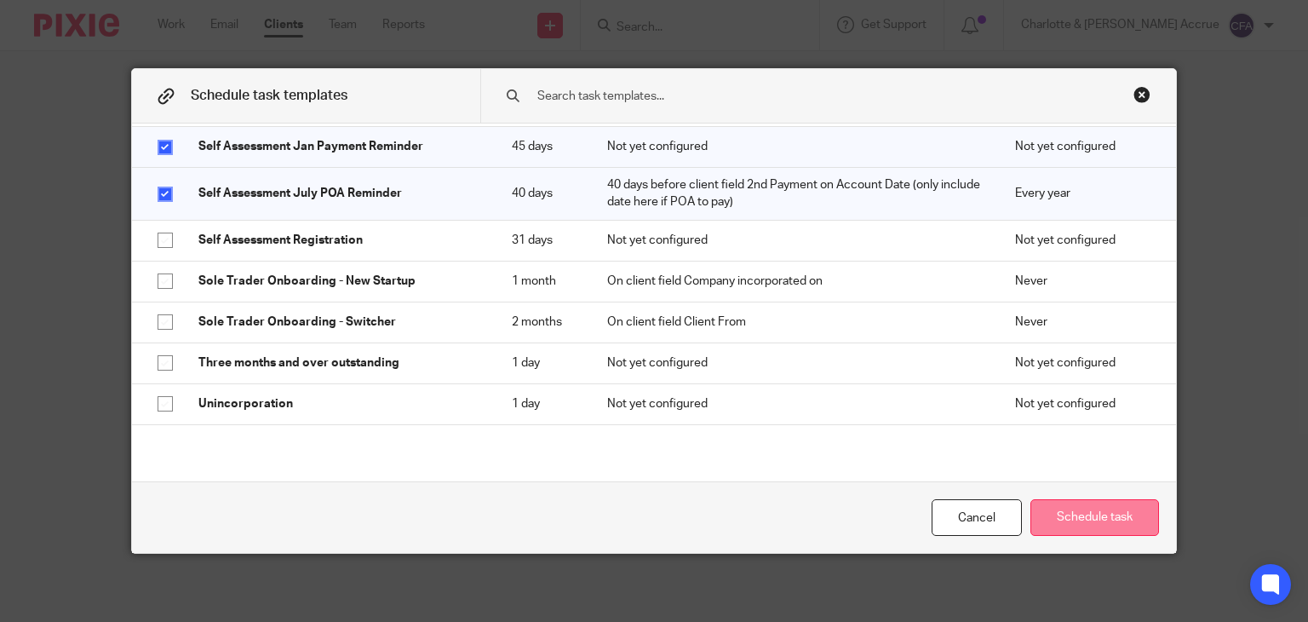
click at [1038, 512] on button "Schedule task" at bounding box center [1094, 517] width 129 height 37
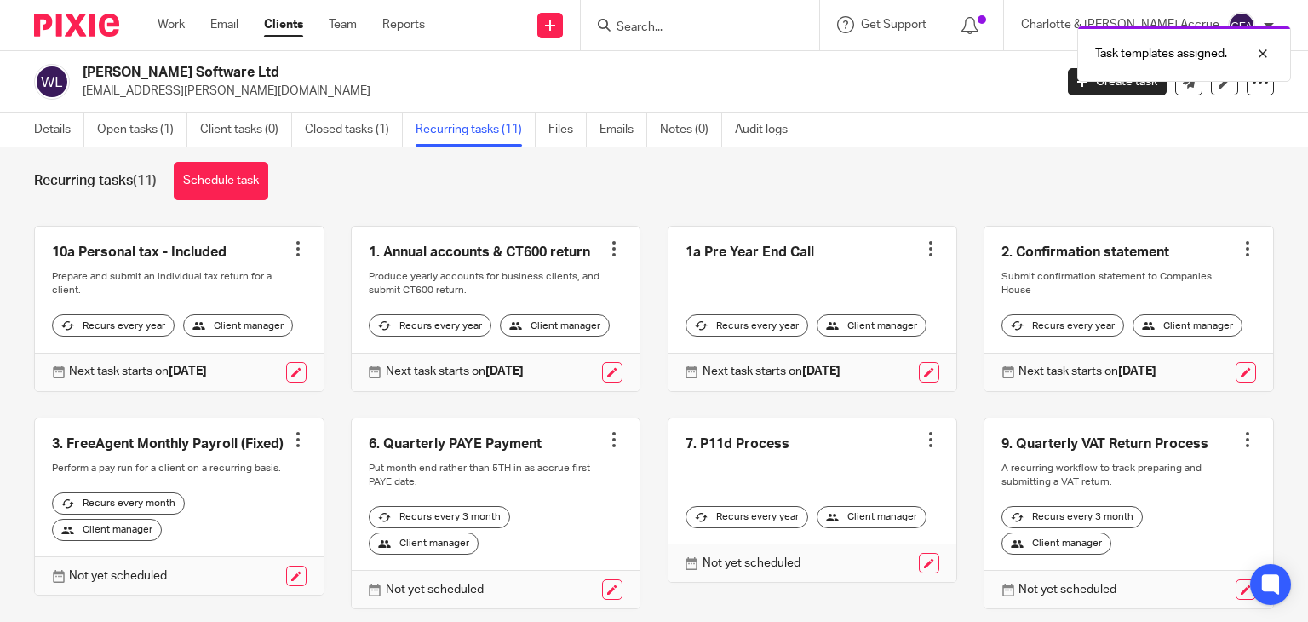
scroll to position [20, 0]
click at [61, 129] on link "Details" at bounding box center [59, 129] width 50 height 33
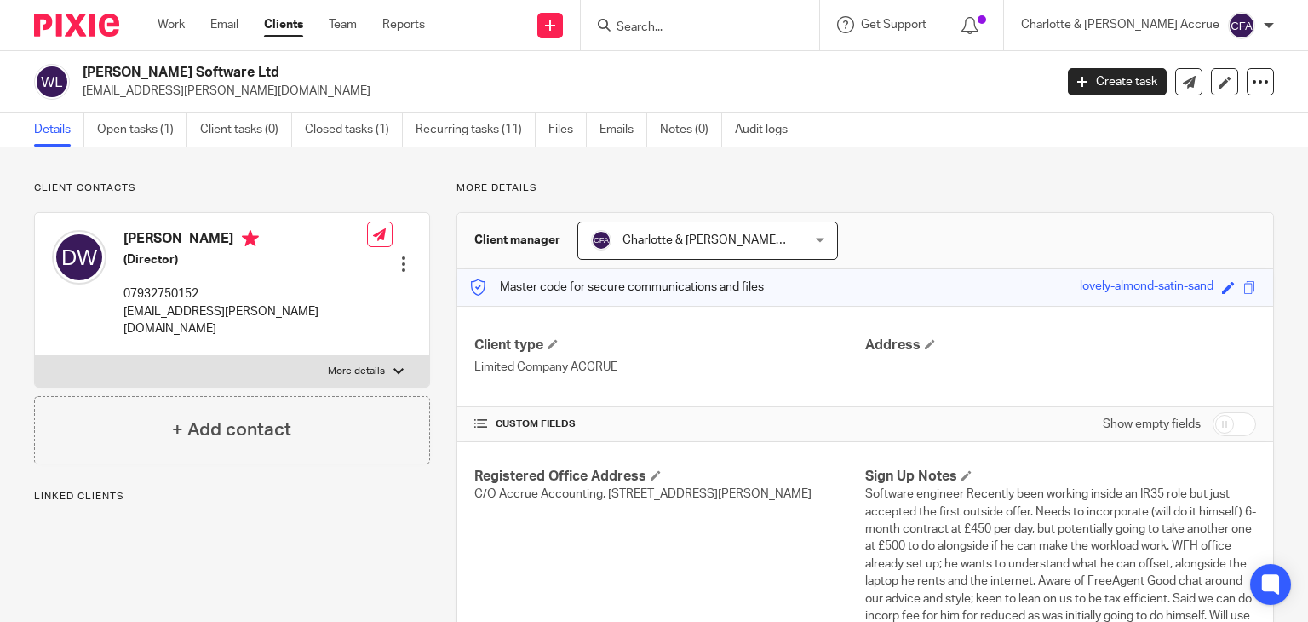
click at [1212, 421] on input "checkbox" at bounding box center [1233, 424] width 43 height 24
checkbox input "true"
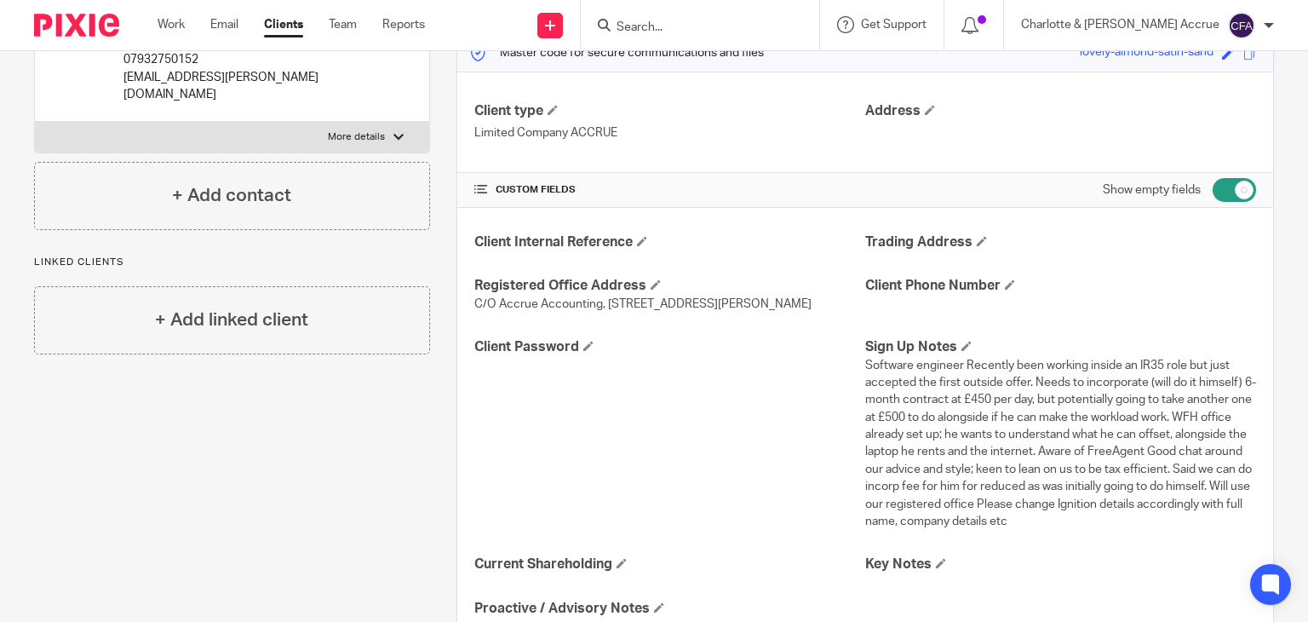
scroll to position [230, 0]
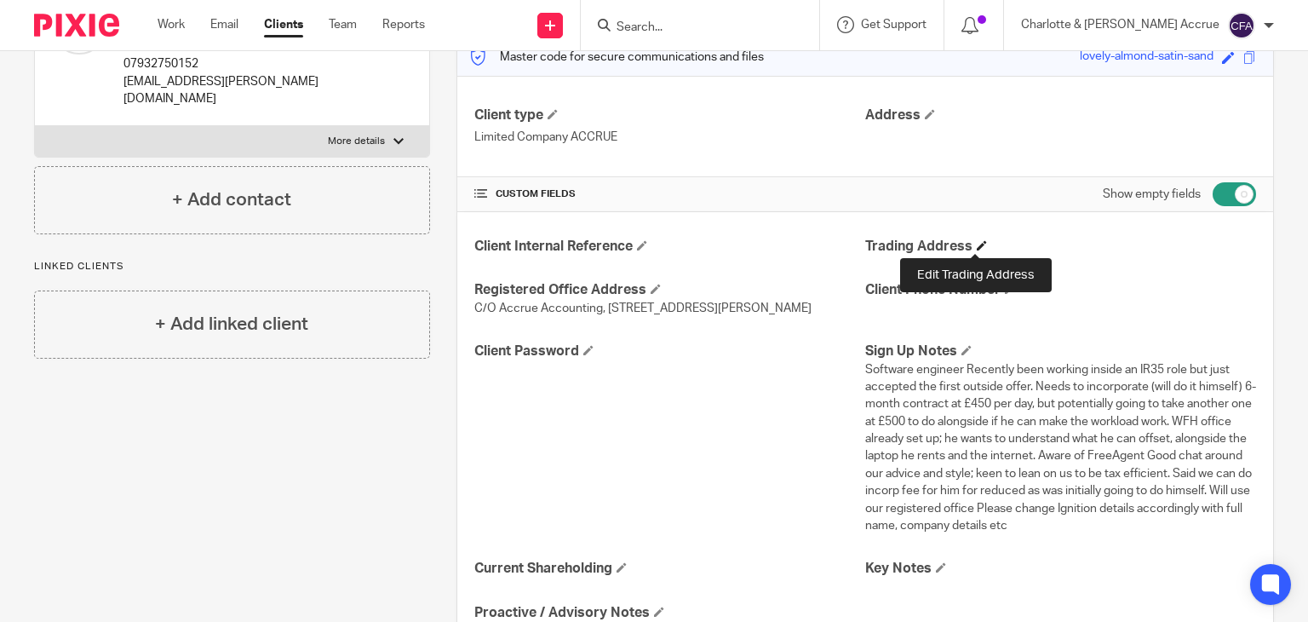
click at [977, 244] on span at bounding box center [982, 245] width 10 height 10
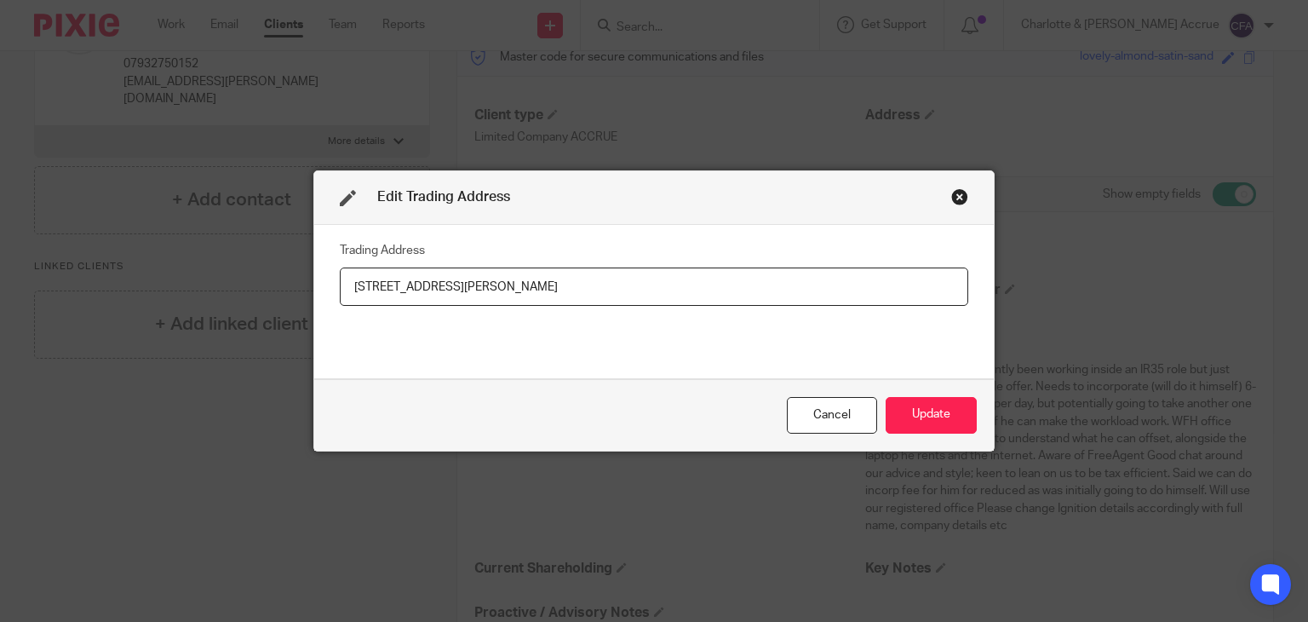
click at [445, 287] on input "2 Ashmore Close City Nottingham Postcode NG4 4LT" at bounding box center [654, 286] width 628 height 38
click at [514, 287] on input "2 Ashmore Close Nottingham Postcode NG4 4LT" at bounding box center [654, 286] width 628 height 38
type input "2 Ashmore Close, Nottingham, NG4 4LT"
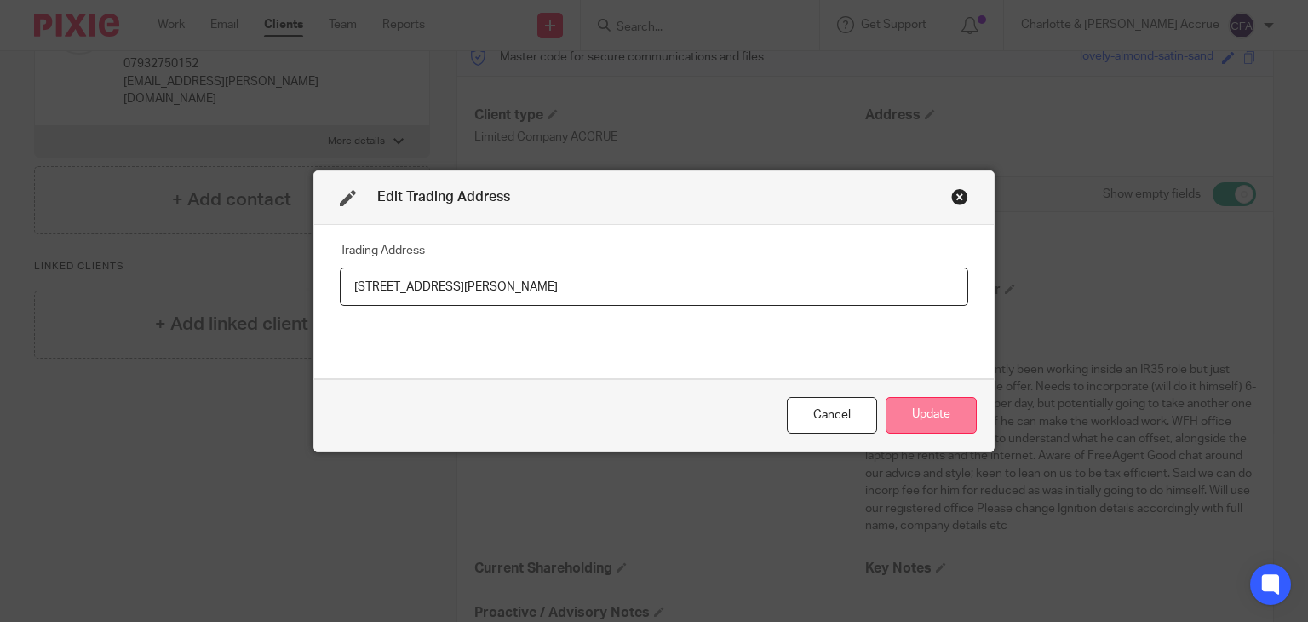
click at [950, 424] on button "Update" at bounding box center [931, 415] width 91 height 37
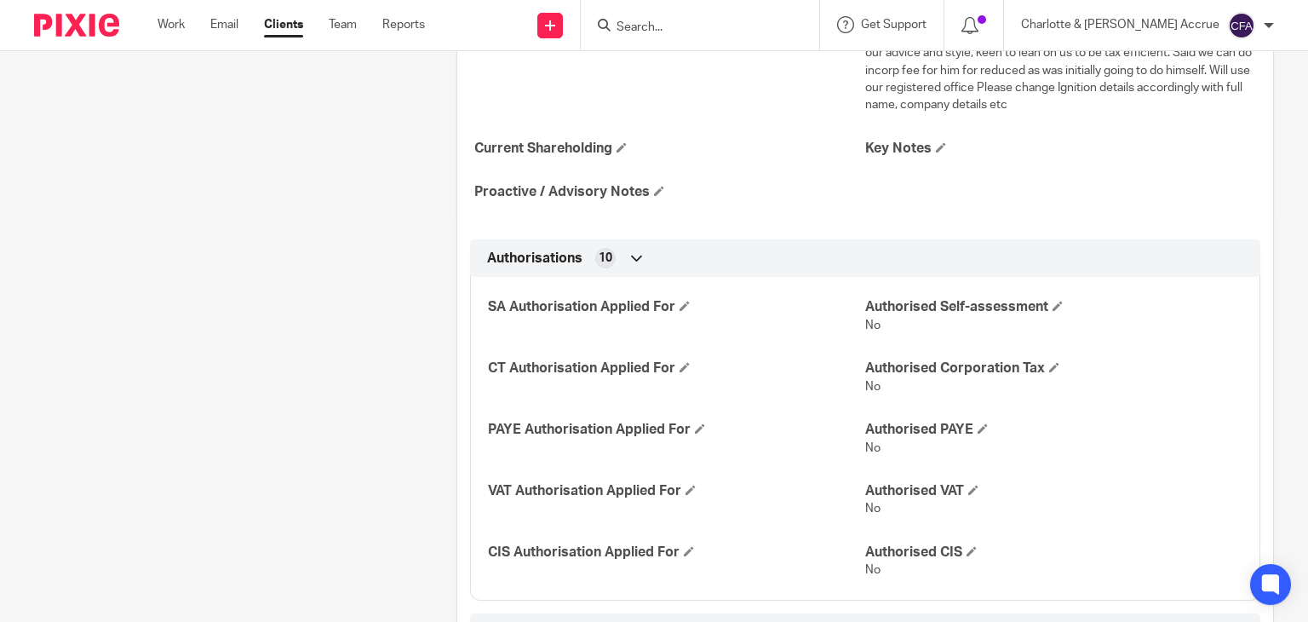
scroll to position [0, 0]
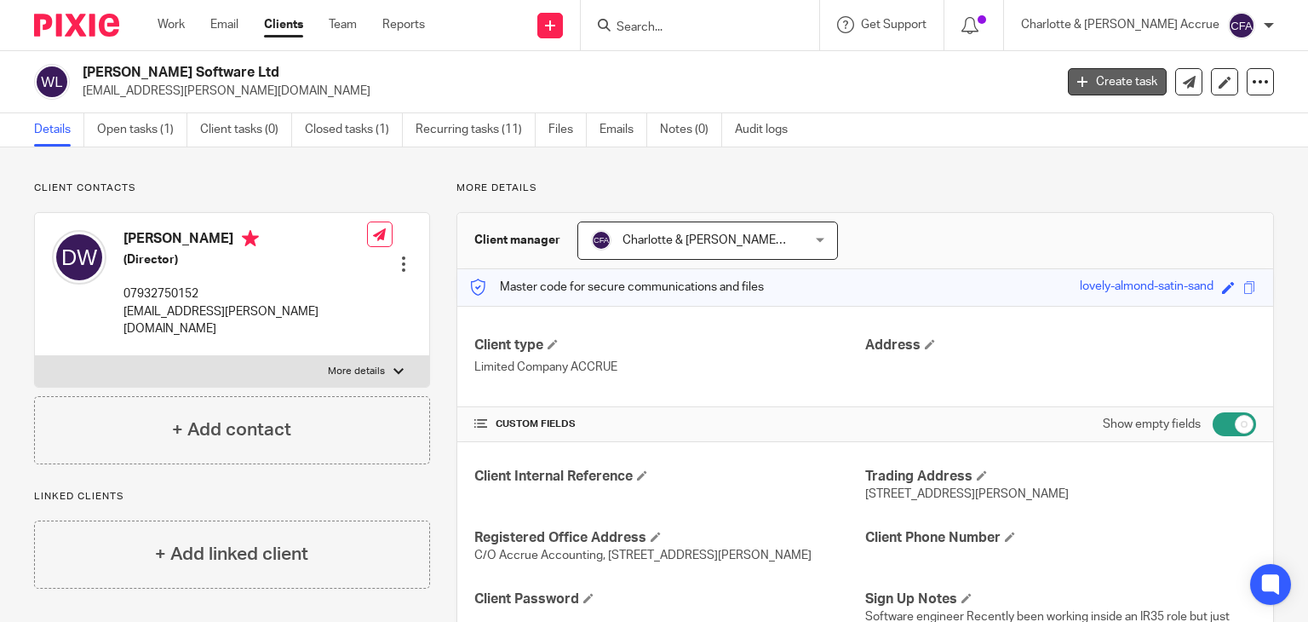
click at [1108, 83] on link "Create task" at bounding box center [1117, 81] width 99 height 27
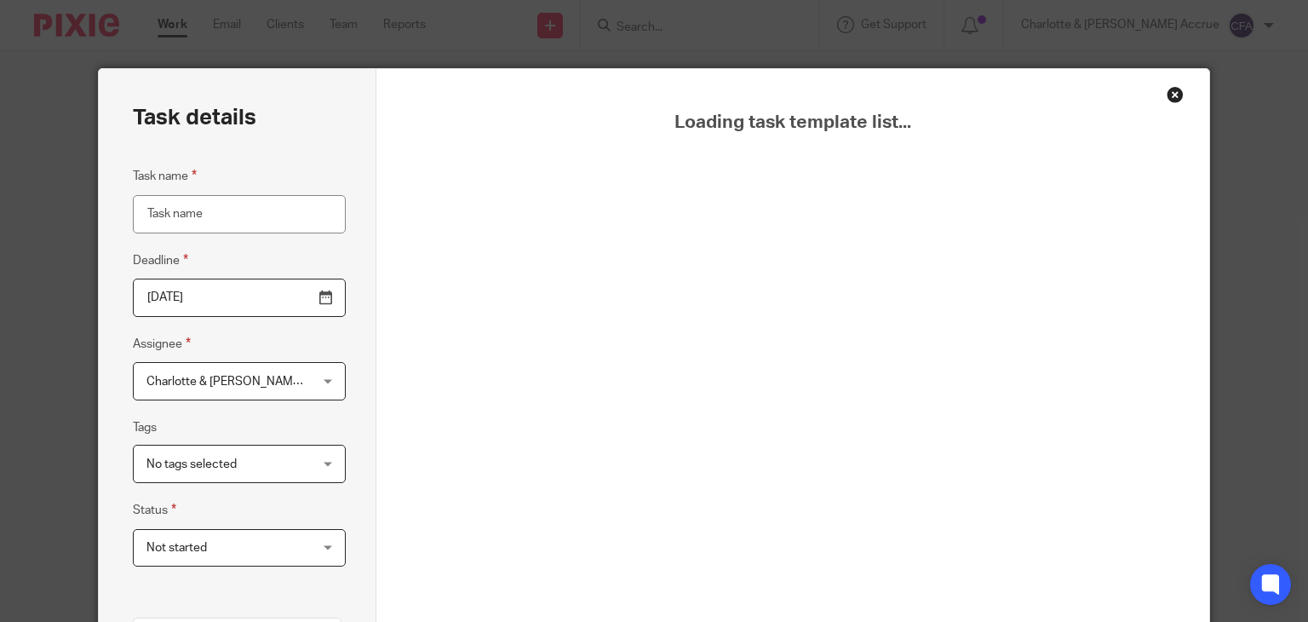
click at [289, 390] on span "Charlotte & [PERSON_NAME] Accrue" at bounding box center [225, 381] width 158 height 36
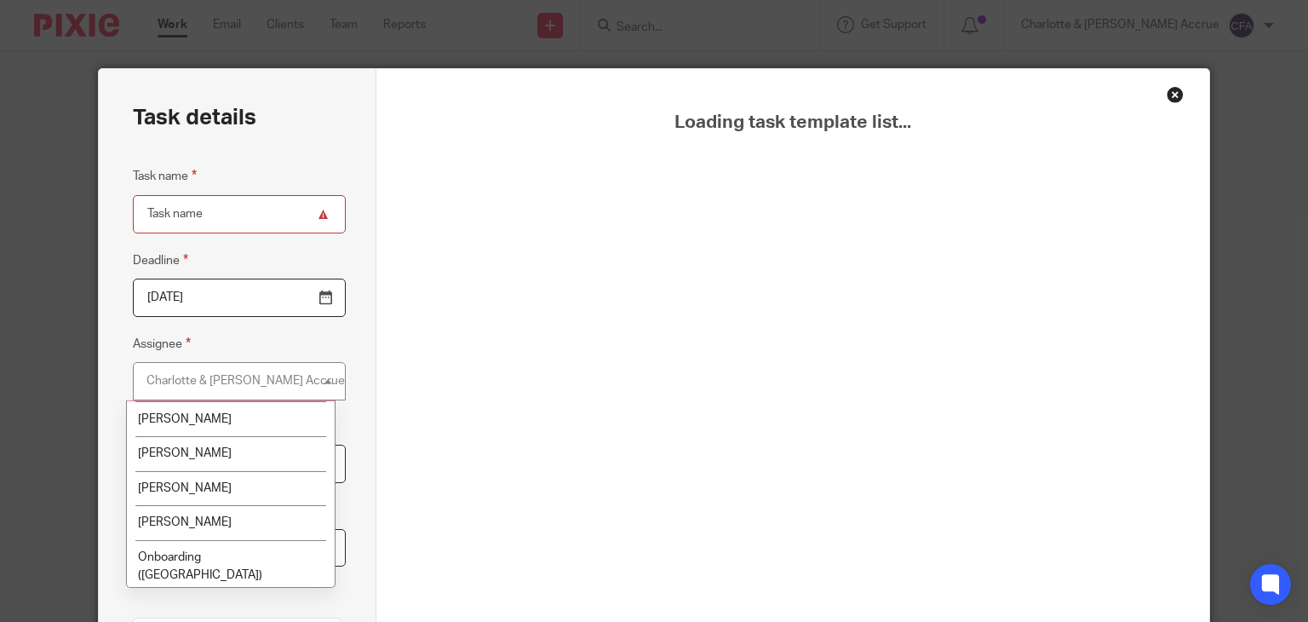
scroll to position [170, 0]
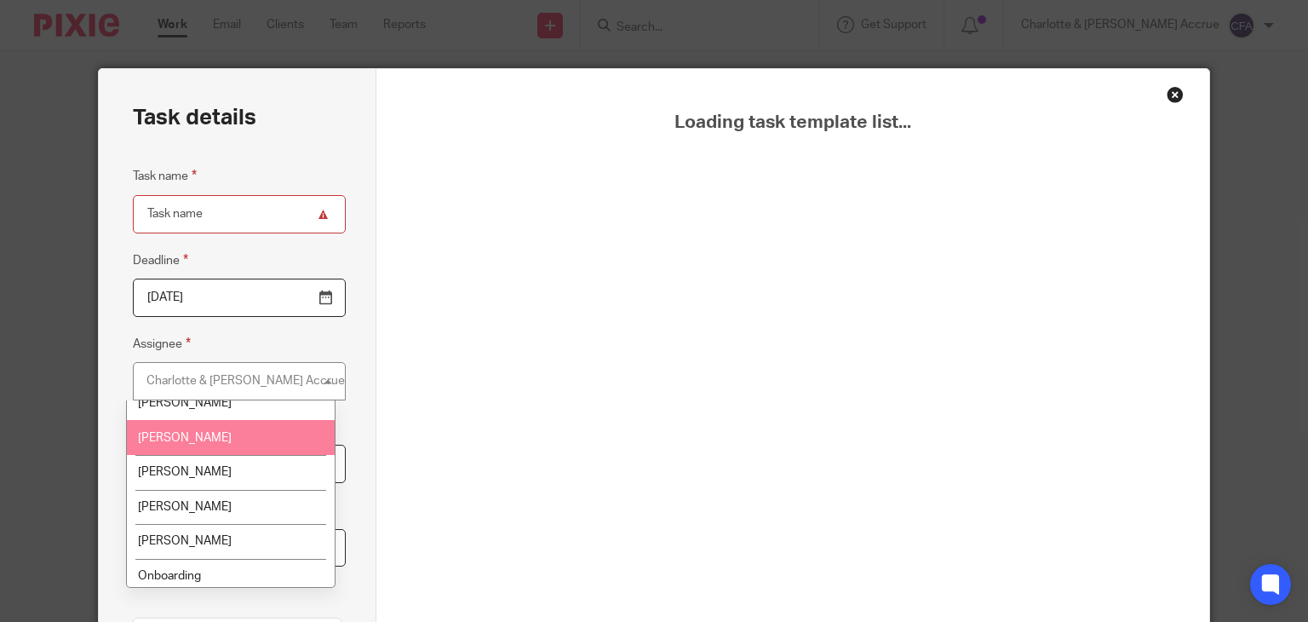
click at [239, 428] on li "[PERSON_NAME]" at bounding box center [230, 437] width 207 height 35
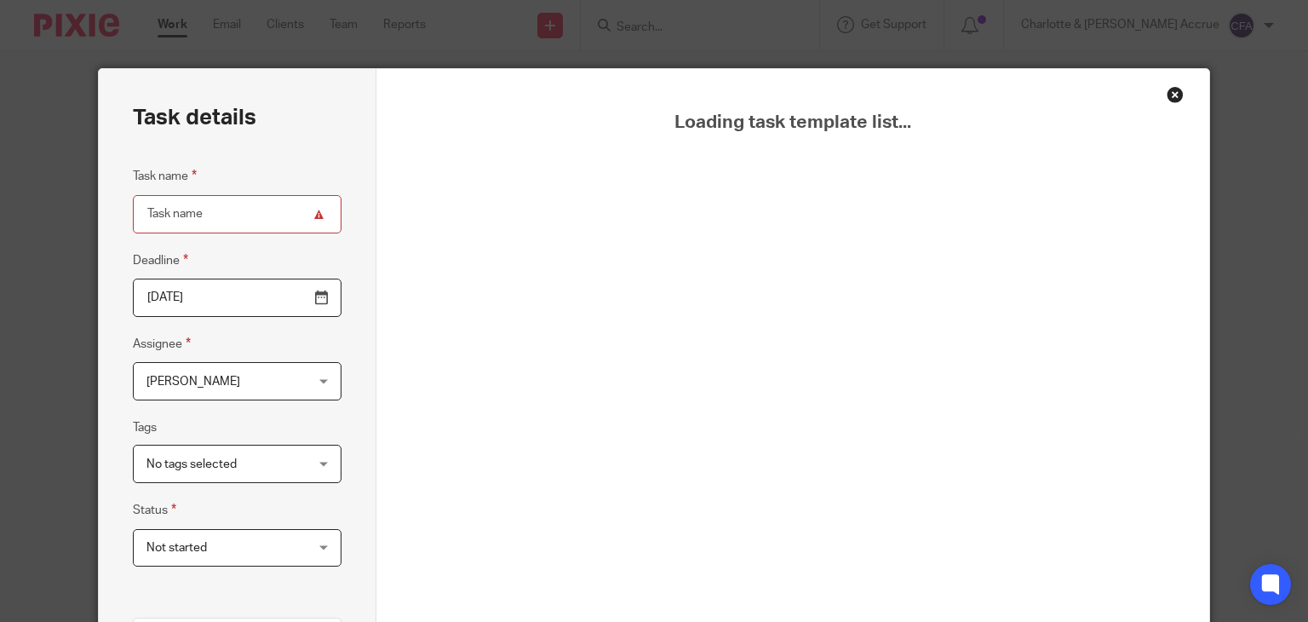
click at [1172, 98] on div "Close this dialog window" at bounding box center [1174, 94] width 17 height 17
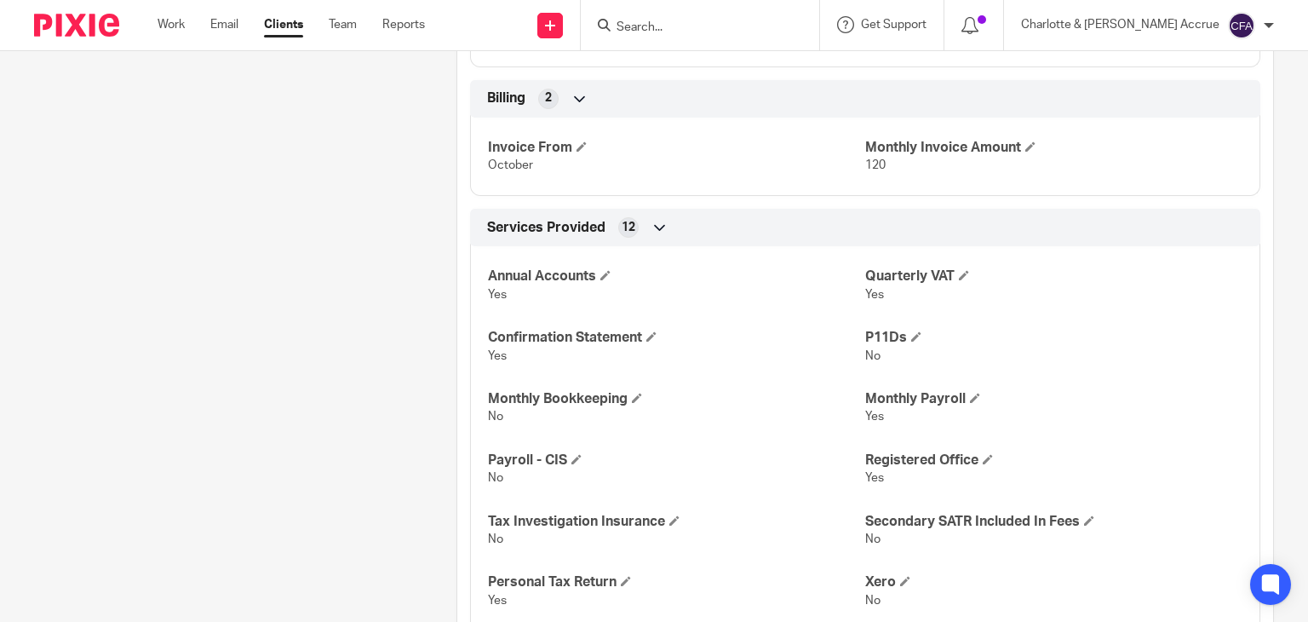
scroll to position [1340, 0]
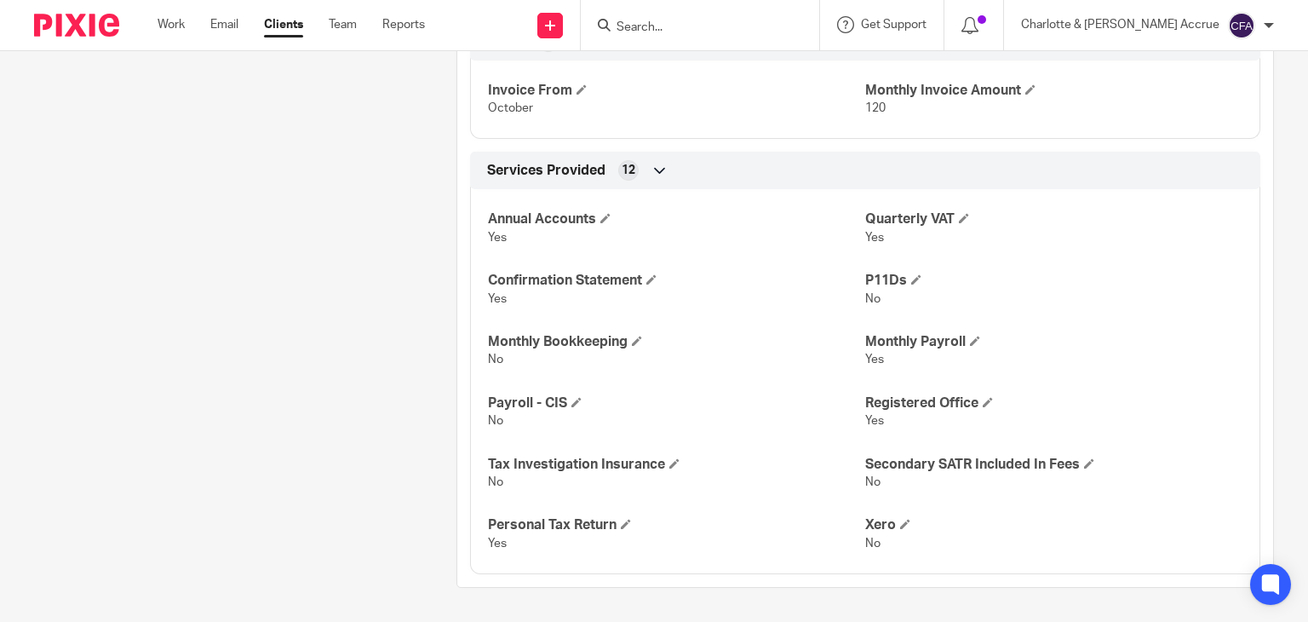
click at [729, 31] on input "Search" at bounding box center [691, 27] width 153 height 15
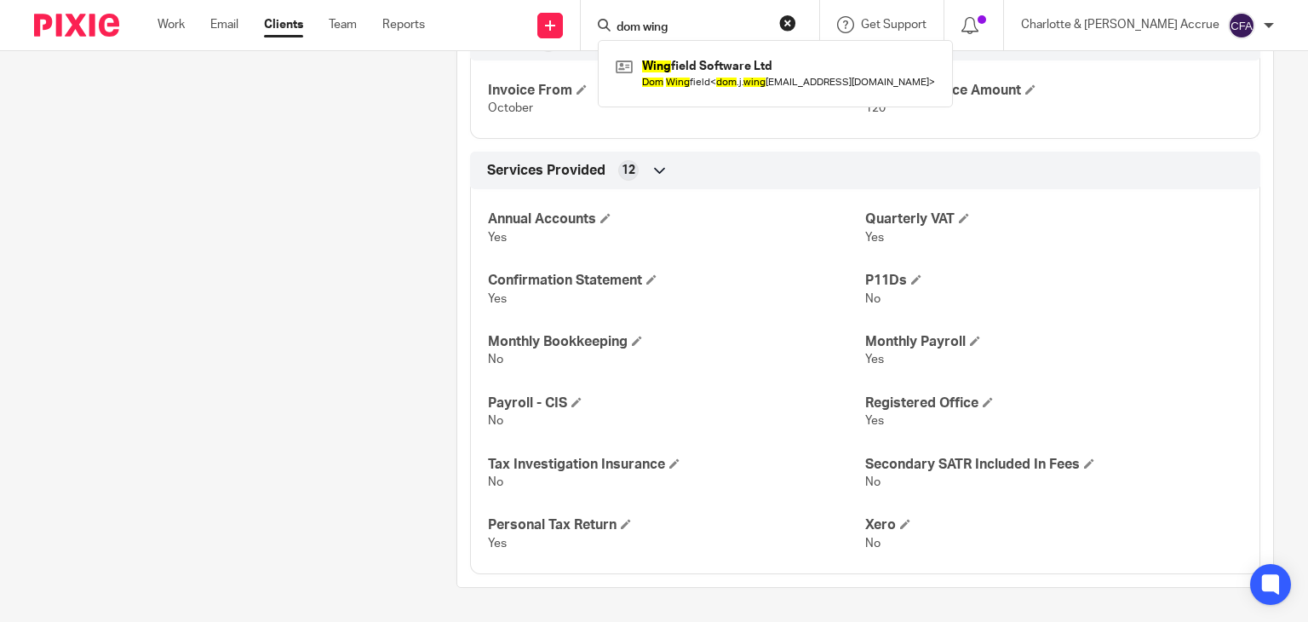
type input "dom wing"
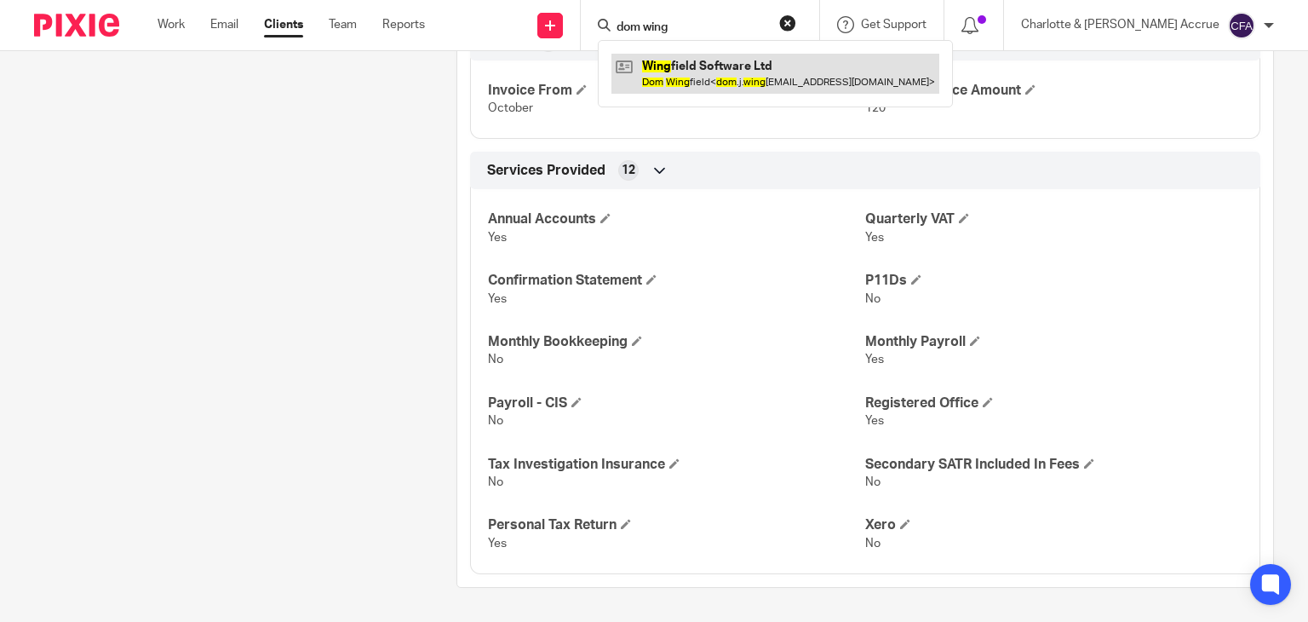
click at [744, 83] on link at bounding box center [775, 73] width 328 height 39
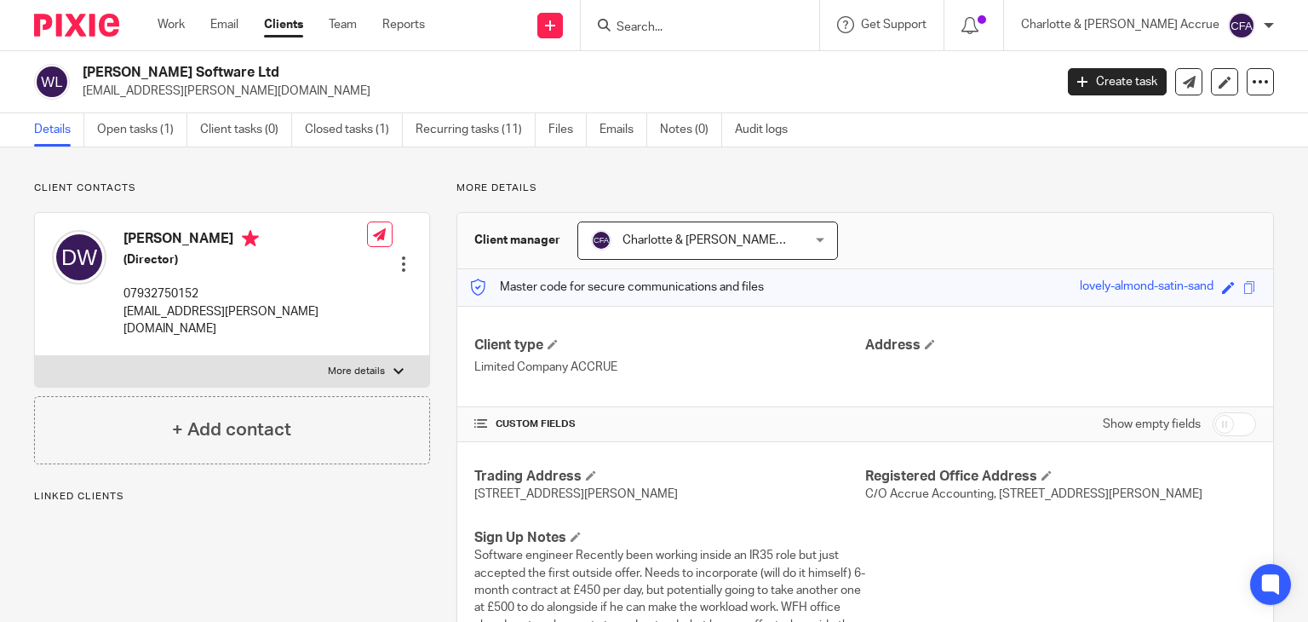
click at [173, 93] on p "[EMAIL_ADDRESS][PERSON_NAME][DOMAIN_NAME]" at bounding box center [563, 91] width 960 height 17
click at [188, 66] on h2 "[PERSON_NAME] Software Ltd" at bounding box center [467, 73] width 768 height 18
copy div "[PERSON_NAME] Software Ltd"
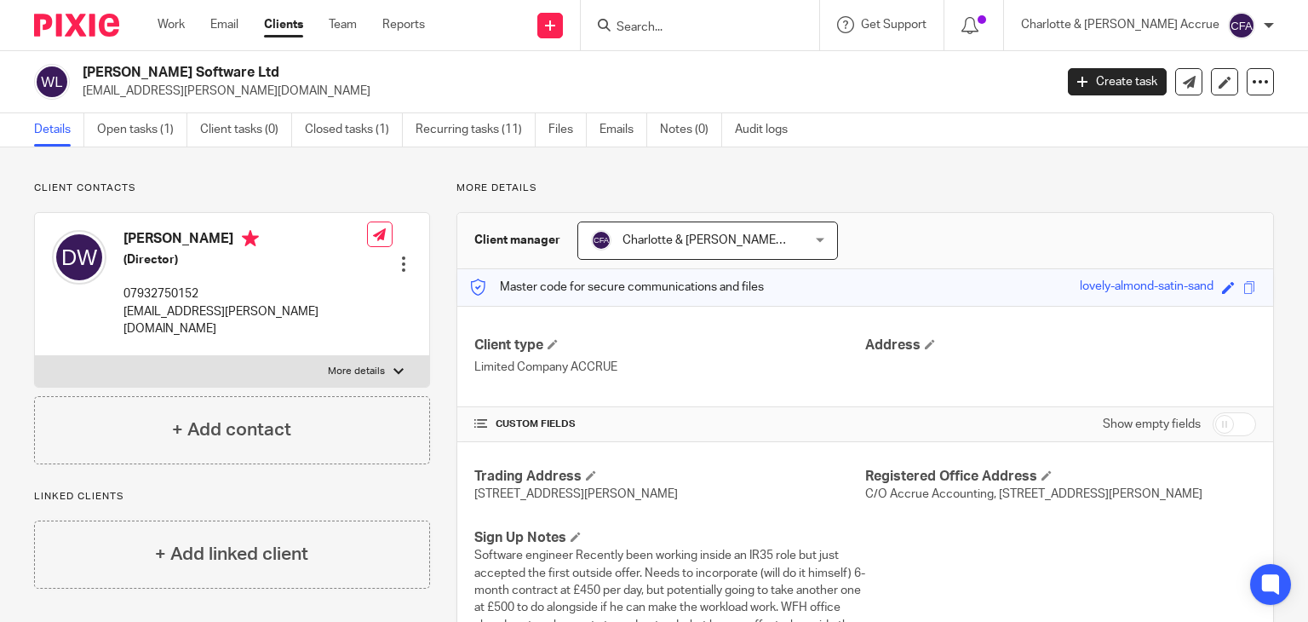
click at [186, 291] on p "07932750152" at bounding box center [245, 293] width 244 height 17
copy p "07932750152"
click at [117, 68] on h2 "[PERSON_NAME] Software Ltd" at bounding box center [467, 73] width 768 height 18
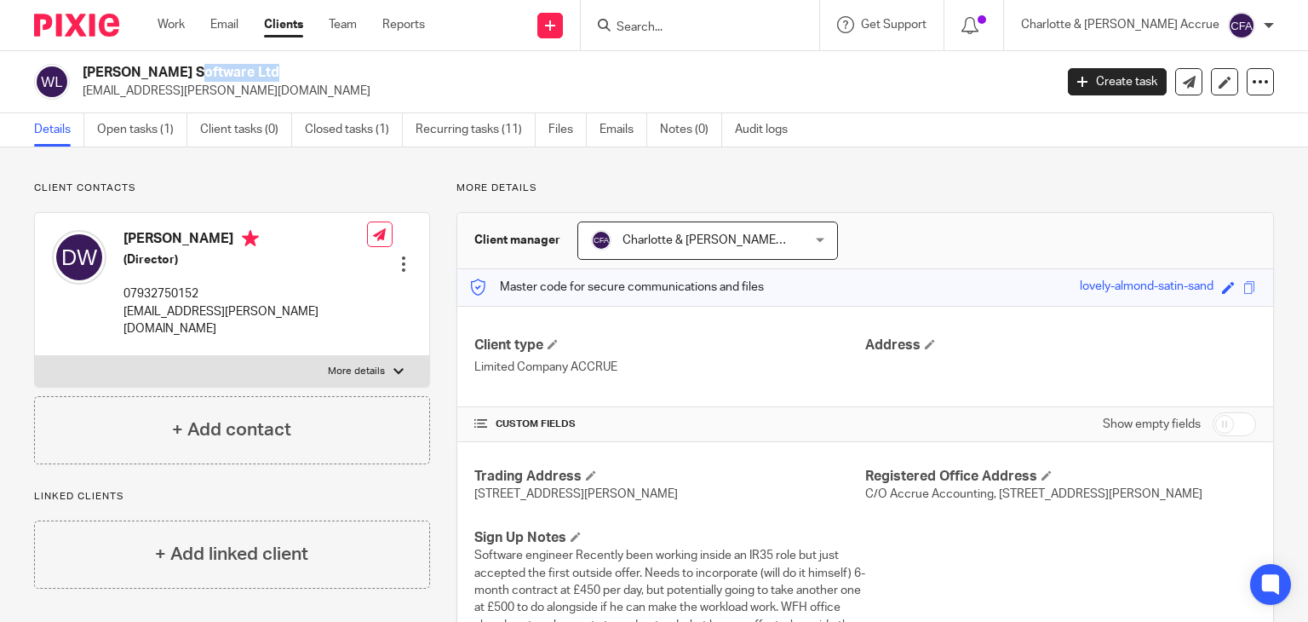
click at [117, 68] on h2 "[PERSON_NAME] Software Ltd" at bounding box center [467, 73] width 768 height 18
copy div "[PERSON_NAME] Software Ltd"
click at [778, 37] on div at bounding box center [700, 25] width 238 height 50
click at [763, 18] on form at bounding box center [705, 24] width 181 height 21
click at [746, 23] on input "Search" at bounding box center [691, 27] width 153 height 15
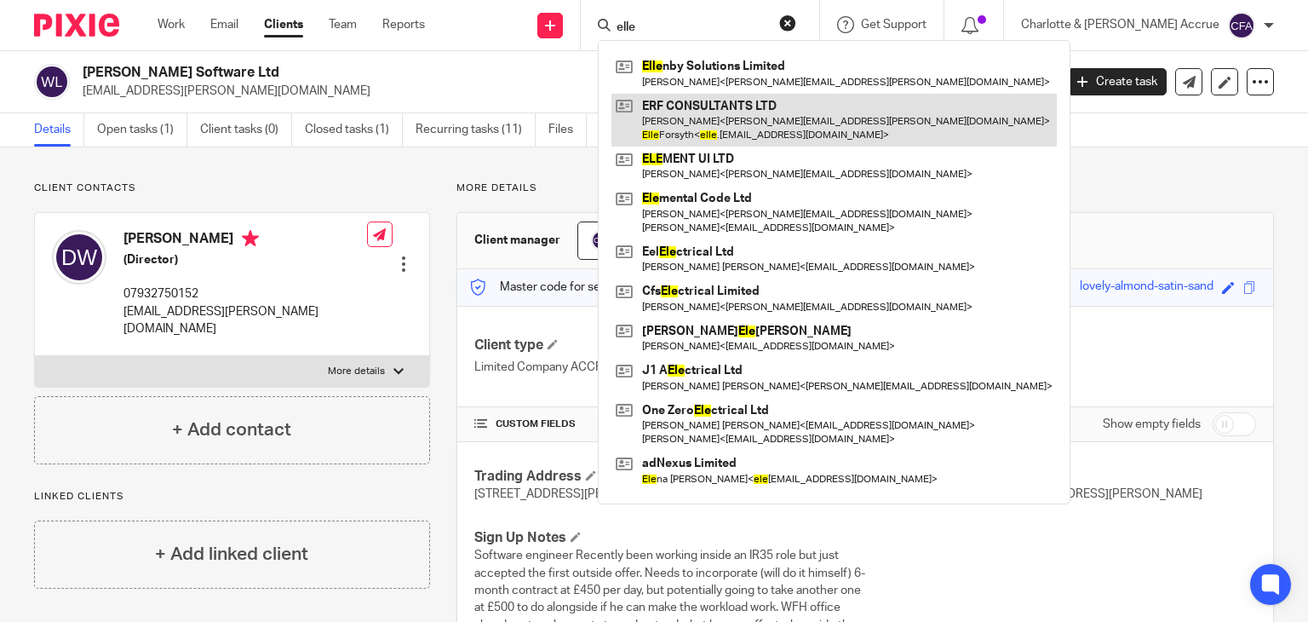
type input "elle"
click at [753, 104] on link at bounding box center [833, 120] width 445 height 53
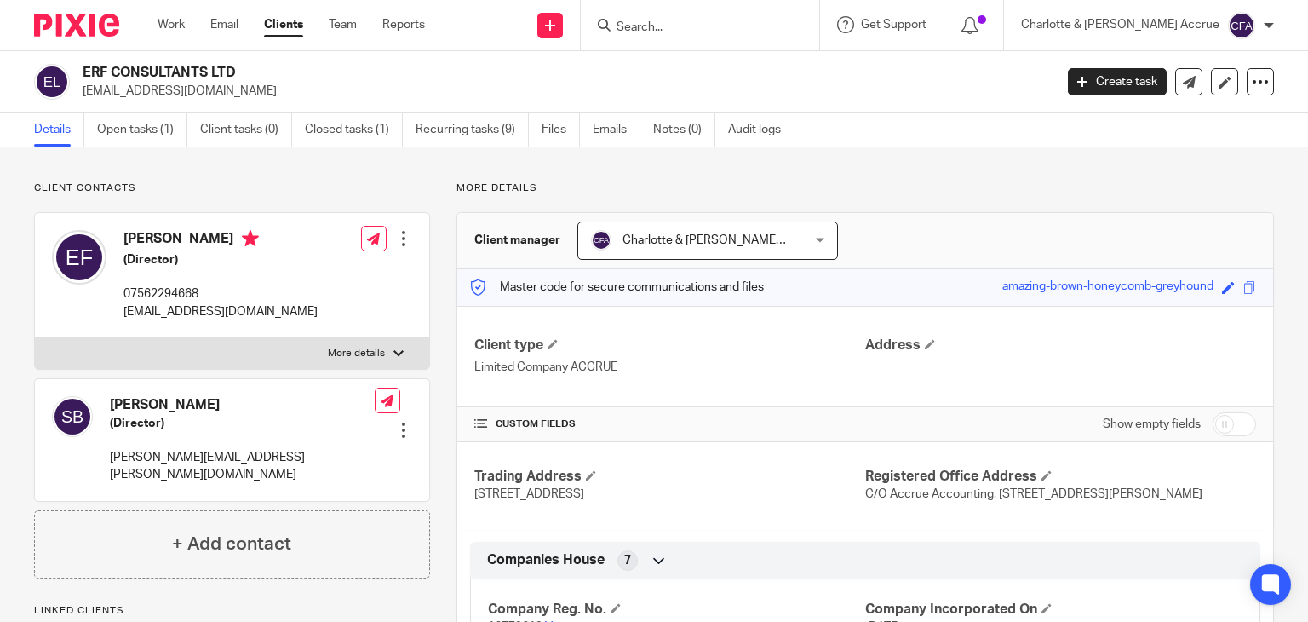
click at [720, 27] on input "Search" at bounding box center [691, 27] width 153 height 15
click at [758, 27] on input "07805710420" at bounding box center [691, 27] width 153 height 15
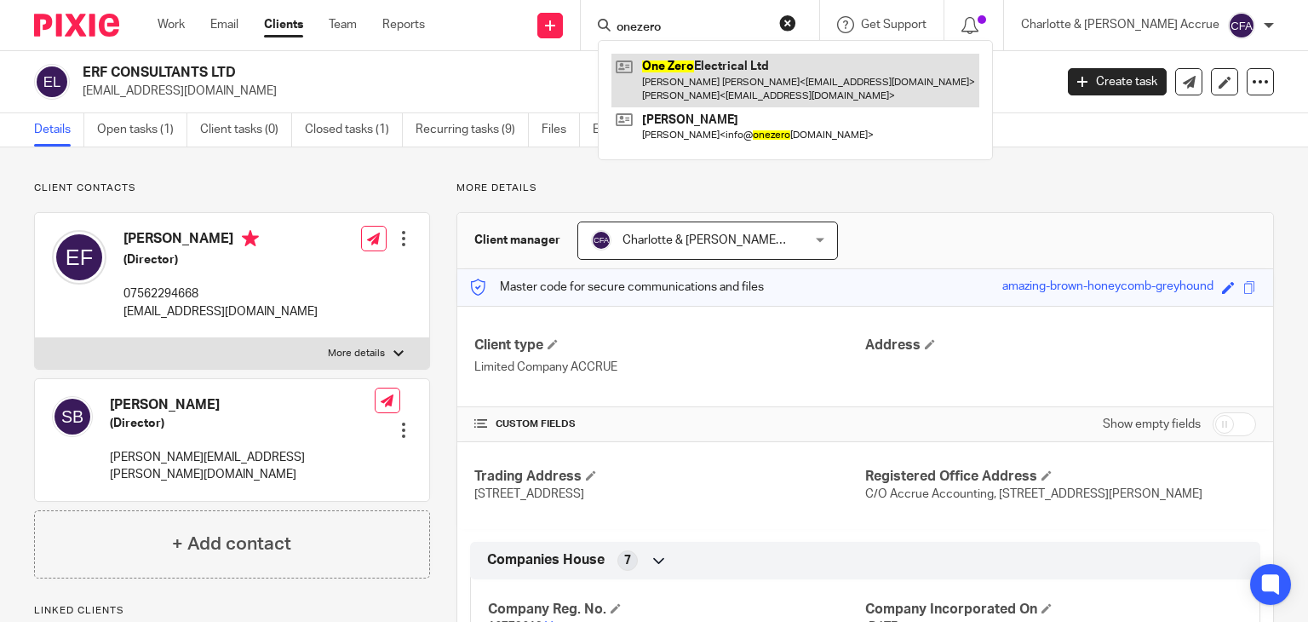
type input "onezero"
click at [762, 66] on link at bounding box center [795, 80] width 368 height 53
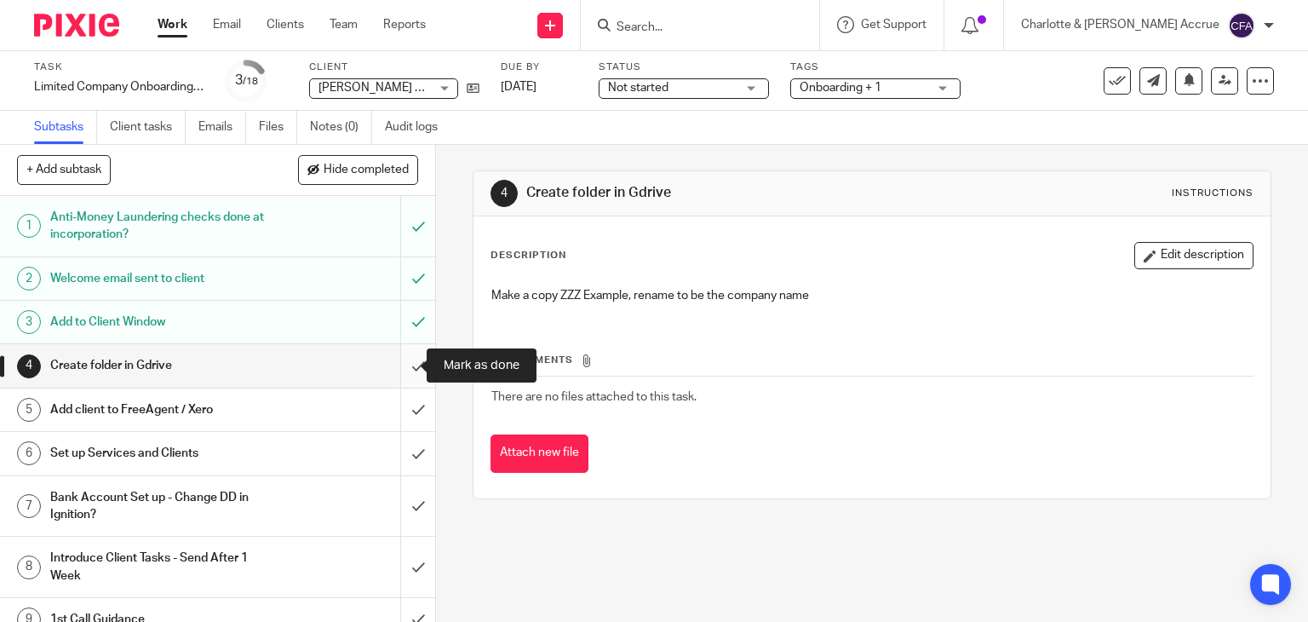
click at [401, 358] on input "submit" at bounding box center [217, 365] width 435 height 43
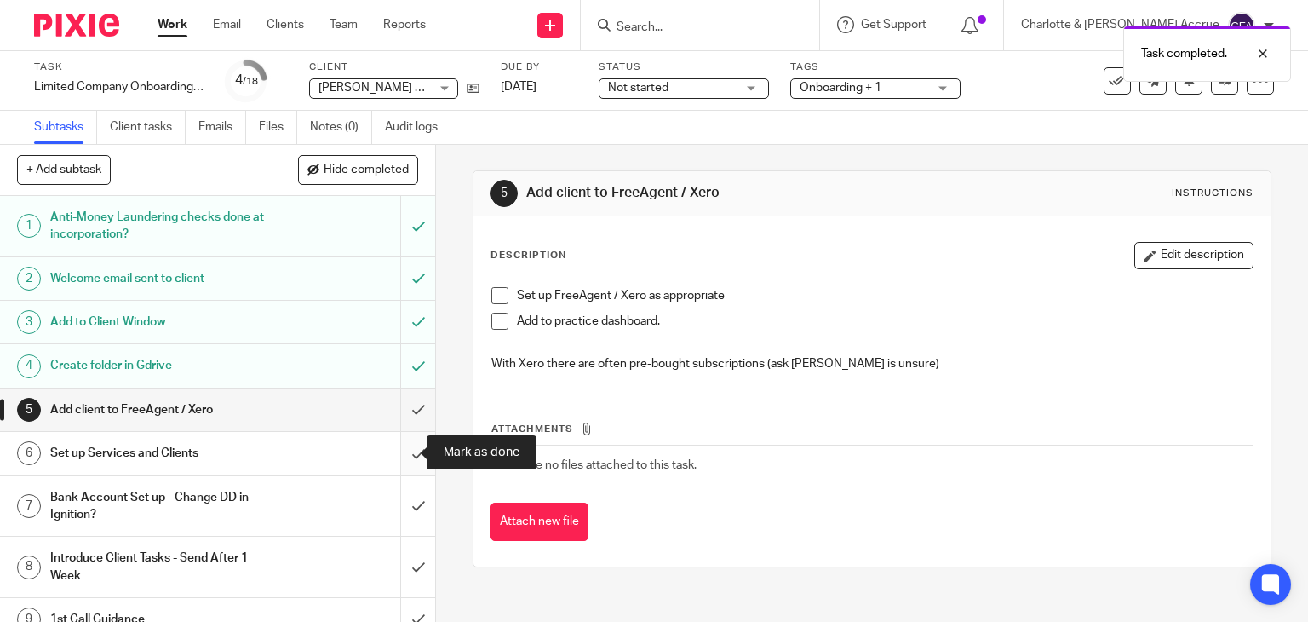
click at [394, 454] on input "submit" at bounding box center [217, 453] width 435 height 43
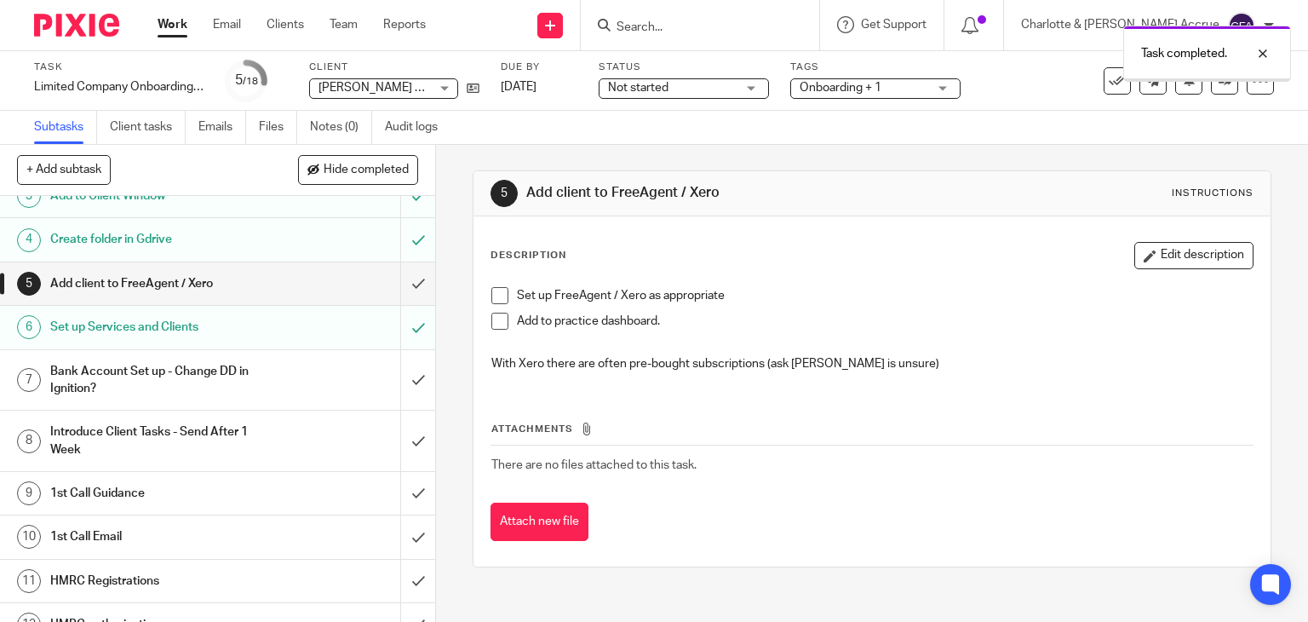
scroll to position [129, 0]
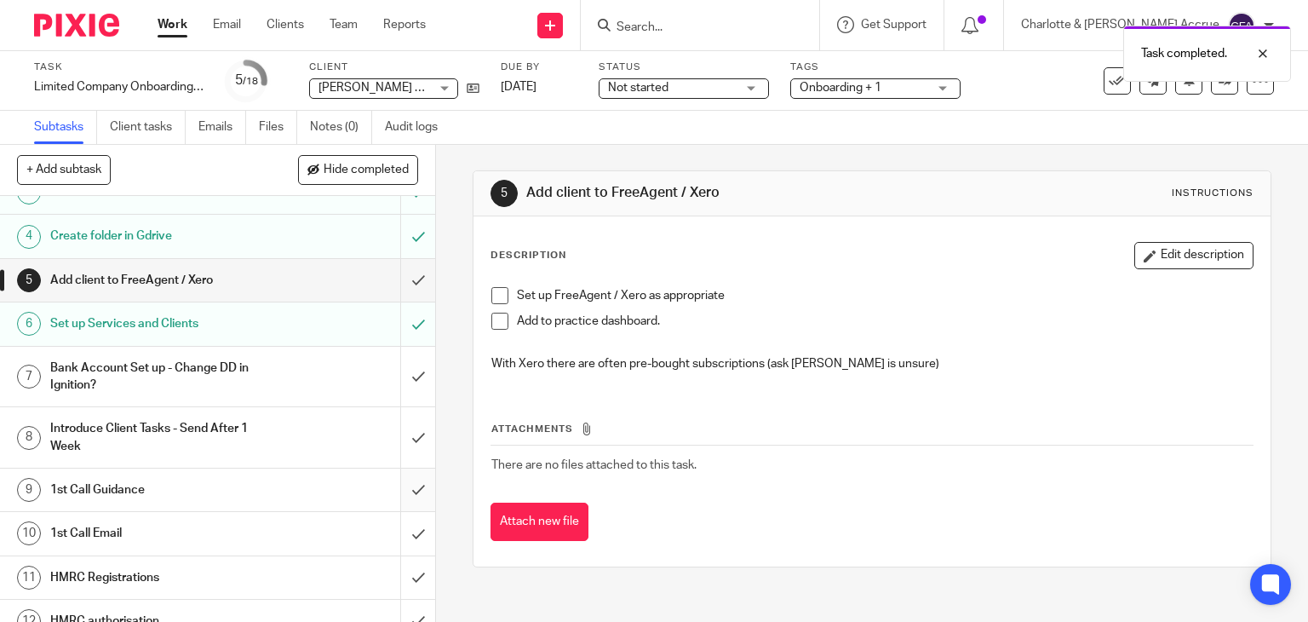
click at [394, 493] on input "submit" at bounding box center [217, 489] width 435 height 43
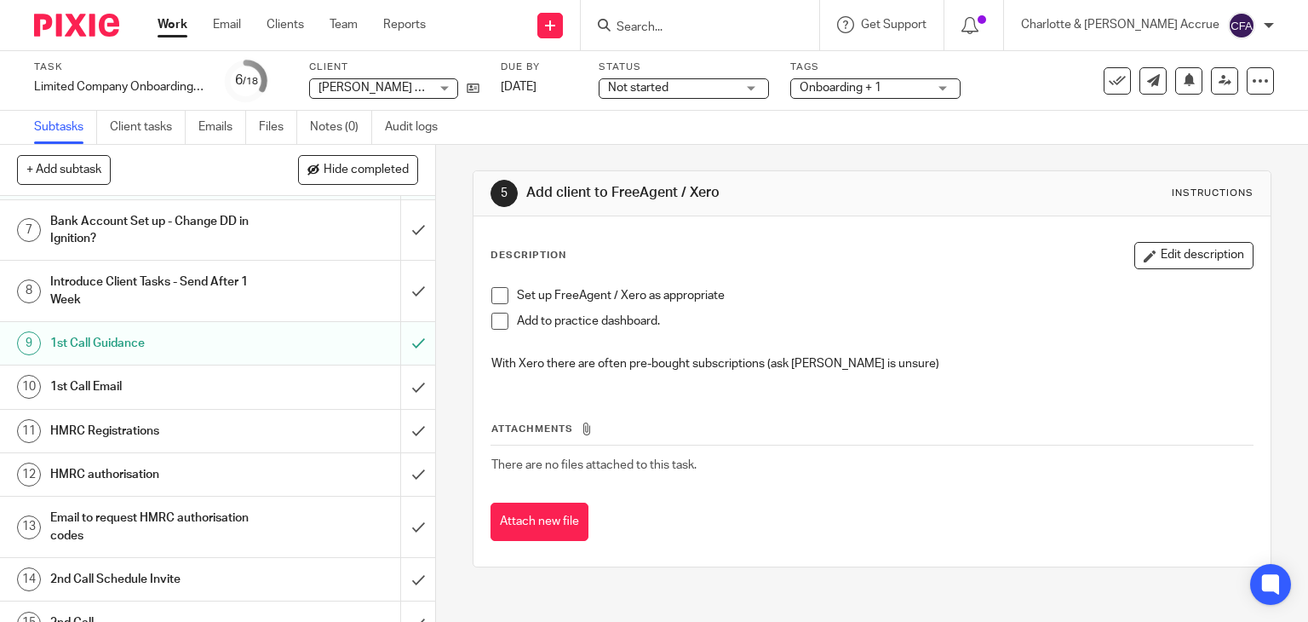
scroll to position [276, 0]
click at [403, 391] on input "submit" at bounding box center [217, 386] width 435 height 43
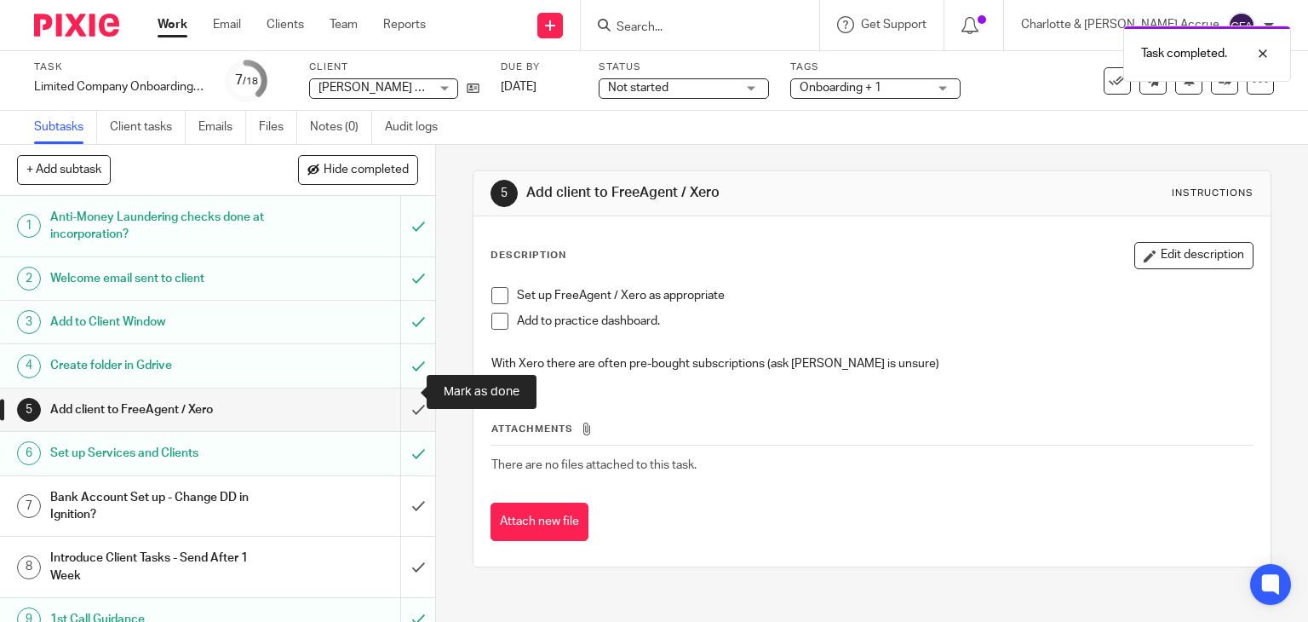
scroll to position [174, 0]
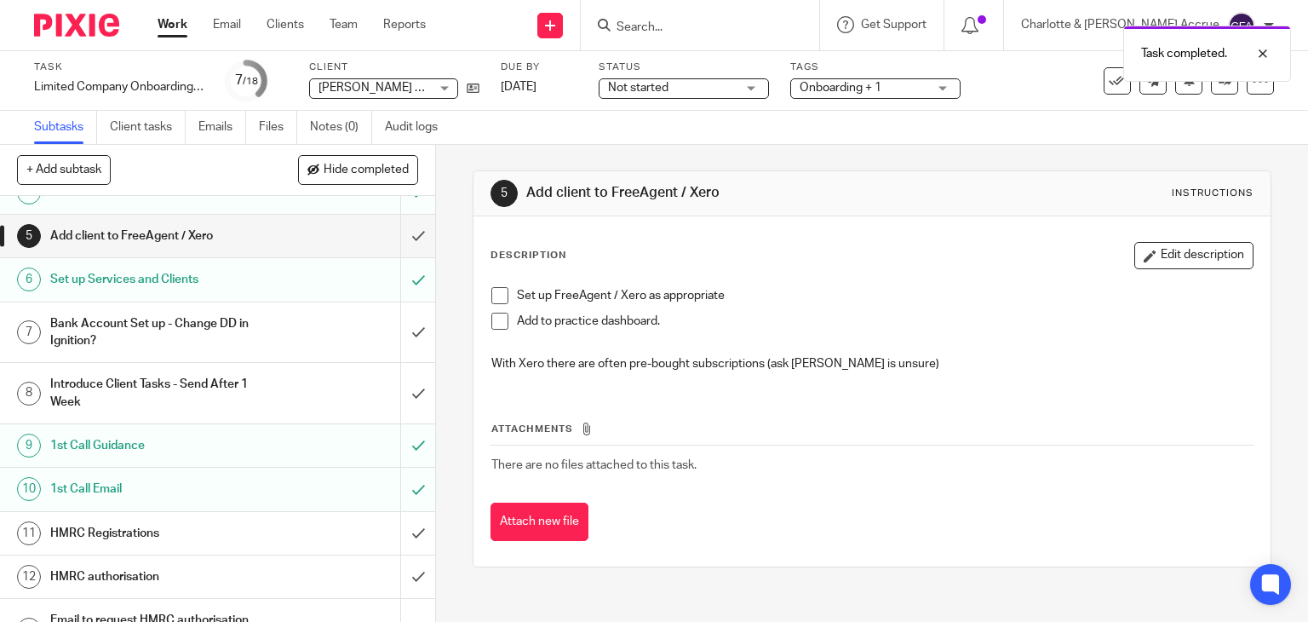
click at [793, 93] on div "Onboarding + 1" at bounding box center [875, 88] width 170 height 20
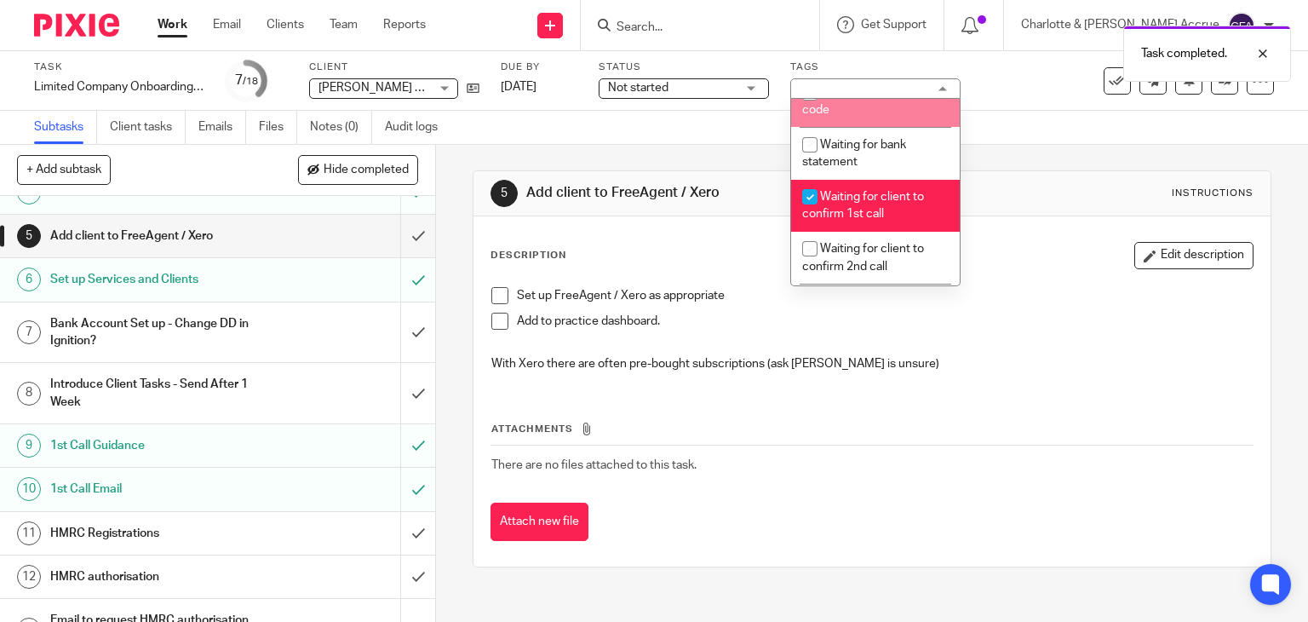
scroll to position [1264, 0]
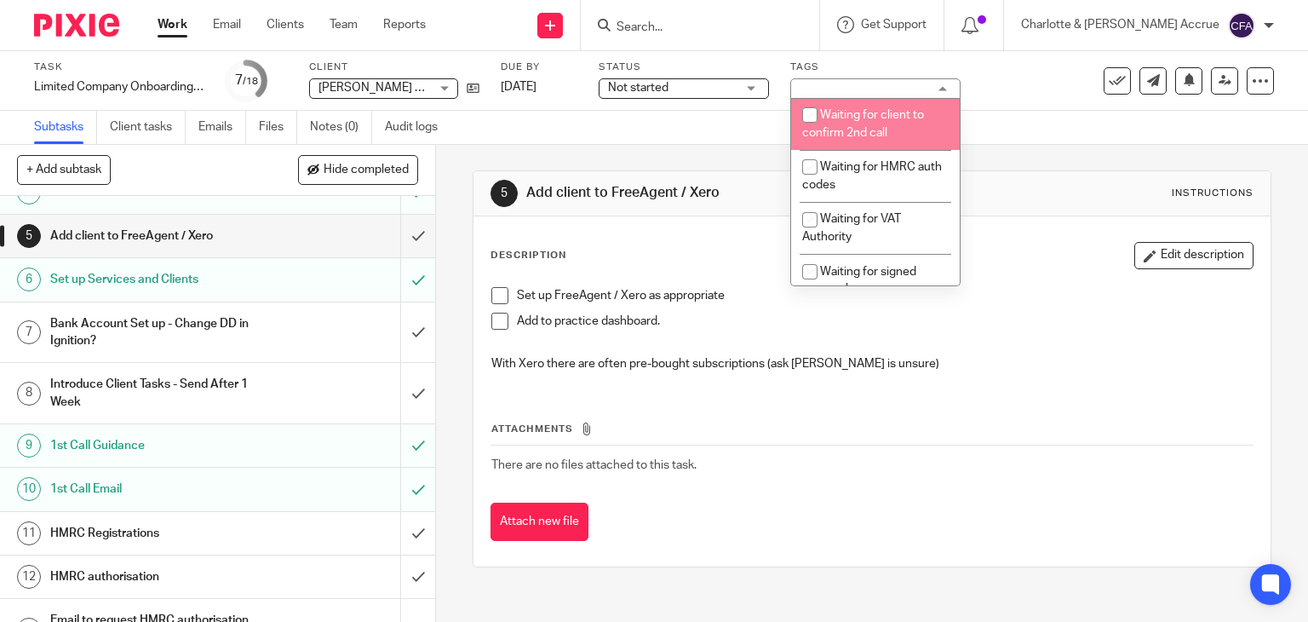
click at [866, 150] on li "Waiting for client to confirm 2nd call" at bounding box center [875, 124] width 169 height 52
checkbox input "true"
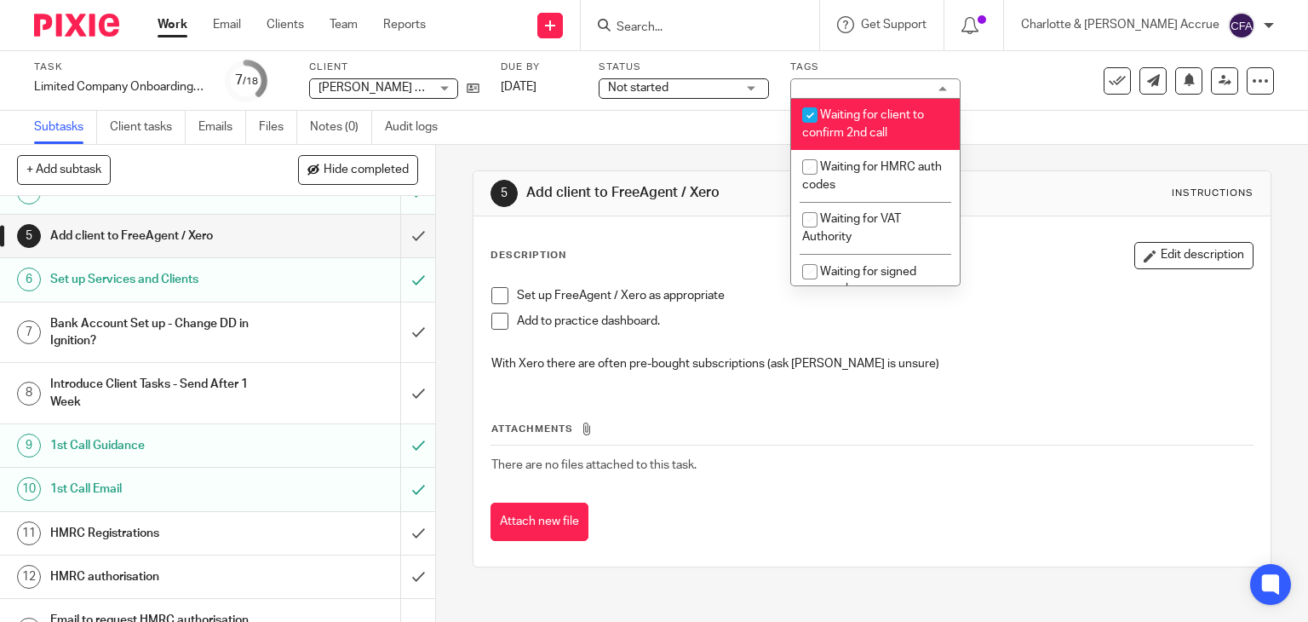
click at [872, 98] on li "Waiting for client to confirm 1st call" at bounding box center [875, 72] width 169 height 52
checkbox input "false"
click at [1046, 123] on div "Subtasks Client tasks Emails Files Notes (0) Audit logs" at bounding box center [654, 128] width 1308 height 34
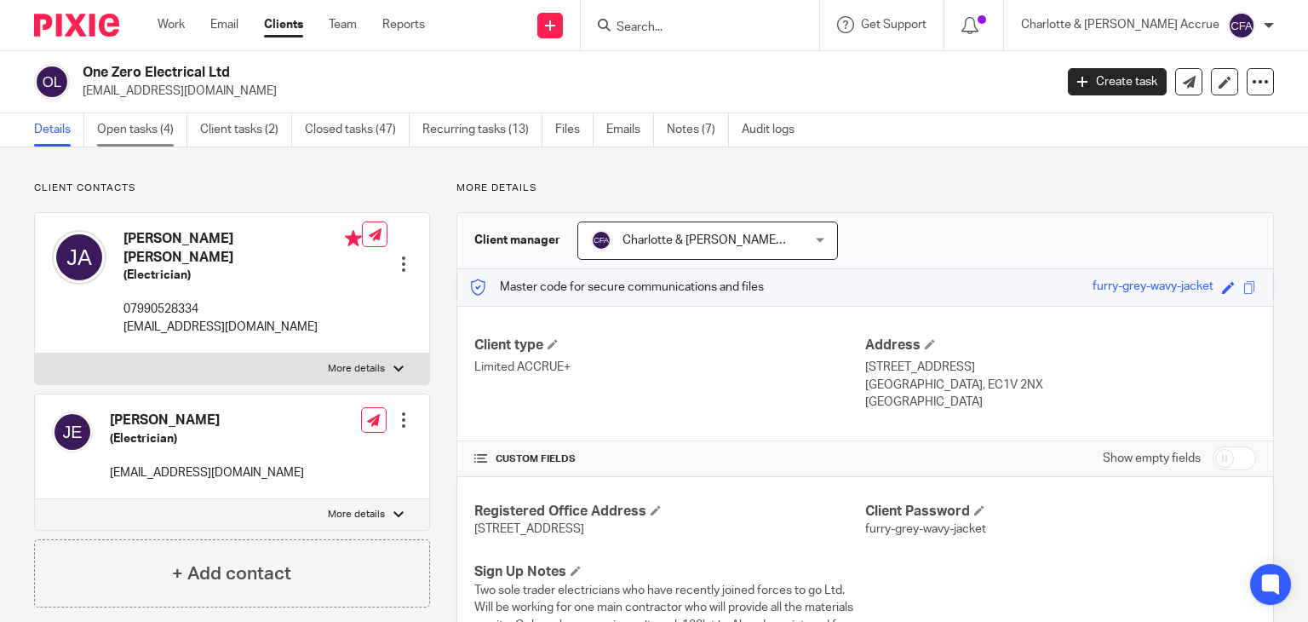
click at [169, 124] on link "Open tasks (4)" at bounding box center [142, 129] width 90 height 33
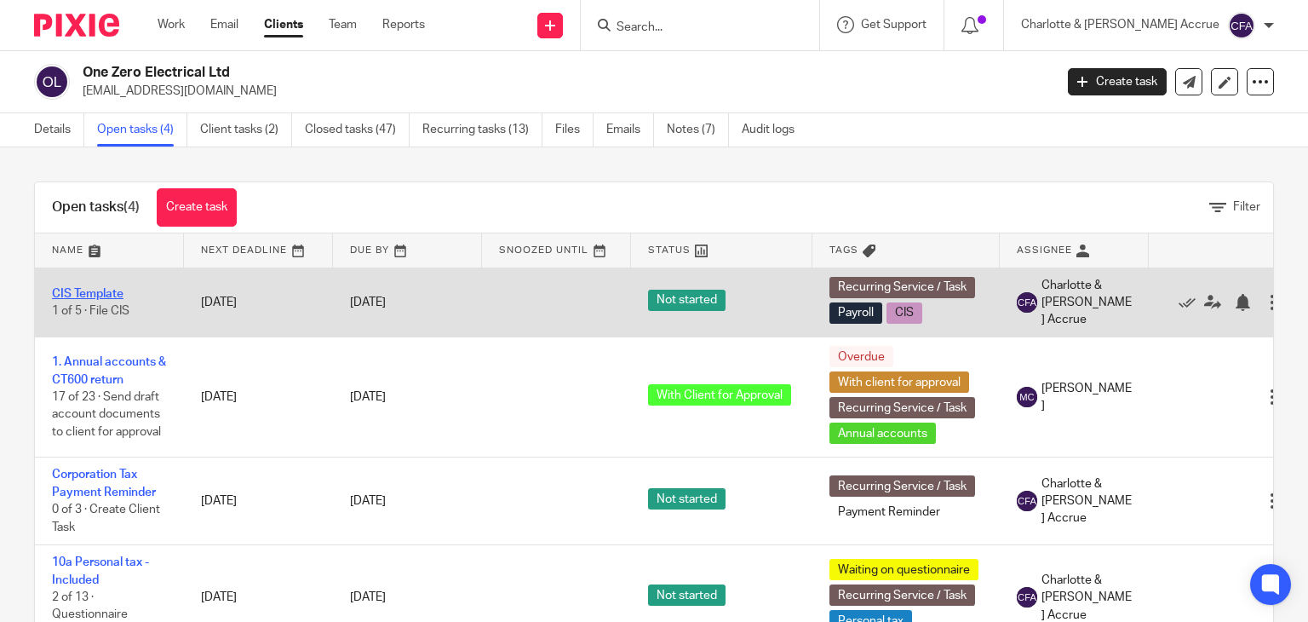
click at [100, 292] on link "CIS Template" at bounding box center [88, 294] width 72 height 12
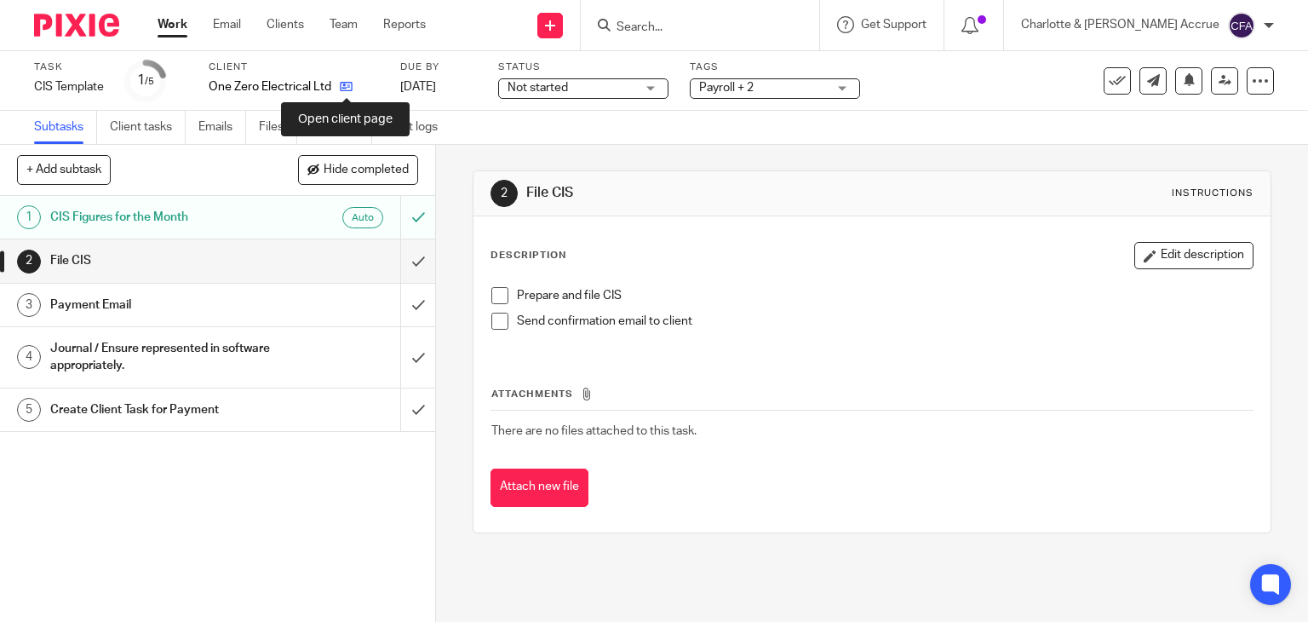
click at [344, 92] on icon at bounding box center [346, 86] width 13 height 13
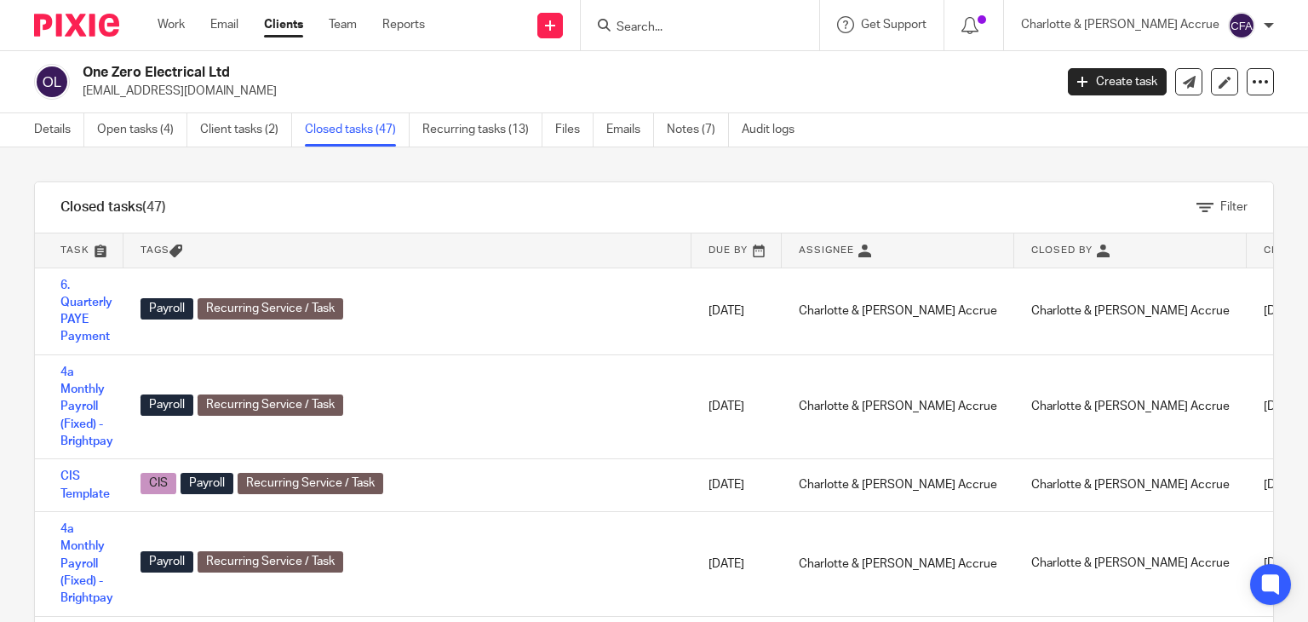
click at [78, 482] on td "CIS Template" at bounding box center [79, 485] width 89 height 53
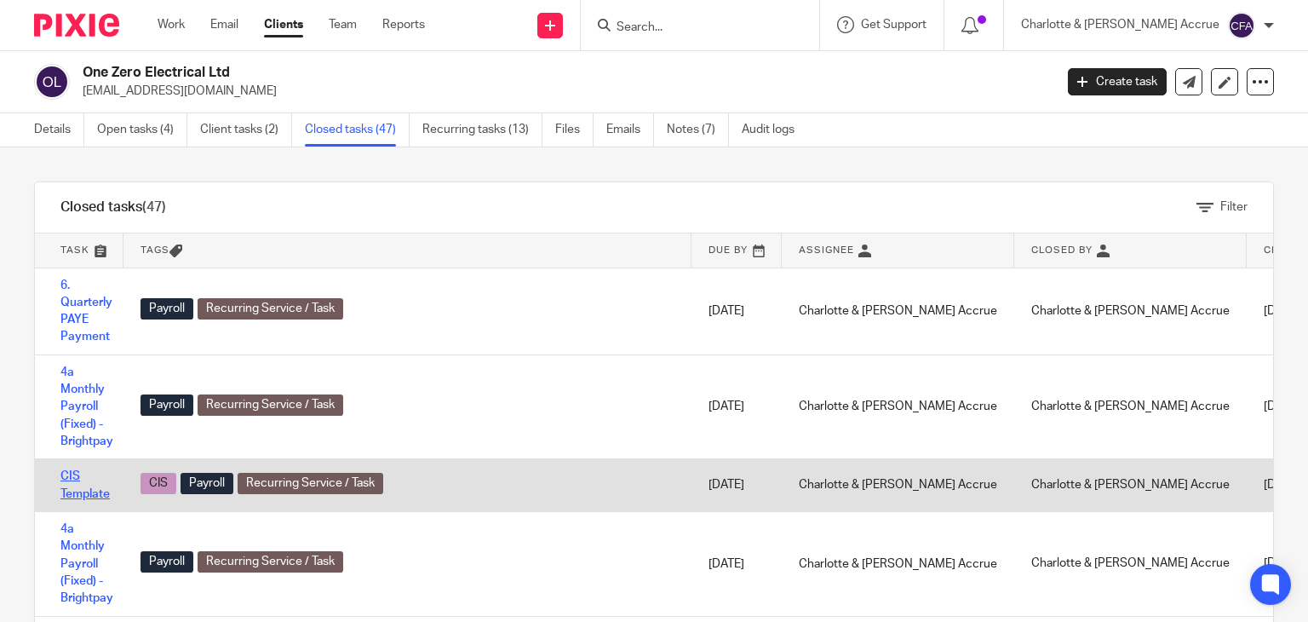
click at [72, 480] on link "CIS Template" at bounding box center [84, 484] width 49 height 29
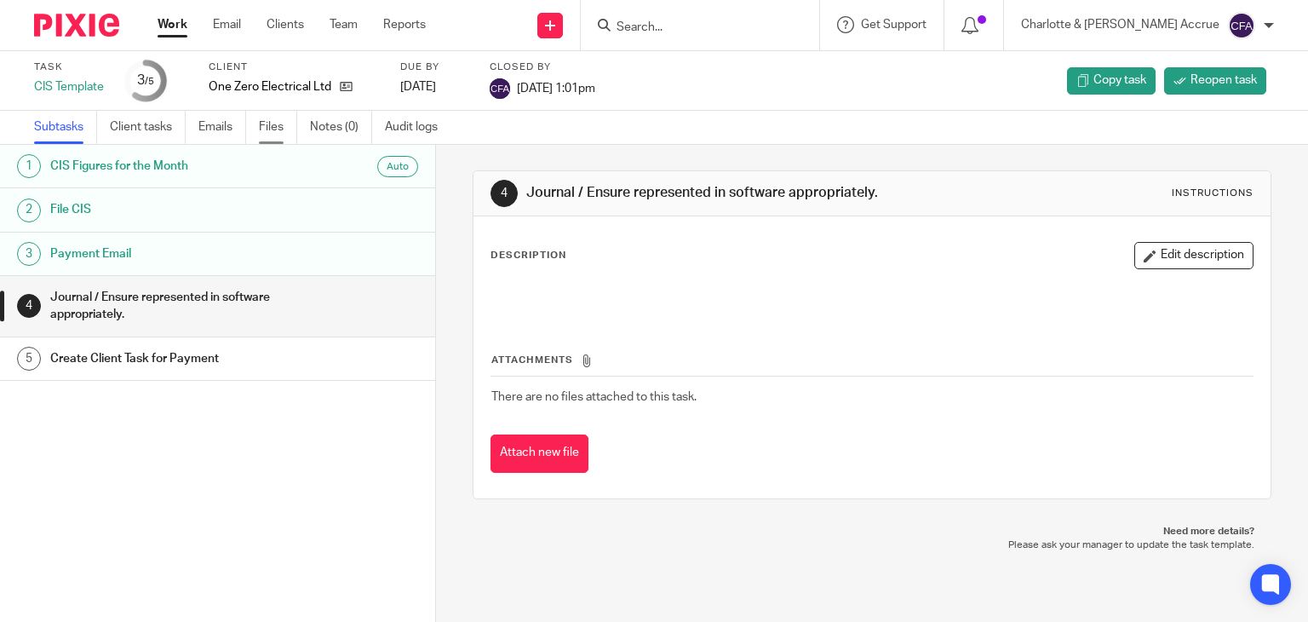
click at [265, 132] on link "Files" at bounding box center [278, 127] width 38 height 33
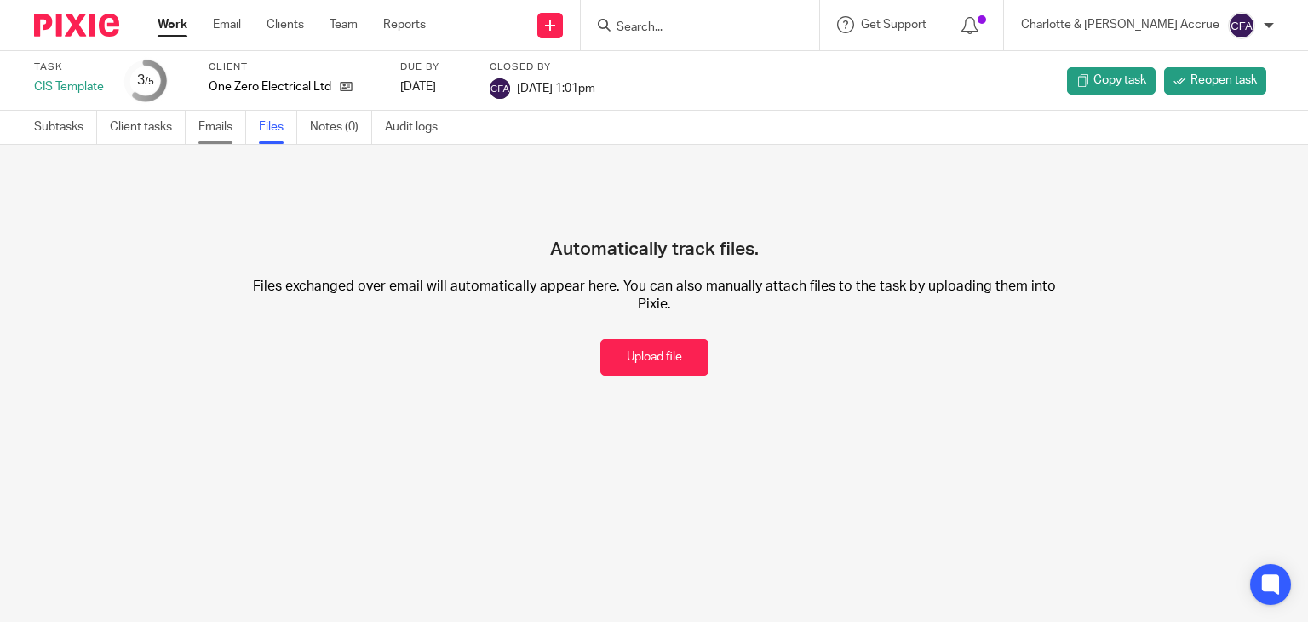
click at [201, 130] on link "Emails" at bounding box center [222, 127] width 48 height 33
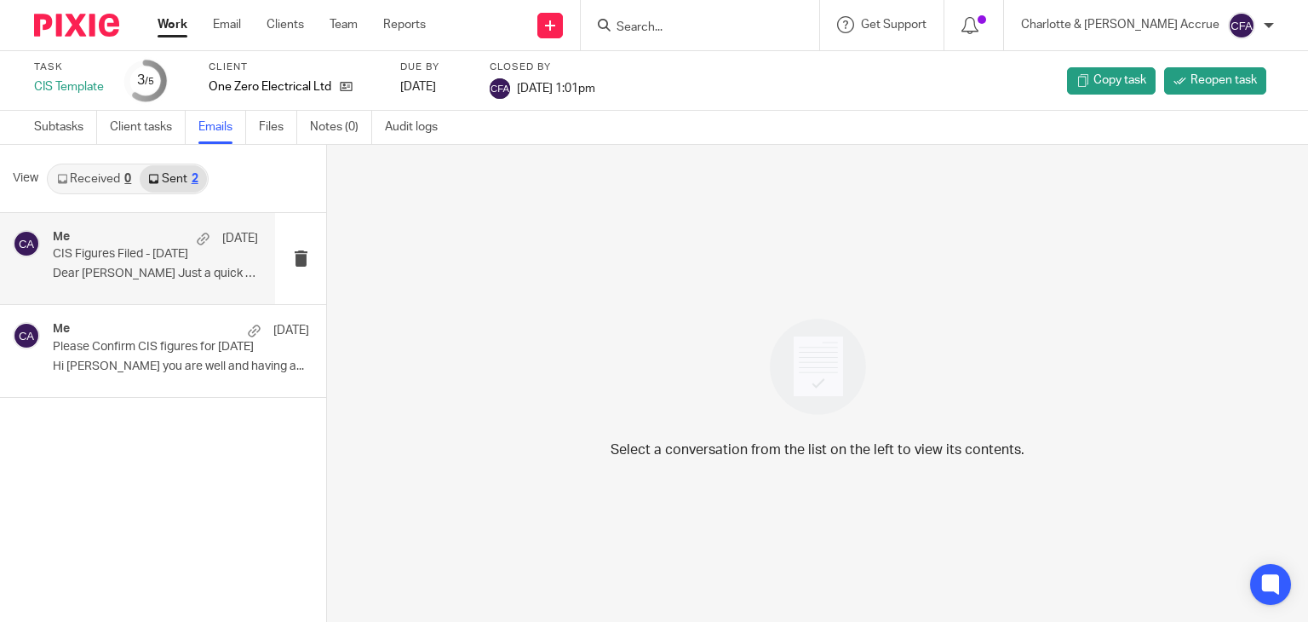
click at [161, 271] on p "Dear Jordan Just a quick email to say the..." at bounding box center [155, 274] width 205 height 14
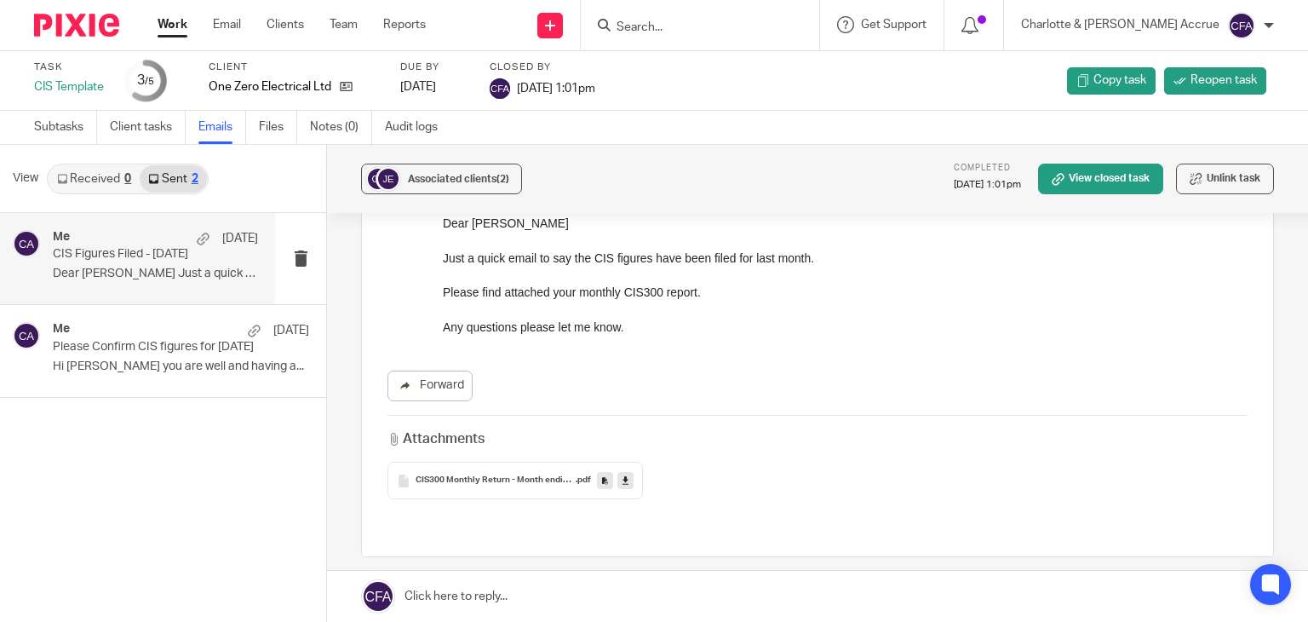
scroll to position [196, 0]
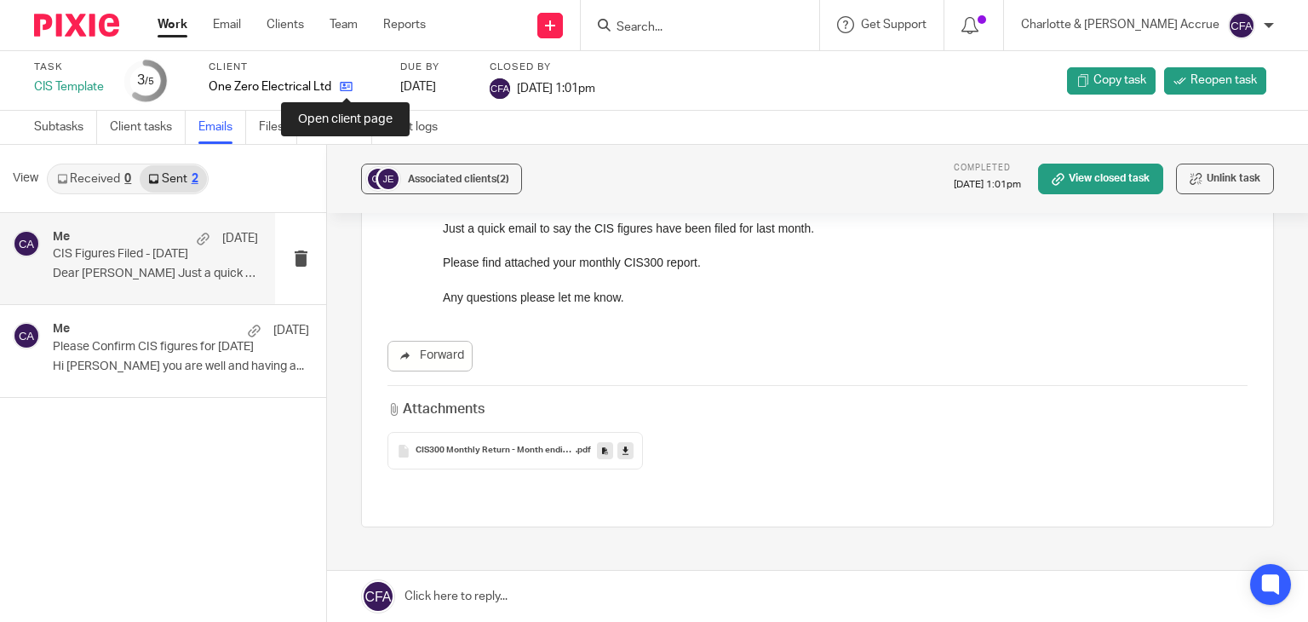
click at [350, 89] on icon at bounding box center [346, 86] width 13 height 13
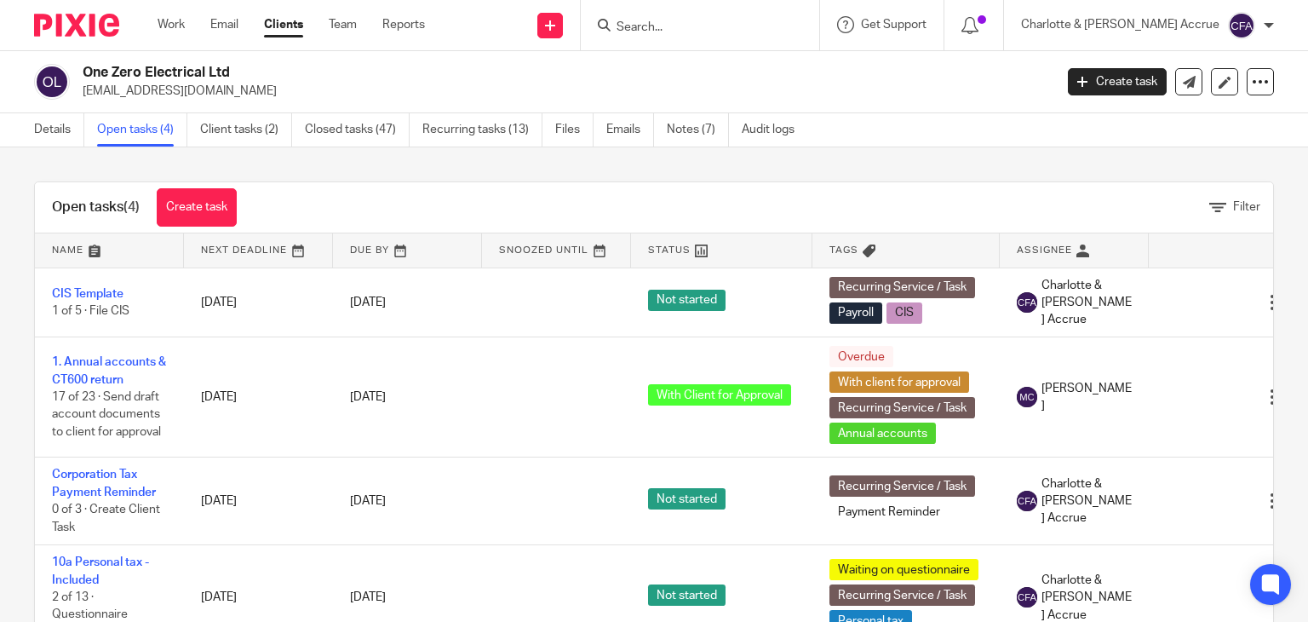
click at [86, 290] on link "CIS Template" at bounding box center [88, 294] width 72 height 12
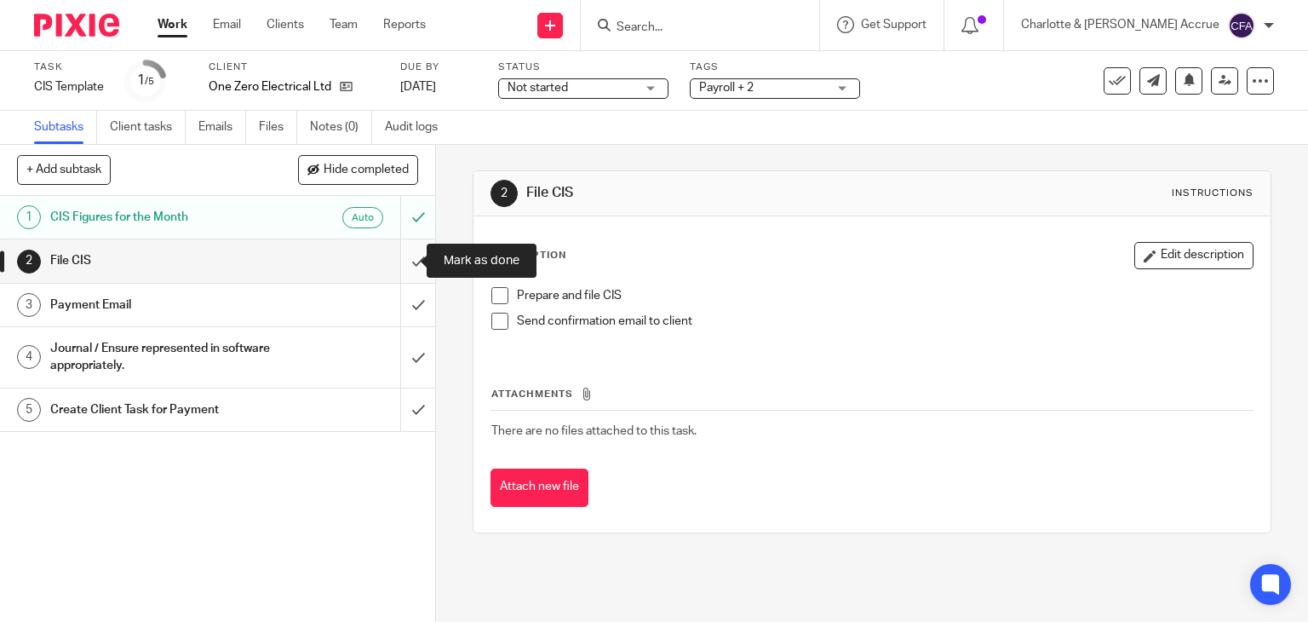
click at [402, 256] on input "submit" at bounding box center [217, 260] width 435 height 43
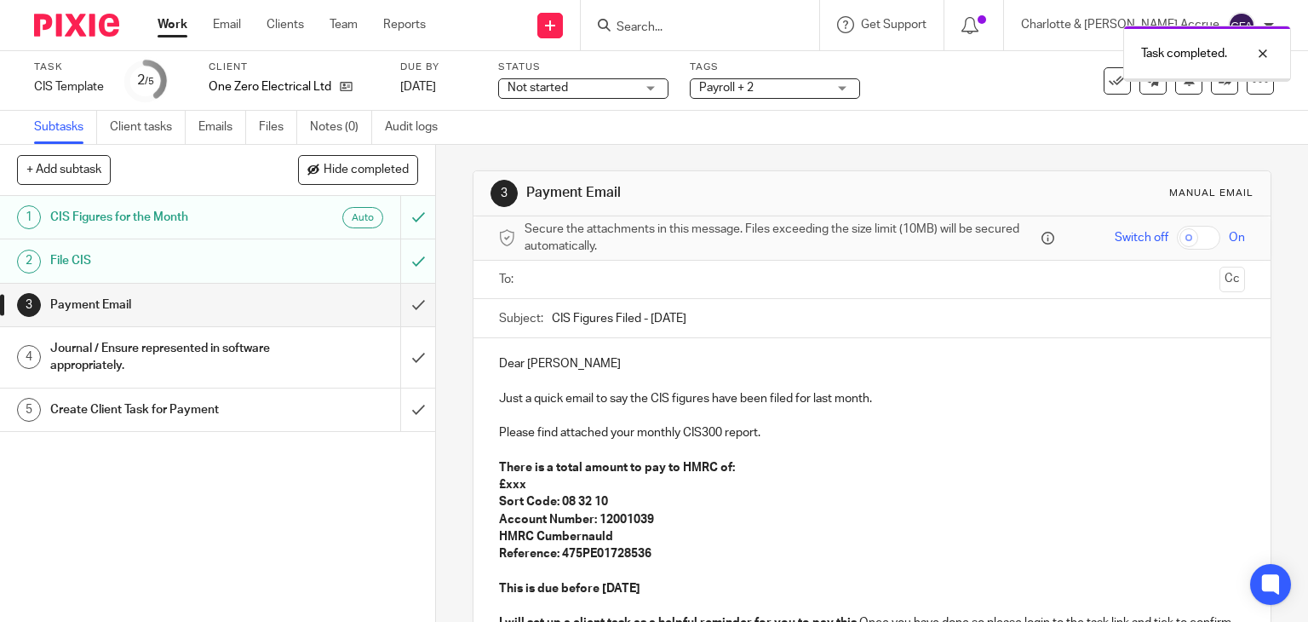
click at [550, 277] on input "text" at bounding box center [871, 280] width 682 height 20
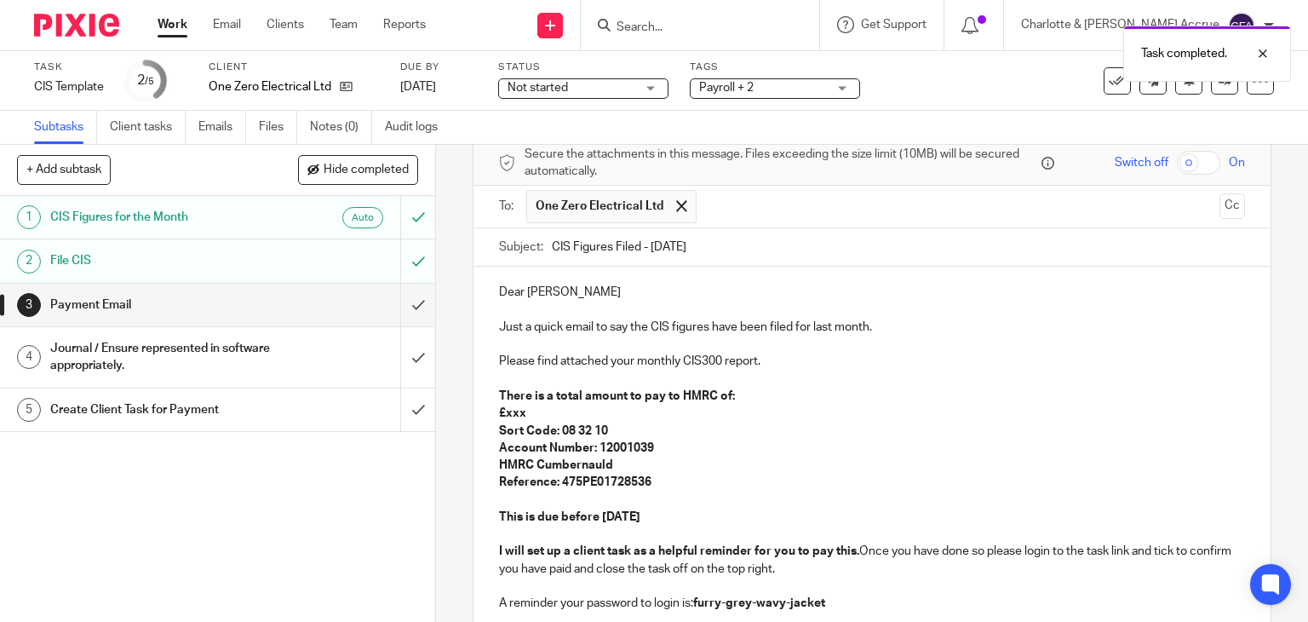
scroll to position [128, 0]
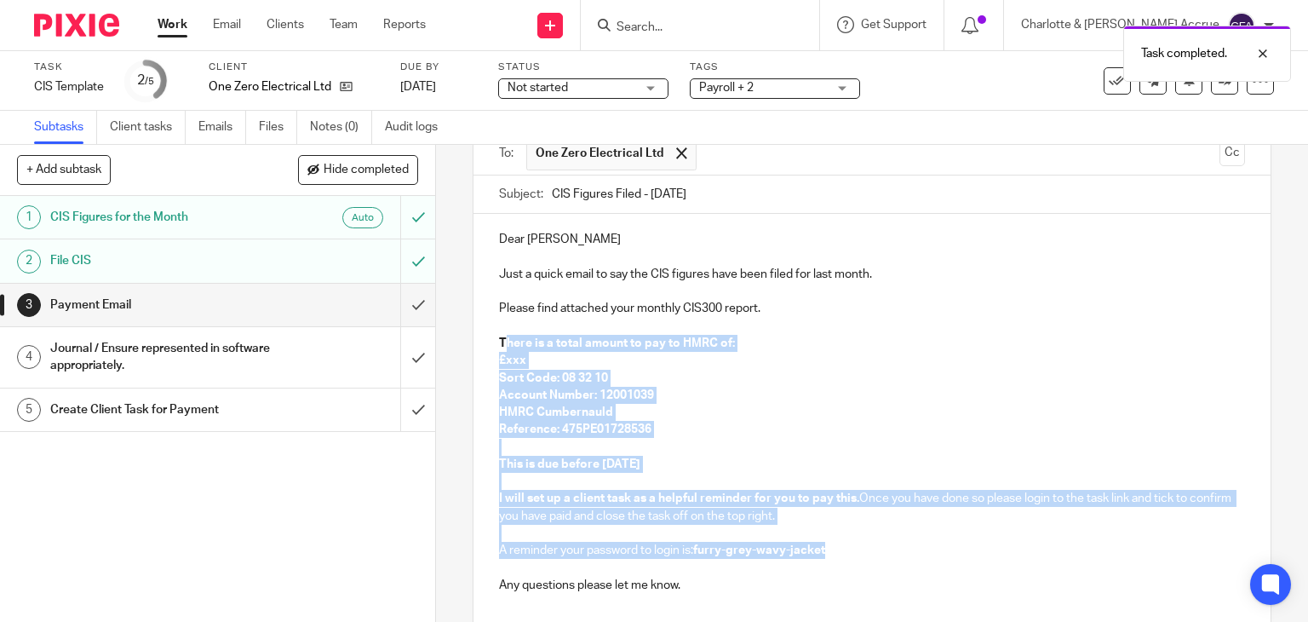
drag, startPoint x: 823, startPoint y: 550, endPoint x: 497, endPoint y: 342, distance: 386.7
click at [497, 342] on div "Dear Jordan Just a quick email to say the CIS figures have been filed for last …" at bounding box center [872, 410] width 798 height 393
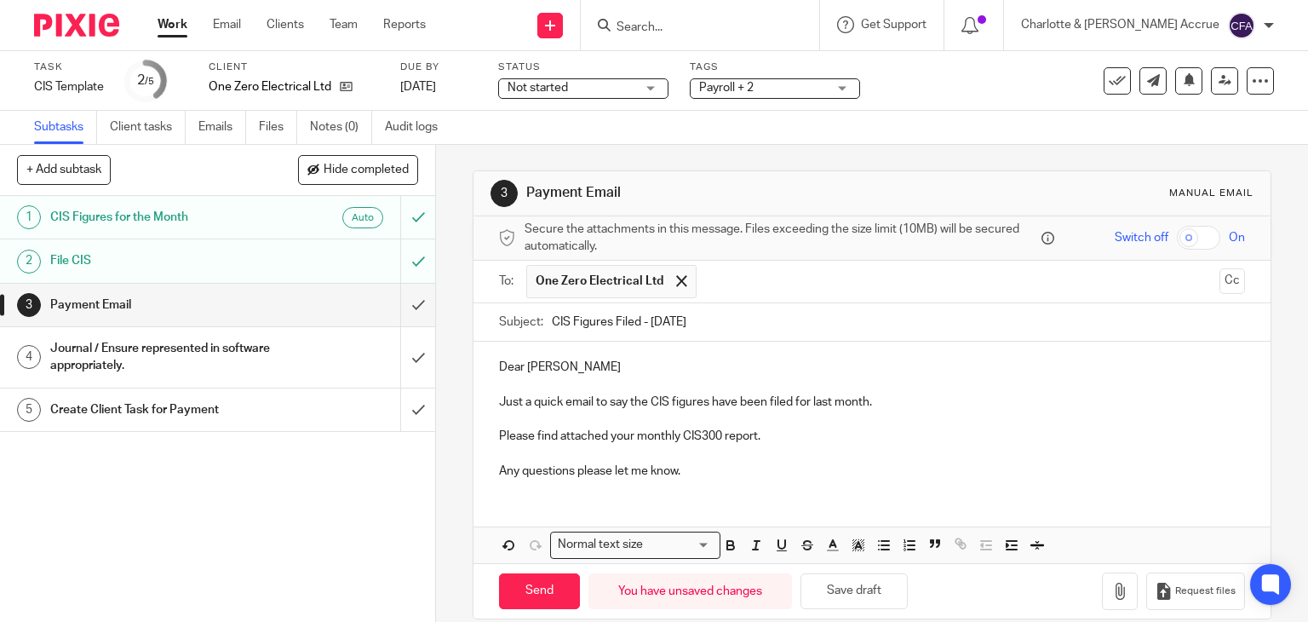
scroll to position [132, 0]
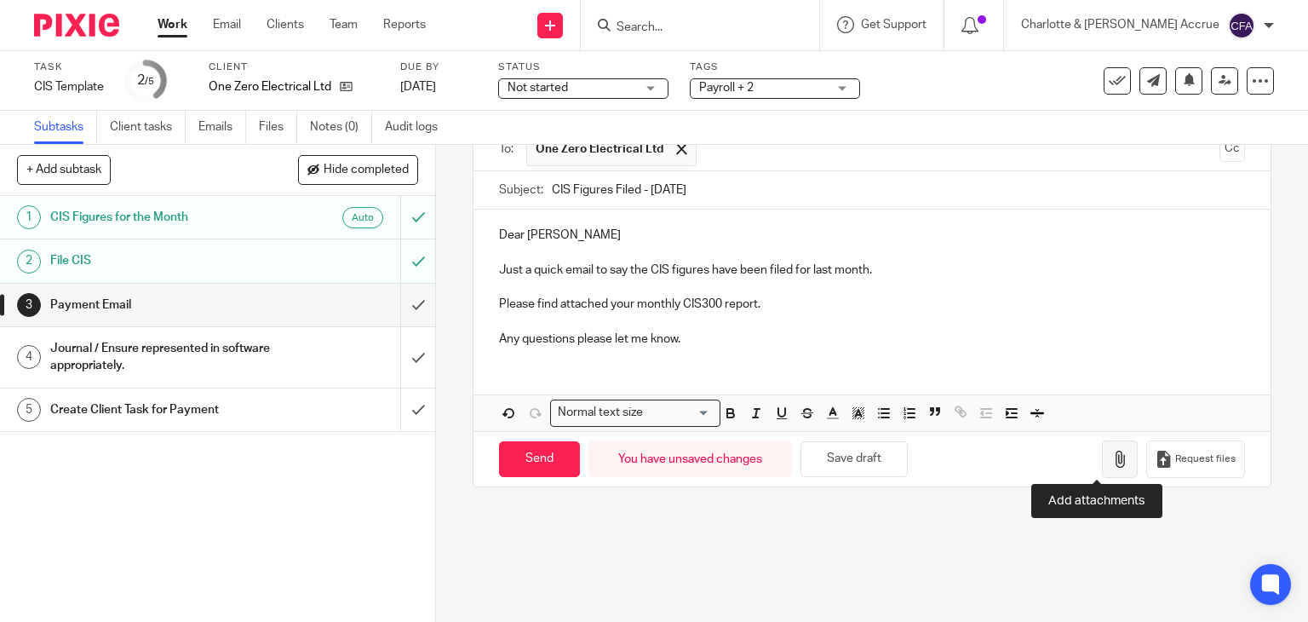
click at [1111, 458] on icon "button" at bounding box center [1119, 458] width 17 height 17
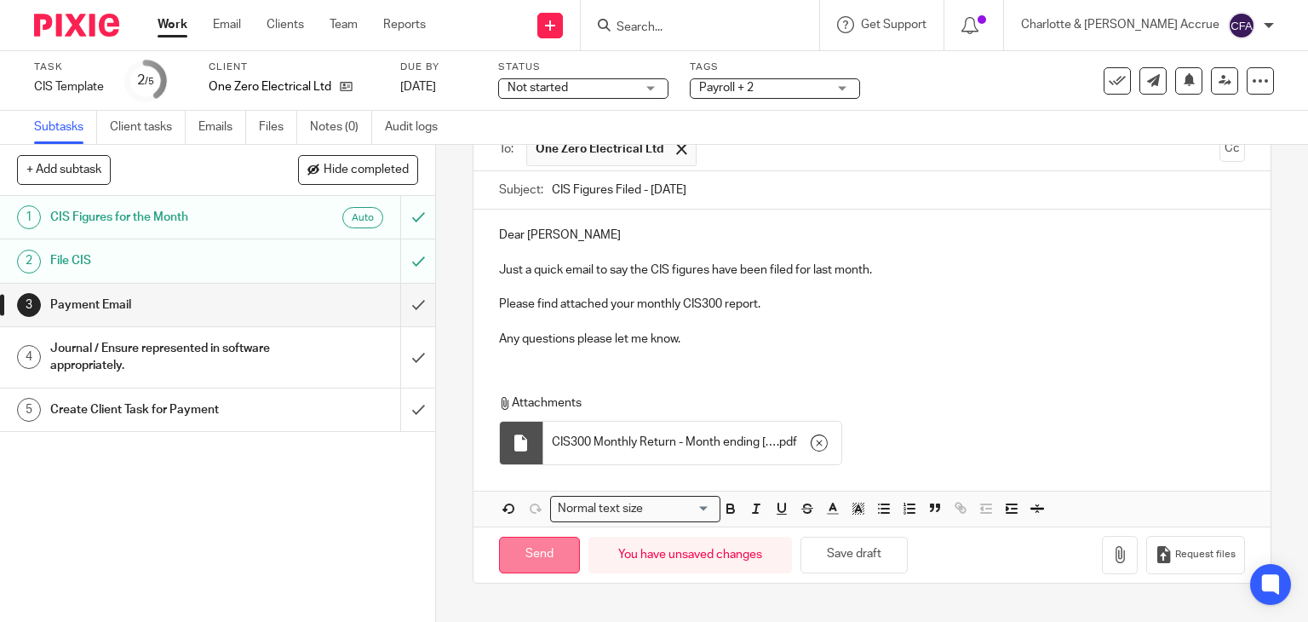
click at [547, 547] on input "Send" at bounding box center [539, 554] width 81 height 37
type input "Sent"
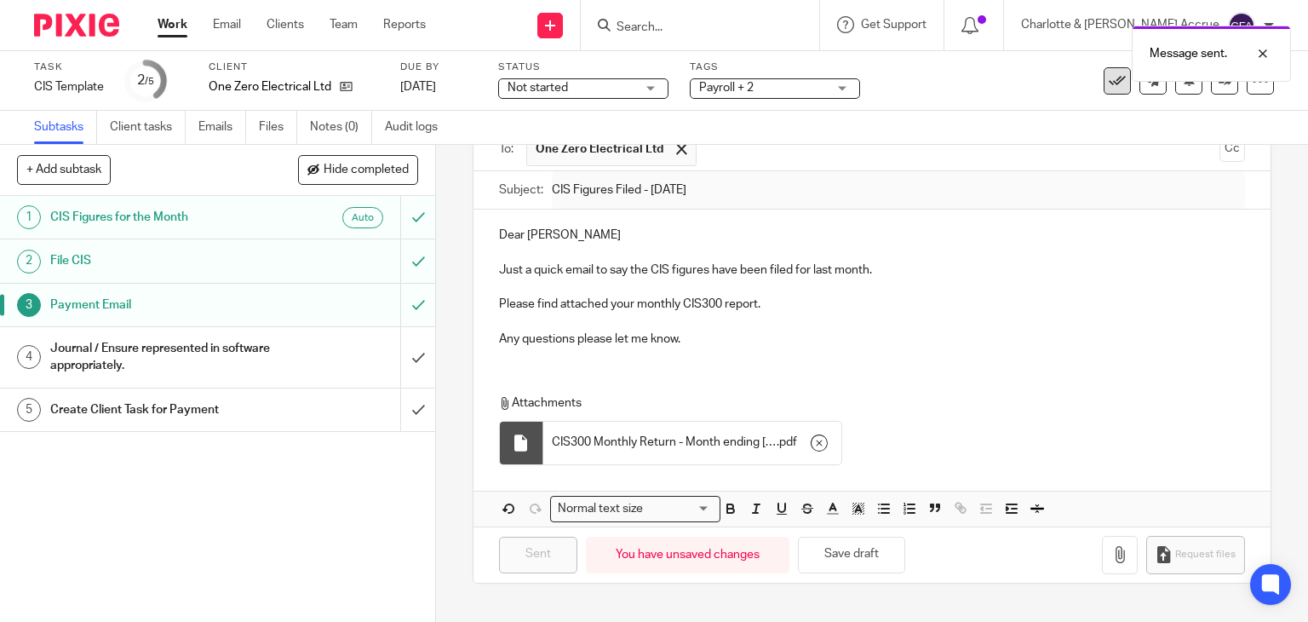
click at [1110, 89] on icon at bounding box center [1117, 80] width 17 height 17
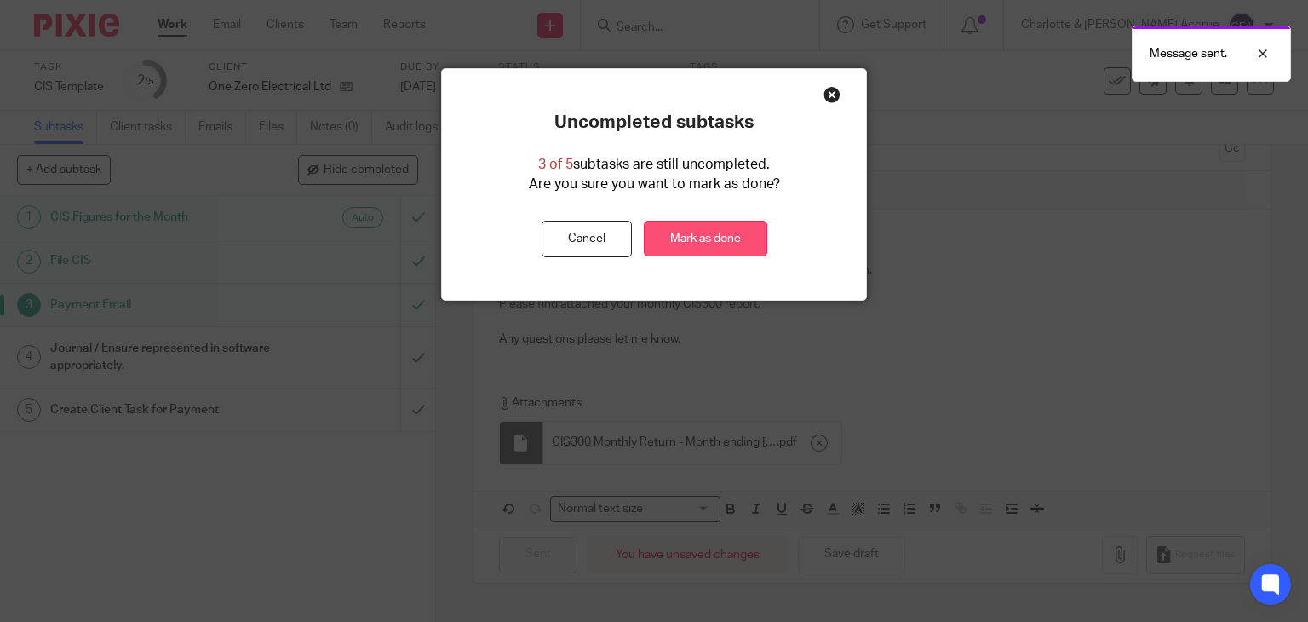
click at [736, 229] on link "Mark as done" at bounding box center [705, 239] width 123 height 37
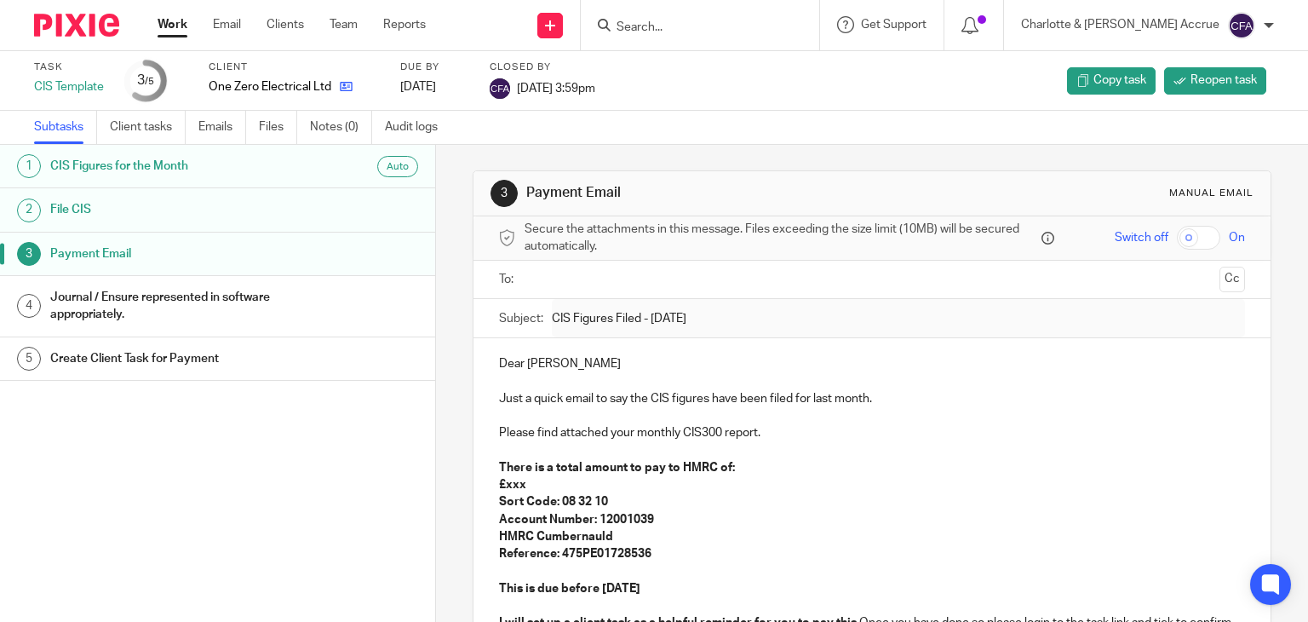
click at [350, 88] on icon at bounding box center [346, 86] width 13 height 13
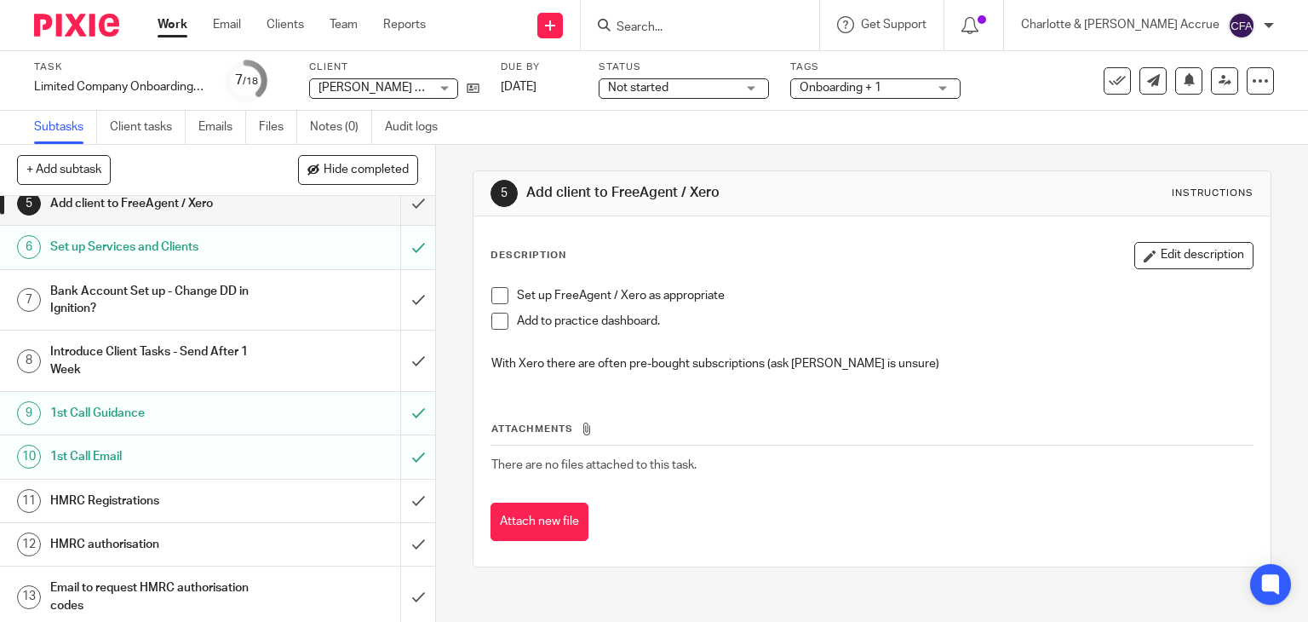
scroll to position [181, 0]
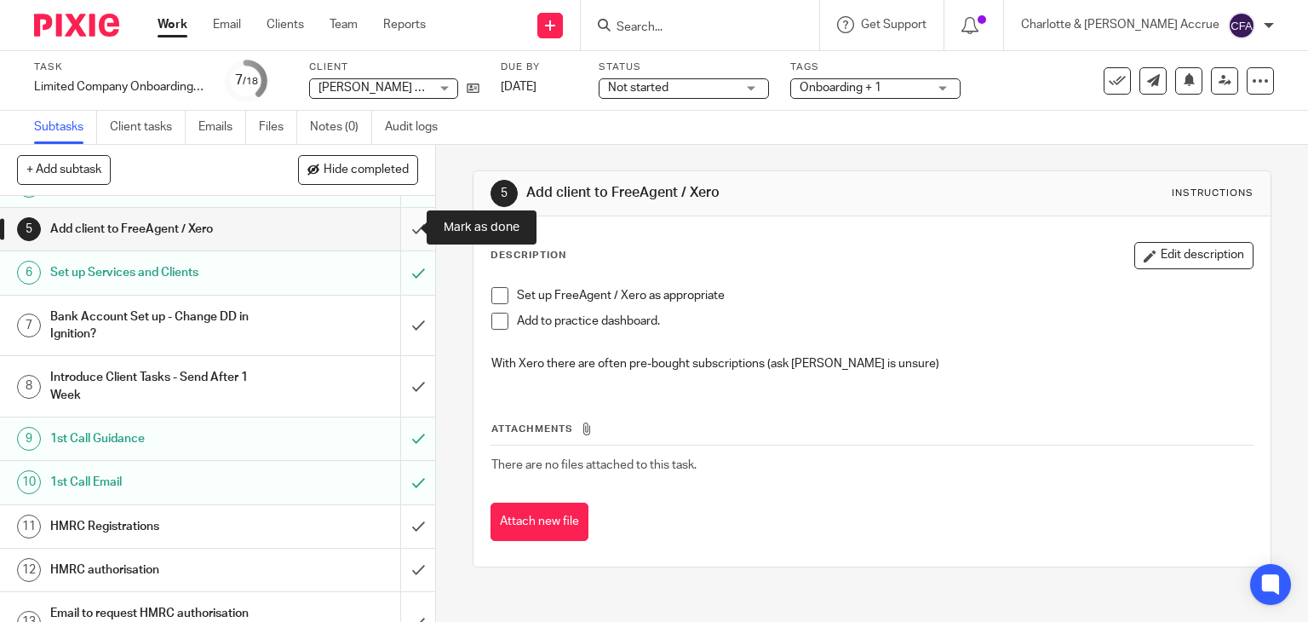
click at [394, 218] on input "submit" at bounding box center [217, 229] width 435 height 43
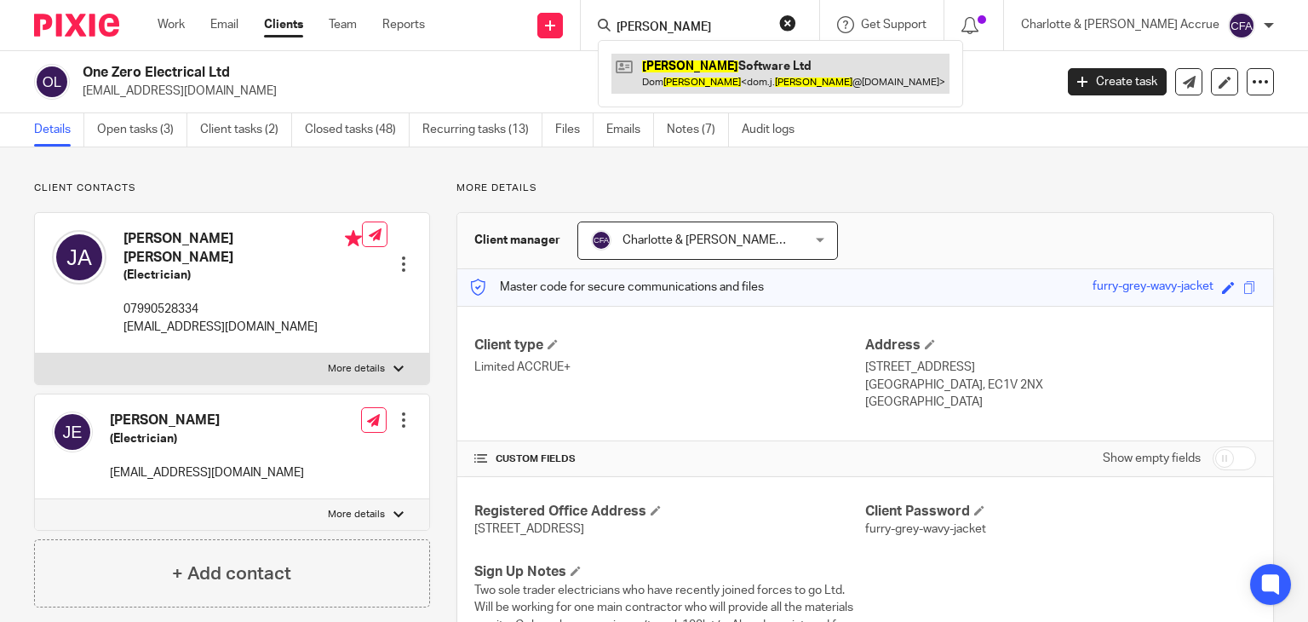
type input "[PERSON_NAME]"
click at [715, 64] on link at bounding box center [780, 73] width 338 height 39
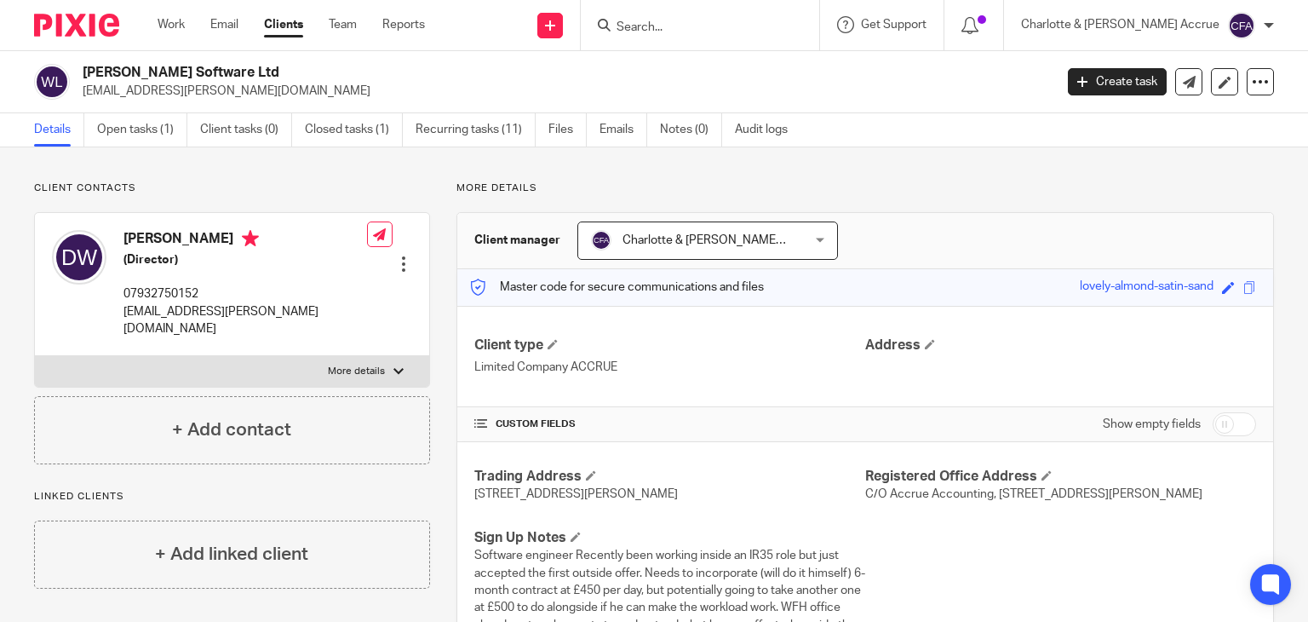
click at [181, 66] on h2 "Wingfield Software Ltd" at bounding box center [467, 73] width 768 height 18
copy div "Wingfield Software Ltd"
click at [161, 306] on p "dom.j.wingfield@gmail.com" at bounding box center [245, 320] width 244 height 35
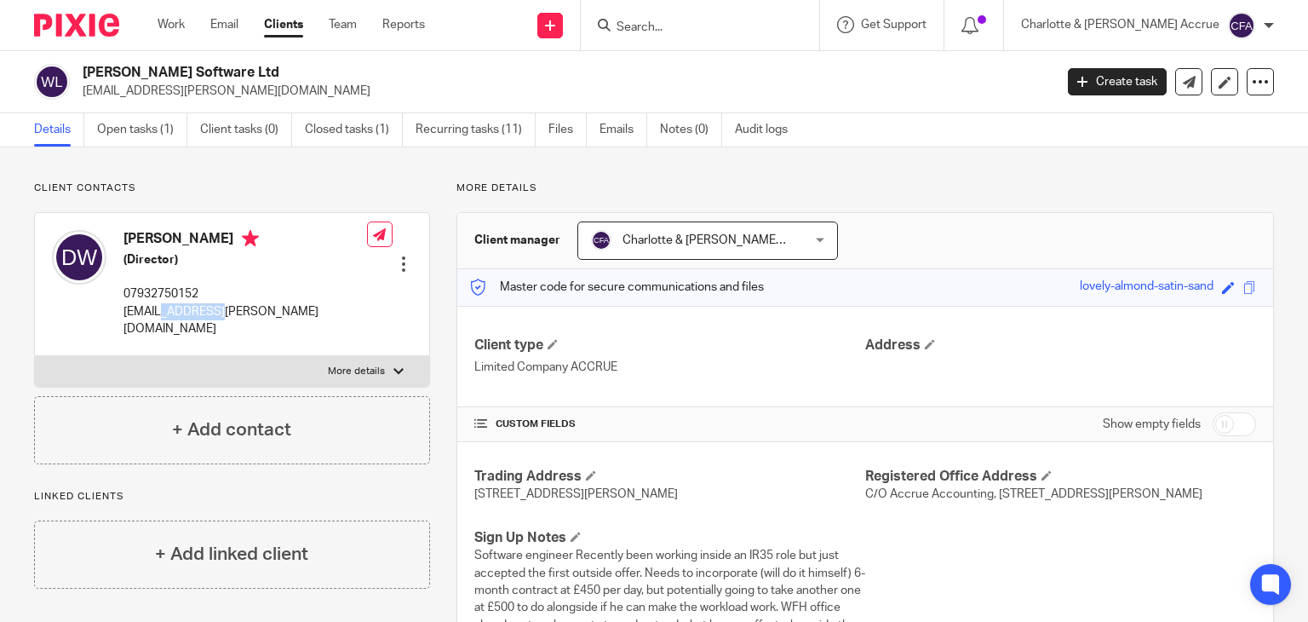
click at [161, 306] on p "dom.j.wingfield@gmail.com" at bounding box center [245, 320] width 244 height 35
copy div "dom.j.wingfield@gmail.com"
click at [169, 18] on link "Work" at bounding box center [171, 24] width 27 height 17
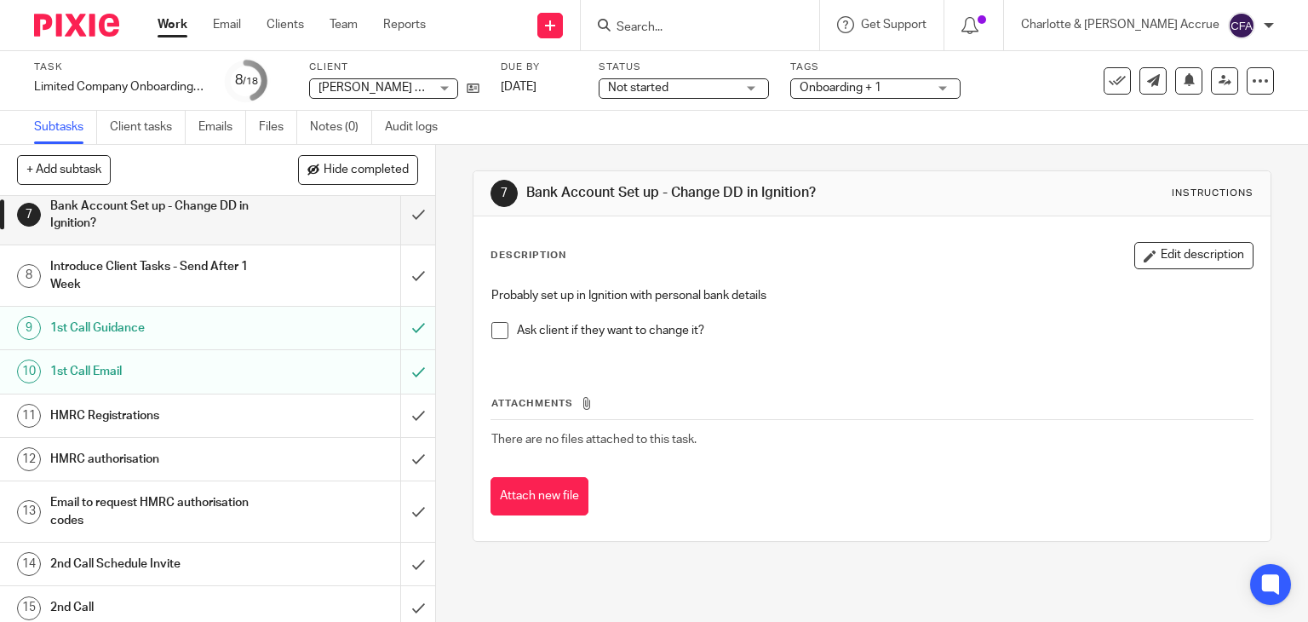
scroll to position [292, 0]
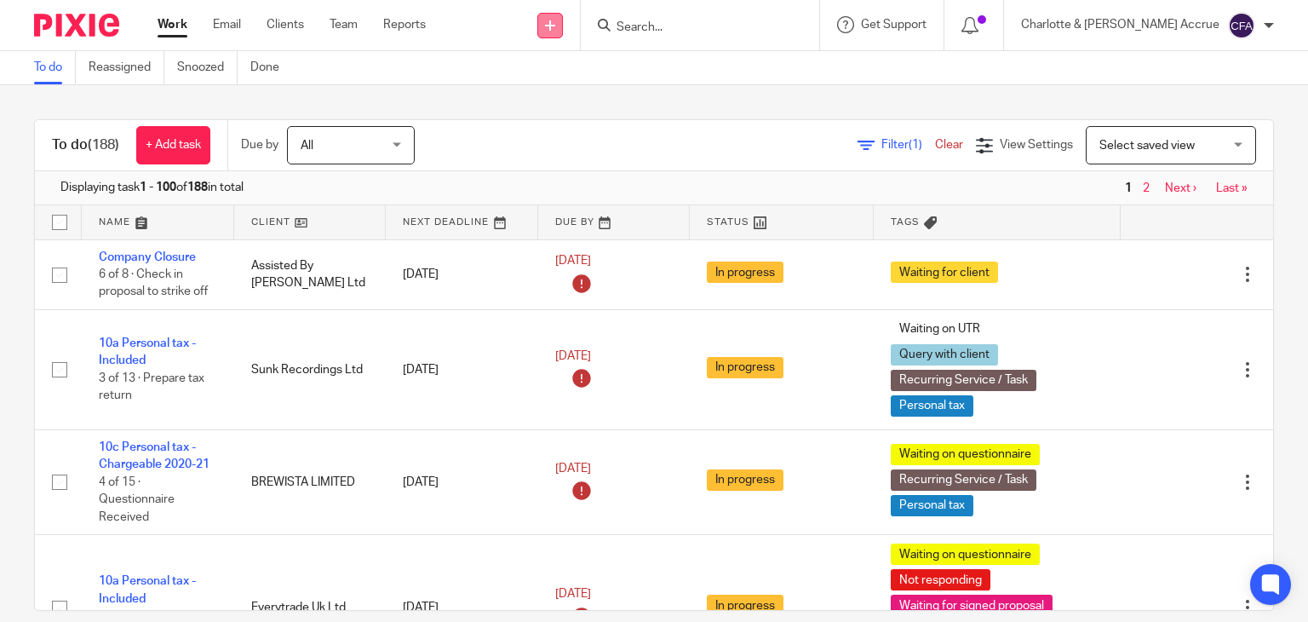
click at [555, 29] on icon at bounding box center [550, 25] width 10 height 10
click at [589, 126] on link "Add client" at bounding box center [621, 129] width 119 height 25
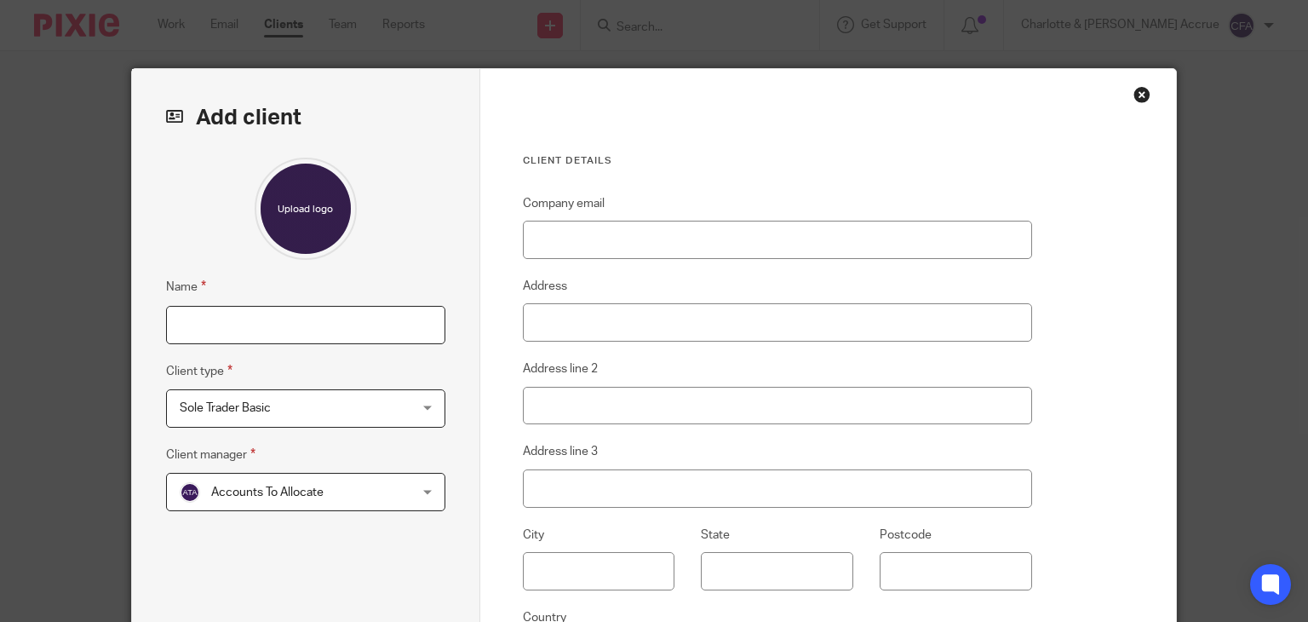
click at [306, 309] on input "Name" at bounding box center [305, 325] width 279 height 38
paste input "[PERSON_NAME]"
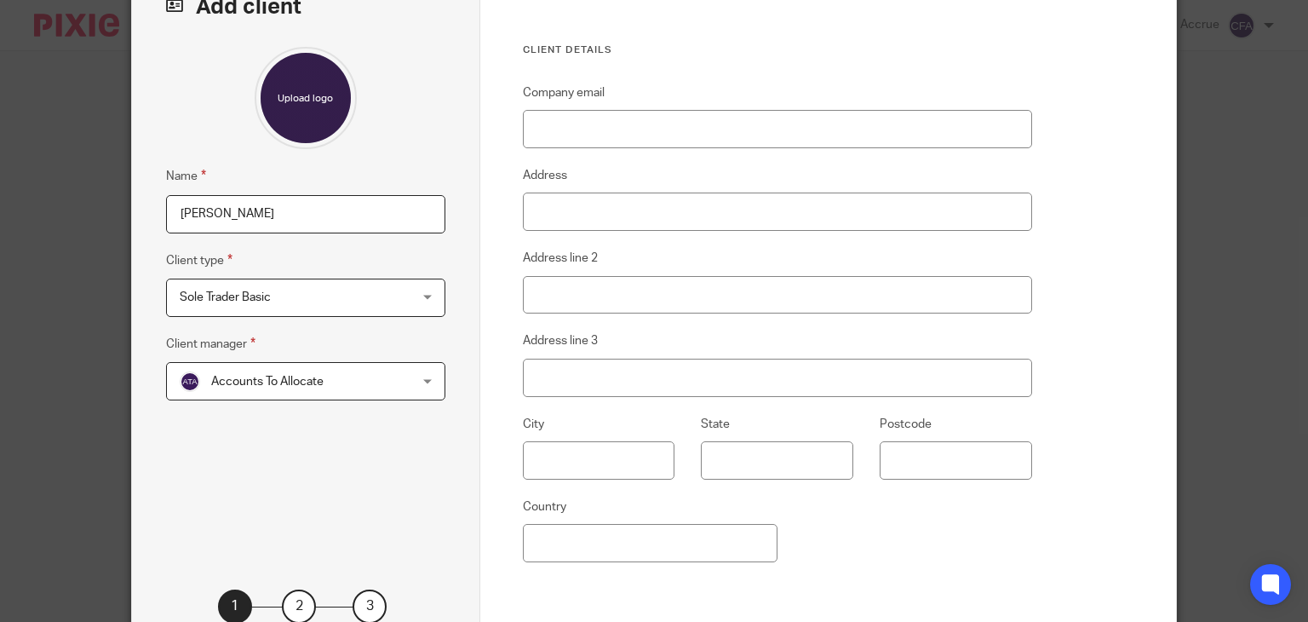
scroll to position [152, 0]
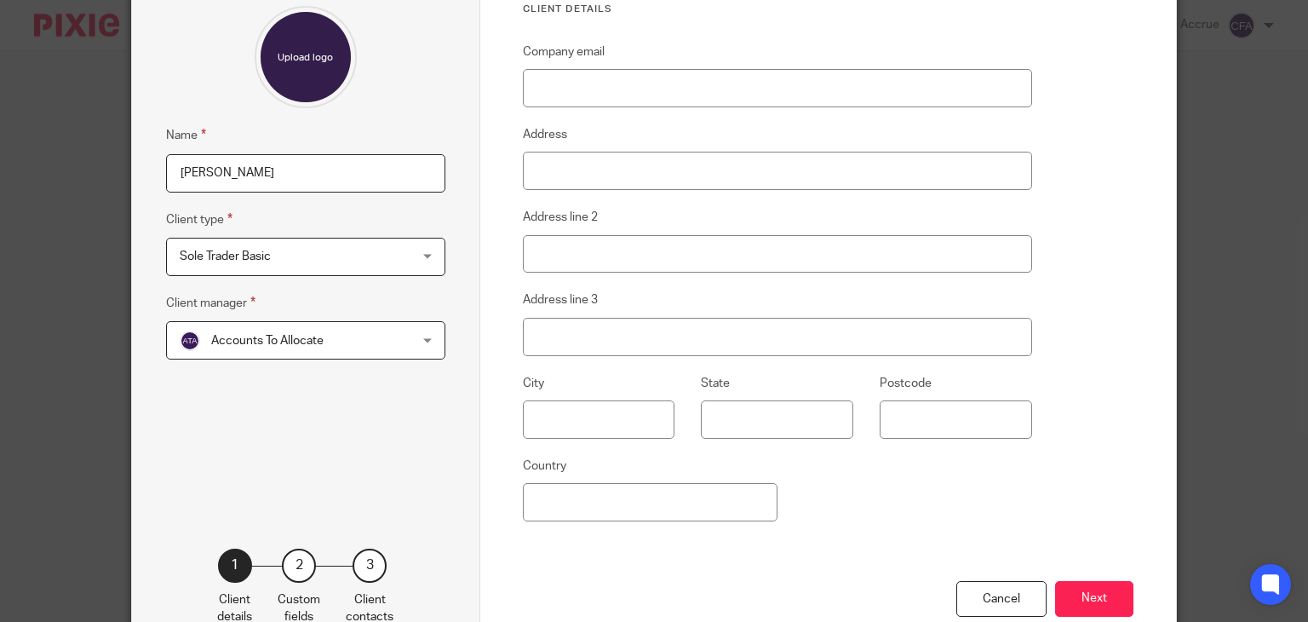
type input "[PERSON_NAME]"
click at [580, 93] on input "Company email" at bounding box center [777, 88] width 509 height 38
paste input "[EMAIL_ADDRESS][DOMAIN_NAME]"
type input "[EMAIL_ADDRESS][DOMAIN_NAME]"
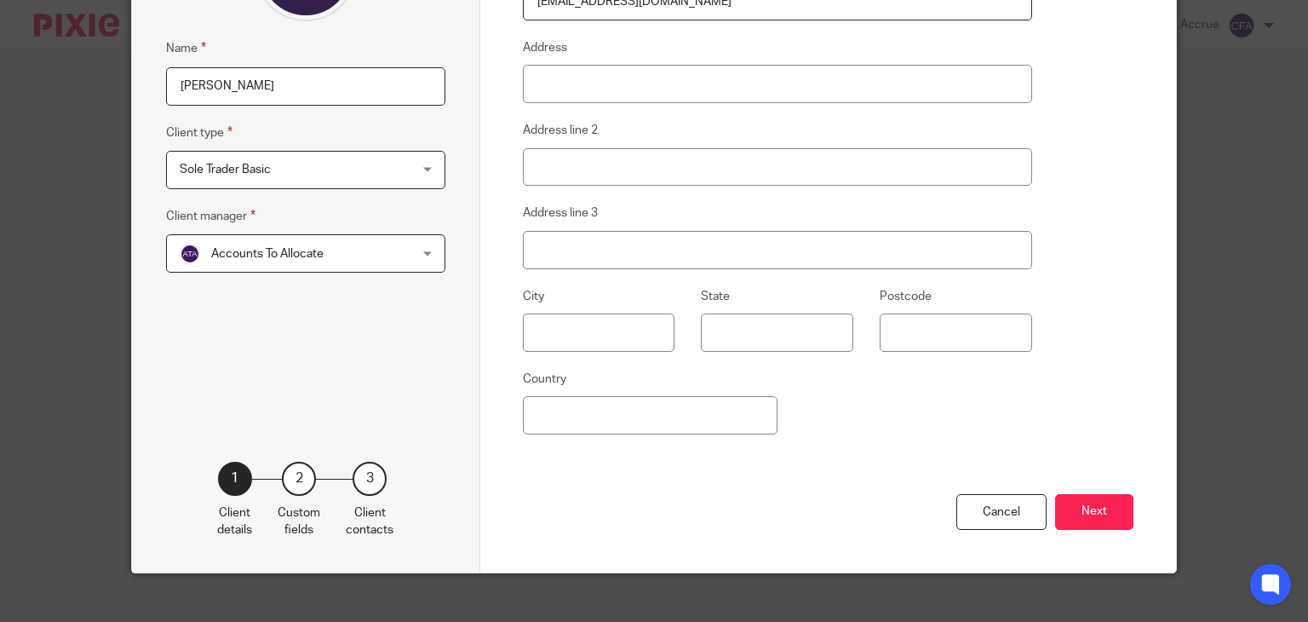
click at [395, 257] on div "Accounts To Allocate Accounts To Allocate" at bounding box center [305, 253] width 279 height 38
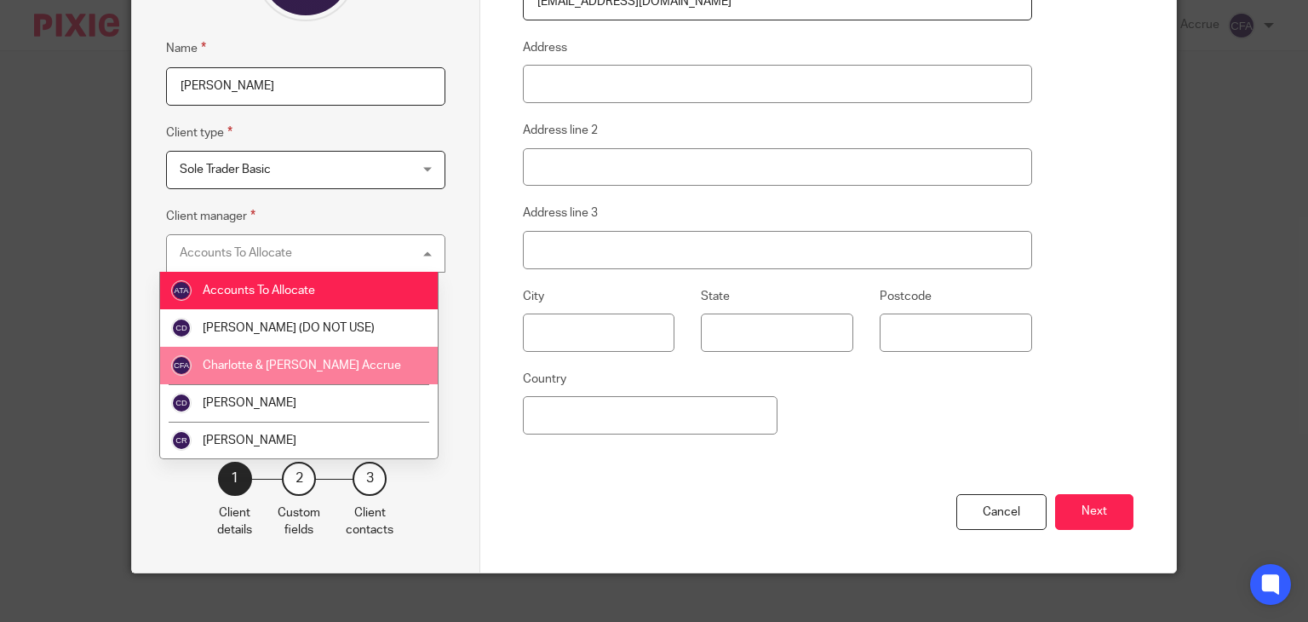
click at [327, 359] on span "Charlotte & [PERSON_NAME] Accrue" at bounding box center [302, 365] width 198 height 12
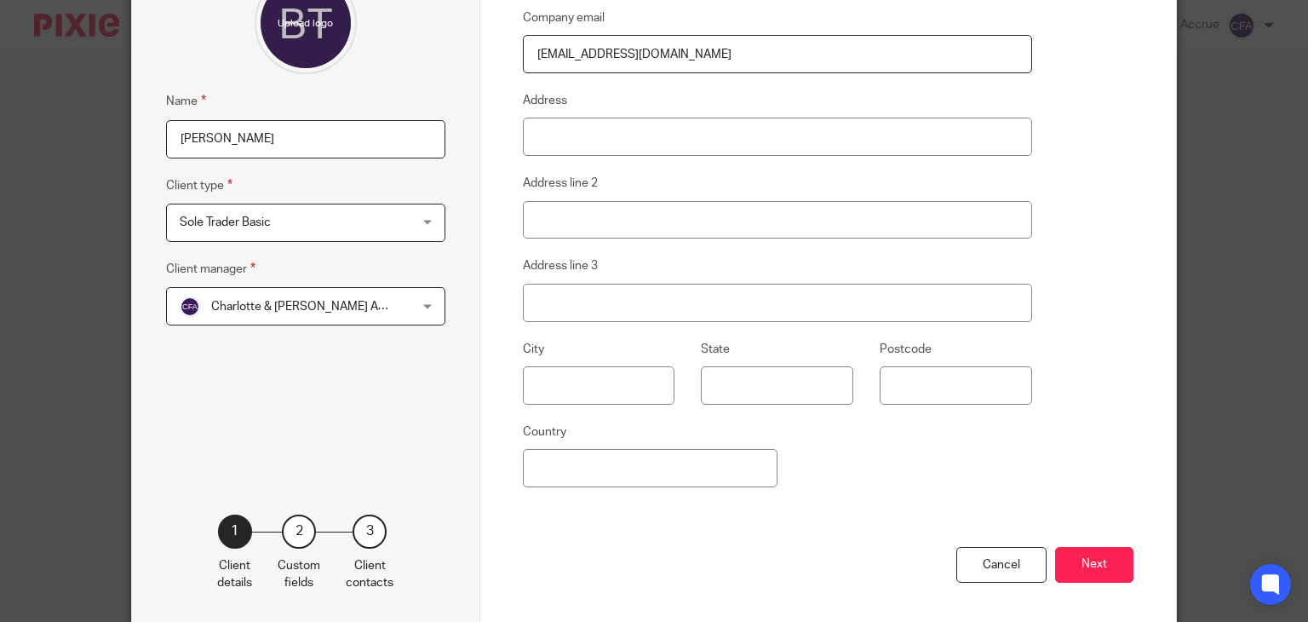
scroll to position [184, 0]
click at [1094, 553] on button "Next" at bounding box center [1094, 566] width 78 height 37
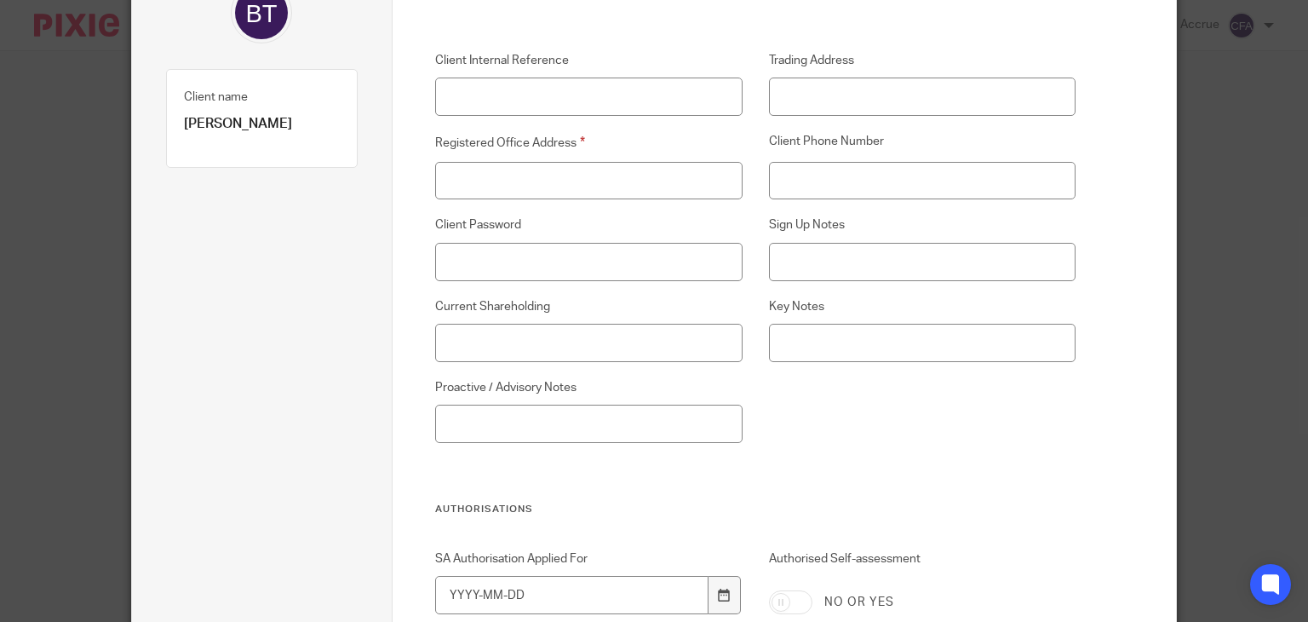
scroll to position [60, 0]
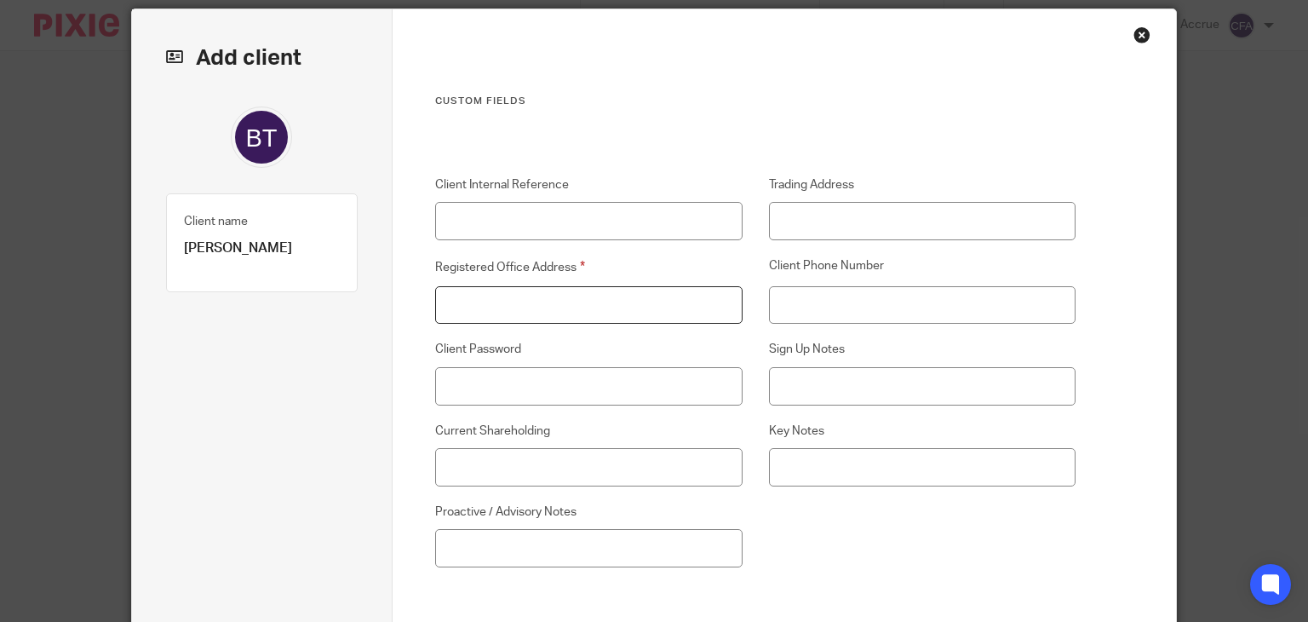
click at [626, 310] on input "Registered Office Address" at bounding box center [588, 305] width 307 height 38
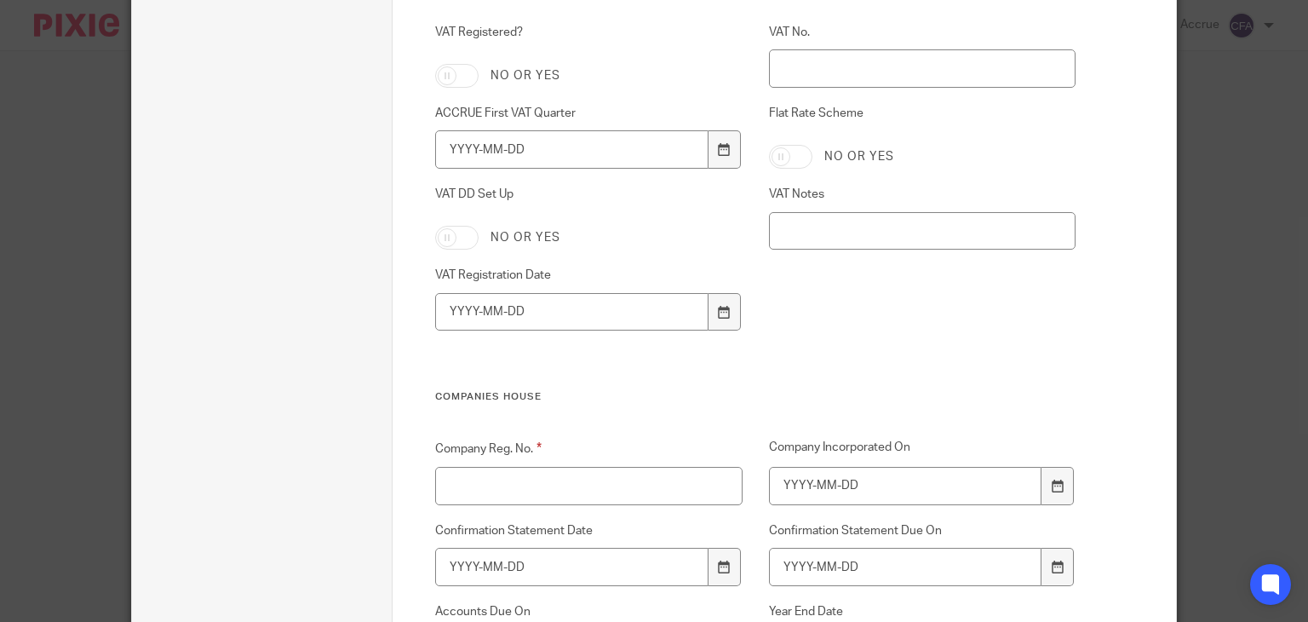
scroll to position [2382, 0]
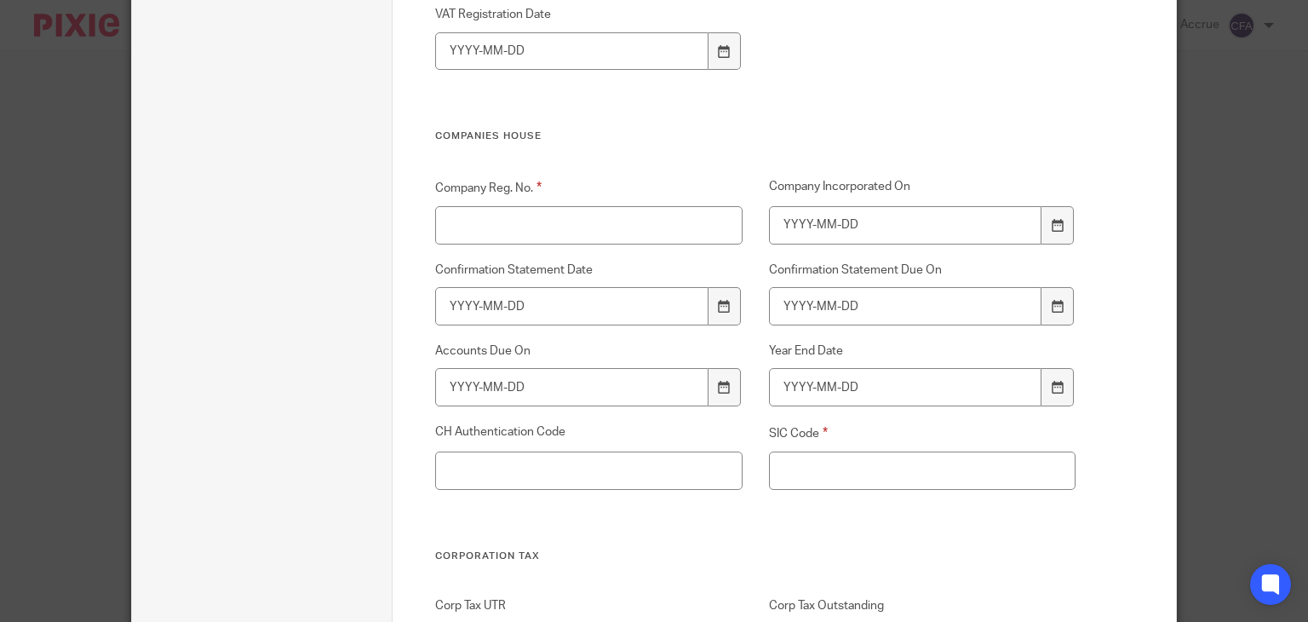
type input "na"
click at [636, 210] on input "Company Reg. No." at bounding box center [588, 225] width 307 height 38
type input "na"
click at [811, 464] on input "SIC Code" at bounding box center [922, 470] width 307 height 38
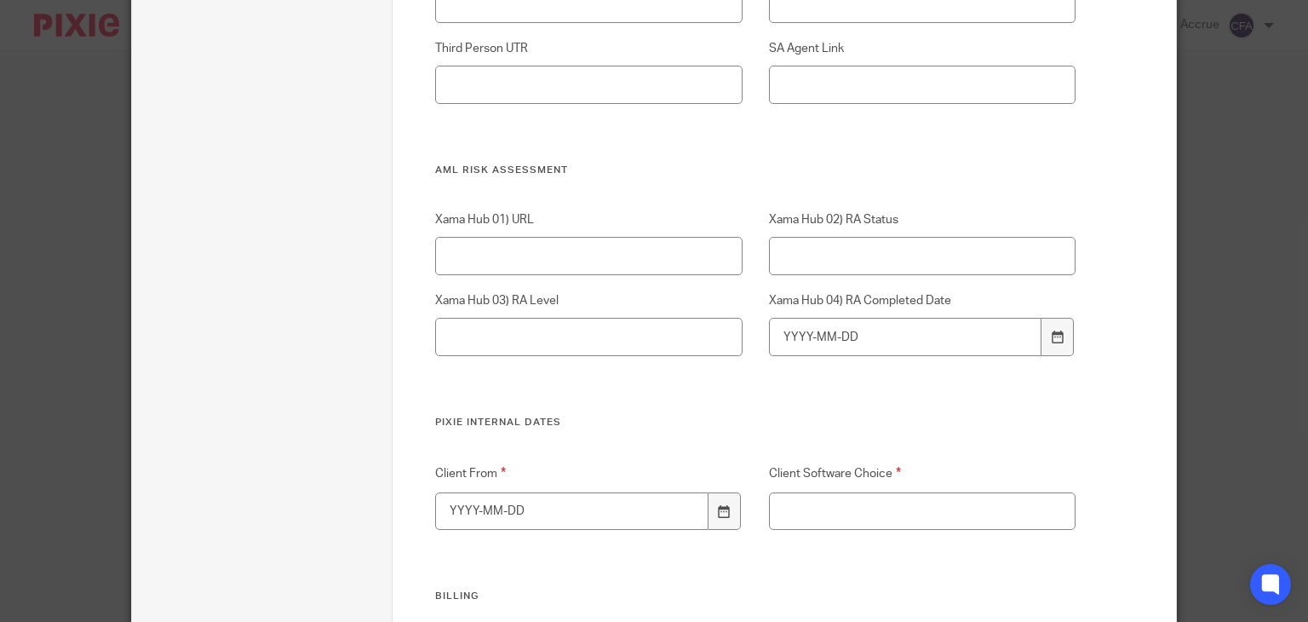
scroll to position [3404, 0]
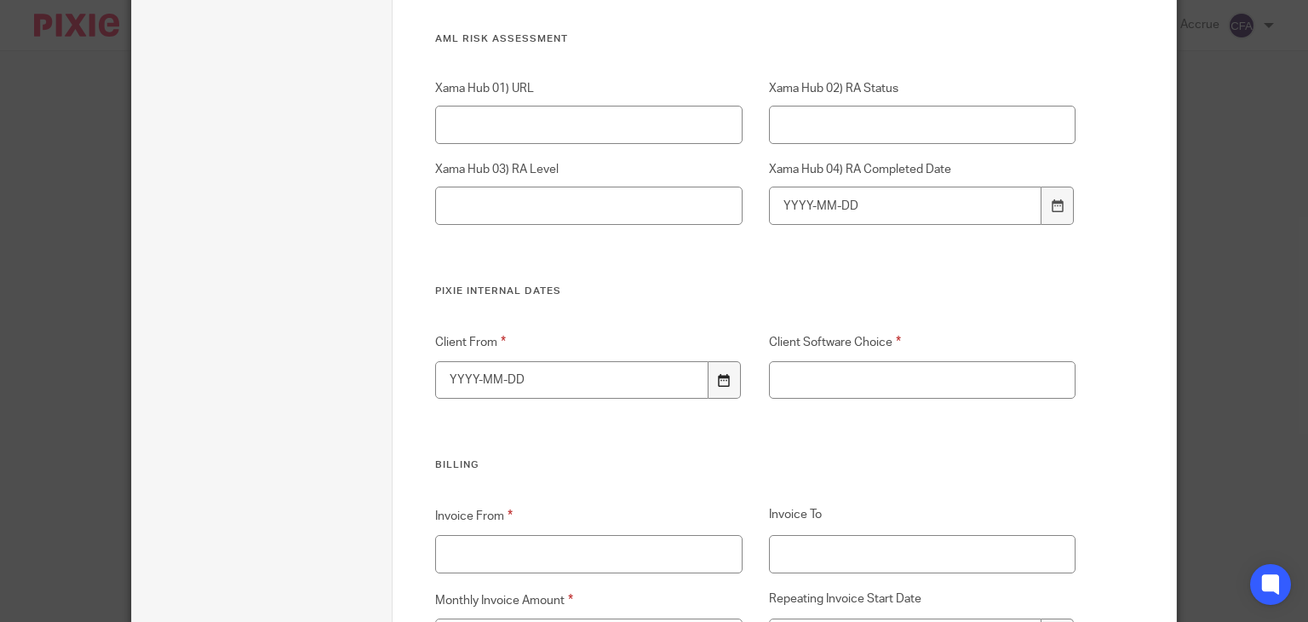
type input "na"
click at [723, 382] on icon at bounding box center [724, 380] width 13 height 13
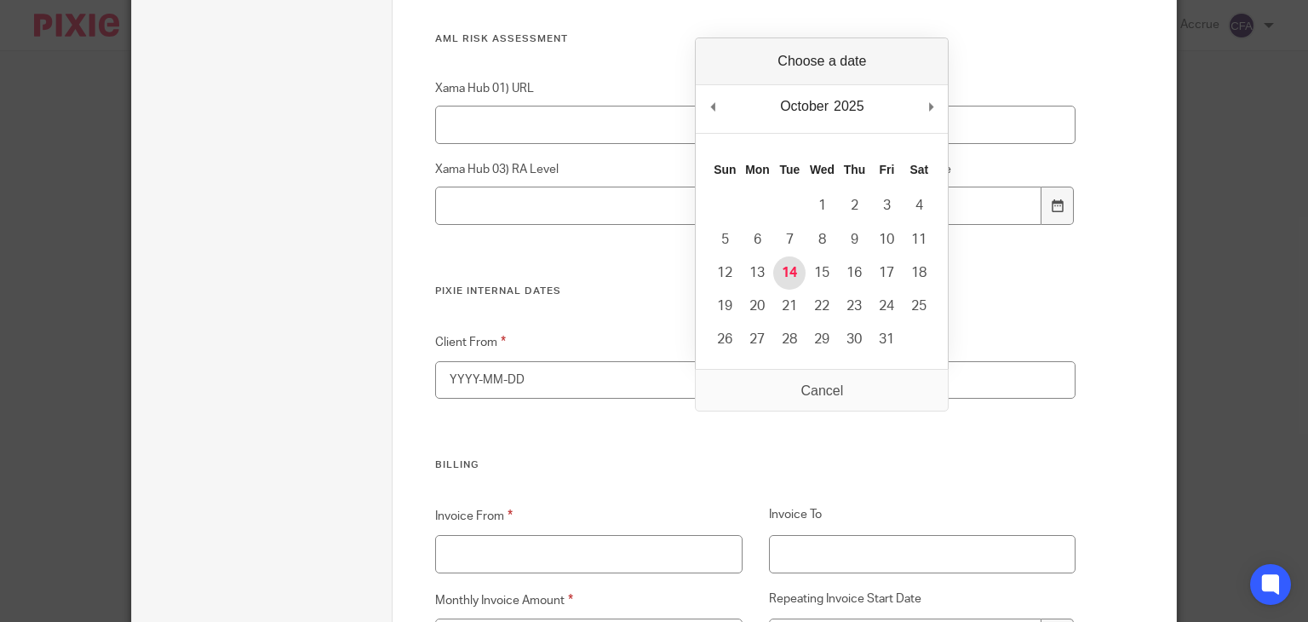
type input "2025-10-14"
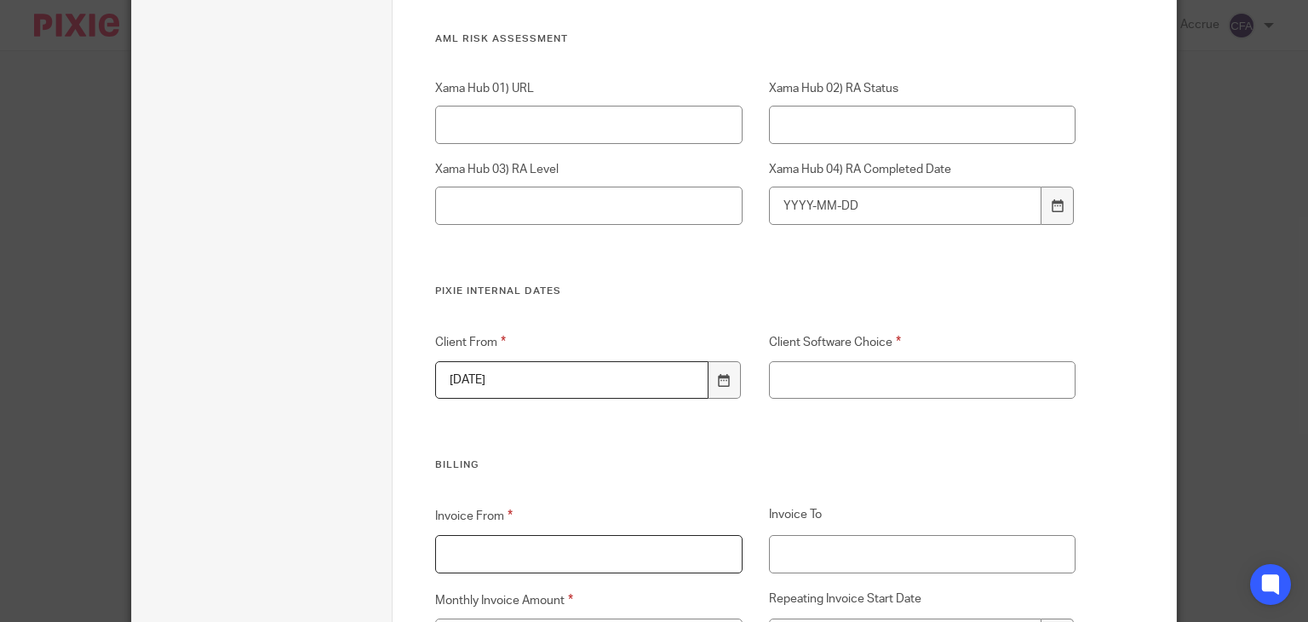
click at [507, 559] on input "Invoice From" at bounding box center [588, 554] width 307 height 38
type input "October"
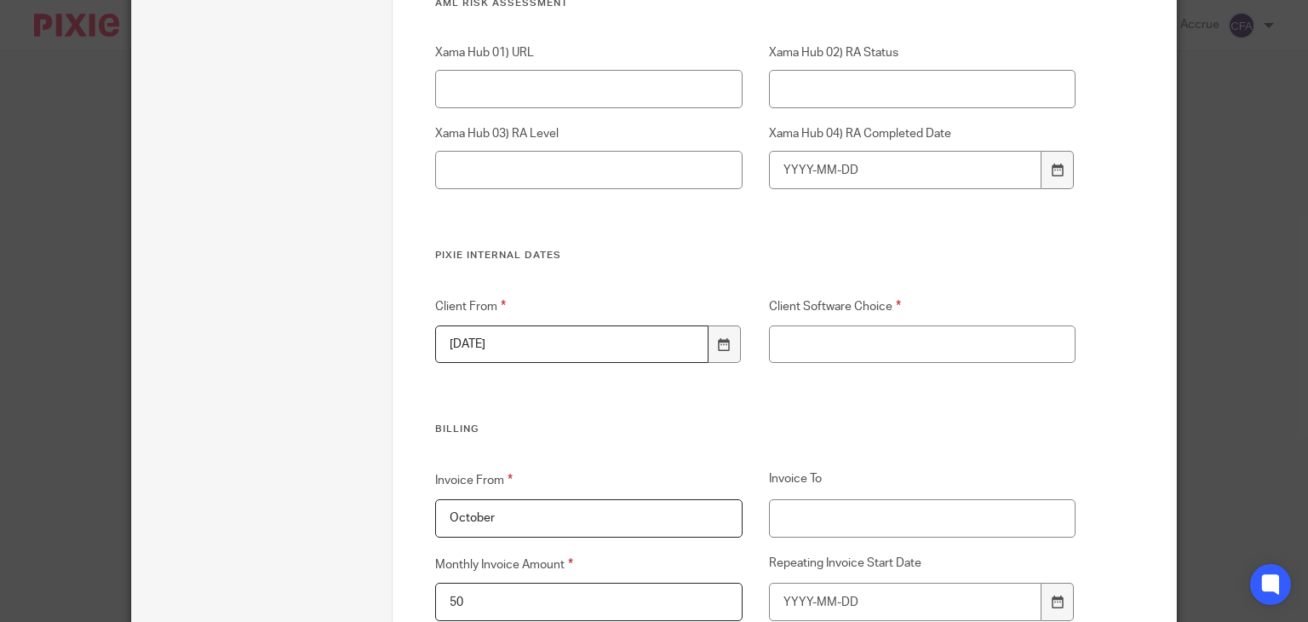
type input "50"
click at [839, 341] on input "Client Software Choice" at bounding box center [922, 344] width 307 height 38
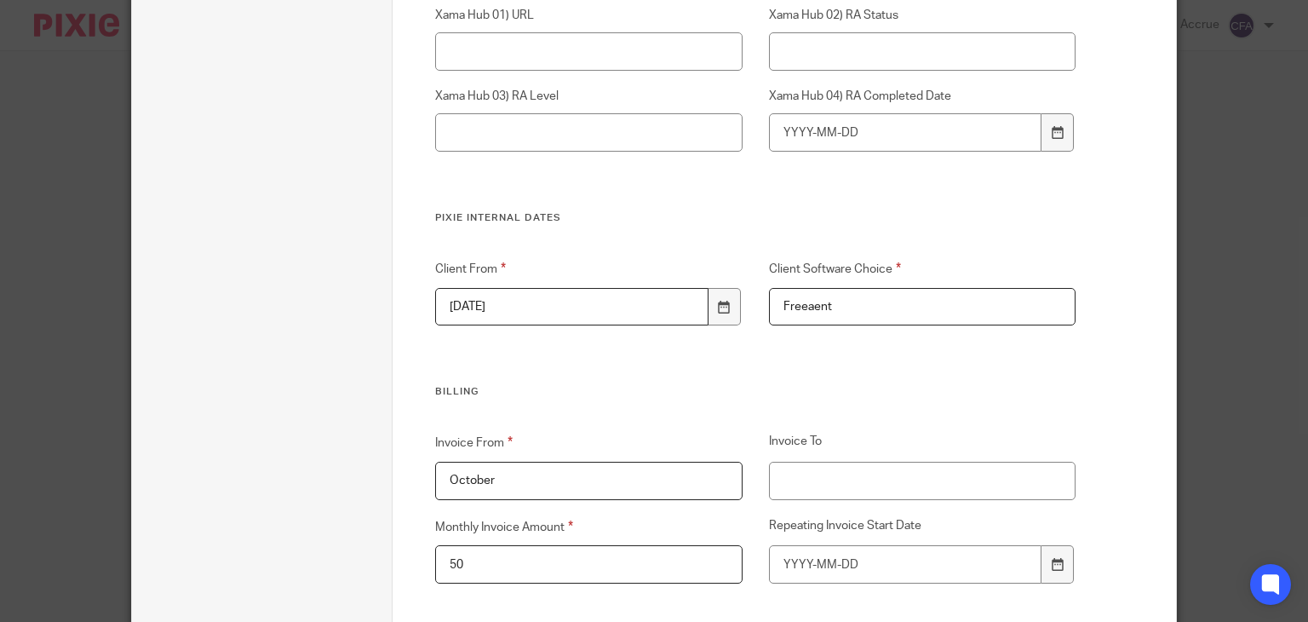
scroll to position [3477, 0]
click at [810, 313] on input "Freeaent" at bounding box center [922, 307] width 307 height 38
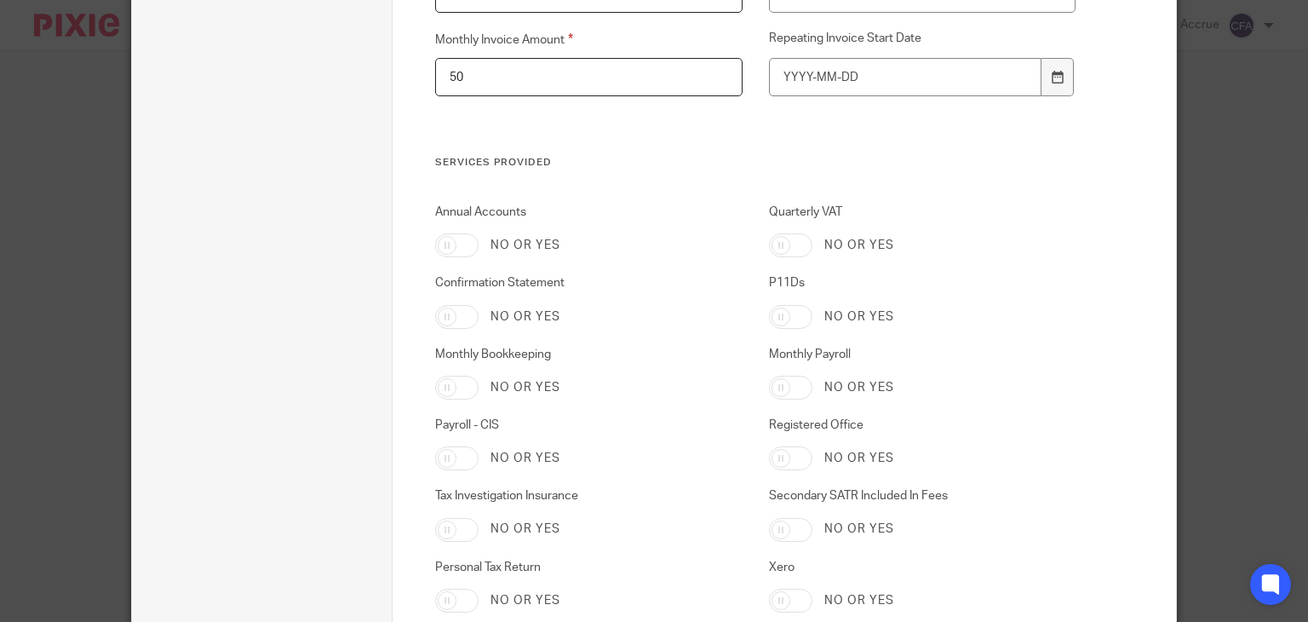
scroll to position [4036, 0]
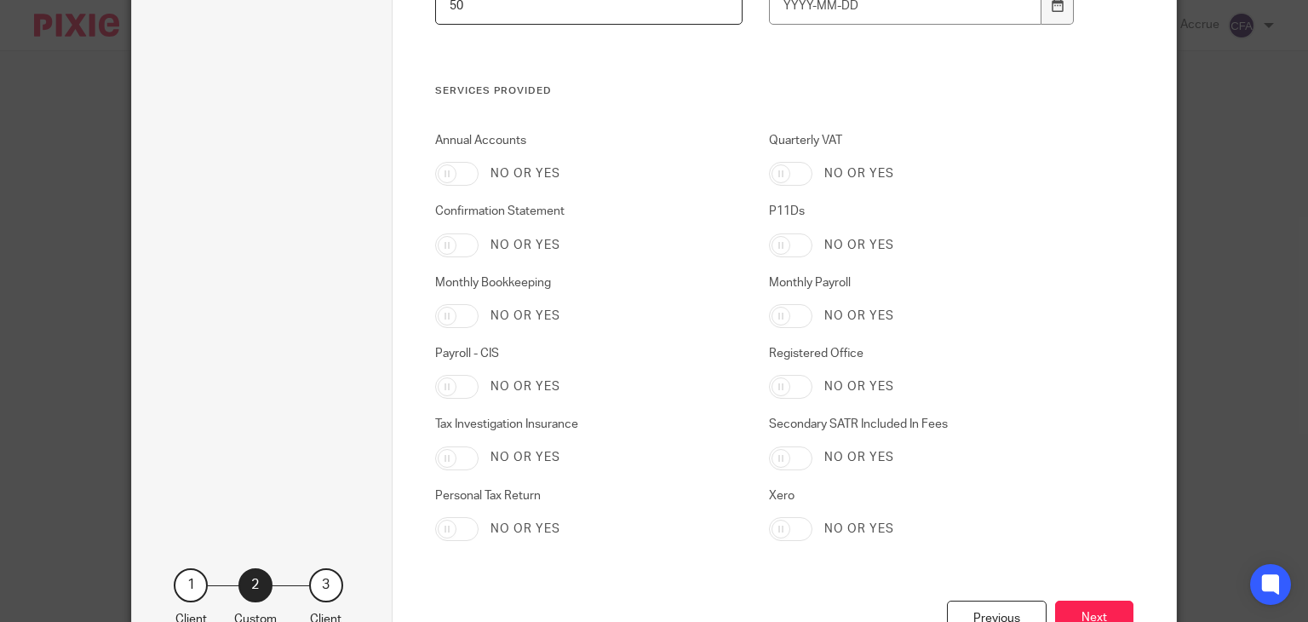
type input "Freeagent"
click at [453, 526] on input "Personal Tax Return" at bounding box center [456, 529] width 43 height 24
checkbox input "true"
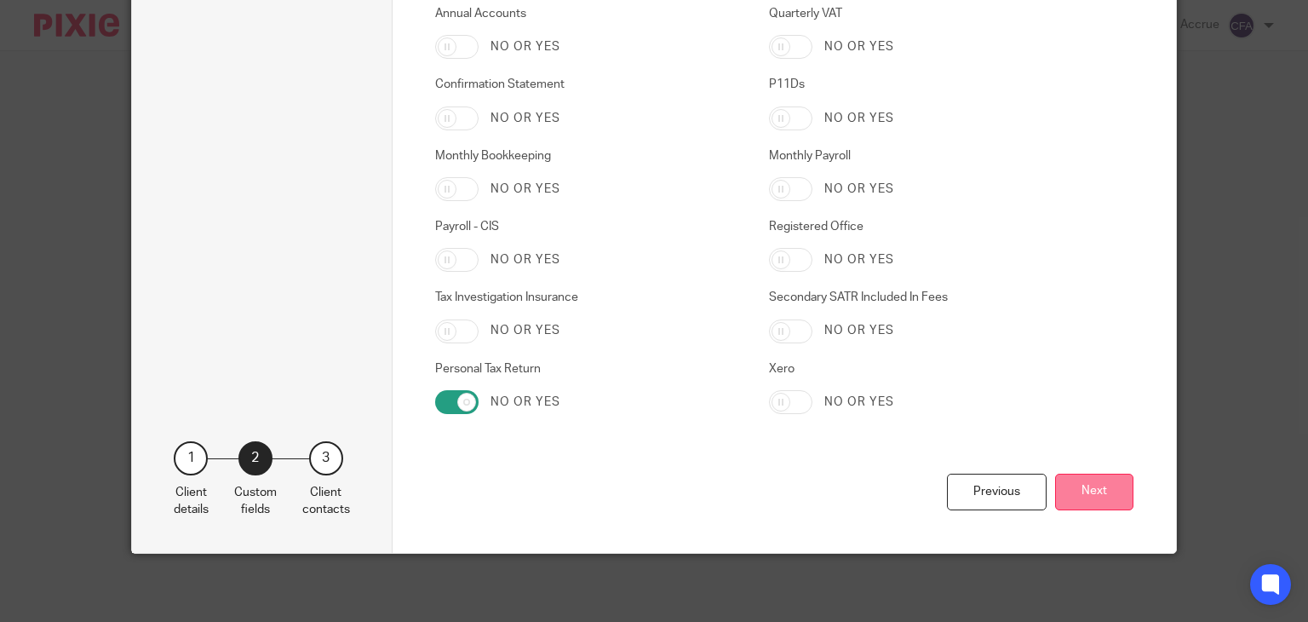
click at [1058, 474] on button "Next" at bounding box center [1094, 491] width 78 height 37
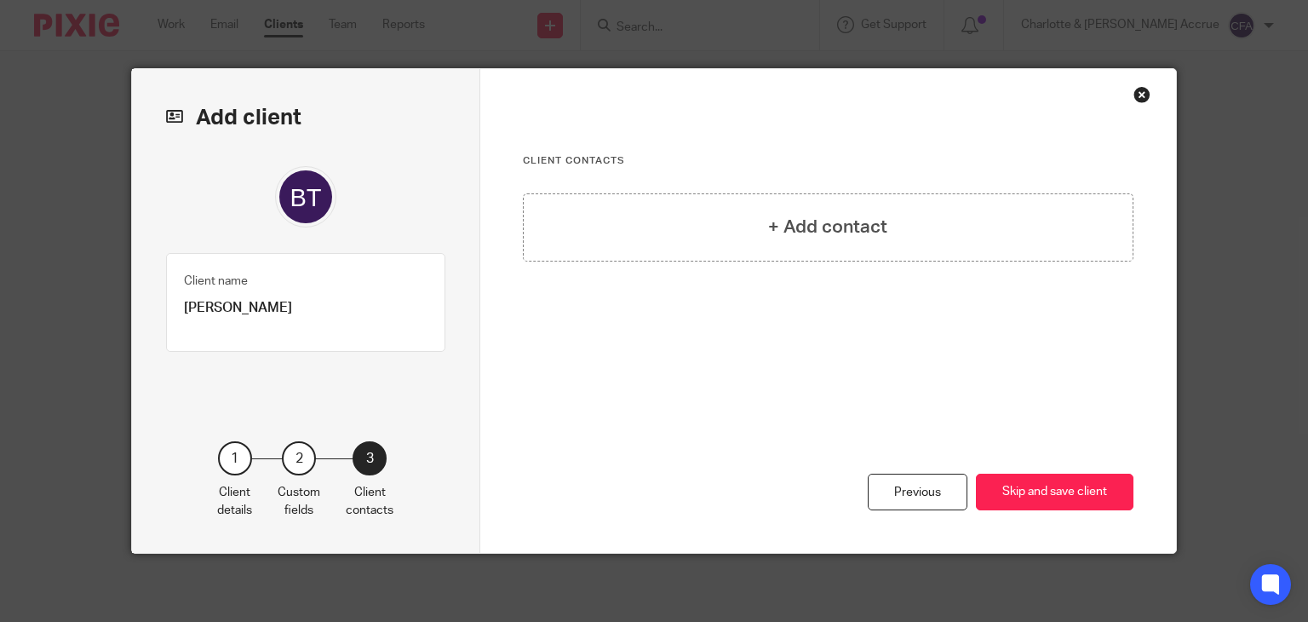
scroll to position [0, 0]
click at [897, 272] on div "+ Add contact" at bounding box center [828, 284] width 611 height 183
click at [875, 244] on div "+ Add contact" at bounding box center [828, 227] width 611 height 68
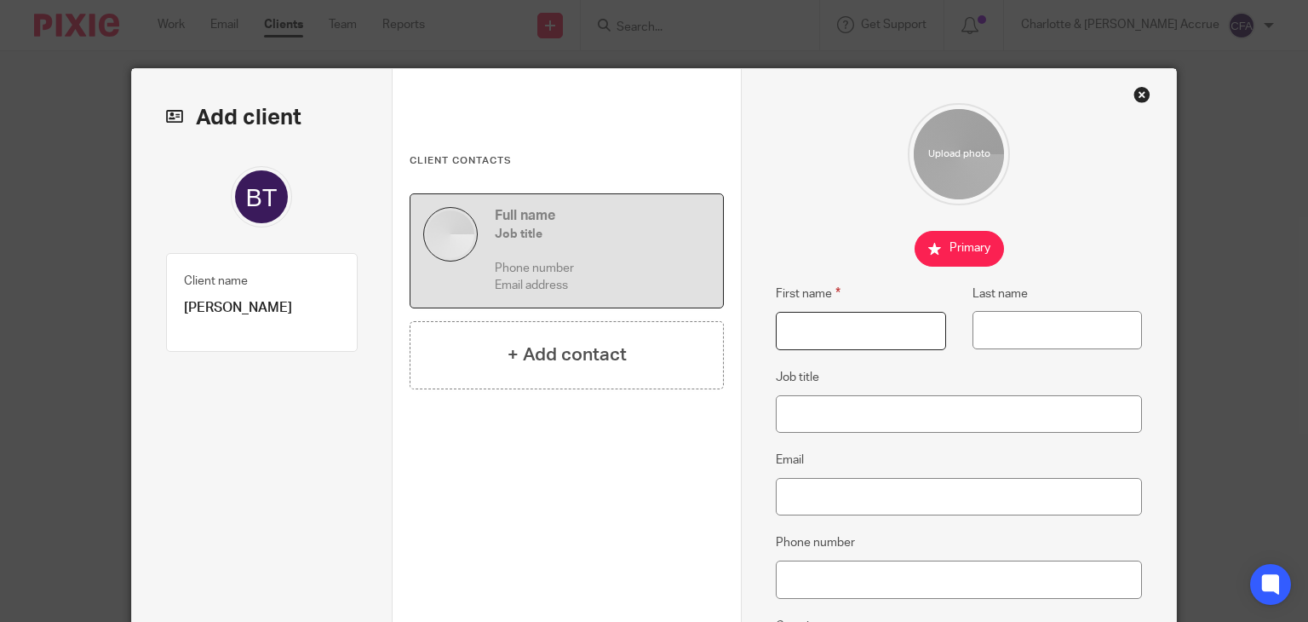
click at [844, 334] on input "First name" at bounding box center [860, 331] width 169 height 38
type input "Benjamin"
type input "Thomas"
click at [824, 423] on input "Job title" at bounding box center [959, 414] width 366 height 38
type input "Software Developer"
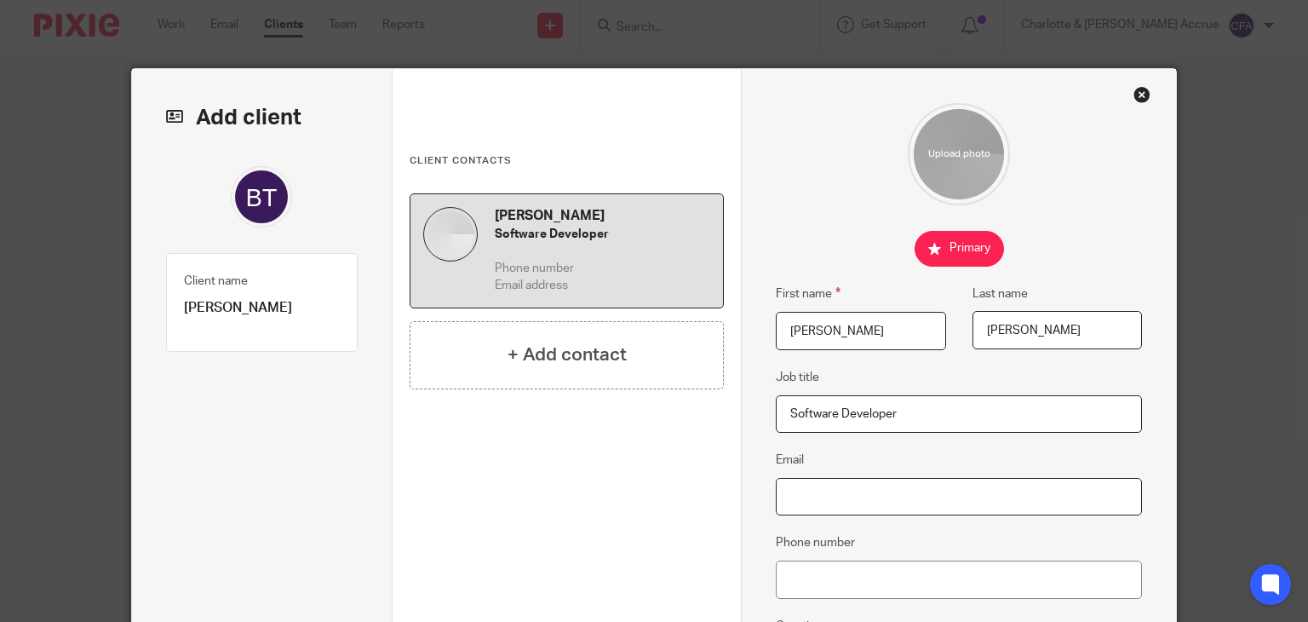
click at [818, 490] on input "Email" at bounding box center [959, 497] width 366 height 38
paste input "benaclejames@pm.me"
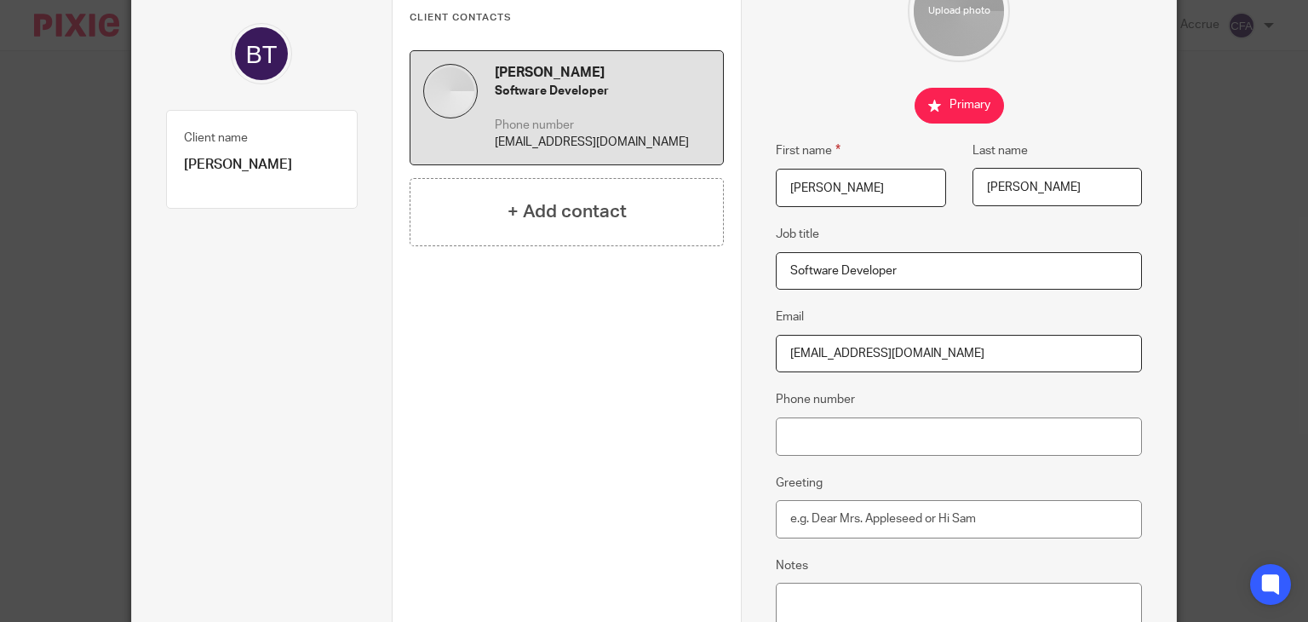
scroll to position [146, 0]
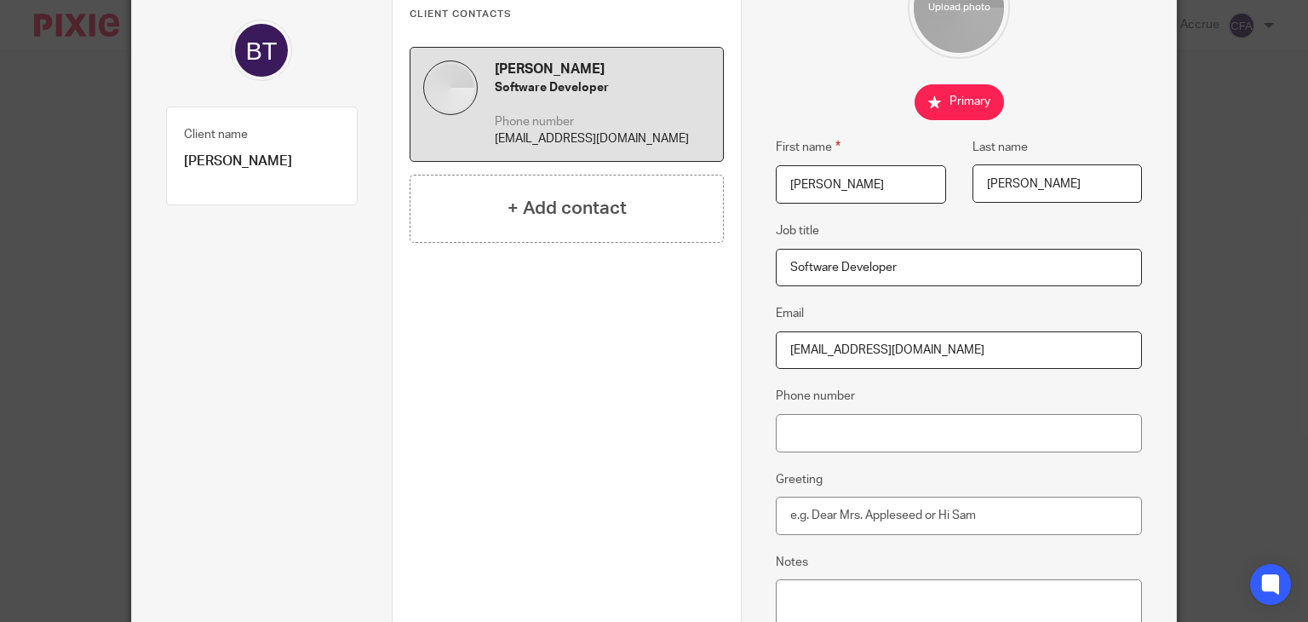
type input "benaclejames@pm.me"
click at [851, 427] on input "Phone number" at bounding box center [959, 433] width 366 height 38
paste input "07453514708"
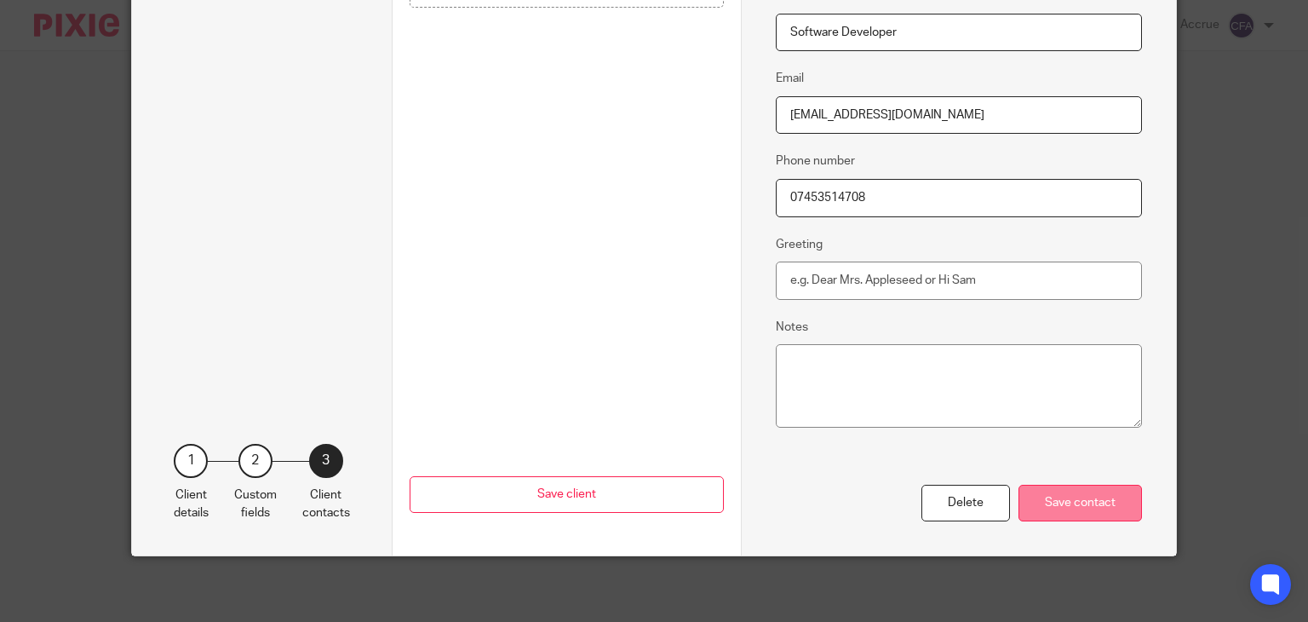
type input "07453514708"
click at [1025, 488] on div "Save contact" at bounding box center [1079, 502] width 123 height 37
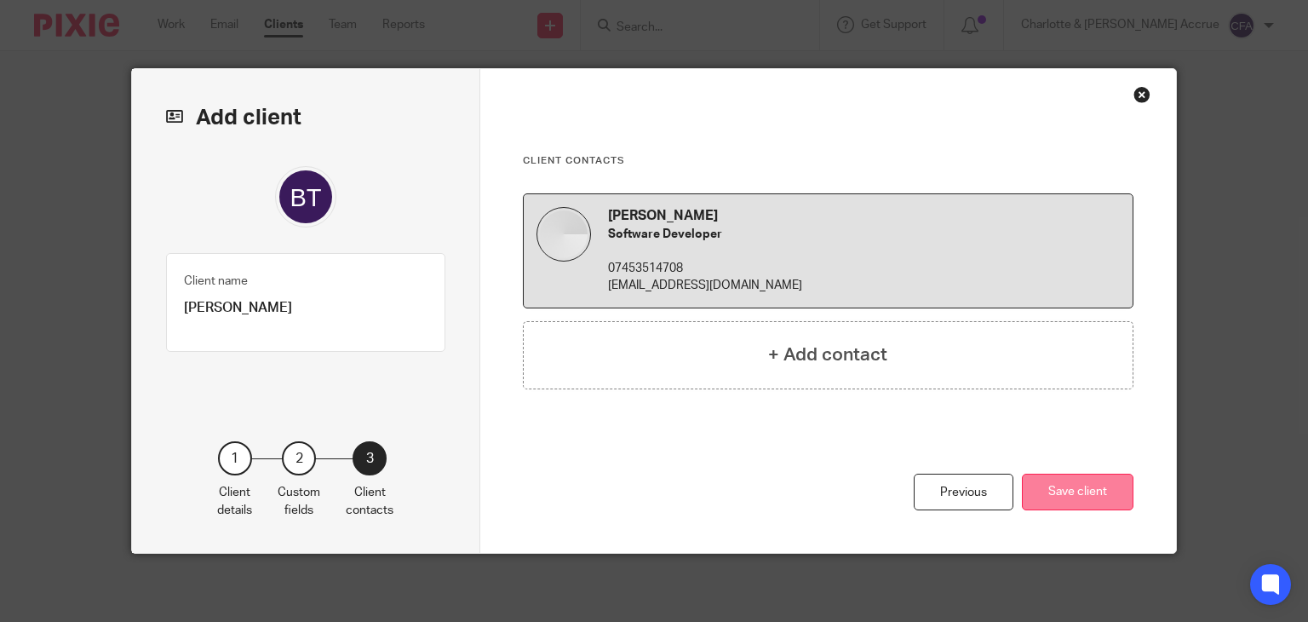
click at [1038, 491] on button "Save client" at bounding box center [1078, 491] width 112 height 37
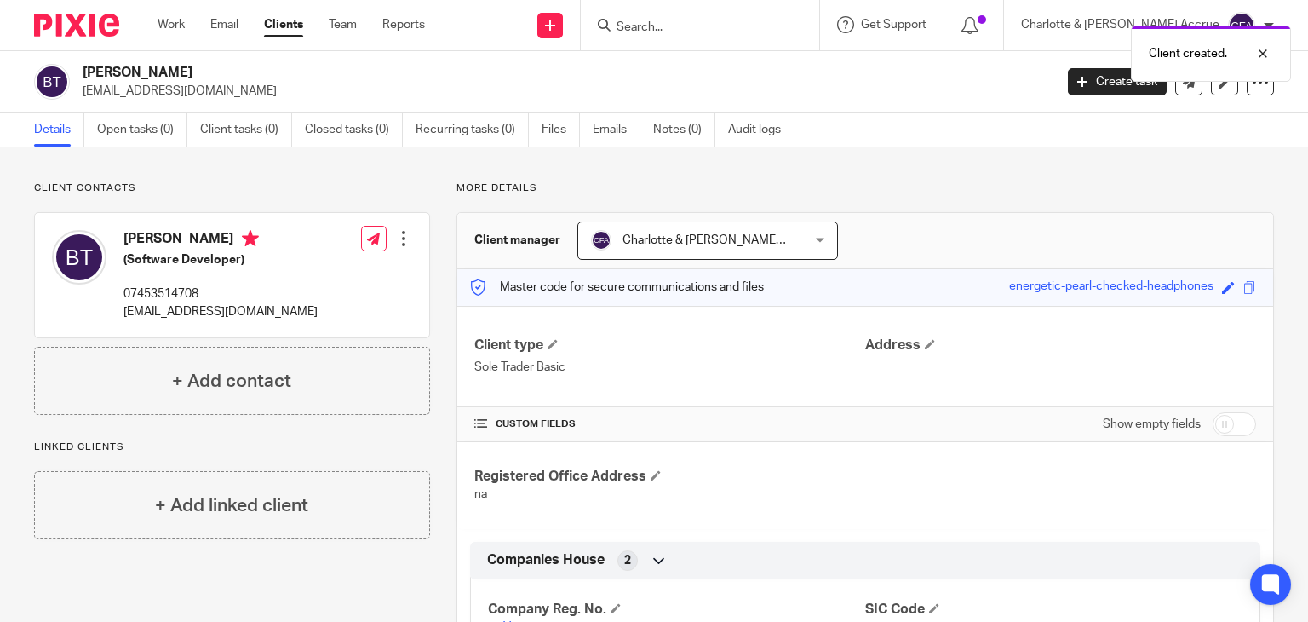
click at [1223, 423] on input "checkbox" at bounding box center [1233, 424] width 43 height 24
checkbox input "true"
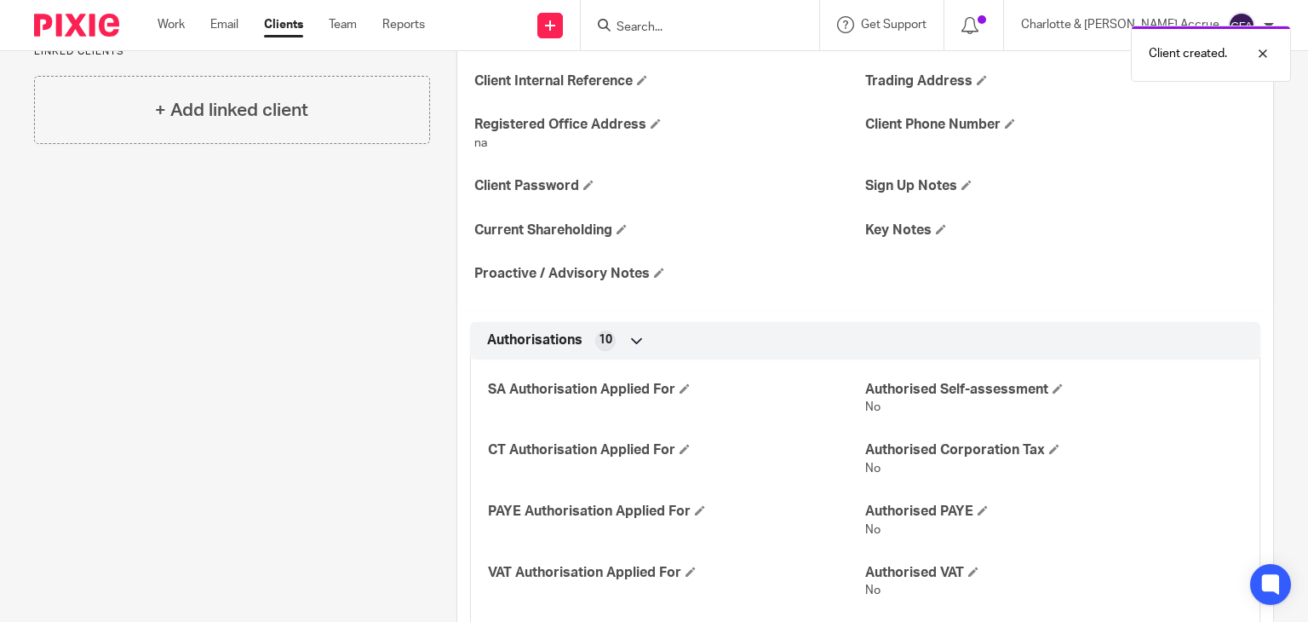
scroll to position [312, 0]
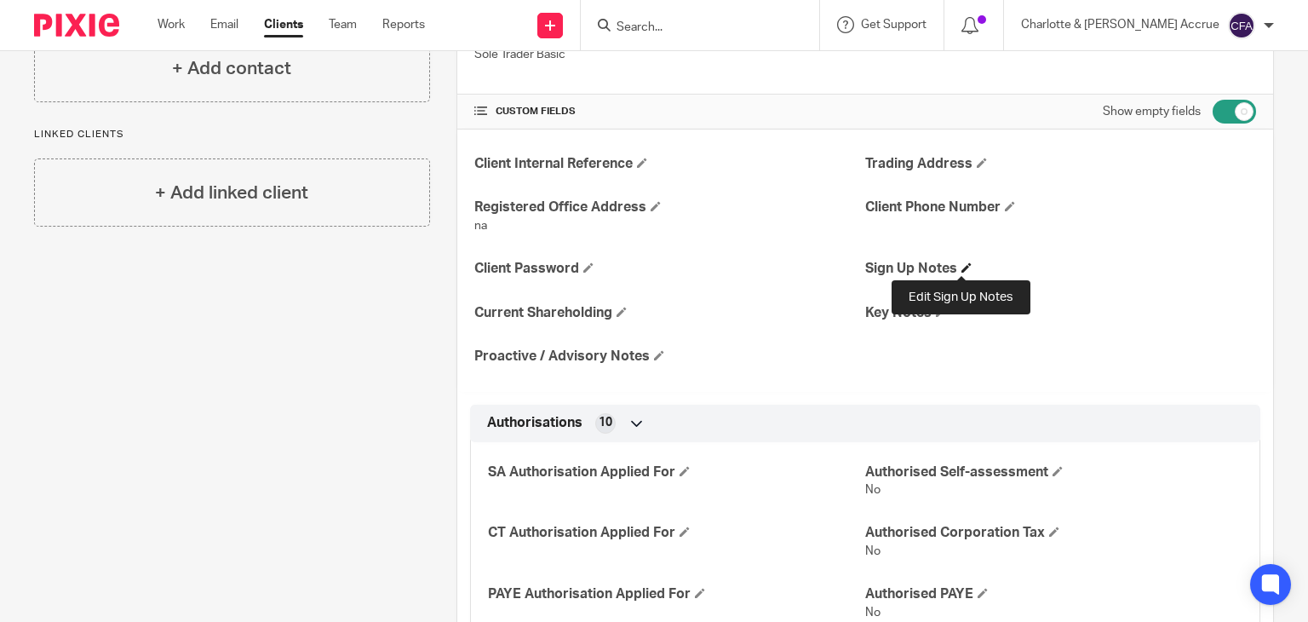
click at [963, 262] on span at bounding box center [966, 267] width 10 height 10
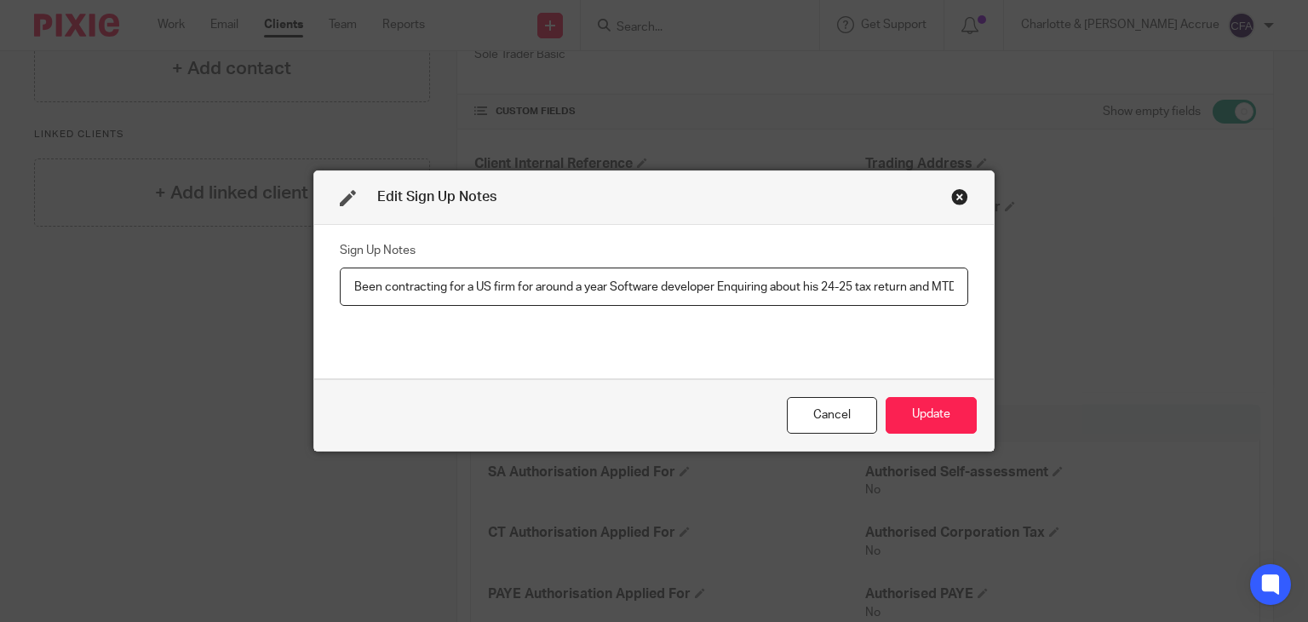
scroll to position [0, 2205]
type input "Been contracting for a US firm for around a year Software developer Enquiring a…"
click at [924, 423] on button "Update" at bounding box center [931, 415] width 91 height 37
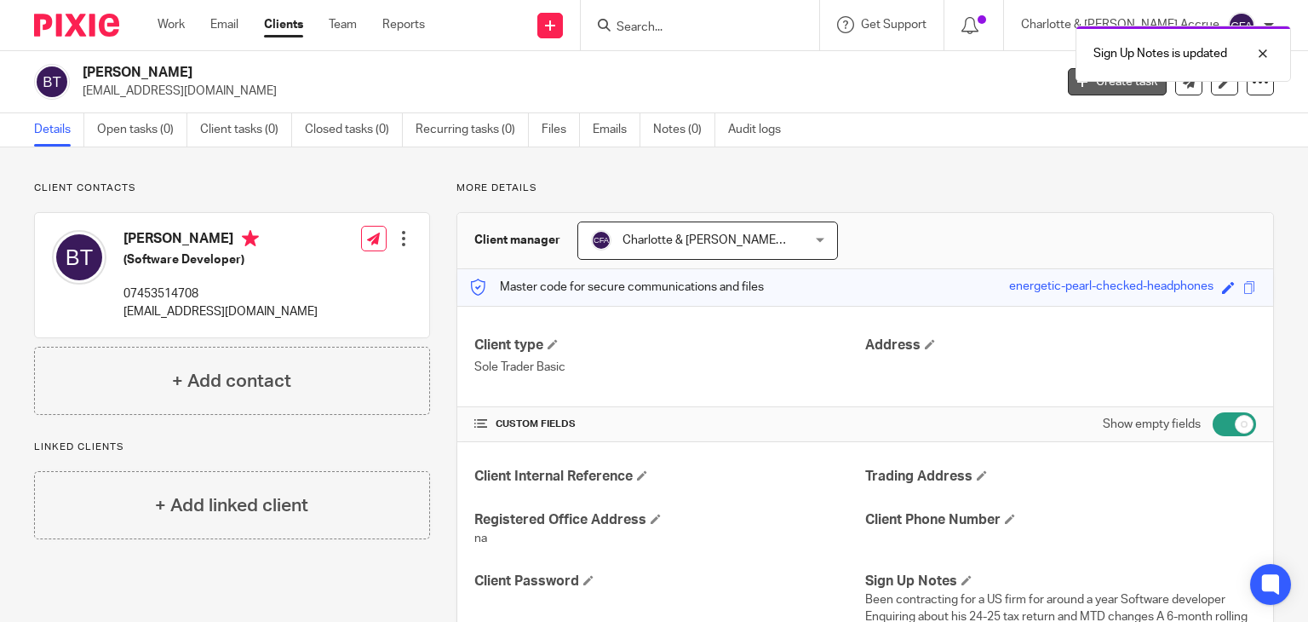
click at [1068, 82] on link "Create task" at bounding box center [1117, 81] width 99 height 27
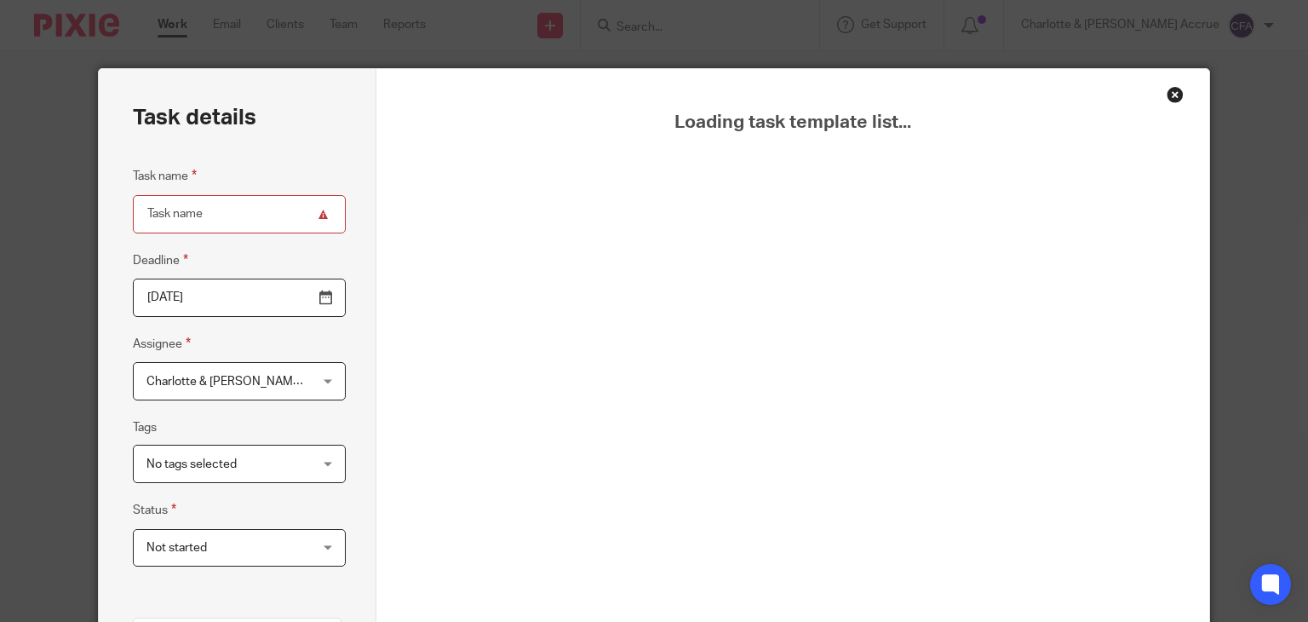
click at [1166, 92] on div "Close this dialog window" at bounding box center [1174, 94] width 17 height 17
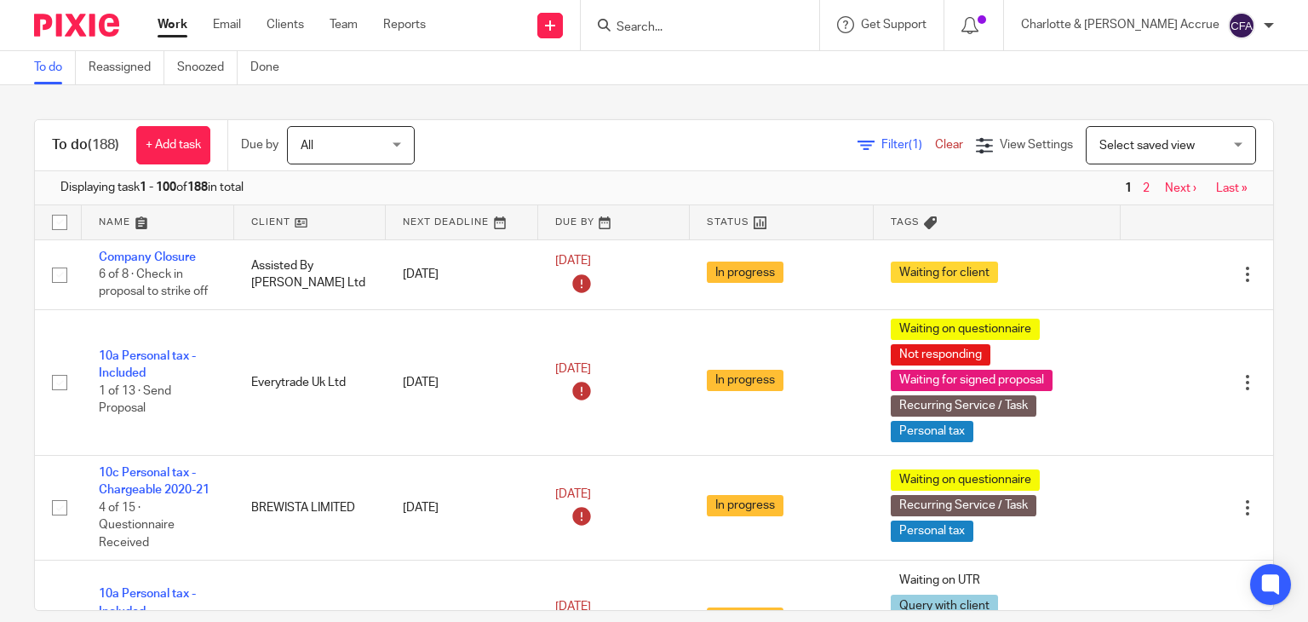
click at [862, 154] on div "Filter (1) Clear View Settings View Settings (1) Filters Clear Save Manage save…" at bounding box center [858, 145] width 828 height 38
click at [881, 144] on span "Filter (1)" at bounding box center [908, 145] width 54 height 12
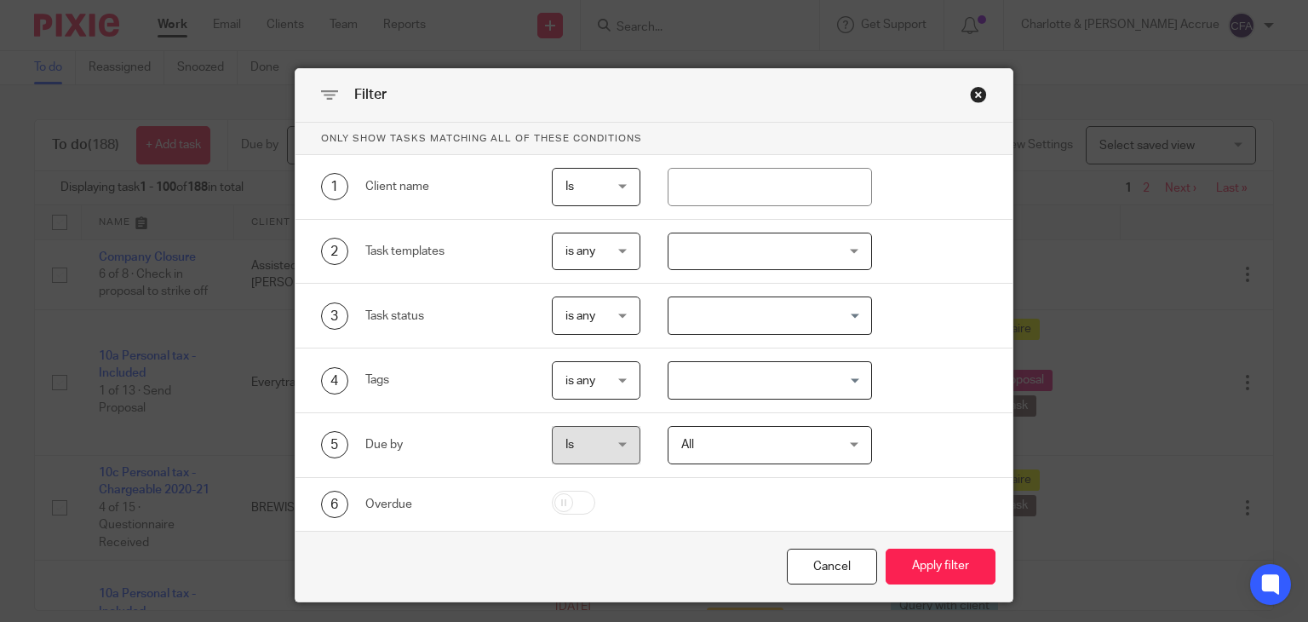
click at [670, 382] on input "Search for option" at bounding box center [766, 380] width 192 height 30
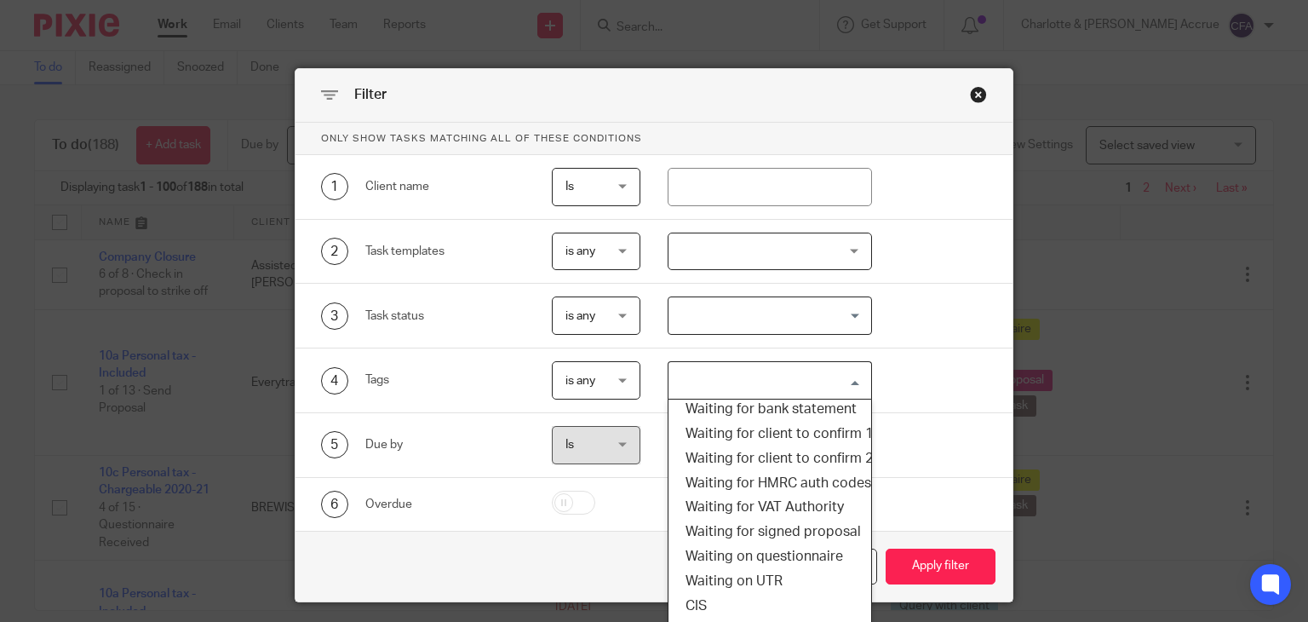
scroll to position [44, 0]
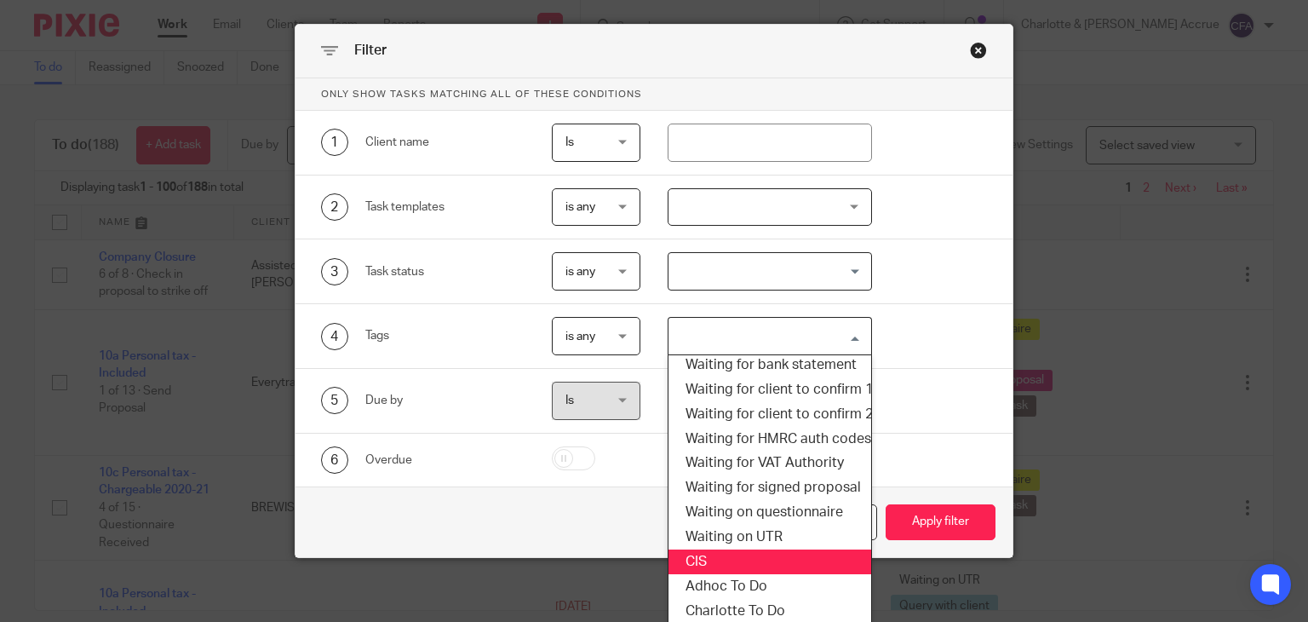
click at [712, 549] on li "CIS" at bounding box center [769, 561] width 203 height 25
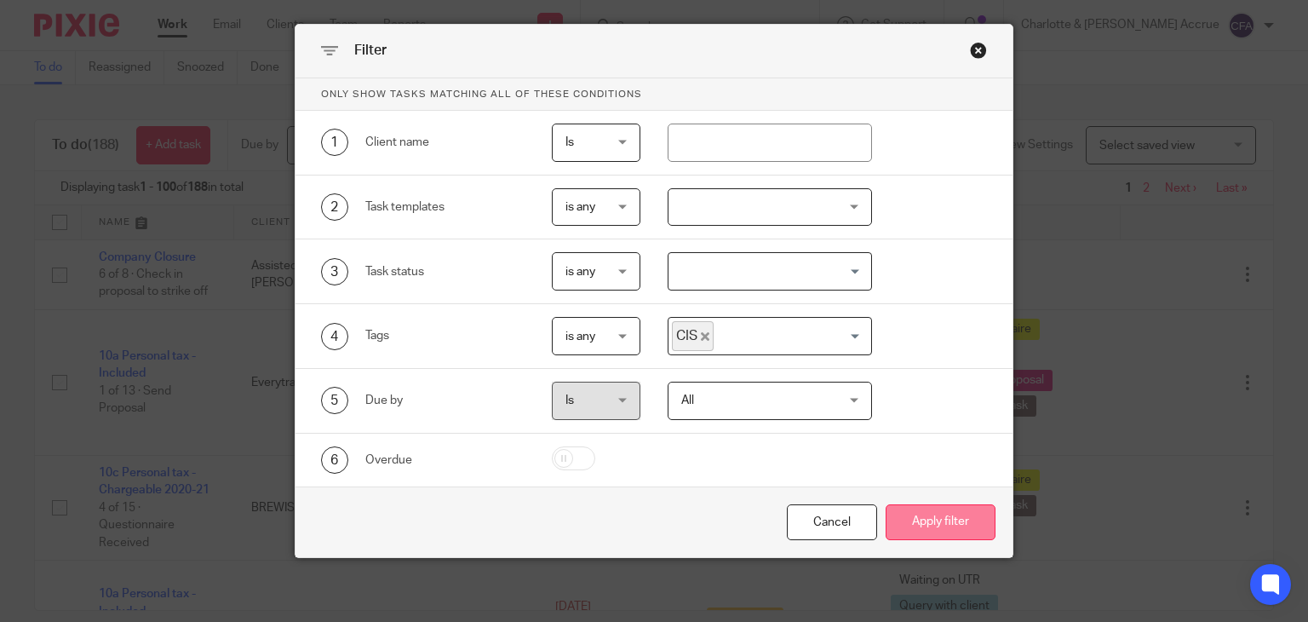
click at [899, 517] on button "Apply filter" at bounding box center [941, 522] width 110 height 37
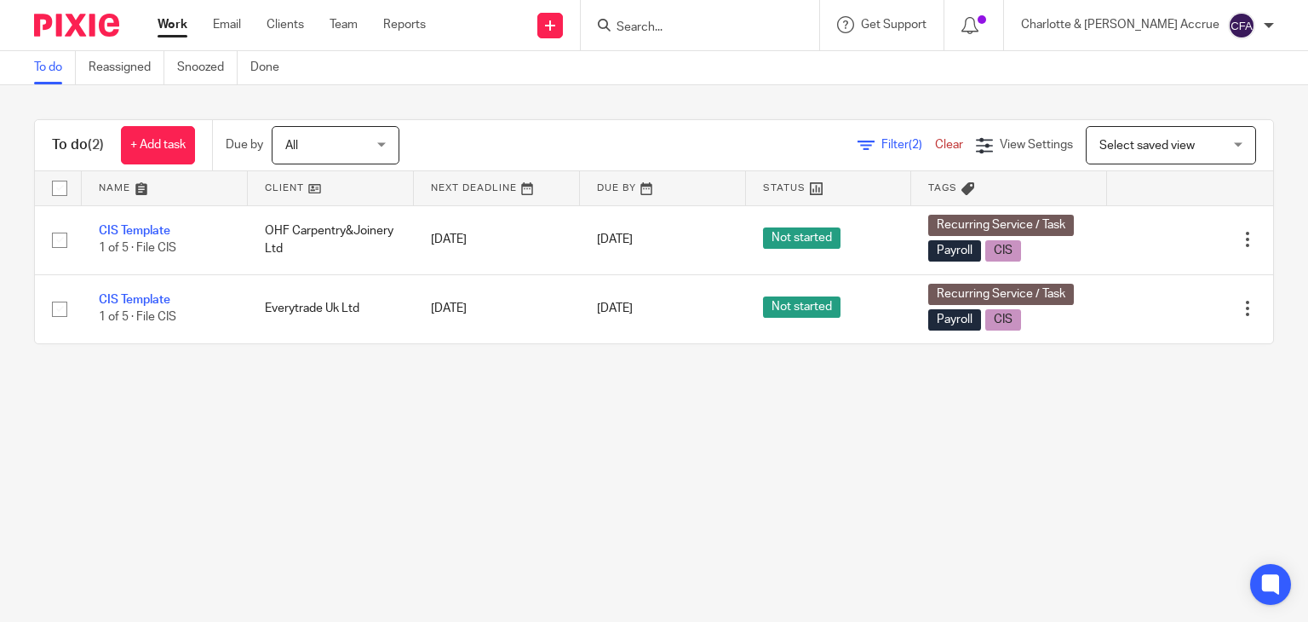
click at [178, 21] on link "Work" at bounding box center [173, 24] width 30 height 17
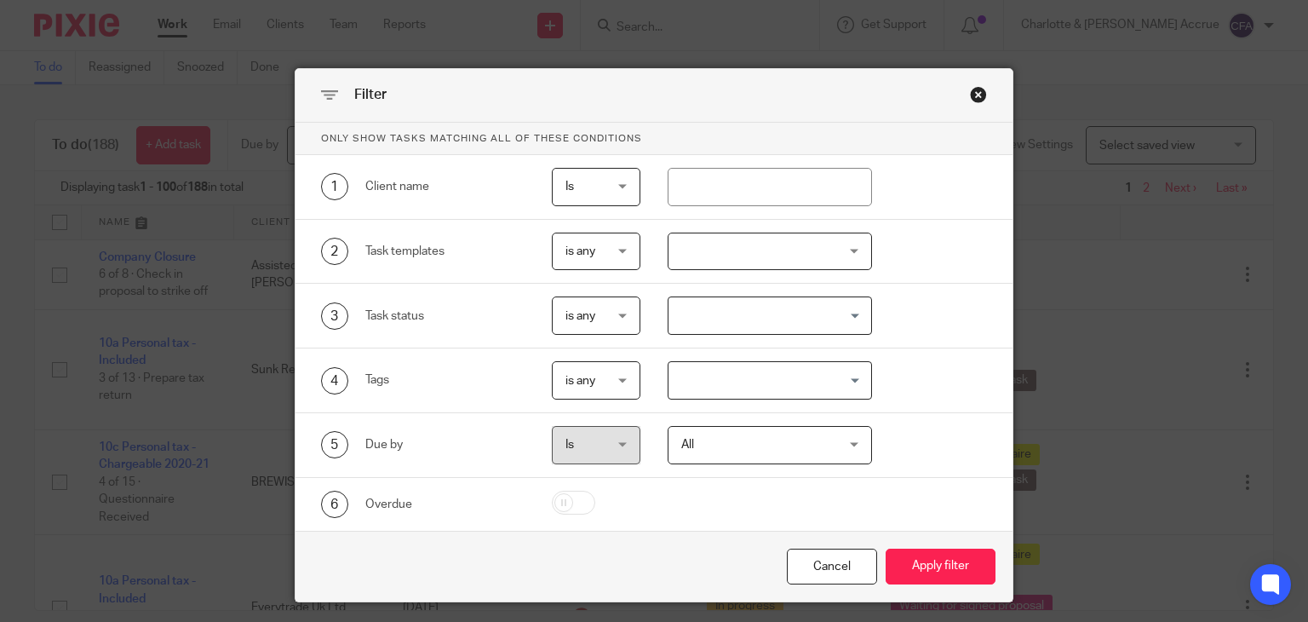
click at [813, 239] on div at bounding box center [770, 251] width 204 height 38
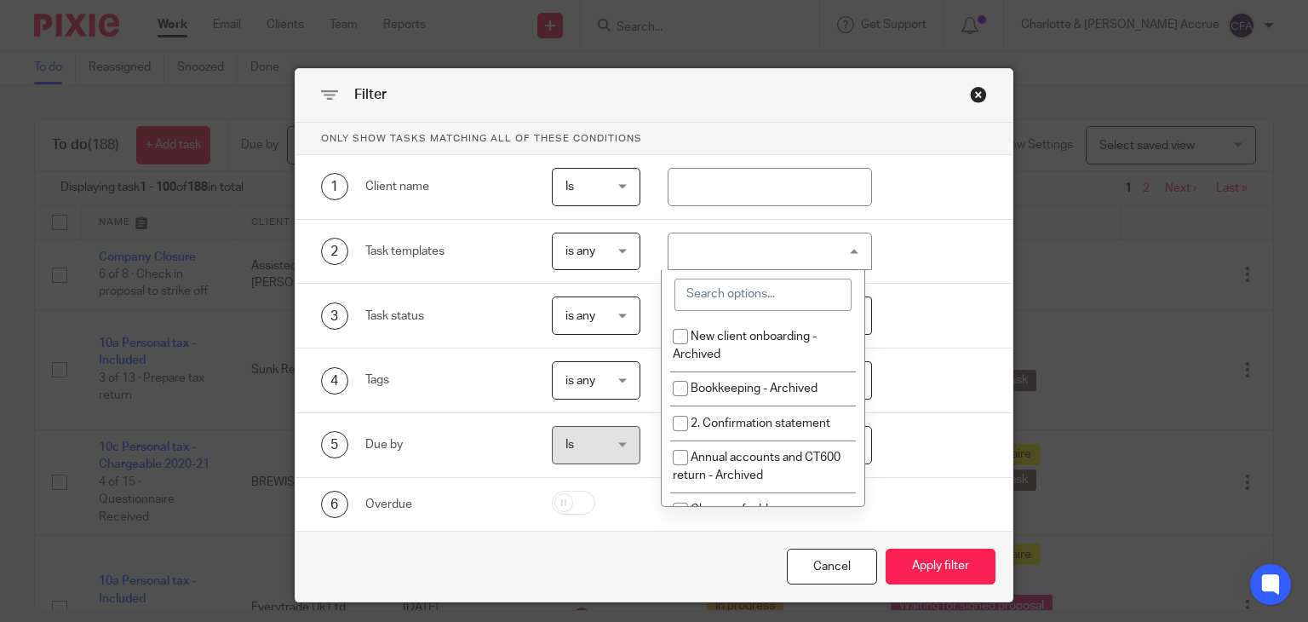
click at [735, 291] on input "search" at bounding box center [762, 294] width 177 height 32
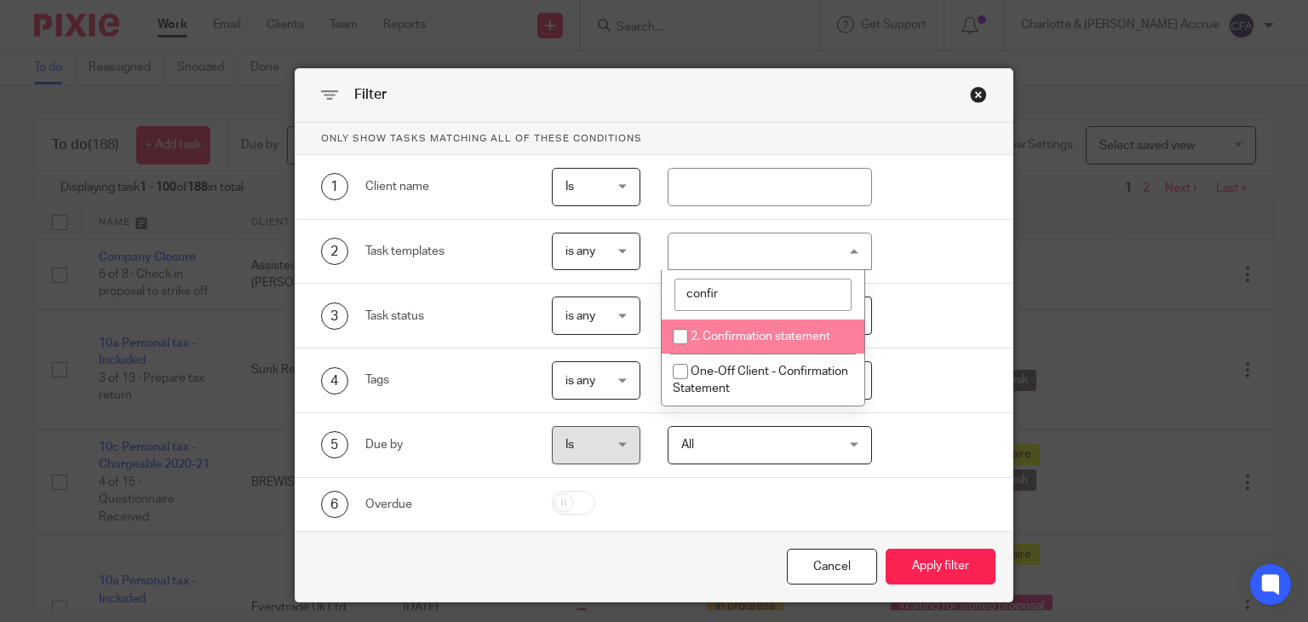
type input "confir"
click at [730, 325] on li "2. Confirmation statement" at bounding box center [763, 336] width 203 height 35
checkbox input "true"
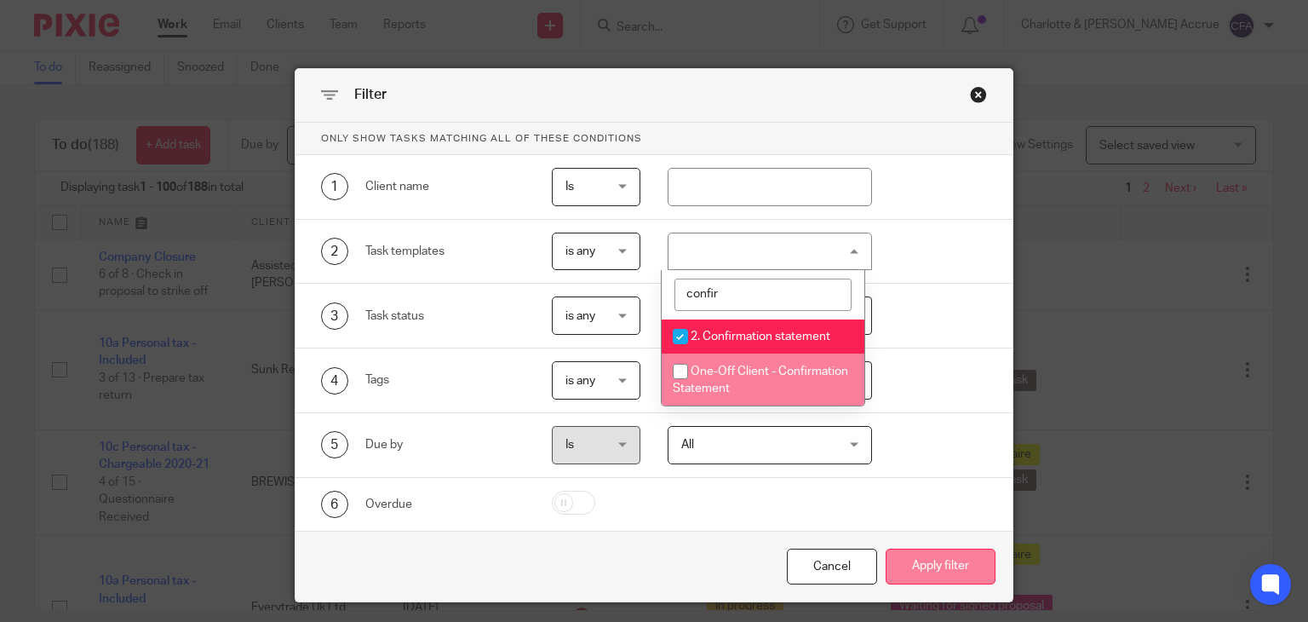
click at [886, 549] on button "Apply filter" at bounding box center [941, 566] width 110 height 37
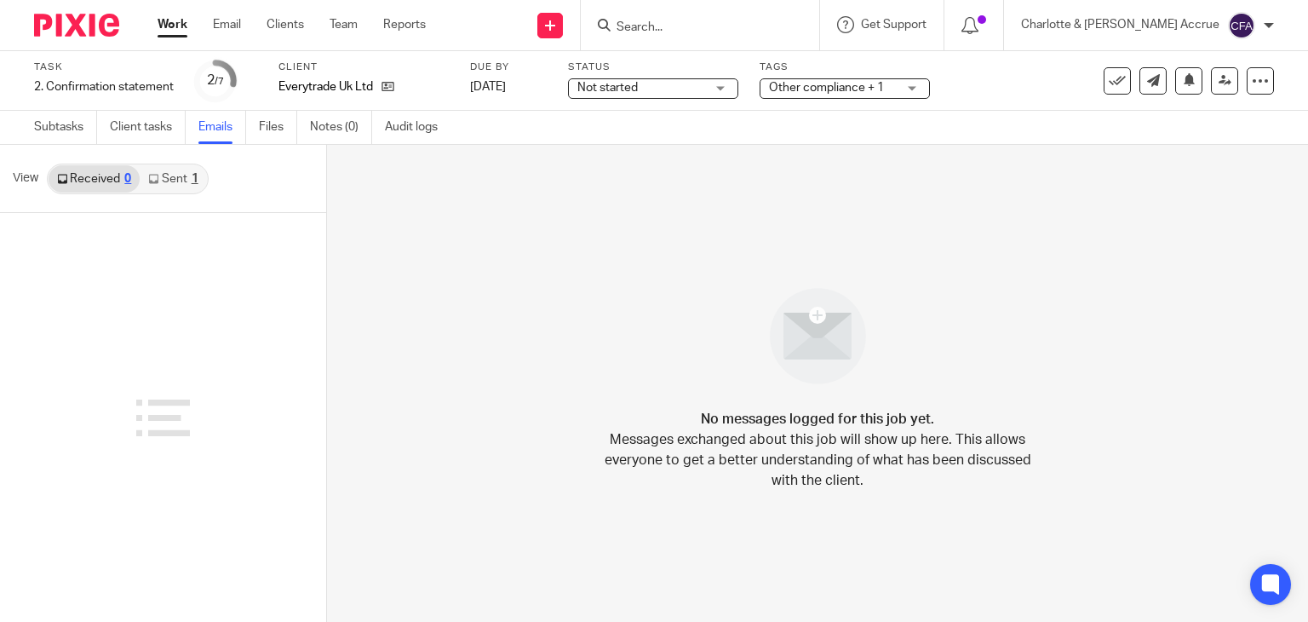
click at [181, 181] on link "Sent 1" at bounding box center [173, 178] width 66 height 27
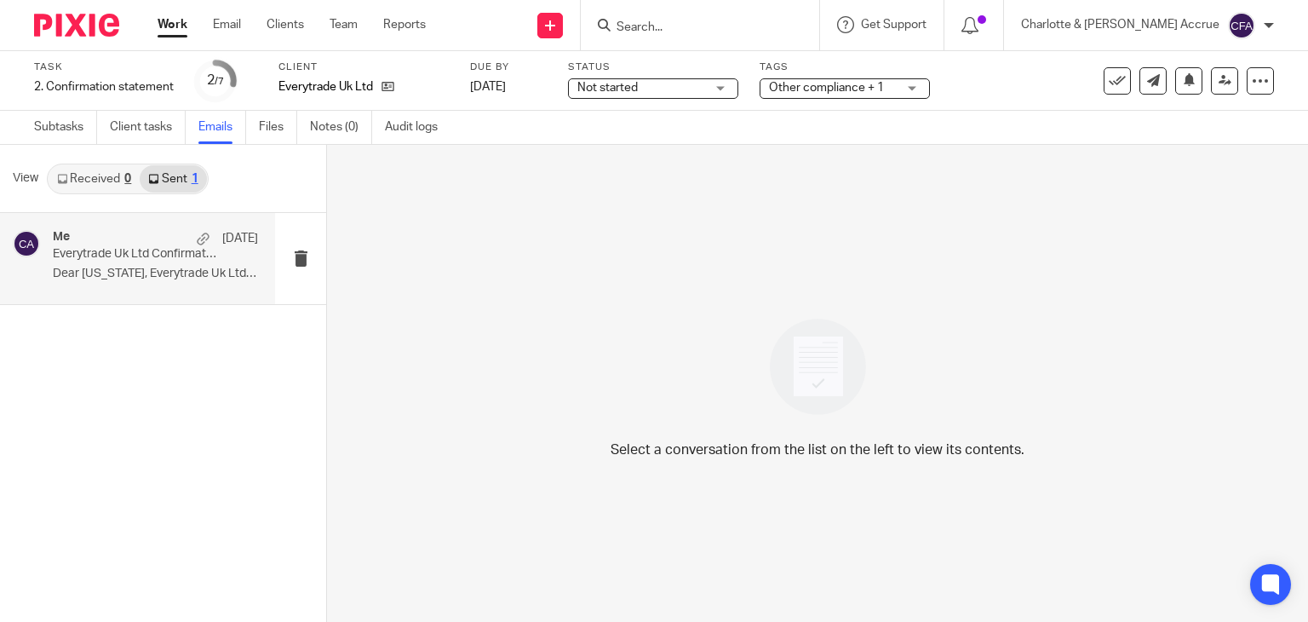
click at [184, 240] on div "Me 9 Oct" at bounding box center [155, 238] width 205 height 17
click at [196, 281] on div "Me 9 Oct Everytrade Uk Ltd Confirmation statement Dear Georgia, Everytrade Uk L…" at bounding box center [155, 258] width 205 height 57
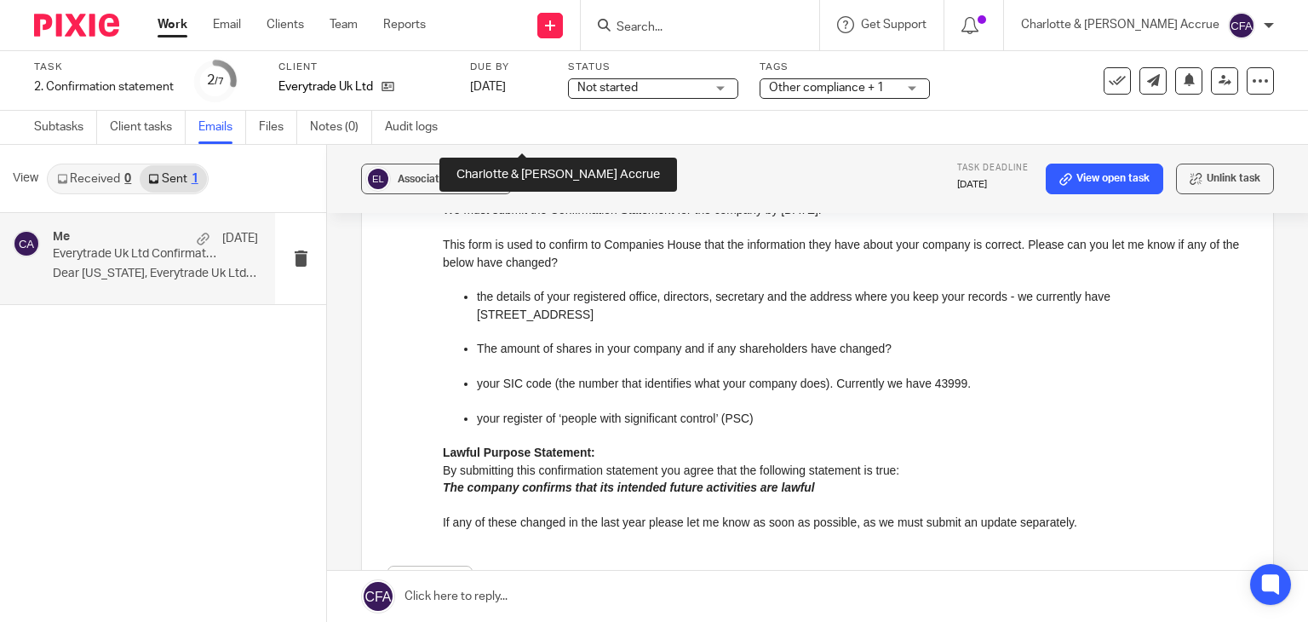
scroll to position [16, 0]
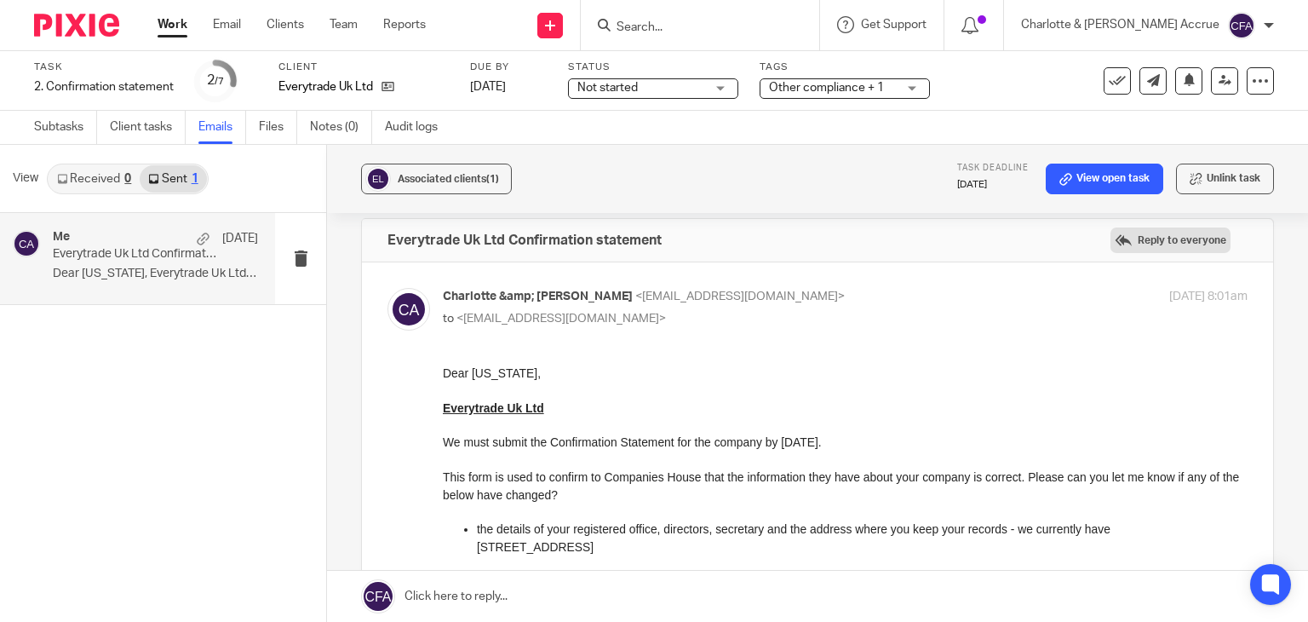
click at [1117, 233] on label "Reply to everyone" at bounding box center [1170, 240] width 120 height 26
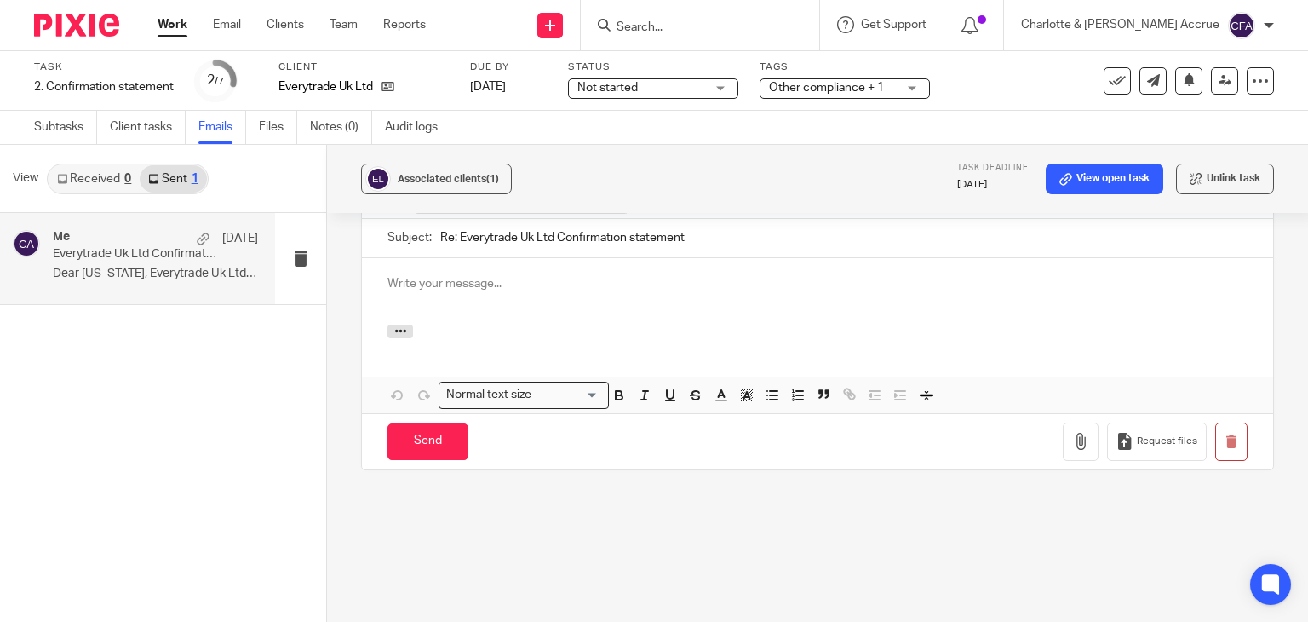
scroll to position [0, 0]
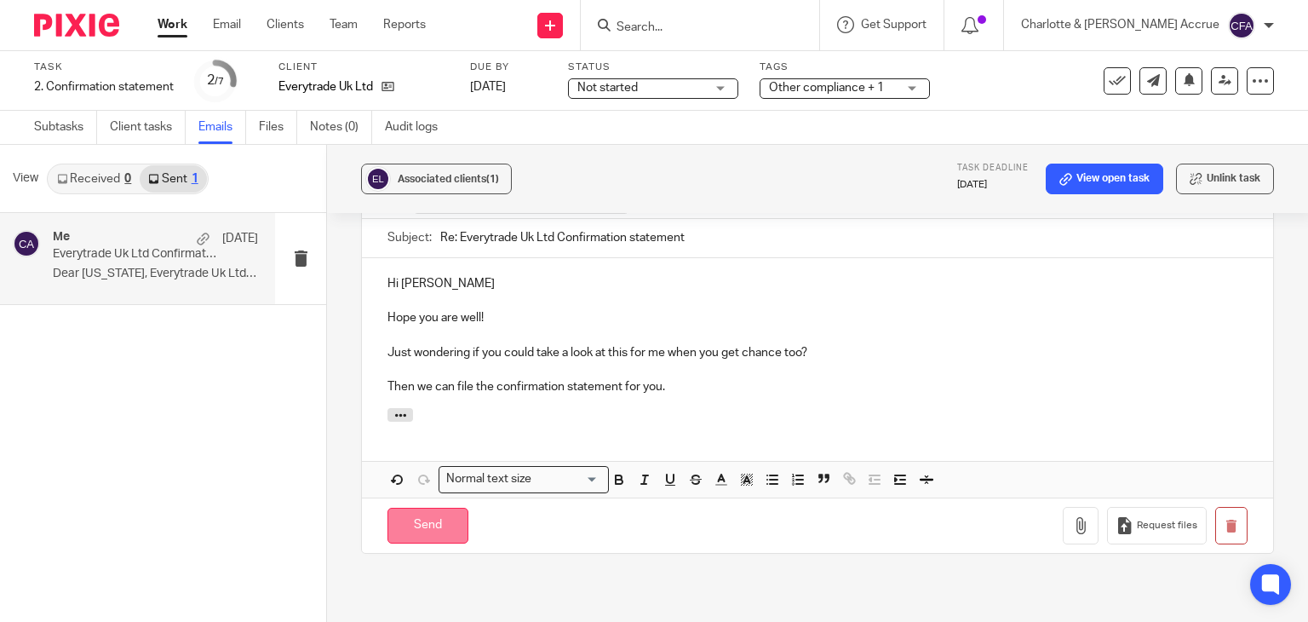
click at [444, 525] on input "Send" at bounding box center [427, 525] width 81 height 37
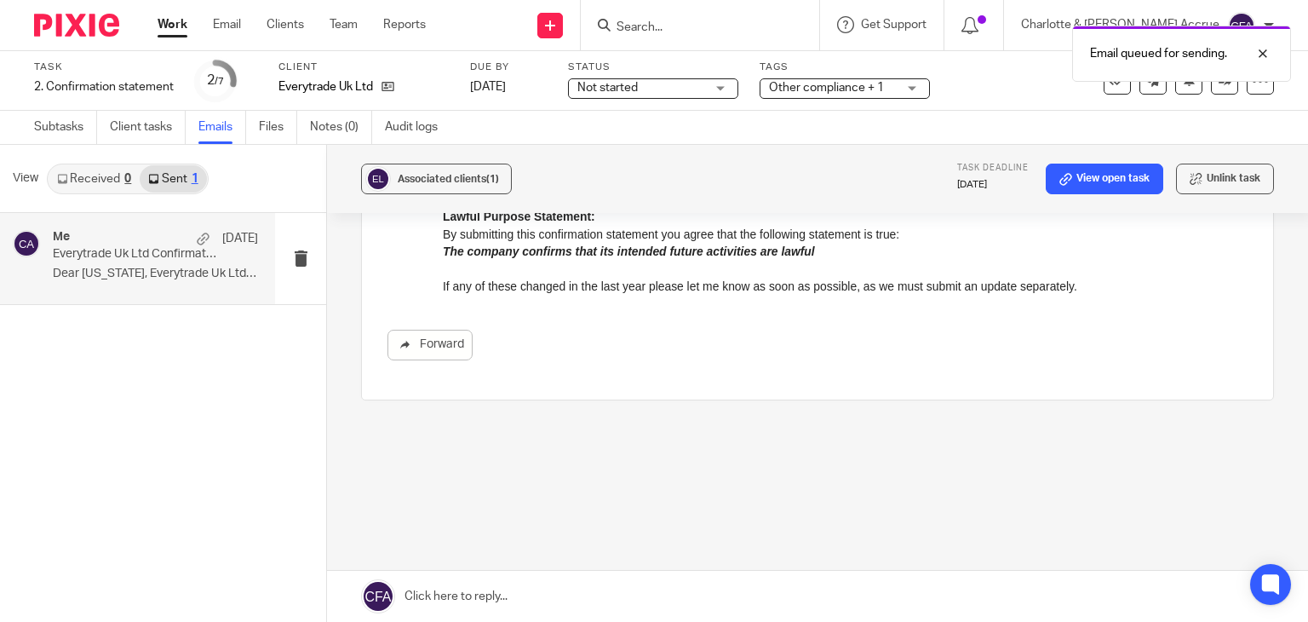
scroll to position [484, 0]
click at [163, 26] on link "Work" at bounding box center [173, 24] width 30 height 17
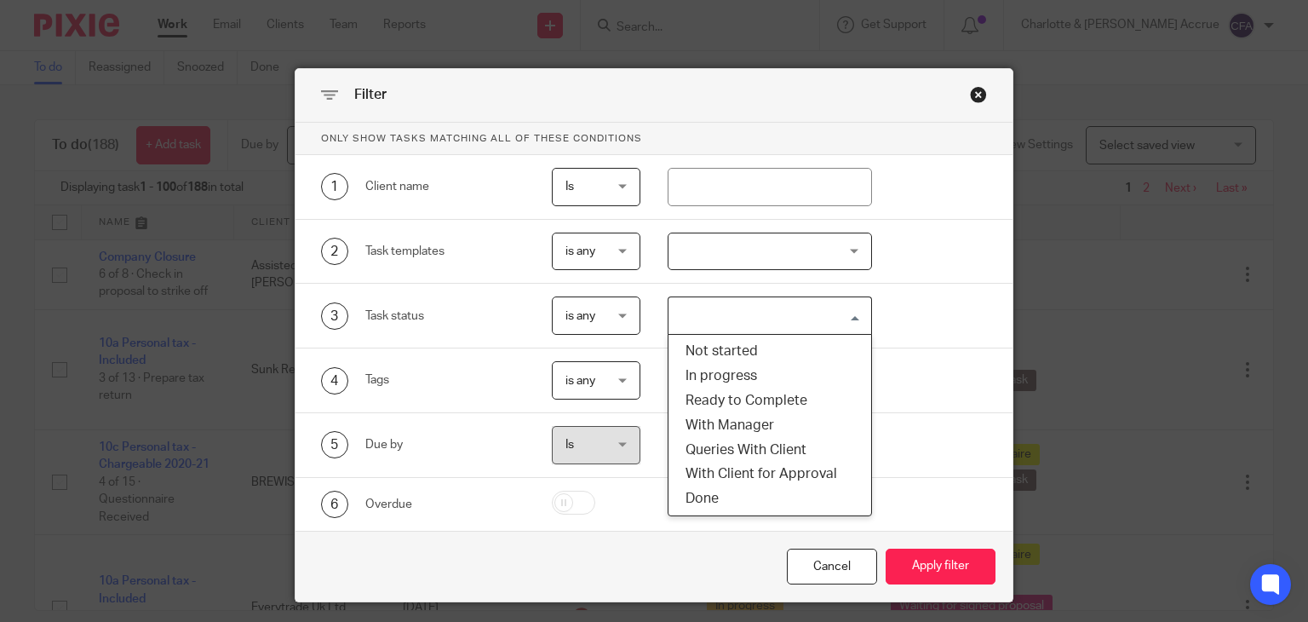
click at [785, 249] on div at bounding box center [770, 251] width 204 height 38
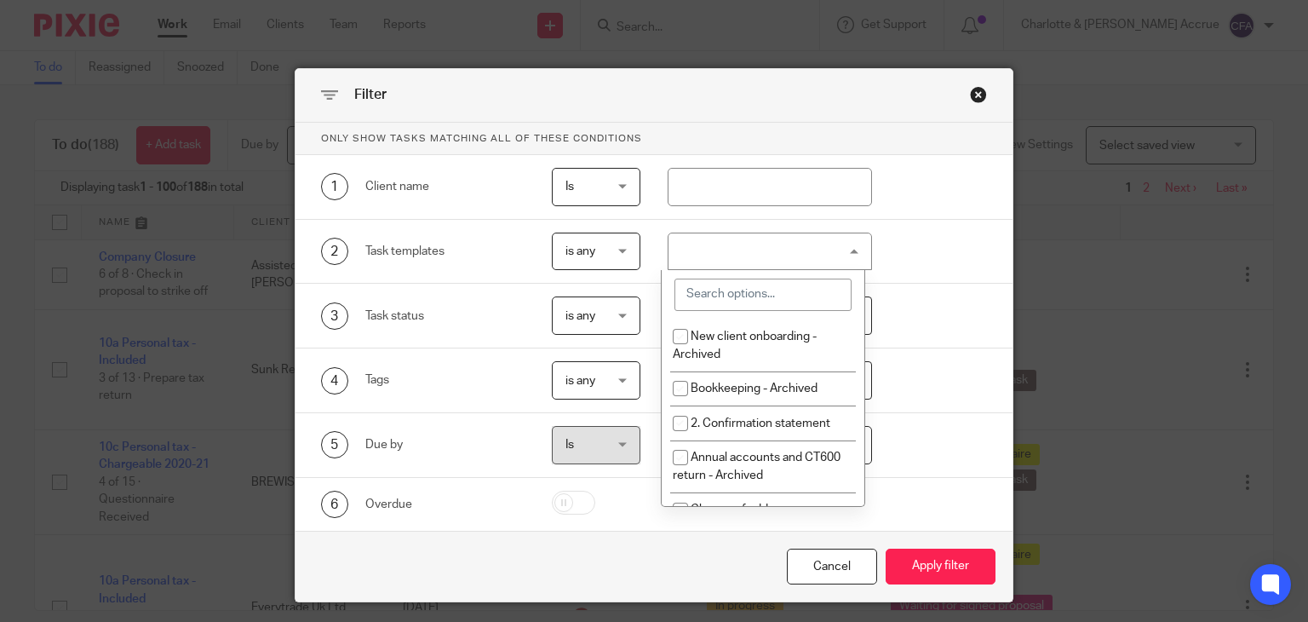
click at [752, 301] on input "search" at bounding box center [762, 294] width 177 height 32
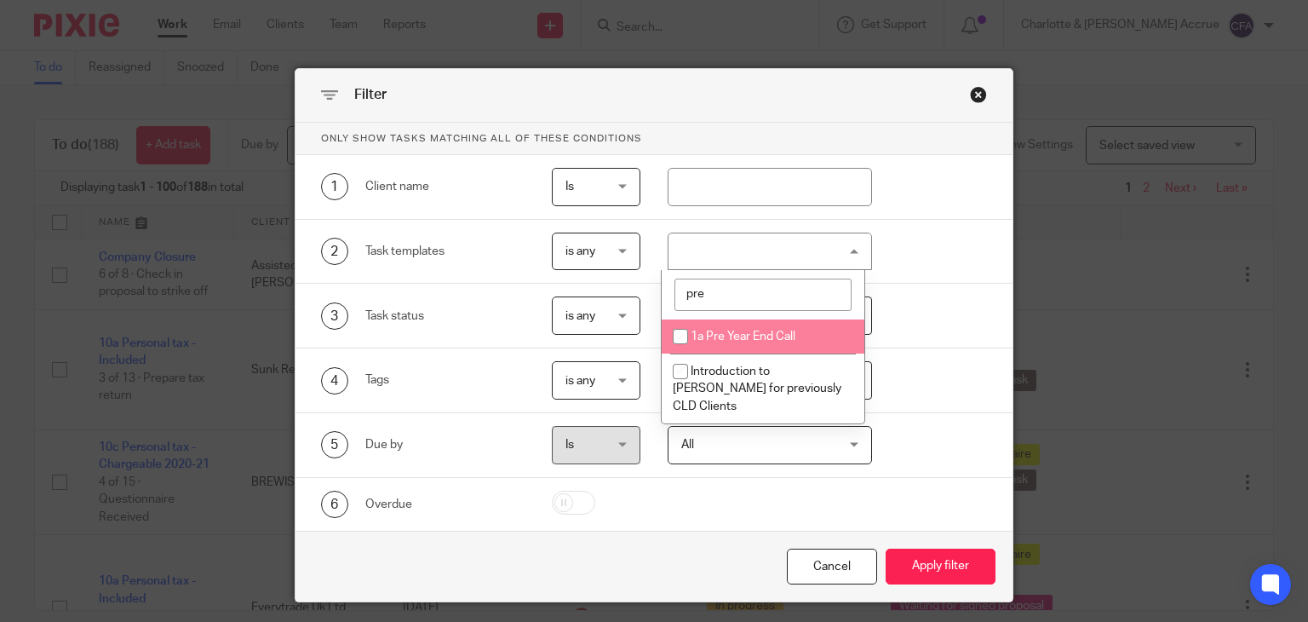
type input "pre"
click at [756, 335] on span "1a Pre Year End Call" at bounding box center [743, 336] width 105 height 12
checkbox input "true"
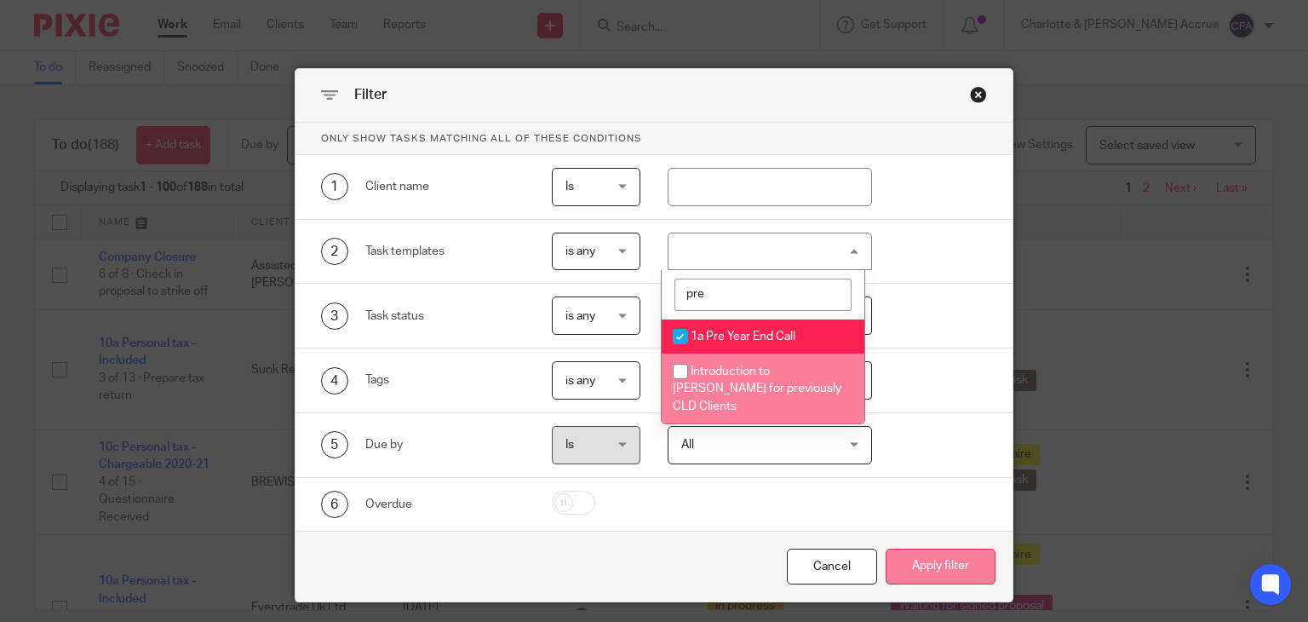
click at [940, 571] on button "Apply filter" at bounding box center [941, 566] width 110 height 37
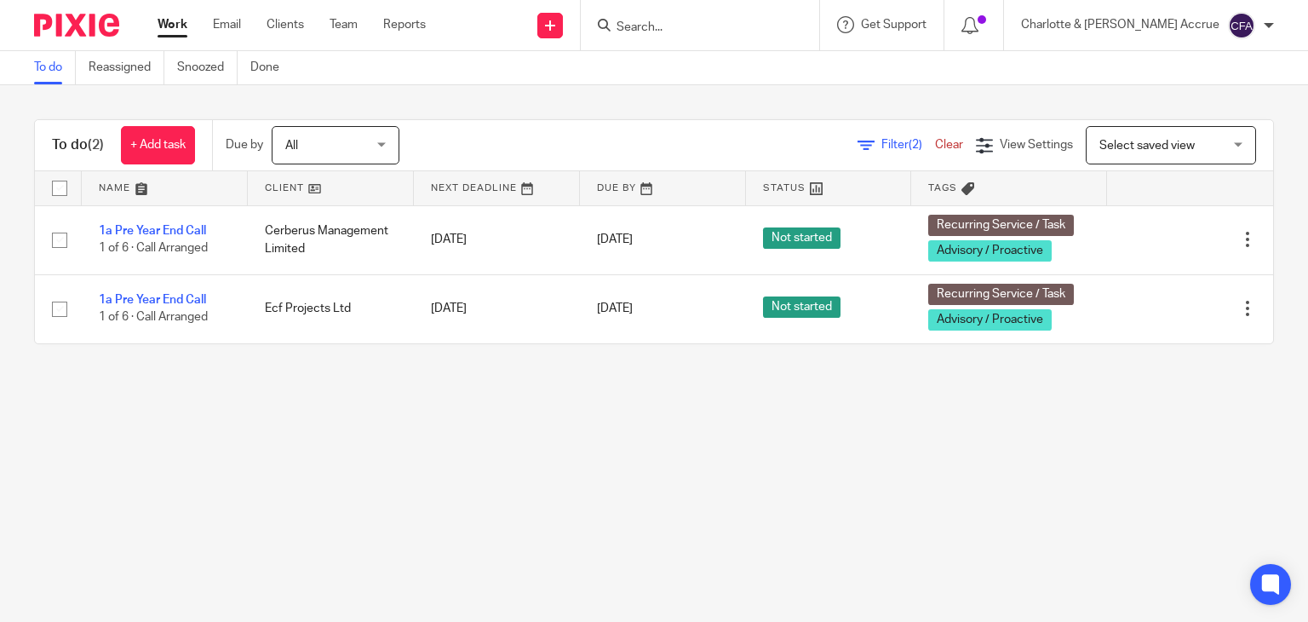
click at [176, 20] on link "Work" at bounding box center [173, 24] width 30 height 17
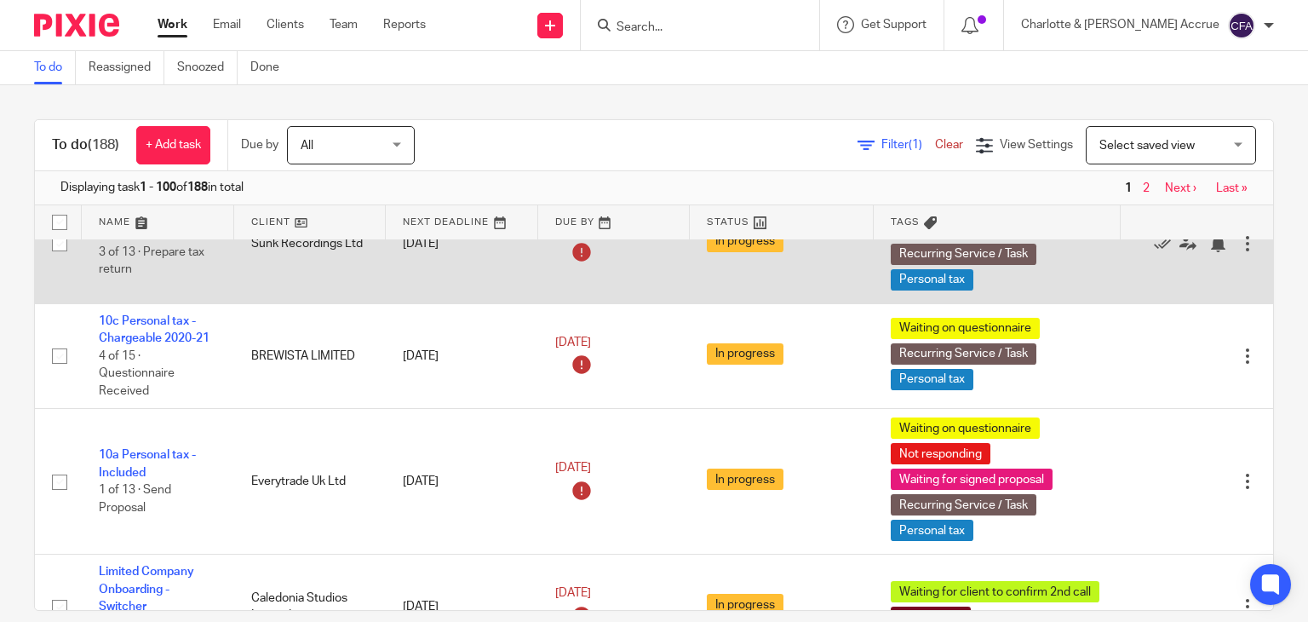
scroll to position [128, 0]
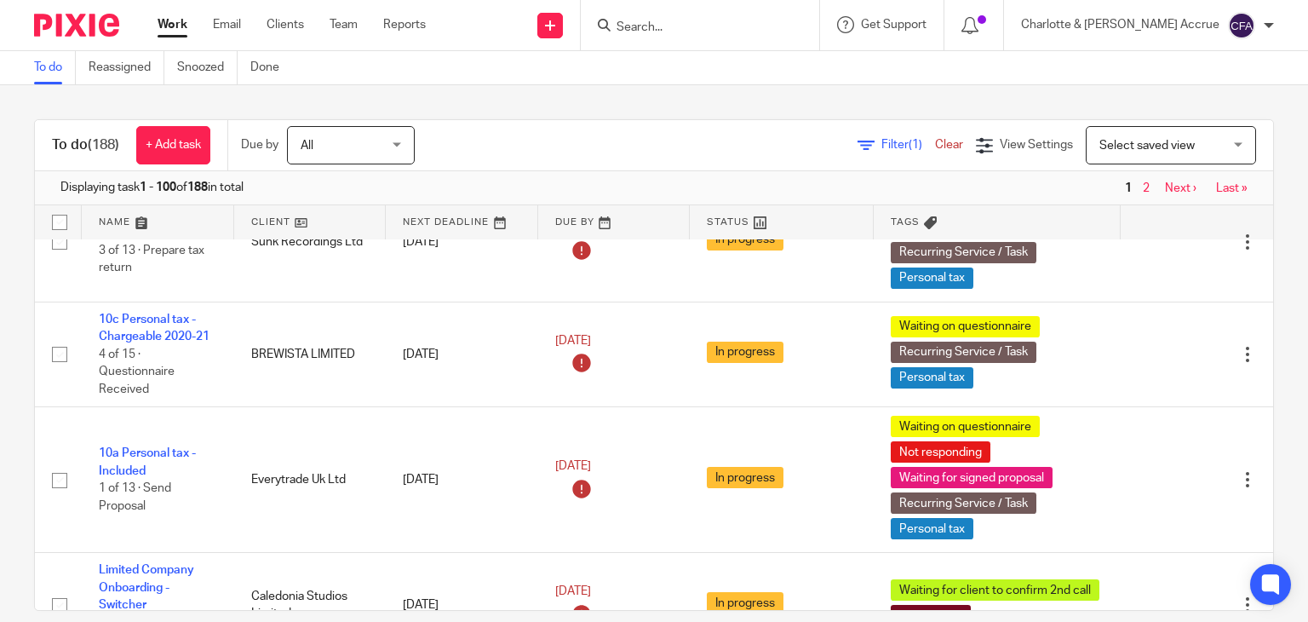
click at [710, 29] on input "Search" at bounding box center [691, 27] width 153 height 15
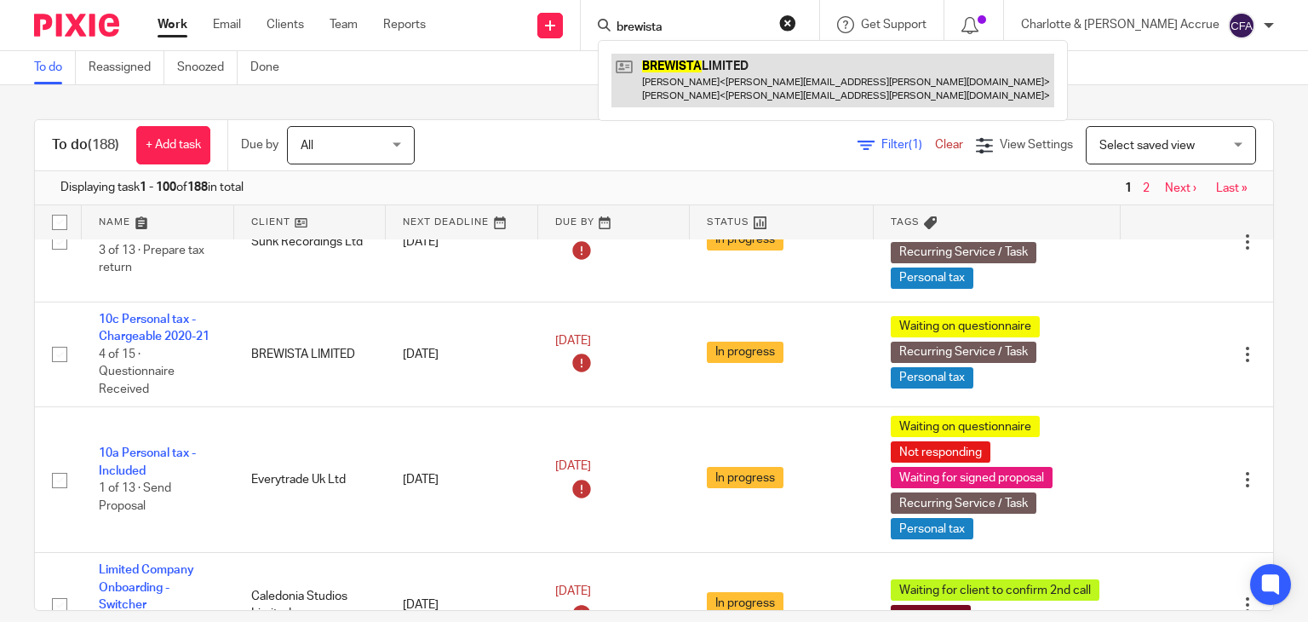
type input "brewista"
click at [729, 72] on link at bounding box center [832, 80] width 443 height 53
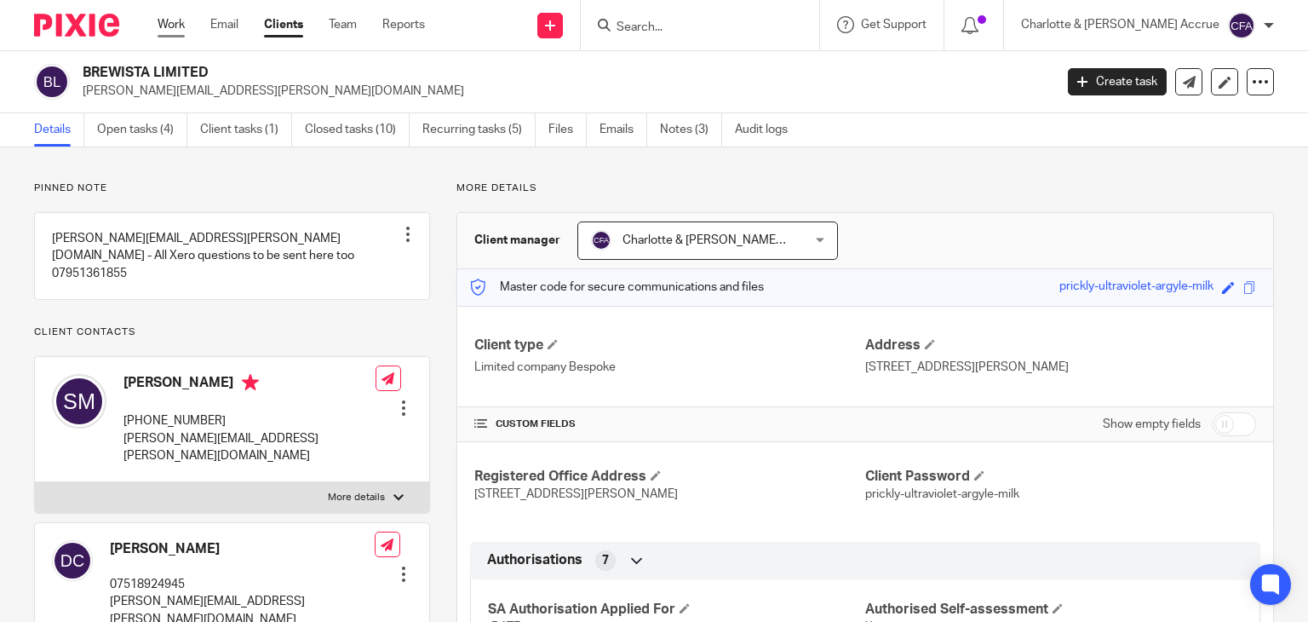
click at [174, 22] on link "Work" at bounding box center [171, 24] width 27 height 17
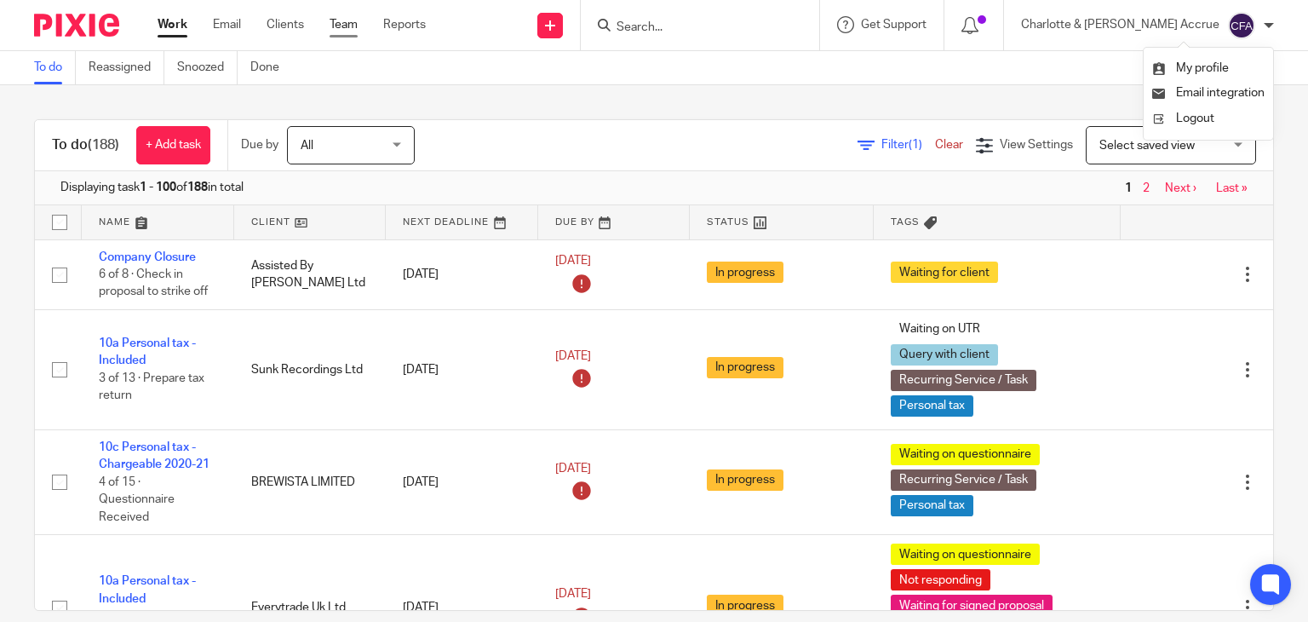
click at [337, 24] on link "Team" at bounding box center [344, 24] width 28 height 17
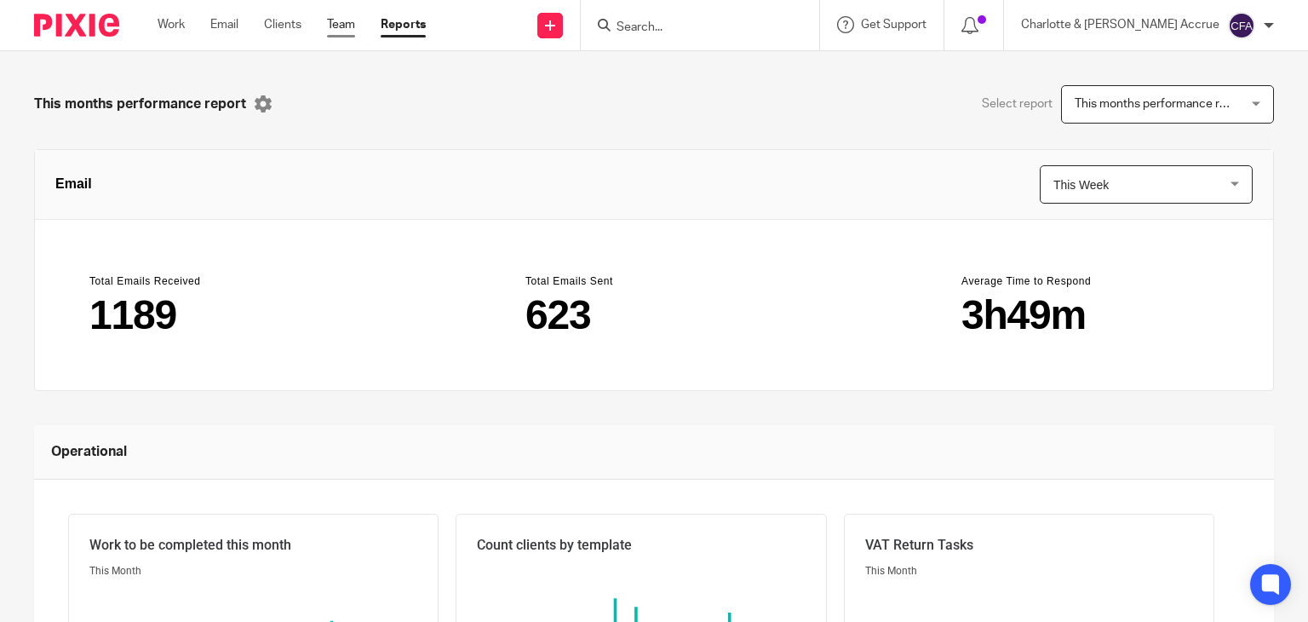
click at [341, 26] on link "Team" at bounding box center [341, 24] width 28 height 17
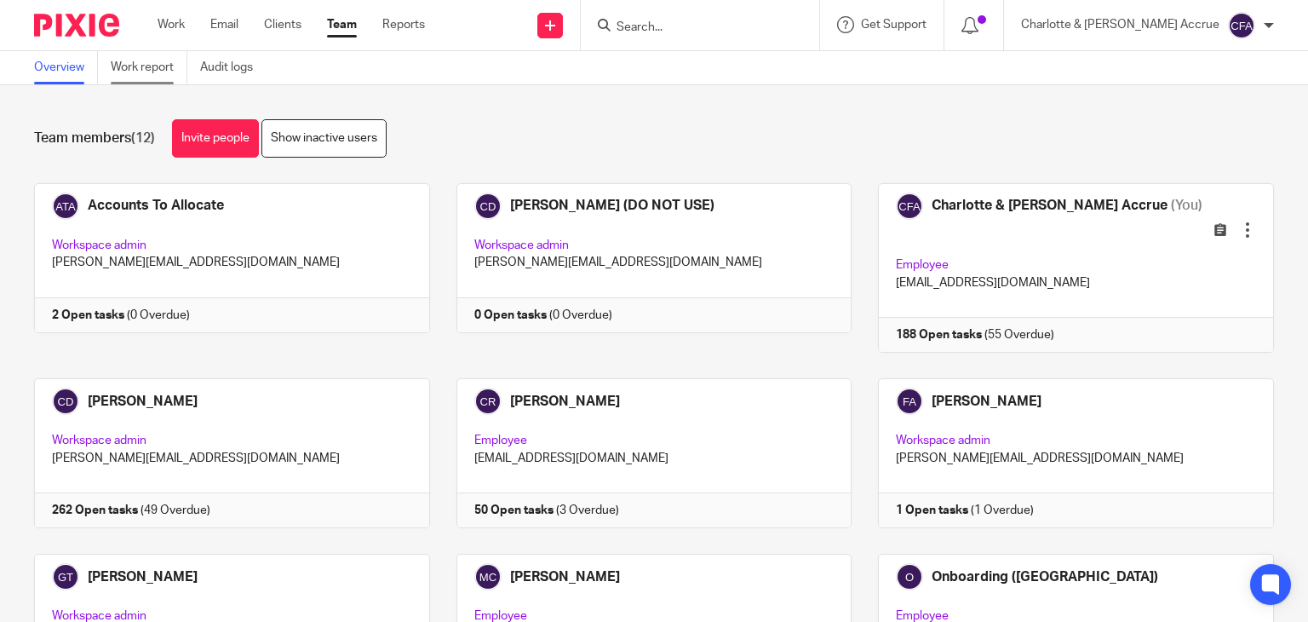
click at [169, 65] on link "Work report" at bounding box center [149, 67] width 77 height 33
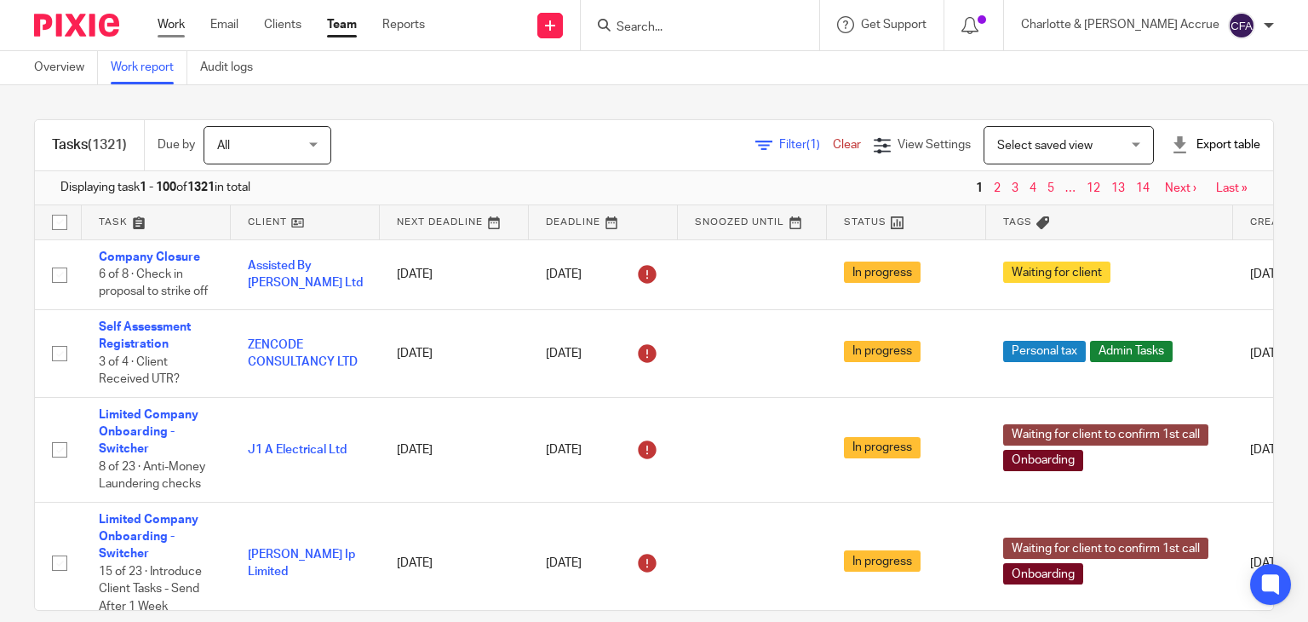
click at [169, 20] on link "Work" at bounding box center [171, 24] width 27 height 17
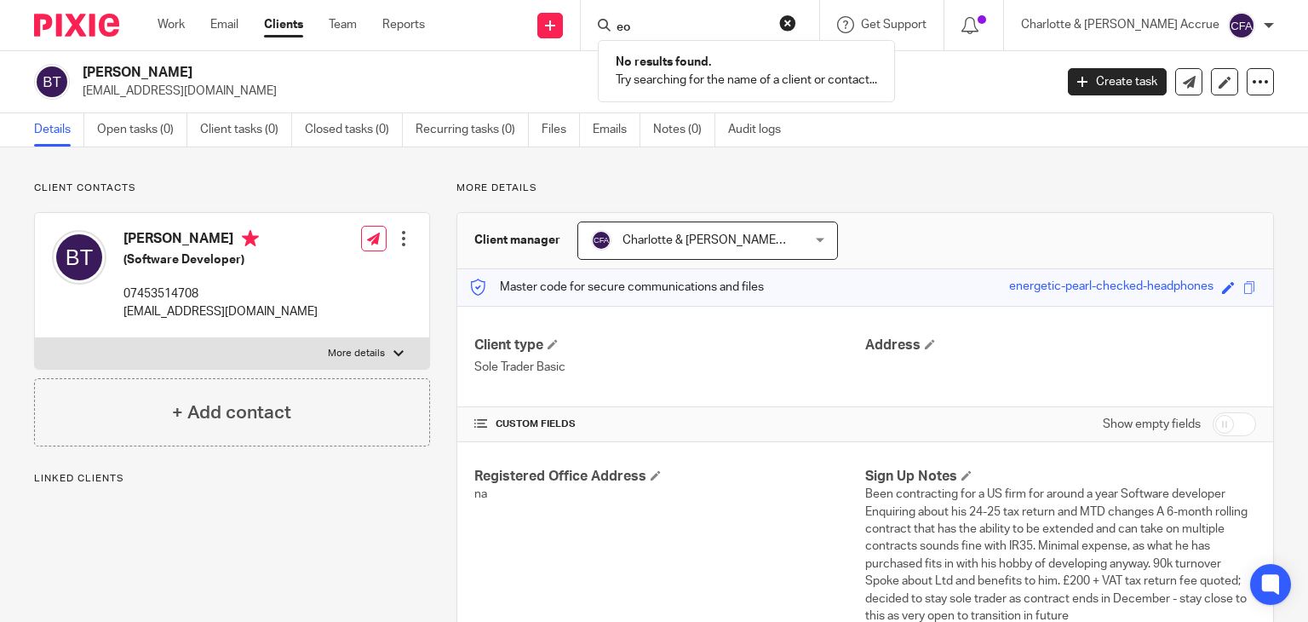
type input "e"
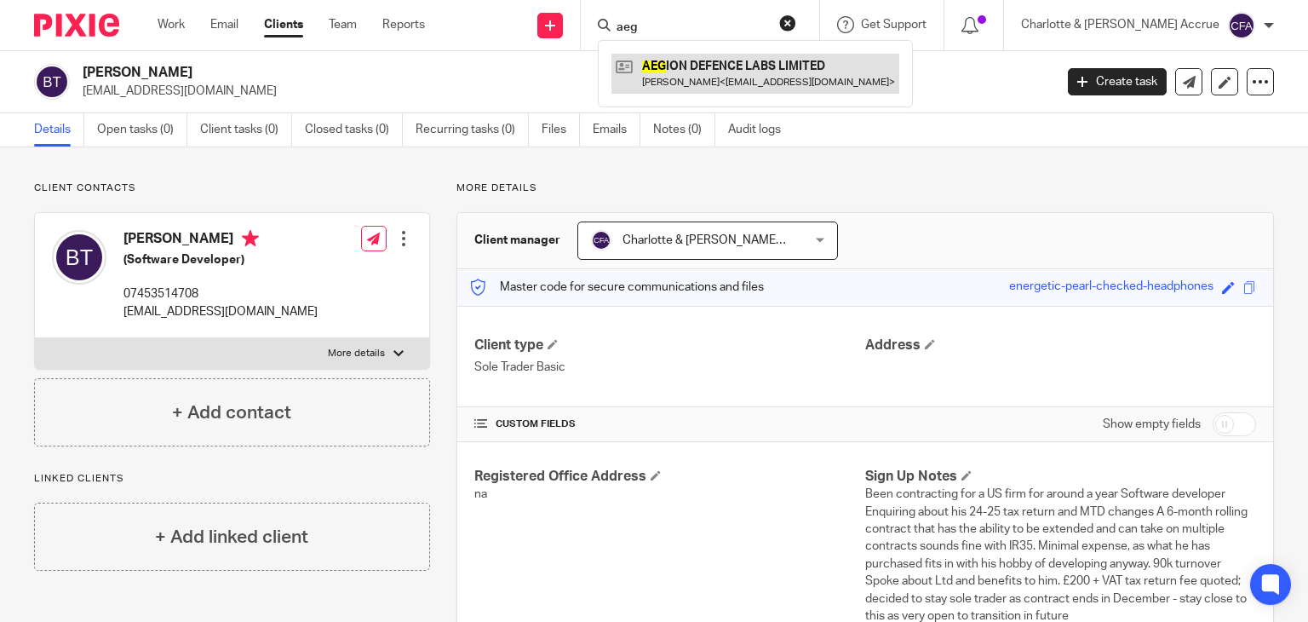
type input "aeg"
click at [758, 77] on link at bounding box center [755, 73] width 288 height 39
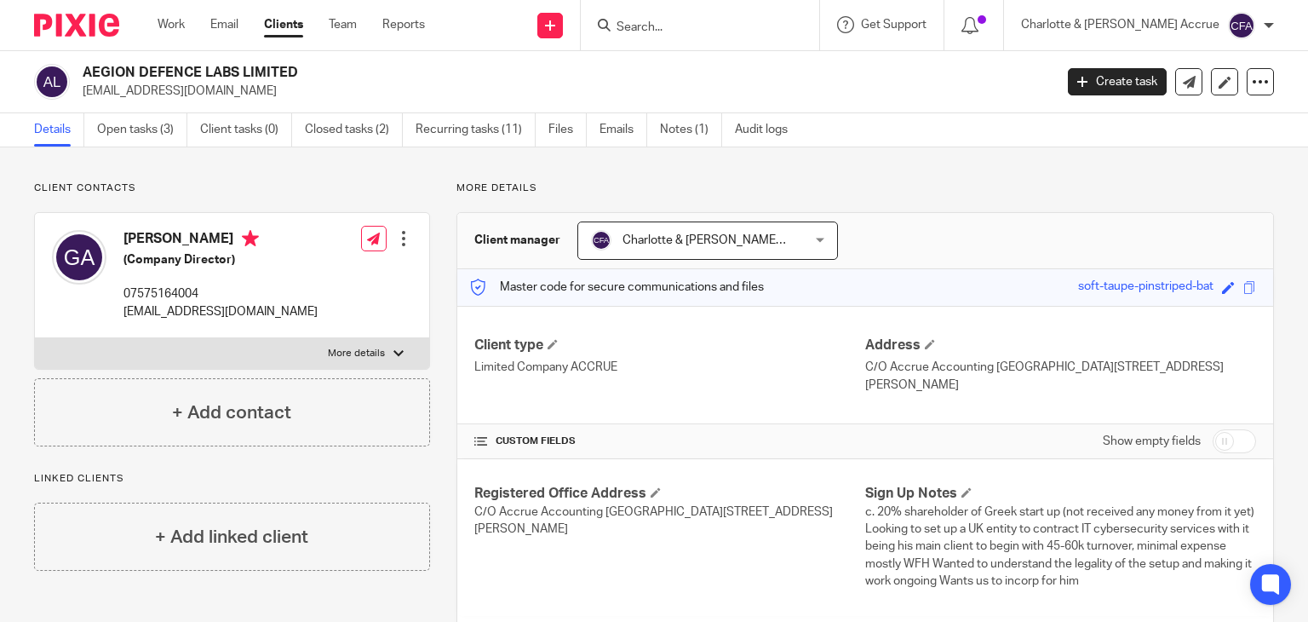
scroll to position [27, 0]
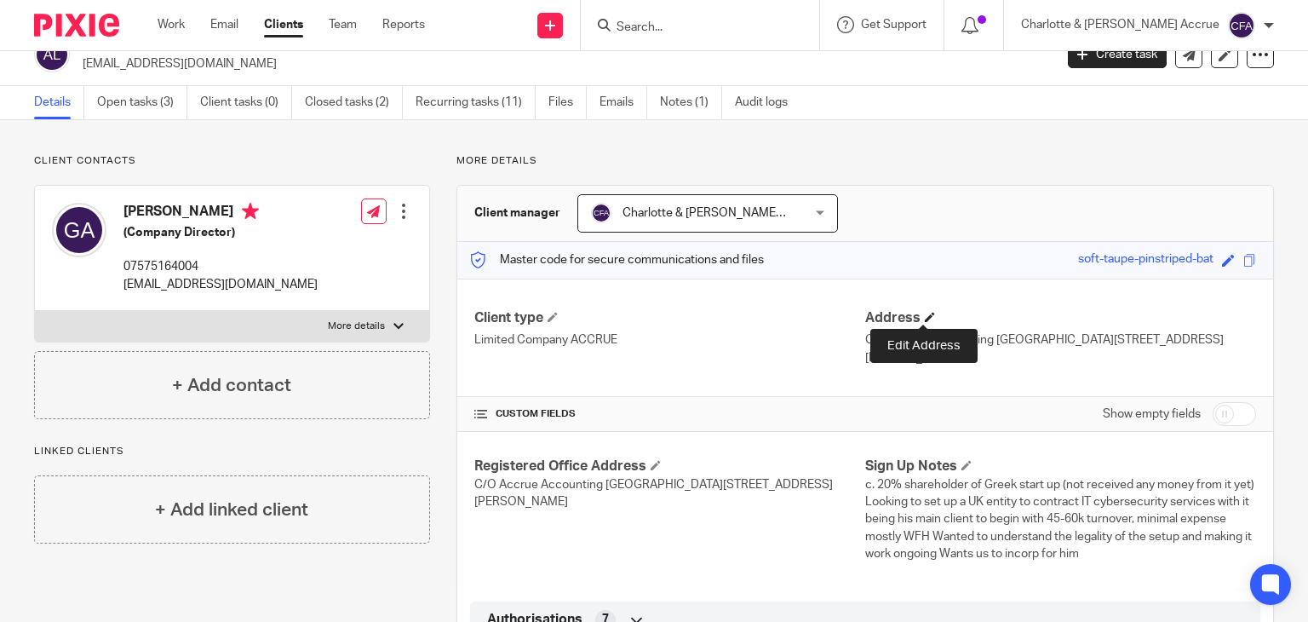
click at [925, 318] on span at bounding box center [930, 317] width 10 height 10
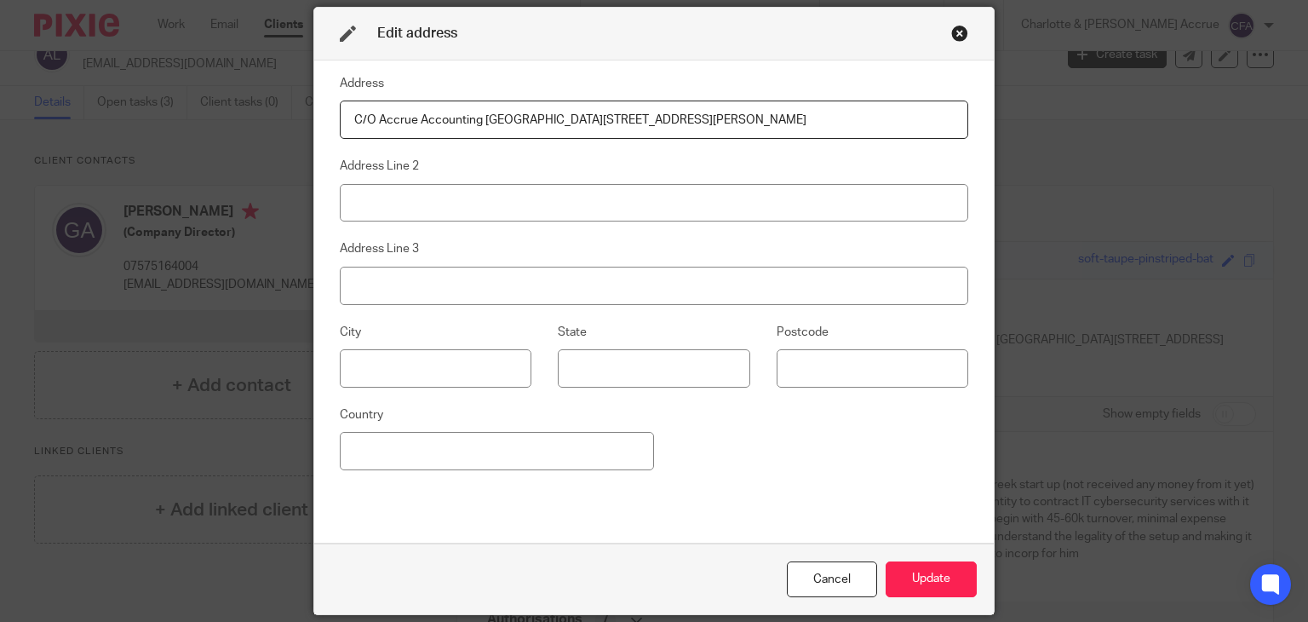
scroll to position [0, 0]
click at [589, 131] on input "C/O Accrue Accounting [GEOGRAPHIC_DATA][STREET_ADDRESS][PERSON_NAME]" at bounding box center [654, 119] width 628 height 38
click at [589, 131] on input "C/O Accrue Accounting Arena Business Centre Unit E4, Holyrood Close, Poole, Dor…" at bounding box center [654, 119] width 628 height 38
paste input "Flat 5, 32 Nevern Square, London SW5 9PE, London"
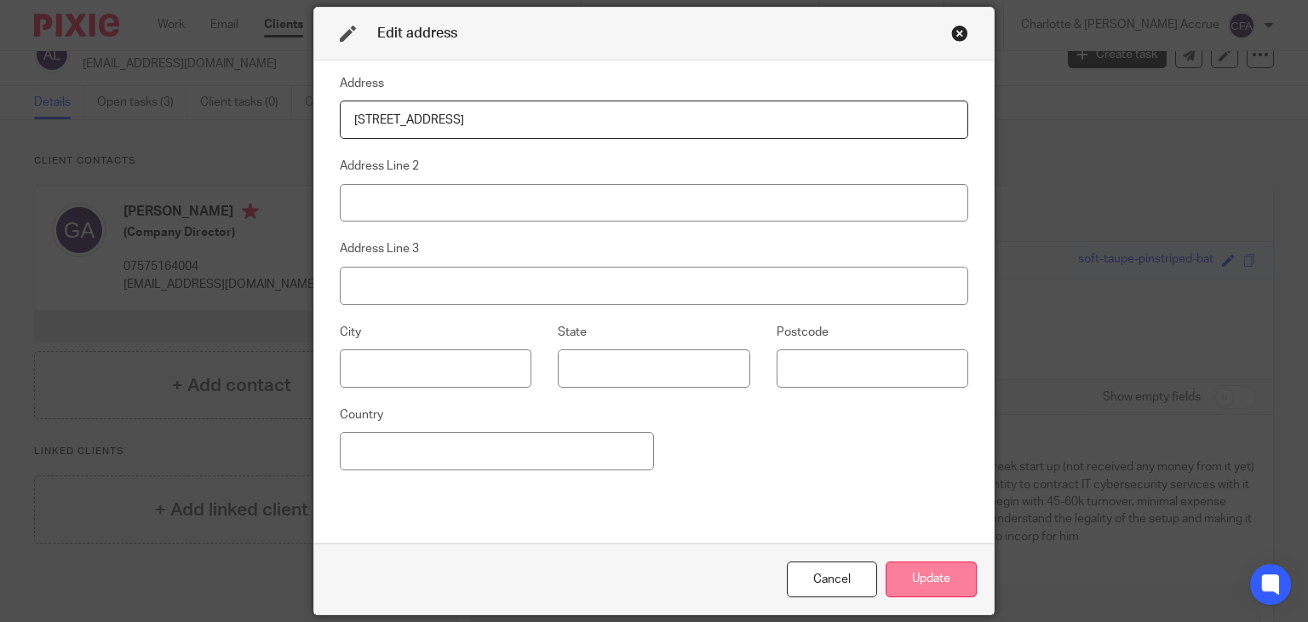
type input "Flat 5, 32 Nevern Square, London SW5 9PE, London"
click at [929, 587] on button "Update" at bounding box center [931, 579] width 91 height 37
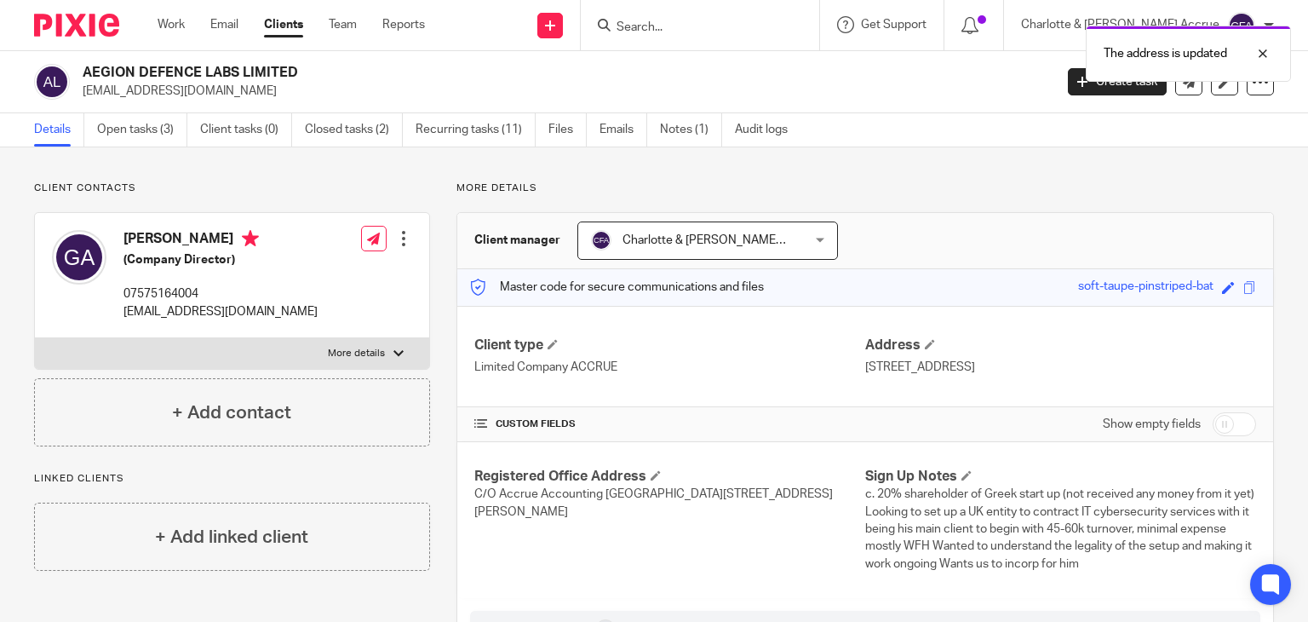
click at [198, 71] on h2 "AEGION DEFENCE LABS LIMITED" at bounding box center [467, 73] width 768 height 18
copy div "AEGION DEFENCE LABS LIMITED"
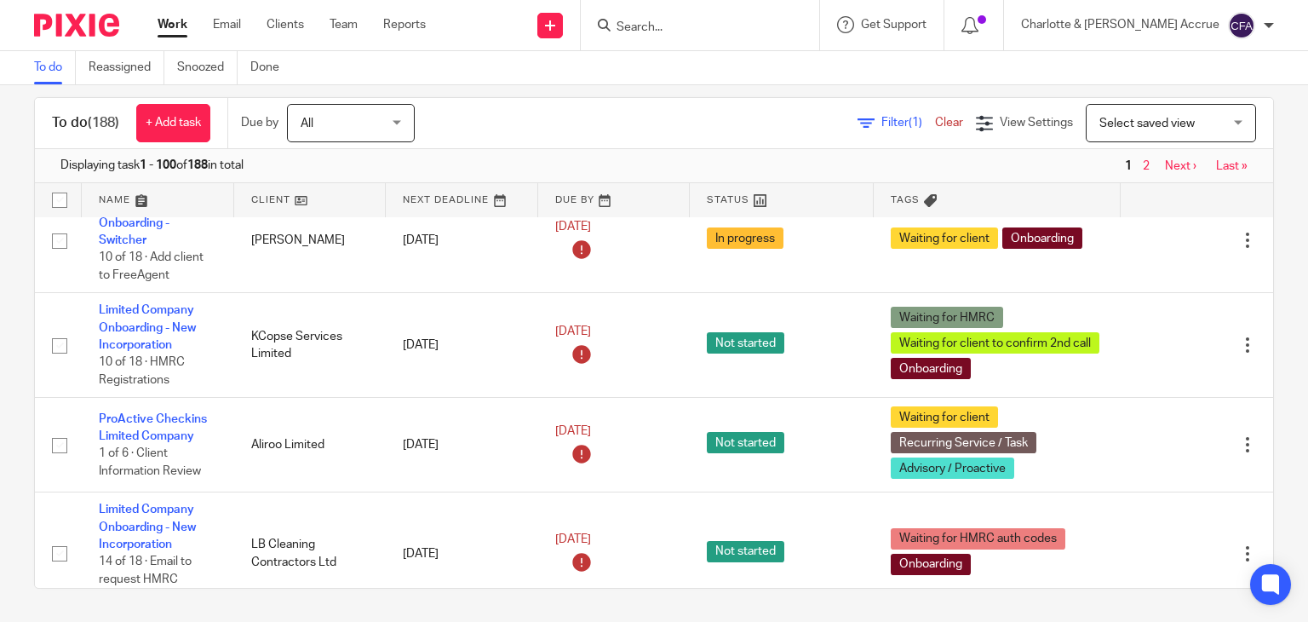
scroll to position [662, 0]
click at [736, 32] on input "Search" at bounding box center [691, 27] width 153 height 15
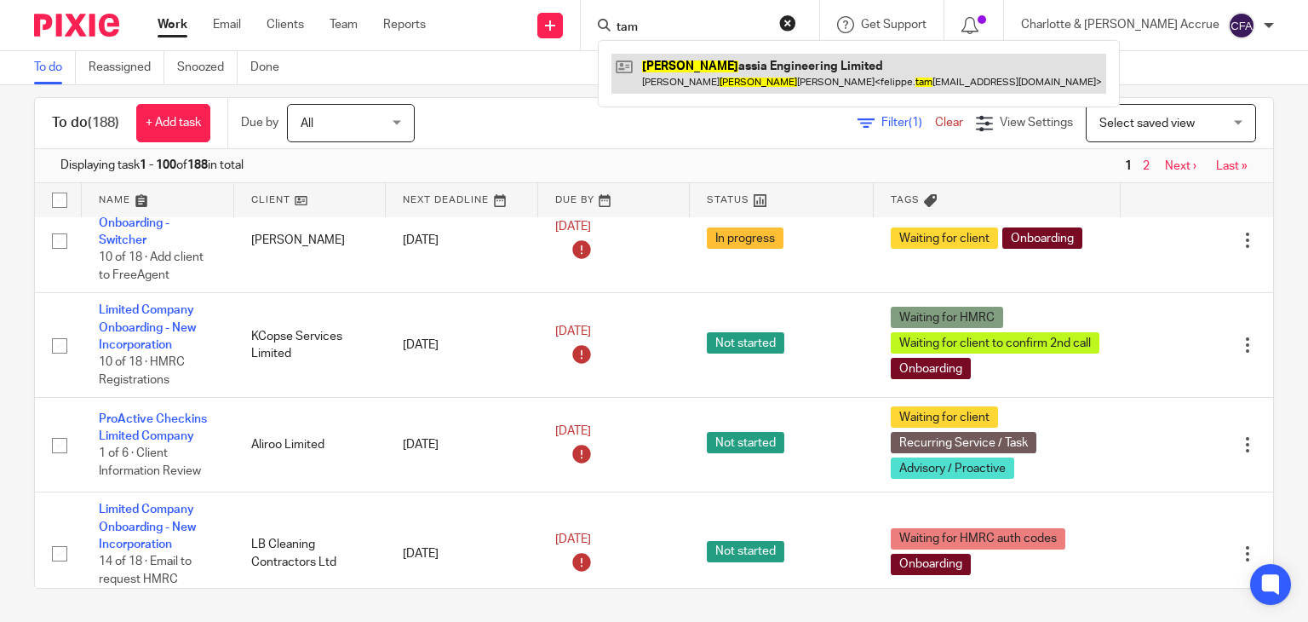
type input "tam"
click at [736, 66] on link at bounding box center [858, 73] width 495 height 39
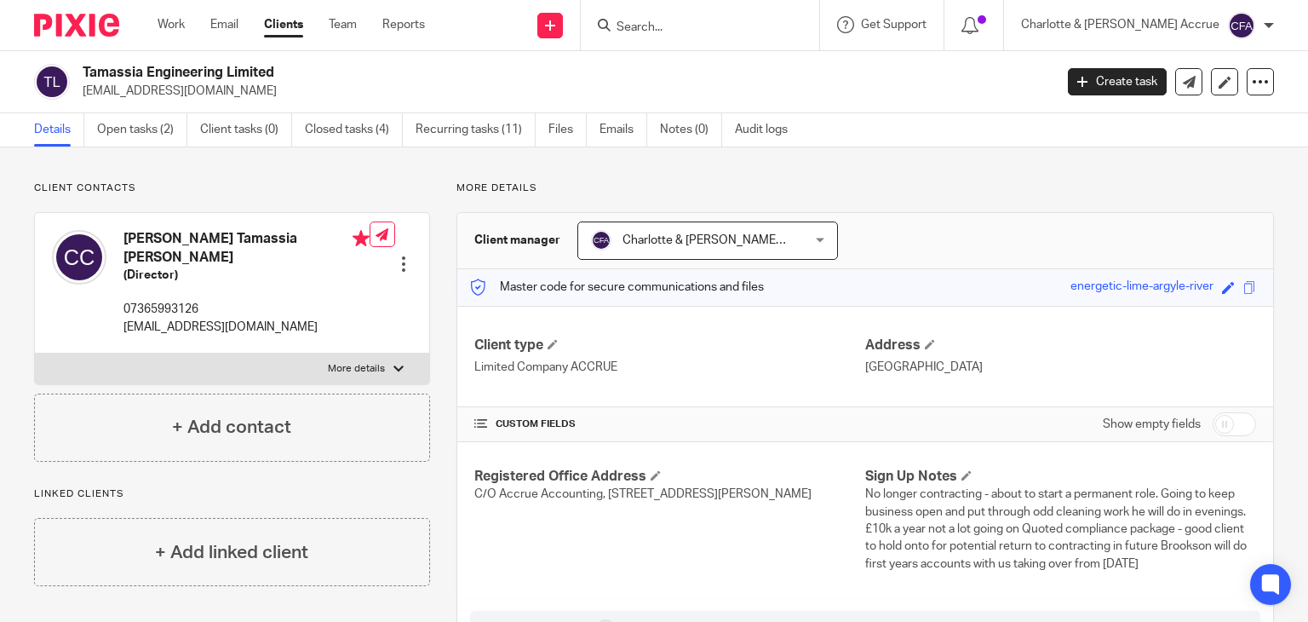
click at [177, 73] on h2 "Tamassia Engineering Limited" at bounding box center [467, 73] width 768 height 18
copy div "Tamassia Engineering Limited"
click at [201, 68] on h2 "Tamassia Engineering Limited" at bounding box center [467, 73] width 768 height 18
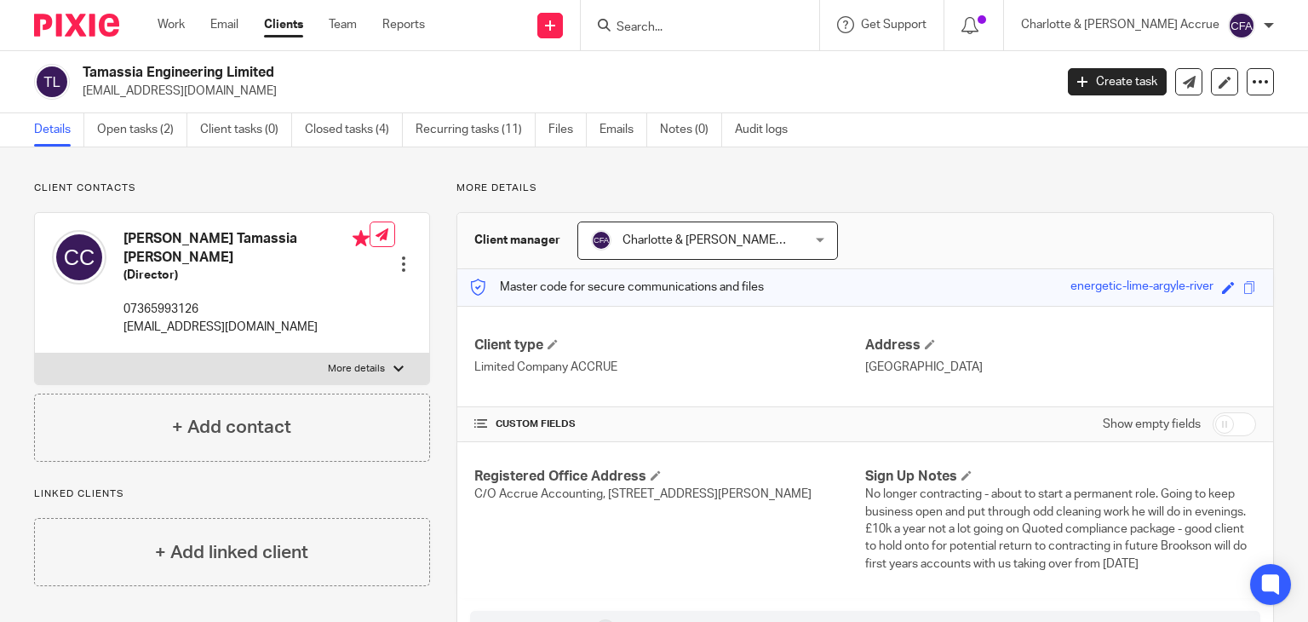
click at [201, 68] on h2 "Tamassia Engineering Limited" at bounding box center [467, 73] width 768 height 18
drag, startPoint x: 214, startPoint y: 243, endPoint x: 114, endPoint y: 239, distance: 99.7
click at [114, 239] on div "Carlos Felippe Tamassia De Carvalho (Director) 07365993126 felippe.tamassia@gma…" at bounding box center [211, 282] width 318 height 123
copy div "Carlos Felippe"
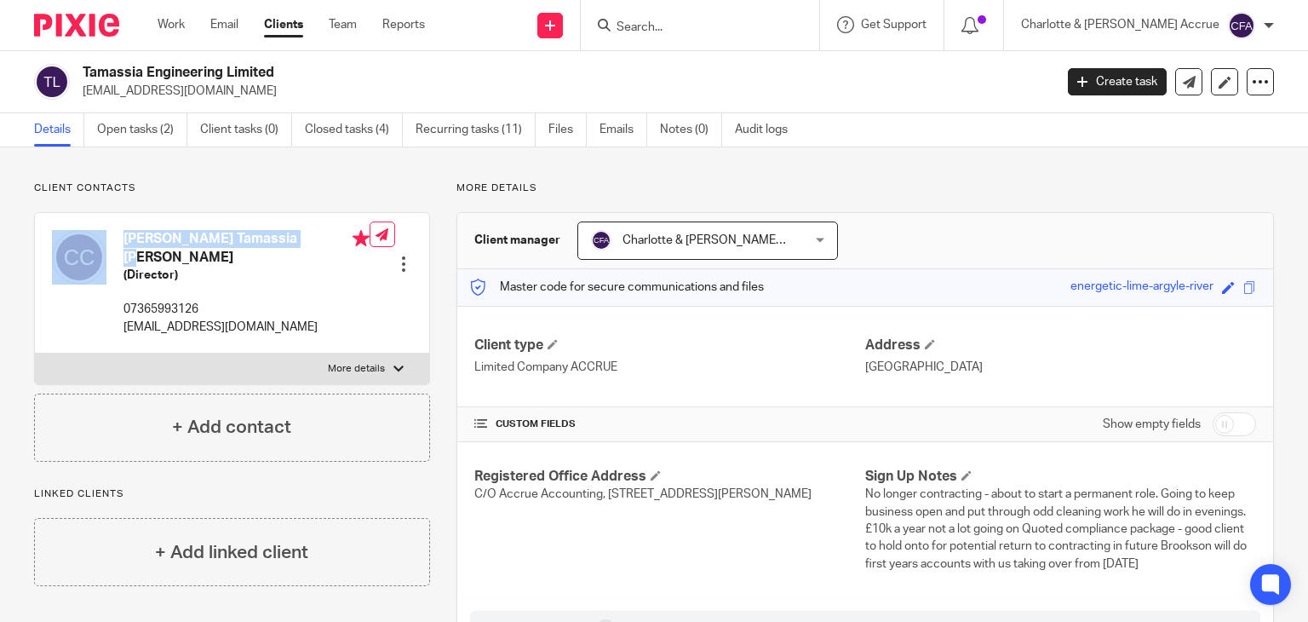
drag, startPoint x: 221, startPoint y: 241, endPoint x: 240, endPoint y: 260, distance: 26.5
click at [240, 260] on h4 "Carlos Felippe Tamassia De Carvalho" at bounding box center [246, 248] width 246 height 37
copy h4 "Tamassia De Carvalho"
click at [348, 368] on p "More details" at bounding box center [356, 369] width 57 height 14
click at [35, 353] on input "More details" at bounding box center [34, 352] width 1 height 1
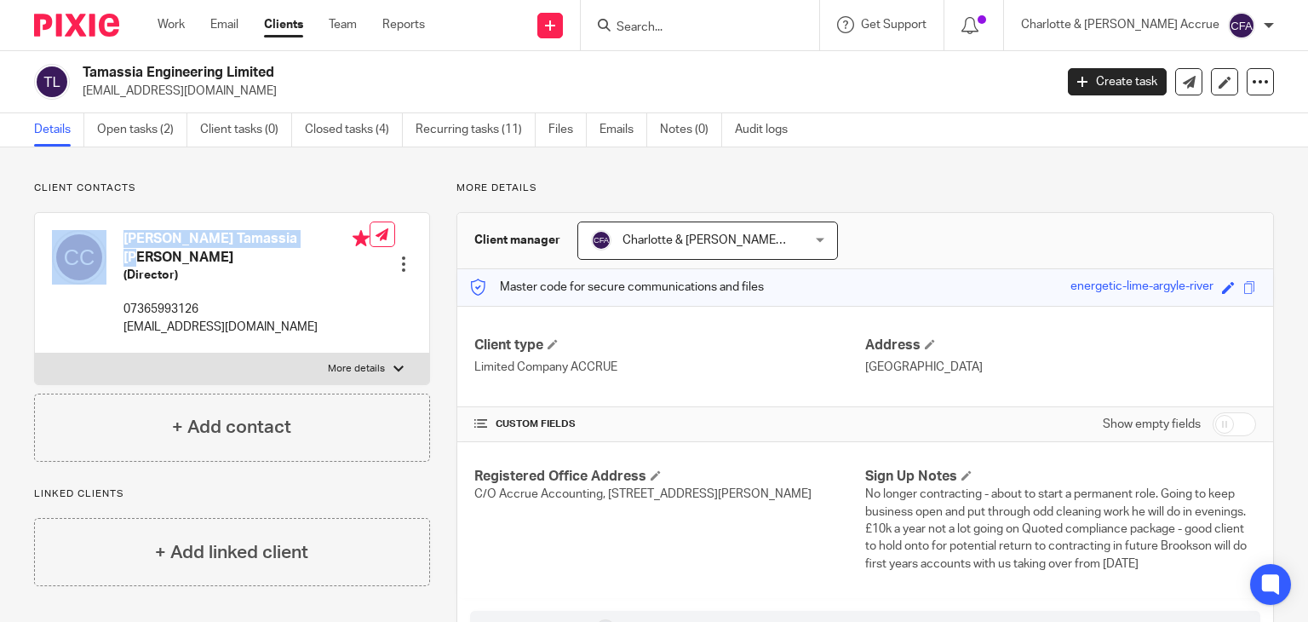
checkbox input "true"
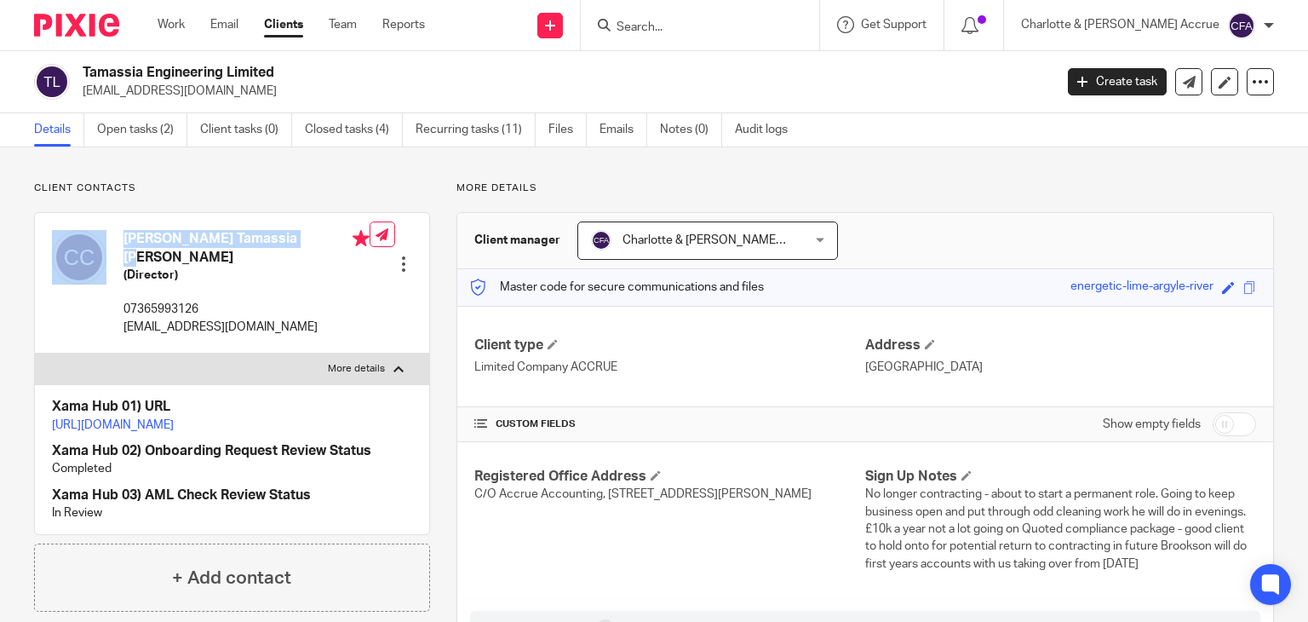
click at [174, 421] on link "https://platform.xamatech.com/portal/crm/clients/d76410e0-66f7-11f0-8c8c-43eabe…" at bounding box center [113, 425] width 122 height 12
click at [181, 244] on h4 "Carlos Felippe Tamassia De Carvalho" at bounding box center [246, 248] width 246 height 37
drag, startPoint x: 183, startPoint y: 251, endPoint x: 127, endPoint y: 236, distance: 58.2
click at [127, 236] on h4 "Carlos Felippe Tamassia De Carvalho" at bounding box center [246, 248] width 246 height 37
copy h4 "Carlos Felippe Tamassia De Carvalho"
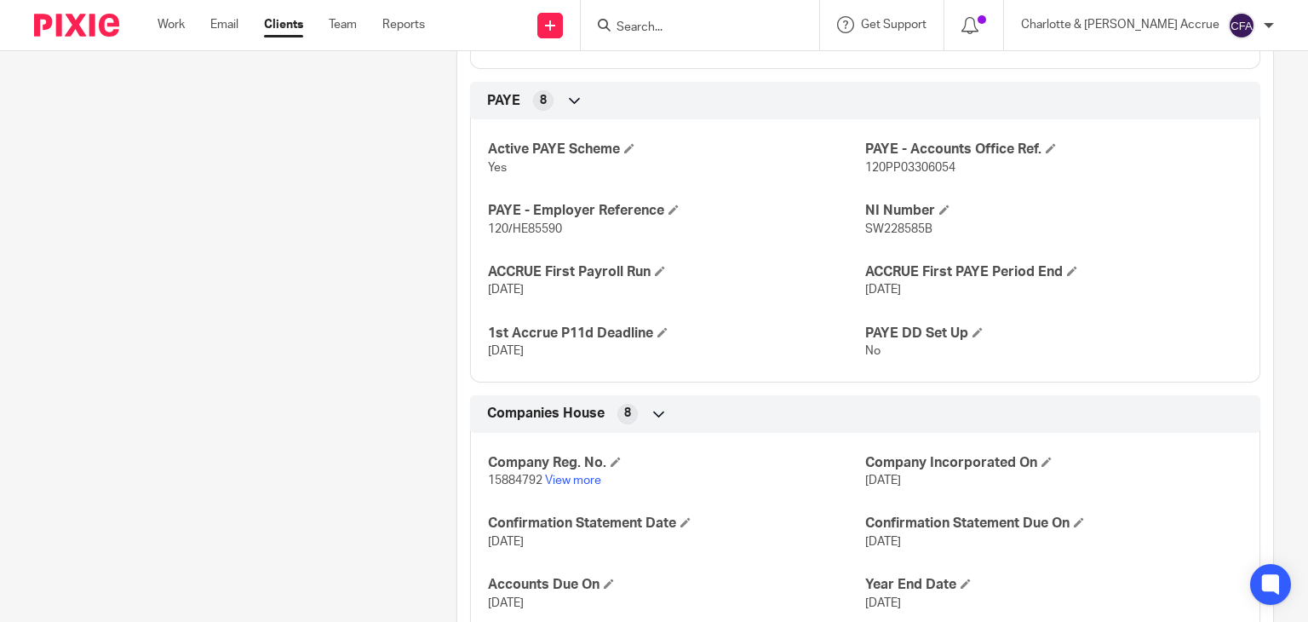
scroll to position [844, 0]
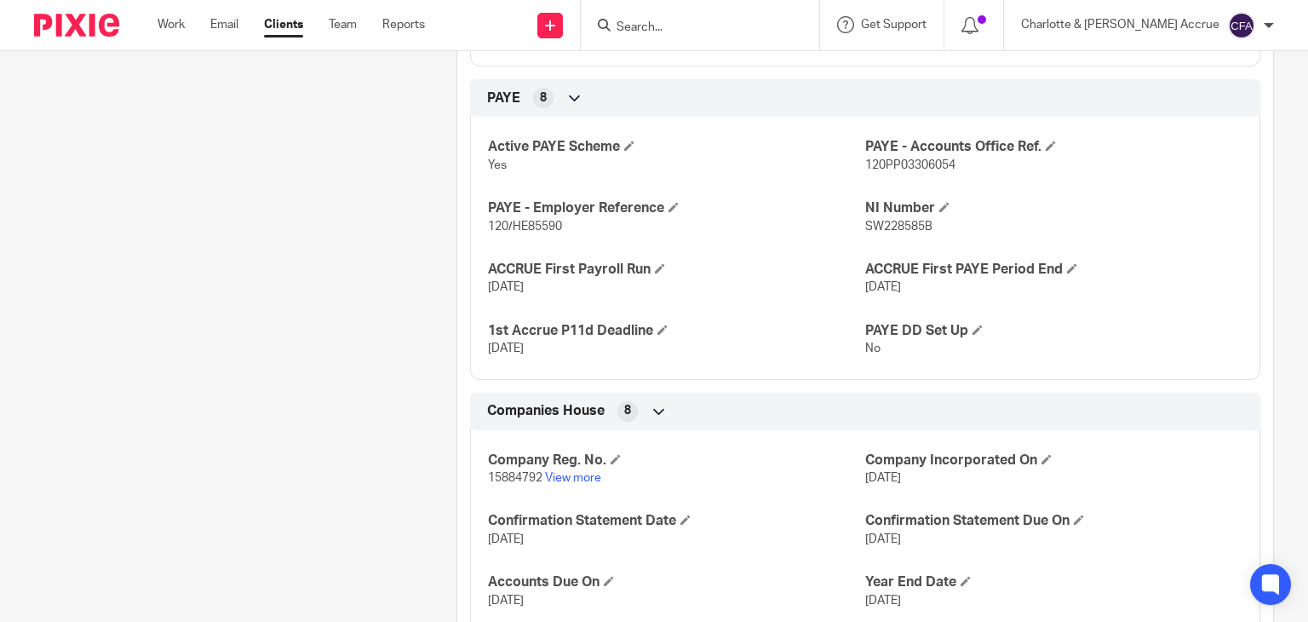
click at [504, 478] on span "15884792" at bounding box center [515, 478] width 54 height 12
copy p "15884792"
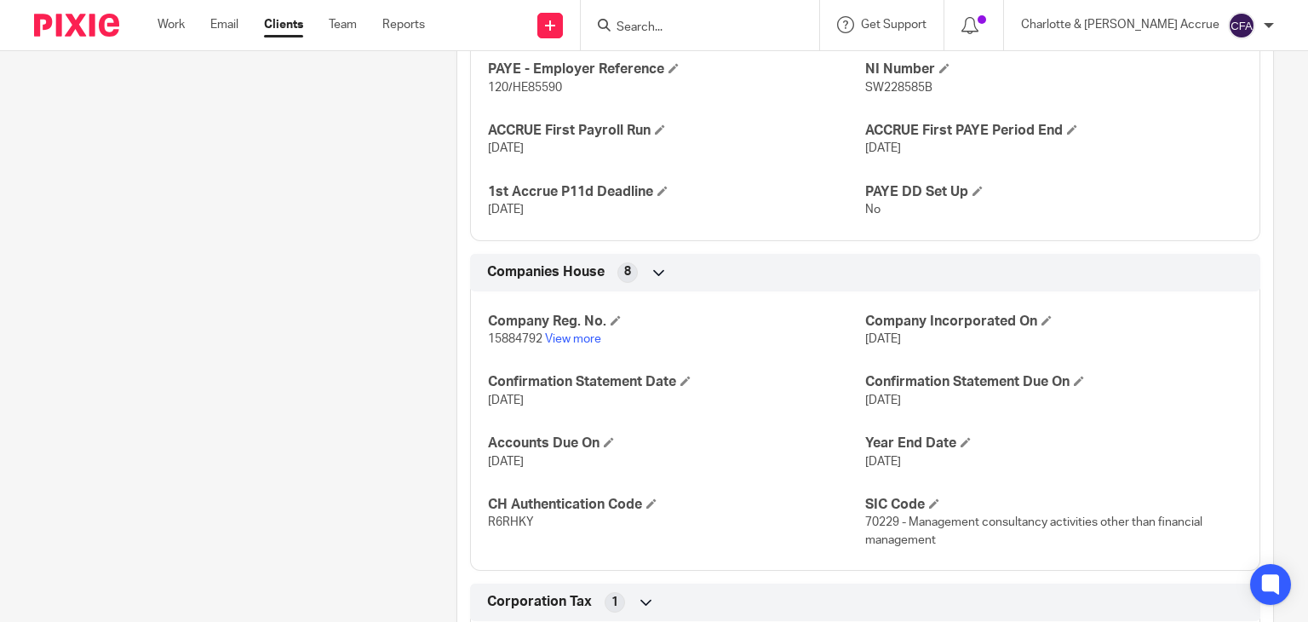
click at [521, 519] on span "R6RHKY" at bounding box center [511, 522] width 46 height 12
copy span "R6RHKY"
click at [710, 31] on input "Search" at bounding box center [691, 27] width 153 height 15
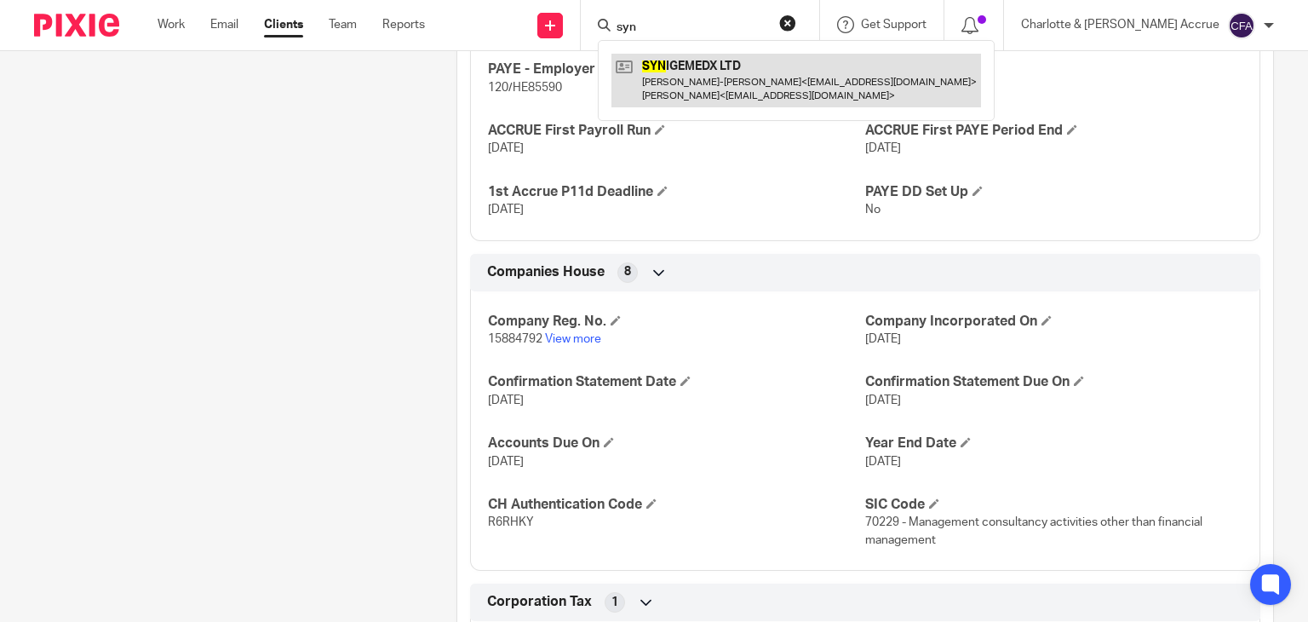
type input "syn"
click at [747, 76] on link at bounding box center [796, 80] width 370 height 53
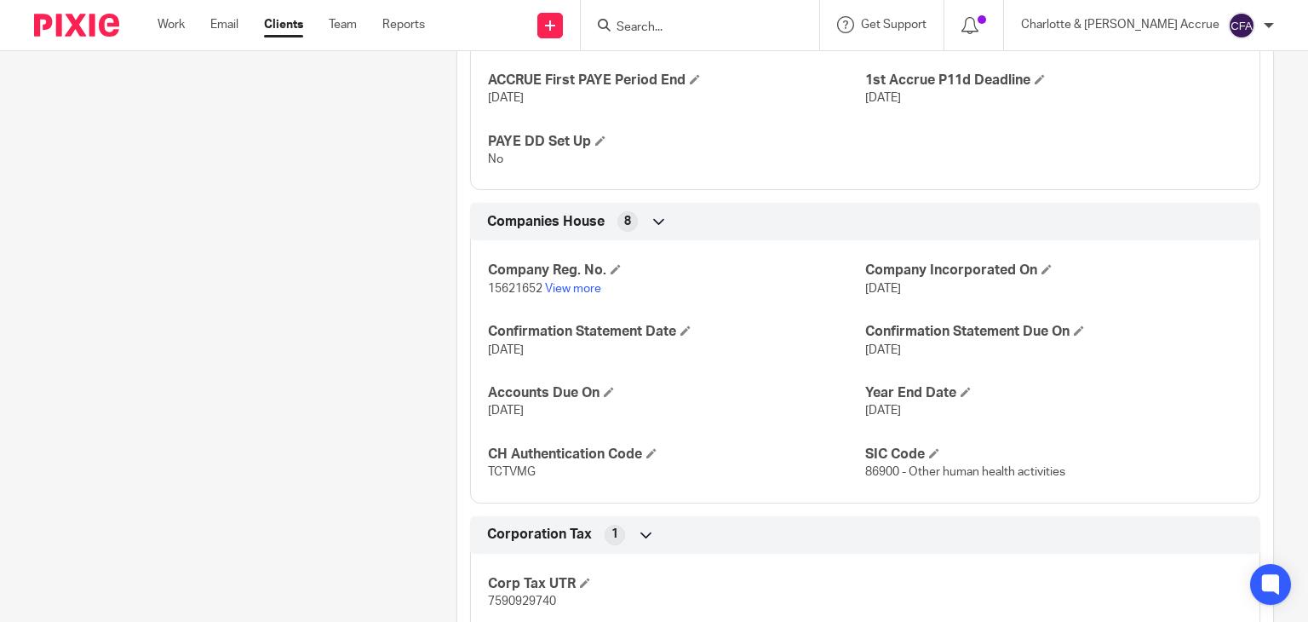
scroll to position [1361, 0]
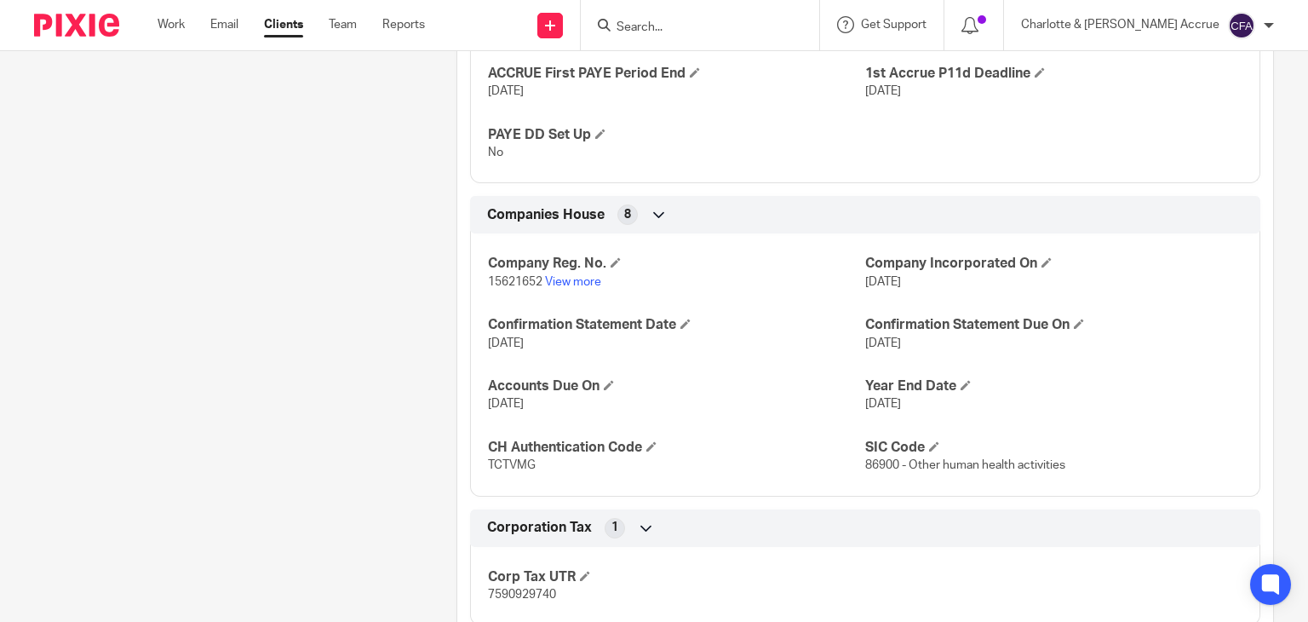
click at [765, 32] on input "Search" at bounding box center [691, 27] width 153 height 15
type input "dk ex"
click at [765, 60] on link at bounding box center [755, 73] width 288 height 39
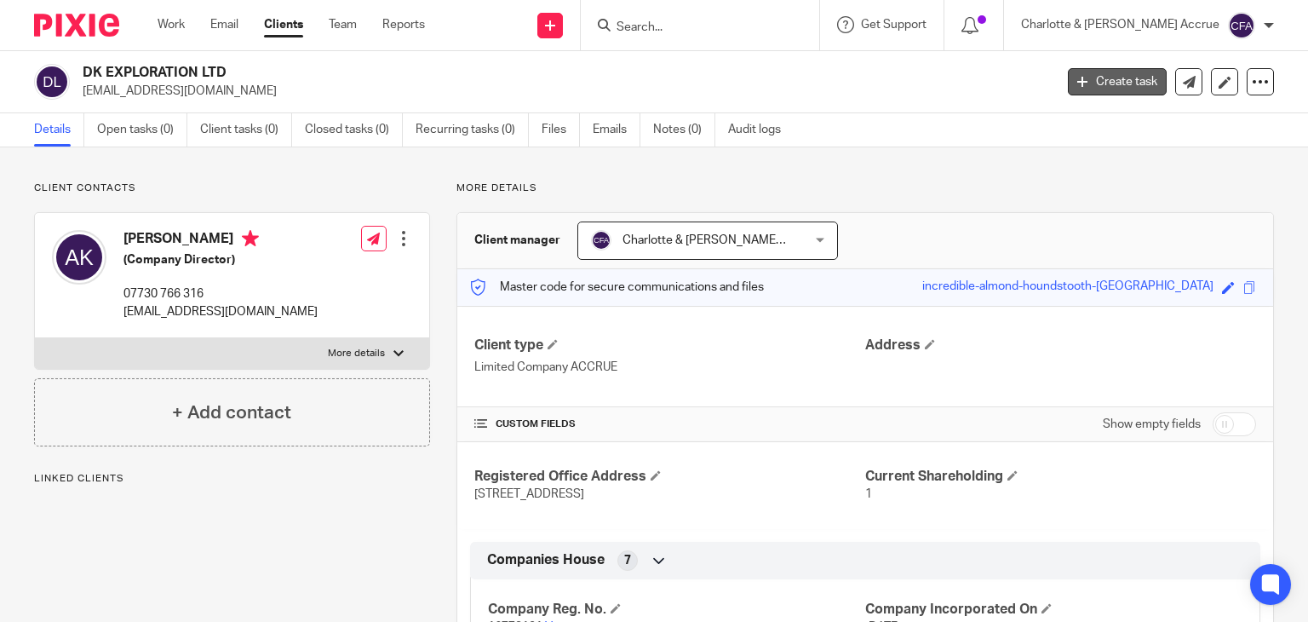
click at [1097, 89] on link "Create task" at bounding box center [1117, 81] width 99 height 27
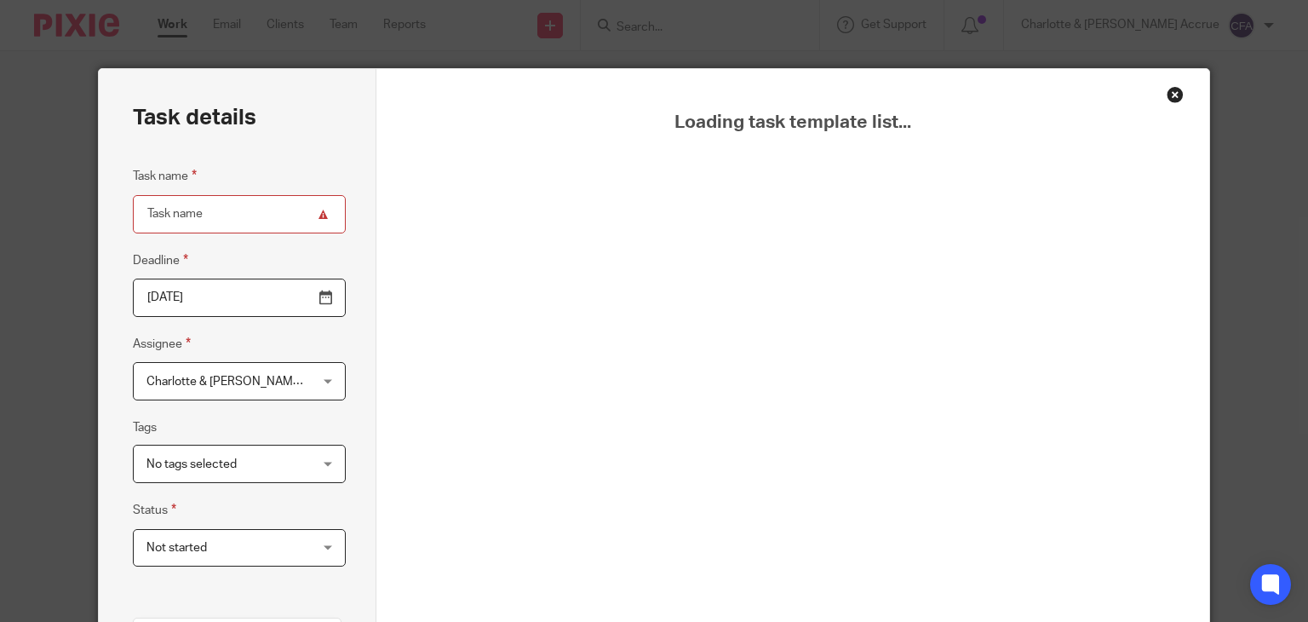
click at [1168, 95] on div "Close this dialog window" at bounding box center [1174, 94] width 17 height 17
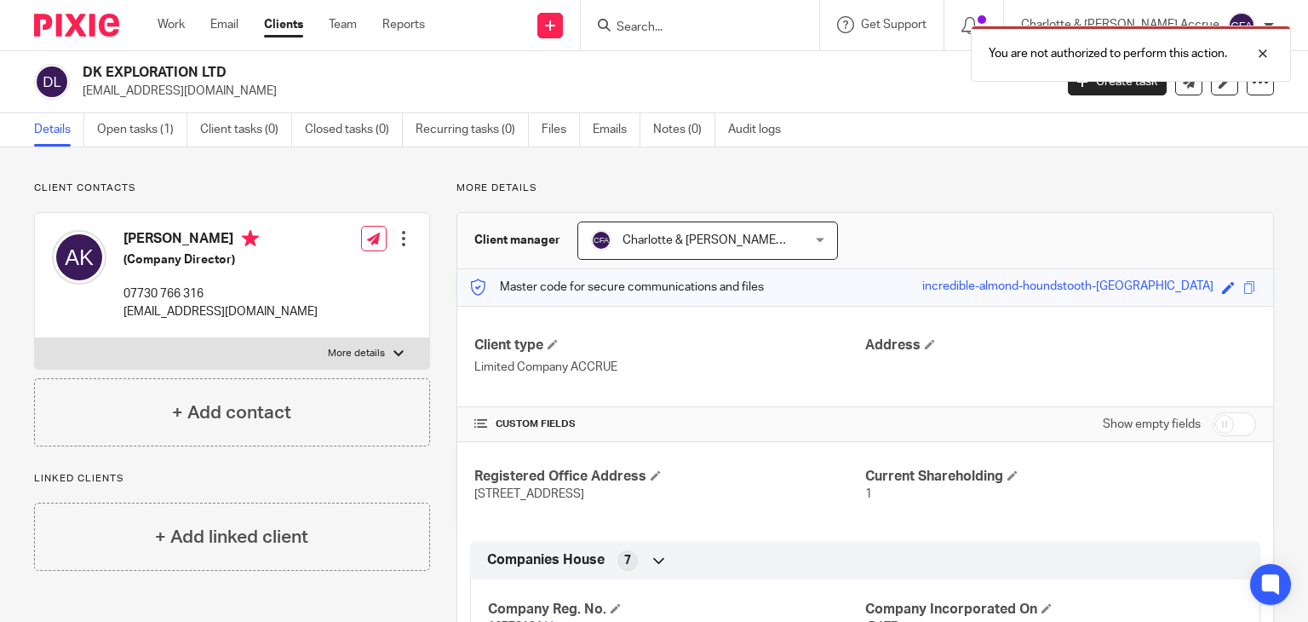
click at [717, 26] on div "You are not authorized to perform this action." at bounding box center [972, 49] width 637 height 65
click at [1263, 50] on div at bounding box center [1250, 53] width 46 height 20
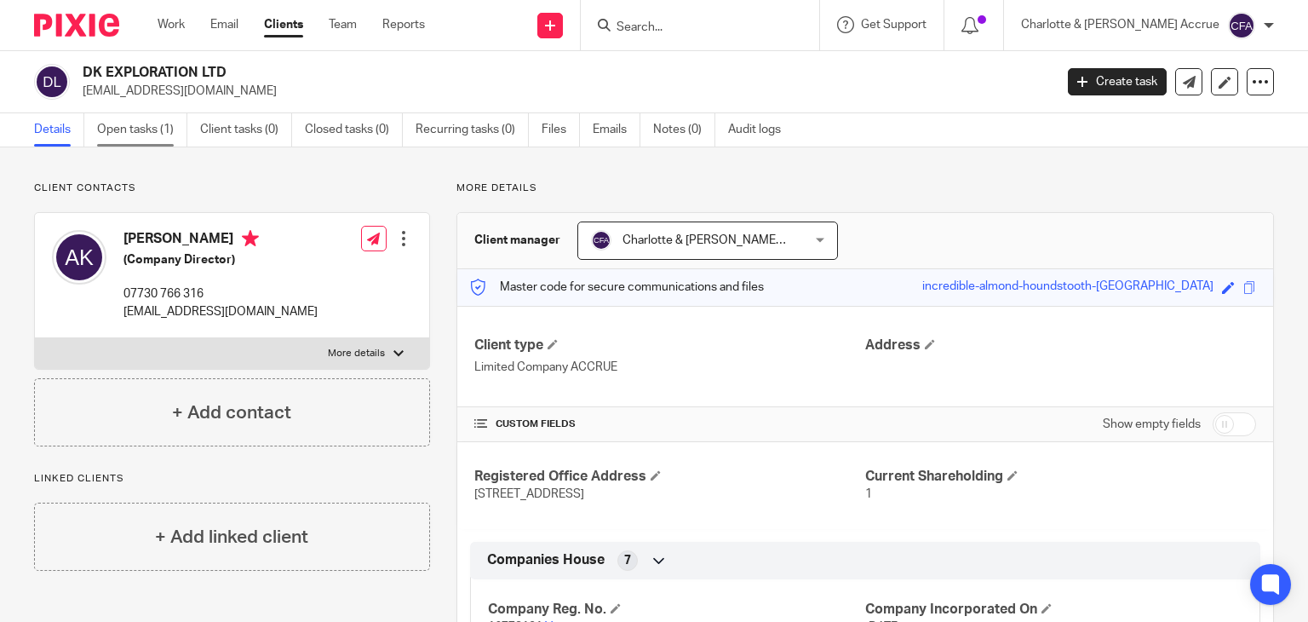
click at [158, 127] on link "Open tasks (1)" at bounding box center [142, 129] width 90 height 33
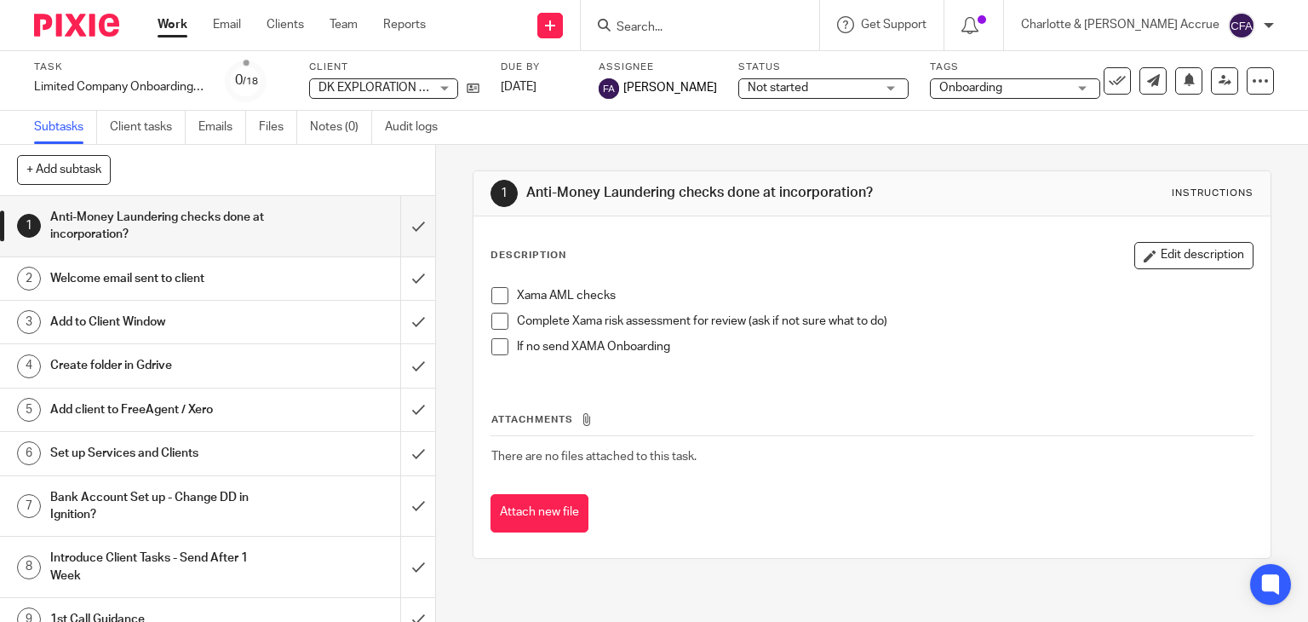
click at [296, 277] on div "Welcome email sent to client" at bounding box center [216, 279] width 333 height 26
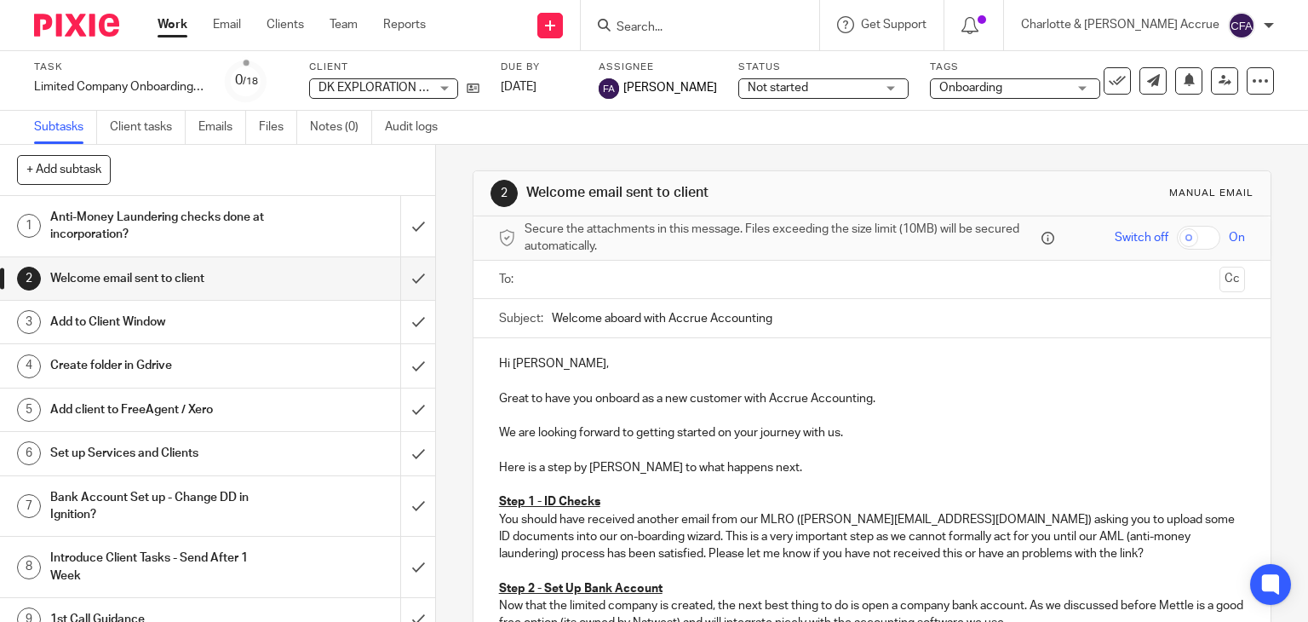
click at [586, 270] on input "text" at bounding box center [871, 280] width 682 height 20
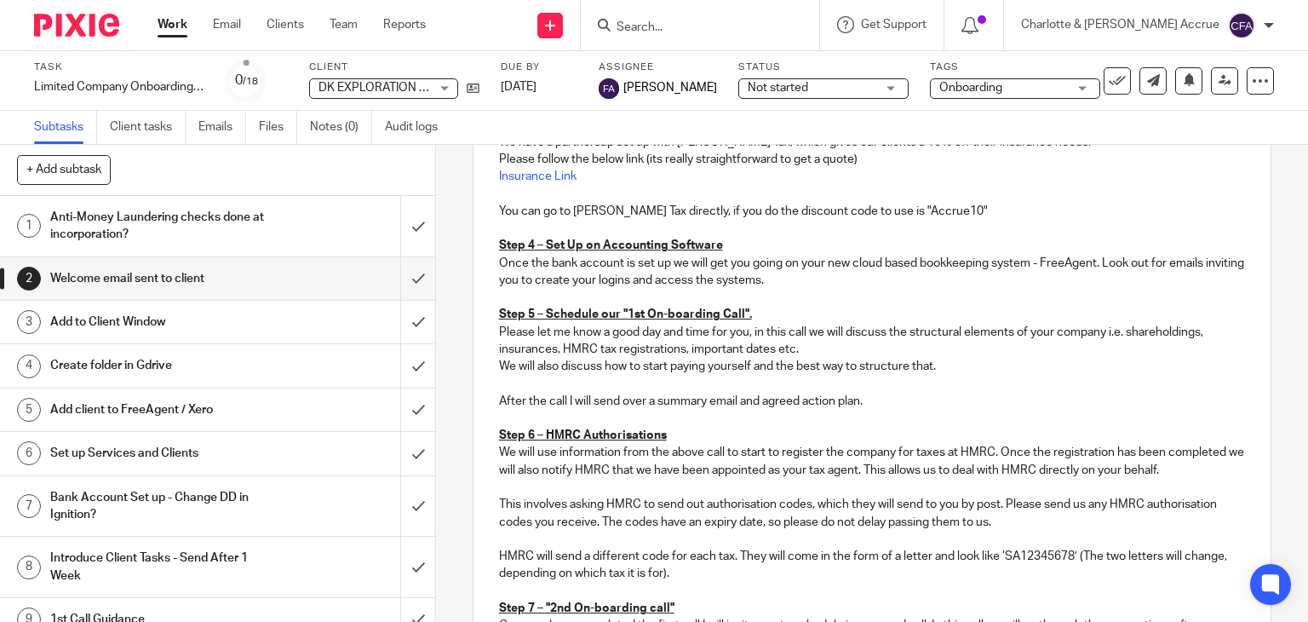
scroll to position [866, 0]
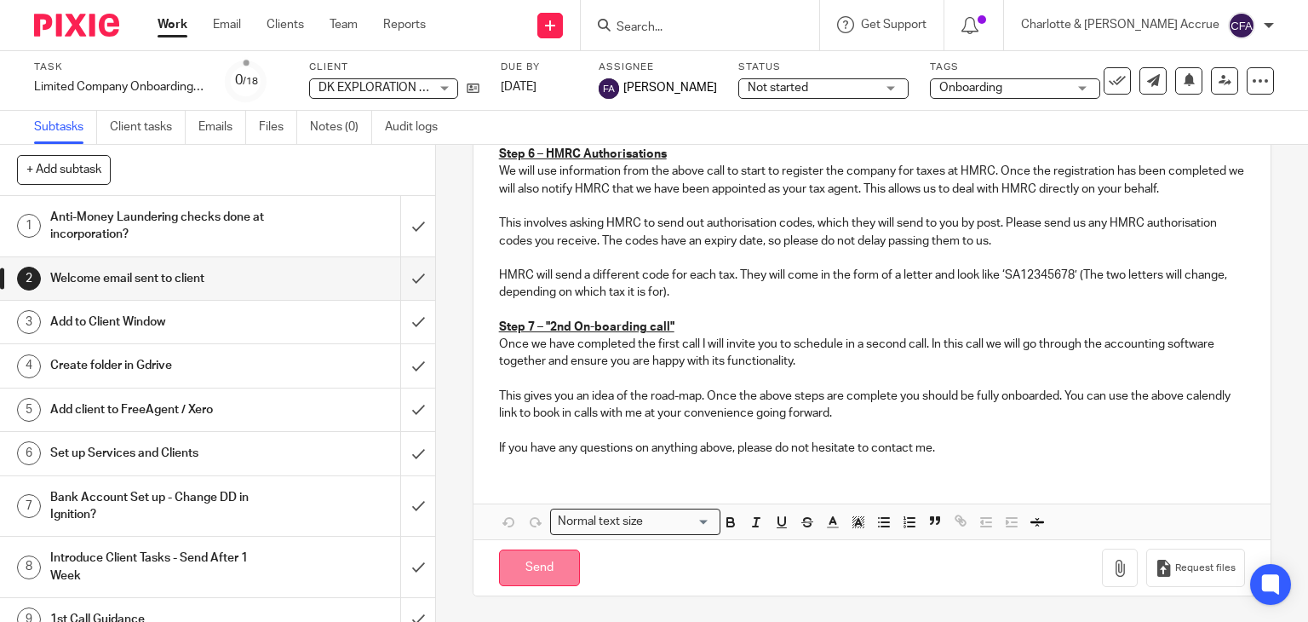
click at [516, 559] on input "Send" at bounding box center [539, 567] width 81 height 37
type input "Sent"
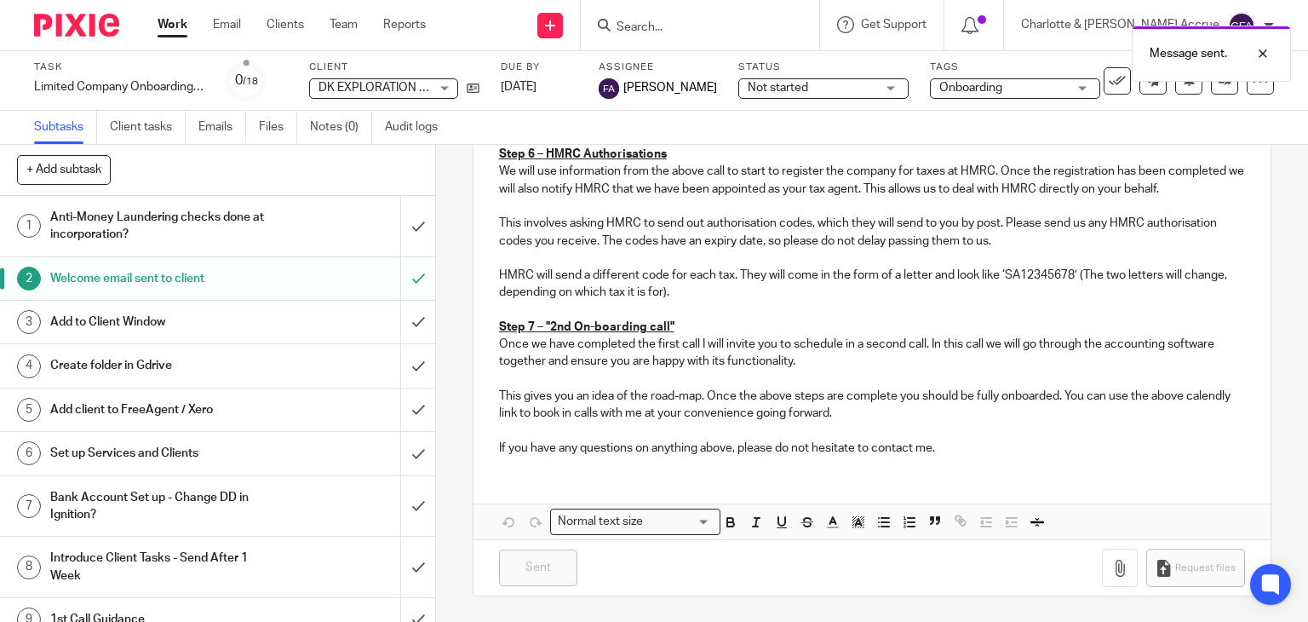
click at [939, 88] on span "Onboarding" at bounding box center [970, 88] width 63 height 12
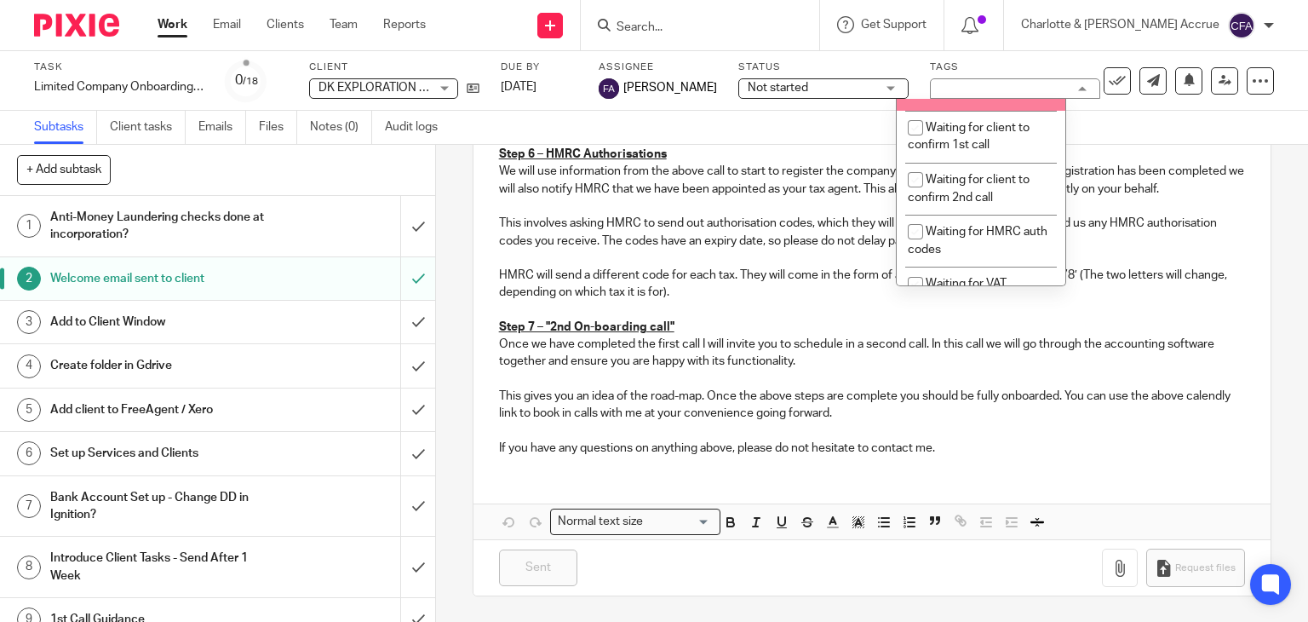
scroll to position [1252, 0]
click at [997, 110] on li "Waiting for client to confirm 1st call" at bounding box center [981, 84] width 169 height 52
checkbox input "true"
click at [855, 137] on div "Subtasks Client tasks Emails Files Notes (0) Audit logs" at bounding box center [654, 128] width 1308 height 34
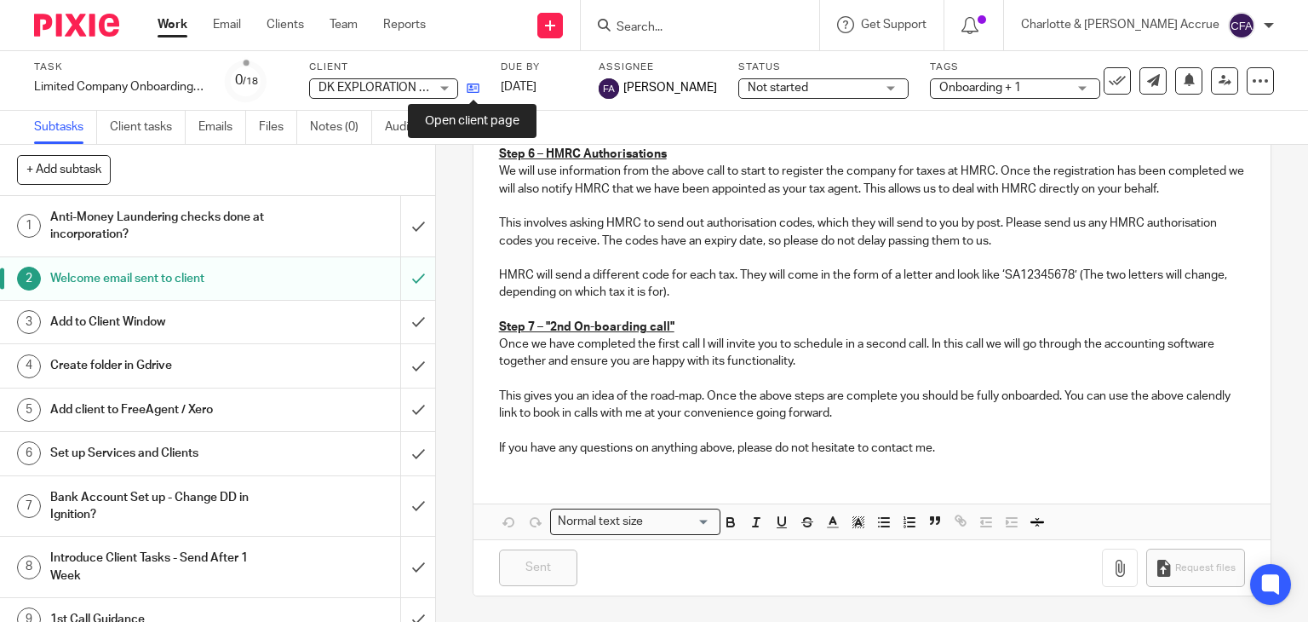
click at [474, 86] on icon at bounding box center [473, 88] width 13 height 13
click at [475, 86] on icon at bounding box center [473, 88] width 13 height 13
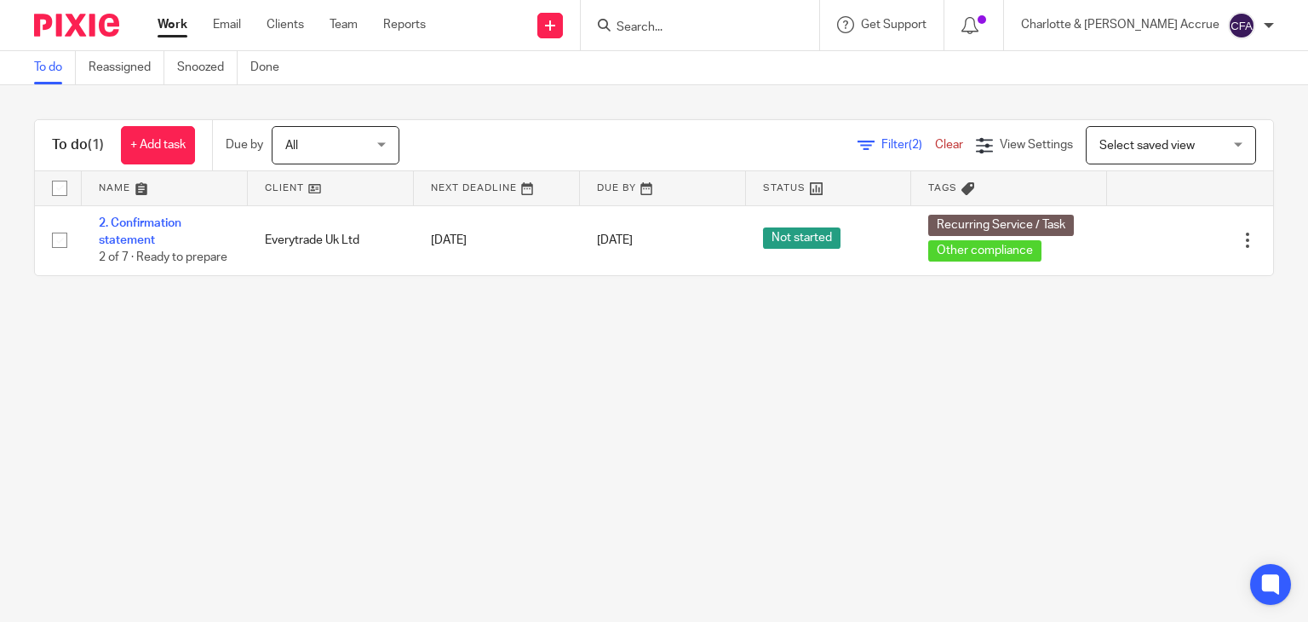
click at [179, 25] on link "Work" at bounding box center [173, 24] width 30 height 17
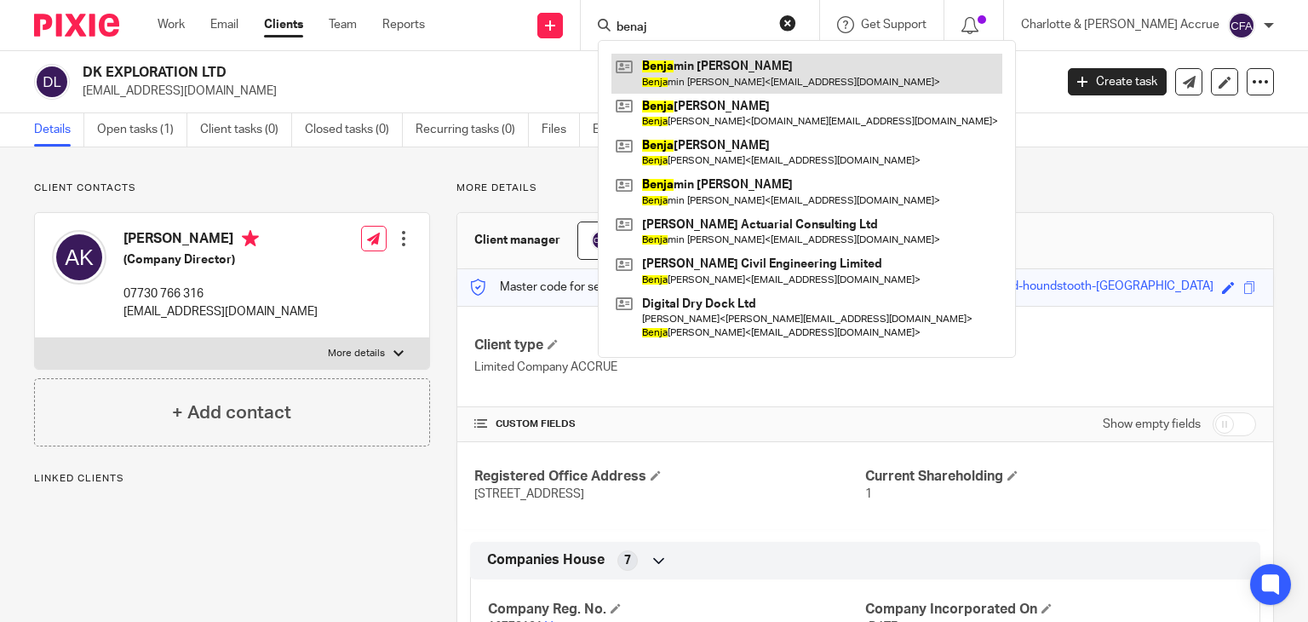
type input "benaj"
click at [727, 66] on link at bounding box center [806, 73] width 391 height 39
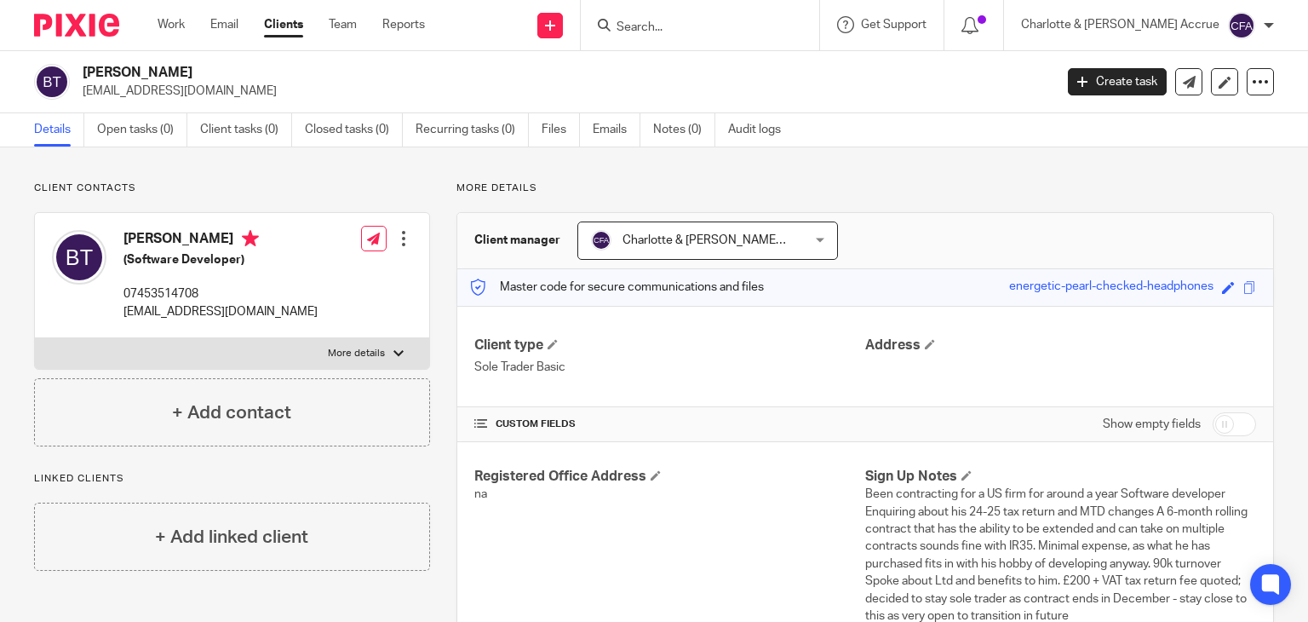
click at [718, 28] on input "Search" at bounding box center [691, 27] width 153 height 15
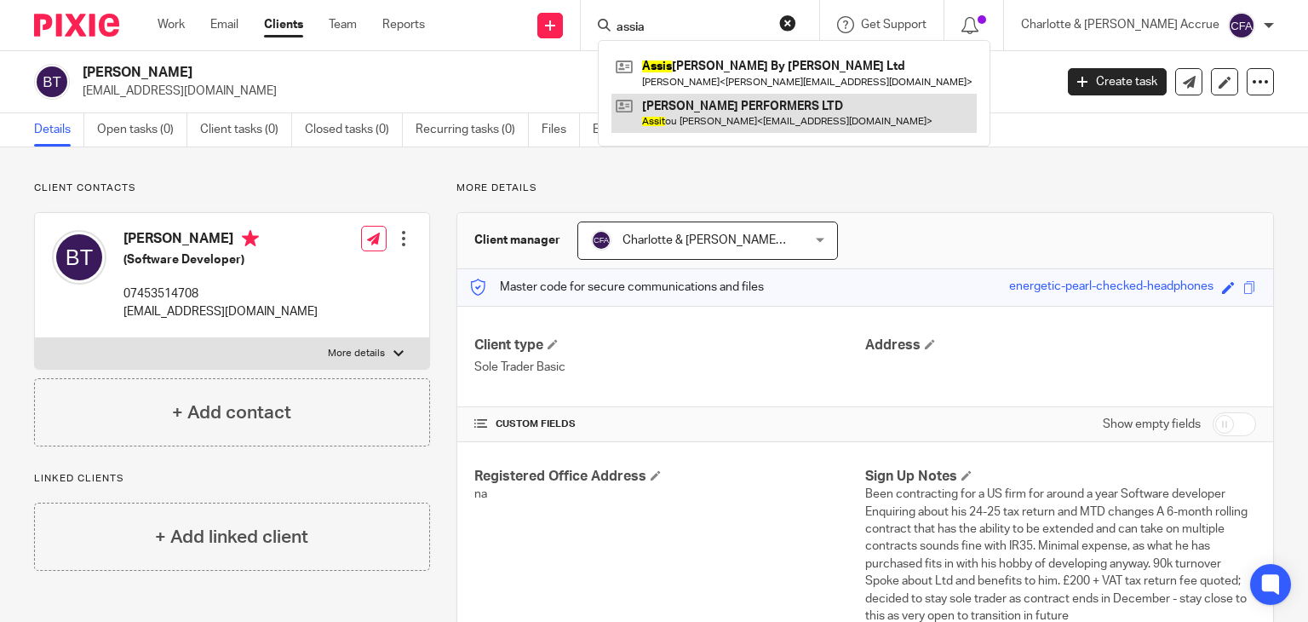
type input "assia"
click at [750, 104] on link at bounding box center [793, 113] width 365 height 39
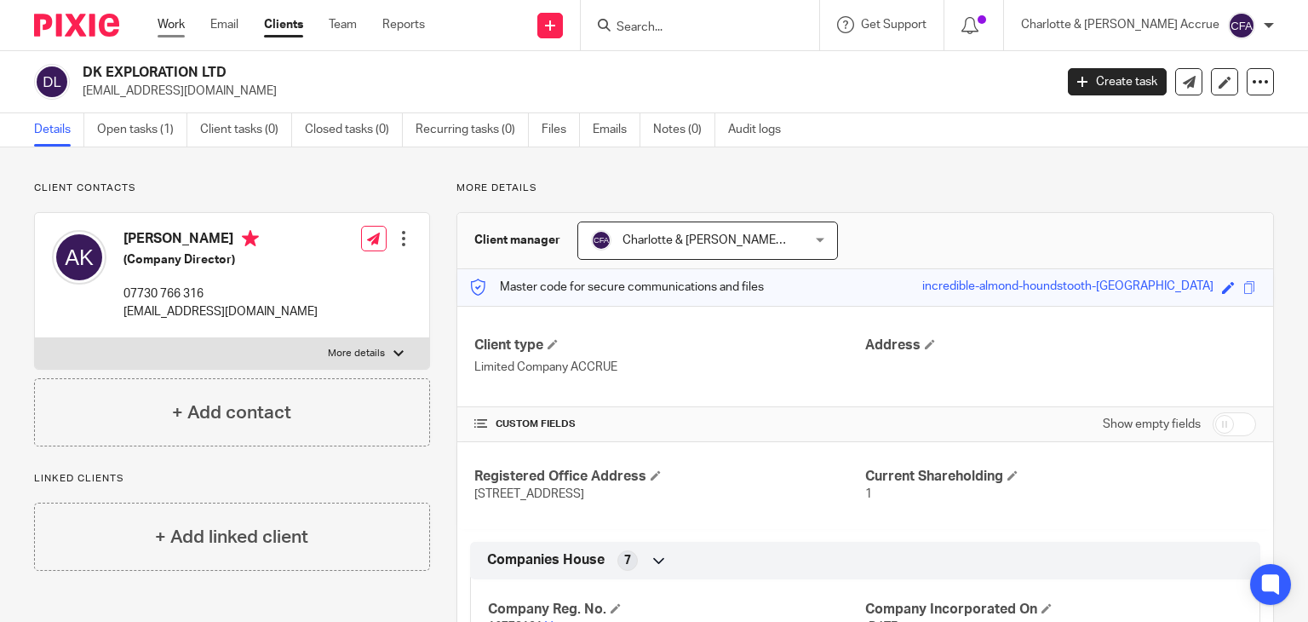
click at [167, 23] on link "Work" at bounding box center [171, 24] width 27 height 17
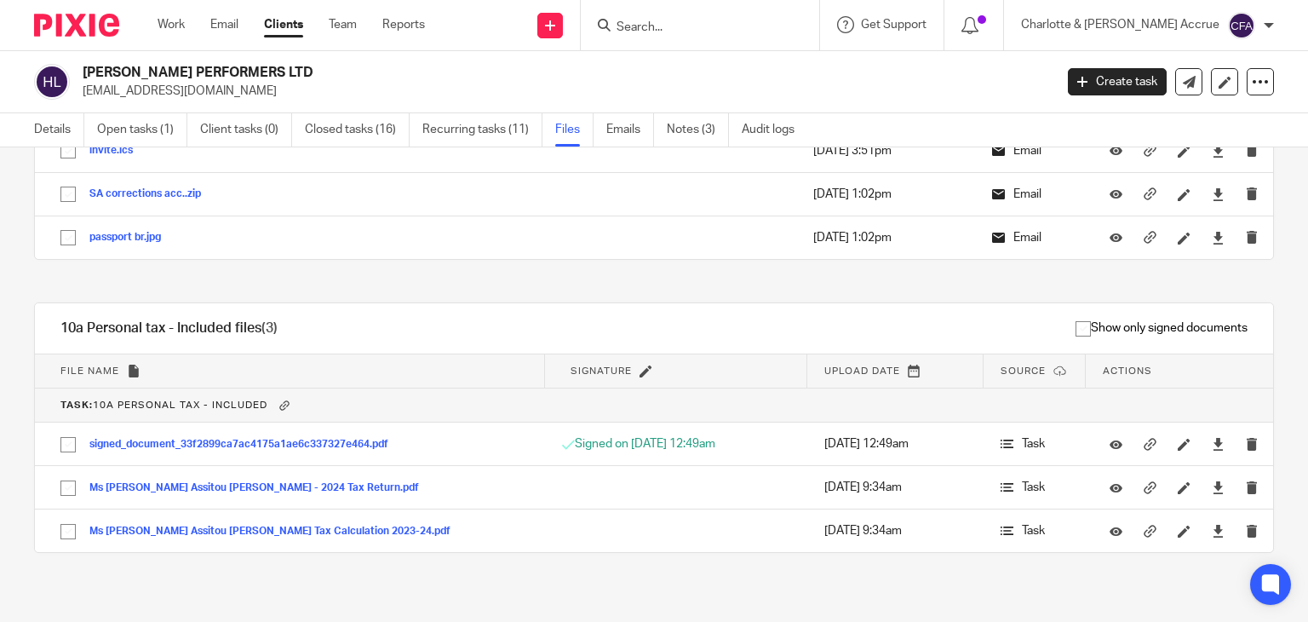
scroll to position [167, 0]
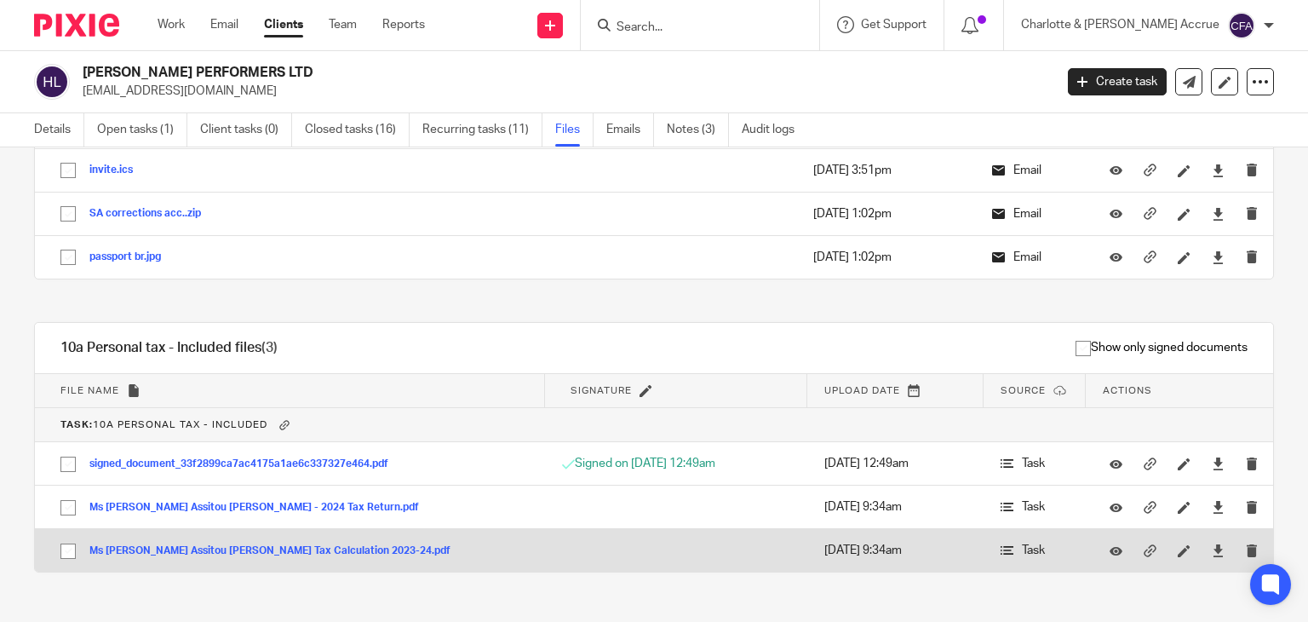
click at [255, 548] on button "Ms [PERSON_NAME] Assitou [PERSON_NAME] Tax Calculation 2023-24.pdf" at bounding box center [276, 551] width 374 height 12
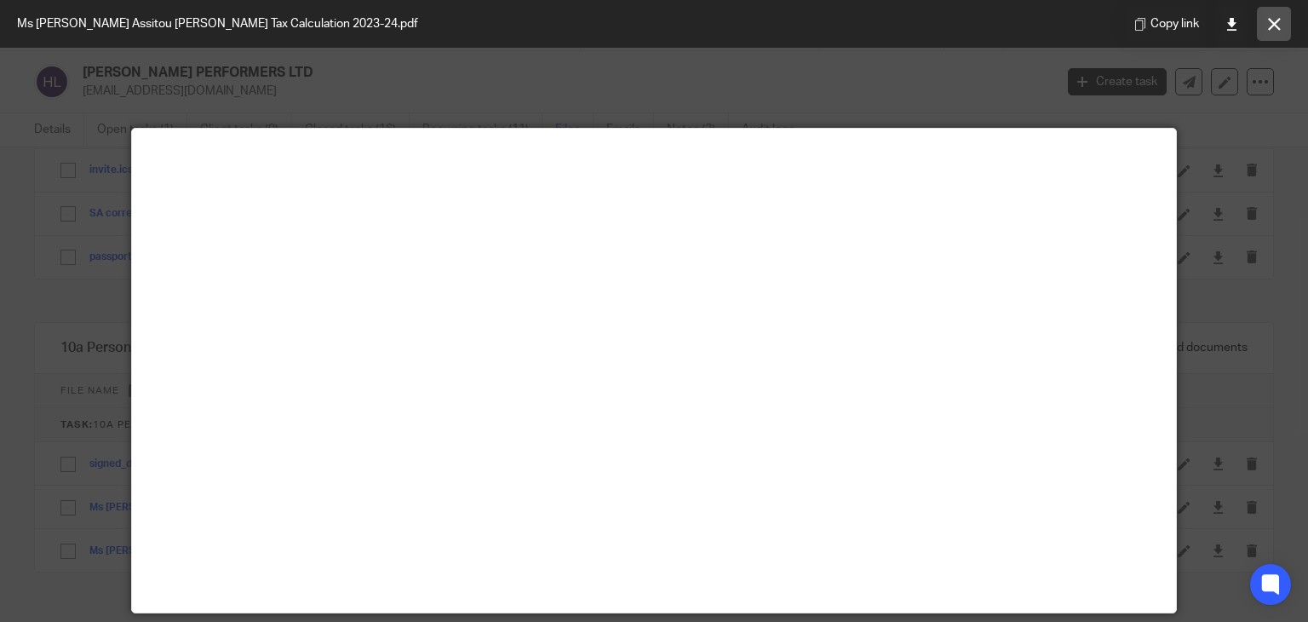
click at [1278, 21] on icon at bounding box center [1274, 24] width 13 height 13
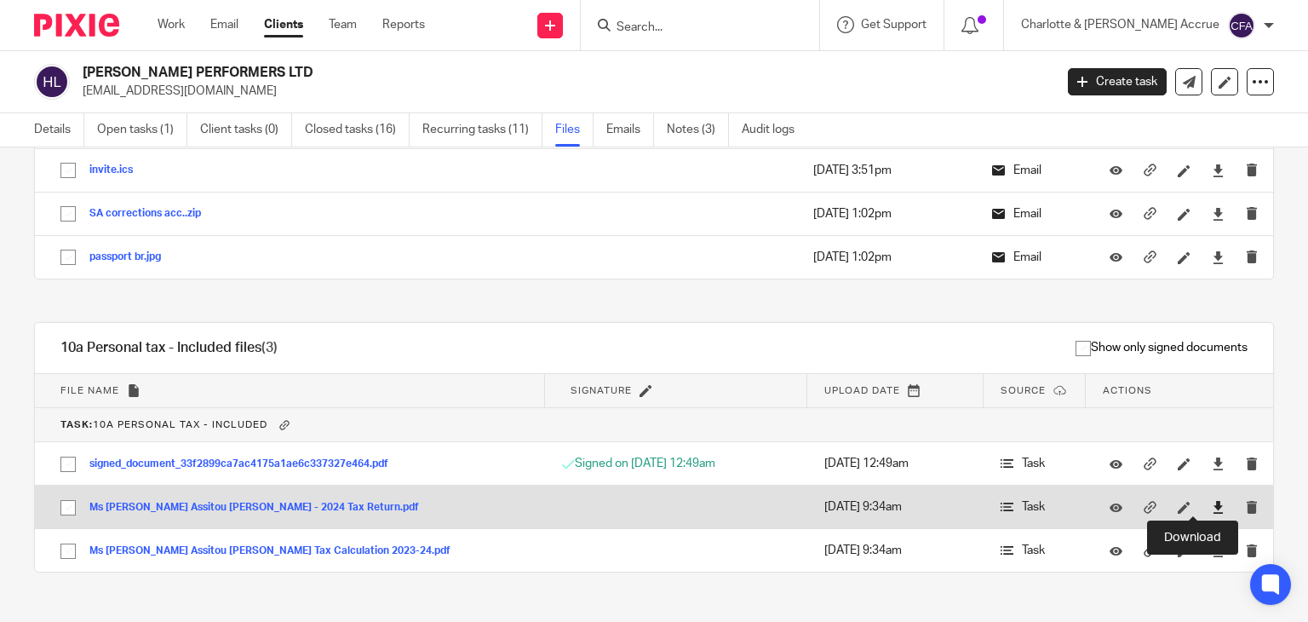
click at [1212, 505] on icon at bounding box center [1218, 507] width 13 height 13
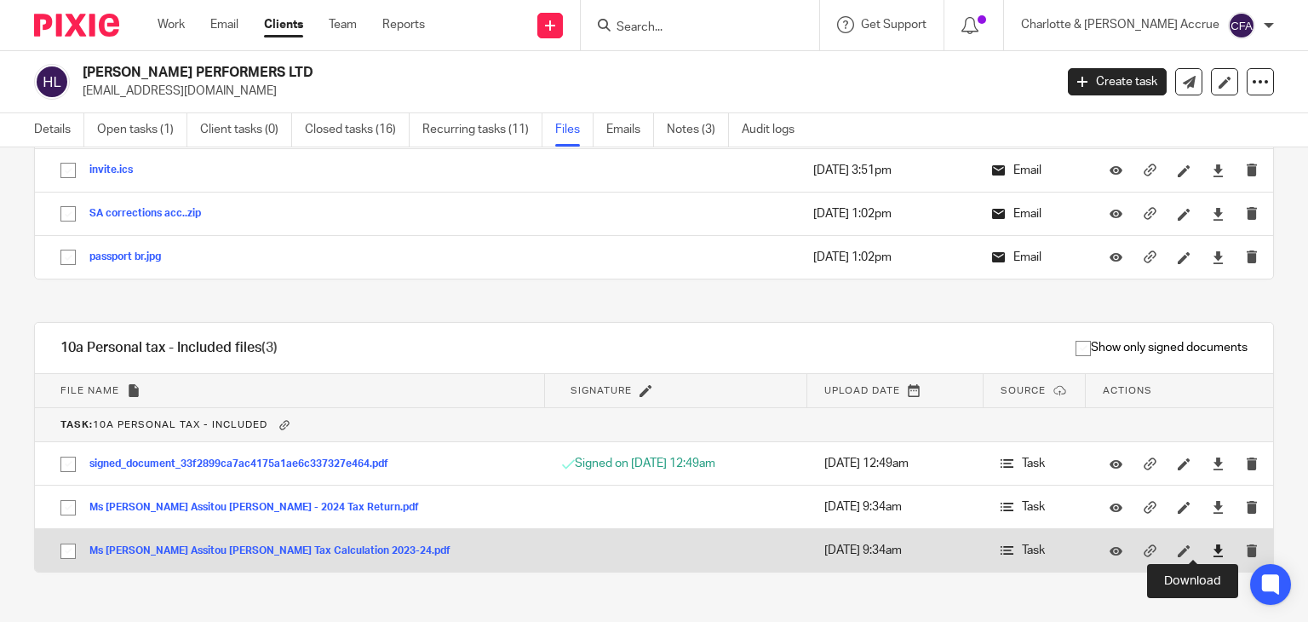
click at [1212, 547] on icon at bounding box center [1218, 550] width 13 height 13
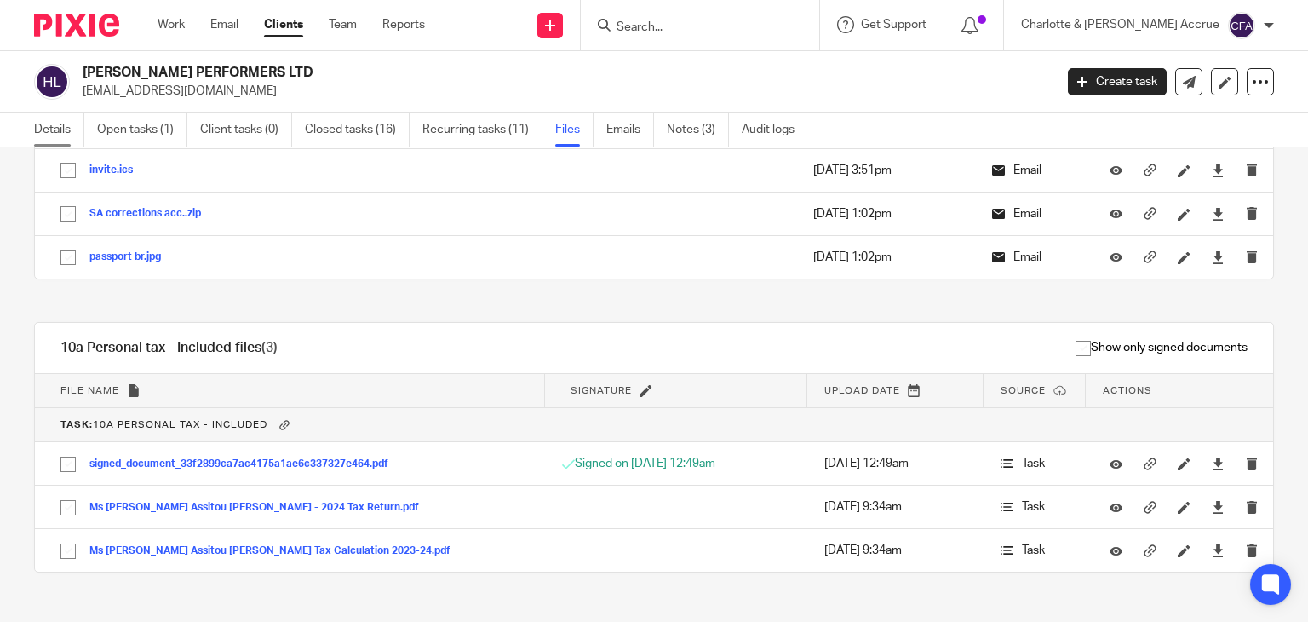
click at [70, 127] on link "Details" at bounding box center [59, 129] width 50 height 33
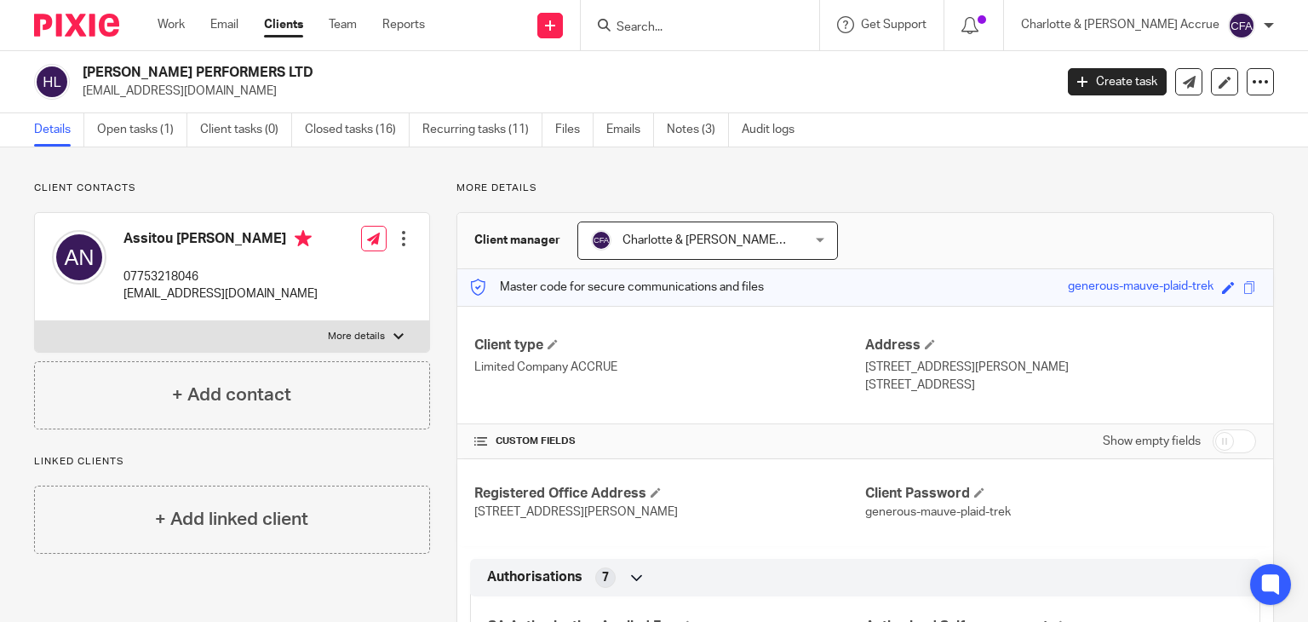
click at [712, 28] on input "Search" at bounding box center [691, 27] width 153 height 15
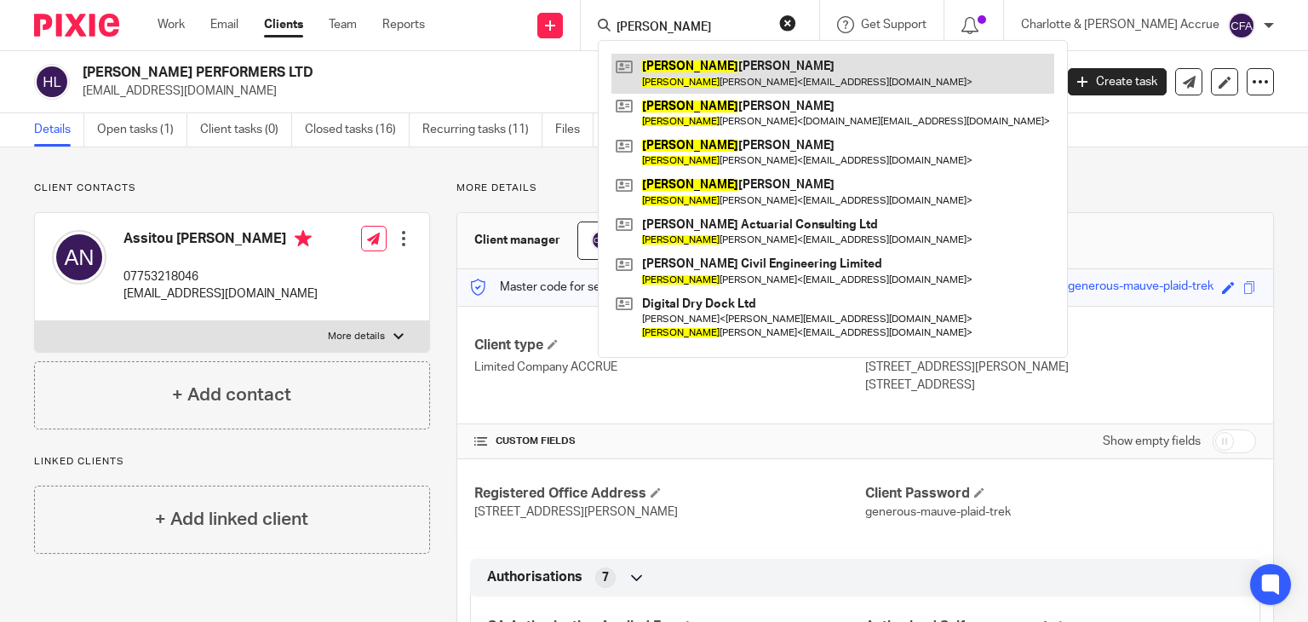
type input "[PERSON_NAME]"
click at [790, 75] on link at bounding box center [832, 73] width 443 height 39
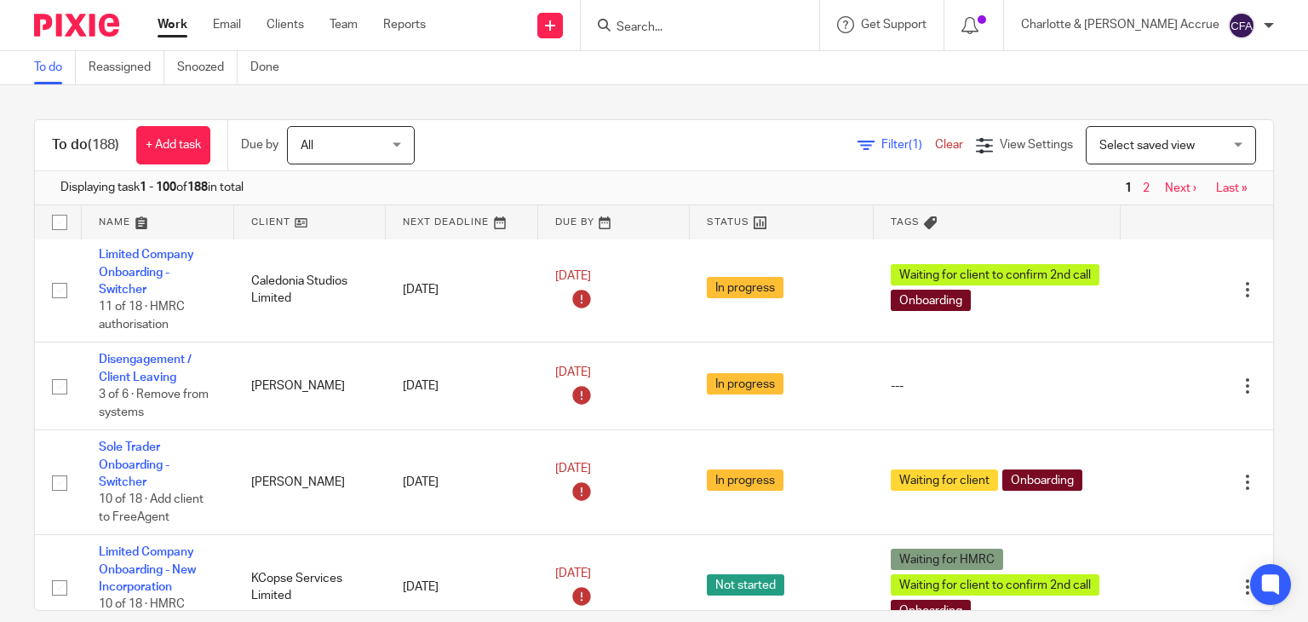
scroll to position [443, 0]
click at [688, 20] on input "Search" at bounding box center [691, 27] width 153 height 15
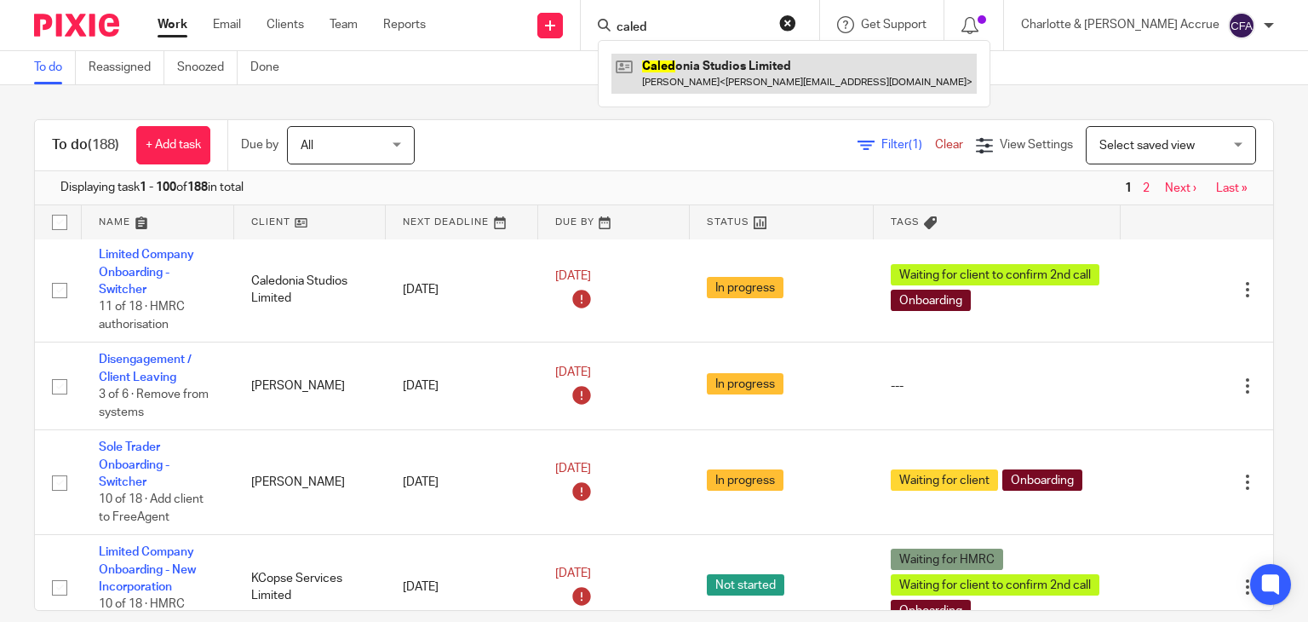
type input "caled"
click at [756, 71] on link at bounding box center [793, 73] width 365 height 39
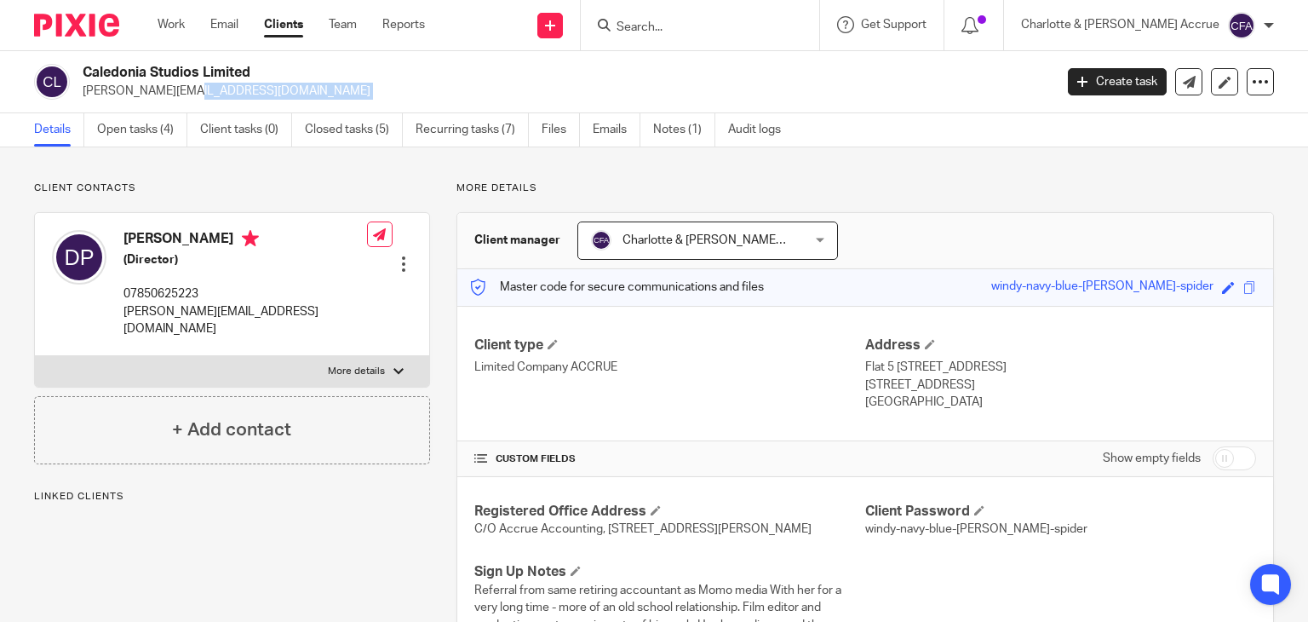
click at [170, 95] on p "[PERSON_NAME][EMAIL_ADDRESS][DOMAIN_NAME]" at bounding box center [563, 91] width 960 height 17
click at [735, 16] on form at bounding box center [705, 24] width 181 height 21
click at [727, 21] on input "Search" at bounding box center [691, 27] width 153 height 15
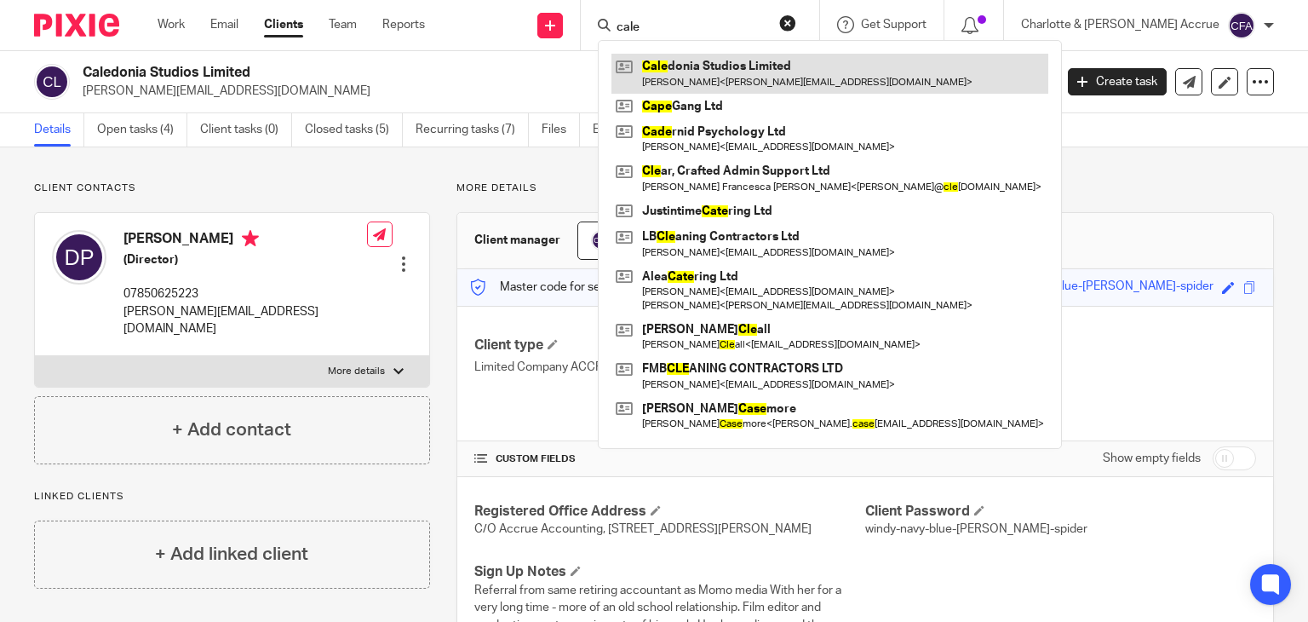
type input "cale"
click at [736, 75] on link at bounding box center [829, 73] width 437 height 39
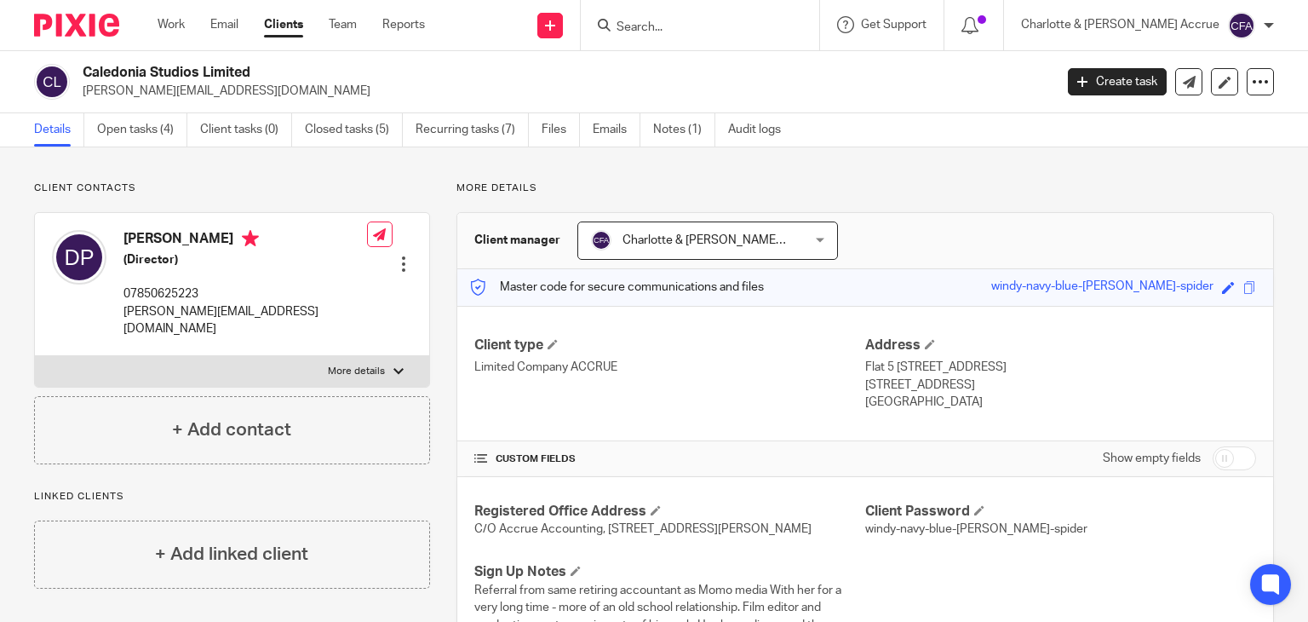
click at [717, 28] on input "Search" at bounding box center [691, 27] width 153 height 15
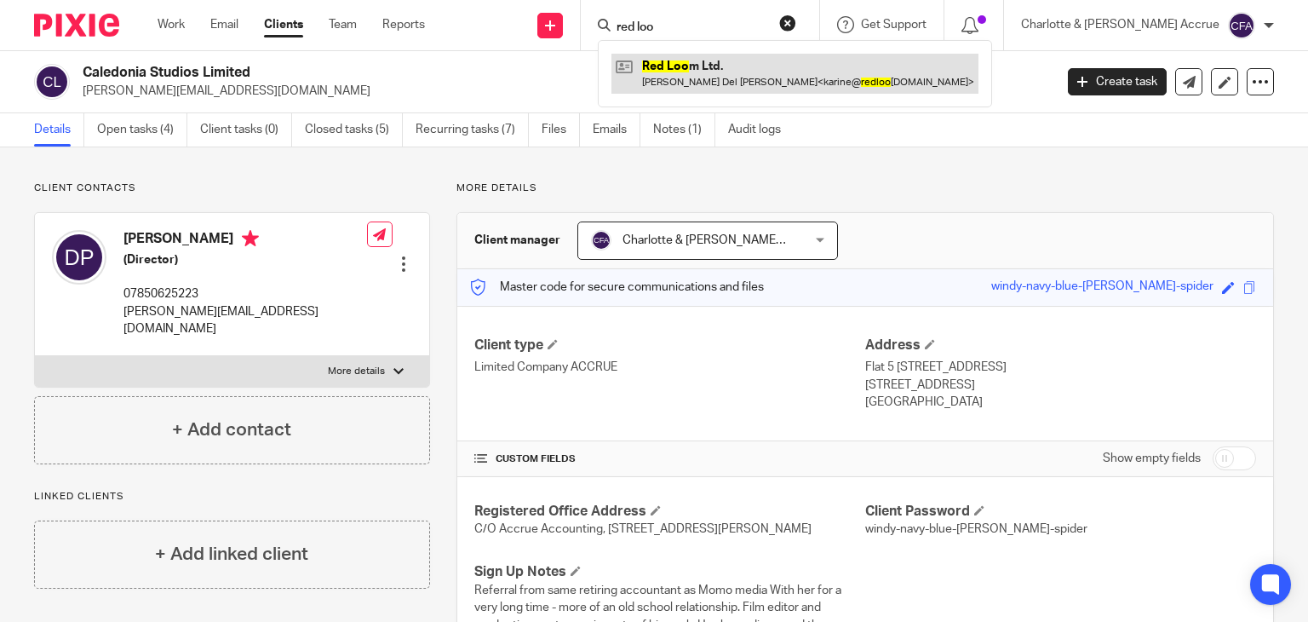
type input "red loo"
click at [732, 62] on link at bounding box center [794, 73] width 367 height 39
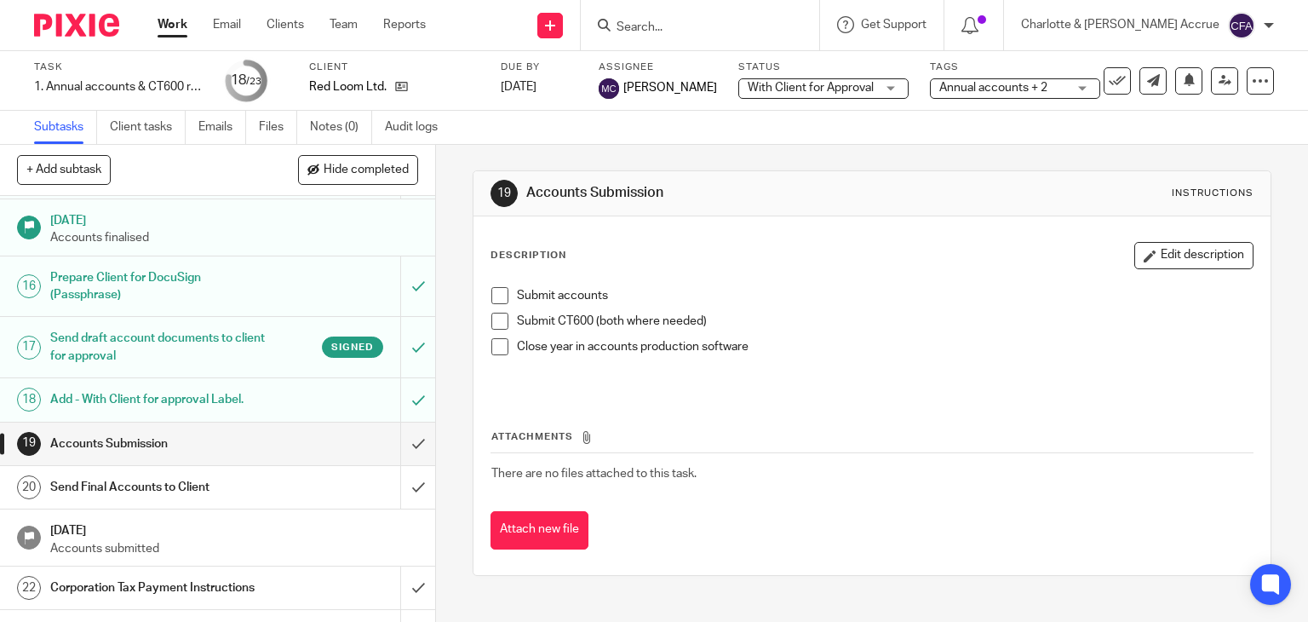
scroll to position [792, 0]
click at [406, 91] on icon at bounding box center [401, 86] width 13 height 13
